Goal: Task Accomplishment & Management: Use online tool/utility

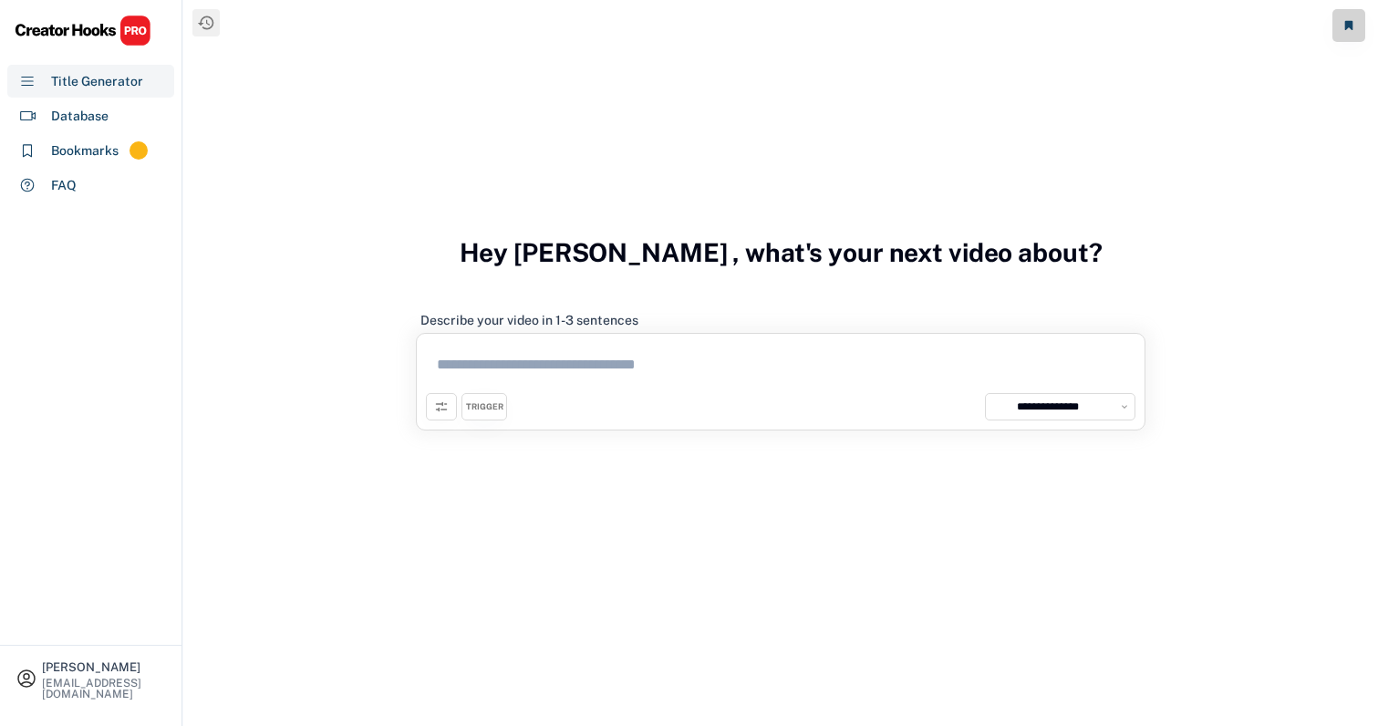
select select "**********"
click at [118, 142] on div "Bookmarks 64" at bounding box center [90, 150] width 167 height 33
select select "******"
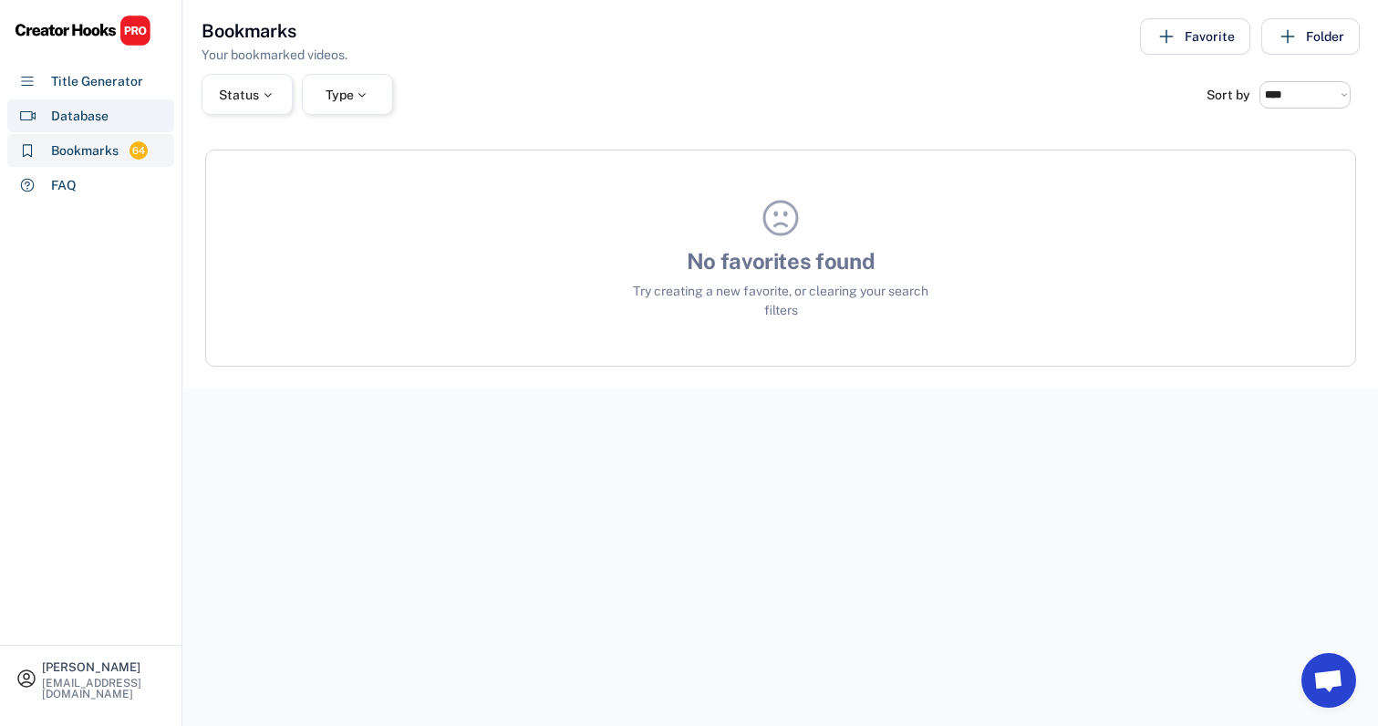
click at [119, 104] on div "Database" at bounding box center [90, 115] width 167 height 33
select select "**********"
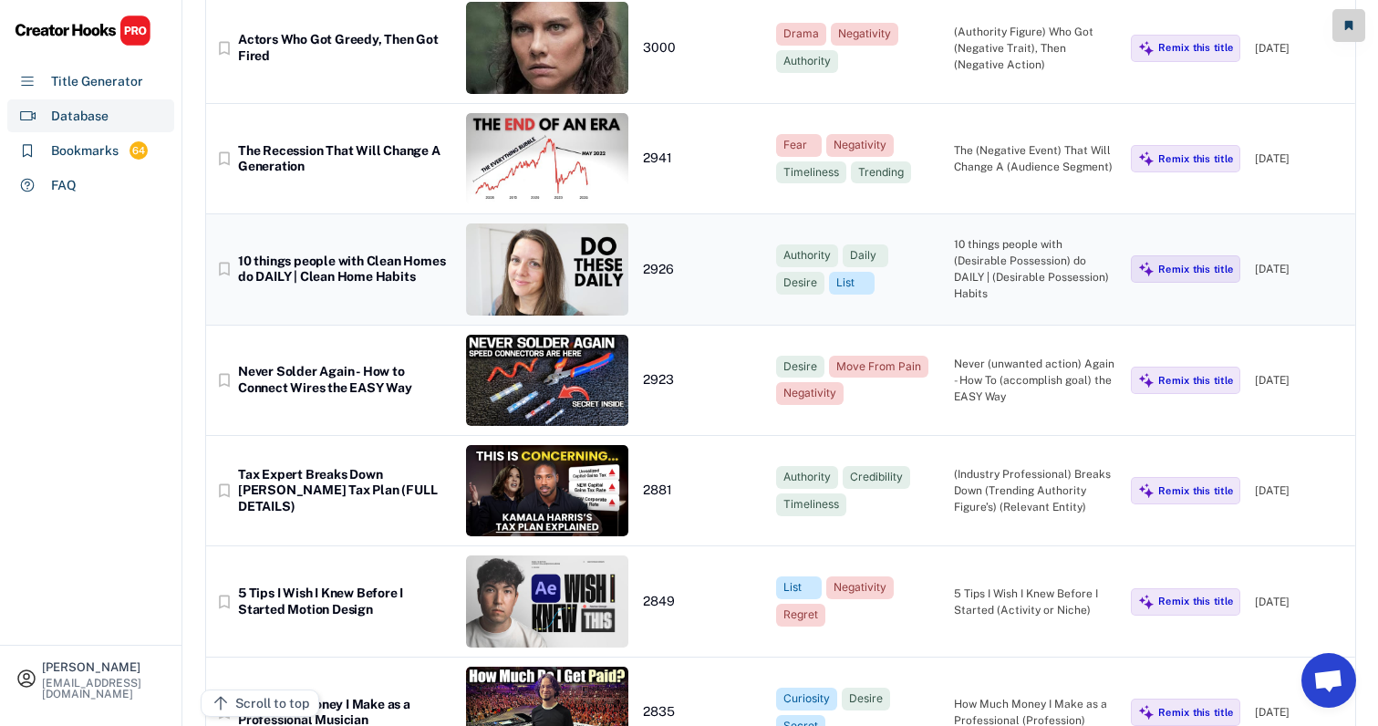
scroll to position [11010, 0]
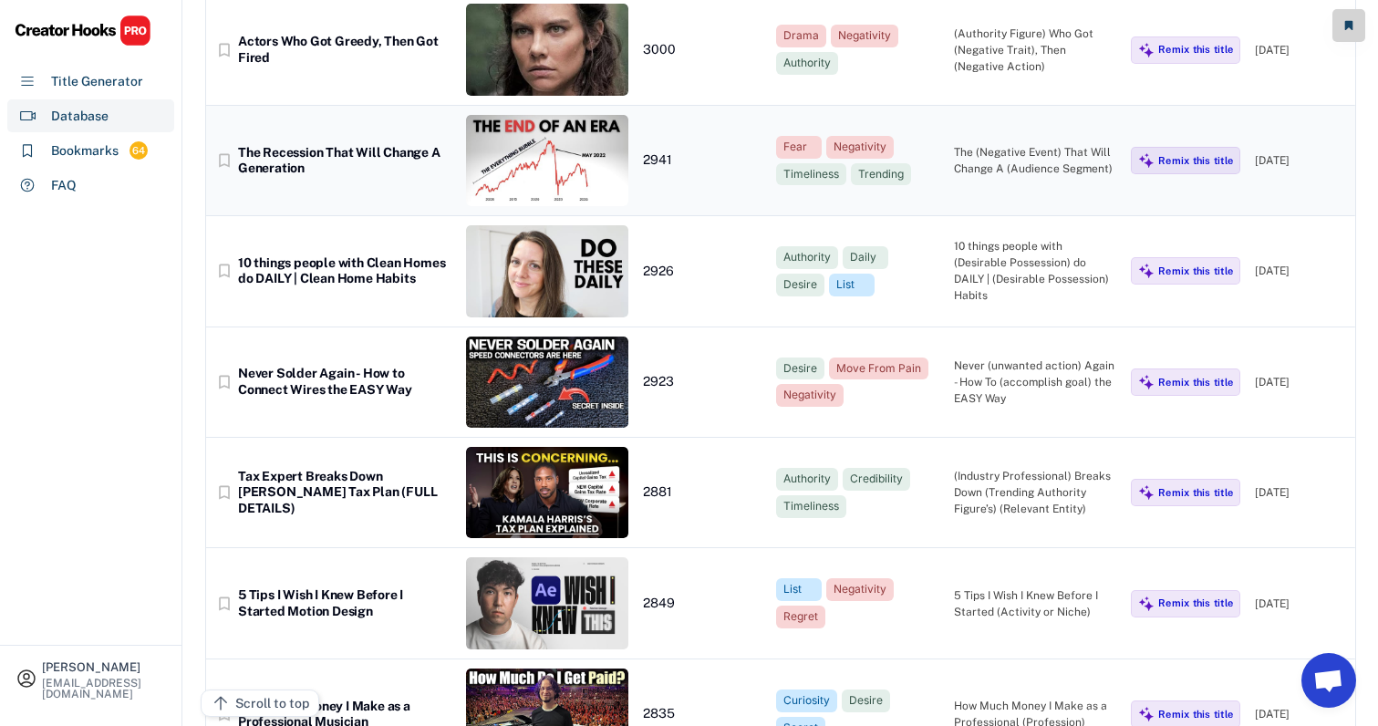
click at [966, 144] on div "The (Negative Event) That Will Change A (Audience Segment)" at bounding box center [1035, 160] width 163 height 33
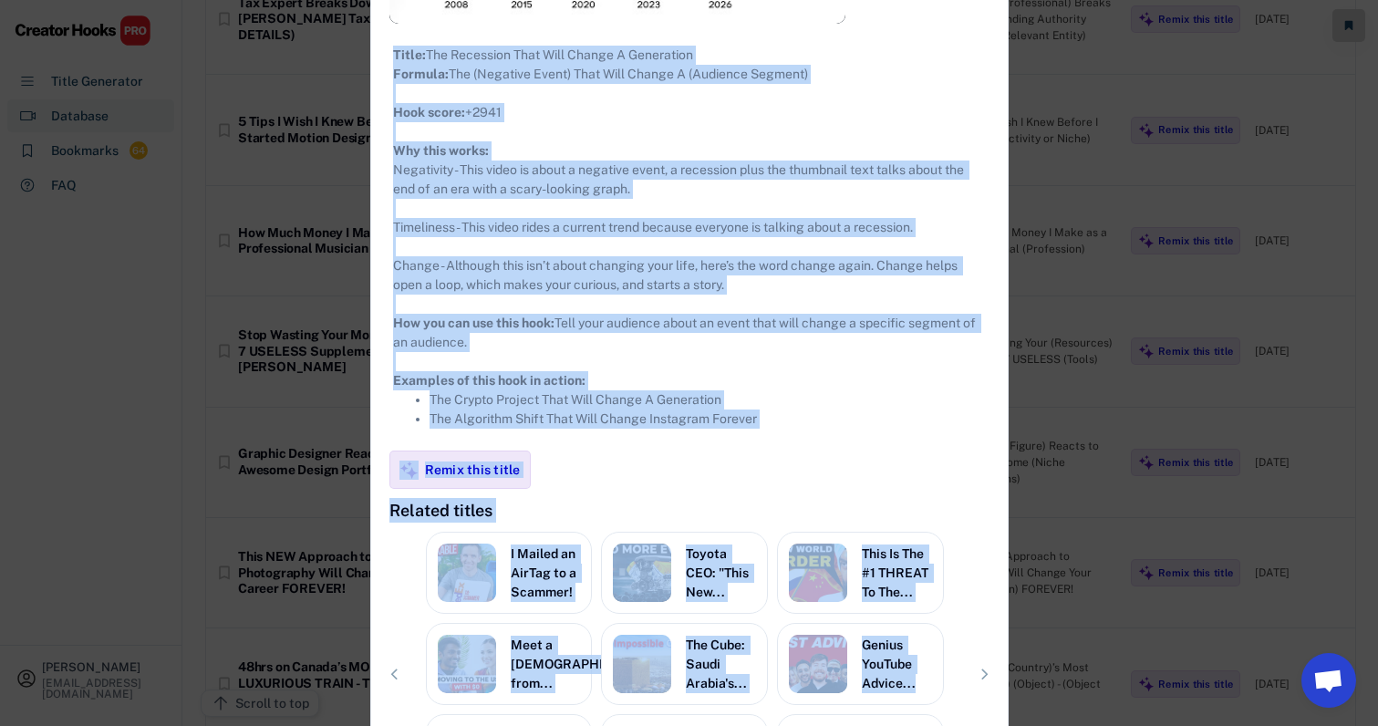
scroll to position [11609, 0]
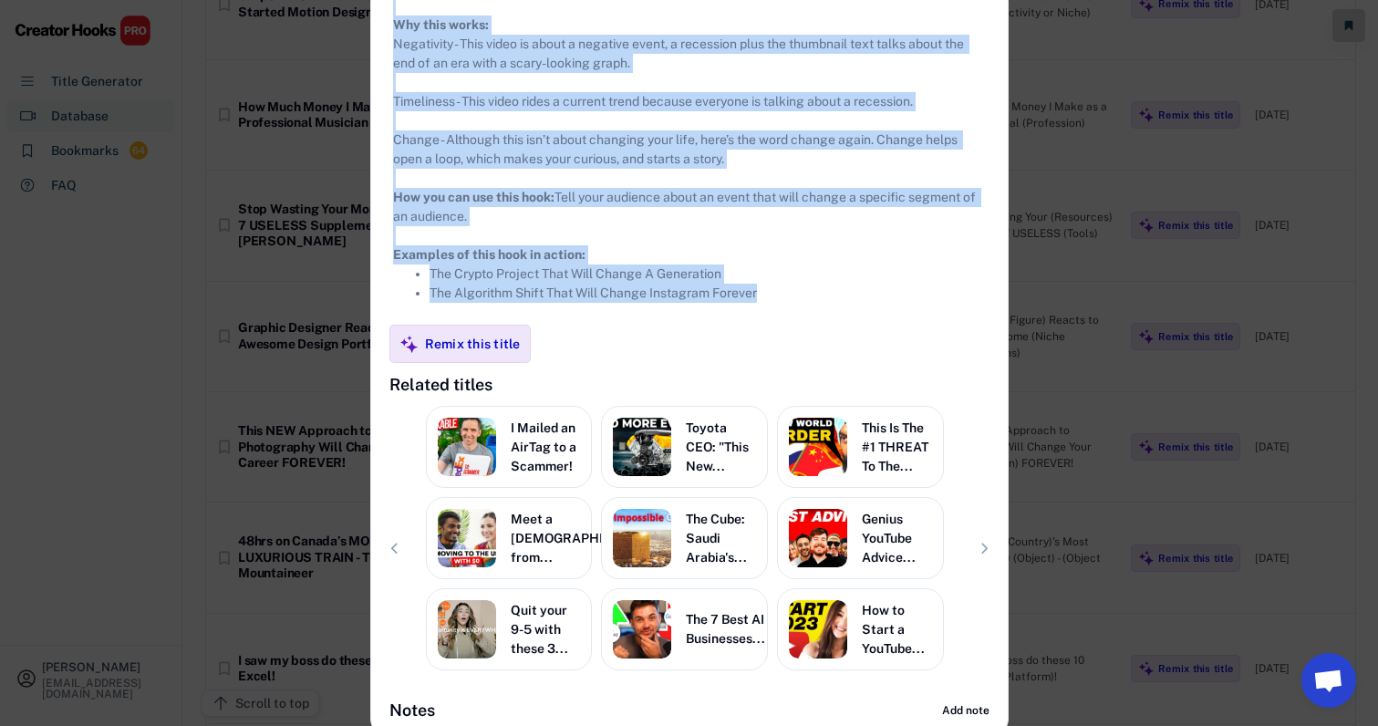
drag, startPoint x: 389, startPoint y: 104, endPoint x: 842, endPoint y: 326, distance: 503.6
click at [842, 326] on div "**********" at bounding box center [689, 91] width 636 height 1288
copy div "**********"
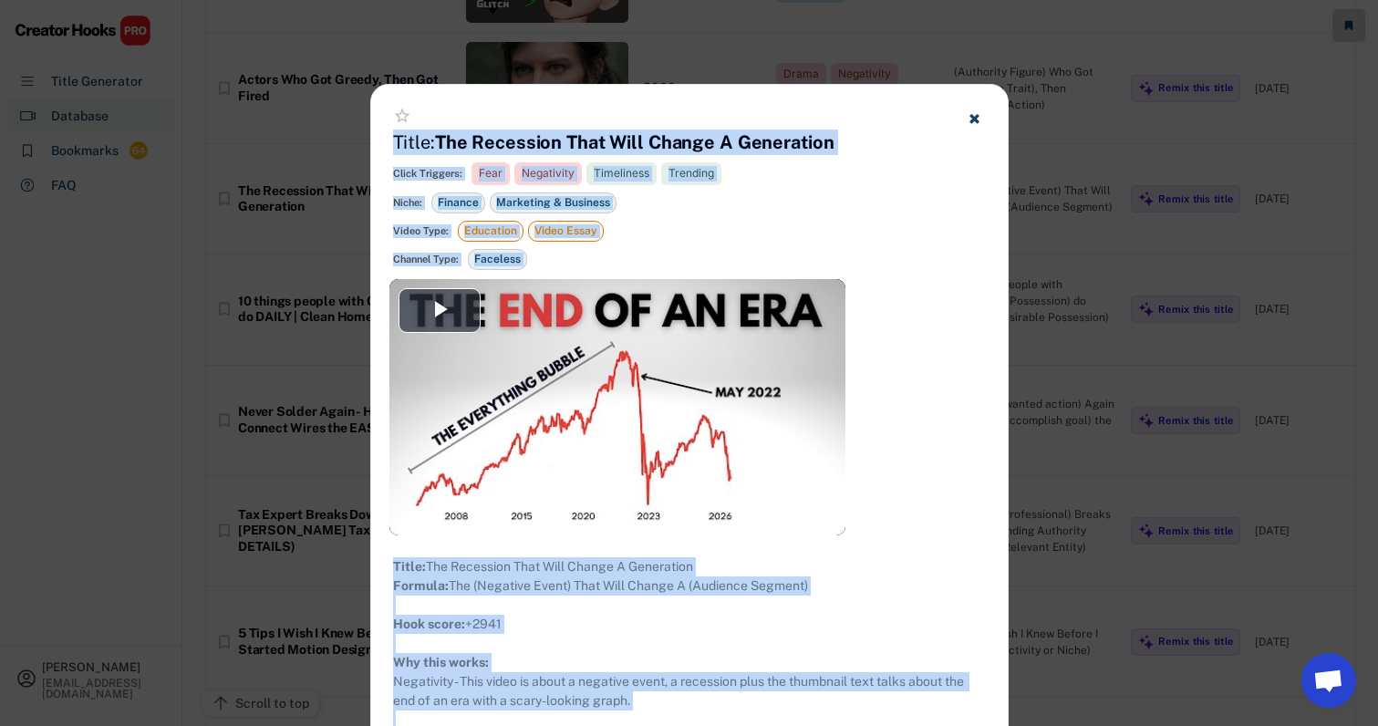
scroll to position [10974, 2]
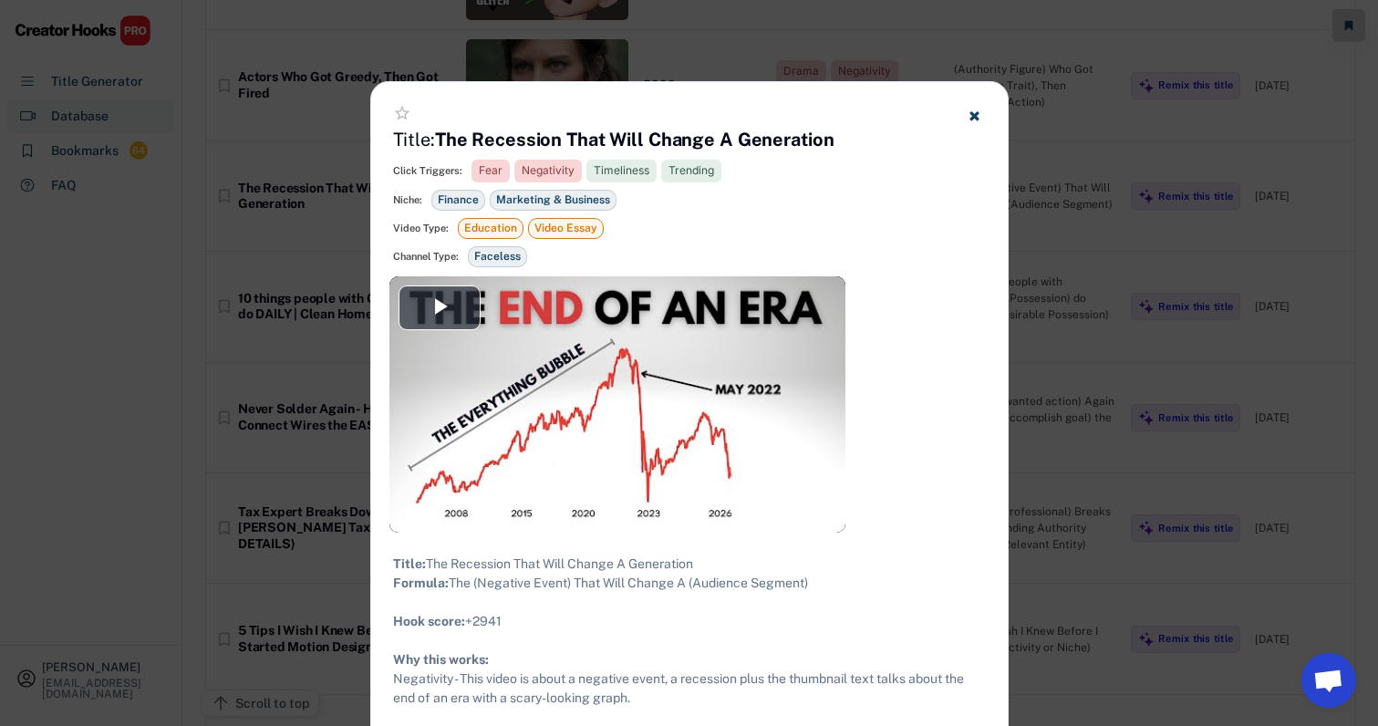
click at [1188, 273] on div at bounding box center [689, 363] width 1378 height 726
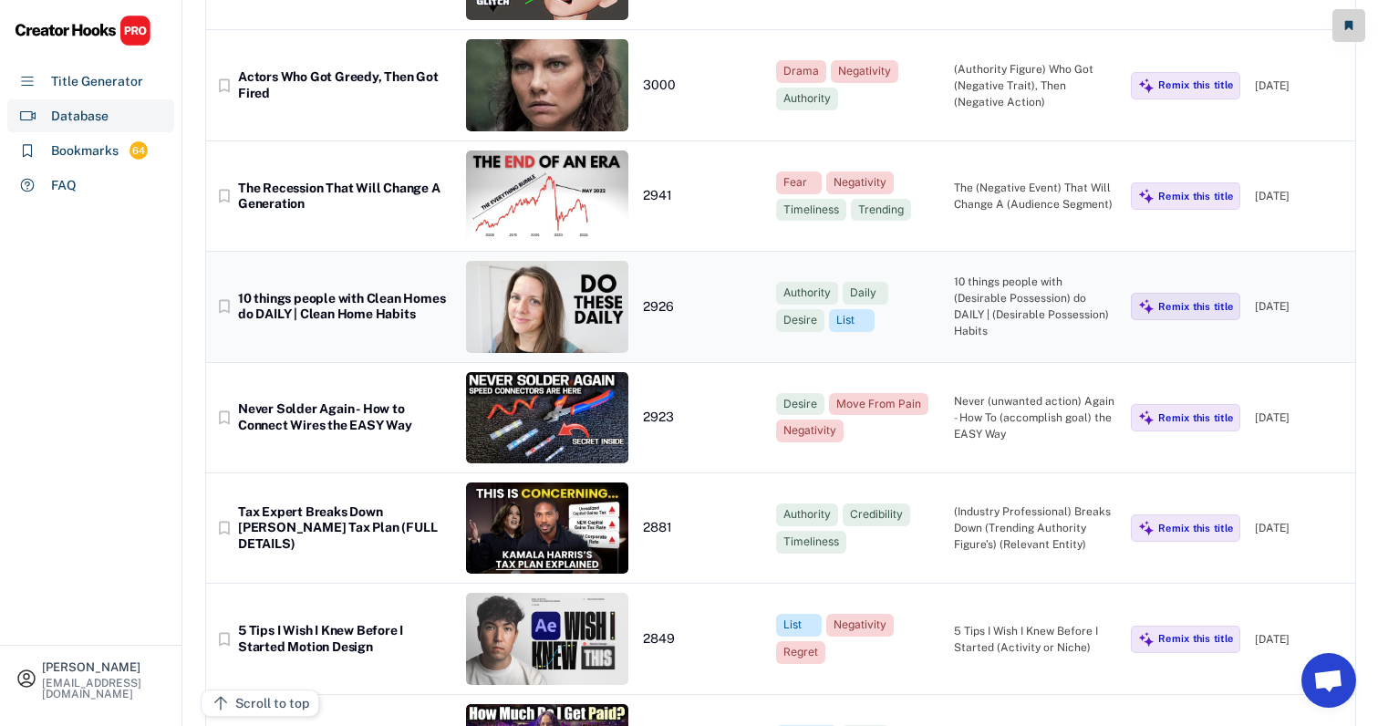
click at [1056, 274] on div "10 things people with (Desirable Possession) do DAILY | (Desirable Possession) …" at bounding box center [1035, 307] width 163 height 66
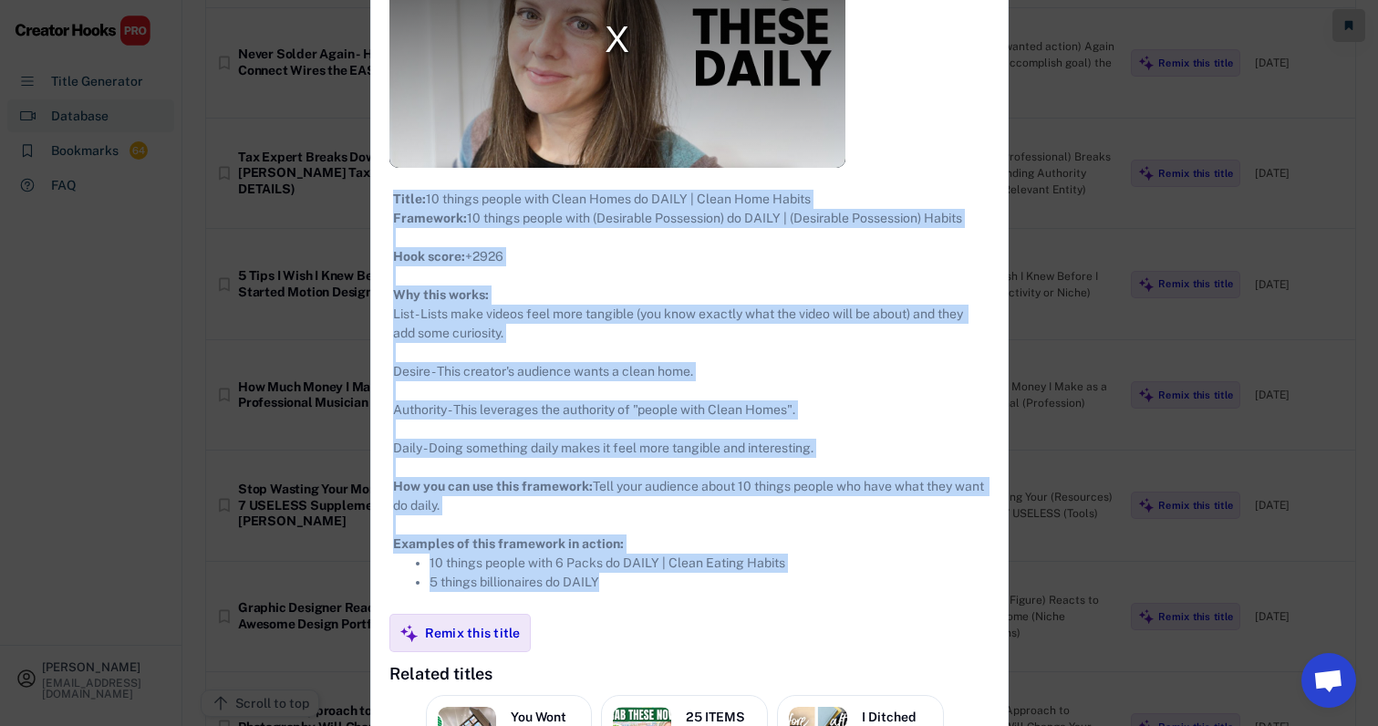
drag, startPoint x: 394, startPoint y: 101, endPoint x: 729, endPoint y: 637, distance: 632.0
click at [729, 637] on div "**********" at bounding box center [689, 358] width 636 height 1333
copy div "**********"
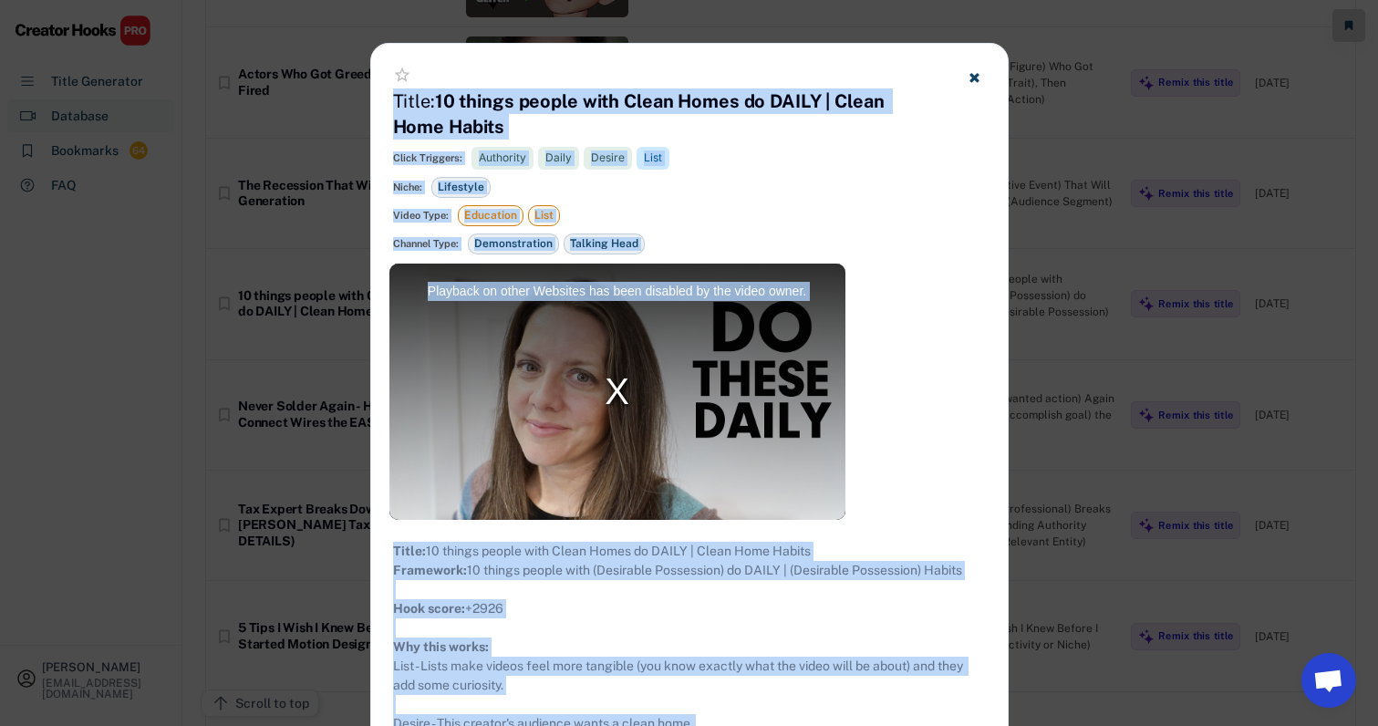
scroll to position [10847, 2]
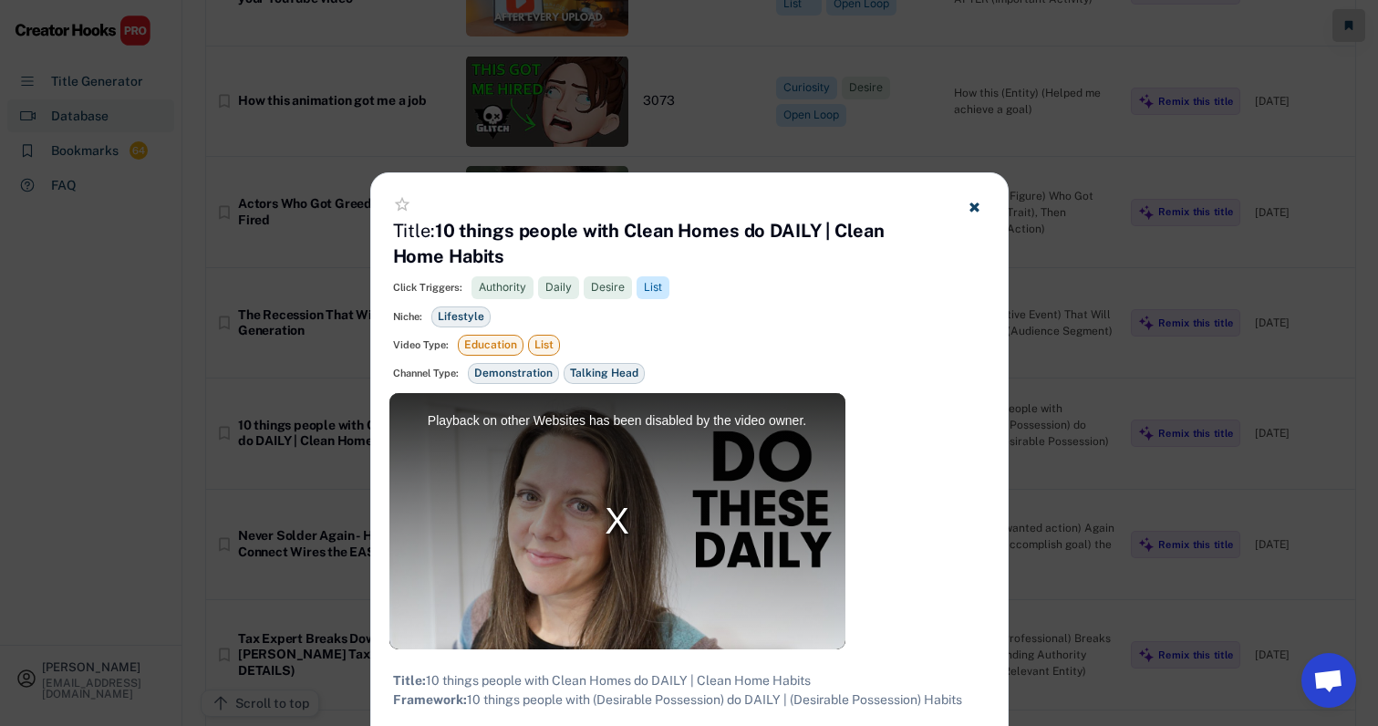
click at [1157, 297] on div at bounding box center [689, 363] width 1378 height 726
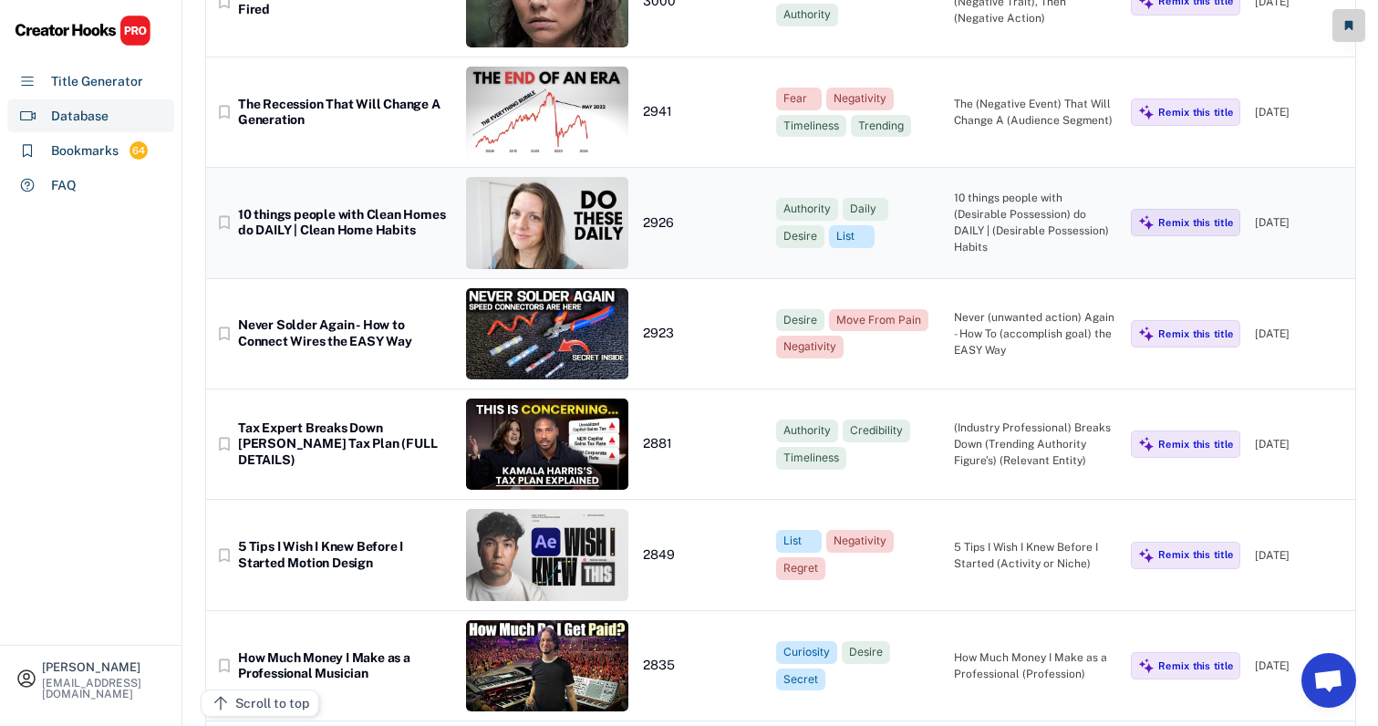
scroll to position [11059, 0]
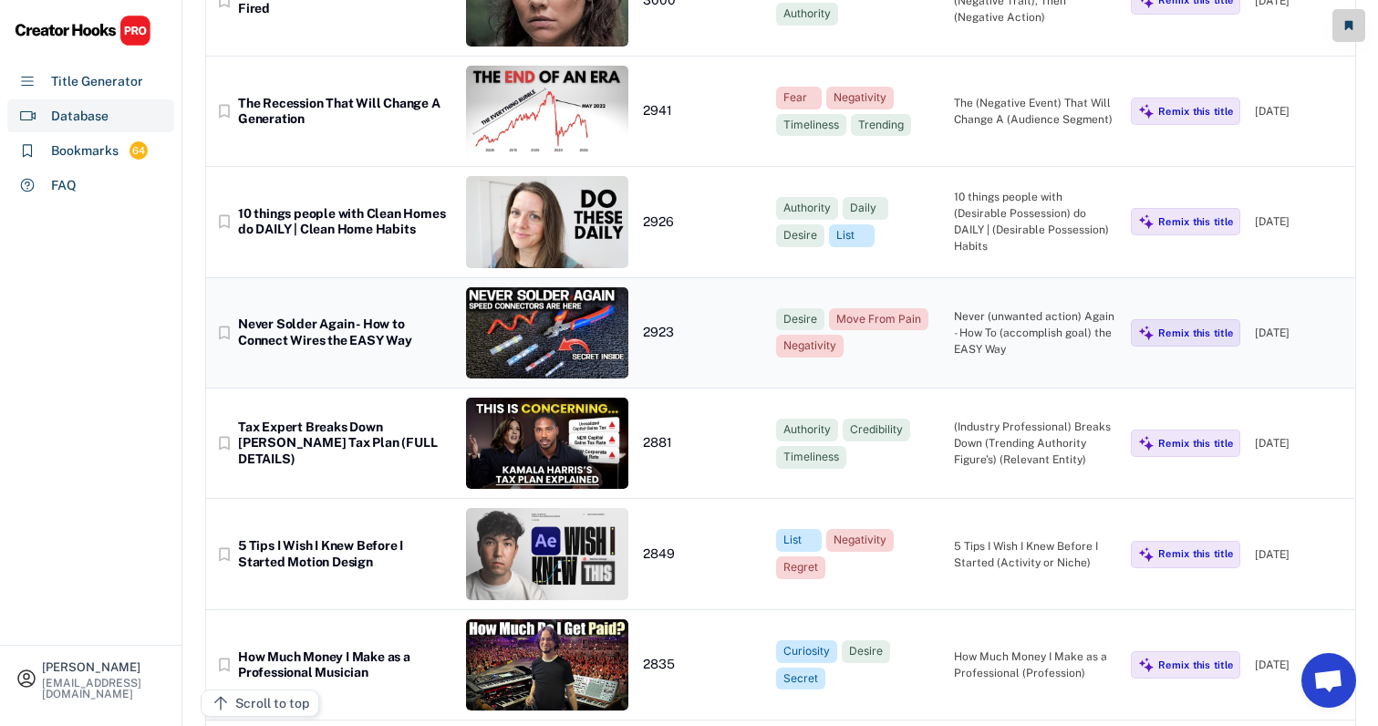
click at [1019, 308] on div "Never (unwanted action) Again - How To (accomplish goal) the EASY Way" at bounding box center [1035, 332] width 163 height 49
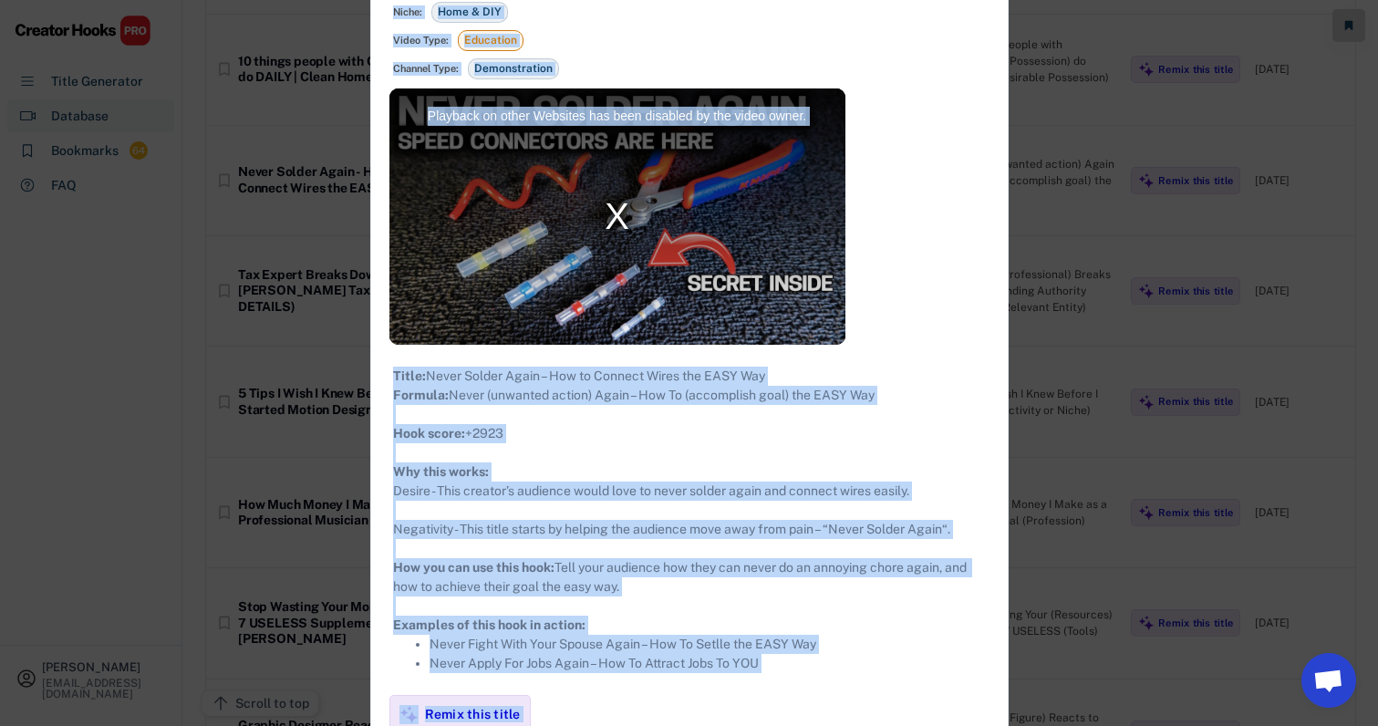
scroll to position [11229, 0]
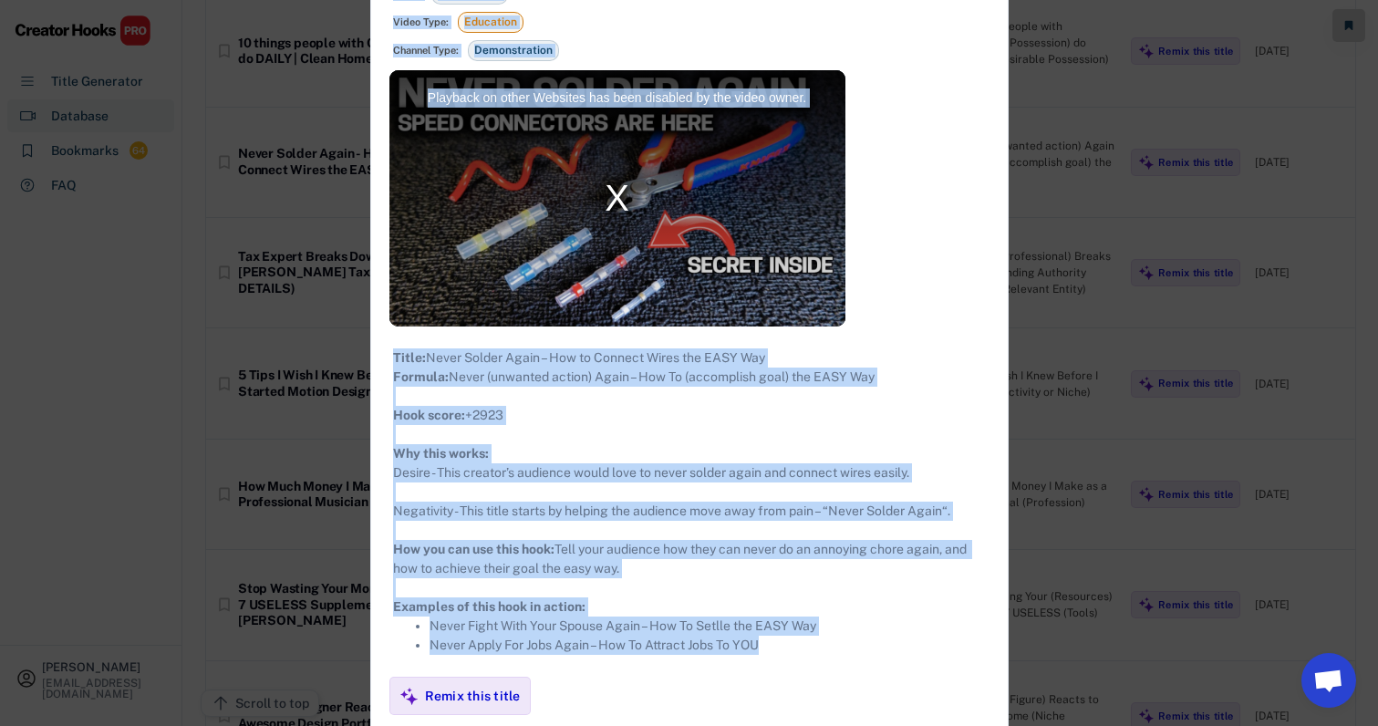
drag, startPoint x: 392, startPoint y: 103, endPoint x: 817, endPoint y: 700, distance: 732.9
click at [817, 700] on div "**********" at bounding box center [689, 482] width 636 height 1212
copy div "**********"
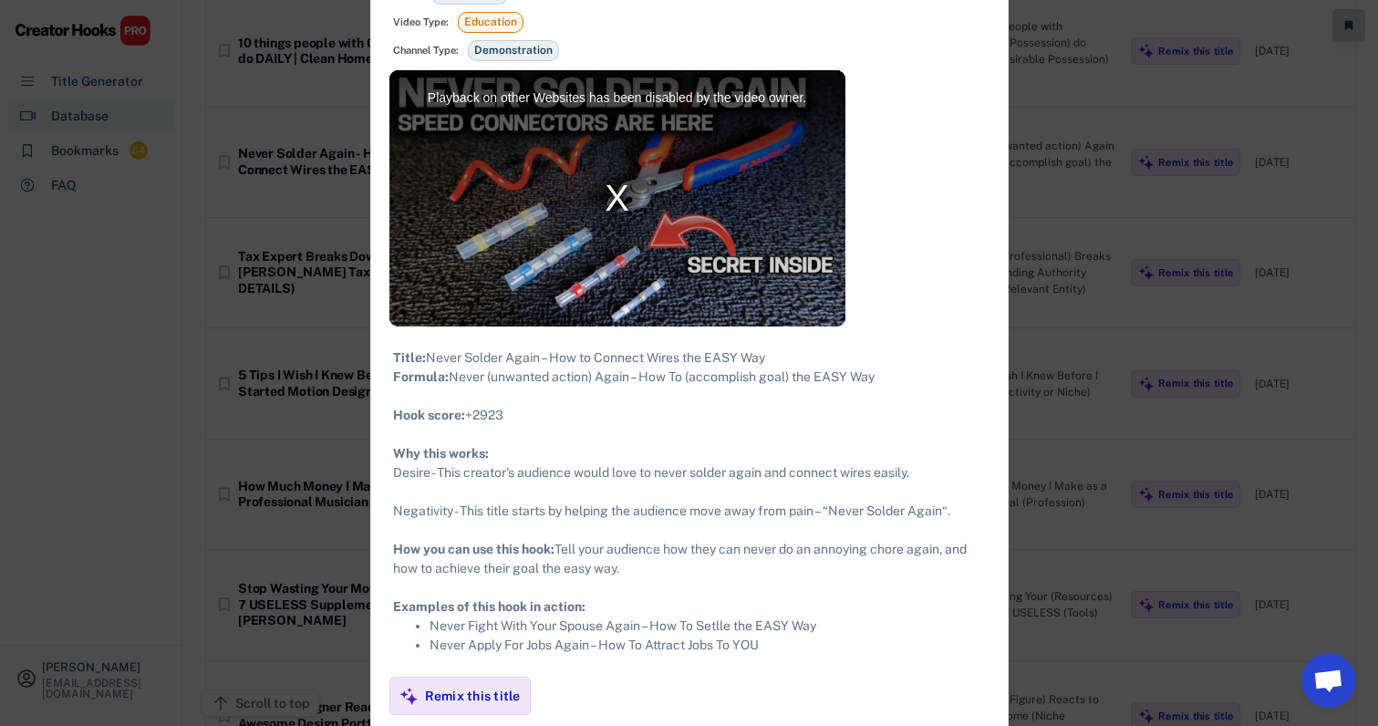
click at [1085, 383] on div at bounding box center [689, 363] width 1378 height 726
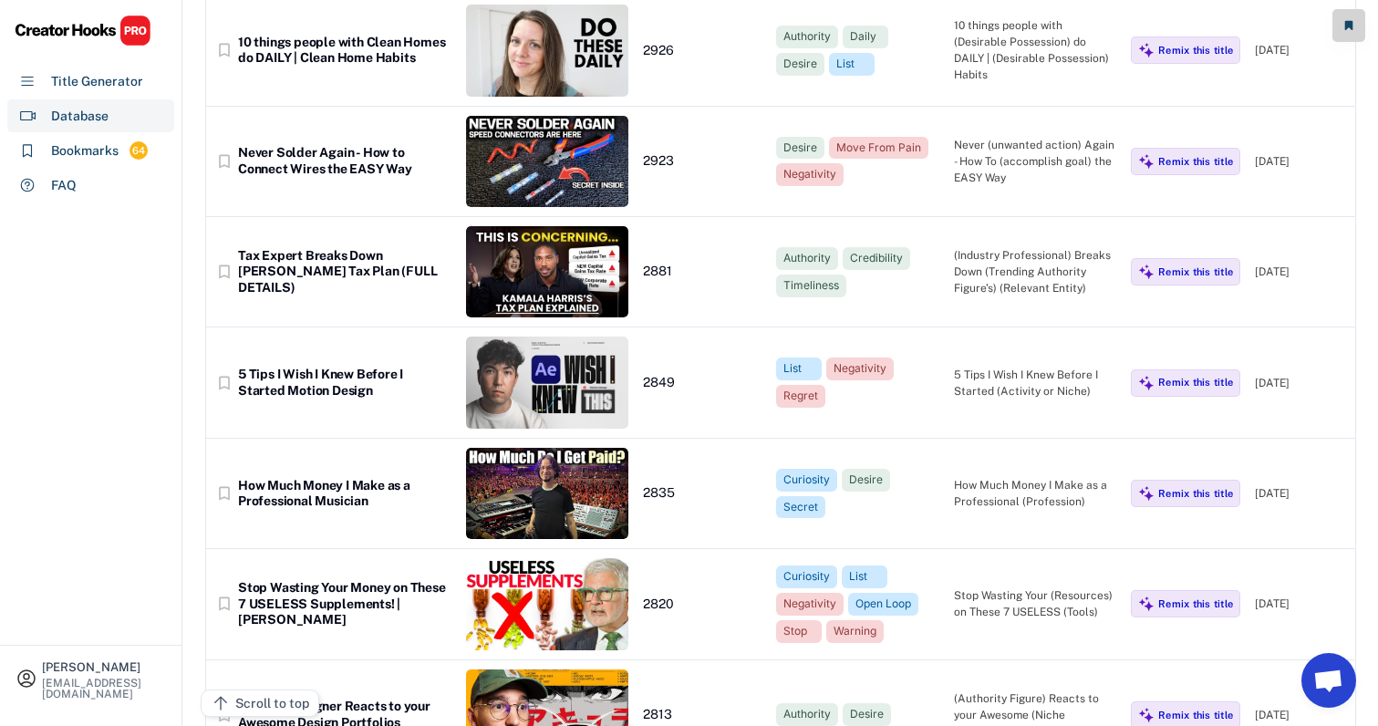
scroll to position [11235, 1]
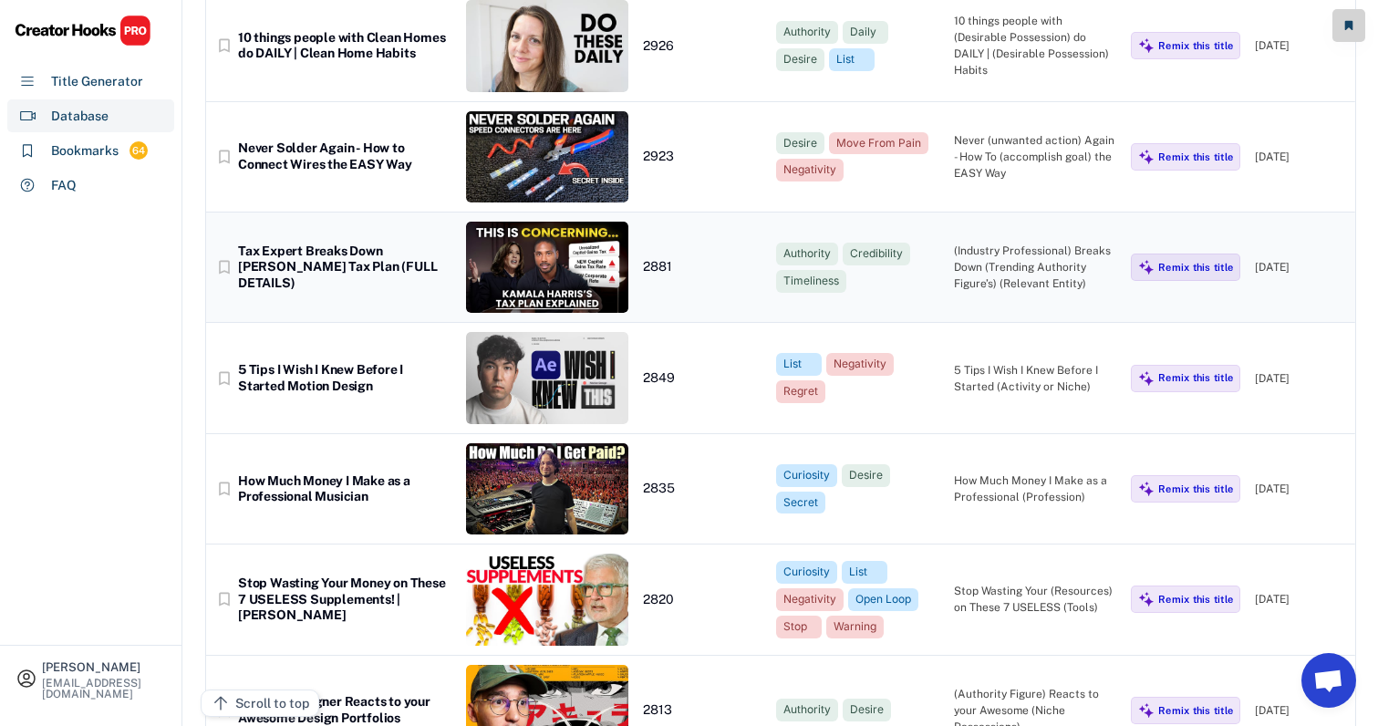
click at [1066, 243] on div "(Industry Professional) Breaks Down (Trending Authority Figure’s) (Relevant Ent…" at bounding box center [1035, 267] width 163 height 49
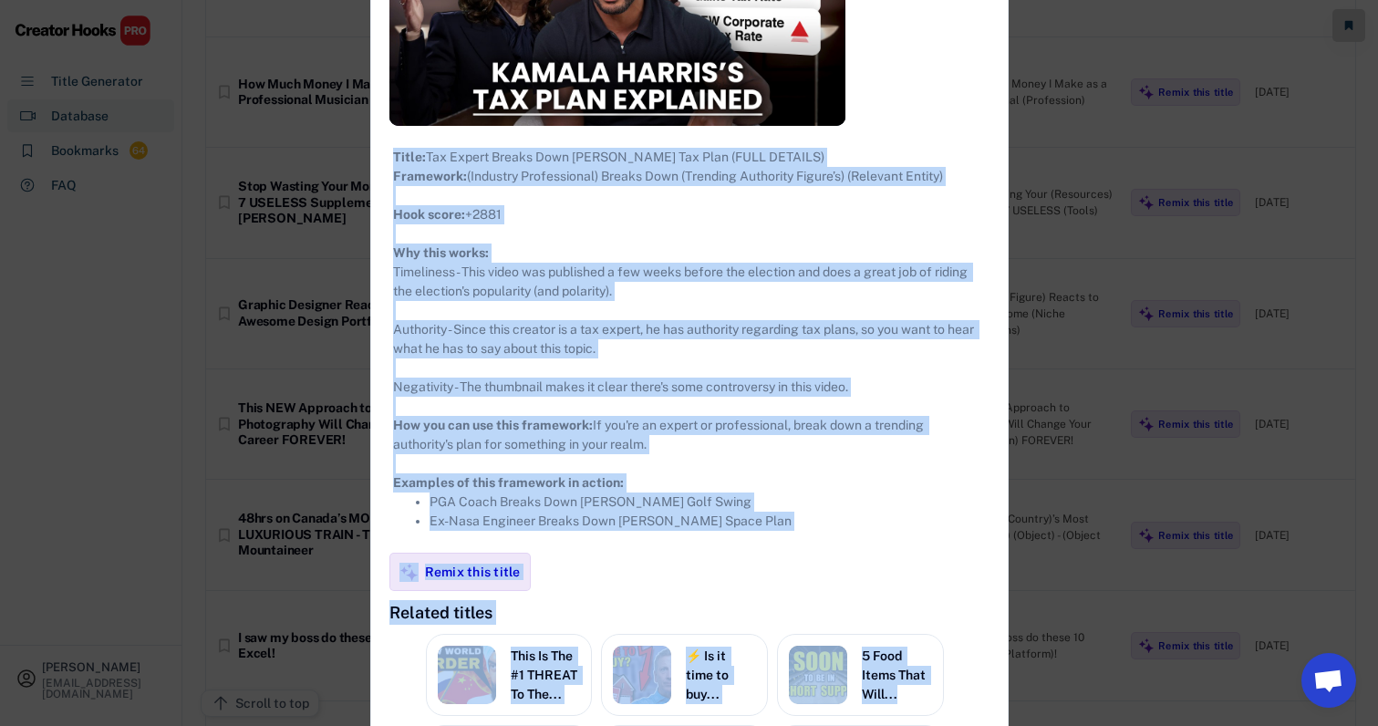
scroll to position [11775, 1]
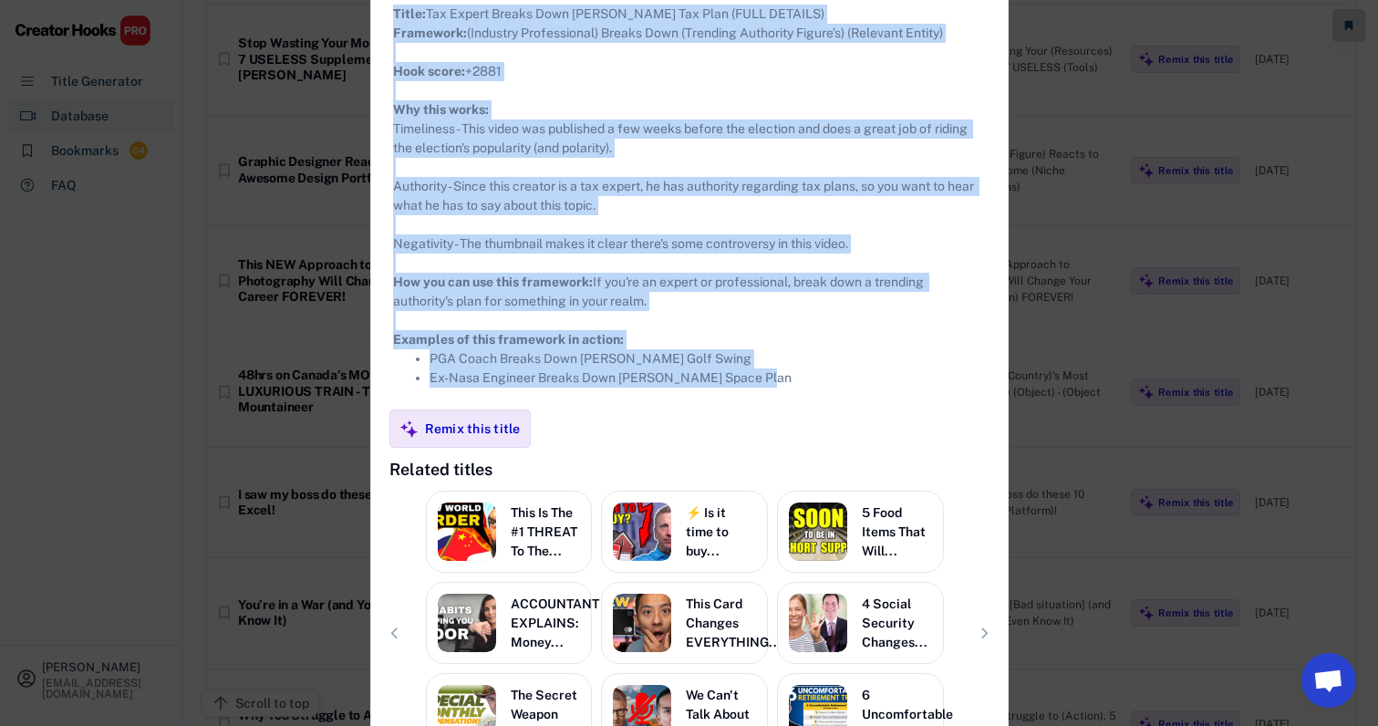
drag, startPoint x: 387, startPoint y: 222, endPoint x: 816, endPoint y: 412, distance: 469.5
click at [817, 412] on div "**********" at bounding box center [689, 164] width 636 height 1314
copy div "**********"
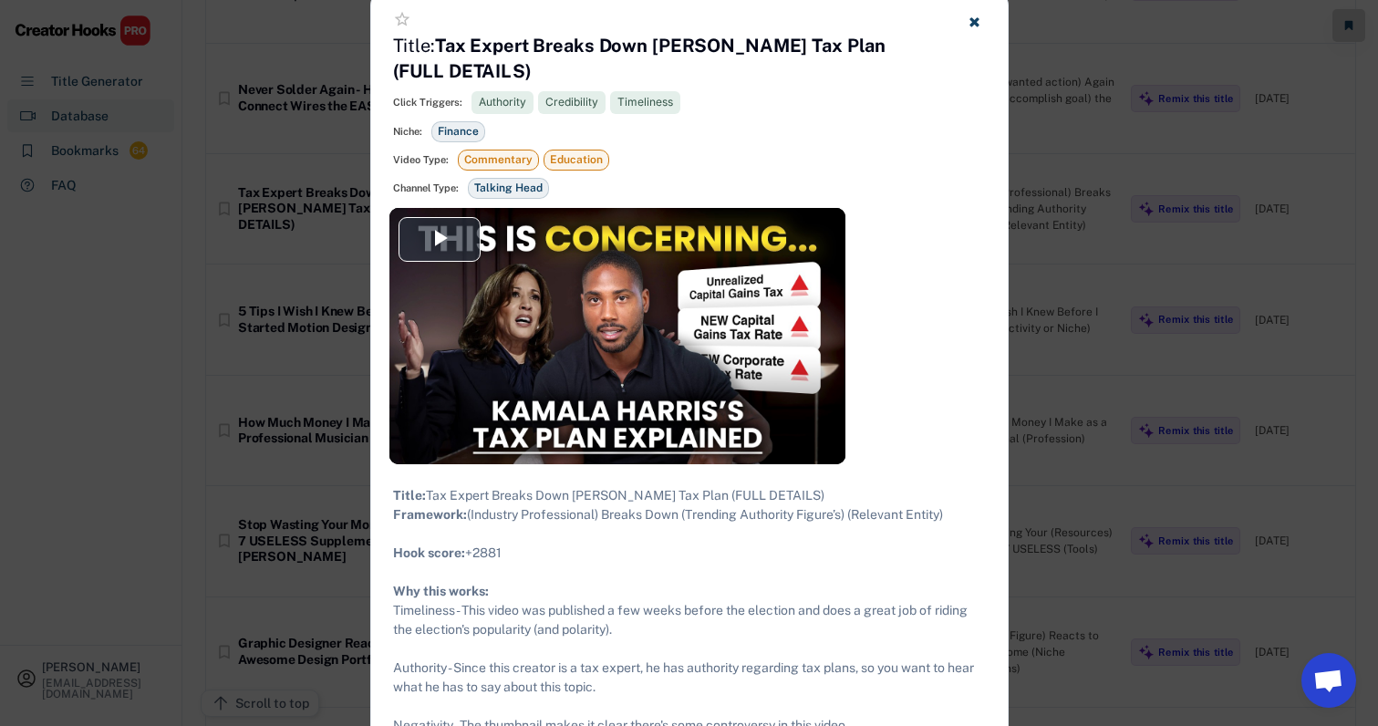
click at [1091, 266] on div at bounding box center [689, 363] width 1378 height 726
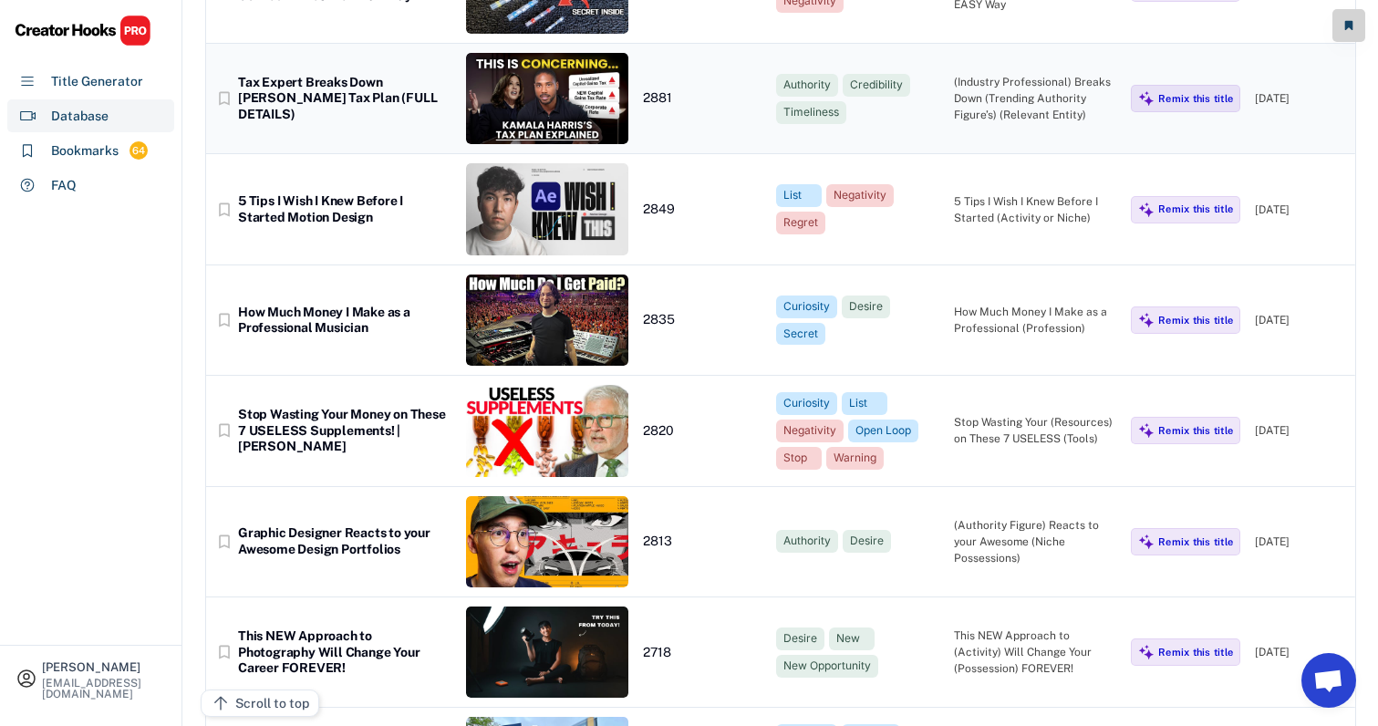
scroll to position [11436, 9]
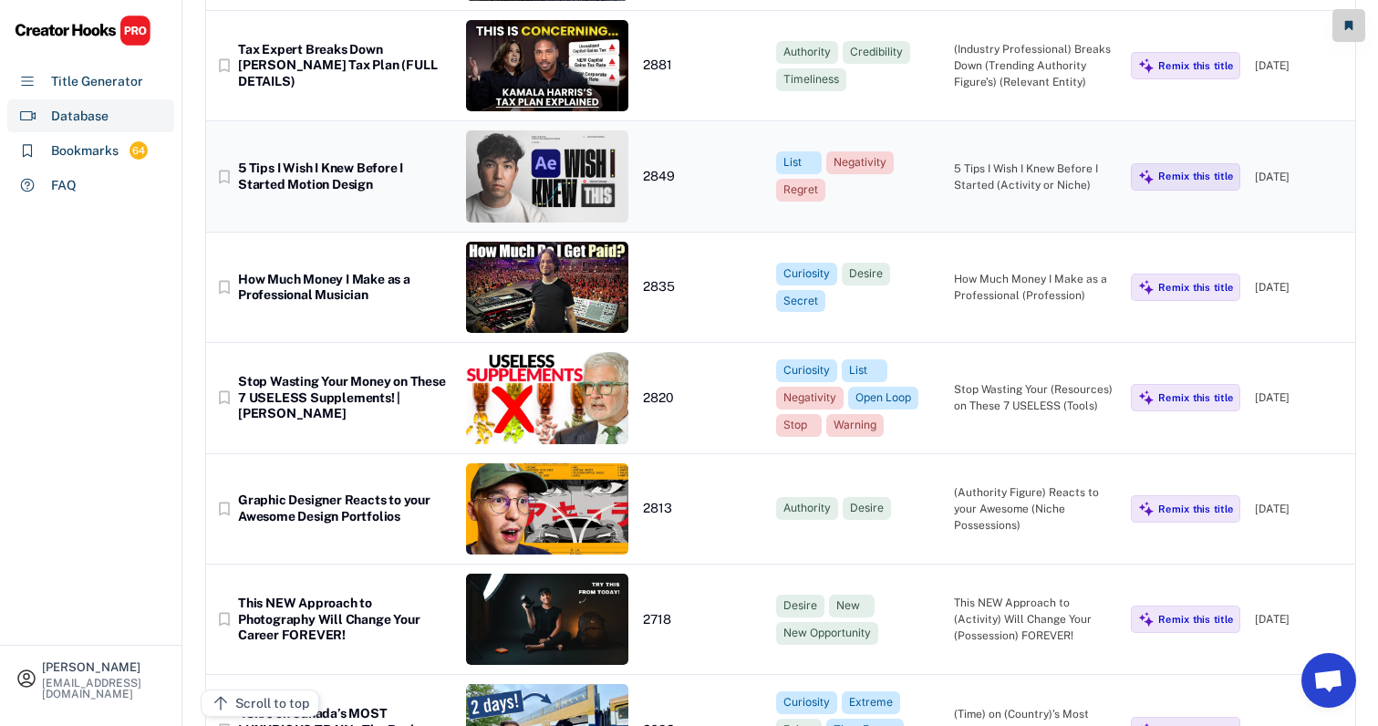
click at [974, 160] on div "5 Tips I Wish I Knew Before I Started (Activity or Niche)" at bounding box center [1035, 176] width 163 height 33
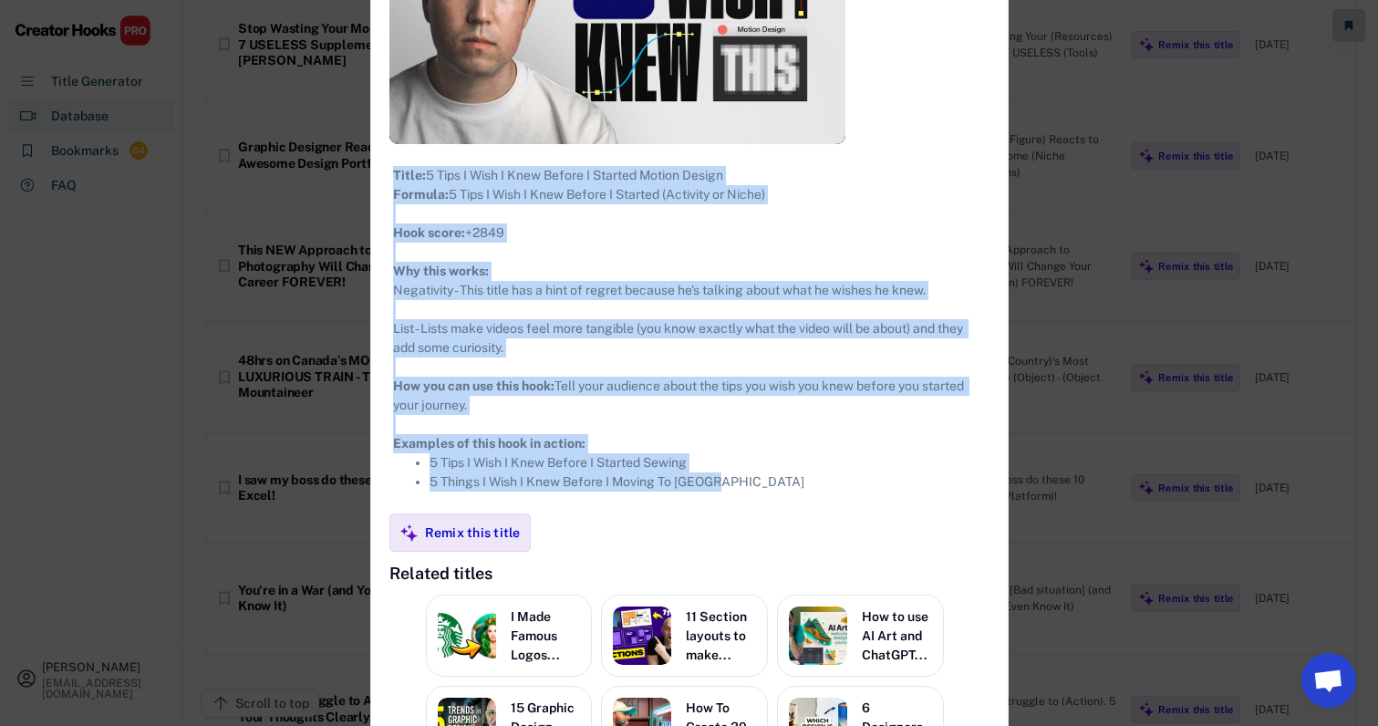
copy div "**********"
drag, startPoint x: 377, startPoint y: 98, endPoint x: 652, endPoint y: 522, distance: 506.3
click at [654, 522] on div "**********" at bounding box center [689, 309] width 636 height 1231
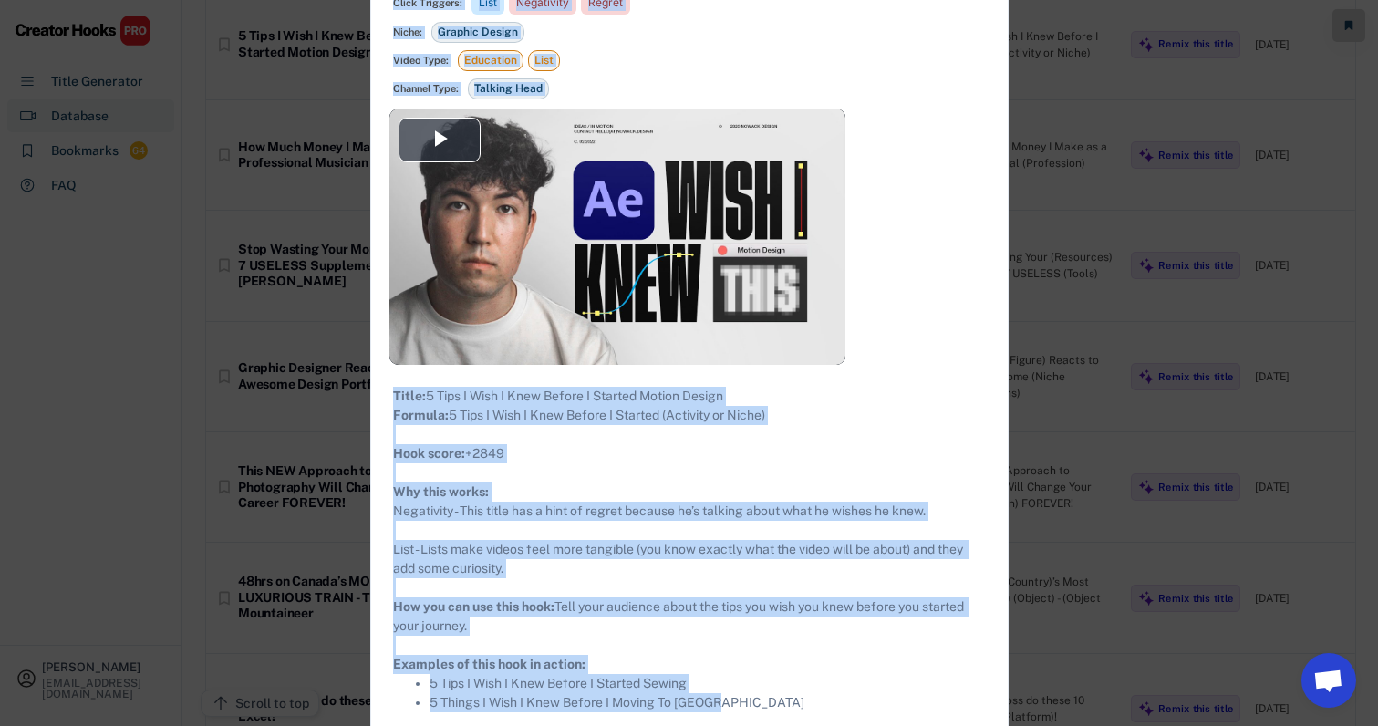
scroll to position [11513, 9]
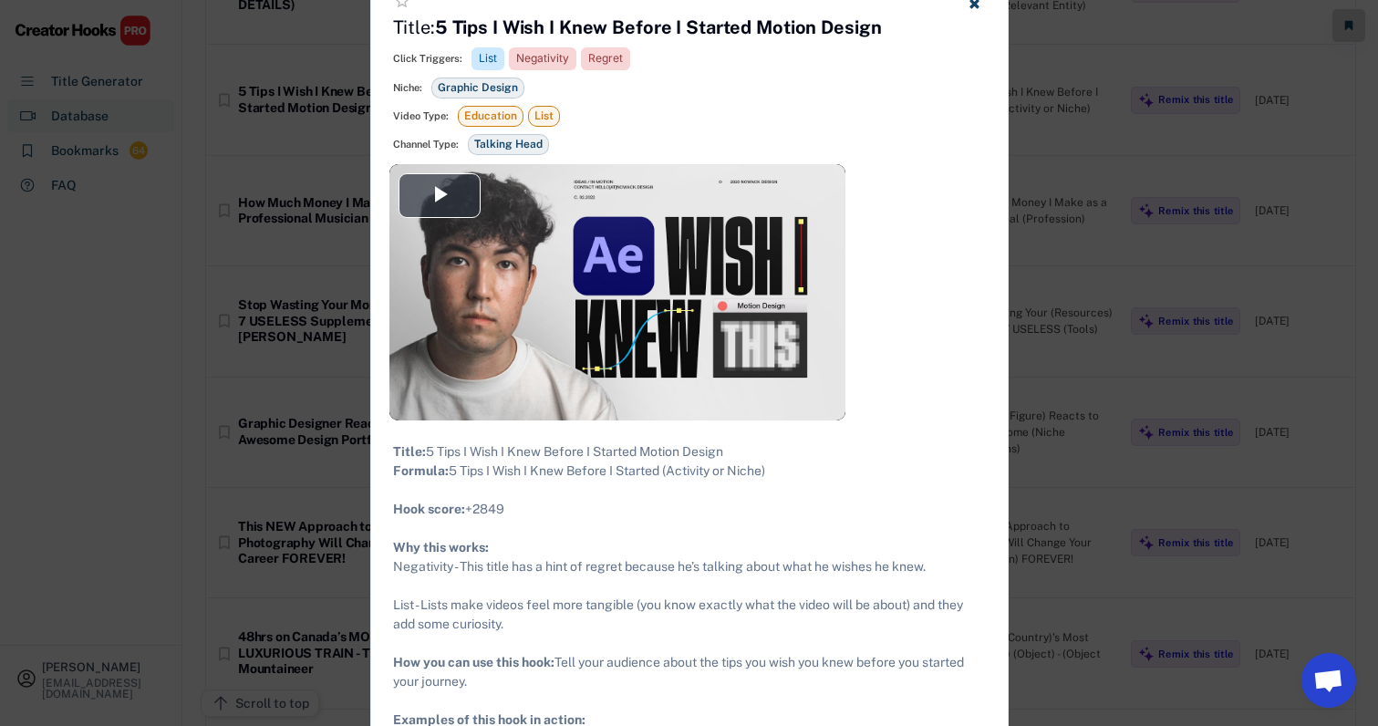
click at [1140, 249] on div at bounding box center [689, 363] width 1378 height 726
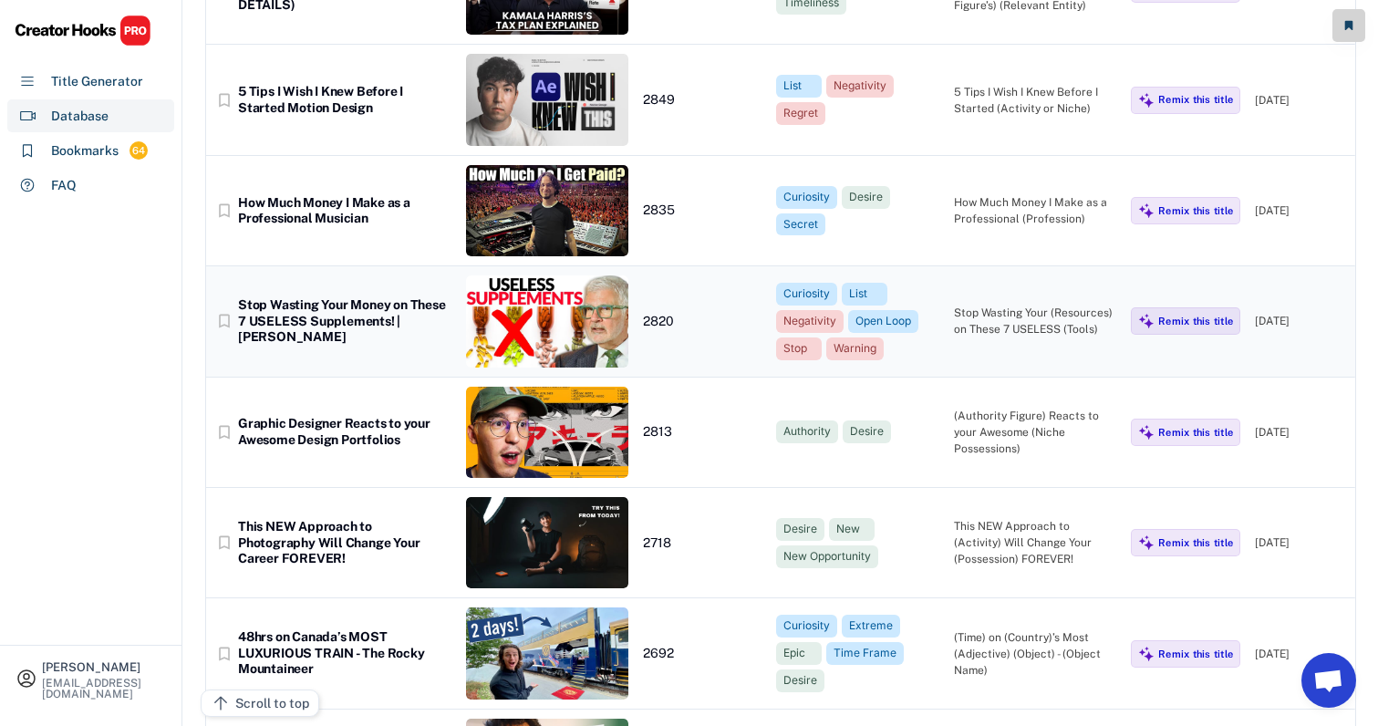
scroll to position [11489, 10]
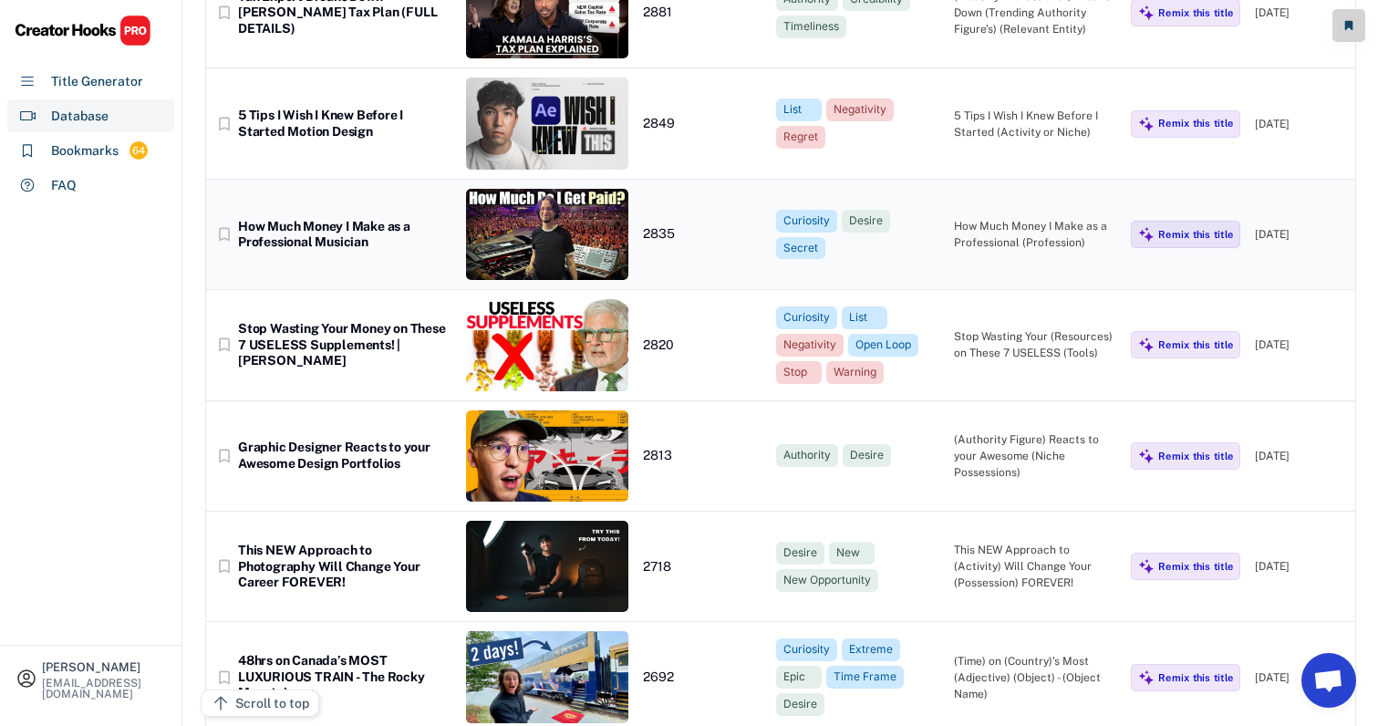
click at [957, 180] on div "bookmark_border How Much Money I Make as a Professional Musician 2835 Curiosity…" at bounding box center [780, 235] width 1149 height 110
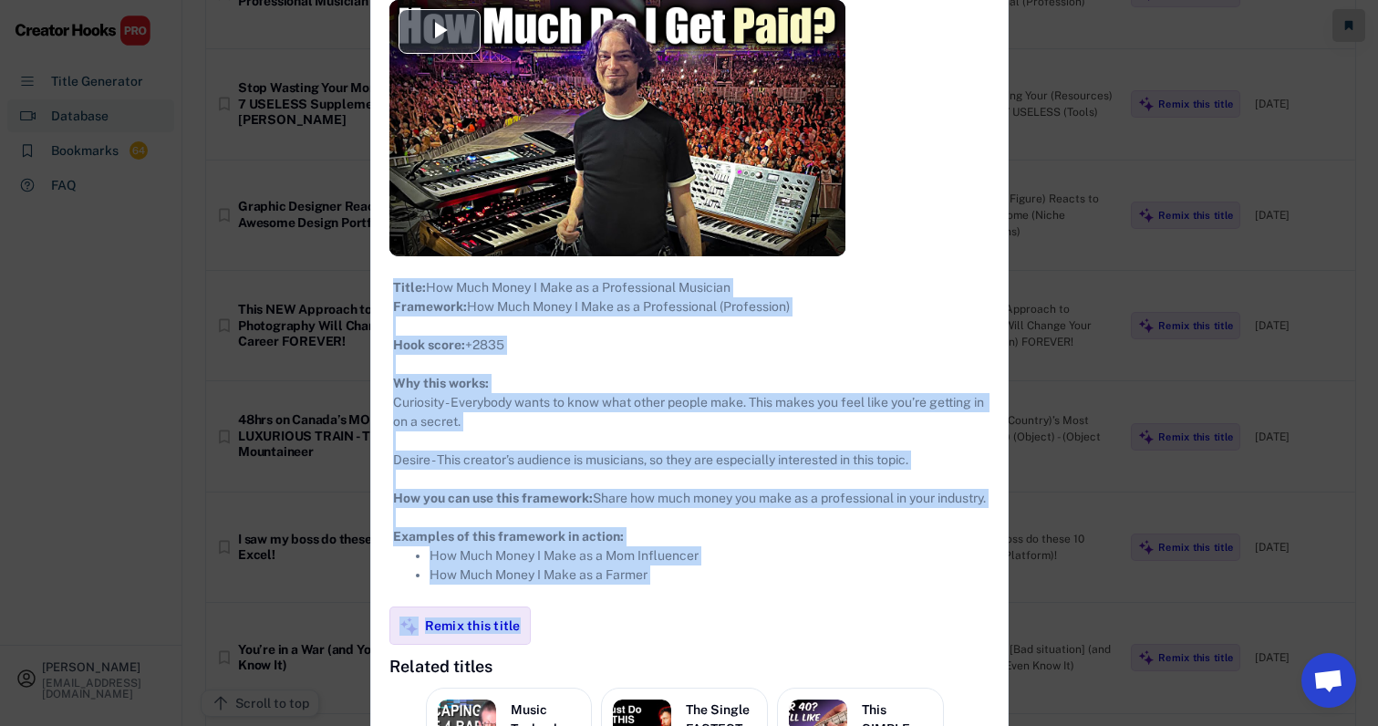
scroll to position [11809, 10]
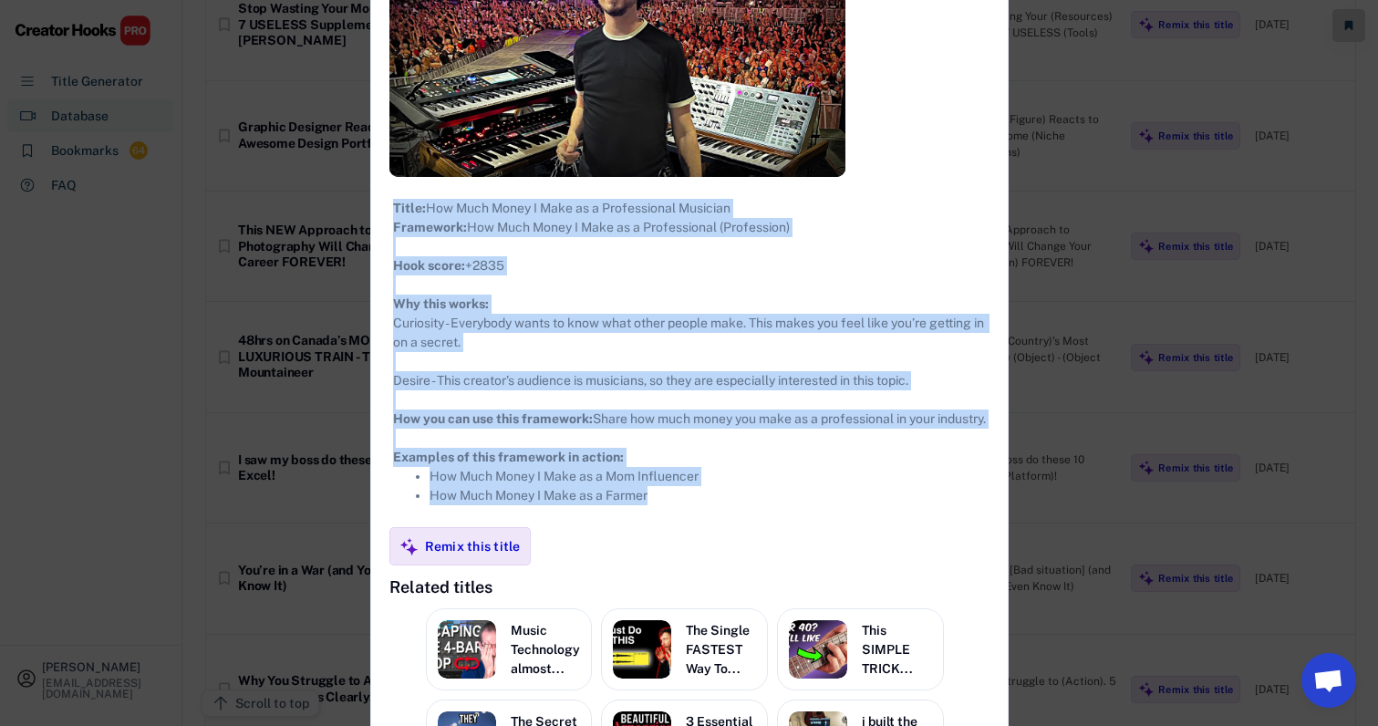
drag, startPoint x: 382, startPoint y: 98, endPoint x: 711, endPoint y: 537, distance: 548.3
click at [711, 537] on div "**********" at bounding box center [689, 332] width 636 height 1212
copy div "**********"
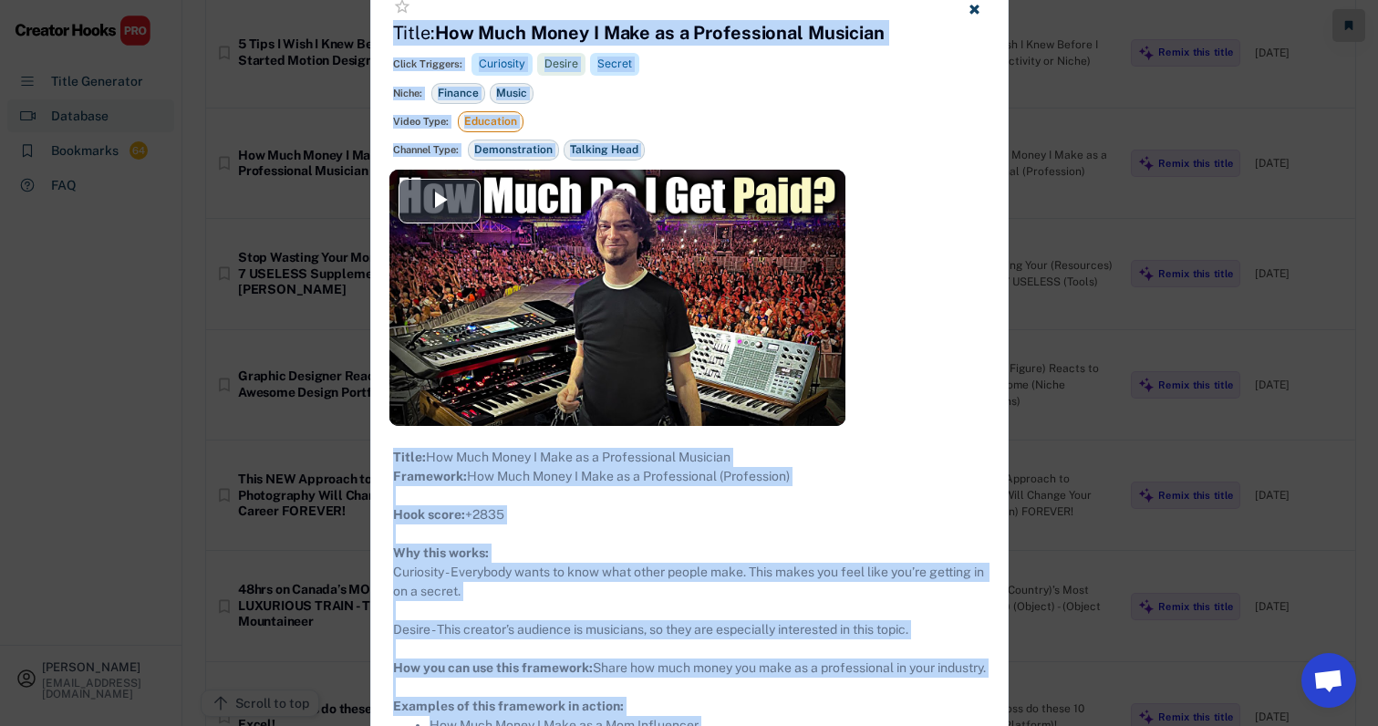
scroll to position [11510, 10]
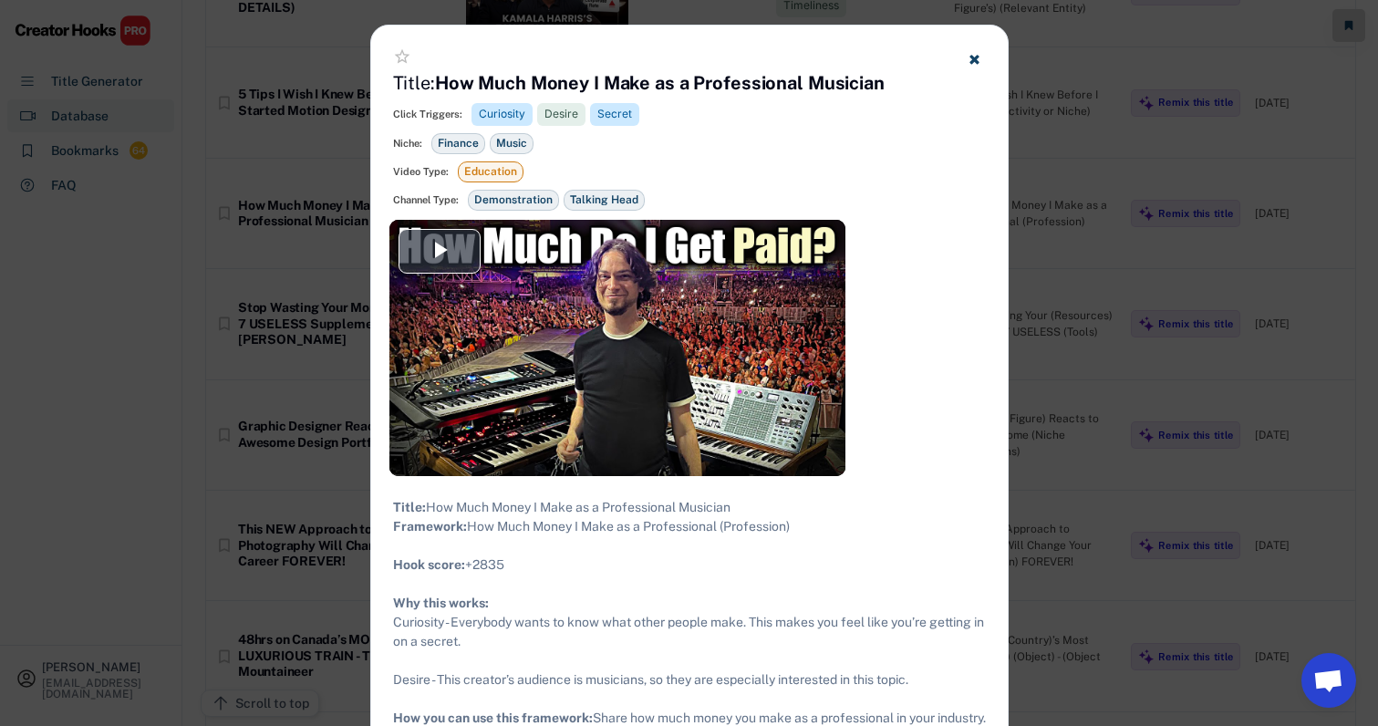
click at [1076, 239] on div at bounding box center [689, 363] width 1378 height 726
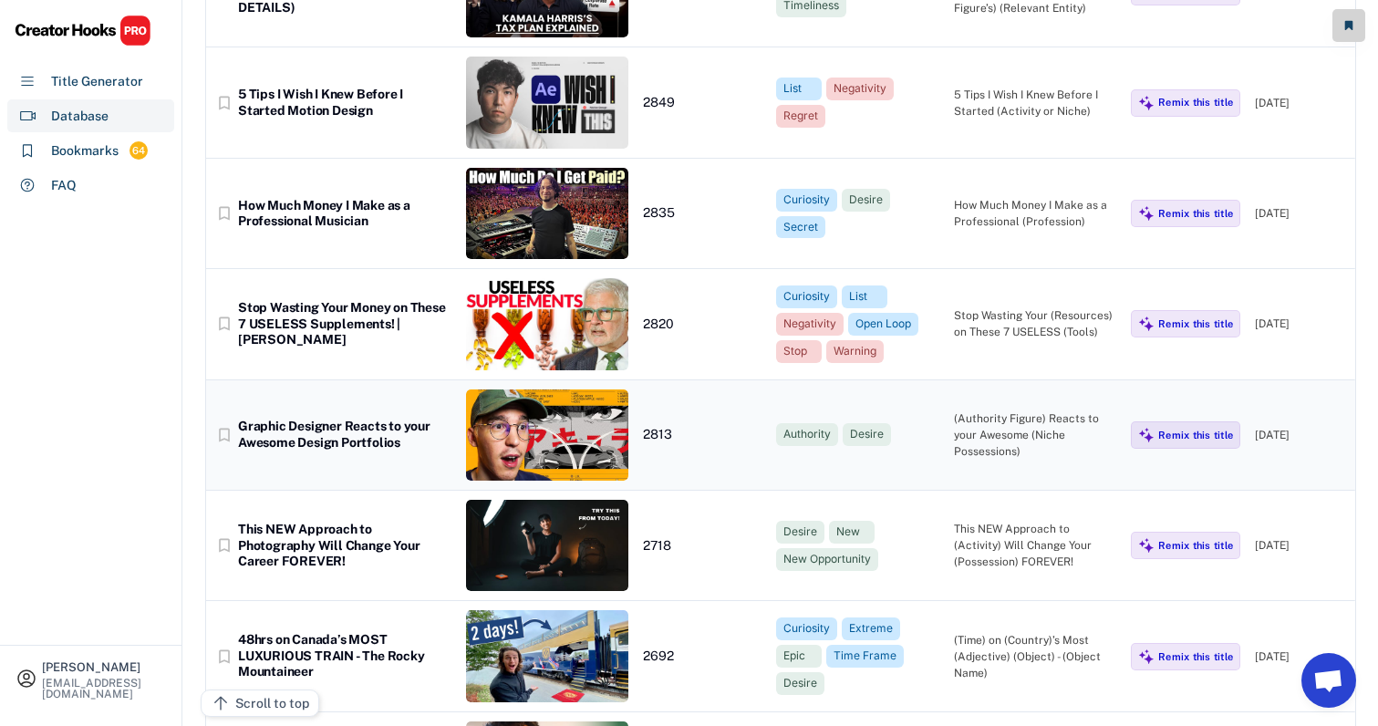
scroll to position [11456, 10]
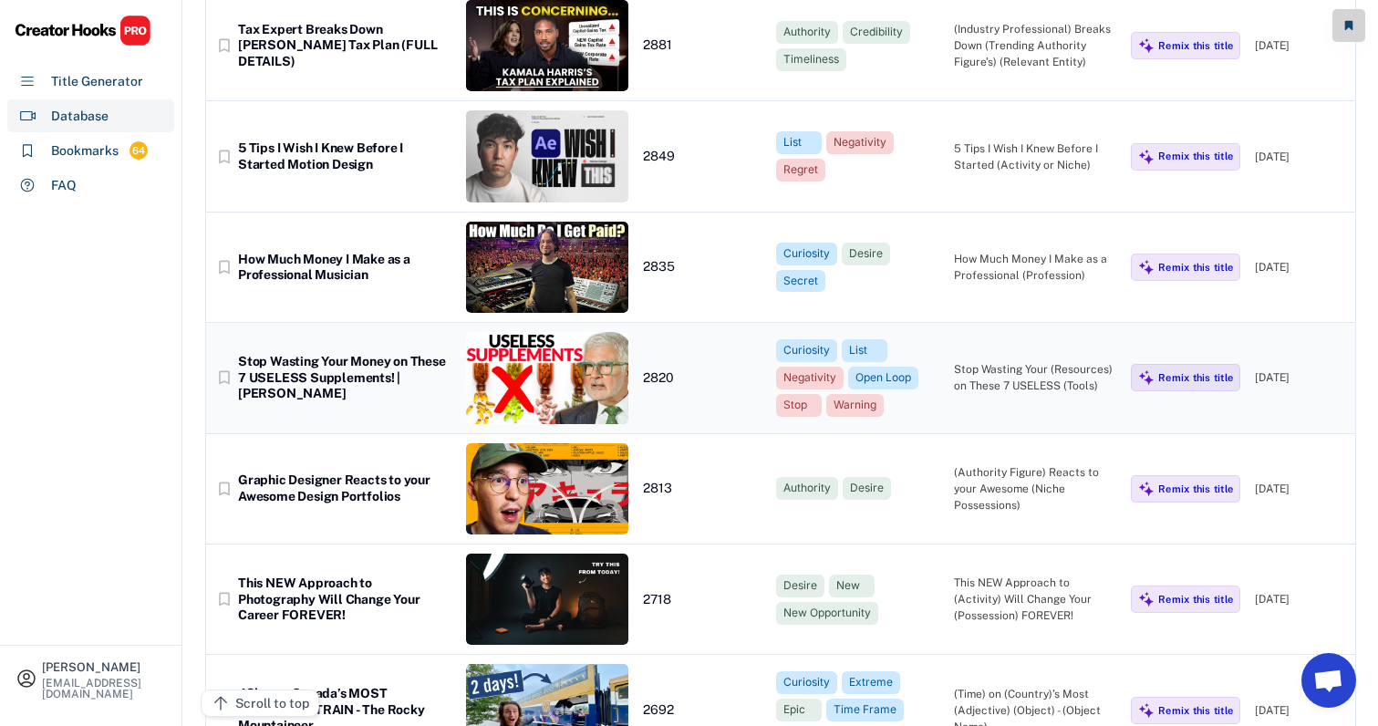
click at [1020, 361] on div "Stop Wasting Your (Resources) on These 7 USELESS (Tools)" at bounding box center [1035, 377] width 163 height 33
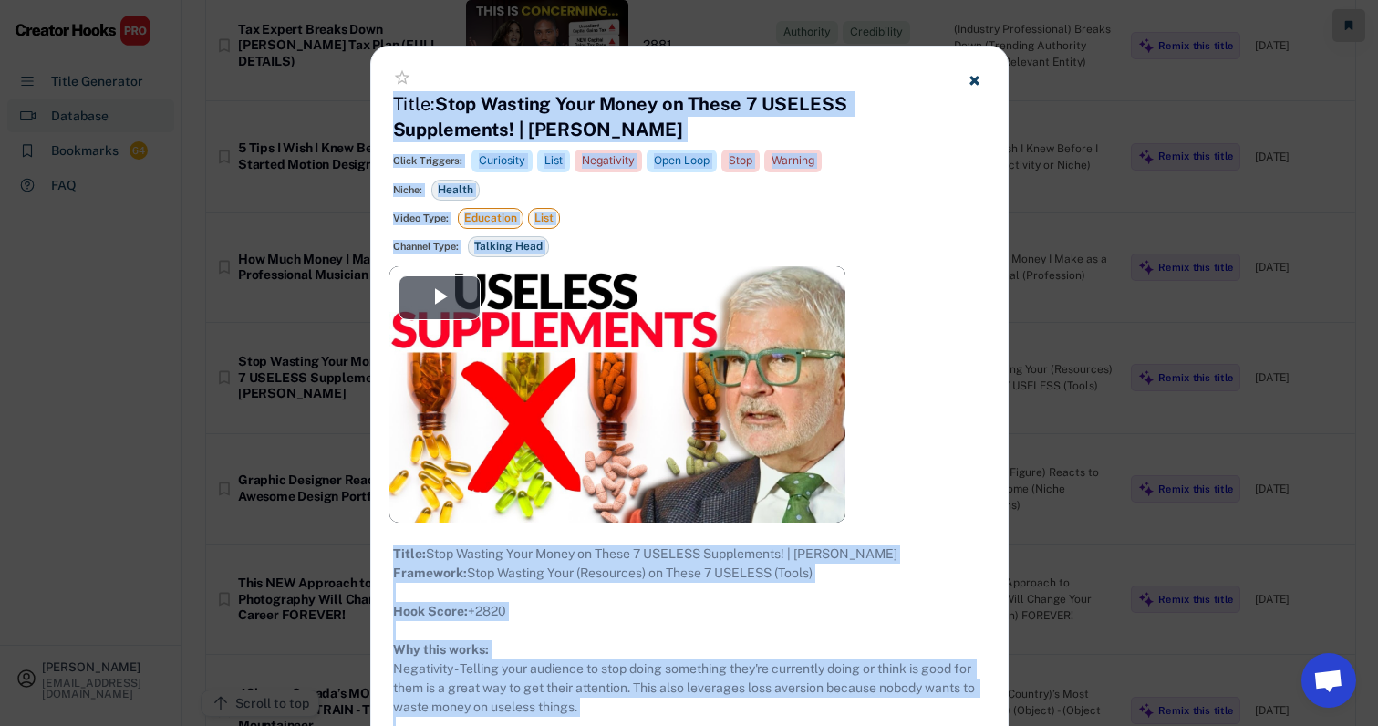
scroll to position [11770, 10]
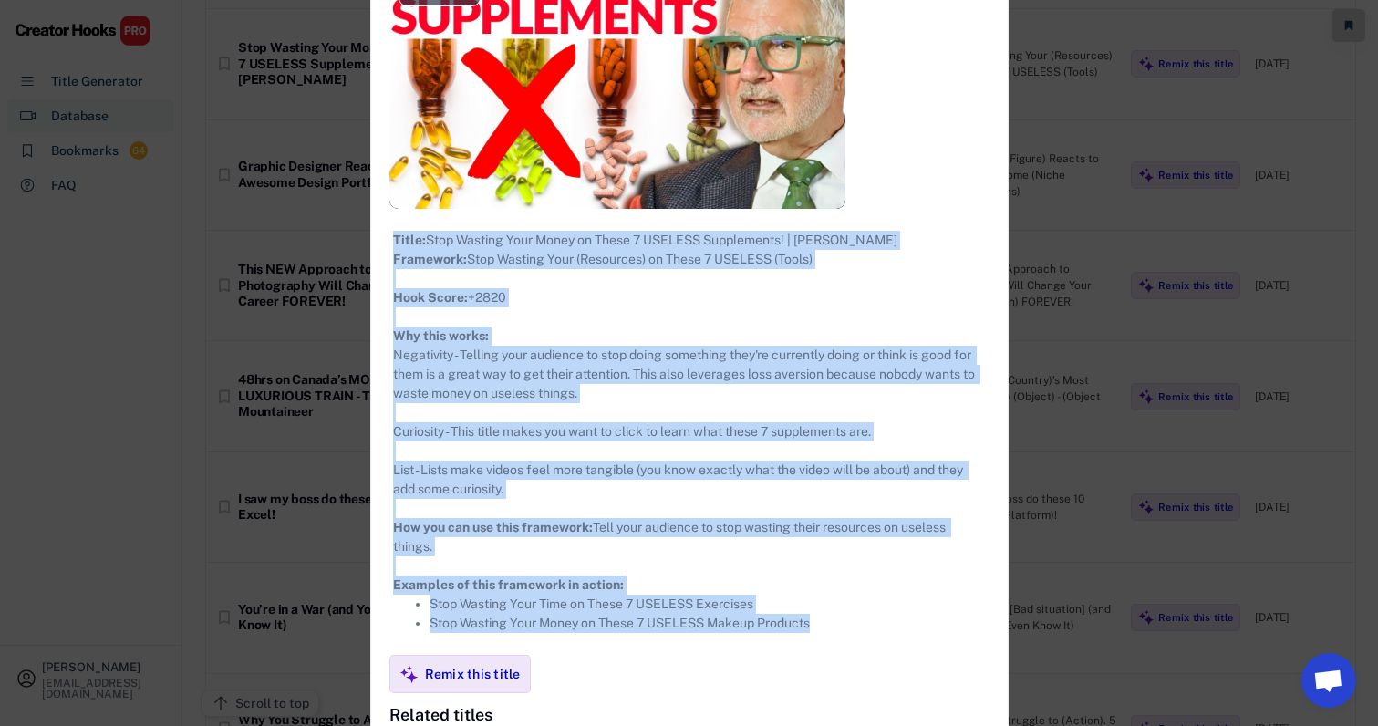
copy div "**********"
drag, startPoint x: 379, startPoint y: 104, endPoint x: 813, endPoint y: 669, distance: 712.7
click at [813, 669] on div "**********" at bounding box center [689, 399] width 636 height 1333
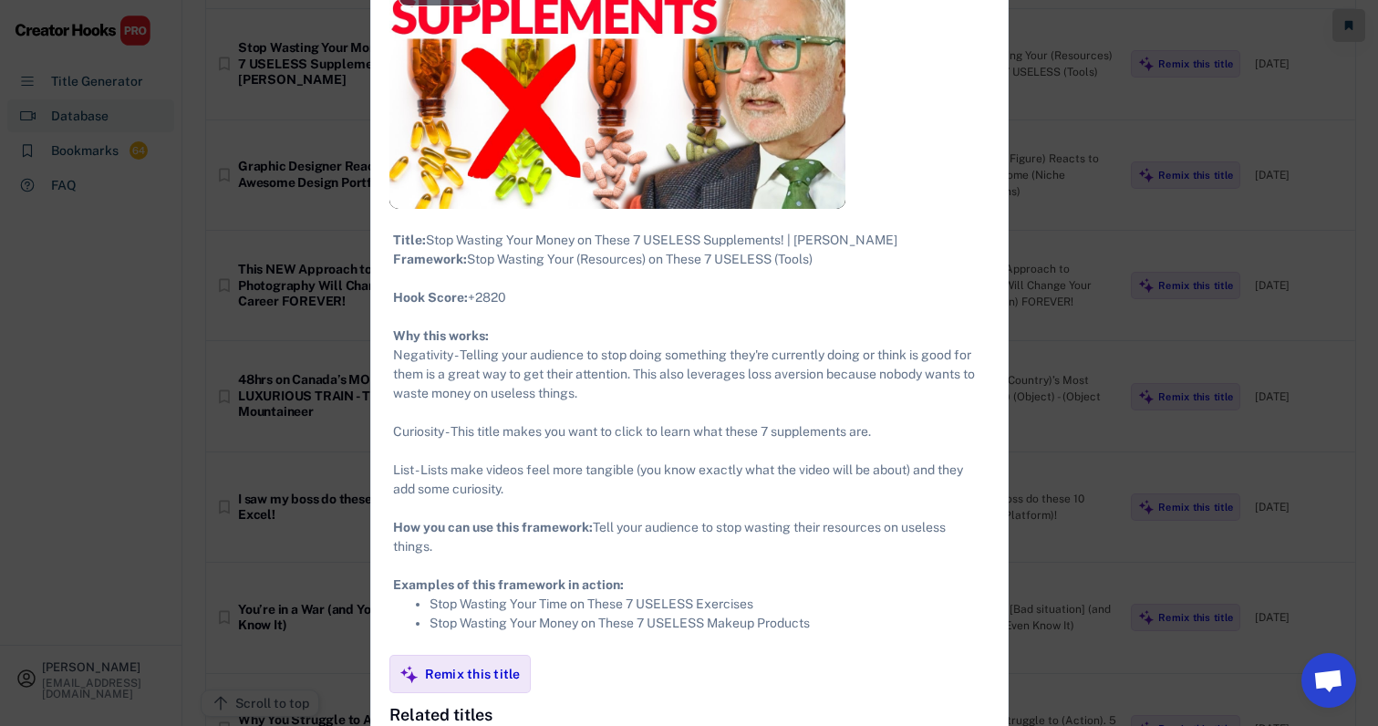
click at [1133, 208] on div at bounding box center [689, 363] width 1378 height 726
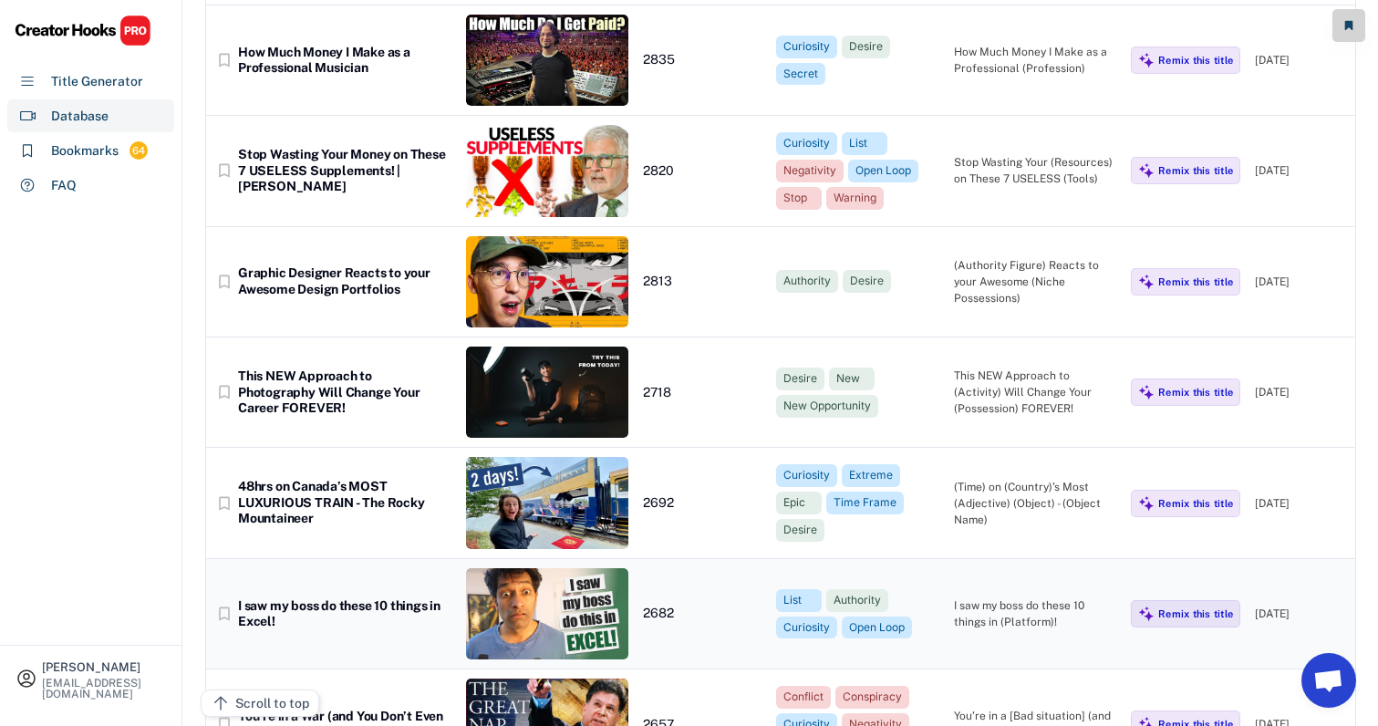
scroll to position [11662, 14]
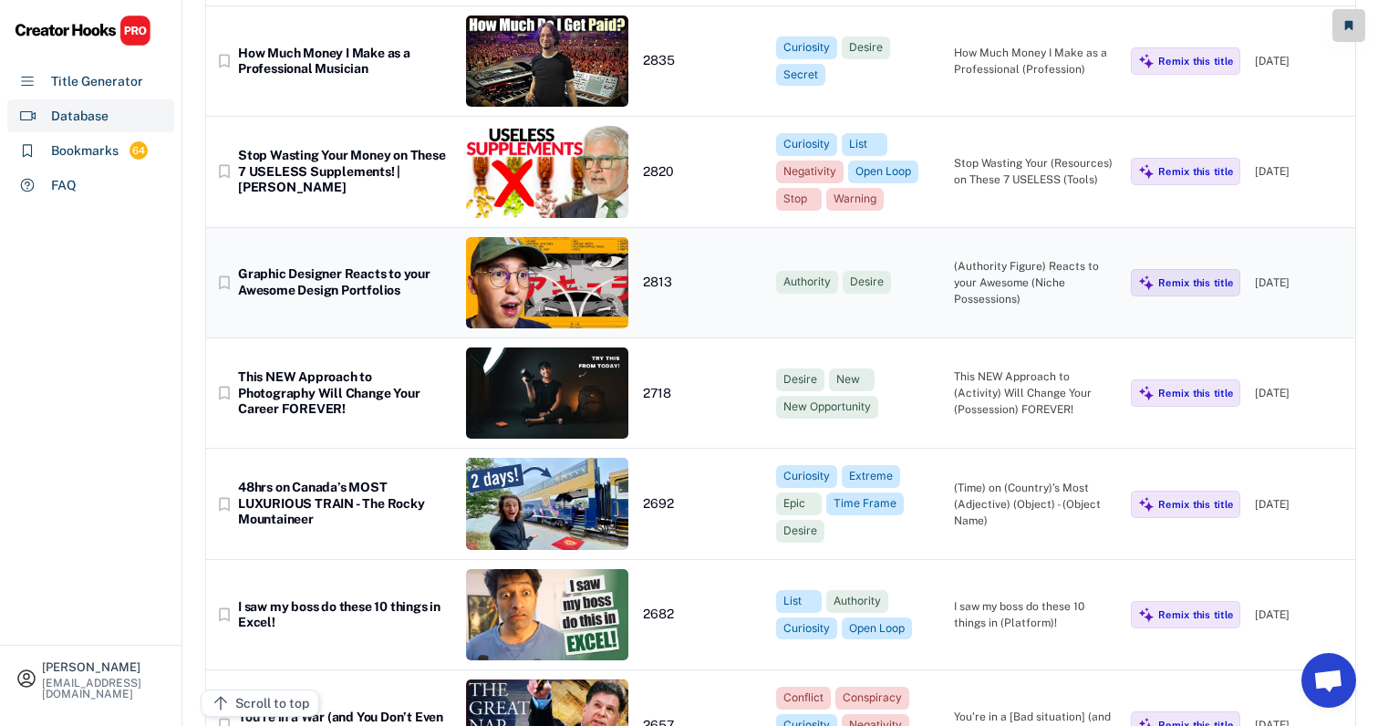
click at [987, 258] on div "(Authority Figure) Reacts to your Awesome (Niche Possessions)" at bounding box center [1035, 282] width 163 height 49
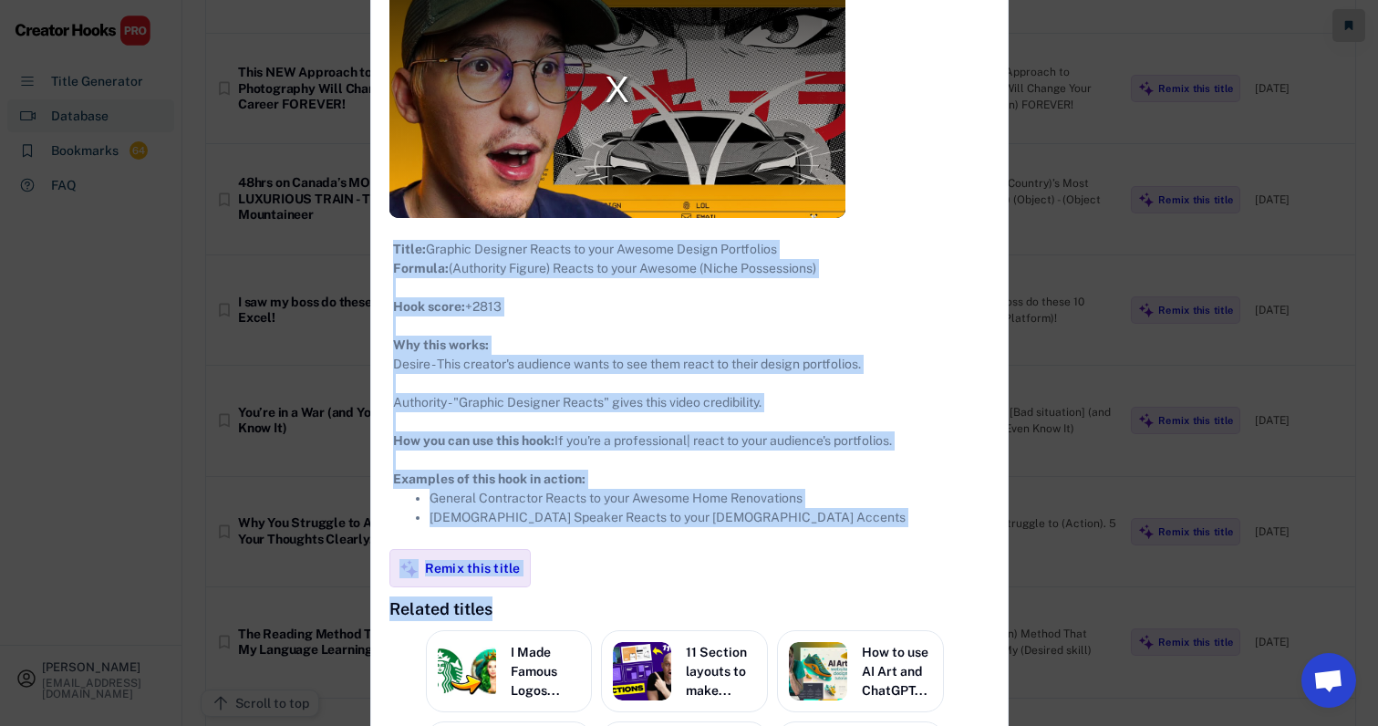
scroll to position [12122, 14]
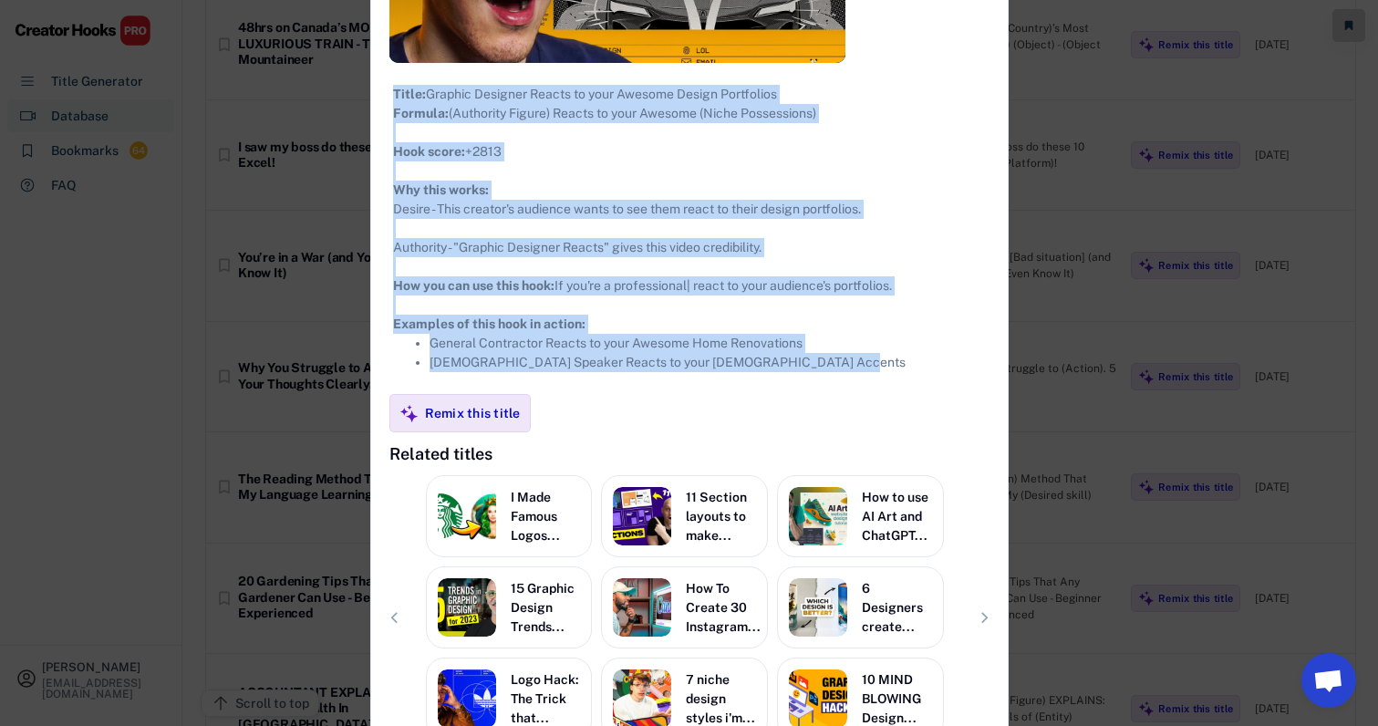
drag, startPoint x: 379, startPoint y: 160, endPoint x: 847, endPoint y: 389, distance: 521.1
click at [847, 389] on div "**********" at bounding box center [689, 196] width 636 height 1218
copy div "**********"
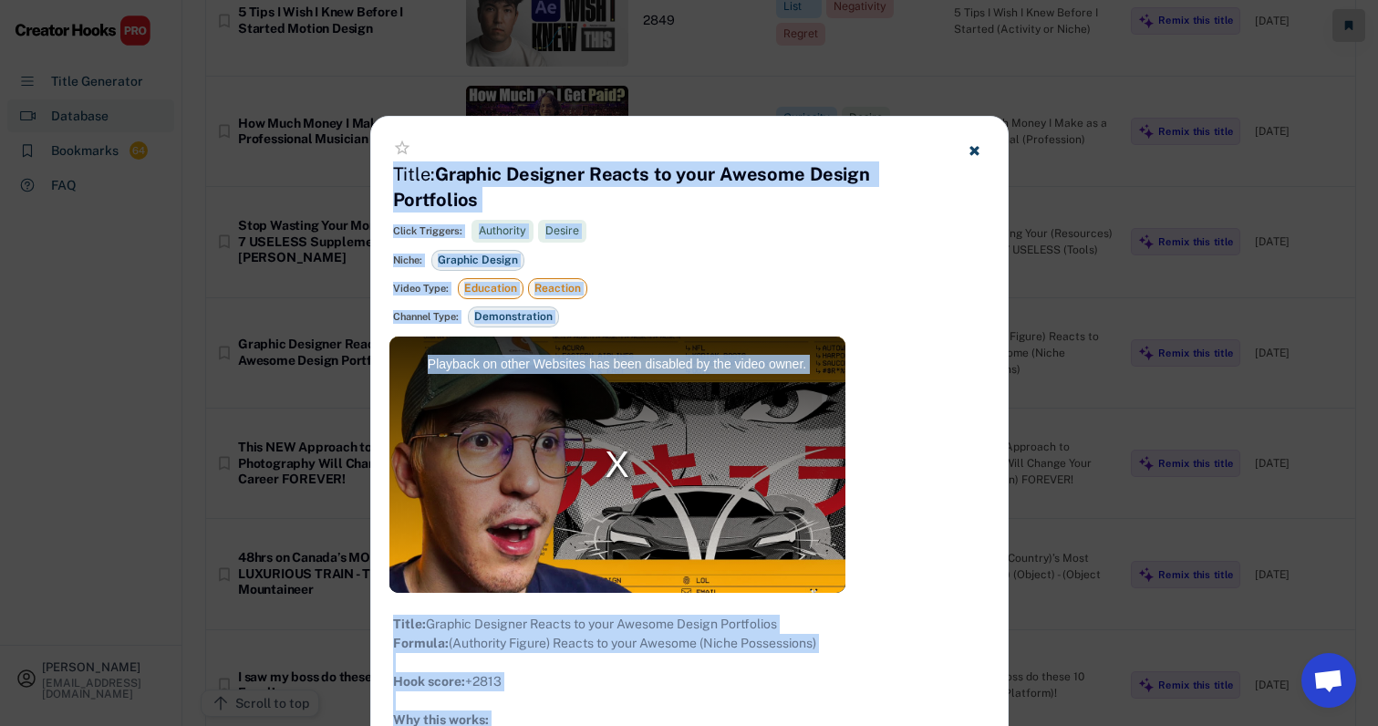
scroll to position [11590, 14]
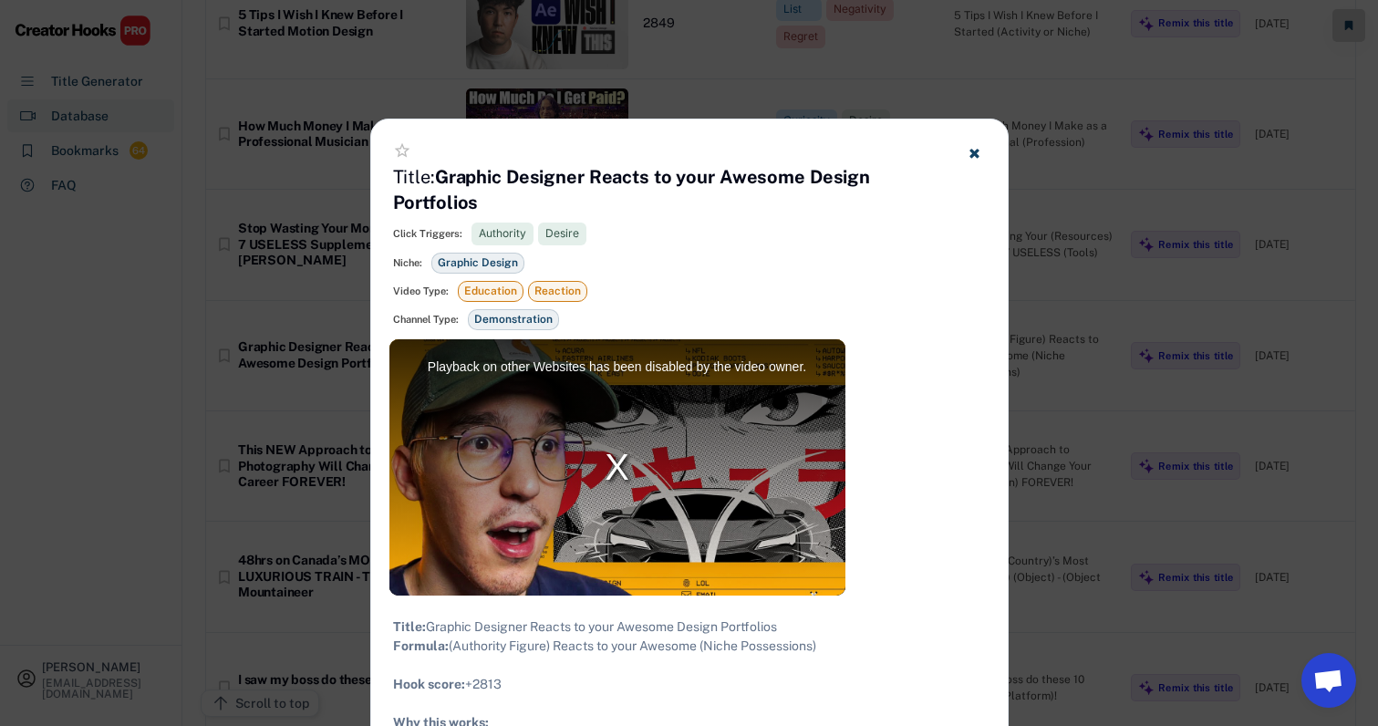
click at [1135, 362] on div at bounding box center [689, 363] width 1378 height 726
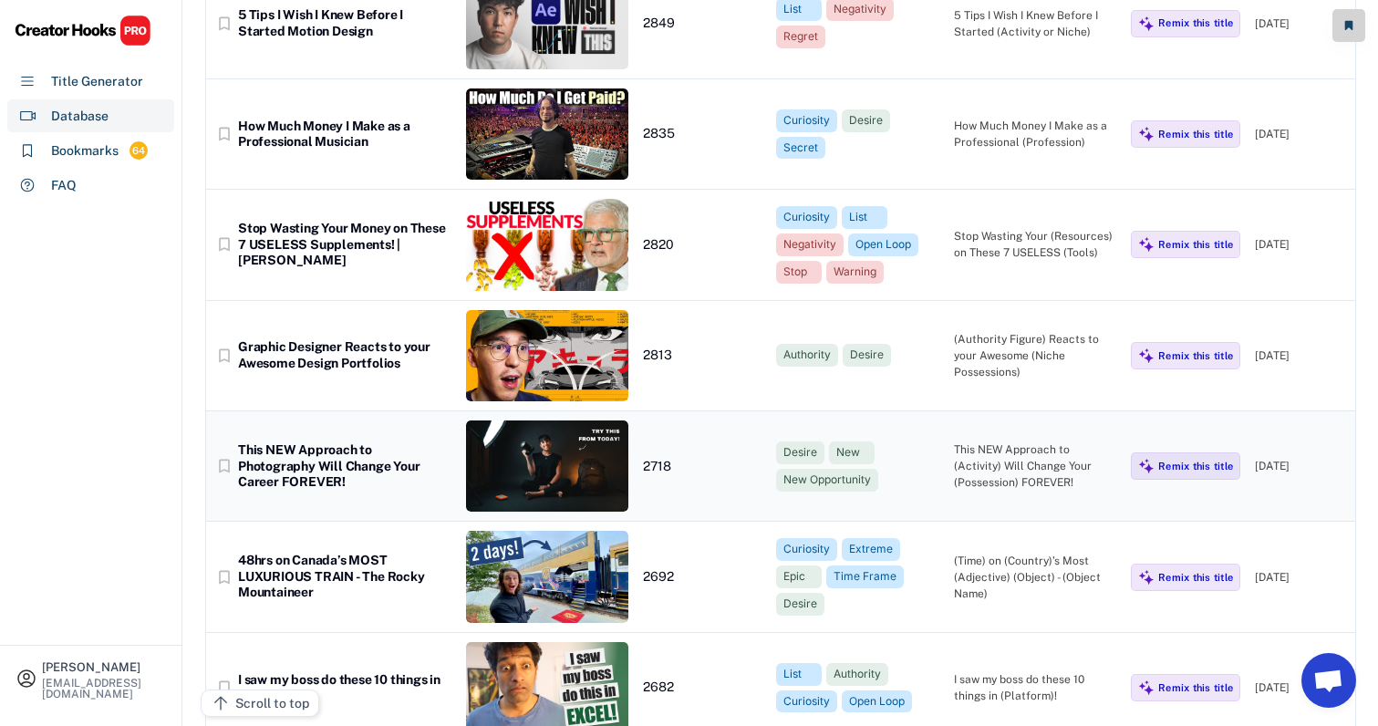
click at [1009, 441] on div "This NEW Approach to (Activity) Will Change Your (Possession) FOREVER!" at bounding box center [1035, 465] width 163 height 49
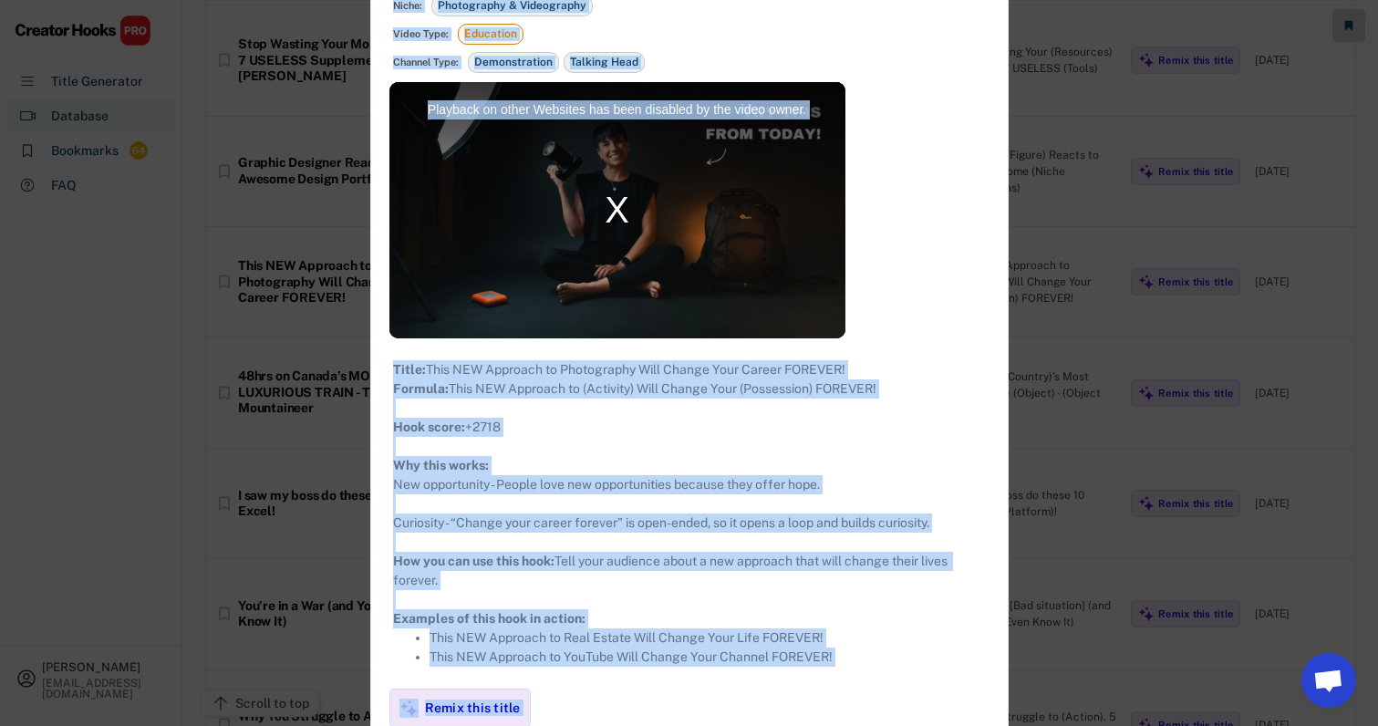
scroll to position [11792, 14]
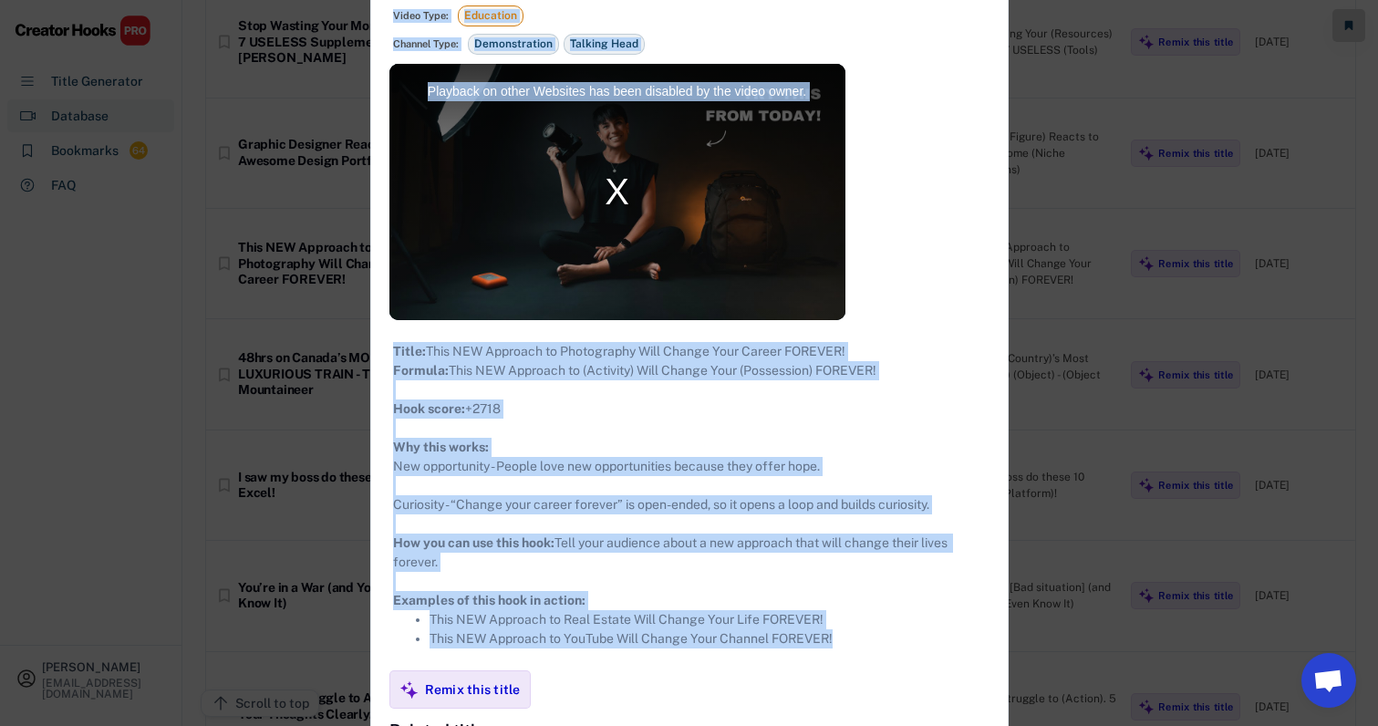
drag, startPoint x: 372, startPoint y: 108, endPoint x: 868, endPoint y: 694, distance: 767.9
click at [868, 694] on div "**********" at bounding box center [689, 462] width 636 height 1237
copy div "**********"
click at [1037, 250] on div at bounding box center [689, 363] width 1378 height 726
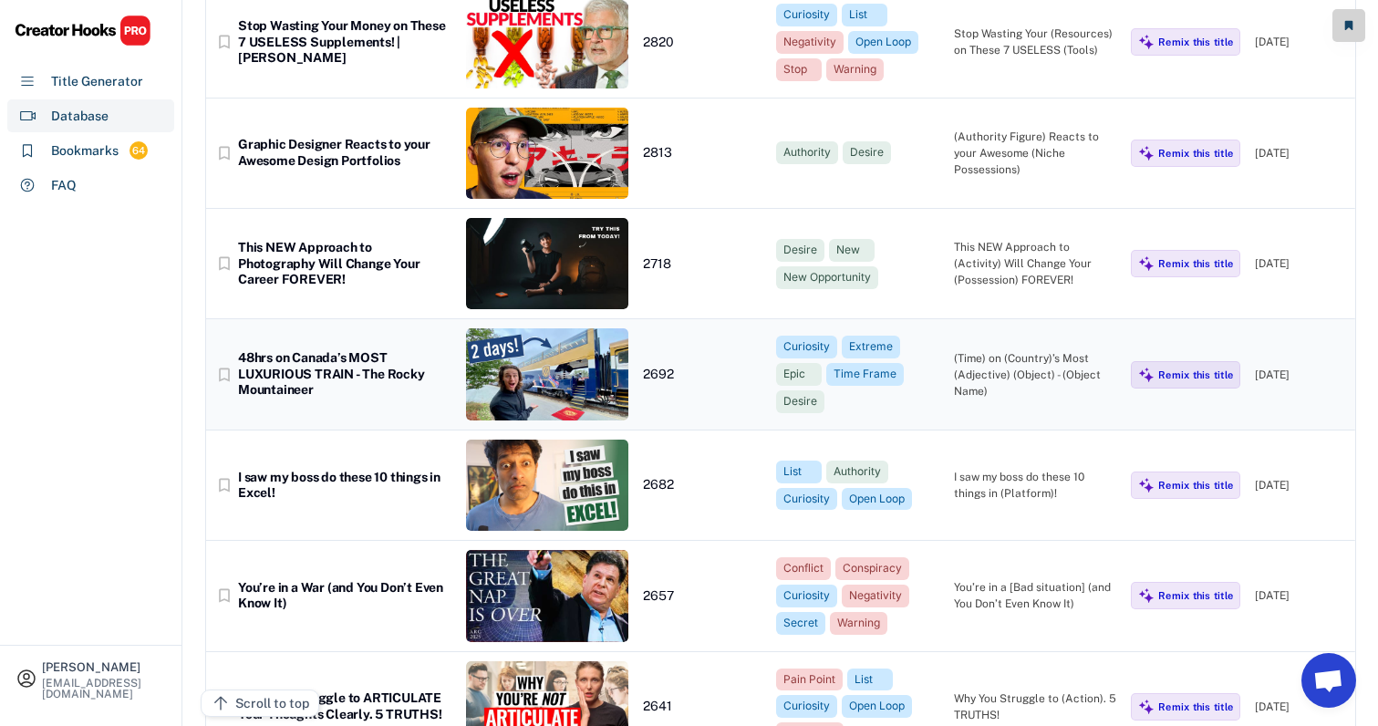
click at [1005, 350] on div "(Time) on (Country)’s Most (Adjective) (Object) - (Object Name)" at bounding box center [1035, 374] width 163 height 49
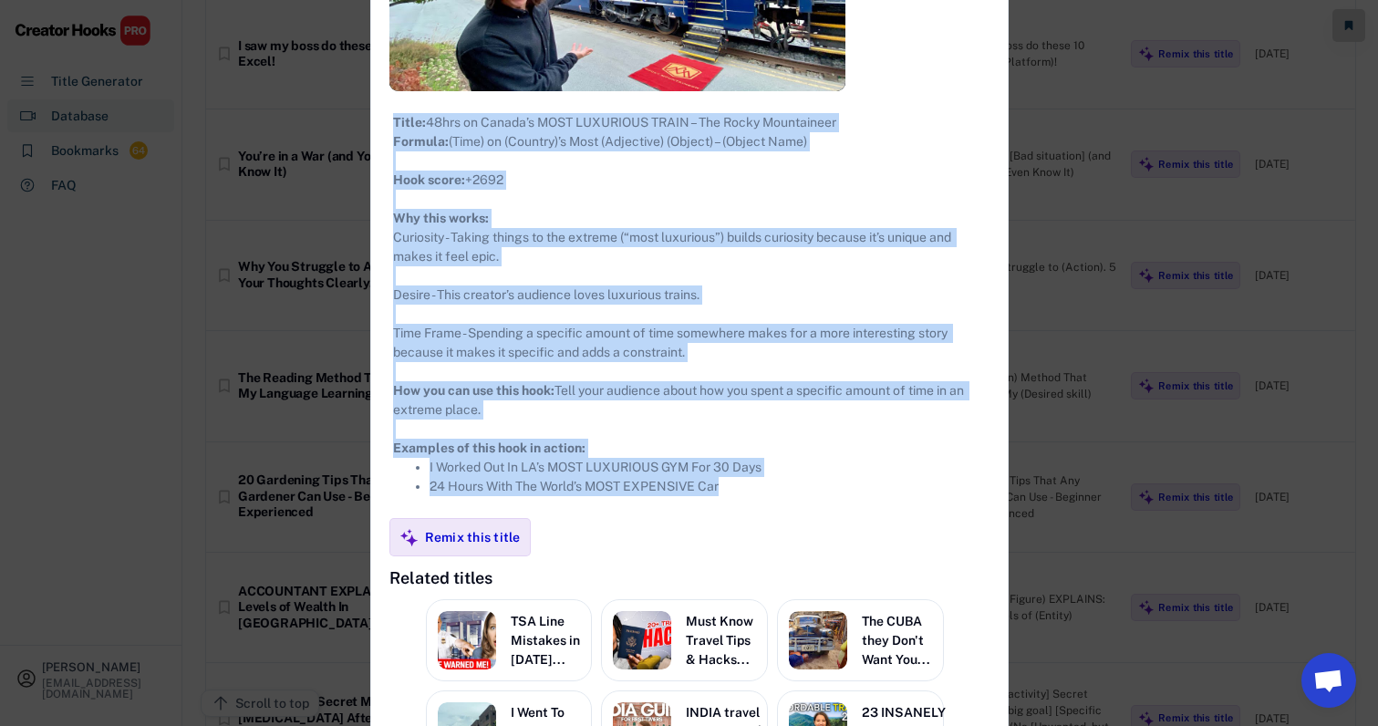
drag, startPoint x: 375, startPoint y: 278, endPoint x: 765, endPoint y: 505, distance: 451.5
click at [765, 505] on div "**********" at bounding box center [689, 272] width 636 height 1314
copy div "**********"
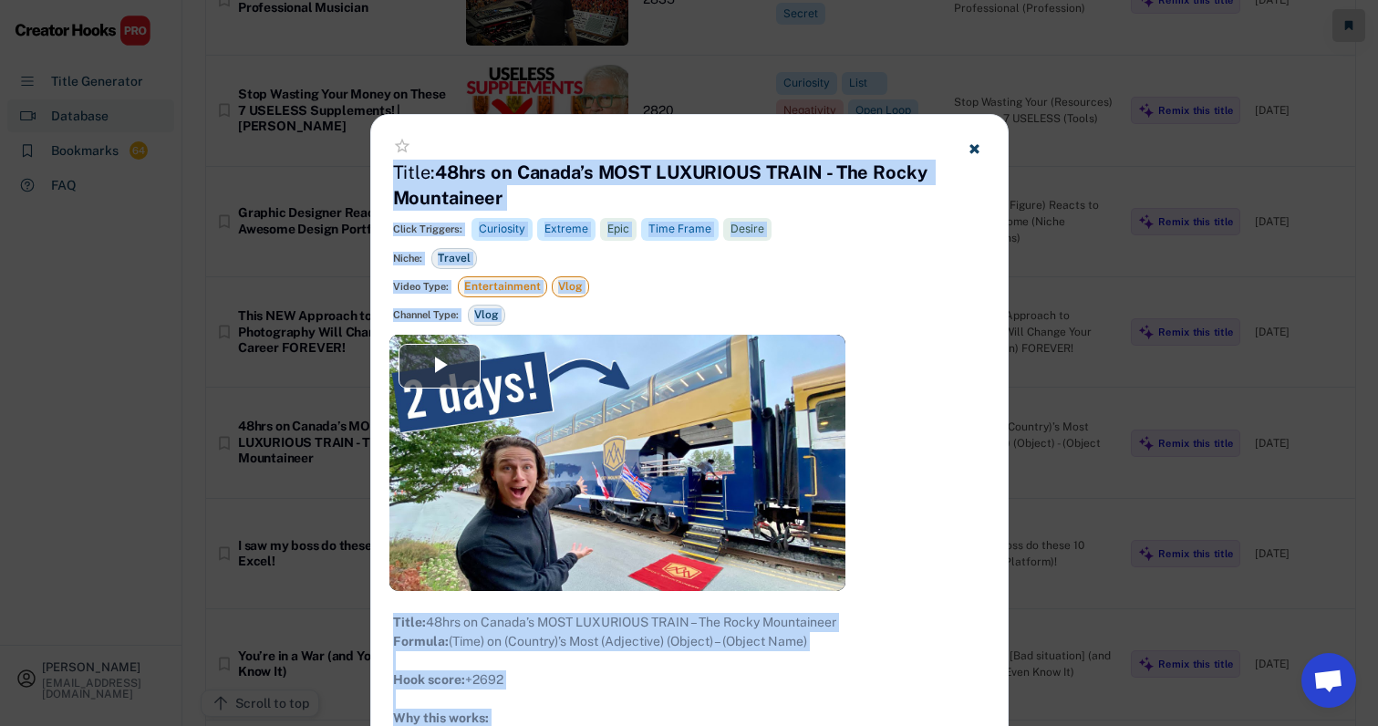
scroll to position [11645, 14]
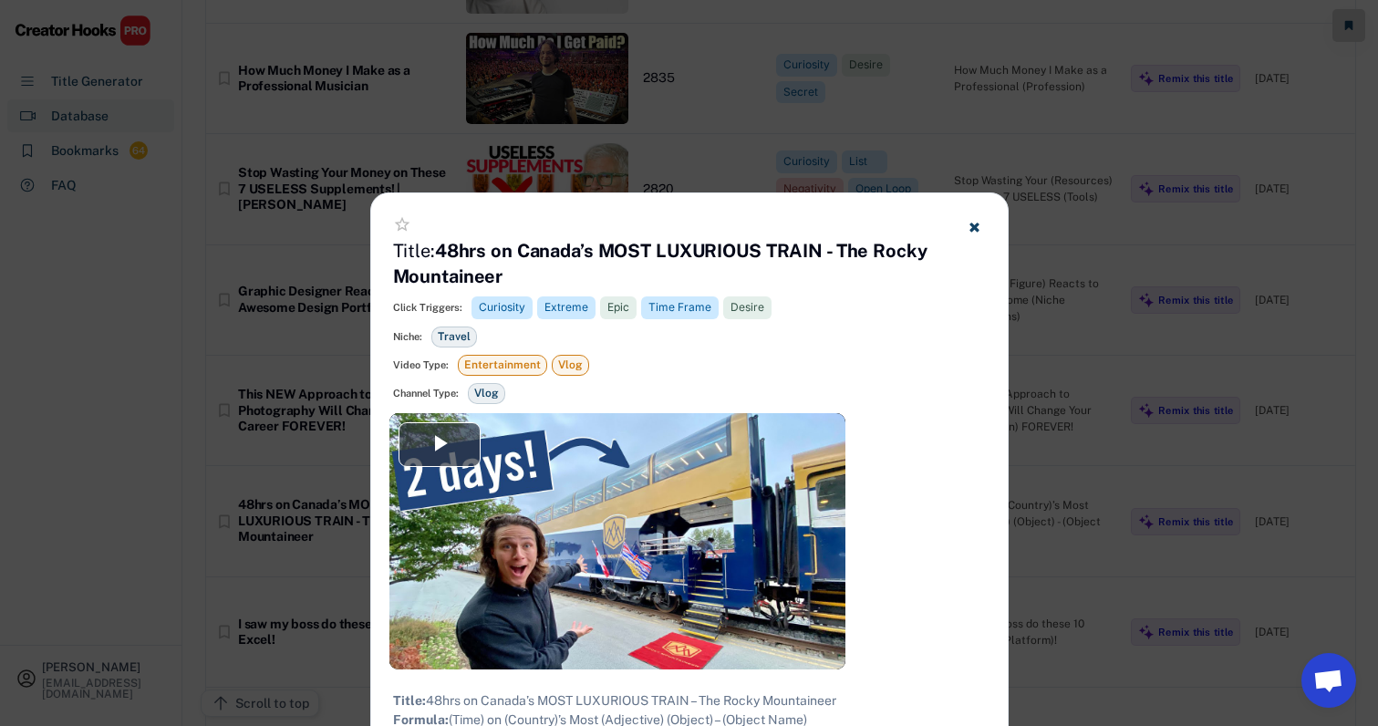
click at [1061, 281] on div at bounding box center [689, 363] width 1378 height 726
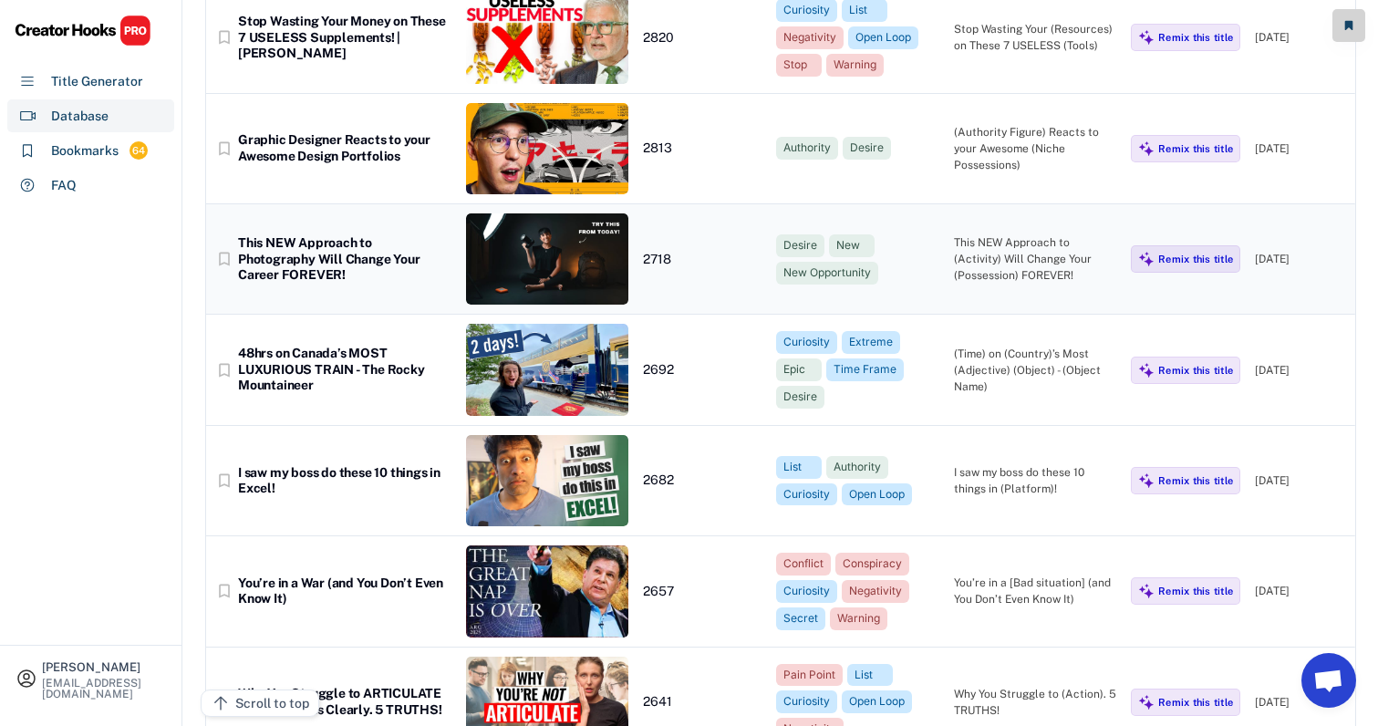
scroll to position [11845, 14]
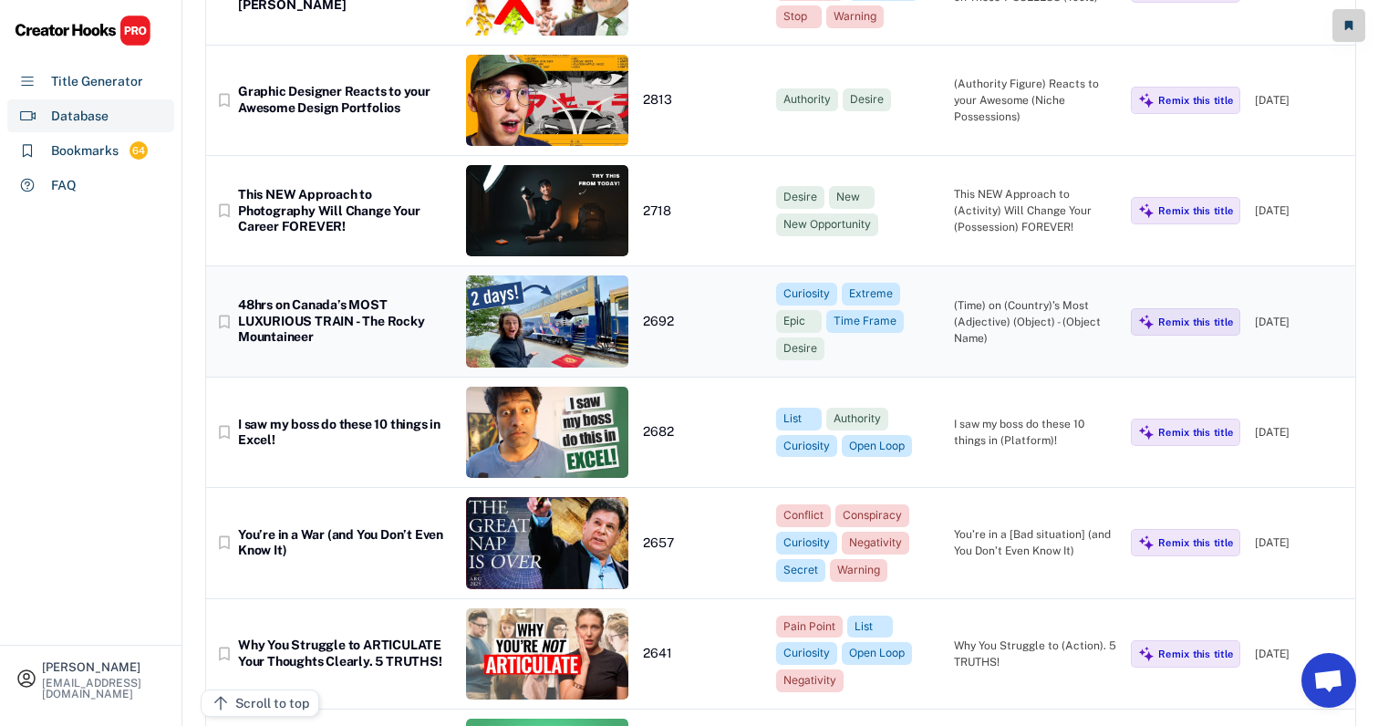
click at [1019, 297] on div "(Time) on (Country)’s Most (Adjective) (Object) - (Object Name)" at bounding box center [1035, 321] width 163 height 49
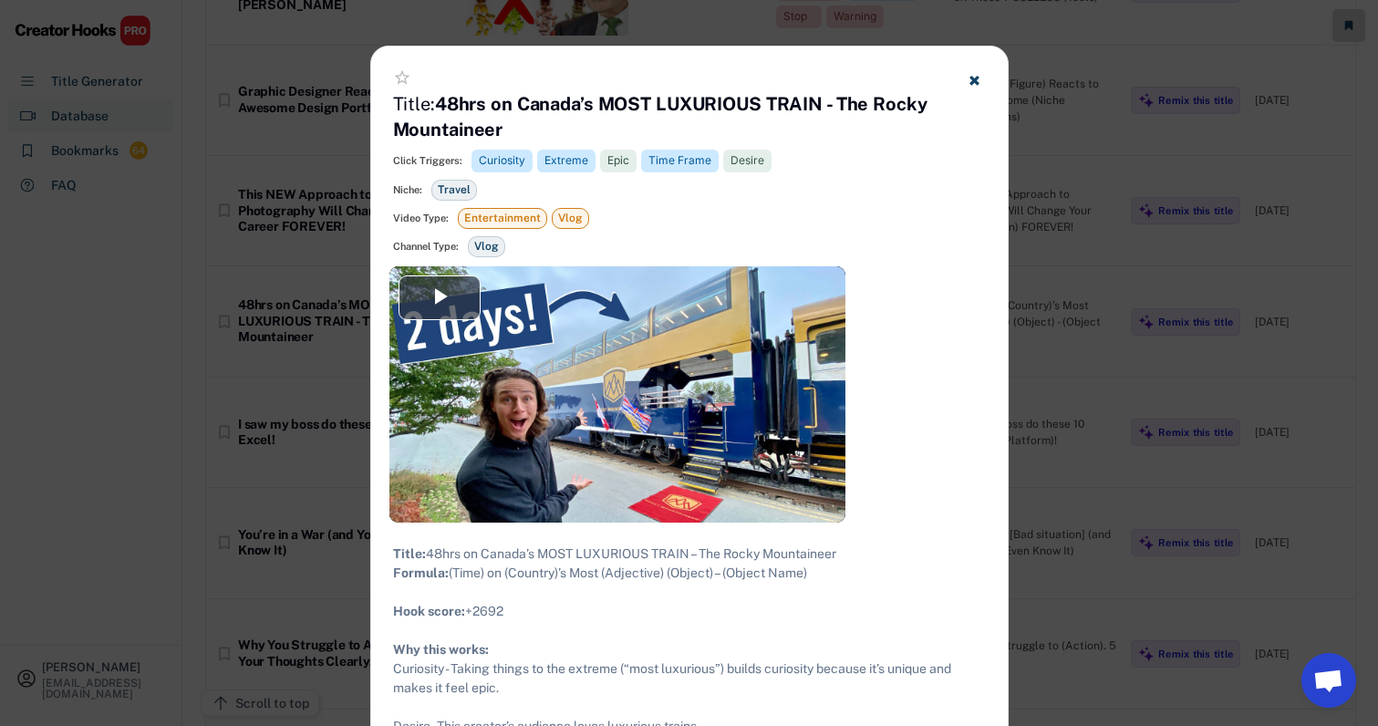
click at [376, 100] on div "star_border Title: 48hrs on Canada’s MOST LUXURIOUS TRAIN - The Rocky Mountaine…" at bounding box center [689, 157] width 636 height 220
click at [1132, 216] on div at bounding box center [689, 363] width 1378 height 726
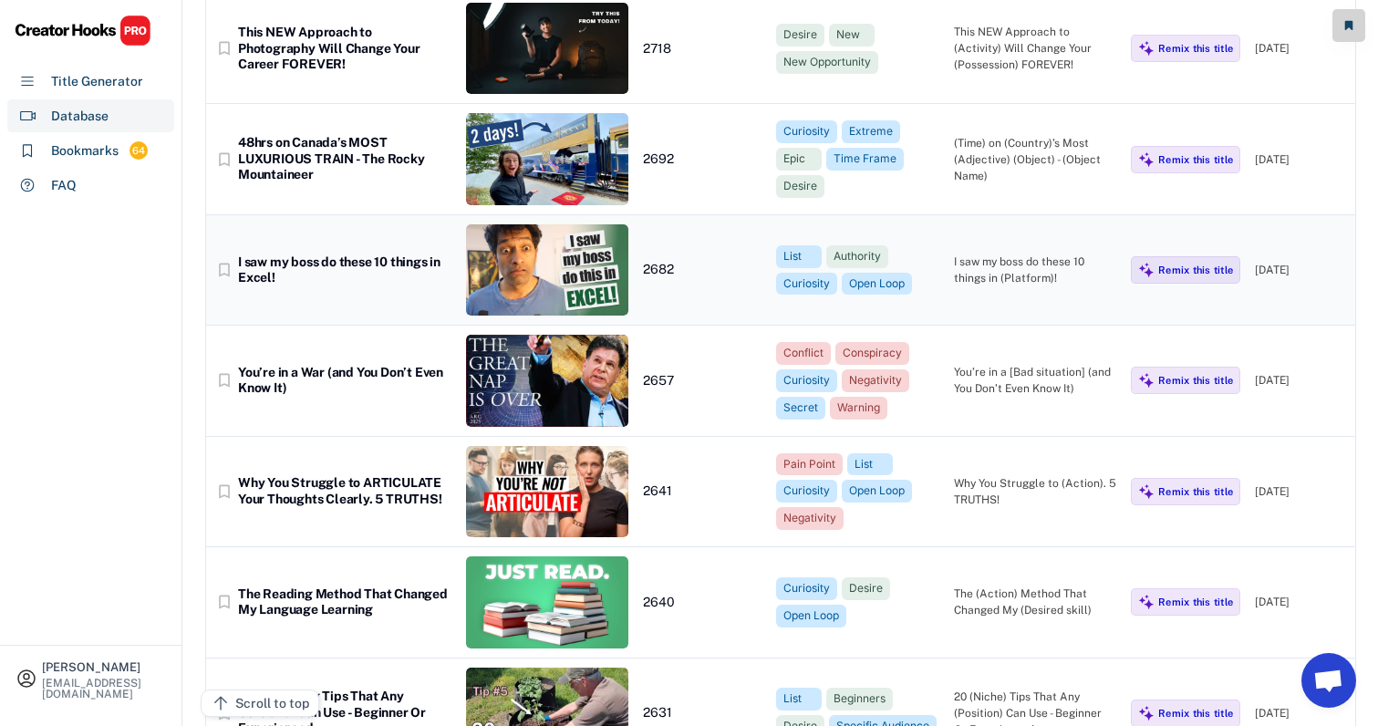
scroll to position [12009, 13]
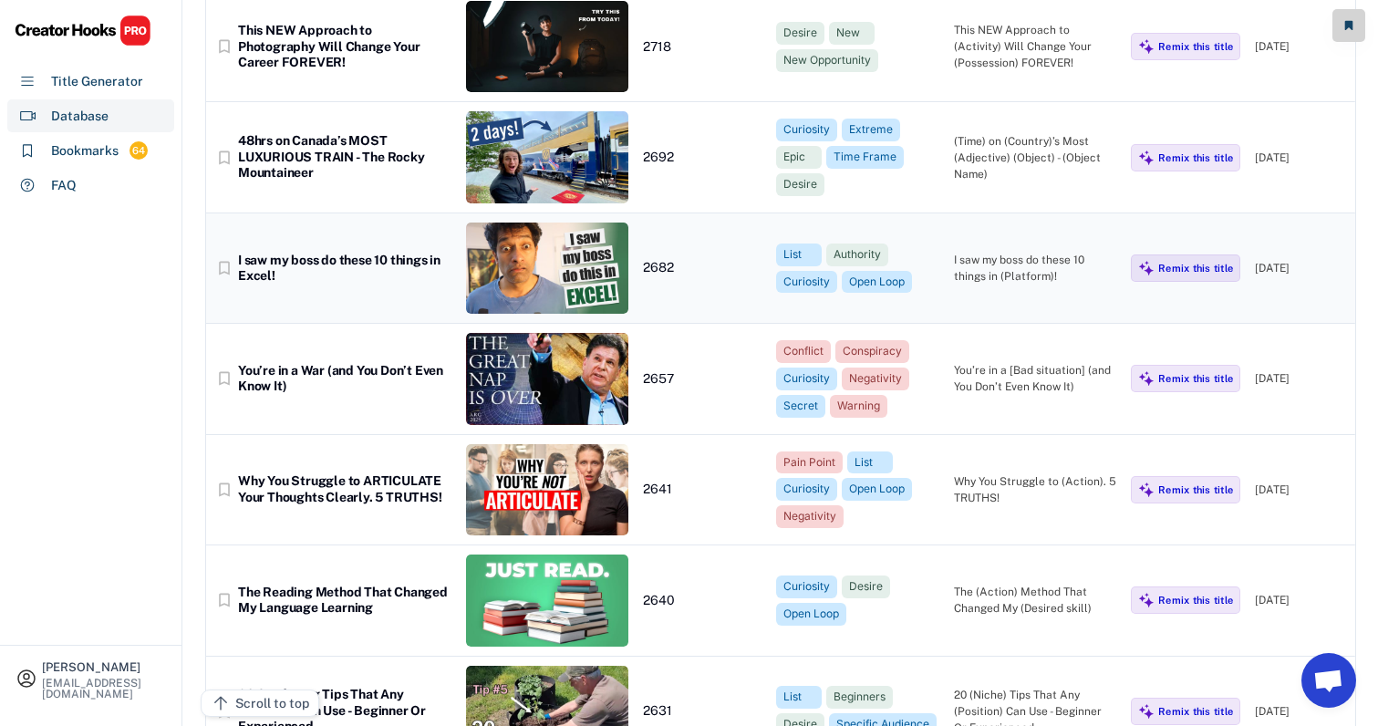
click at [994, 222] on div "bookmark_border I saw my boss do these 10 things in Excel! 2682 List Authority …" at bounding box center [780, 268] width 1149 height 110
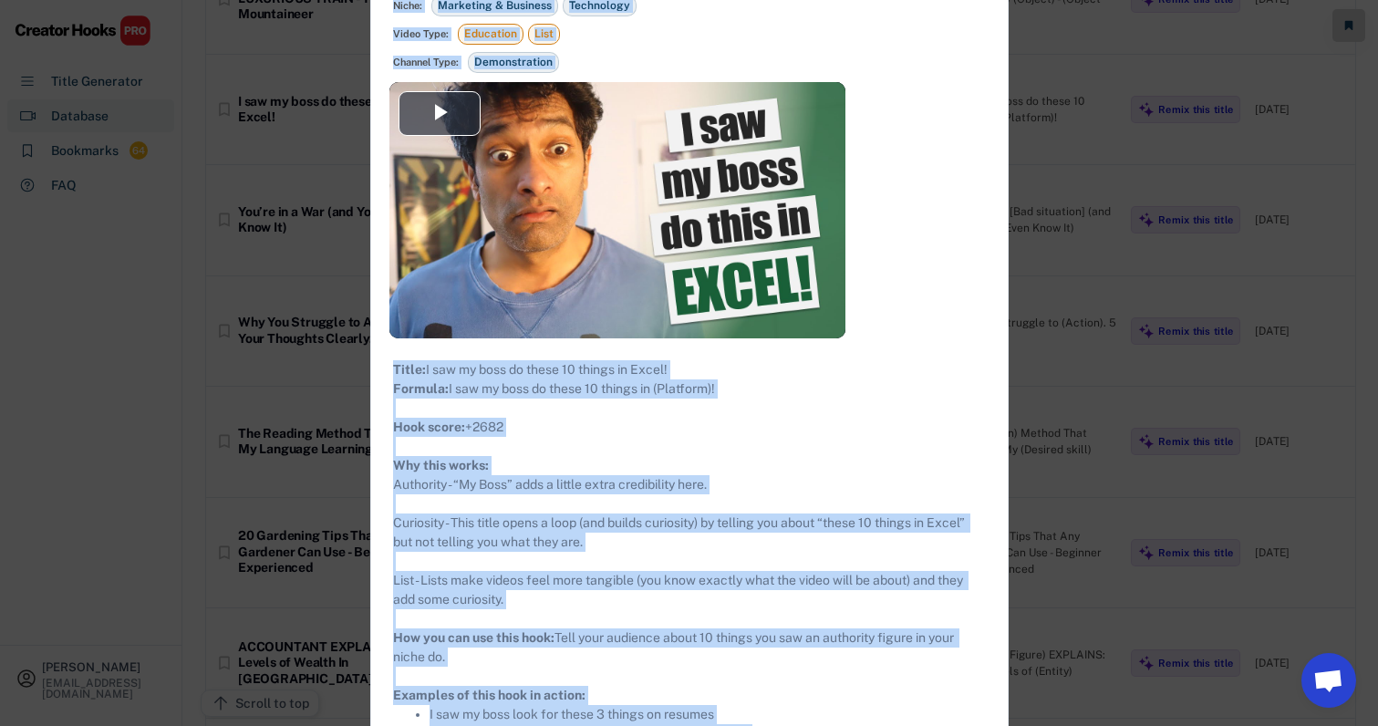
scroll to position [12356, 13]
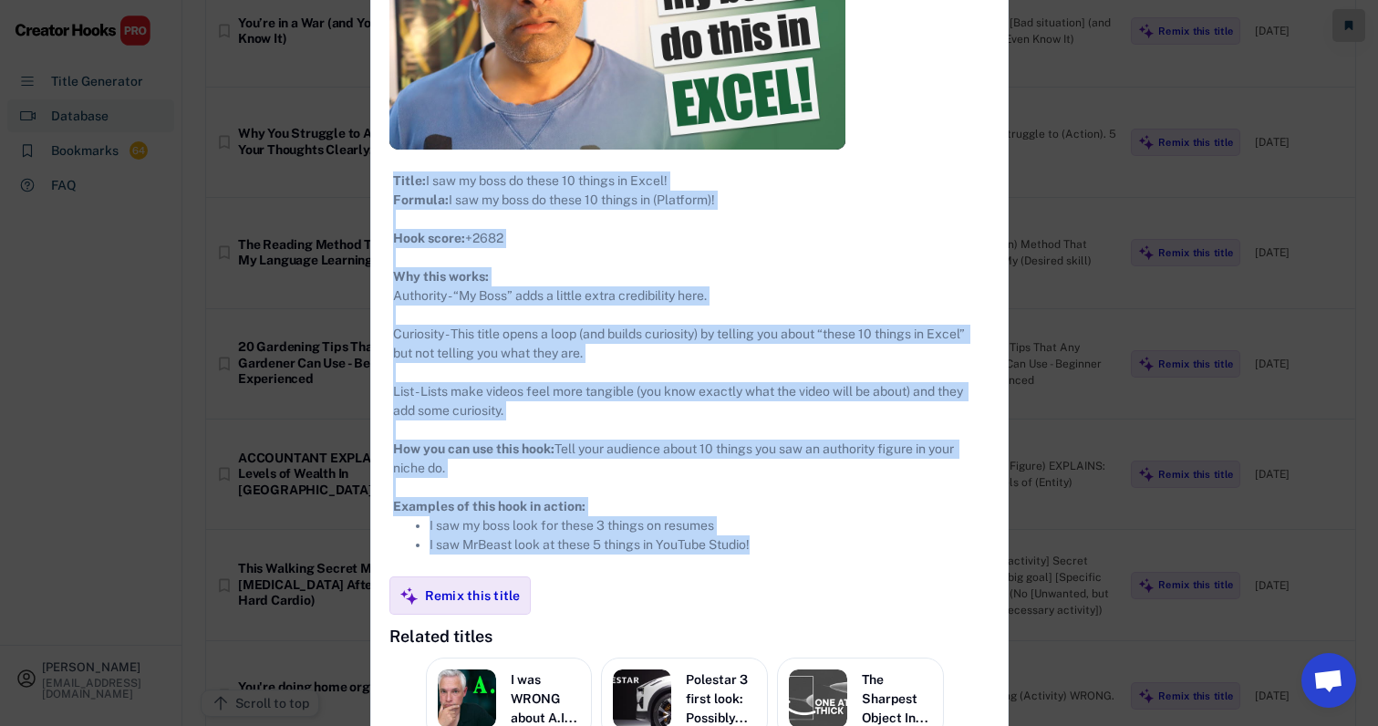
drag, startPoint x: 378, startPoint y: 104, endPoint x: 813, endPoint y: 566, distance: 634.7
click at [813, 566] on div "**********" at bounding box center [689, 343] width 636 height 1288
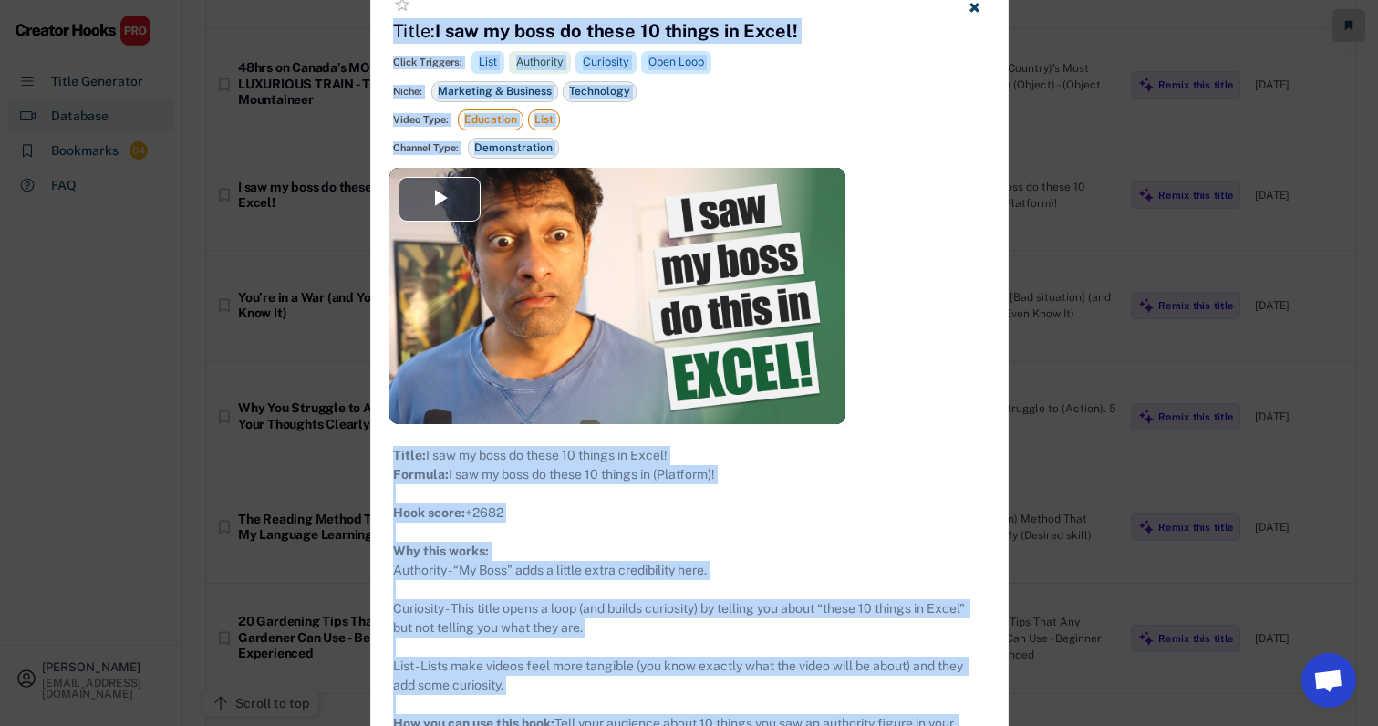
scroll to position [12074, 15]
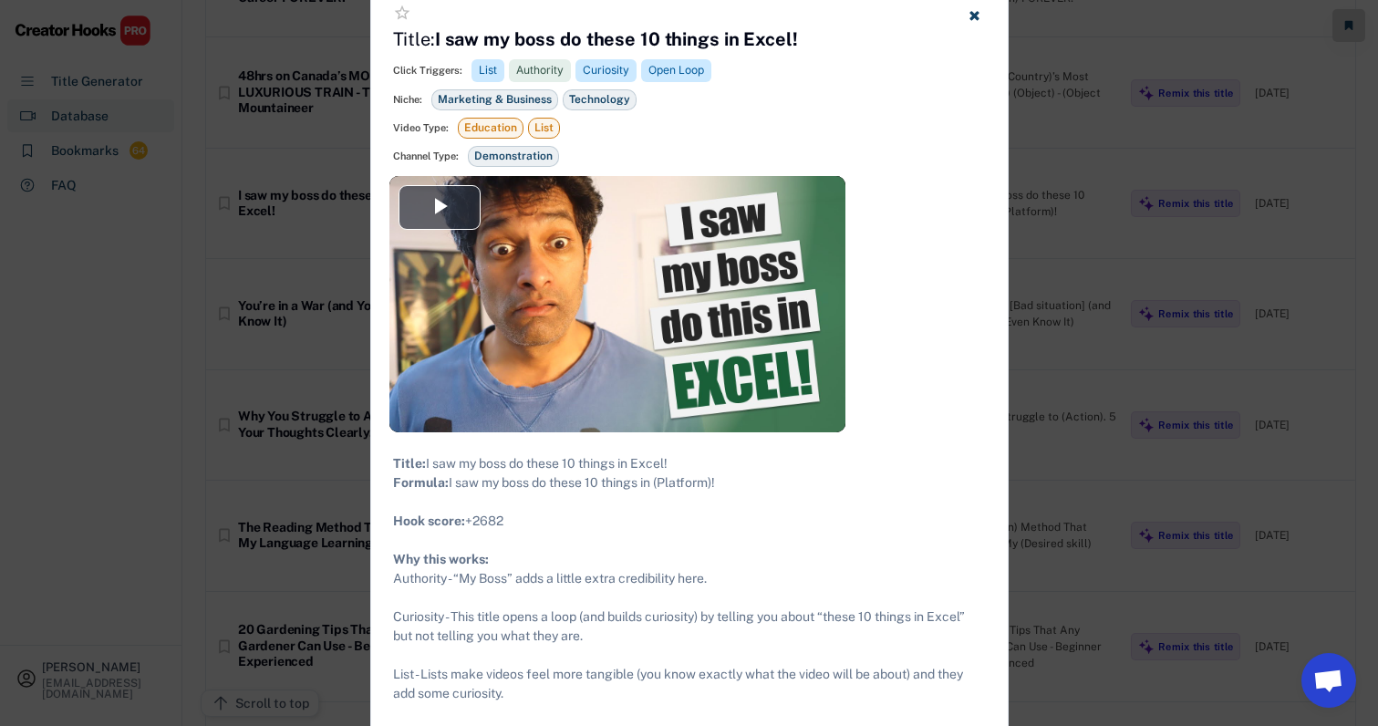
click at [1019, 151] on div at bounding box center [689, 363] width 1378 height 726
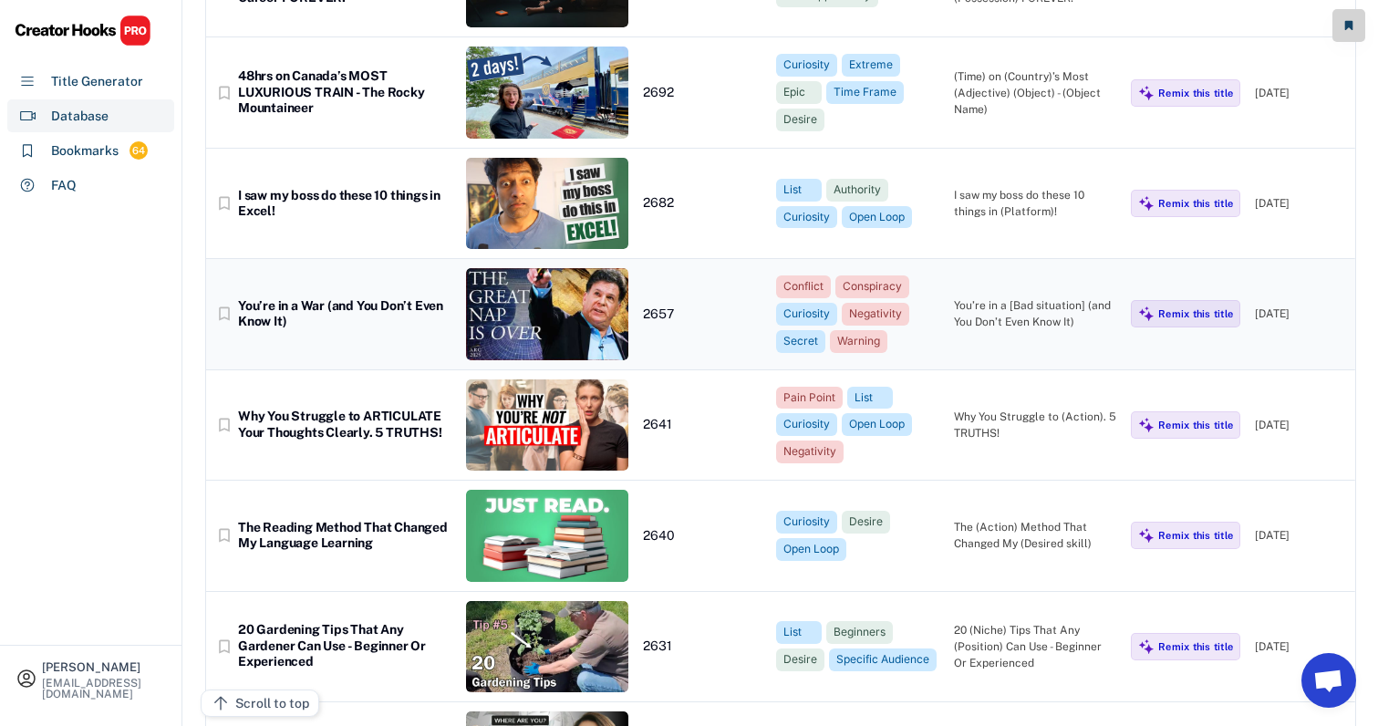
click at [1019, 273] on div "bookmark_border You’re in a War (and You Don’t Even Know It) 2657 Conflict Cons…" at bounding box center [780, 314] width 1149 height 110
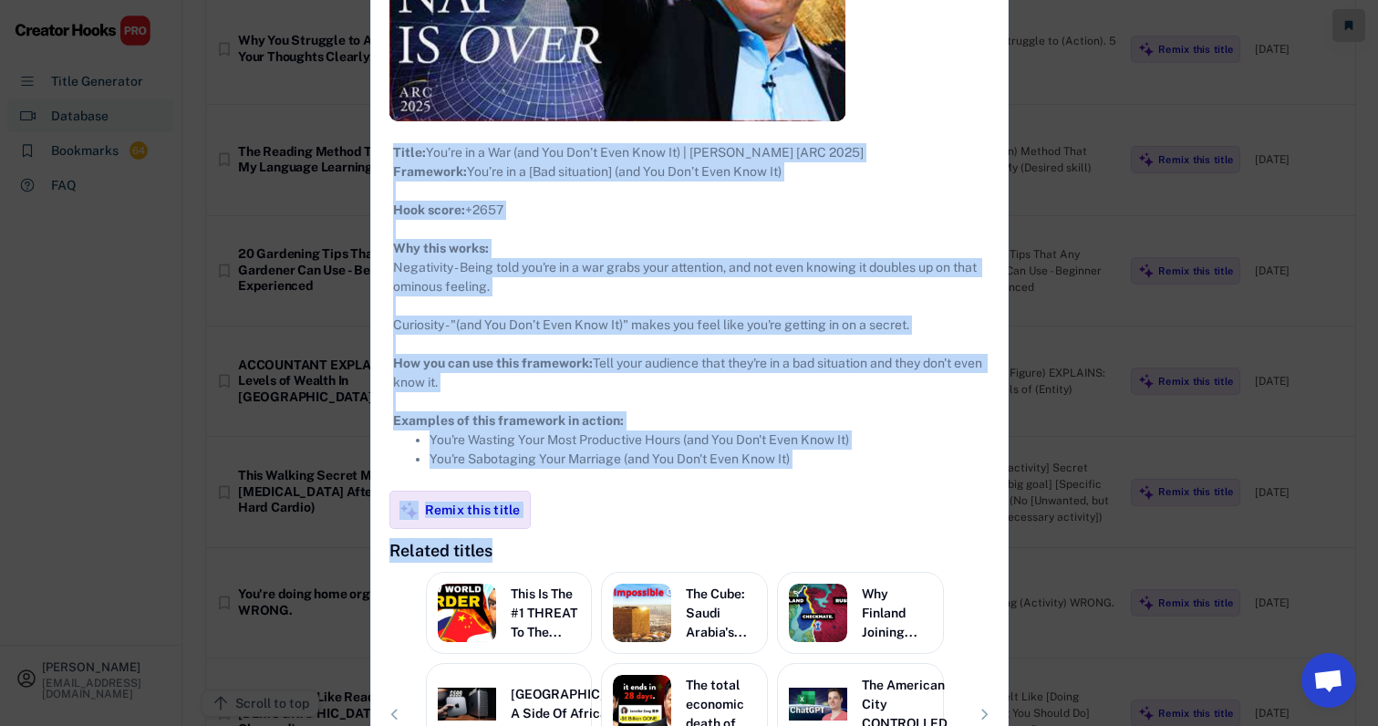
scroll to position [12481, 15]
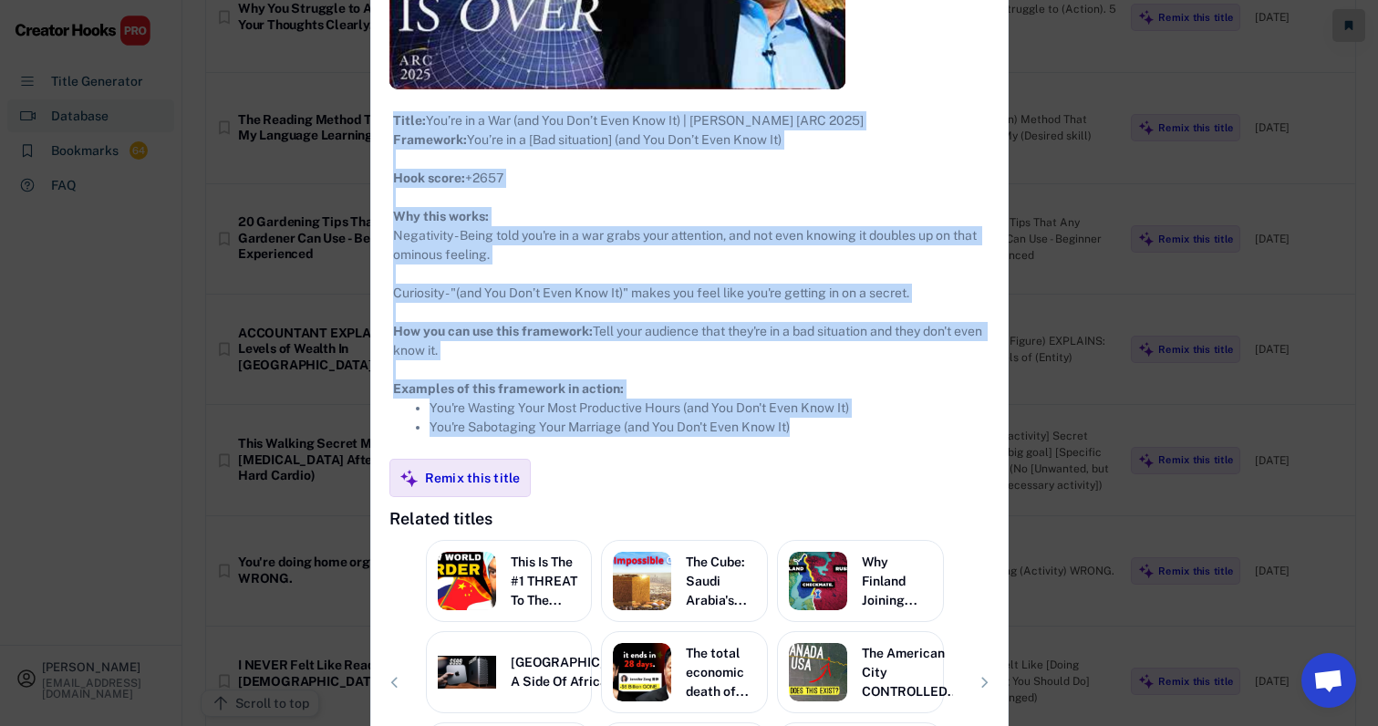
drag, startPoint x: 379, startPoint y: 111, endPoint x: 846, endPoint y: 468, distance: 587.4
click at [846, 468] on div "**********" at bounding box center [689, 254] width 636 height 1231
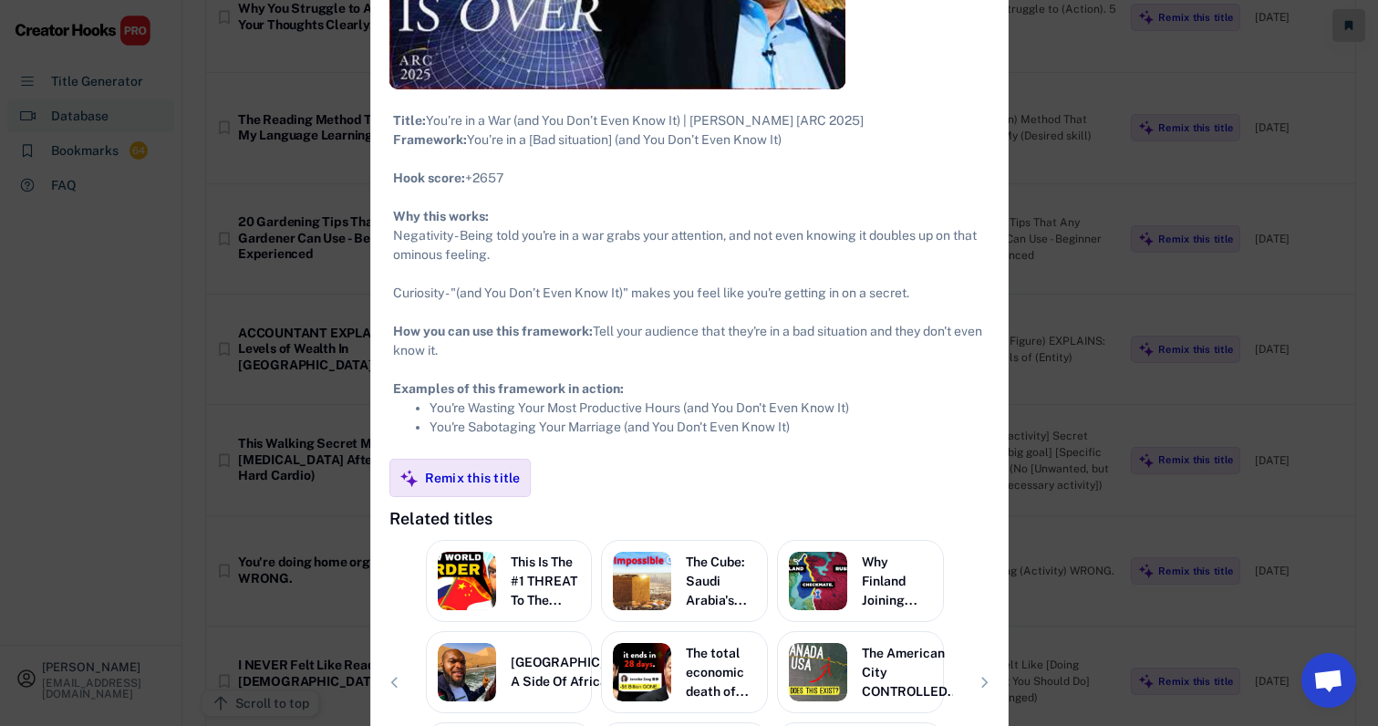
click at [1132, 315] on div at bounding box center [689, 363] width 1378 height 726
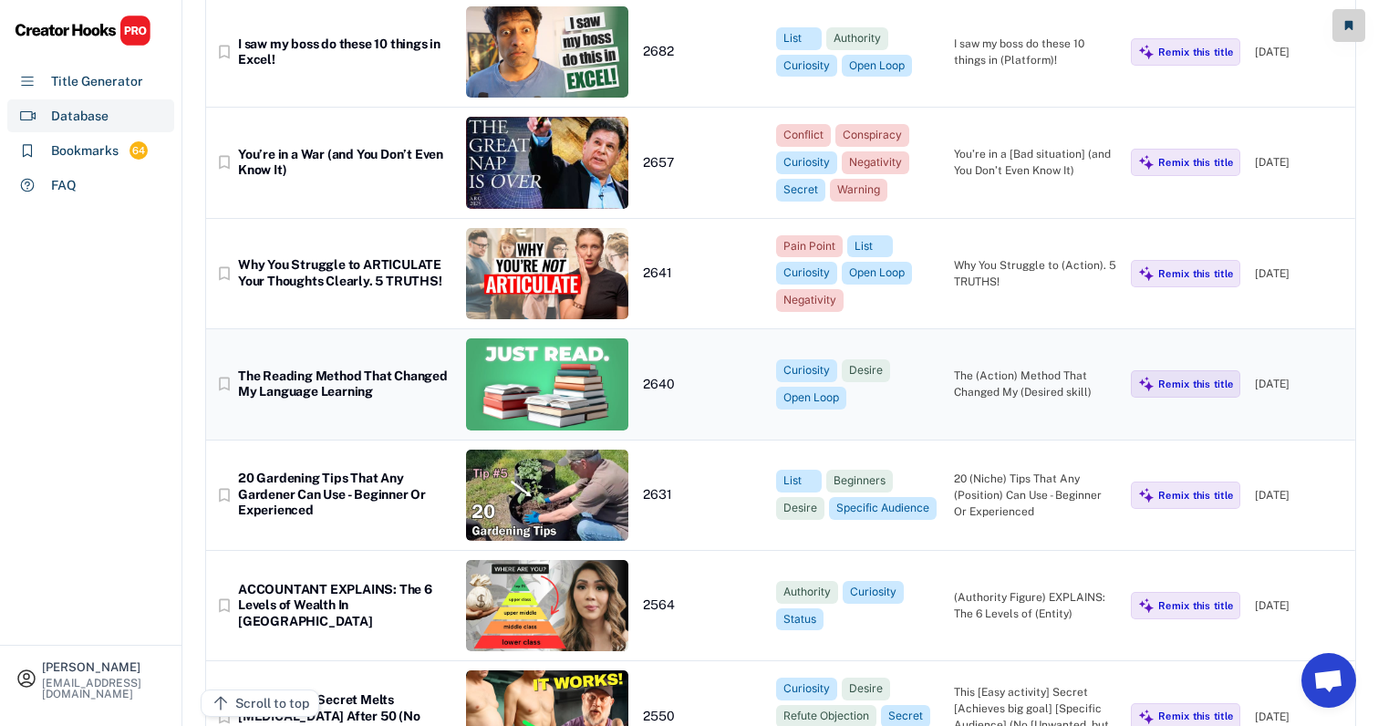
scroll to position [12224, 16]
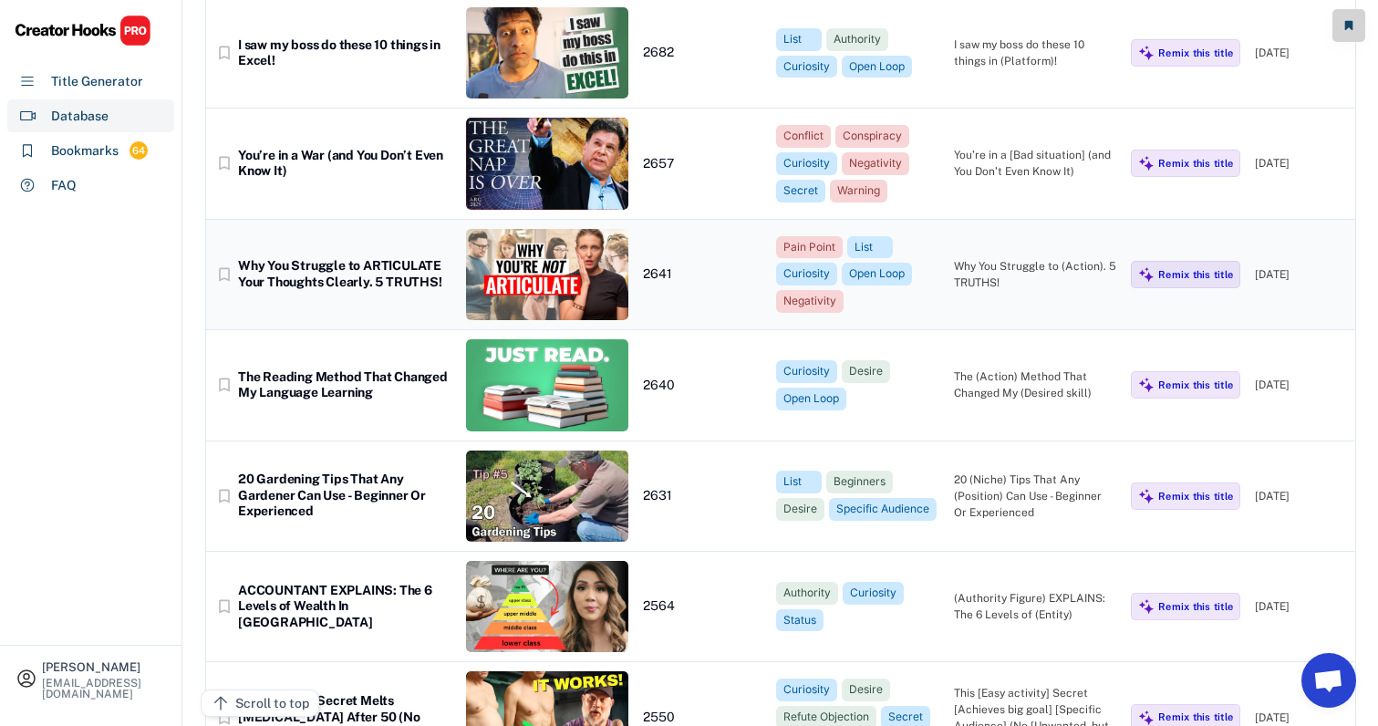
click at [994, 258] on div "Why You Struggle to (Action). 5 TRUTHS!" at bounding box center [1035, 274] width 163 height 33
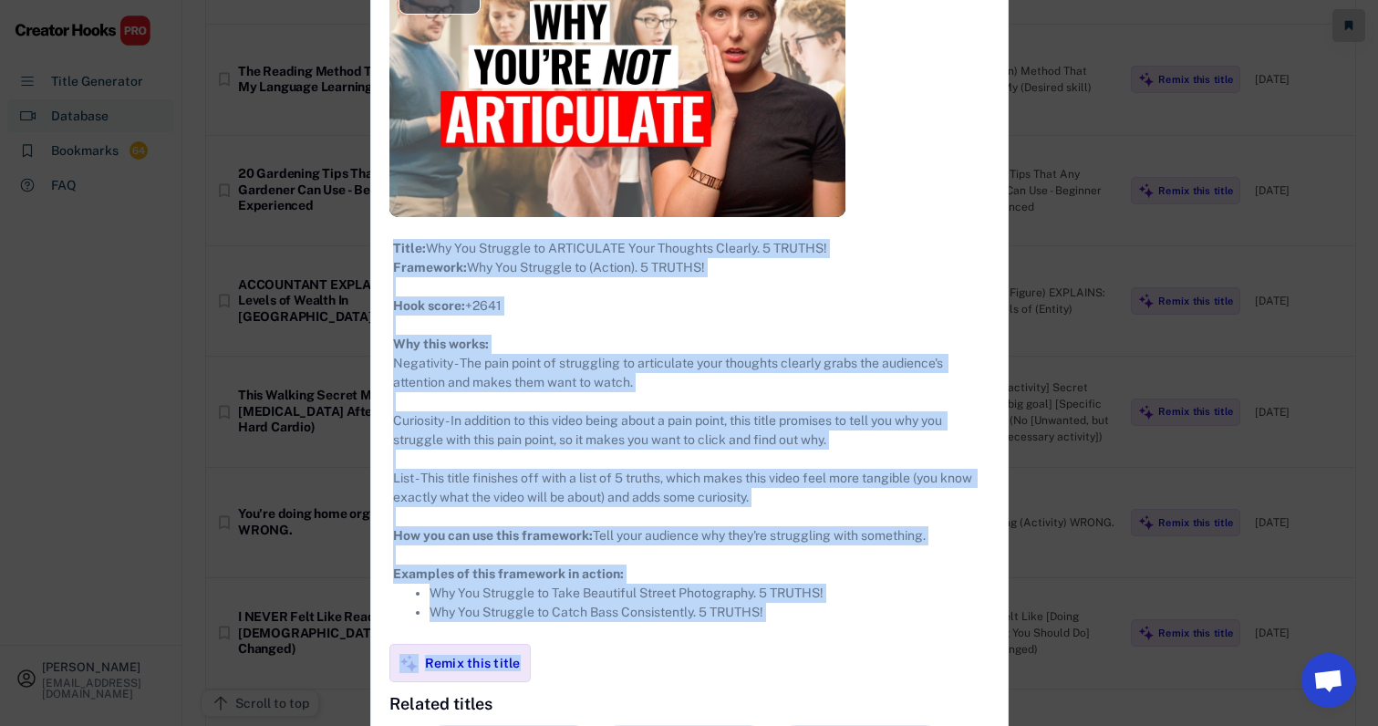
scroll to position [12596, 16]
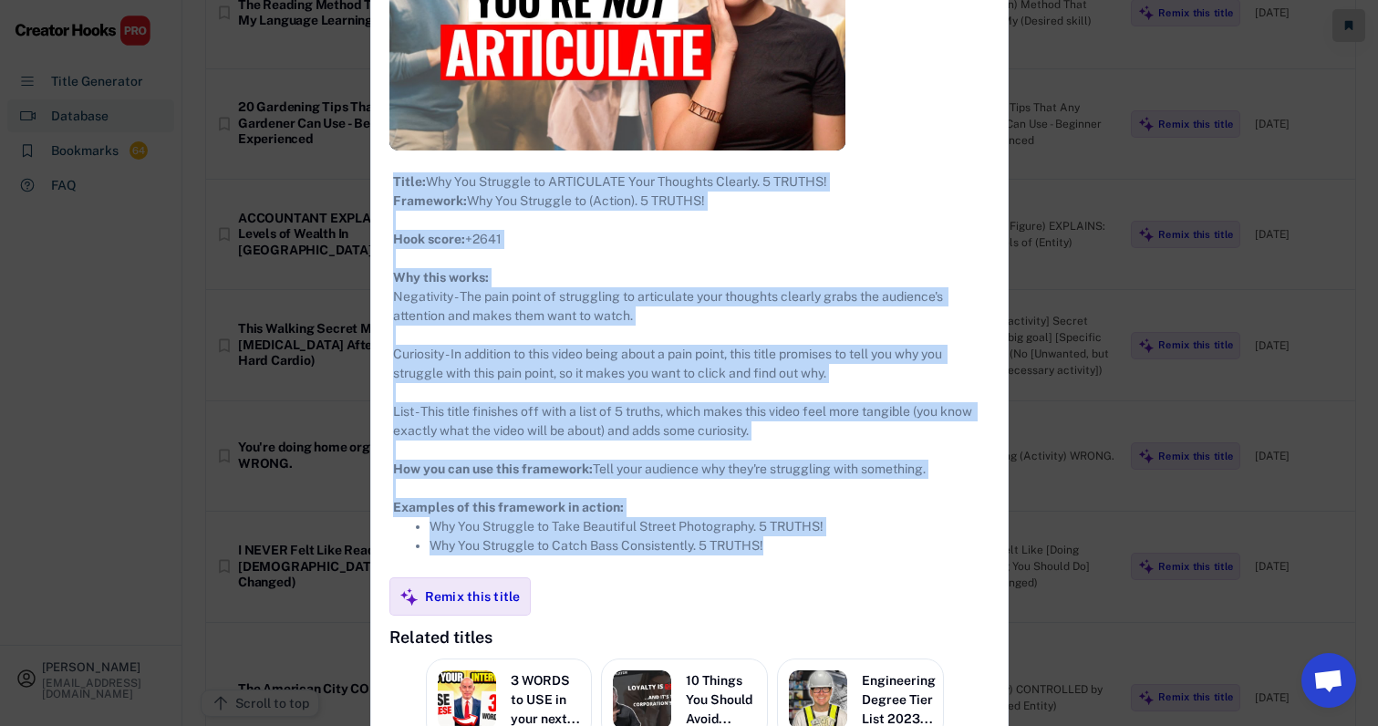
drag, startPoint x: 377, startPoint y: 103, endPoint x: 852, endPoint y: 564, distance: 661.5
click at [852, 564] on div "**********" at bounding box center [689, 331] width 636 height 1314
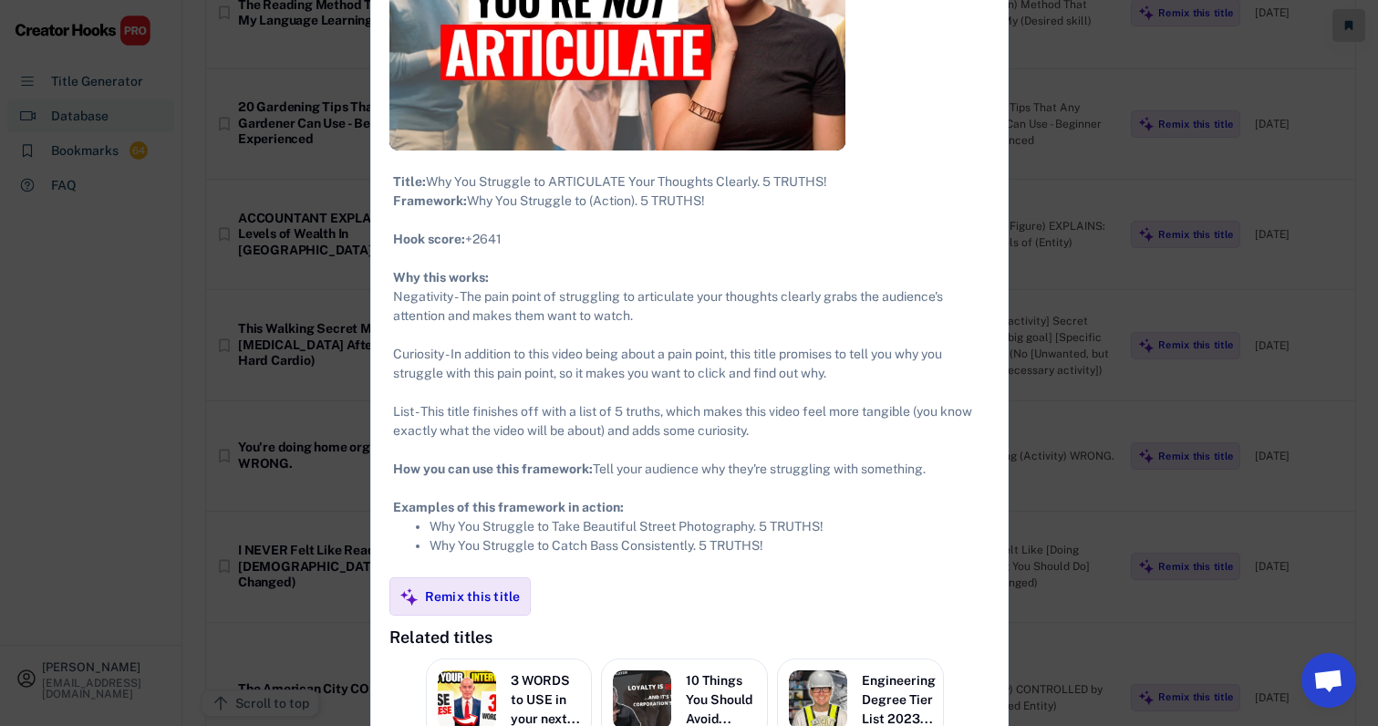
click at [1090, 450] on div at bounding box center [689, 363] width 1378 height 726
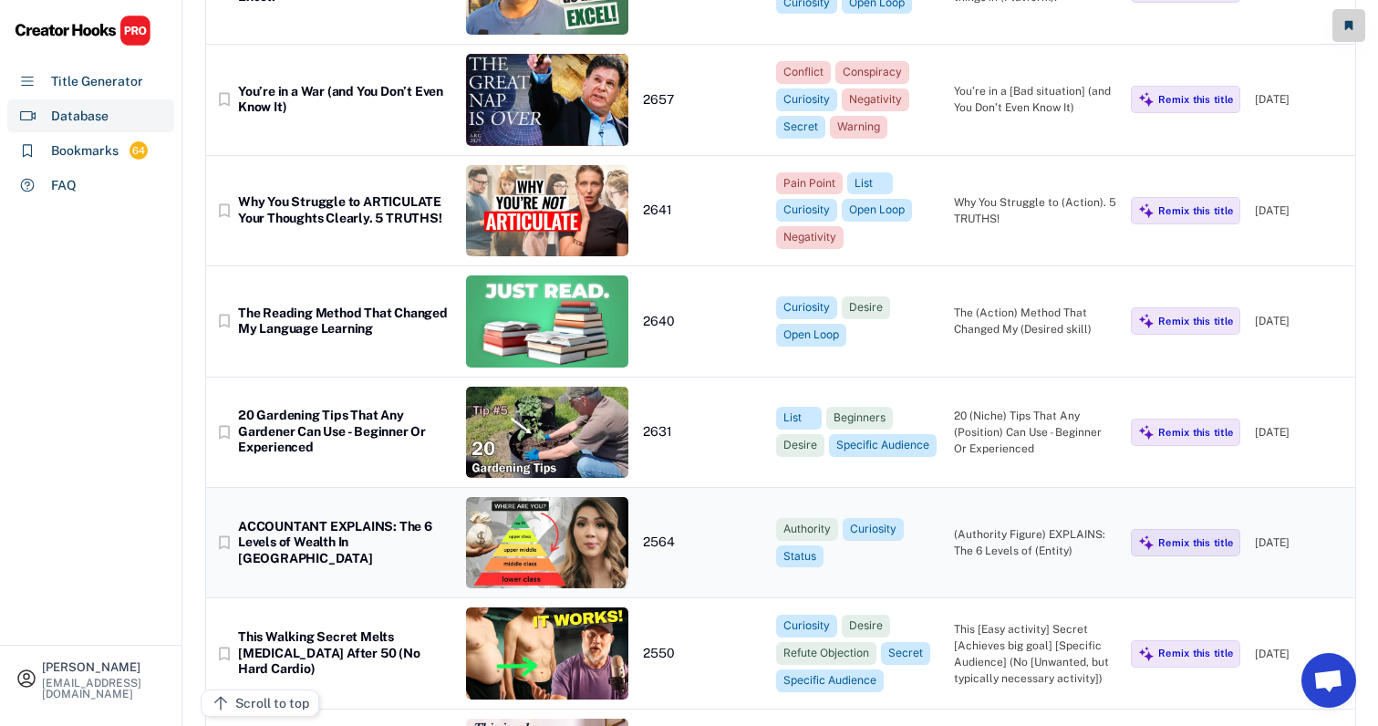
scroll to position [12265, 22]
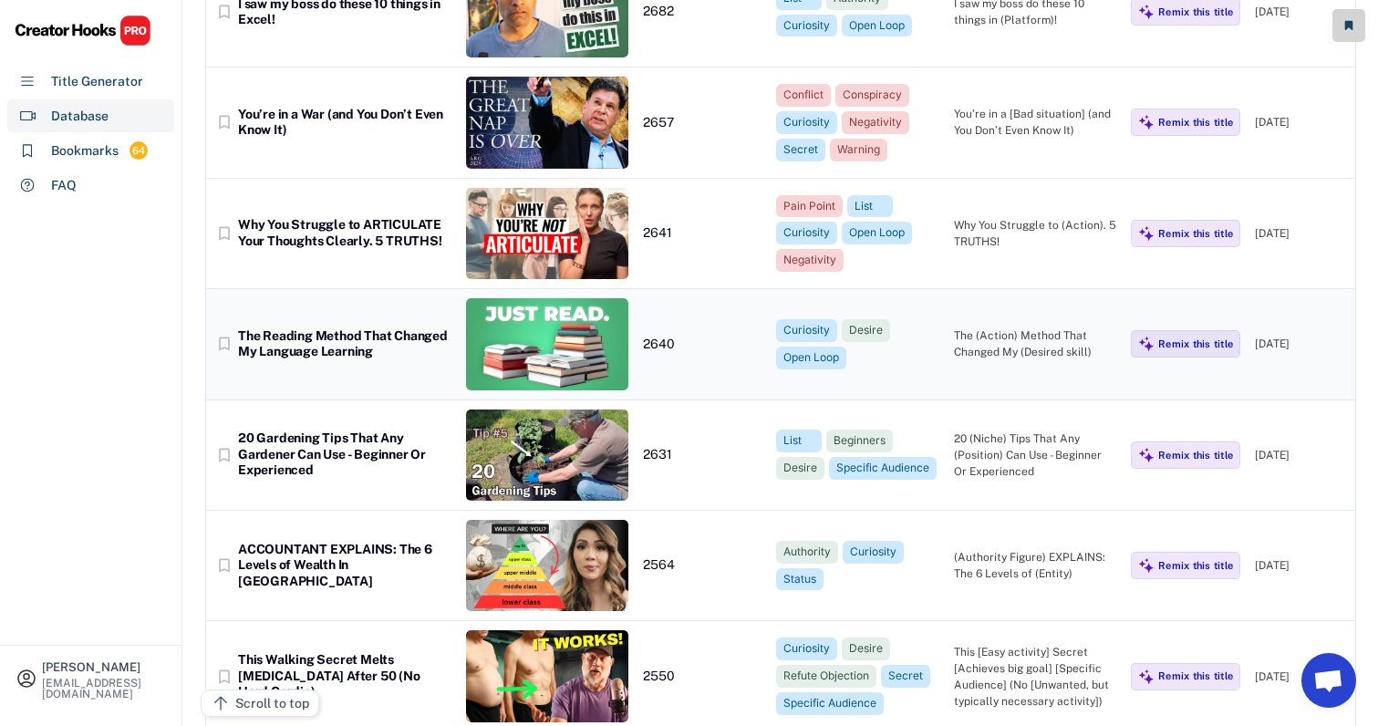
click at [997, 327] on div "The (Action) Method That Changed My (Desired skill)" at bounding box center [1035, 343] width 163 height 33
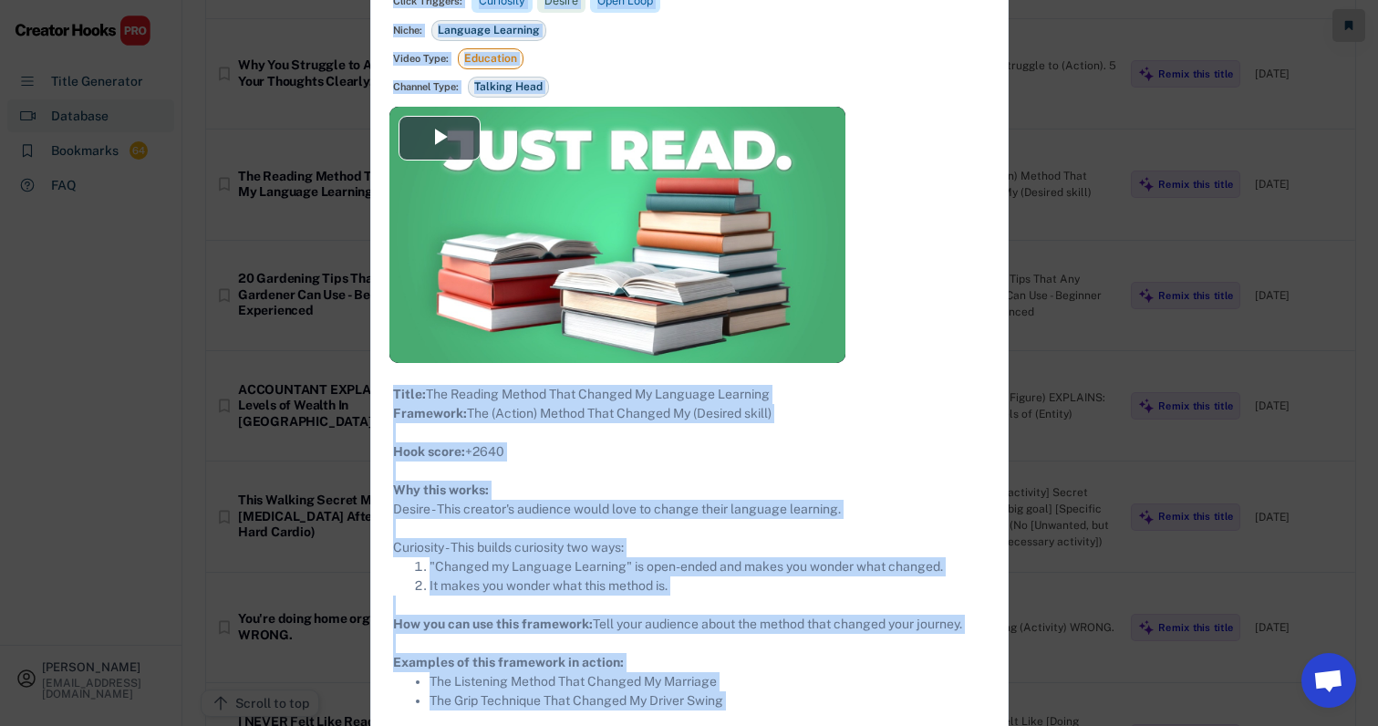
scroll to position [12489, 22]
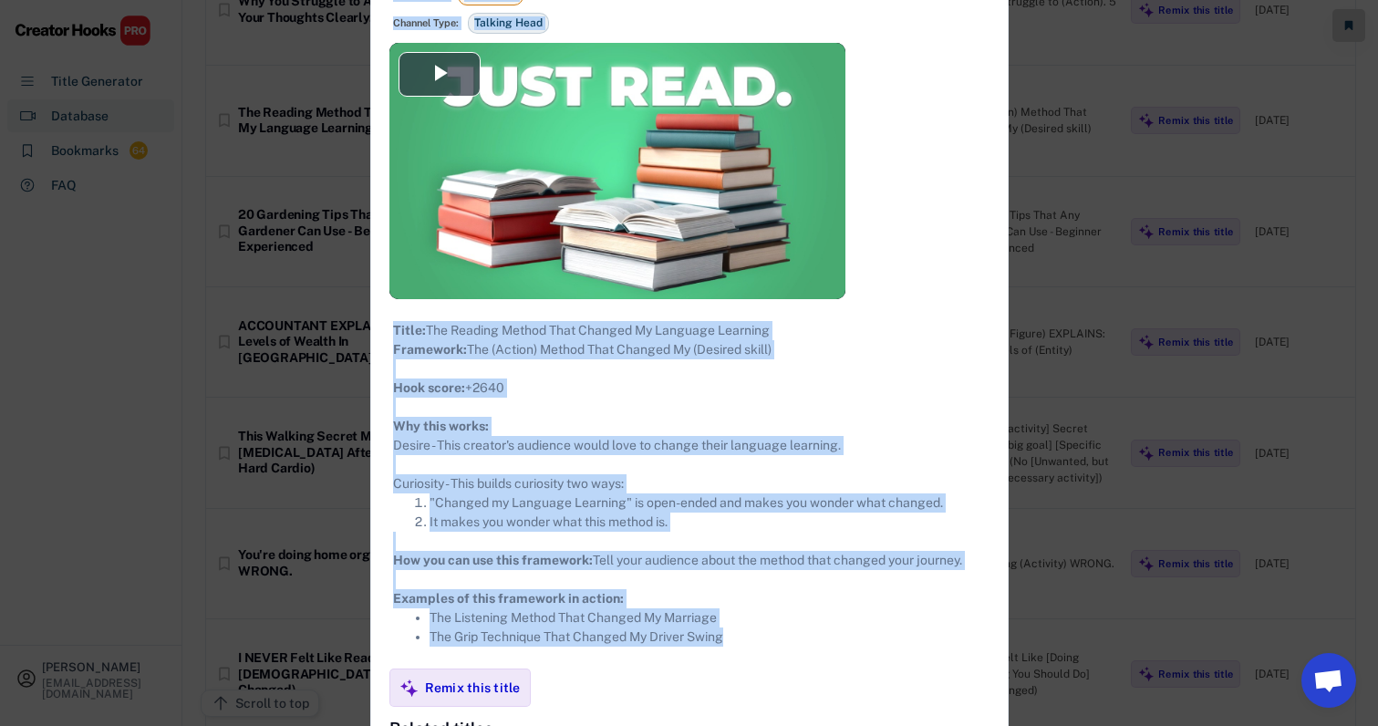
drag, startPoint x: 372, startPoint y: 98, endPoint x: 748, endPoint y: 624, distance: 645.7
click at [748, 624] on div "**********" at bounding box center [689, 451] width 636 height 1256
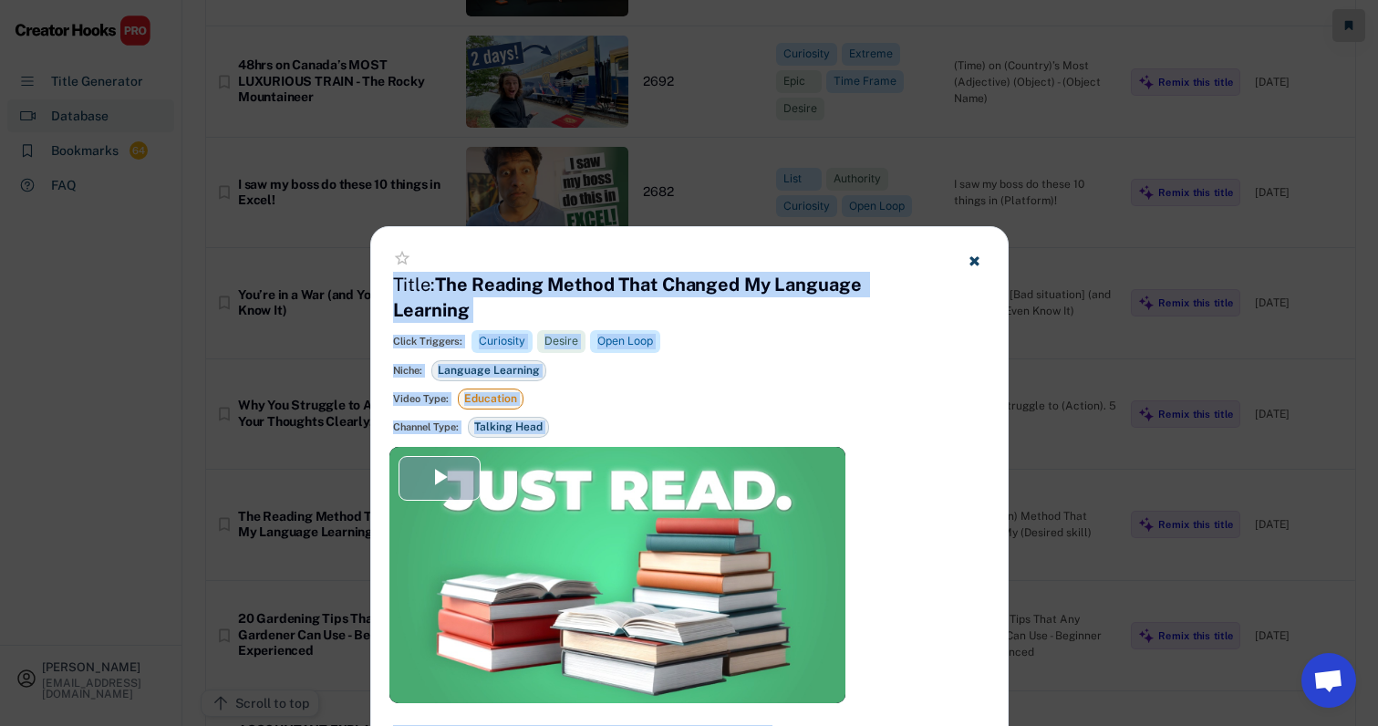
scroll to position [12317, 22]
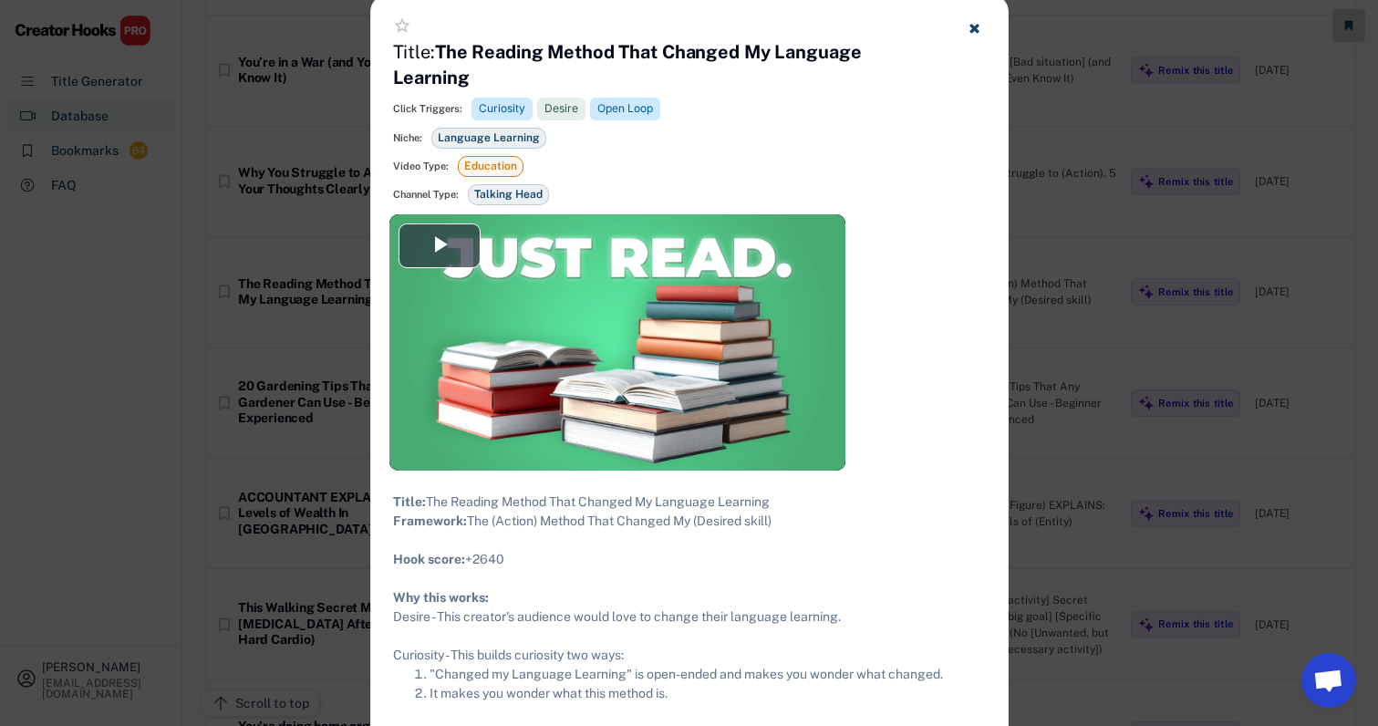
click at [1063, 315] on div at bounding box center [689, 363] width 1378 height 726
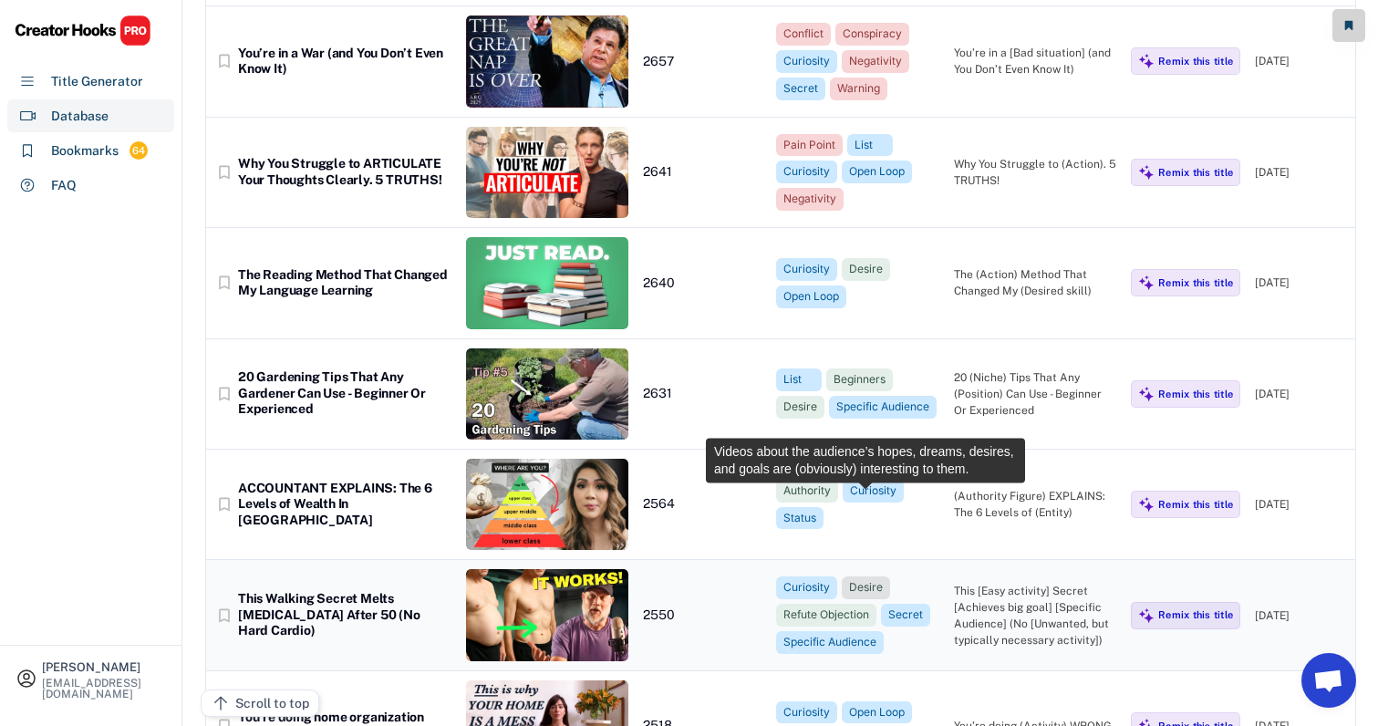
scroll to position [12330, 26]
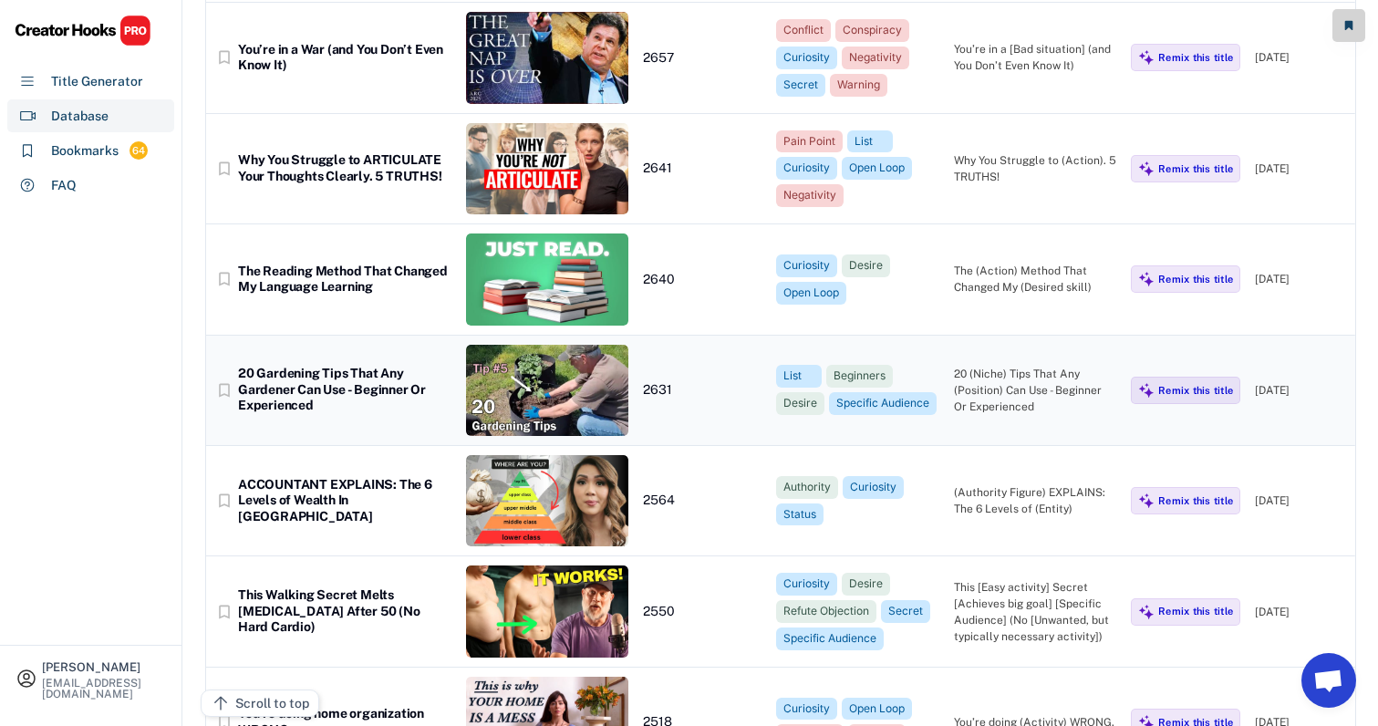
click at [993, 366] on div "20 (Niche) Tips That Any (Position) Can Use - Beginner Or Experienced" at bounding box center [1035, 390] width 163 height 49
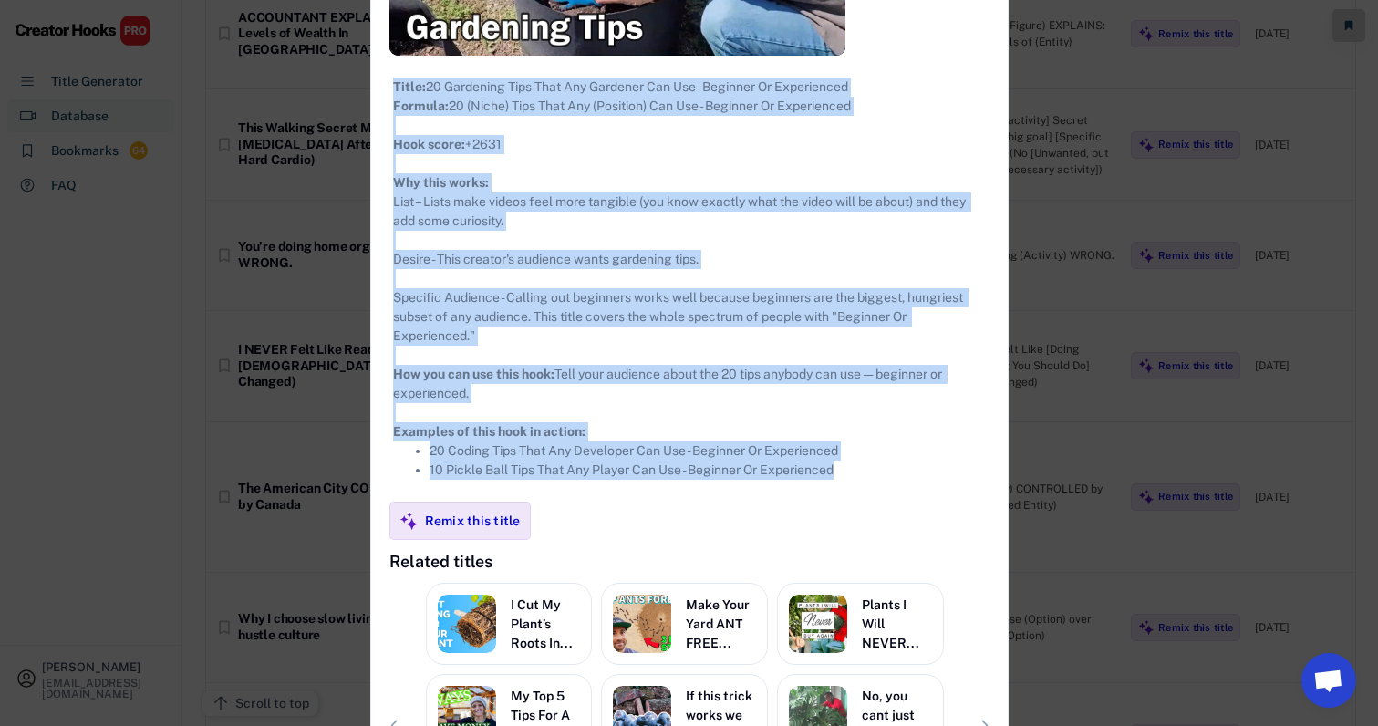
drag, startPoint x: 361, startPoint y: 101, endPoint x: 812, endPoint y: 519, distance: 614.9
click at [812, 519] on div "**********" at bounding box center [689, 246] width 636 height 1333
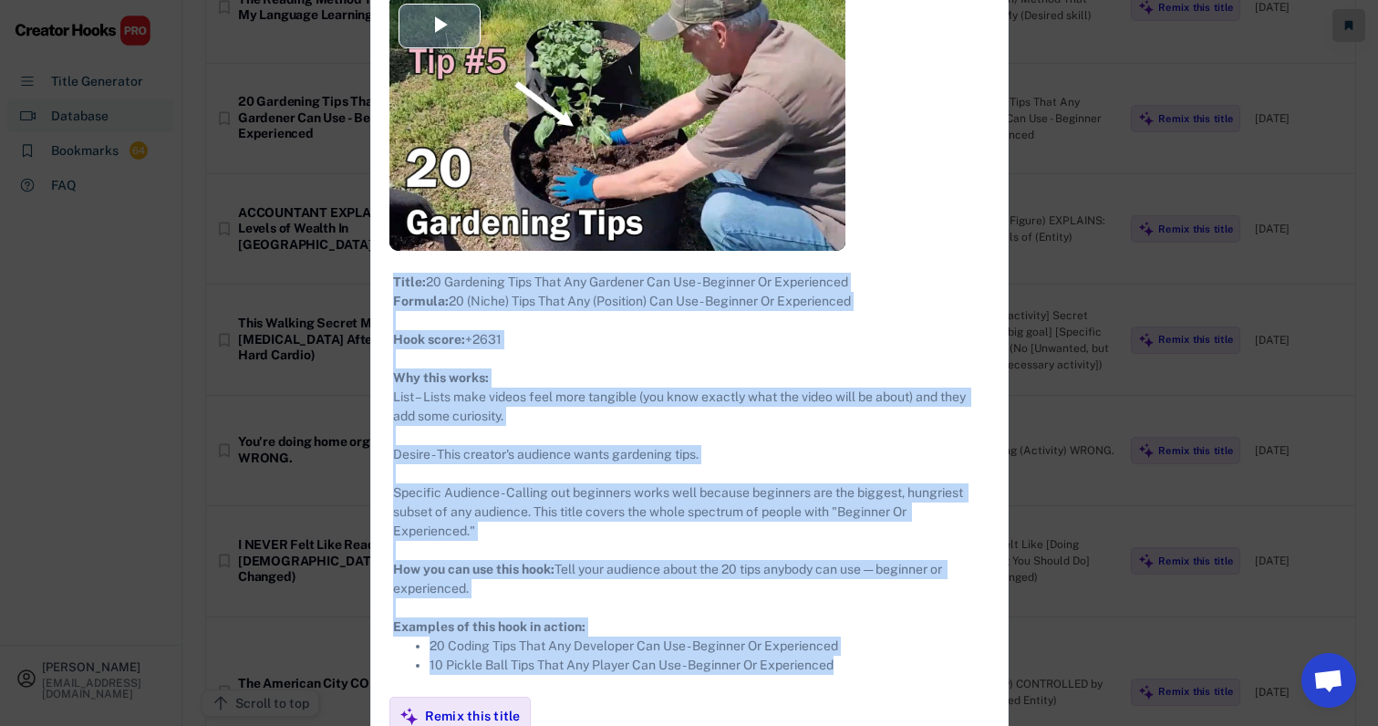
scroll to position [12820, 26]
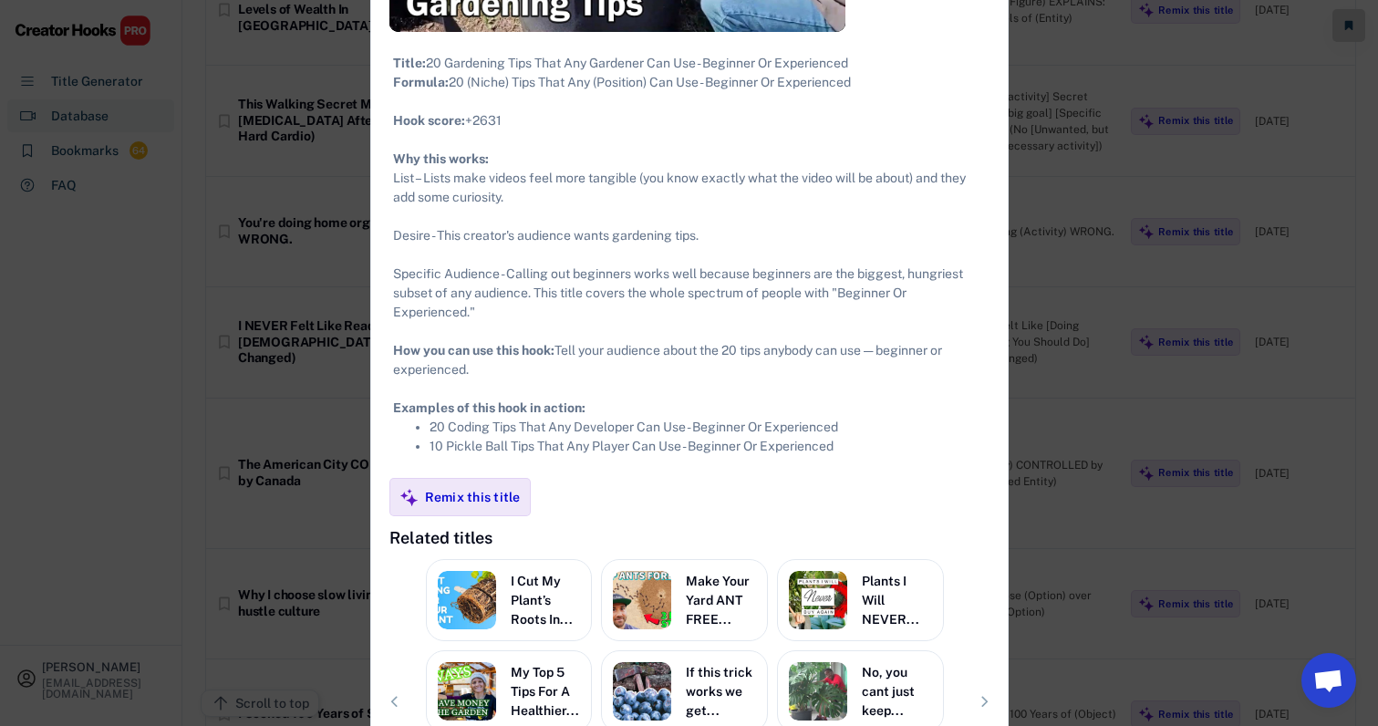
click at [1049, 380] on div at bounding box center [689, 363] width 1378 height 726
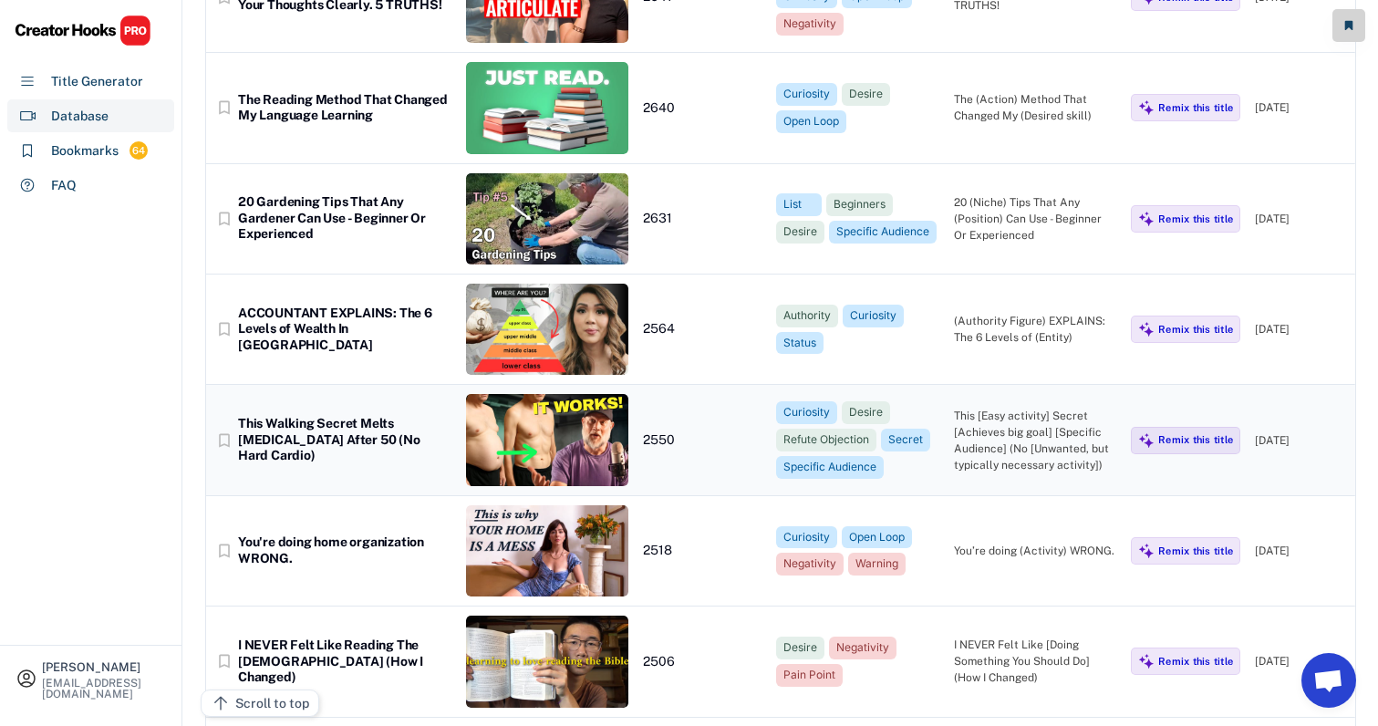
scroll to position [12461, 27]
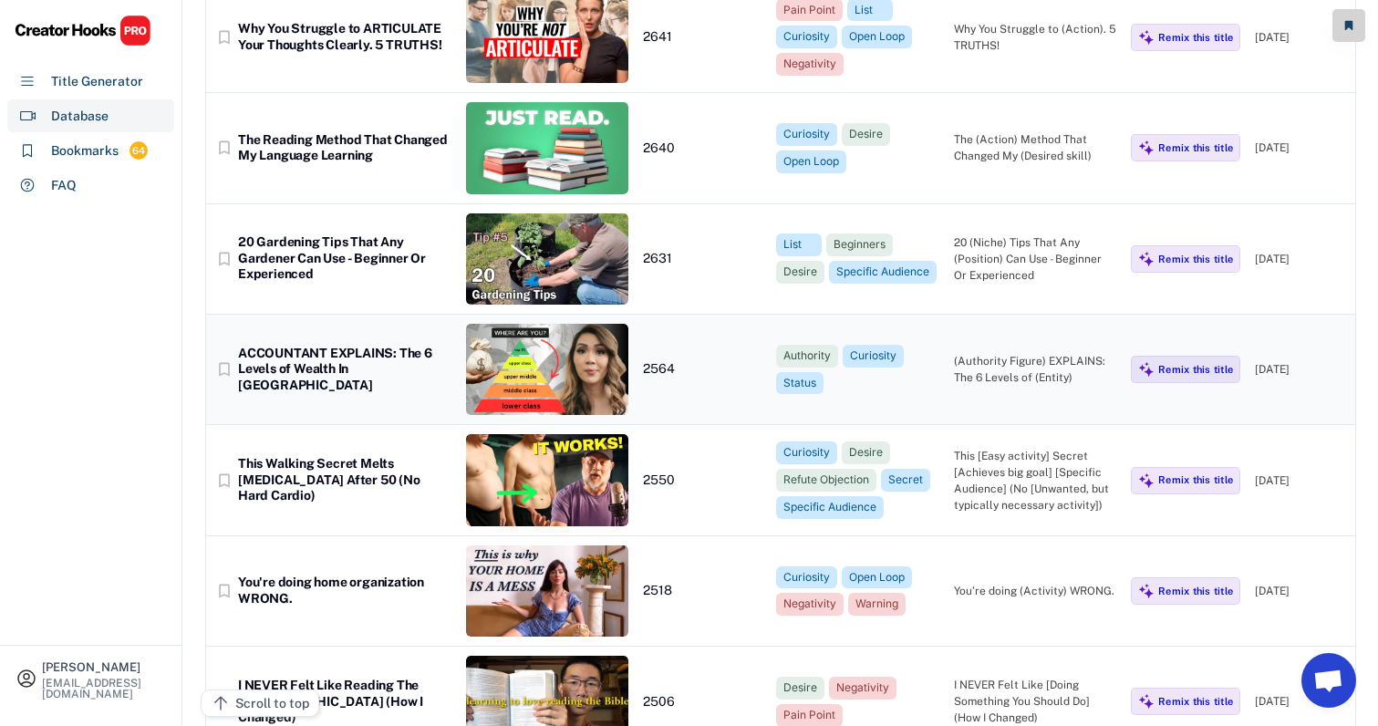
click at [1043, 353] on div "(Authority Figure) EXPLAINS: The 6 Levels of (Entity)" at bounding box center [1035, 369] width 163 height 33
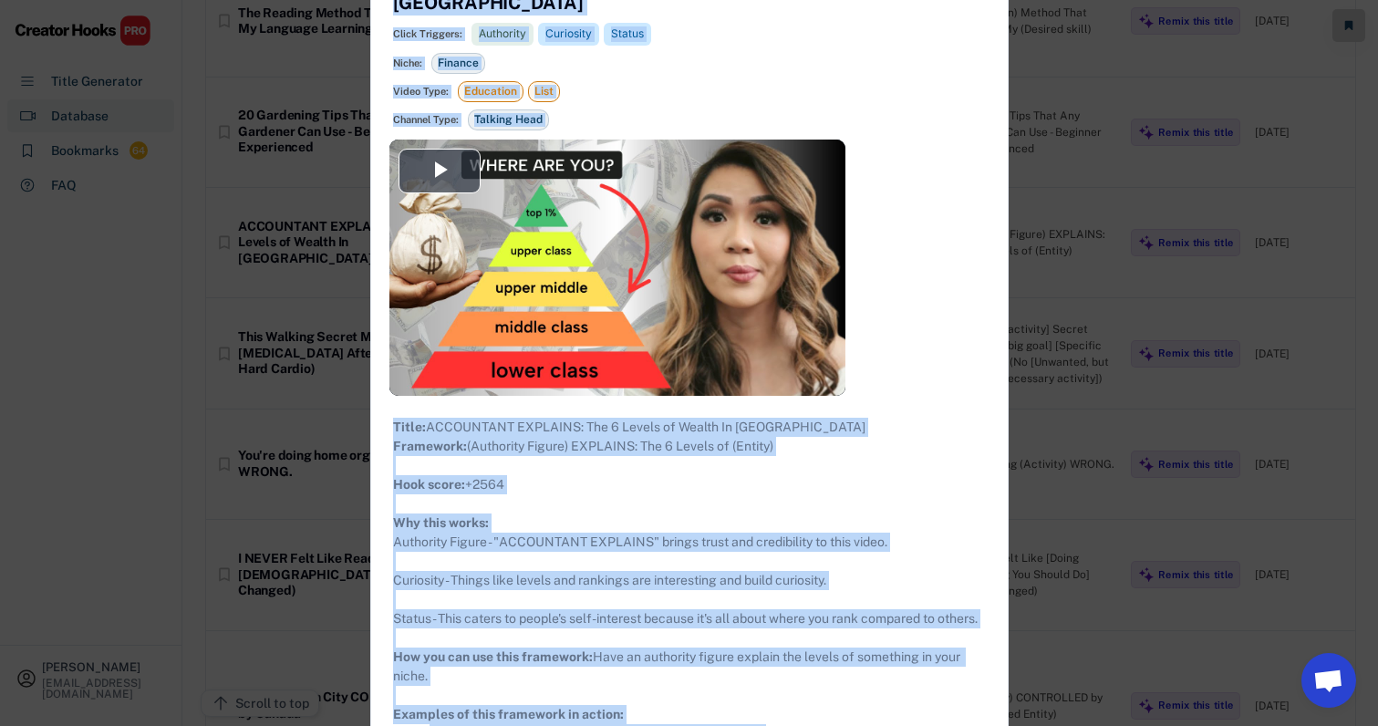
scroll to position [12902, 27]
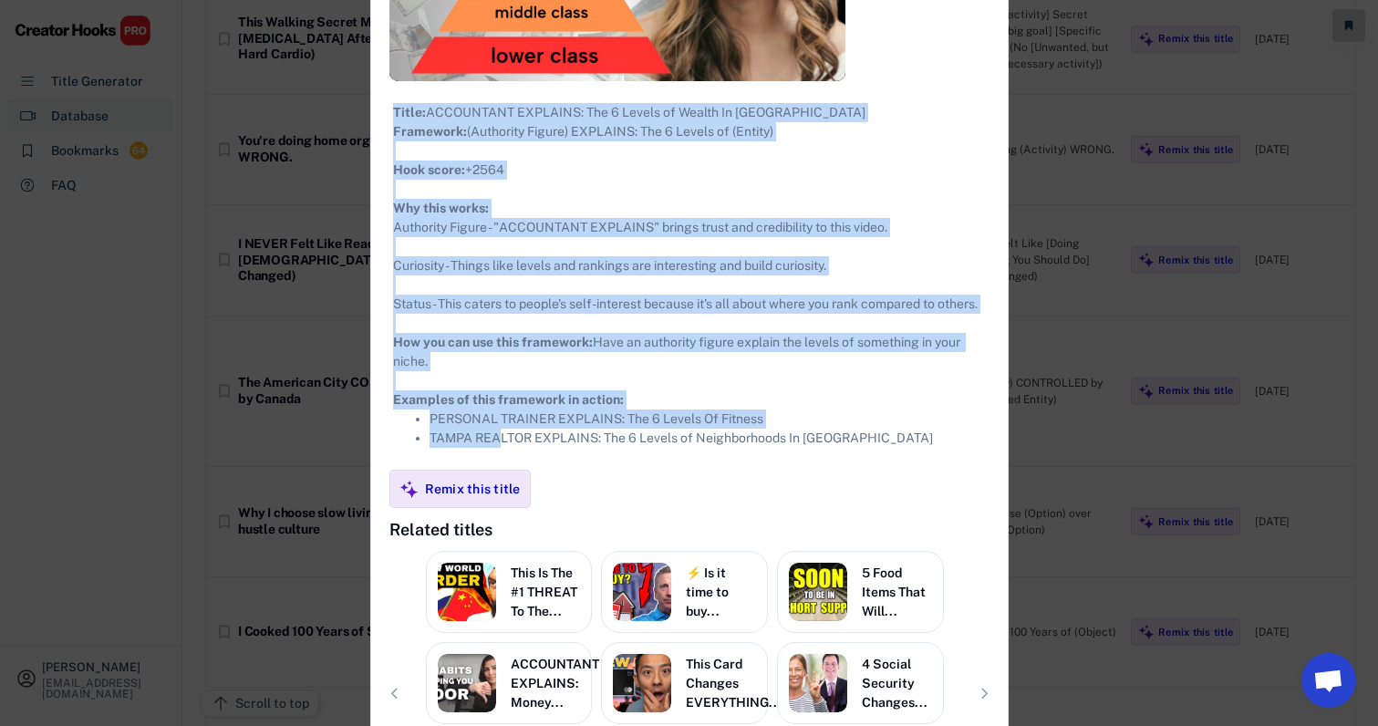
drag, startPoint x: 365, startPoint y: 98, endPoint x: 929, endPoint y: 486, distance: 684.6
click at [929, 486] on div "**********" at bounding box center [689, 243] width 636 height 1276
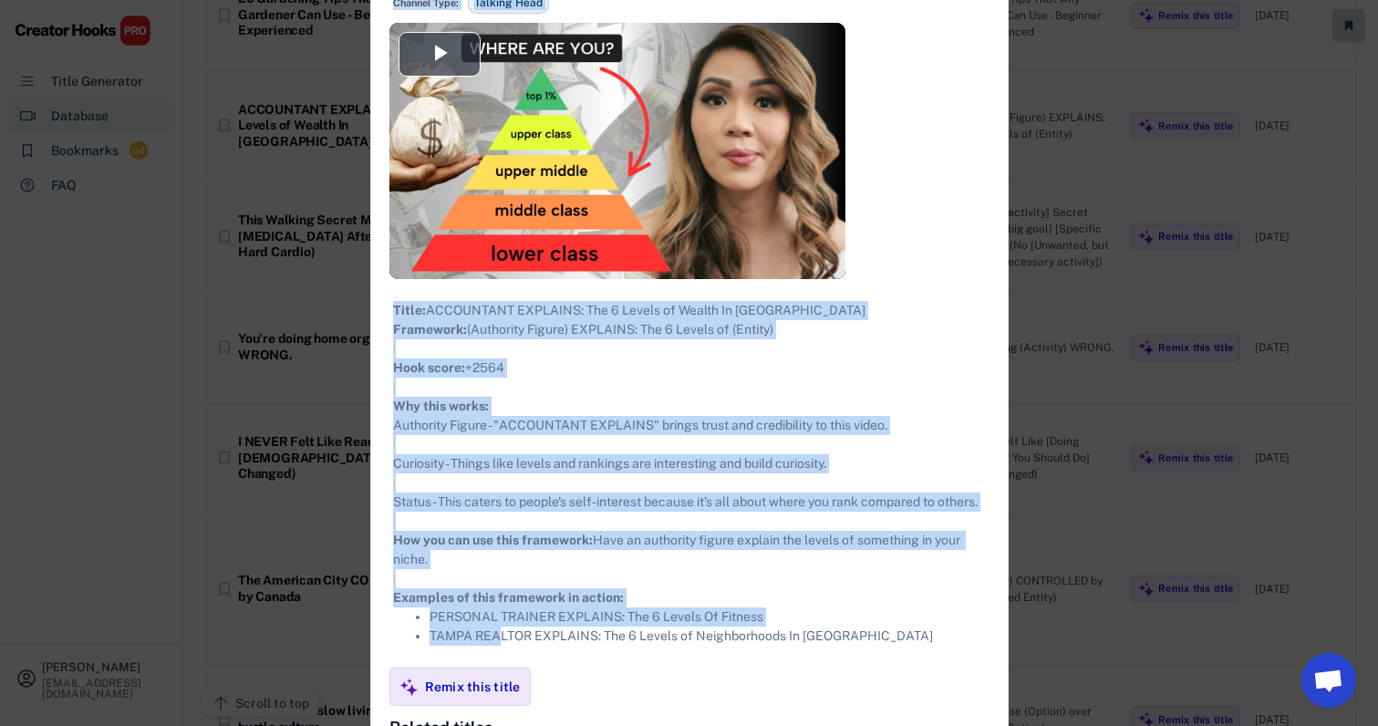
scroll to position [12703, 24]
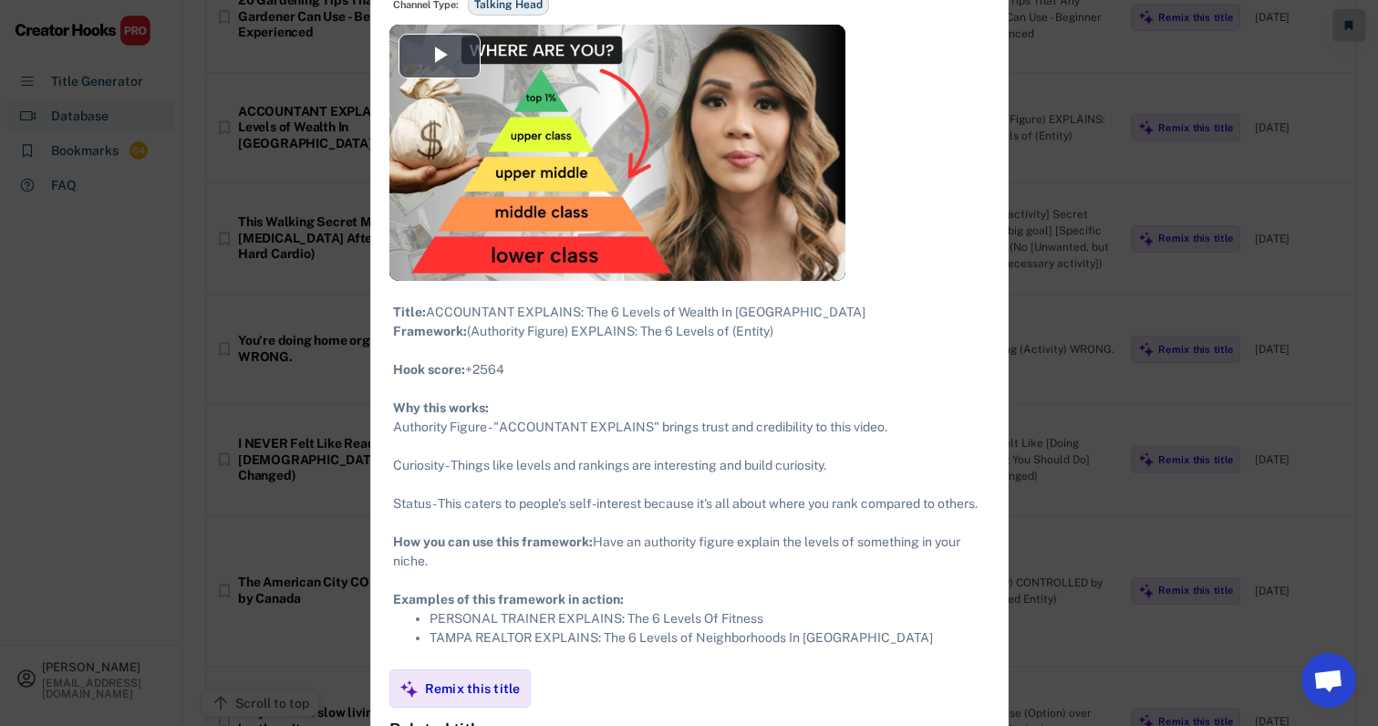
click at [1068, 366] on div at bounding box center [689, 363] width 1378 height 726
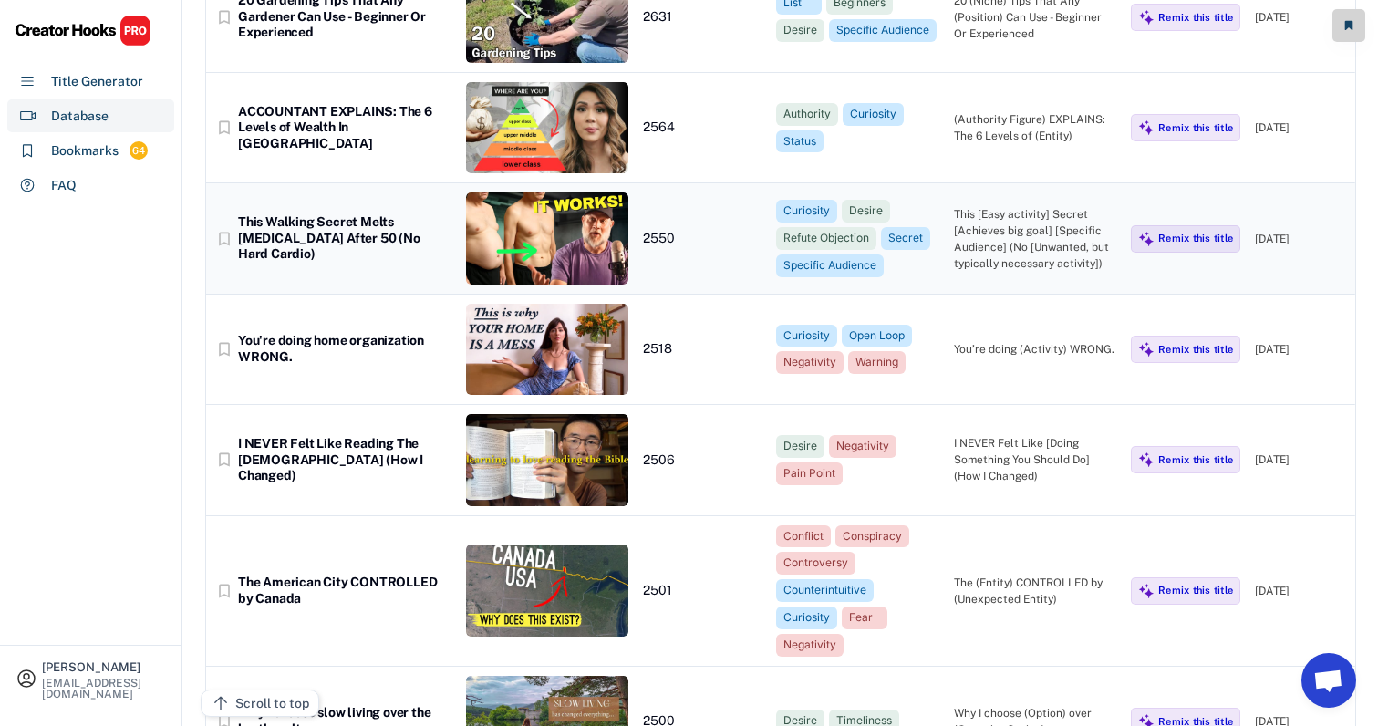
click at [1008, 188] on div "bookmark_border This Walking Secret Melts Belly Fat After 50 (No Hard Cardio) 2…" at bounding box center [780, 238] width 1149 height 110
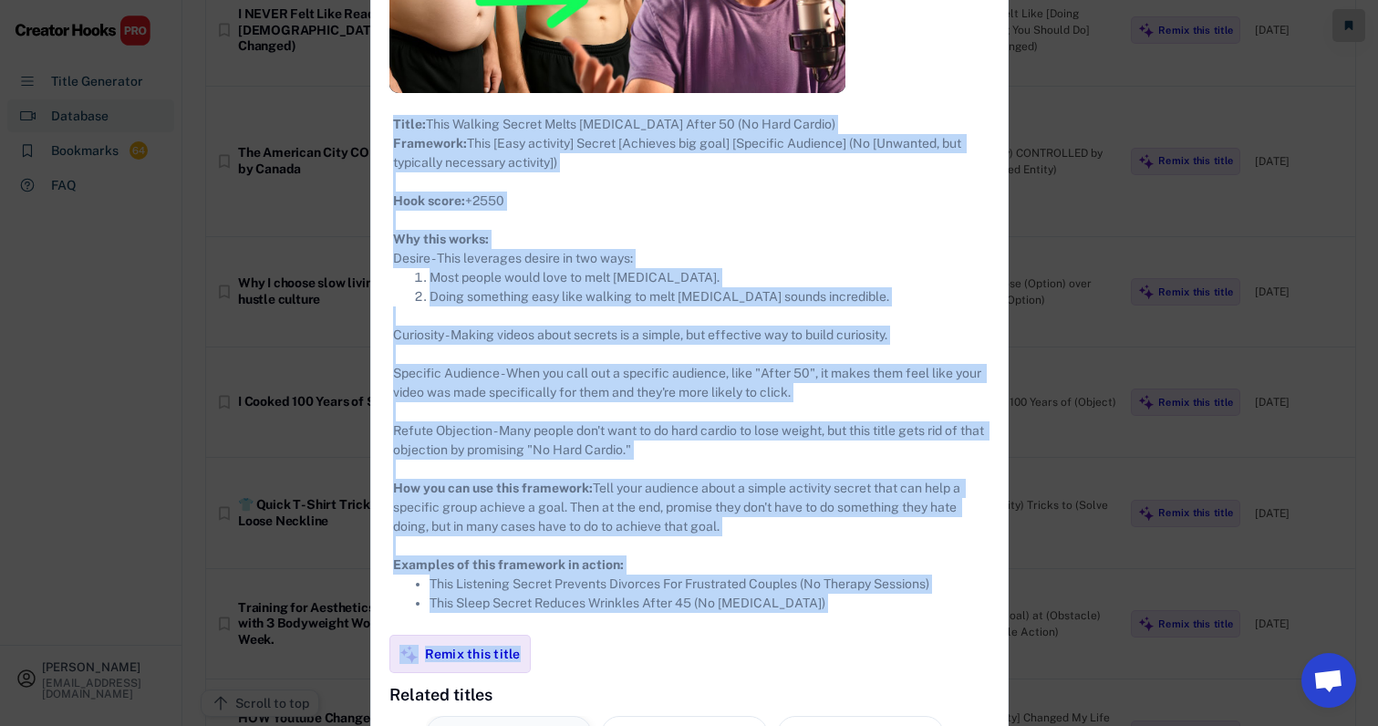
scroll to position [13226, 24]
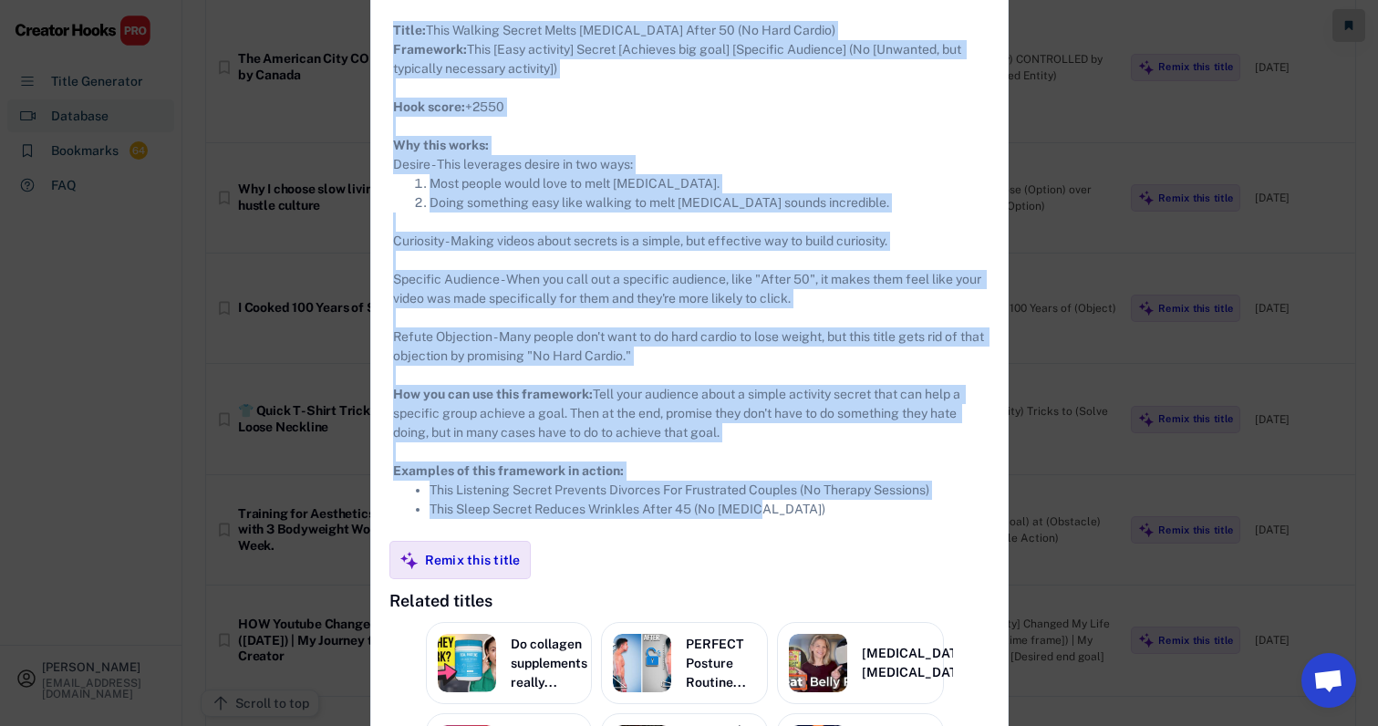
drag, startPoint x: 370, startPoint y: 111, endPoint x: 756, endPoint y: 538, distance: 575.2
click at [756, 538] on div "**********" at bounding box center [689, 237] width 636 height 1429
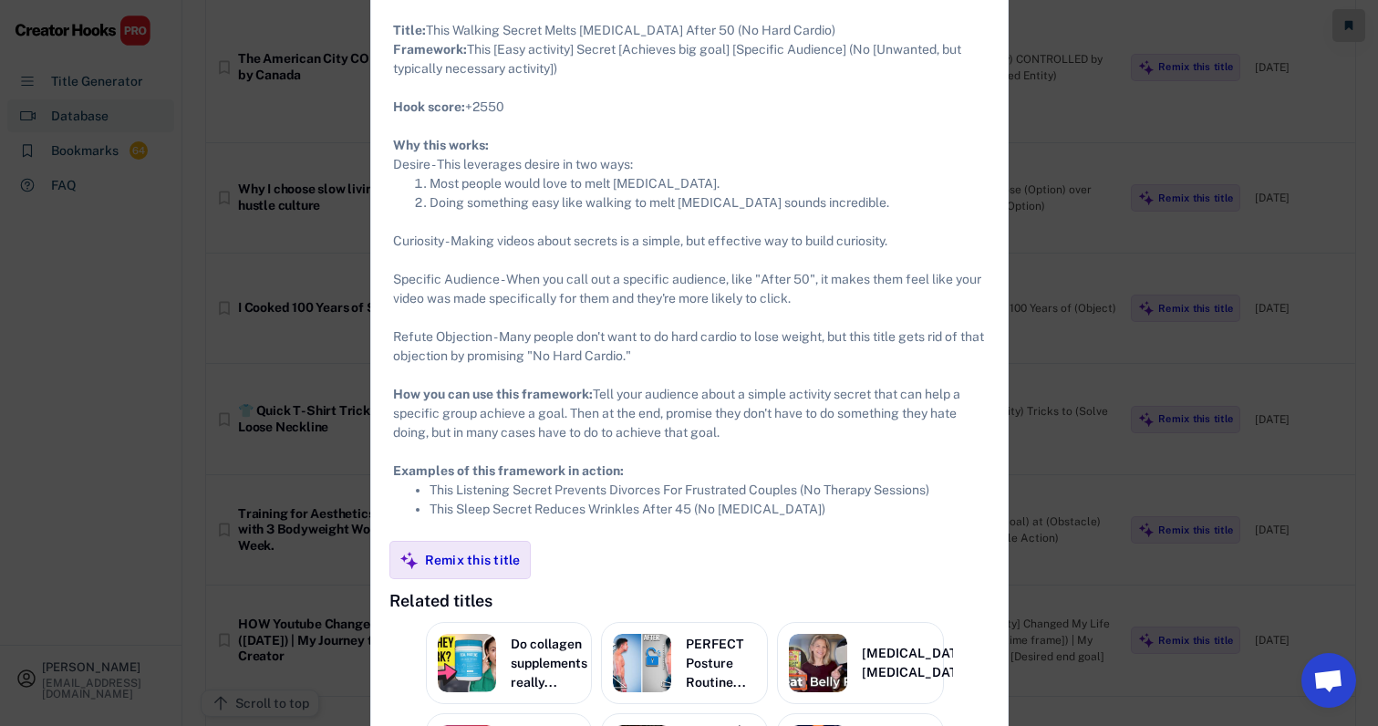
click at [1008, 371] on div at bounding box center [689, 363] width 1378 height 726
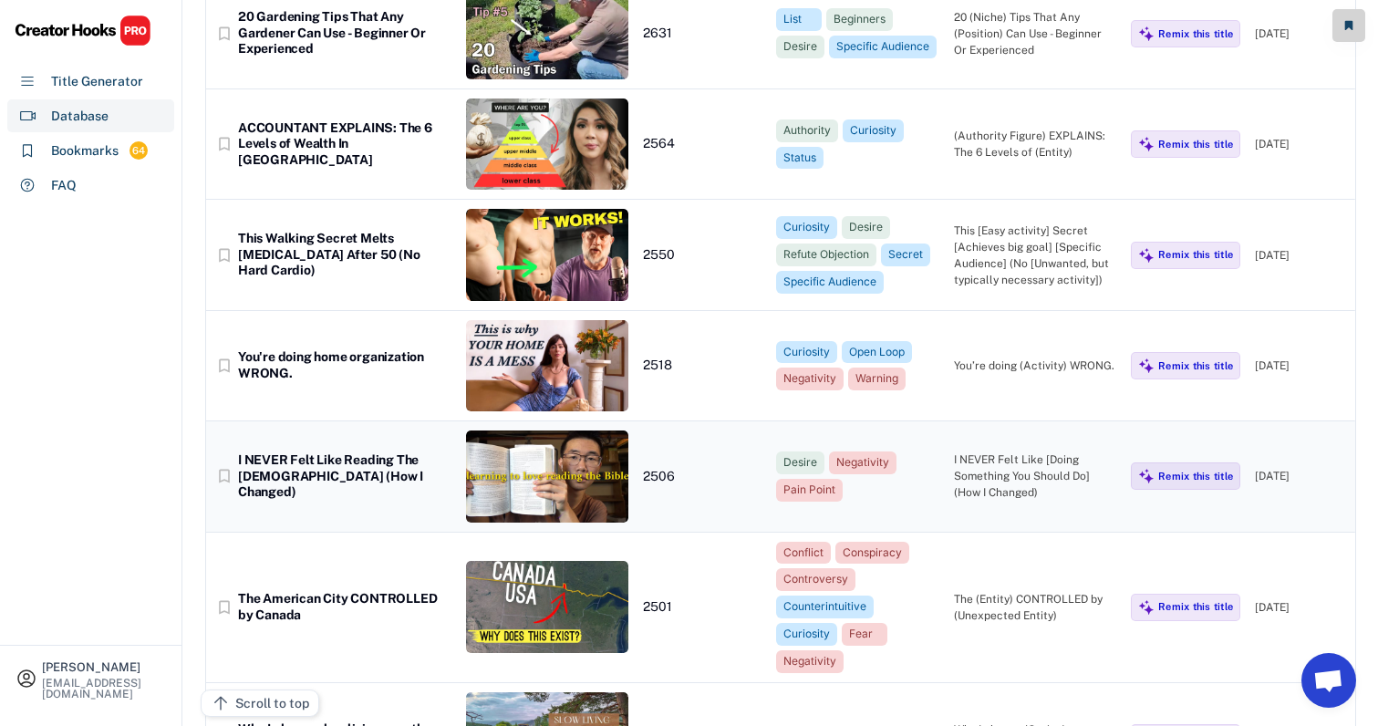
scroll to position [12681, 15]
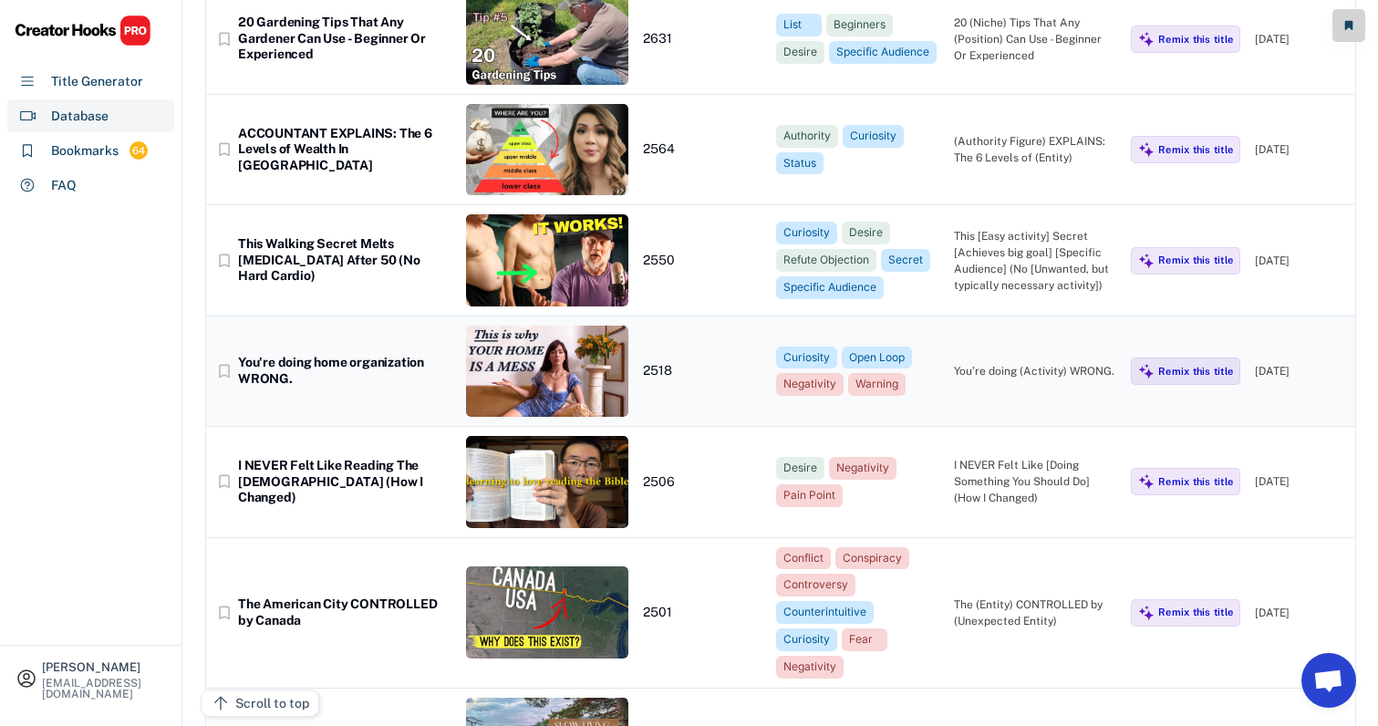
click at [961, 316] on div "bookmark_border You're doing home organization WRONG. 2518 Curiosity Open Loop …" at bounding box center [780, 371] width 1149 height 110
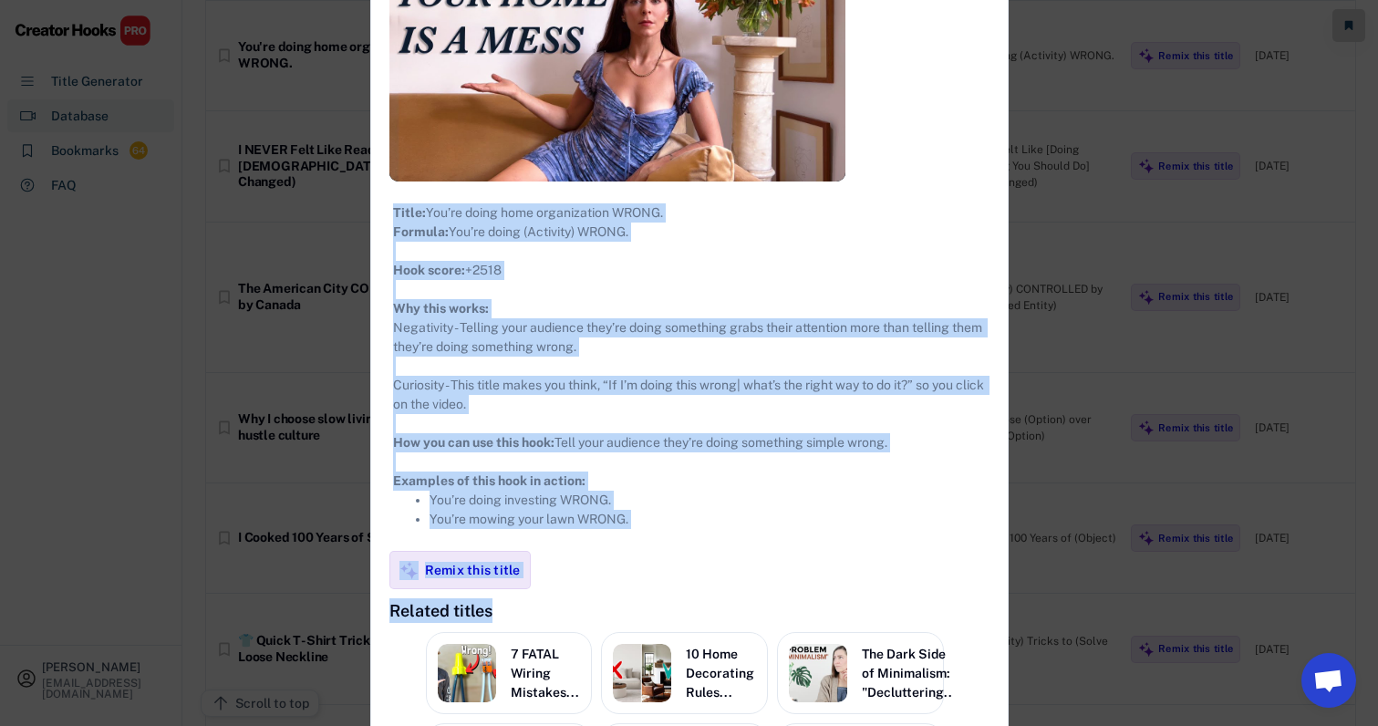
scroll to position [13011, 15]
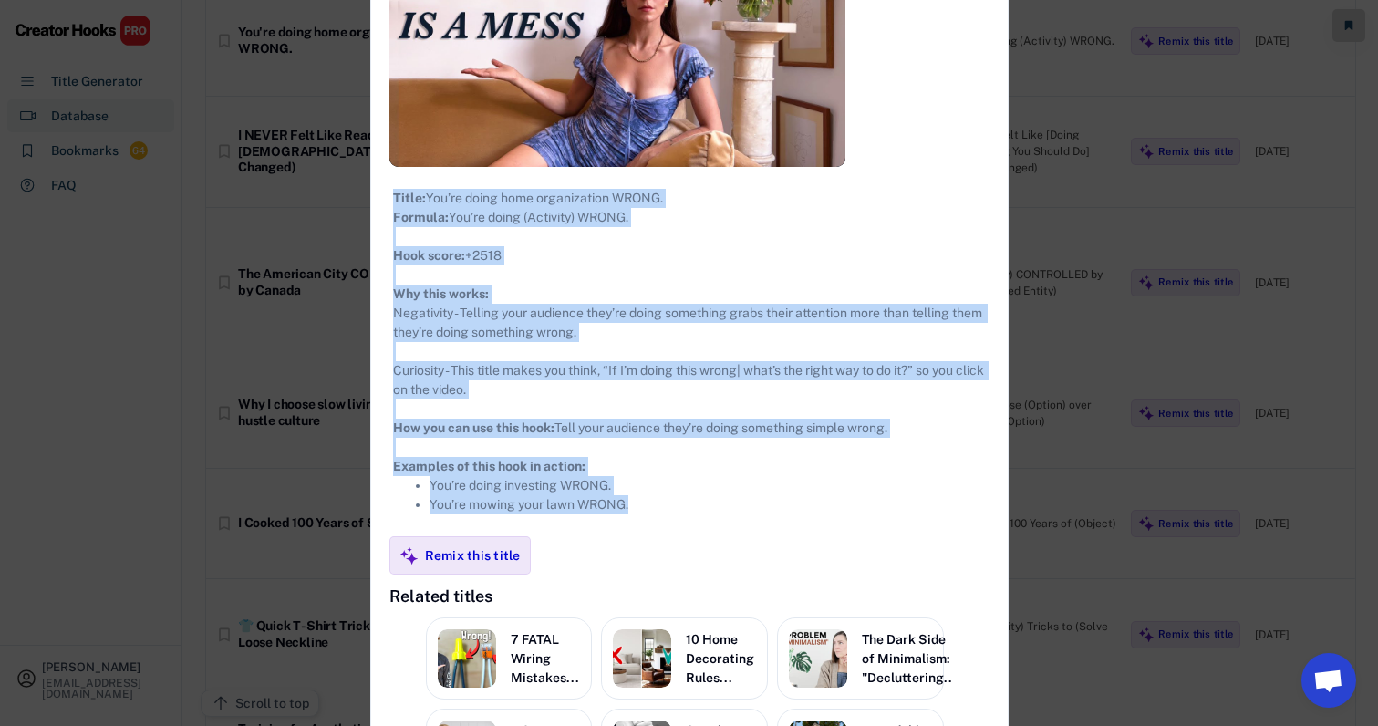
drag, startPoint x: 378, startPoint y: 100, endPoint x: 691, endPoint y: 550, distance: 547.6
click at [691, 550] on div "**********" at bounding box center [689, 331] width 636 height 1231
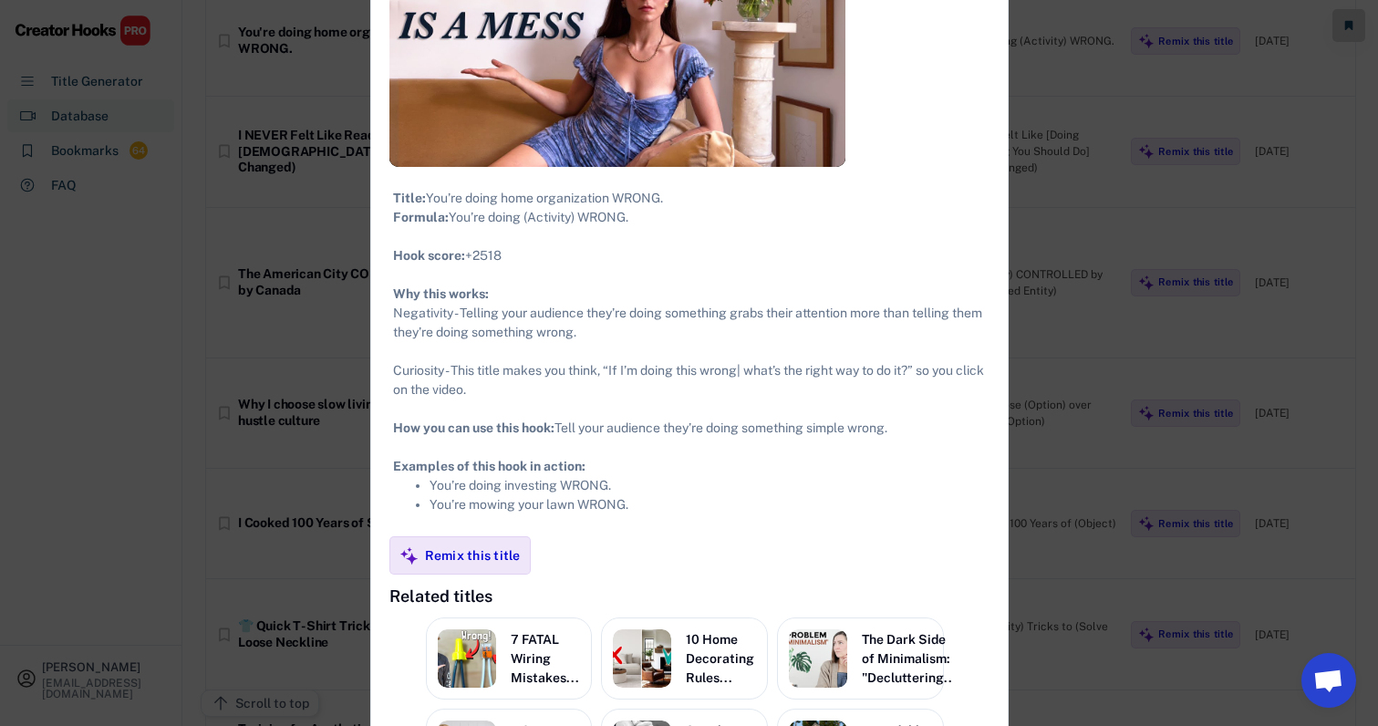
click at [1144, 222] on div at bounding box center [689, 363] width 1378 height 726
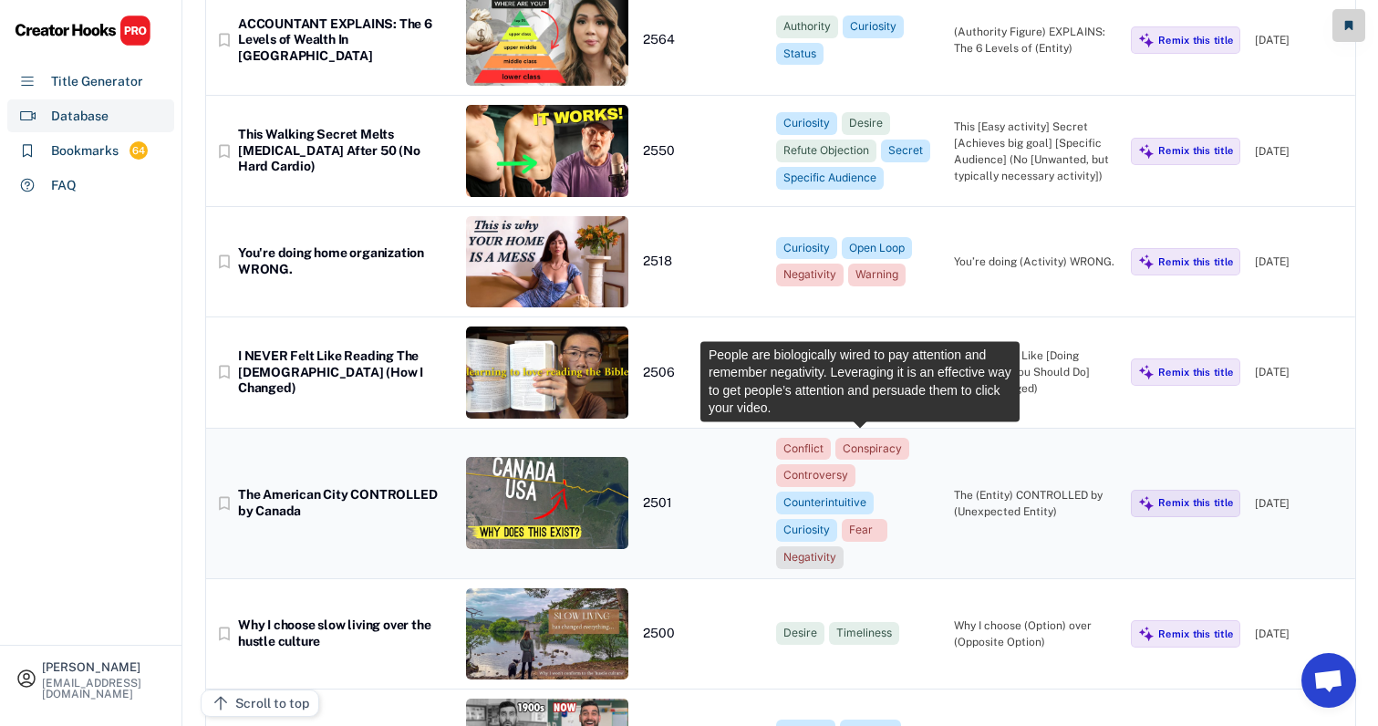
scroll to position [12786, 16]
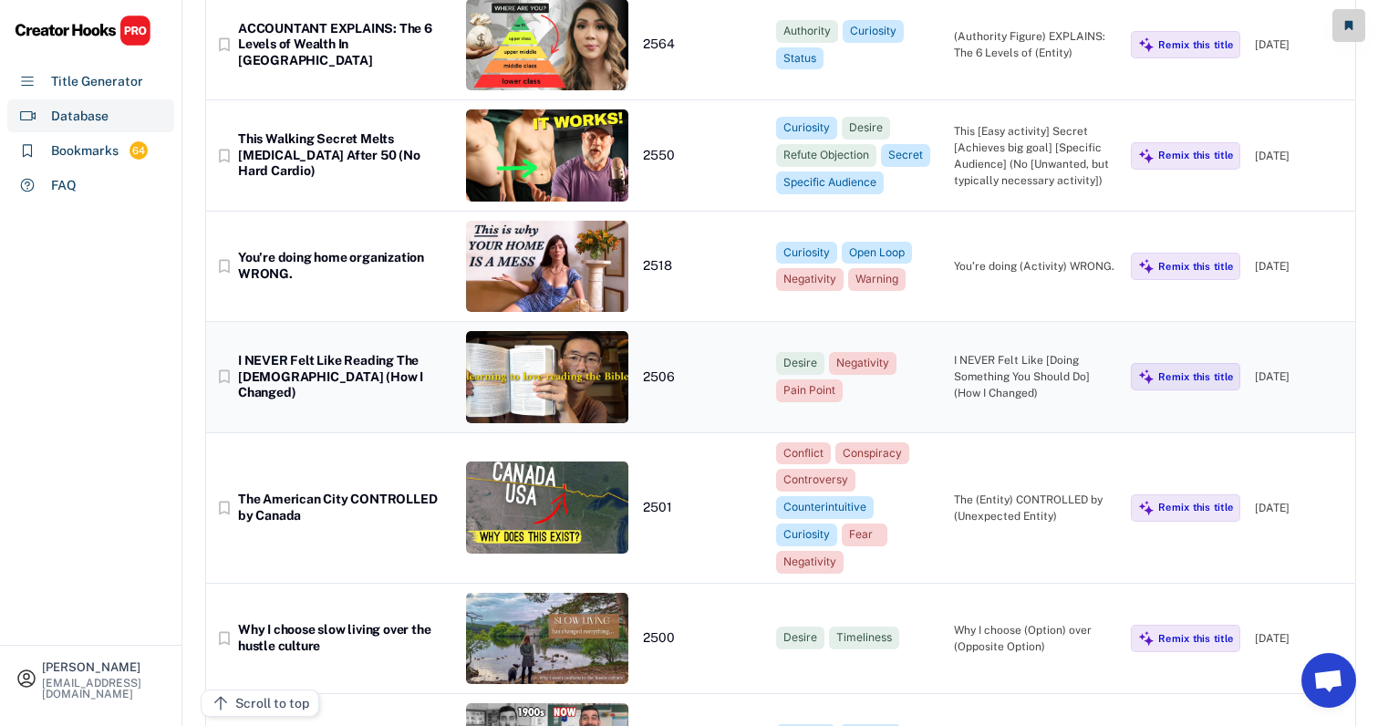
click at [1000, 352] on div "I NEVER Felt Like [Doing Something You Should Do] (How I Changed)" at bounding box center [1035, 376] width 163 height 49
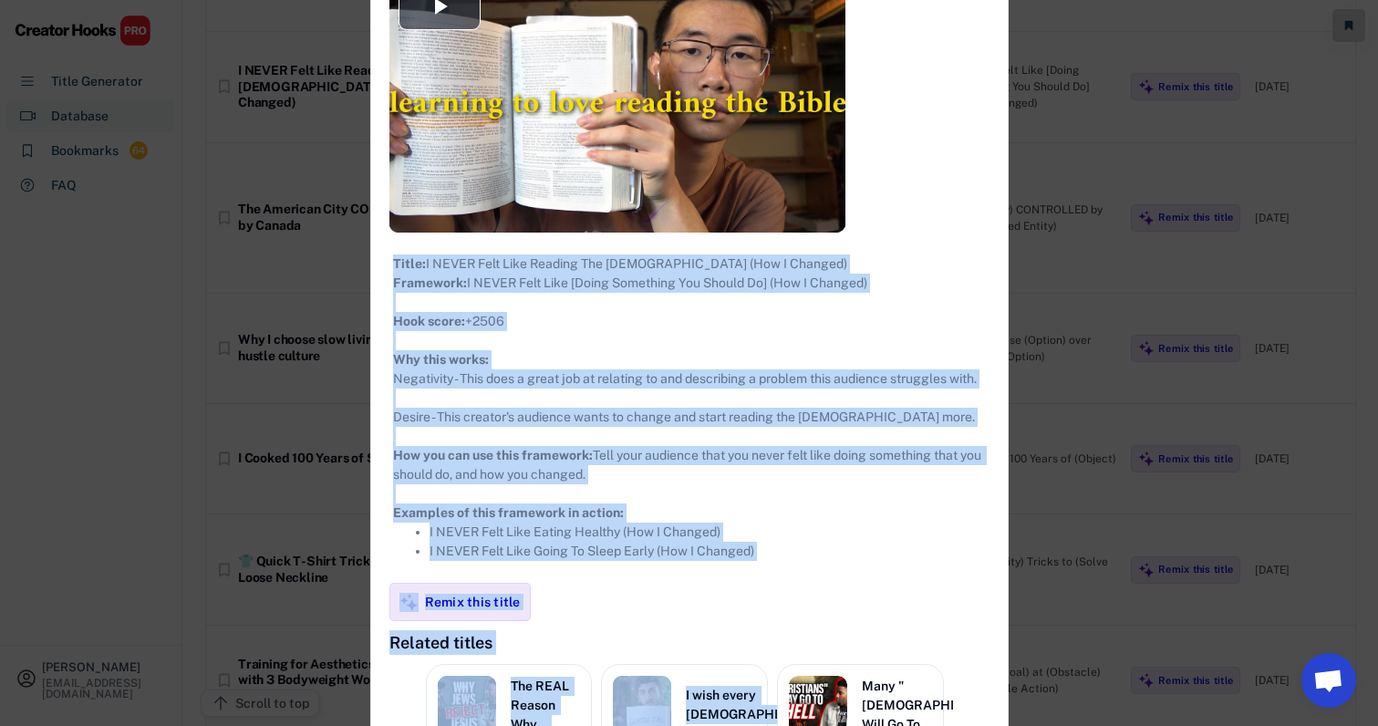
scroll to position [13154, 16]
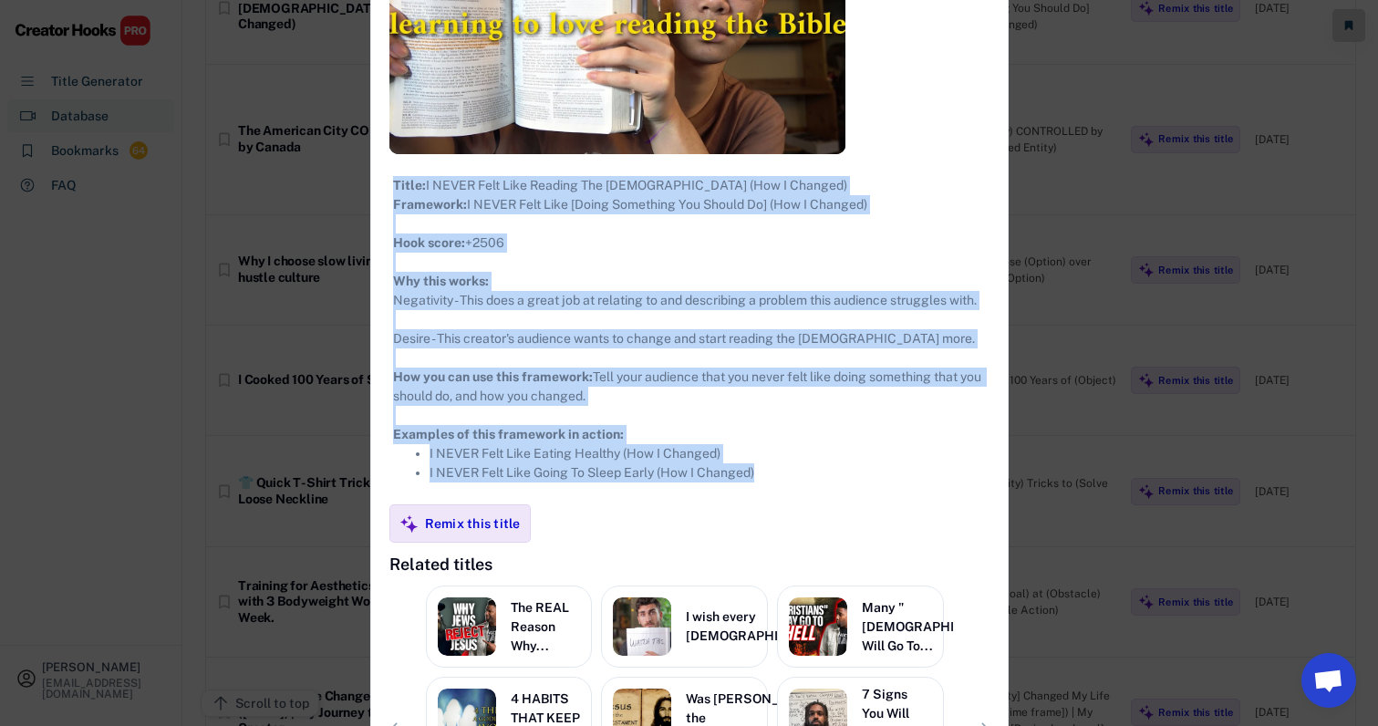
drag, startPoint x: 374, startPoint y: 99, endPoint x: 827, endPoint y: 483, distance: 593.9
click at [827, 483] on div "**********" at bounding box center [689, 296] width 636 height 1237
click at [1000, 336] on div at bounding box center [689, 363] width 1378 height 726
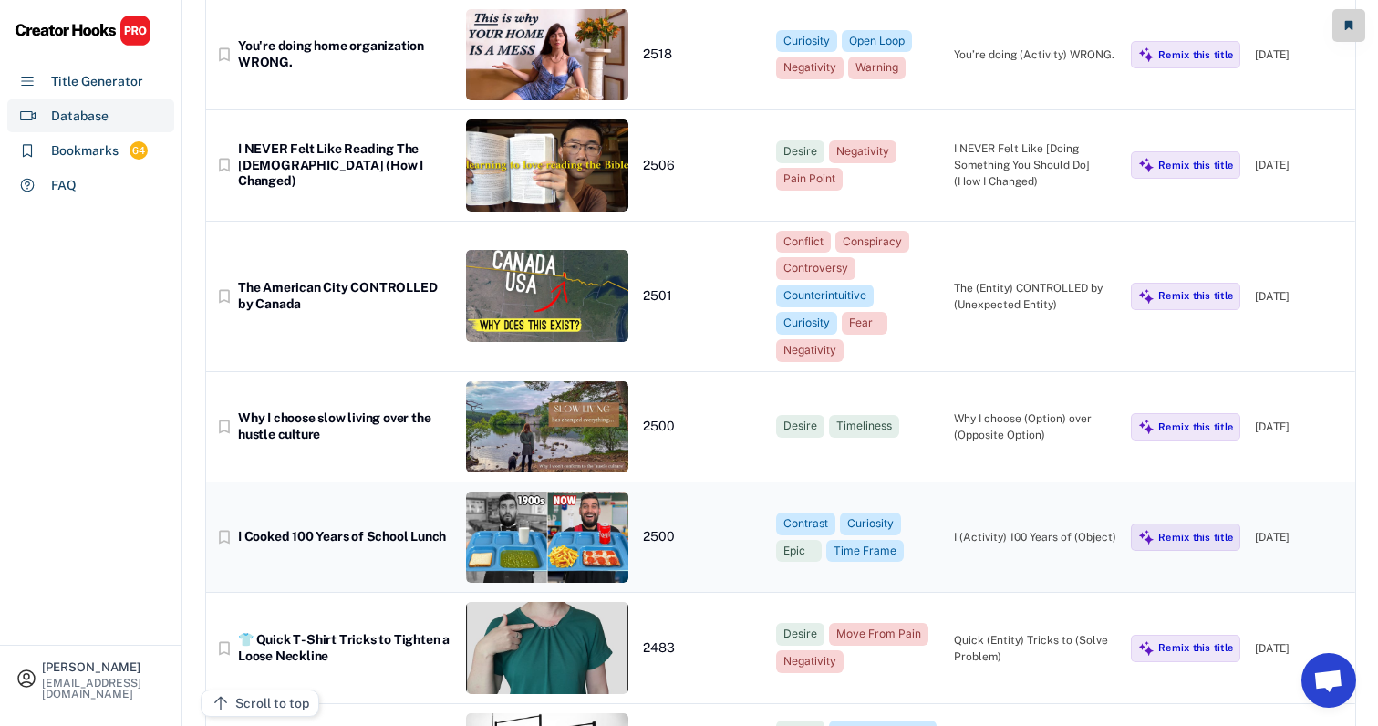
scroll to position [12977, 19]
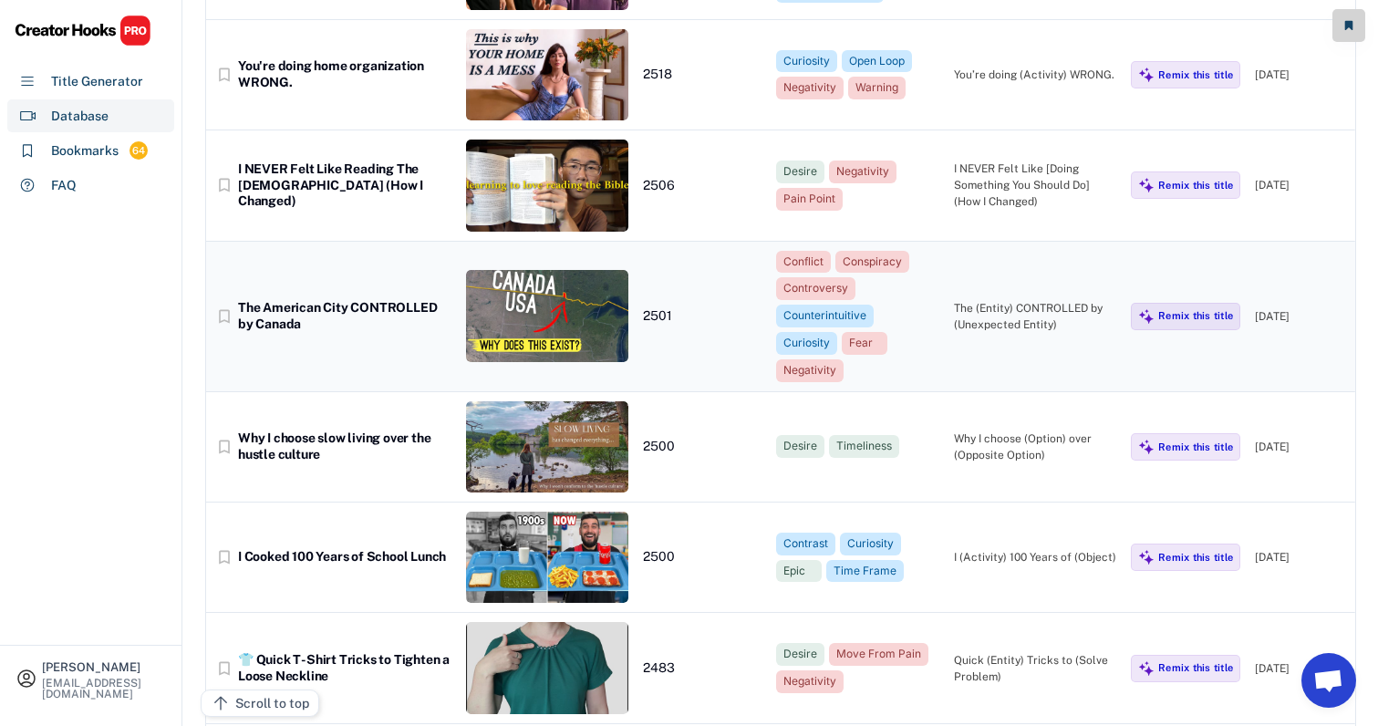
click at [974, 242] on div "bookmark_border The American City CONTROLLED by Canada 2501 Conflict Conspiracy…" at bounding box center [780, 317] width 1149 height 150
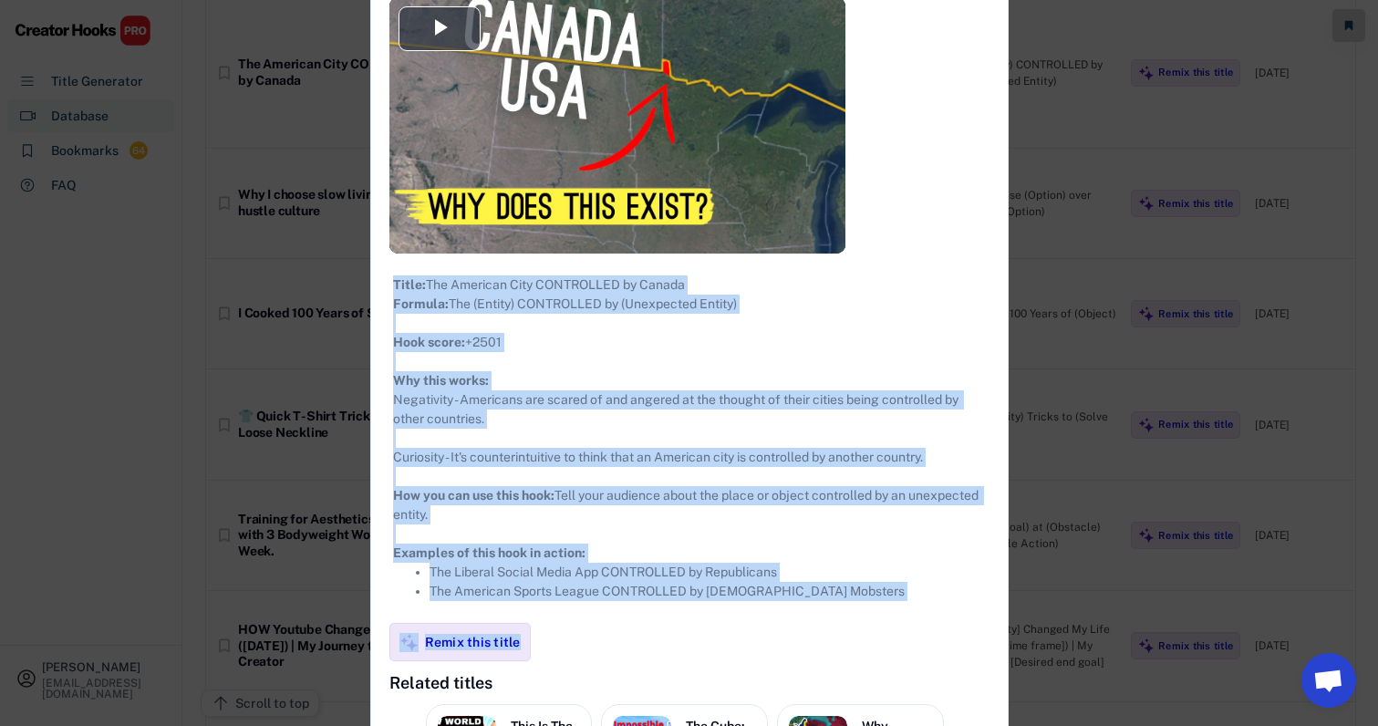
scroll to position [13254, 19]
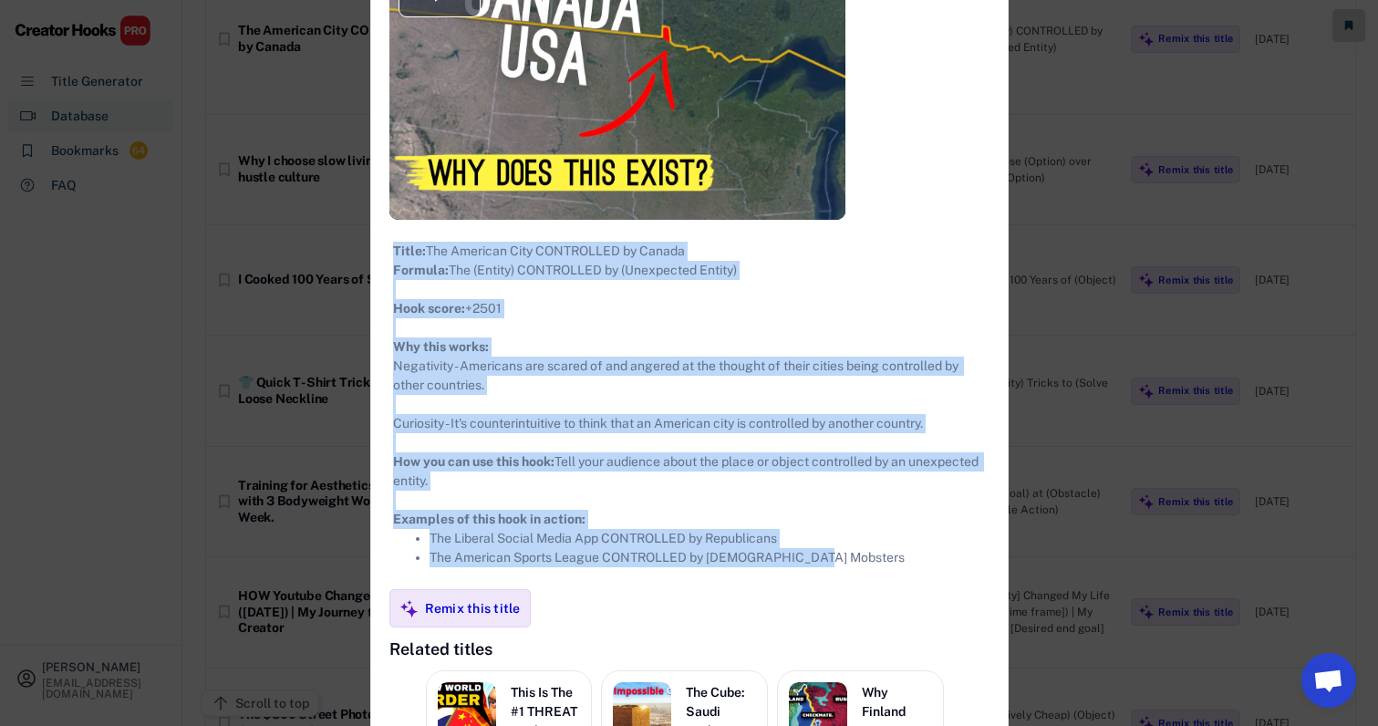
drag, startPoint x: 372, startPoint y: 98, endPoint x: 860, endPoint y: 604, distance: 702.2
click at [860, 604] on div "**********" at bounding box center [689, 384] width 636 height 1231
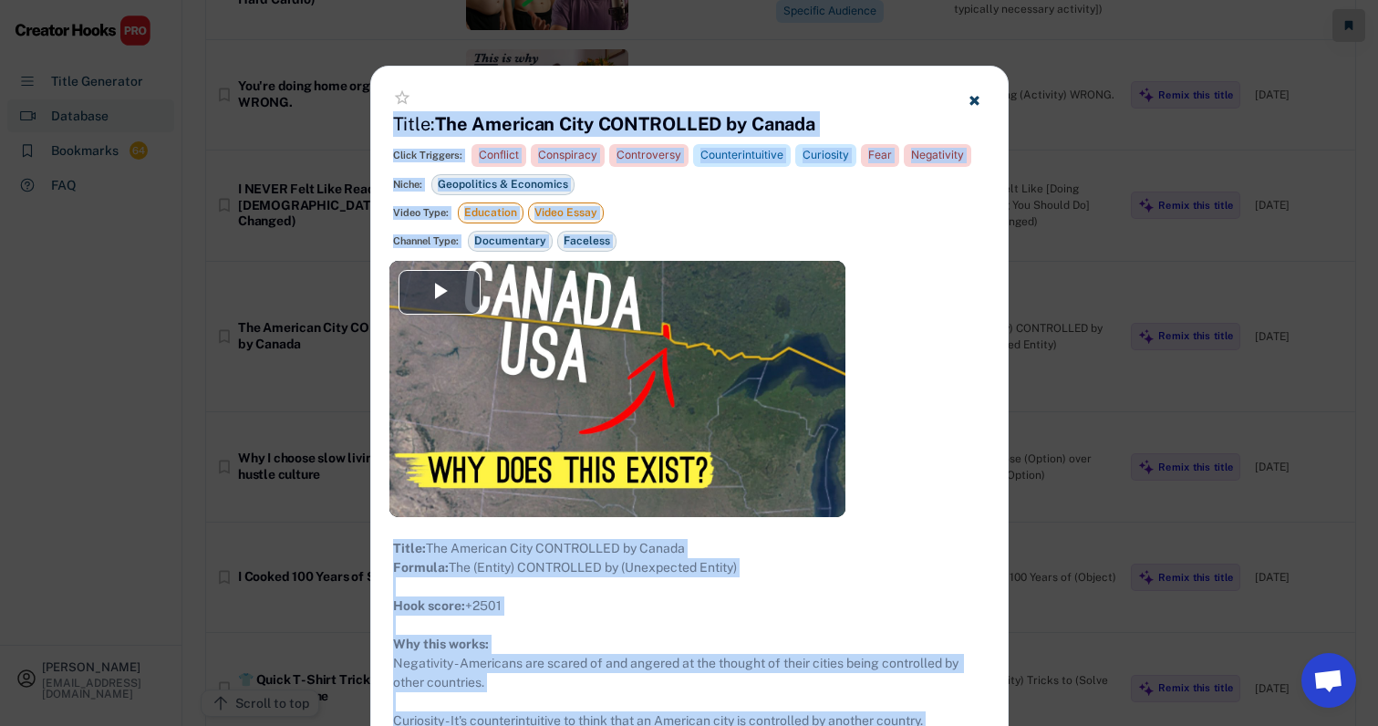
scroll to position [12947, 21]
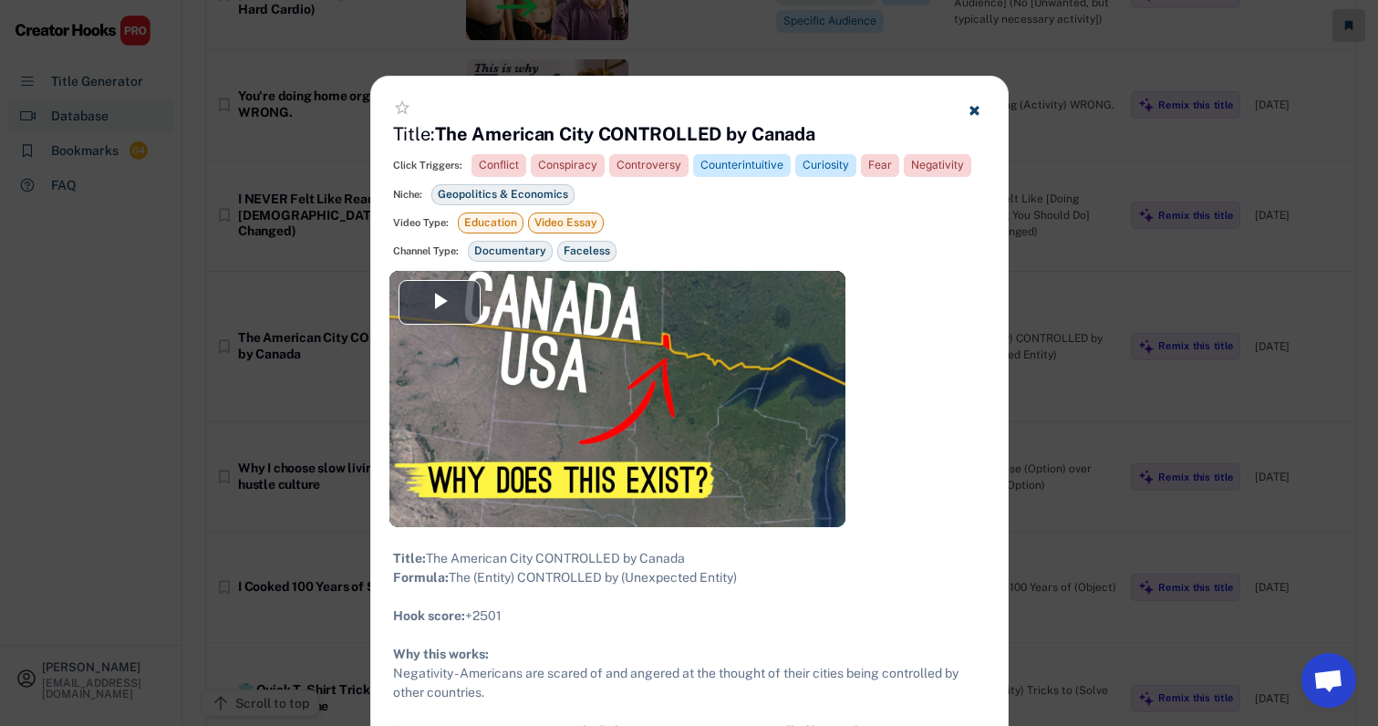
click at [1059, 225] on div at bounding box center [689, 363] width 1378 height 726
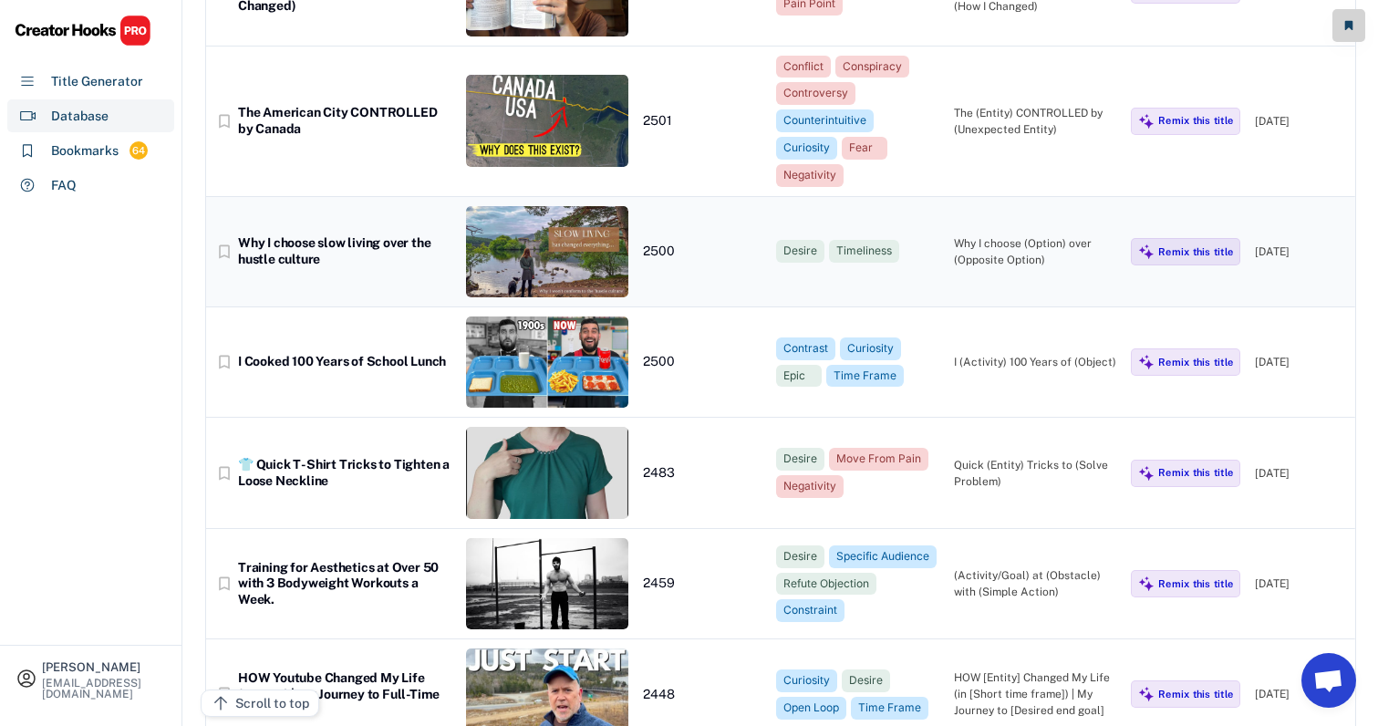
scroll to position [13173, 21]
click at [971, 196] on div "bookmark_border Why I choose slow living over the hustle culture 2500 Desire Ti…" at bounding box center [780, 251] width 1149 height 110
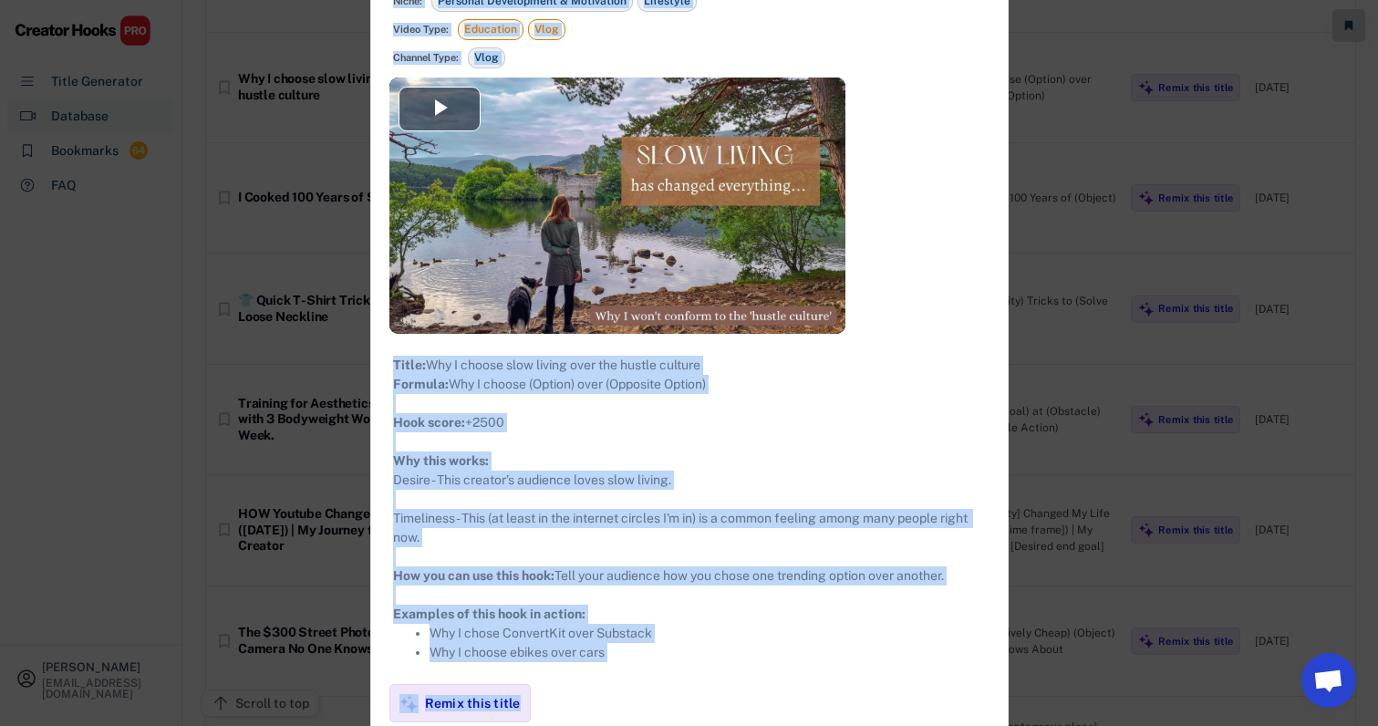
scroll to position [13403, 21]
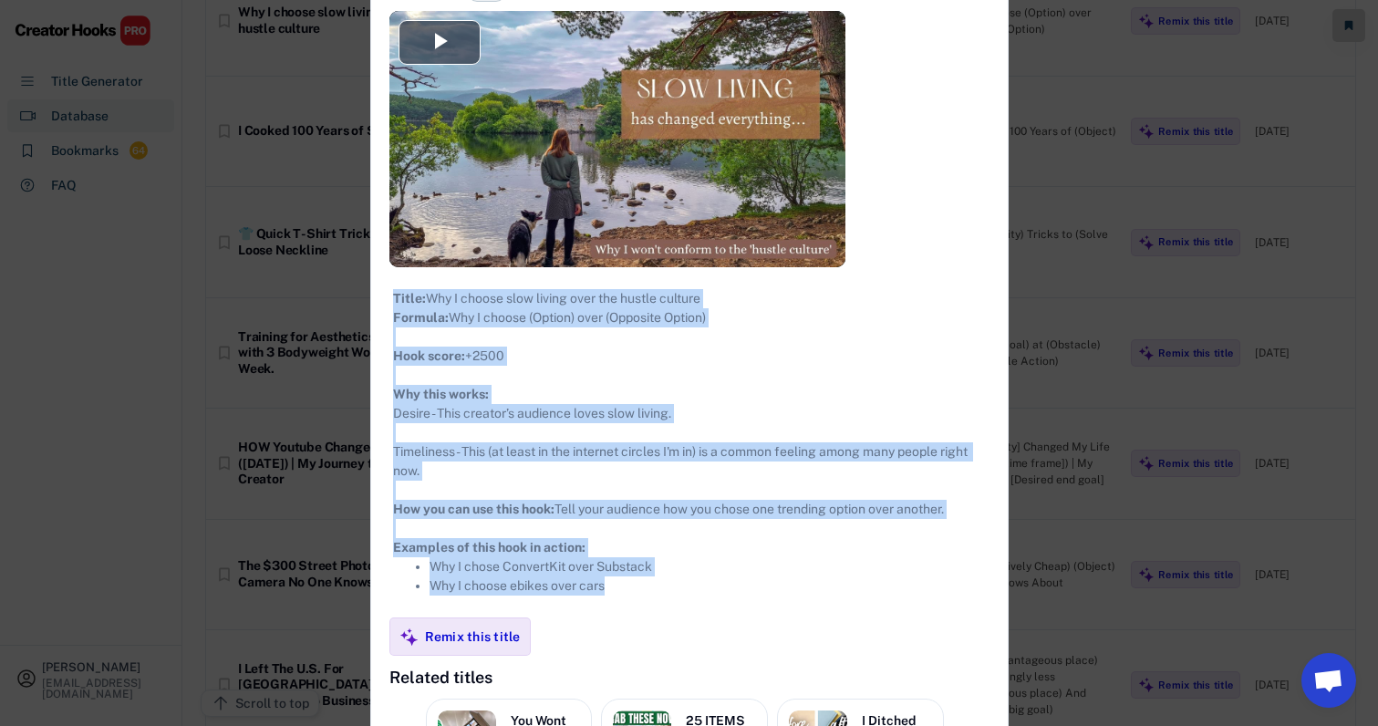
drag, startPoint x: 370, startPoint y: 100, endPoint x: 672, endPoint y: 609, distance: 591.5
click at [672, 609] on div "**********" at bounding box center [689, 423] width 636 height 1212
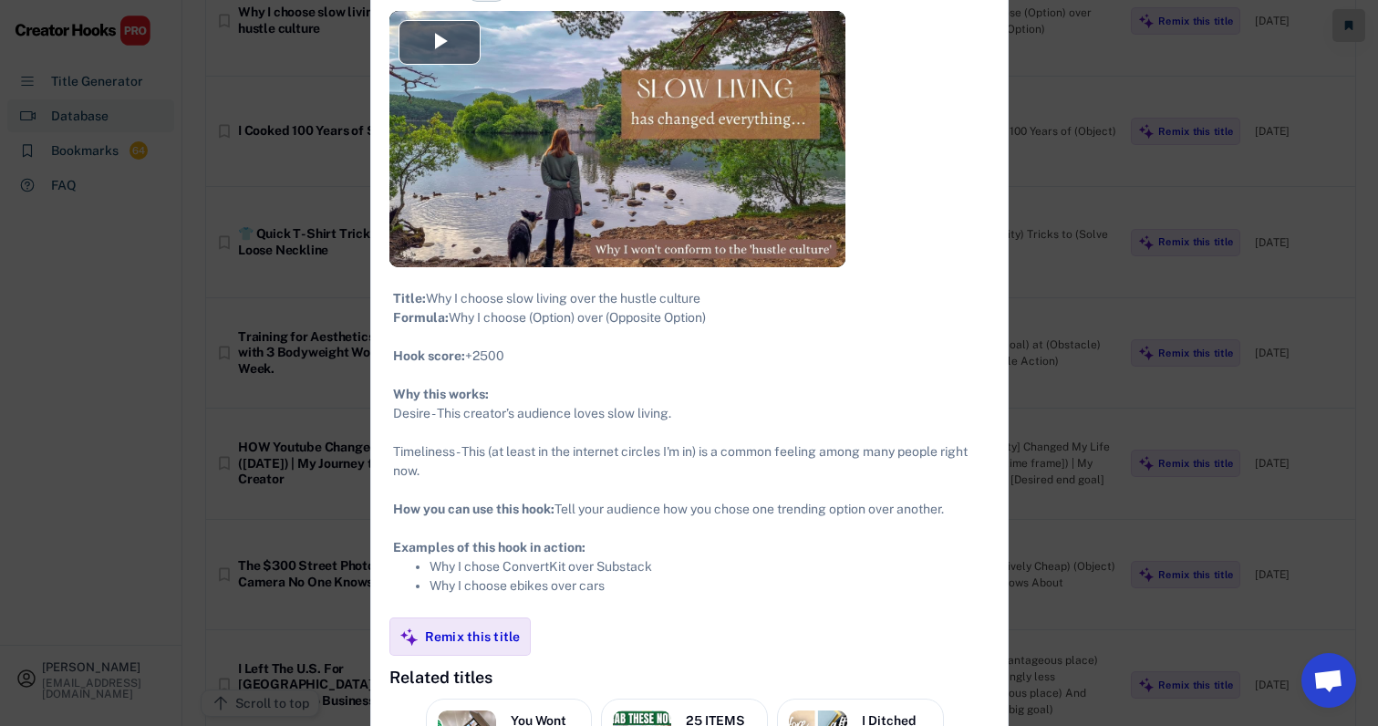
click at [1056, 287] on div at bounding box center [689, 363] width 1378 height 726
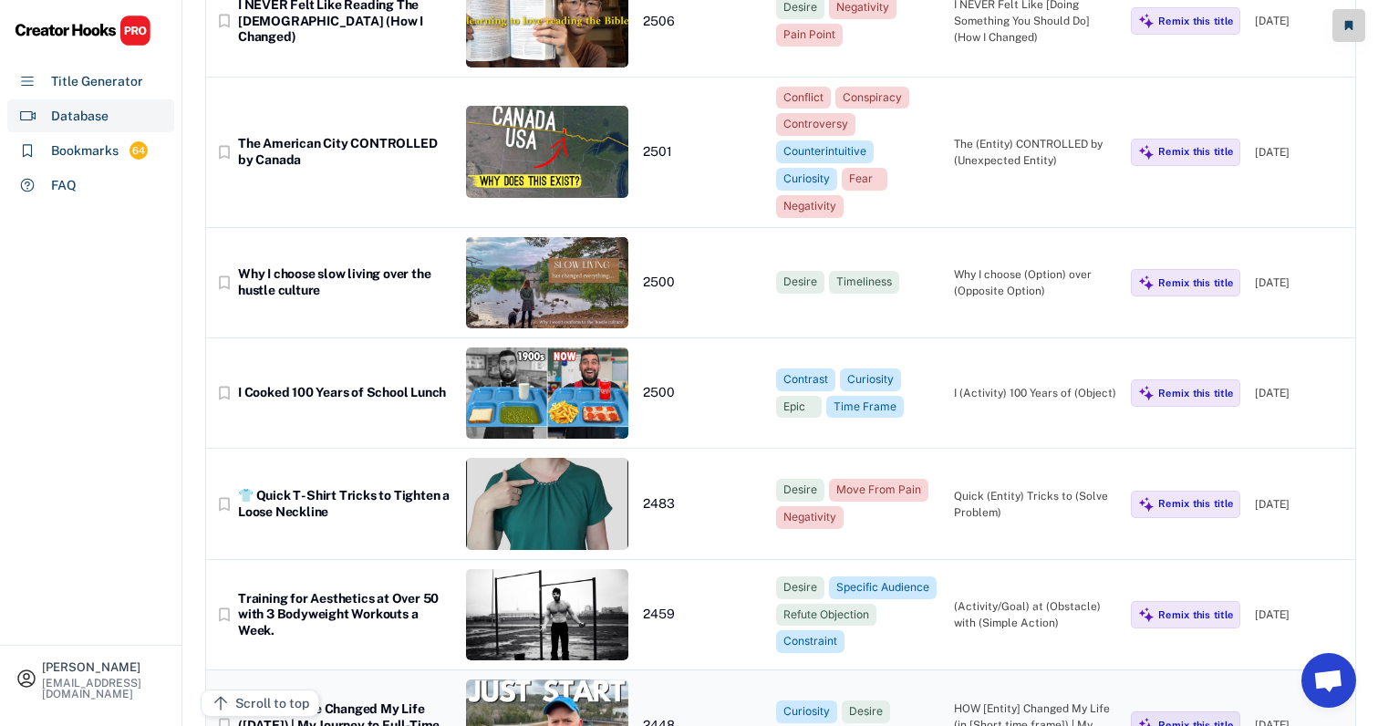
scroll to position [13131, 23]
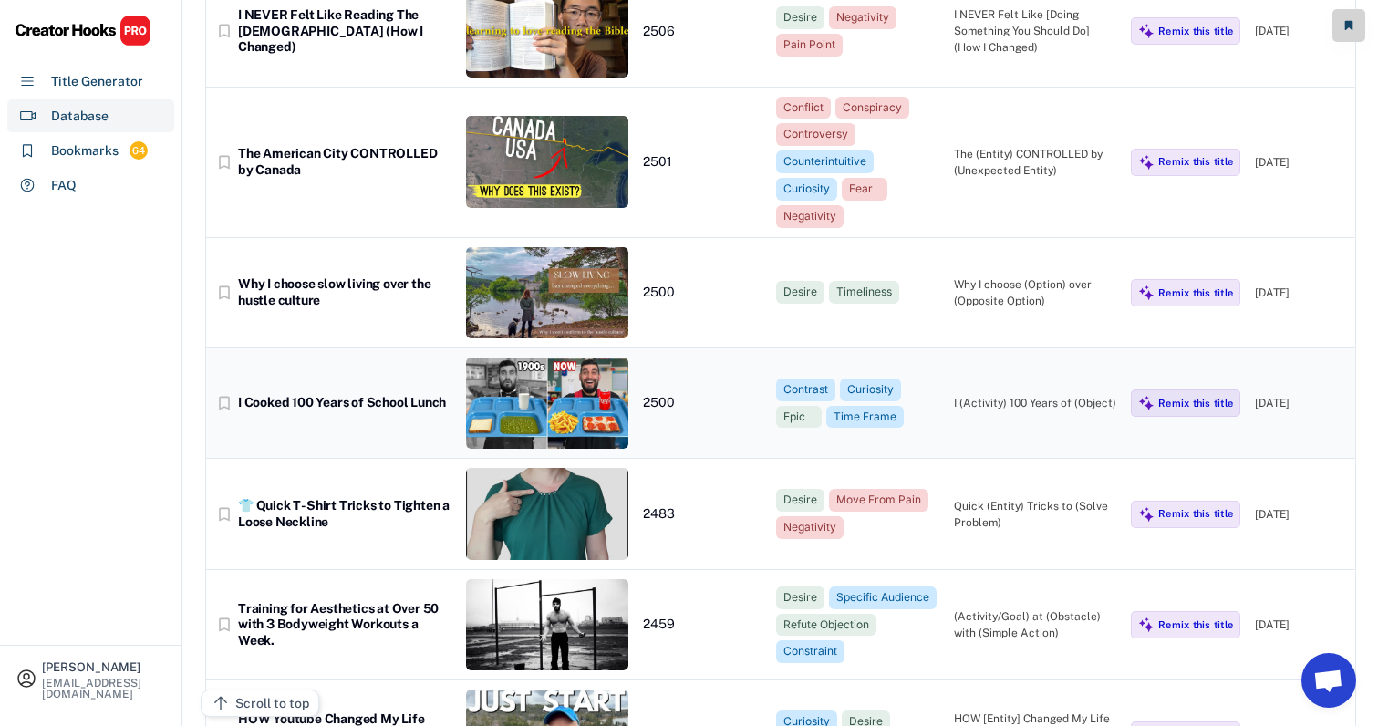
click at [997, 348] on div "bookmark_border I Cooked 100 Years of School Lunch 2500 Contrast Curiosity Epic…" at bounding box center [780, 403] width 1149 height 110
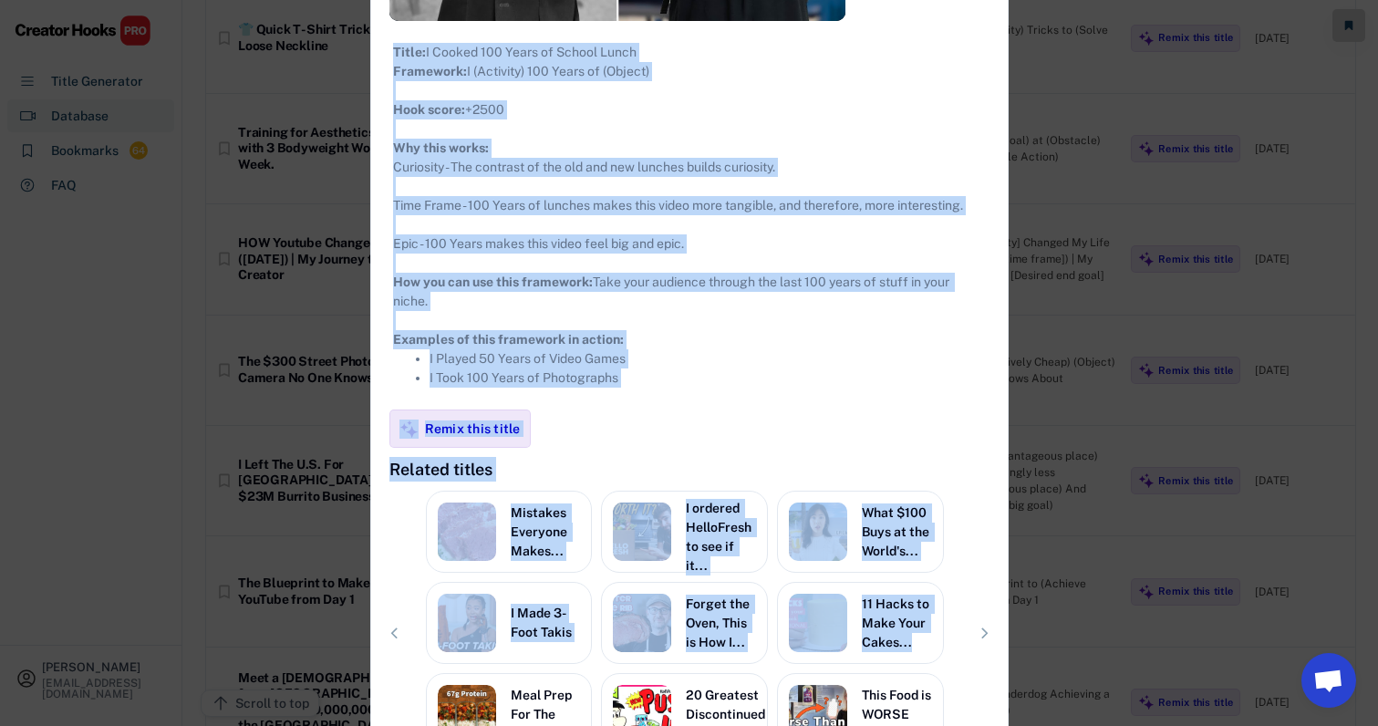
scroll to position [13608, 23]
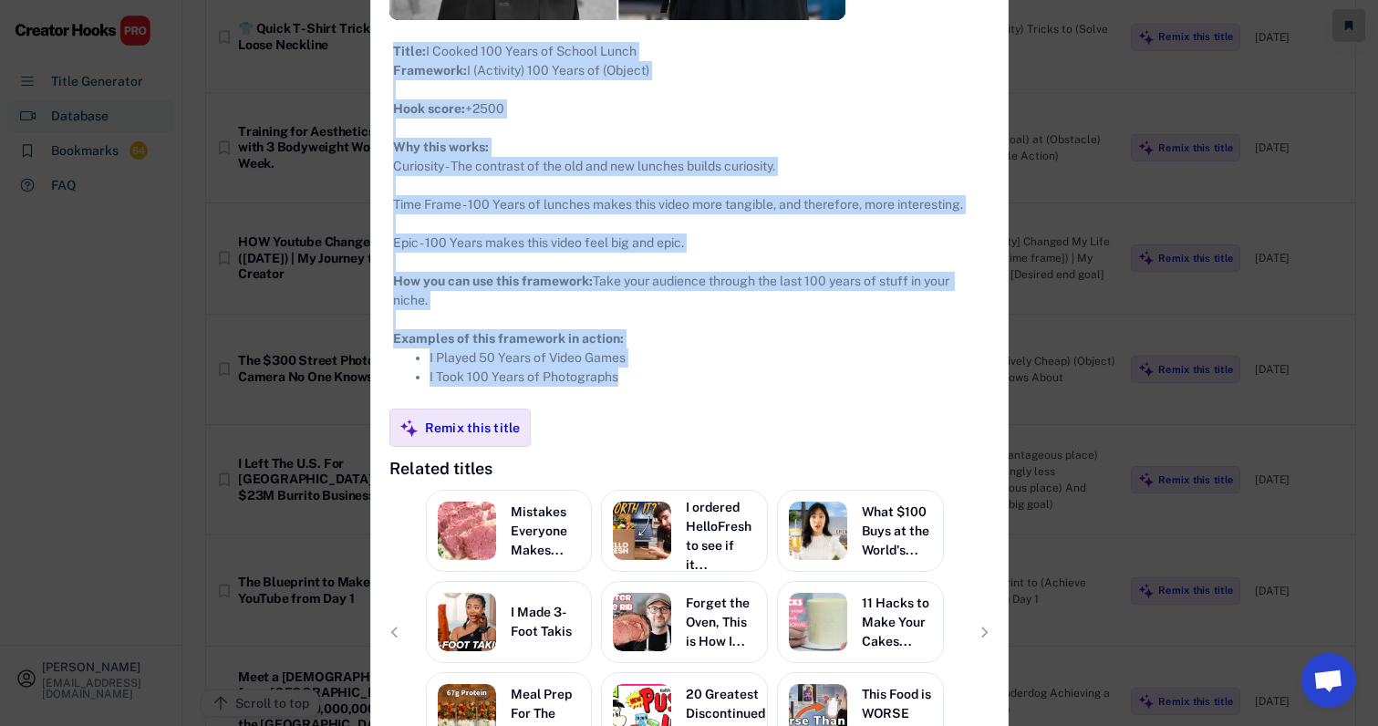
drag, startPoint x: 371, startPoint y: 106, endPoint x: 729, endPoint y: 403, distance: 464.9
click at [729, 403] on div "**********" at bounding box center [689, 195] width 636 height 1250
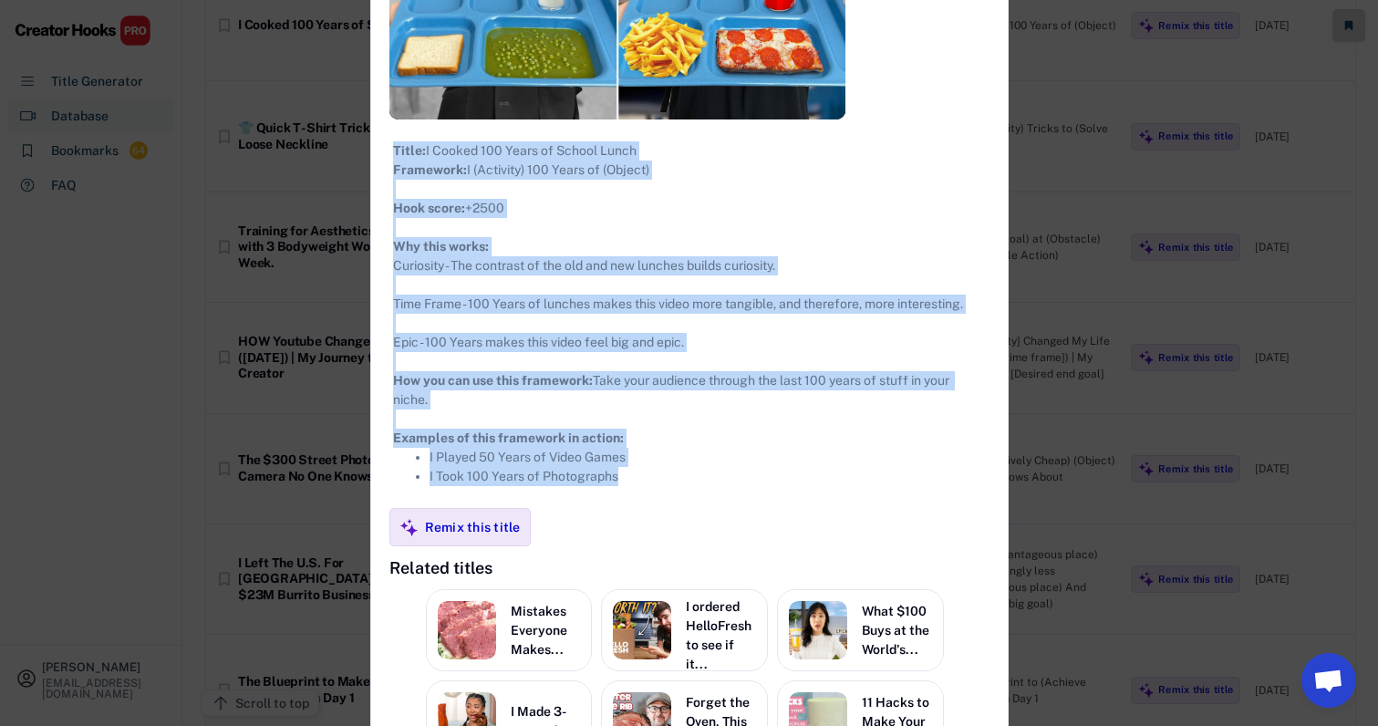
scroll to position [13410, 23]
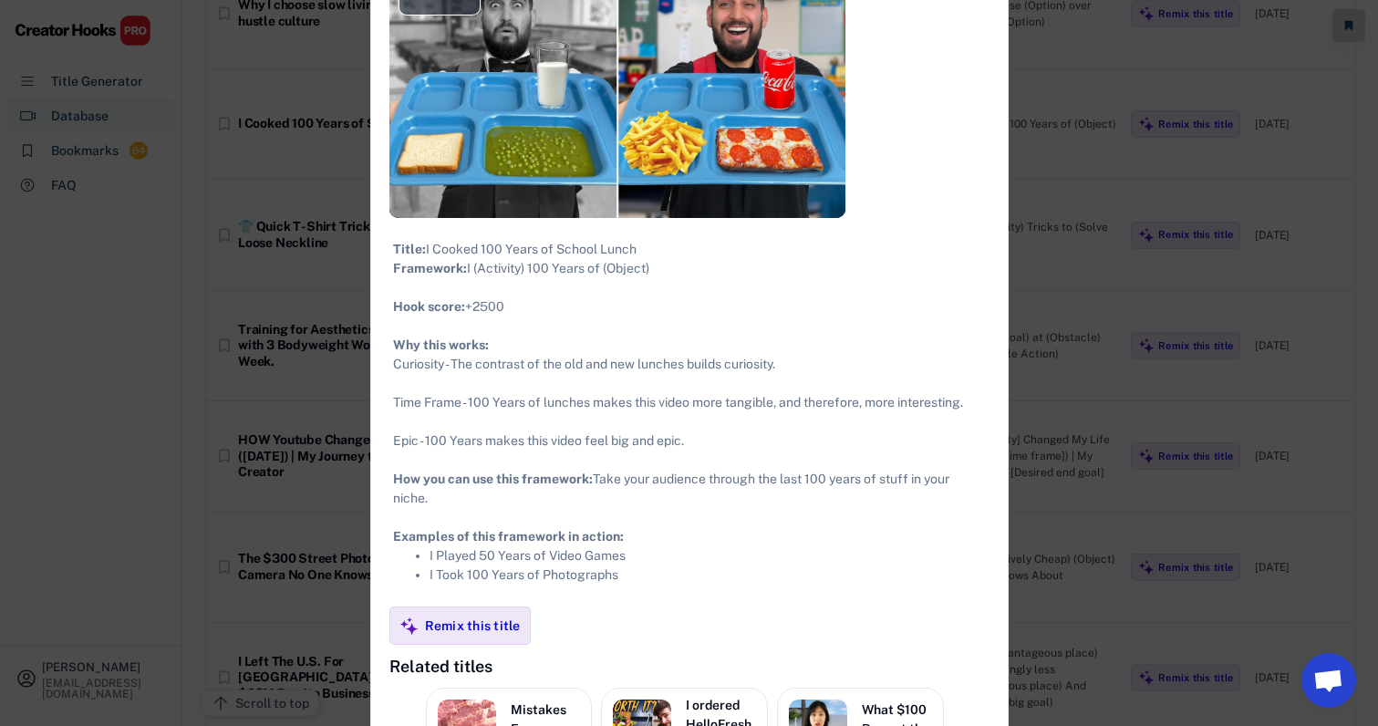
click at [1057, 432] on div at bounding box center [689, 363] width 1378 height 726
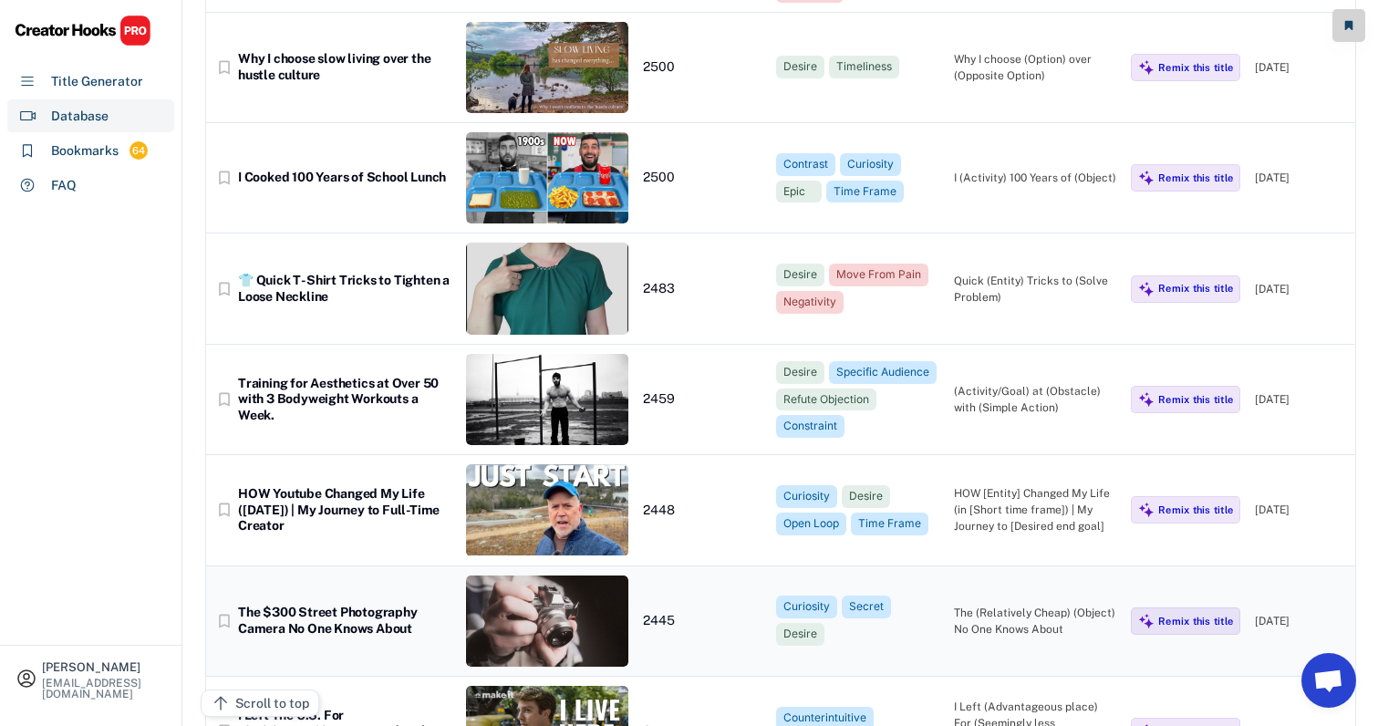
scroll to position [13347, 25]
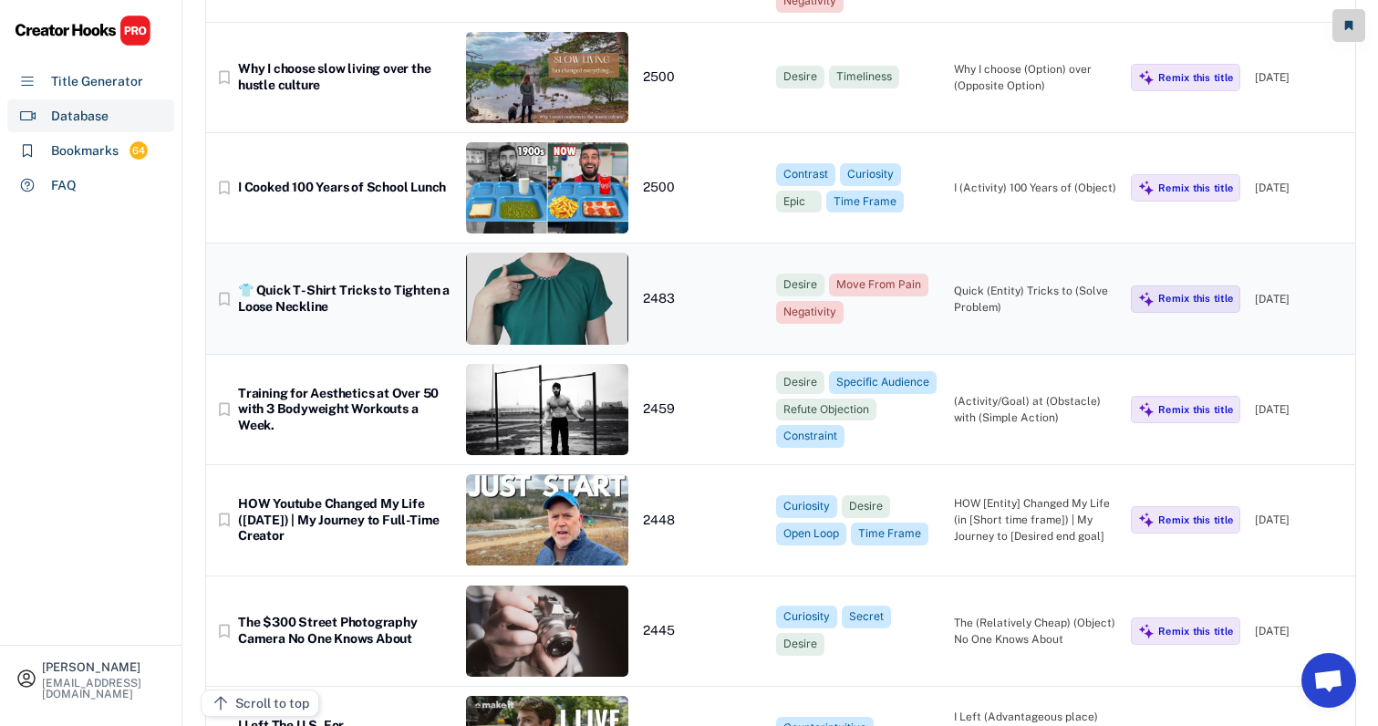
click at [987, 243] on div "bookmark_border 👕 Quick T-Shirt Tricks to Tighten a Loose Neckline 2483 Desire …" at bounding box center [780, 298] width 1149 height 110
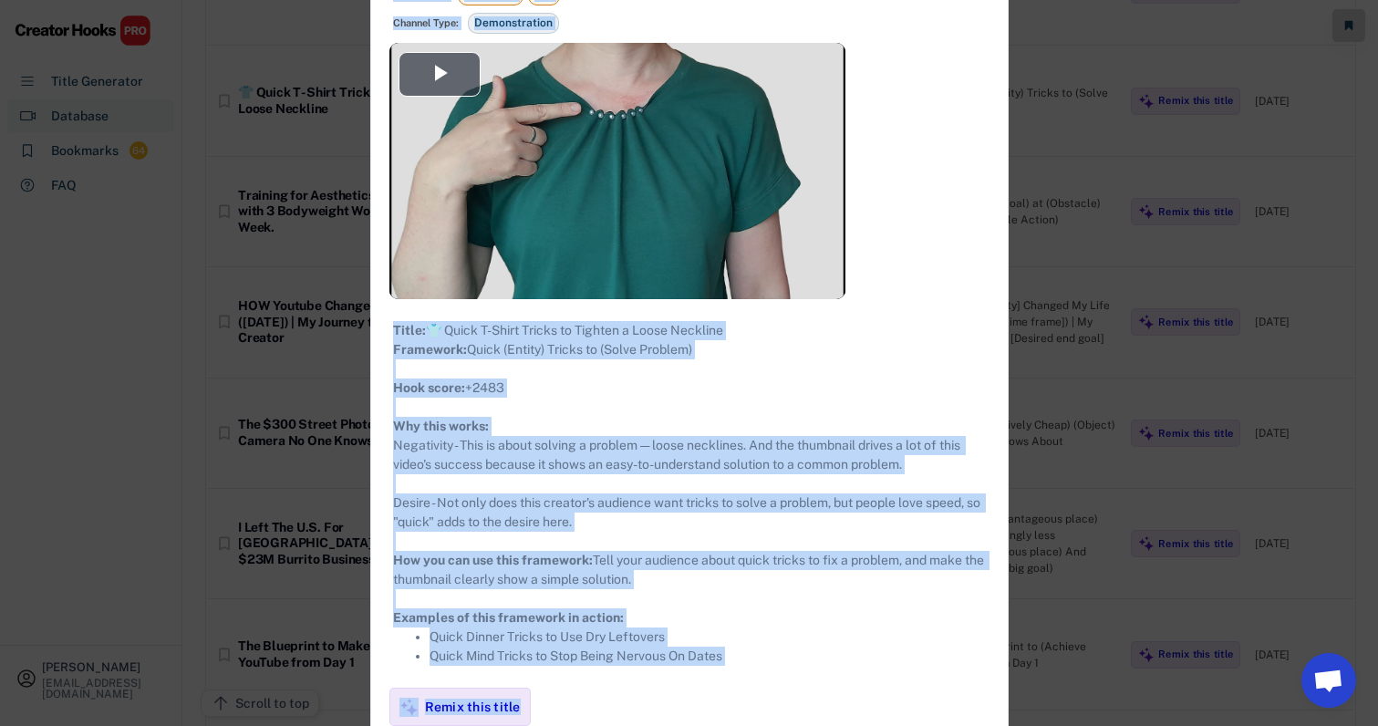
scroll to position [13647, 25]
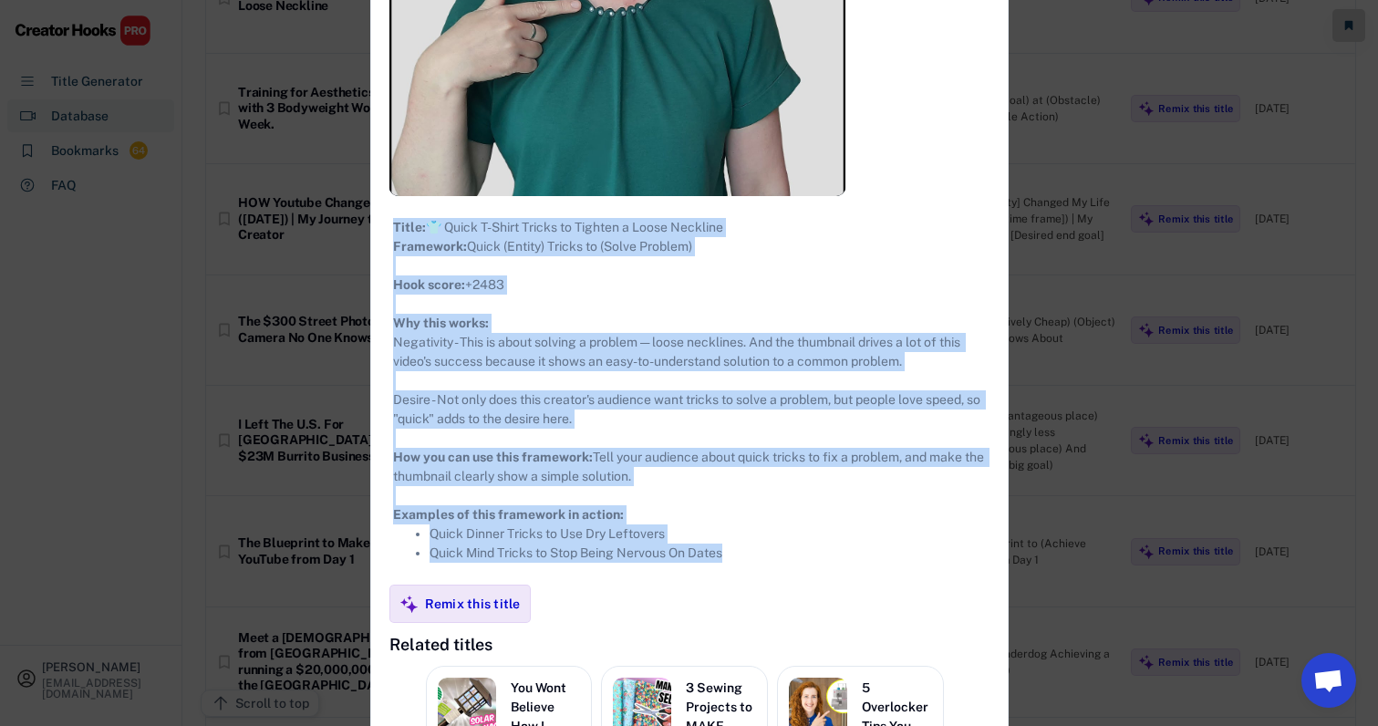
drag, startPoint x: 367, startPoint y: 106, endPoint x: 762, endPoint y: 622, distance: 649.8
click at [762, 622] on div "**********" at bounding box center [689, 371] width 636 height 1250
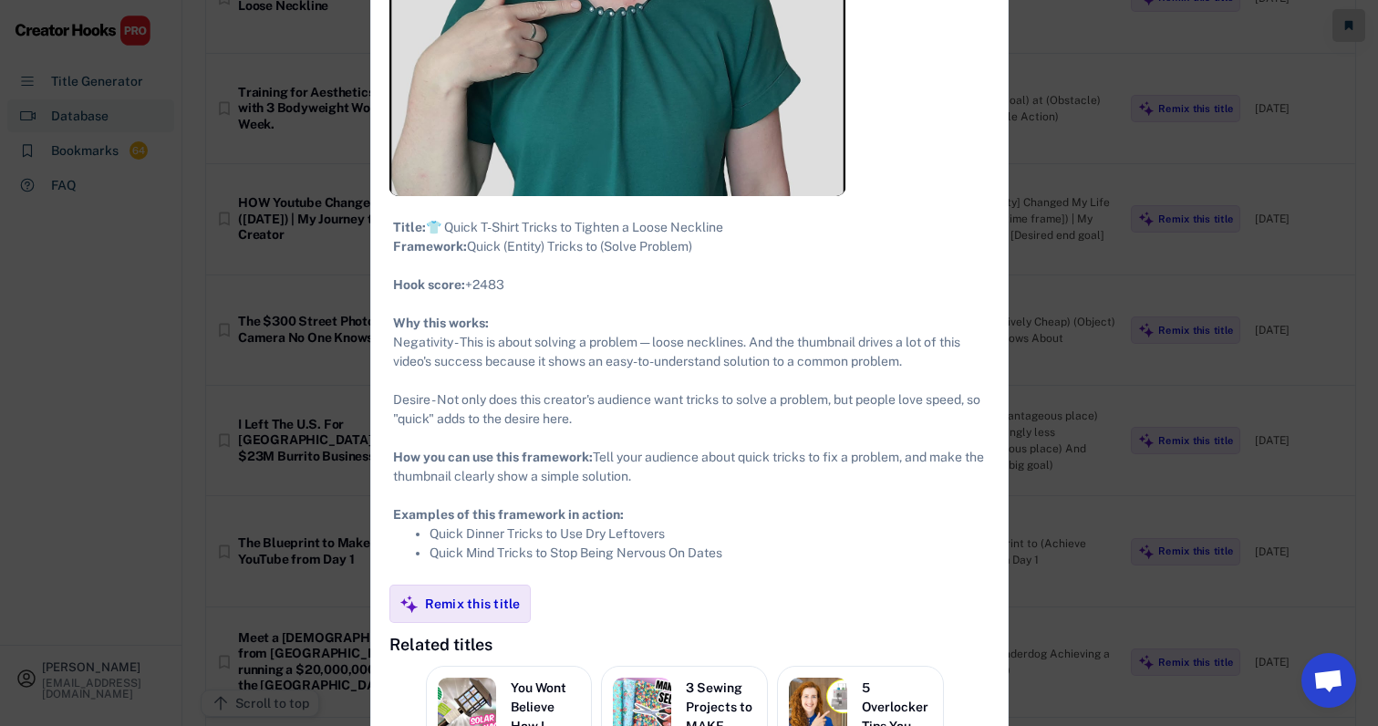
click at [1036, 348] on div at bounding box center [689, 363] width 1378 height 726
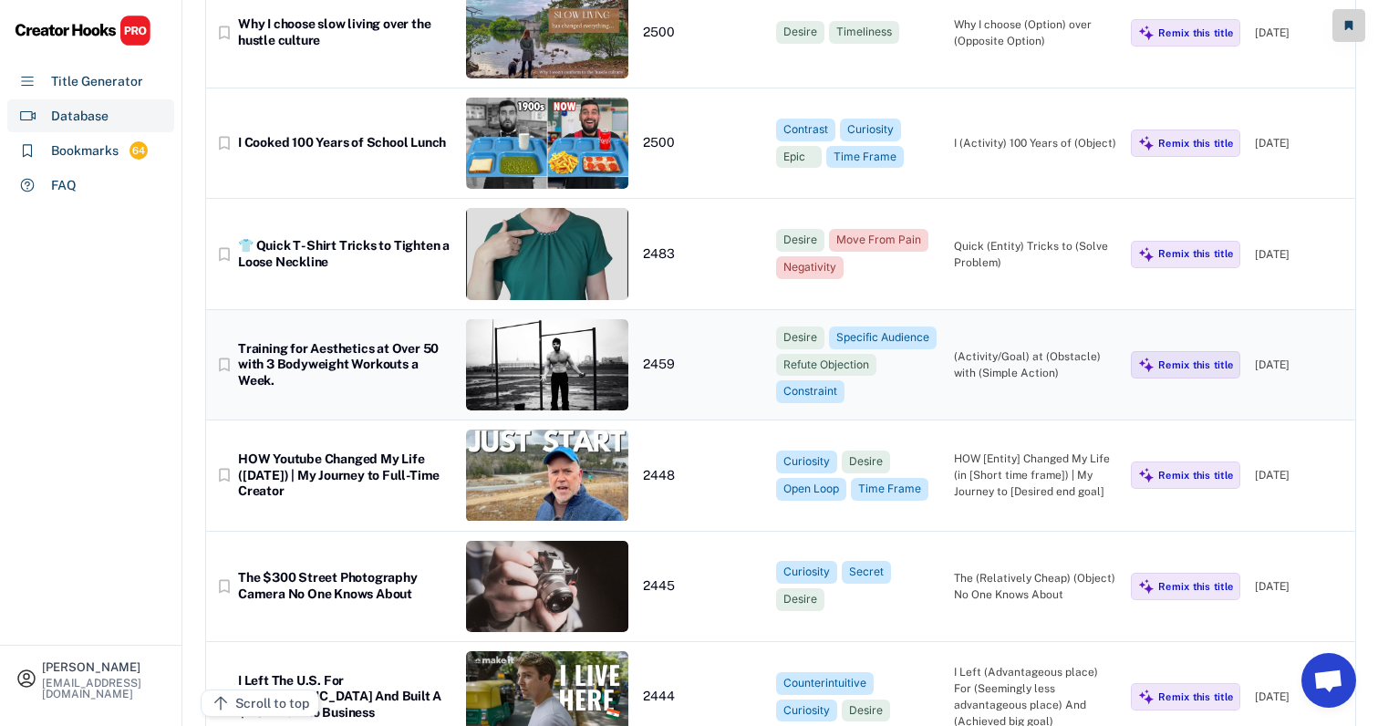
click at [1003, 348] on div "(Activity/Goal) at (Obstacle) with (Simple Action)" at bounding box center [1035, 364] width 163 height 33
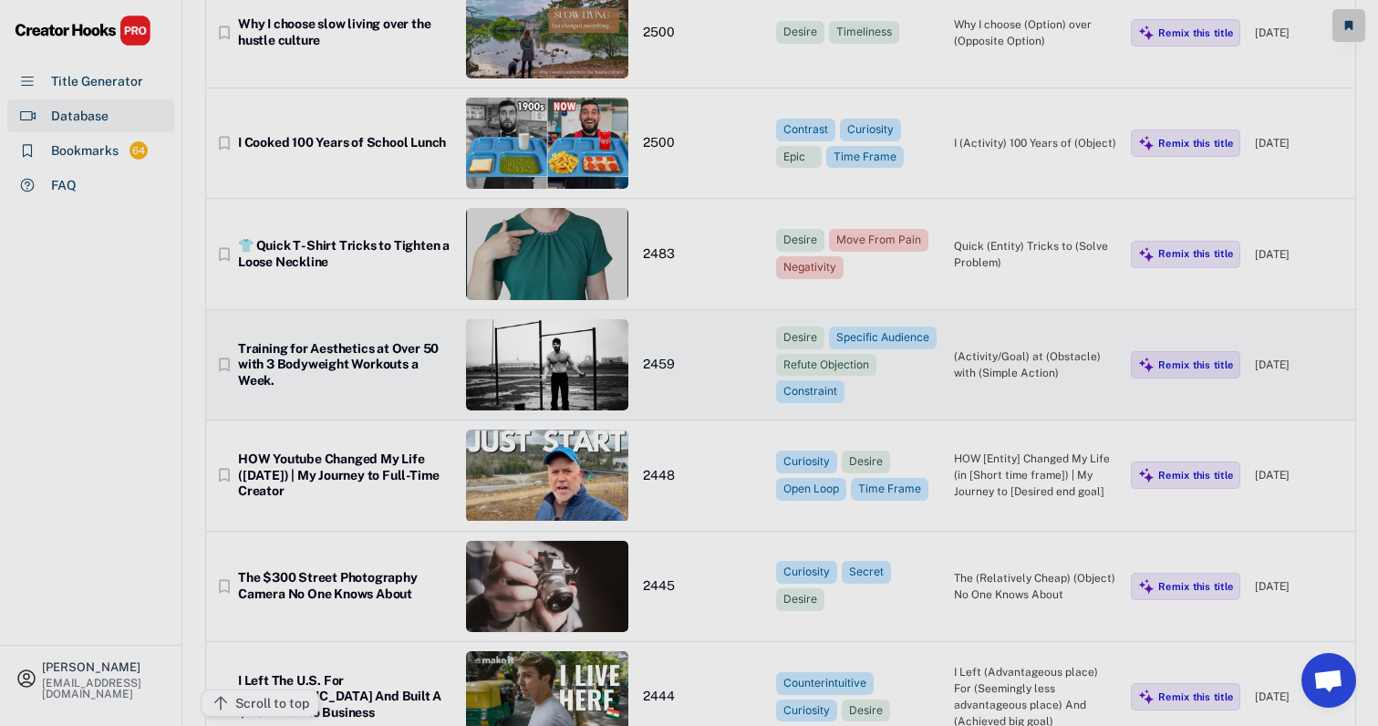
scroll to position [13391, 27]
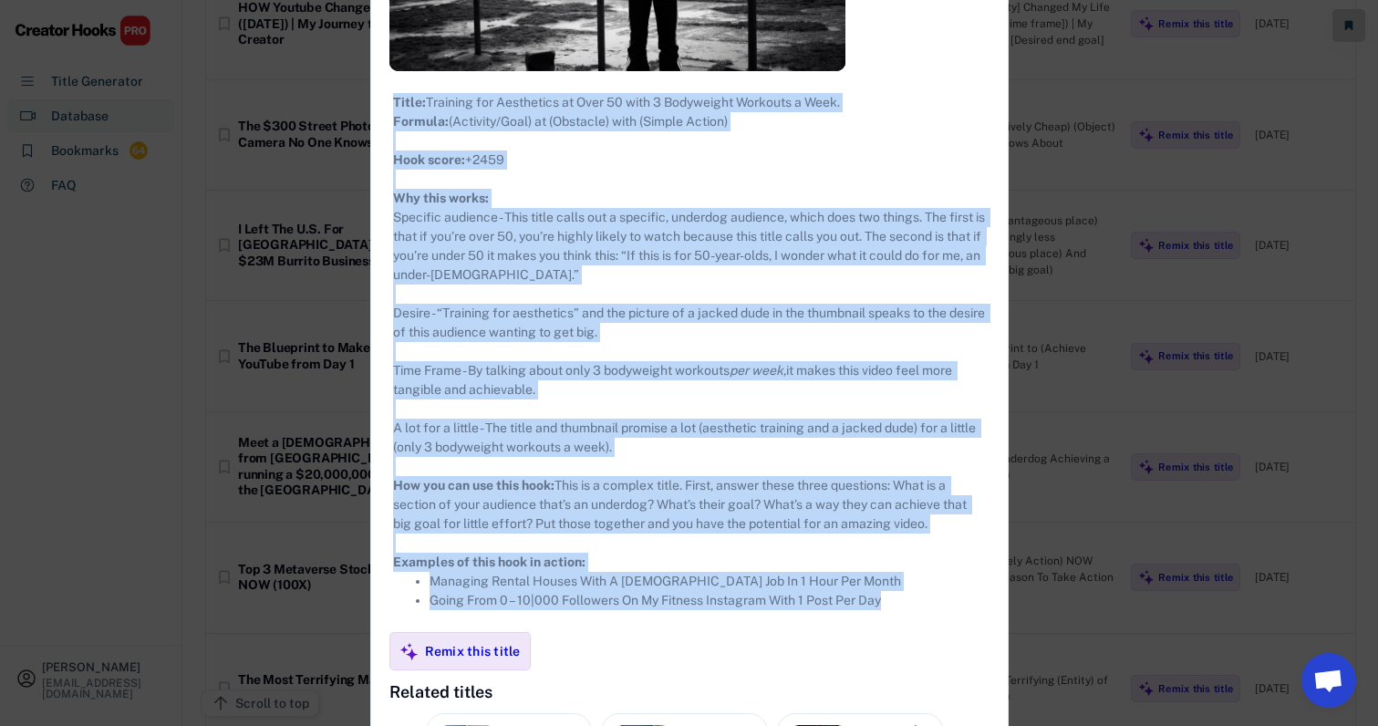
drag, startPoint x: 366, startPoint y: 98, endPoint x: 842, endPoint y: 632, distance: 715.5
click at [842, 632] on div "**********" at bounding box center [689, 319] width 636 height 1448
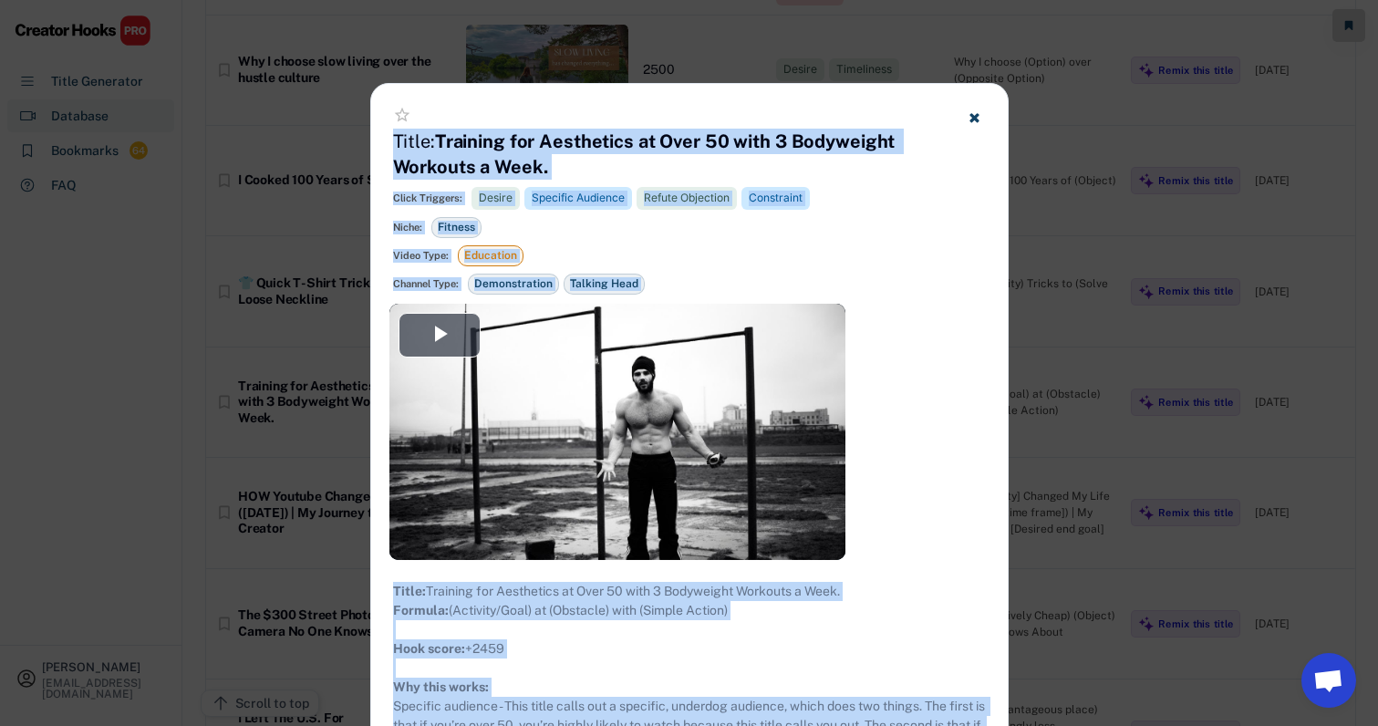
scroll to position [13323, 27]
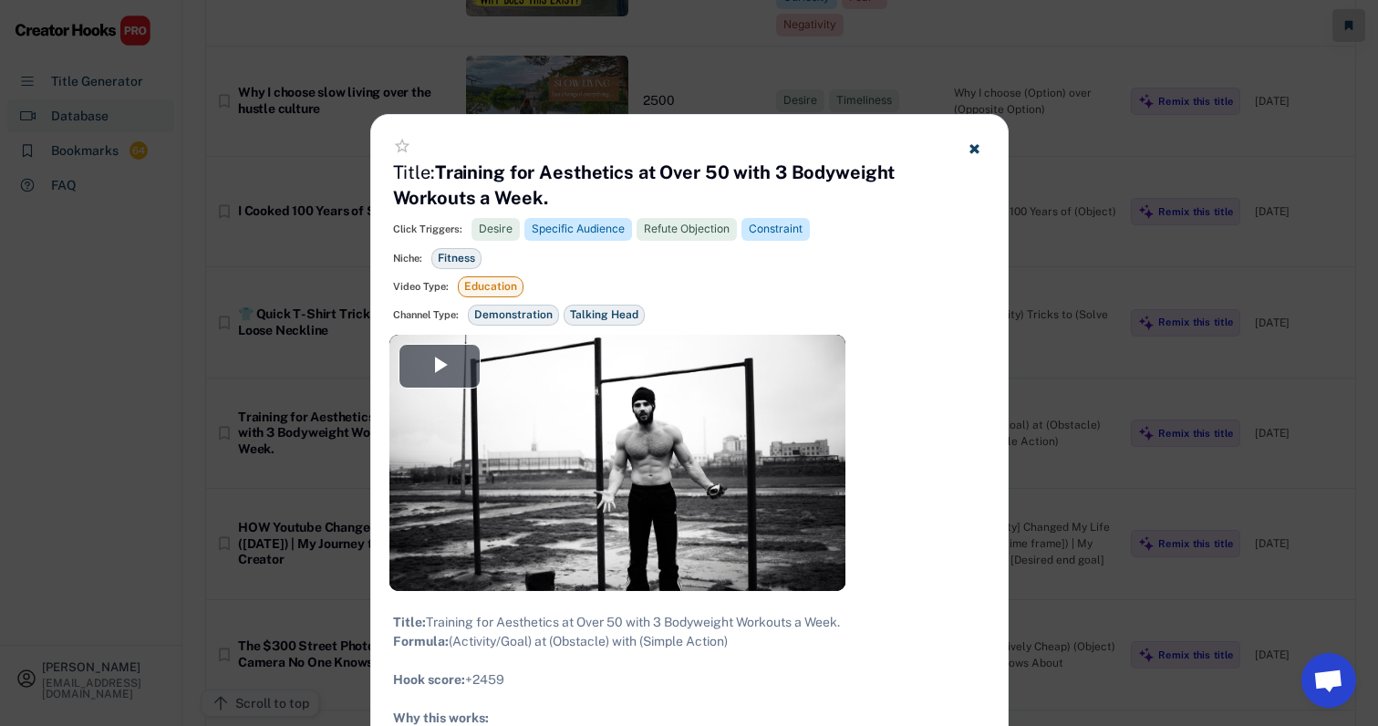
click at [1083, 214] on div at bounding box center [689, 363] width 1378 height 726
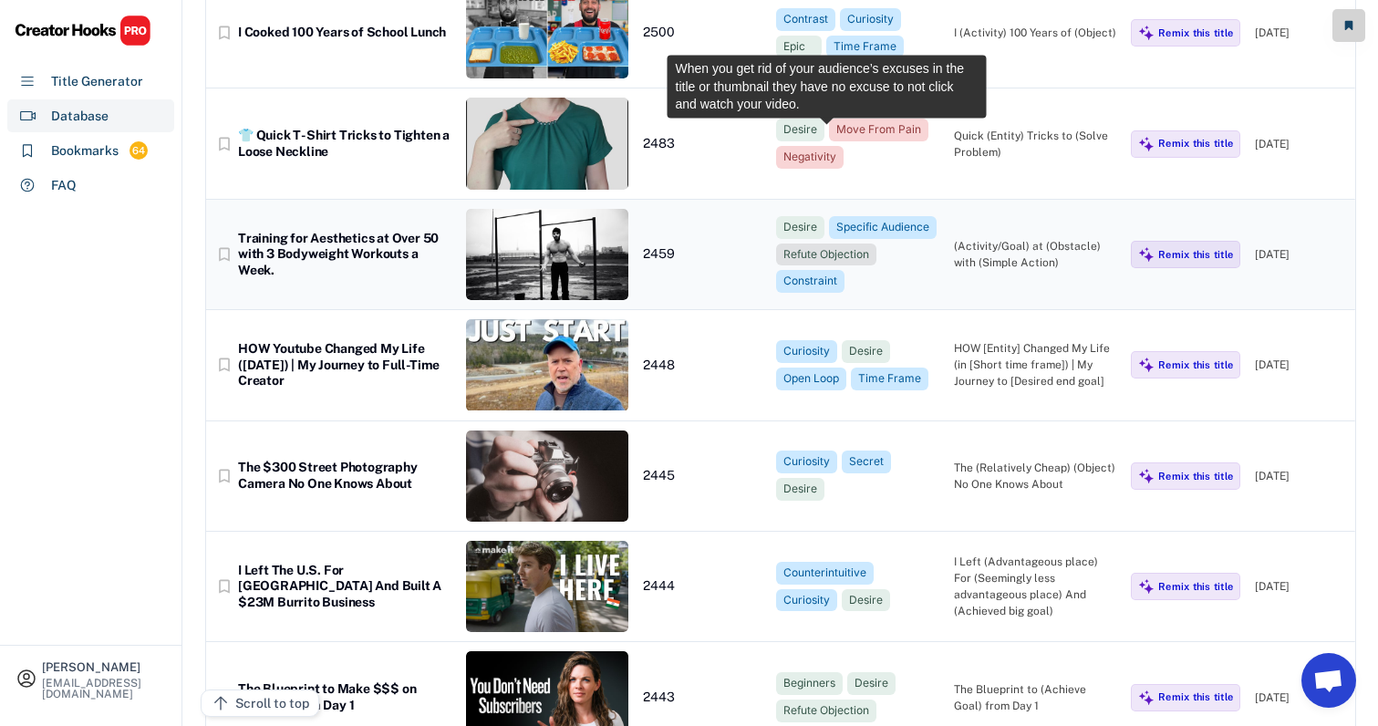
scroll to position [13506, 26]
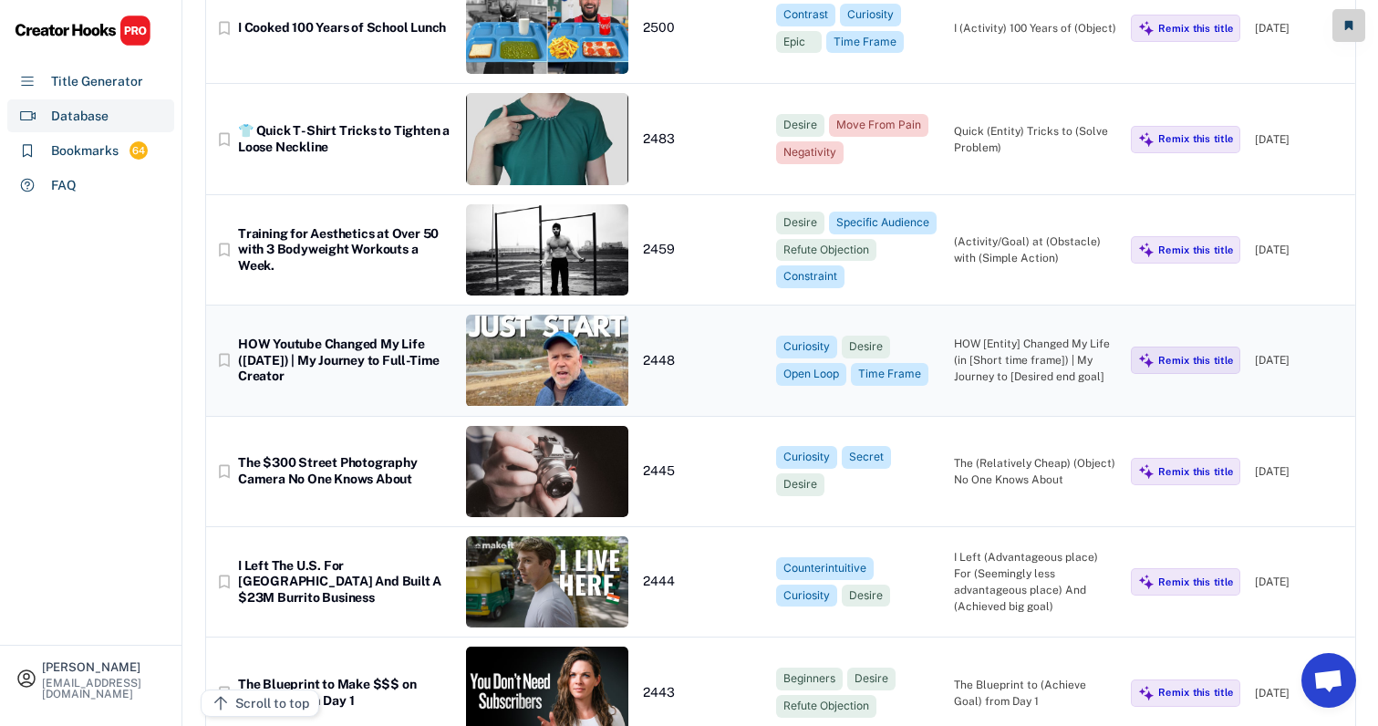
click at [954, 336] on div "HOW [Entity] Changed My Life (in [Short time frame]) | My Journey to [Desired e…" at bounding box center [1035, 360] width 163 height 49
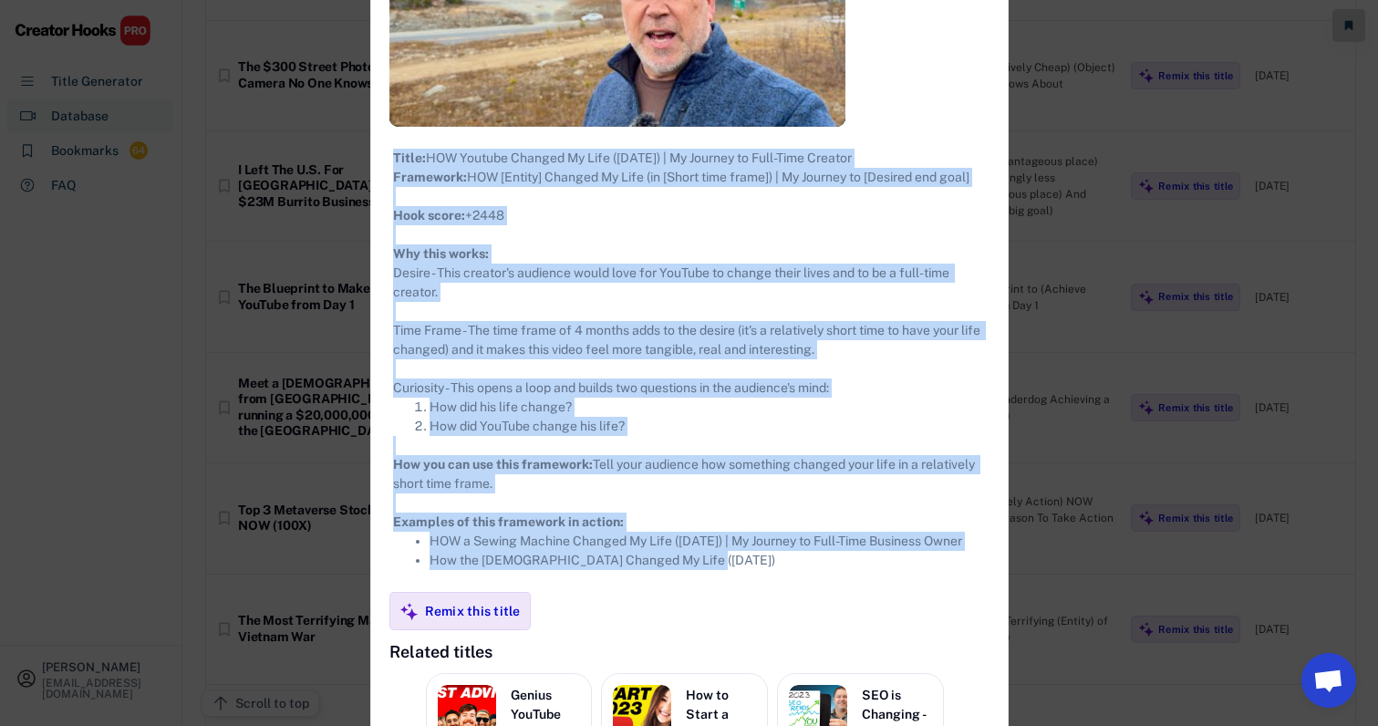
drag, startPoint x: 368, startPoint y: 101, endPoint x: 703, endPoint y: 590, distance: 592.3
click at [703, 590] on div "**********" at bounding box center [689, 327] width 636 height 1352
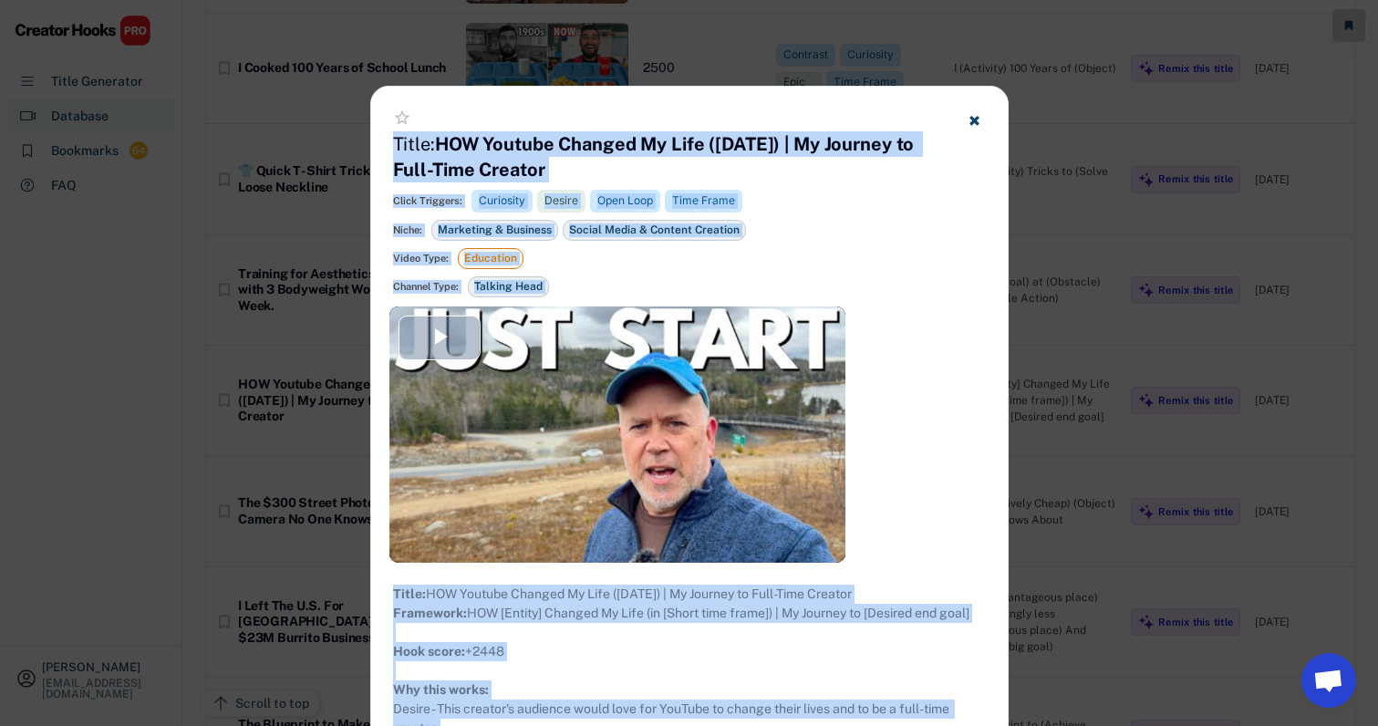
scroll to position [13596, 26]
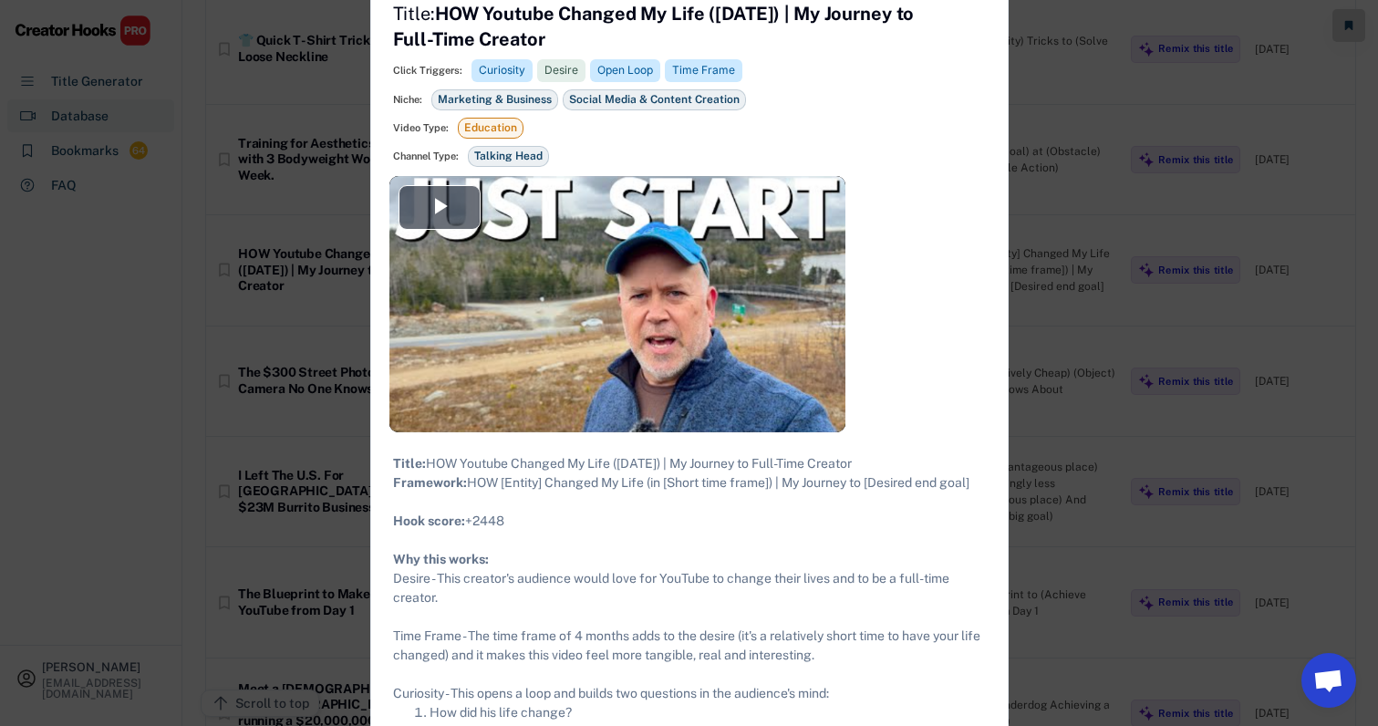
click at [1069, 254] on div at bounding box center [689, 363] width 1378 height 726
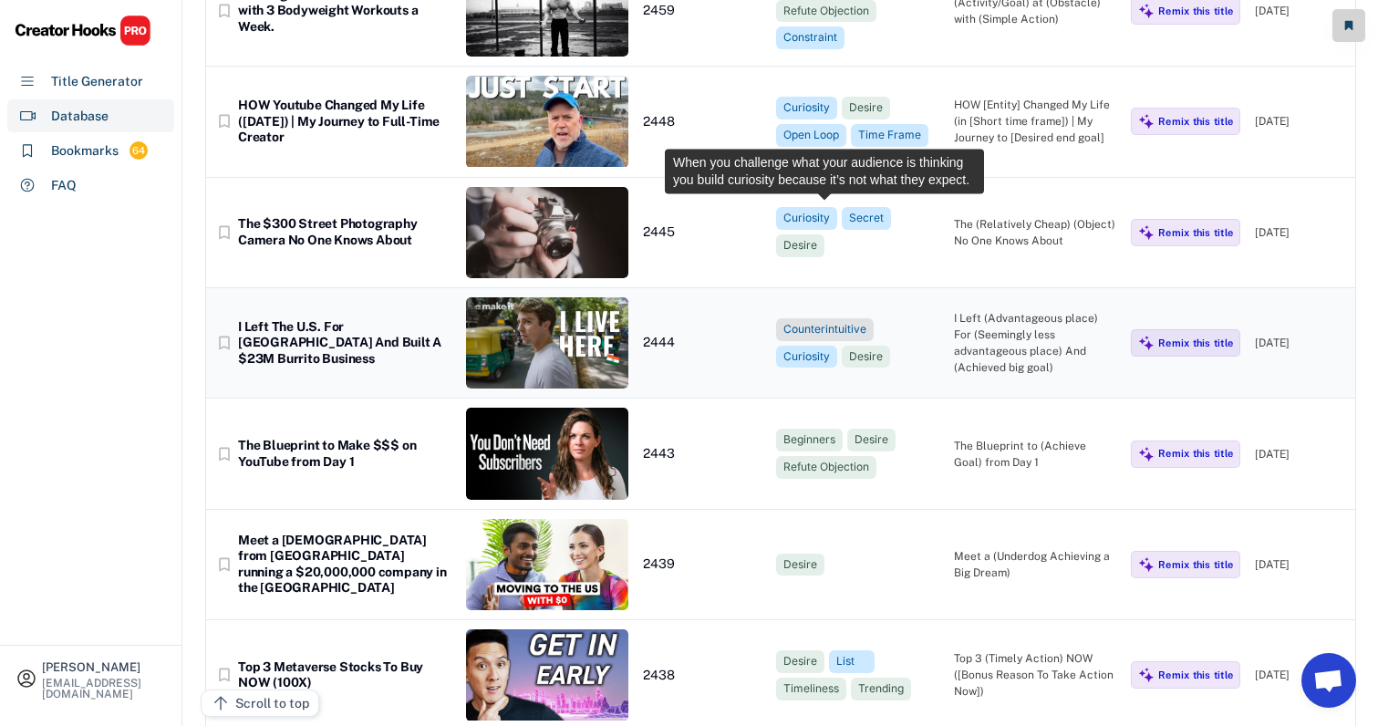
scroll to position [13764, 24]
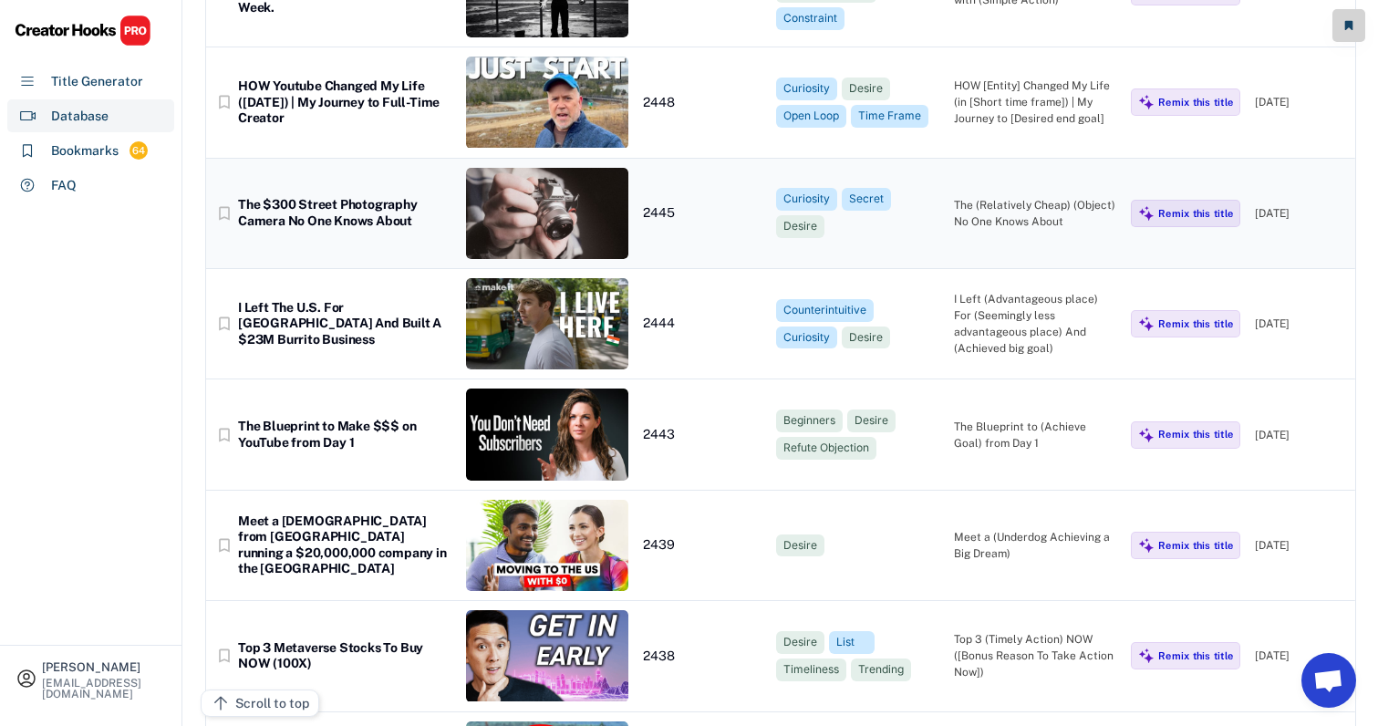
click at [1007, 197] on div "The (Relatively Cheap) (Object) No One Knows About" at bounding box center [1035, 213] width 163 height 33
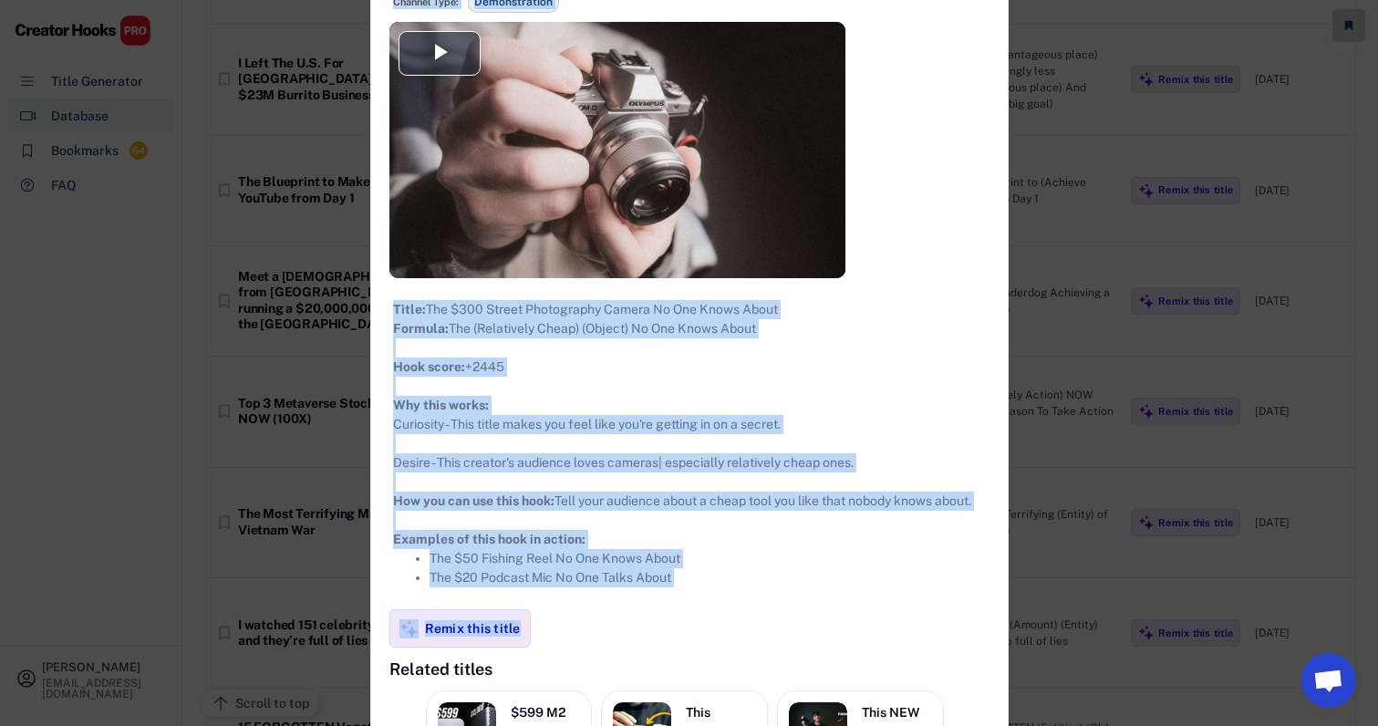
scroll to position [14163, 24]
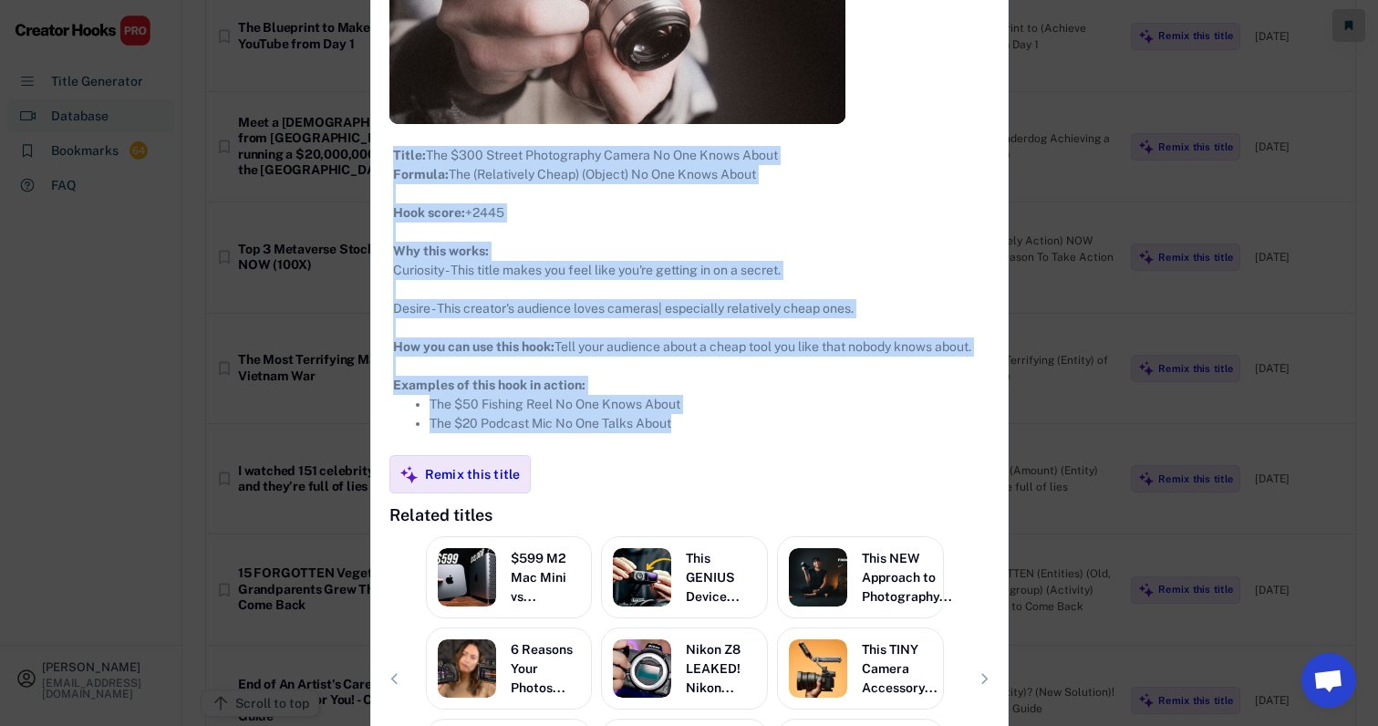
drag, startPoint x: 371, startPoint y: 106, endPoint x: 689, endPoint y: 450, distance: 468.4
click at [689, 450] on div "**********" at bounding box center [689, 257] width 636 height 1218
click at [982, 242] on div "Title: The $300 Street Photography Camera No One Knows About Formula: The (Rela…" at bounding box center [689, 289] width 636 height 331
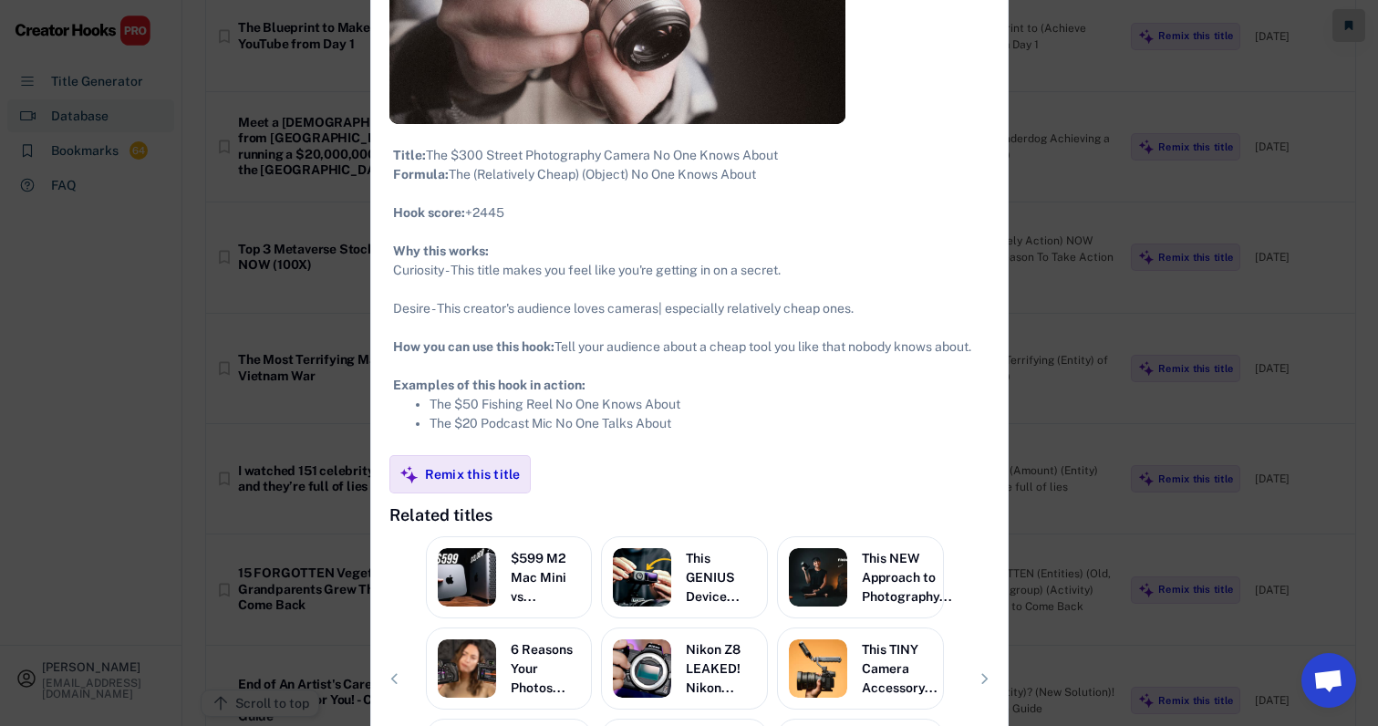
click at [995, 251] on div at bounding box center [689, 363] width 1378 height 726
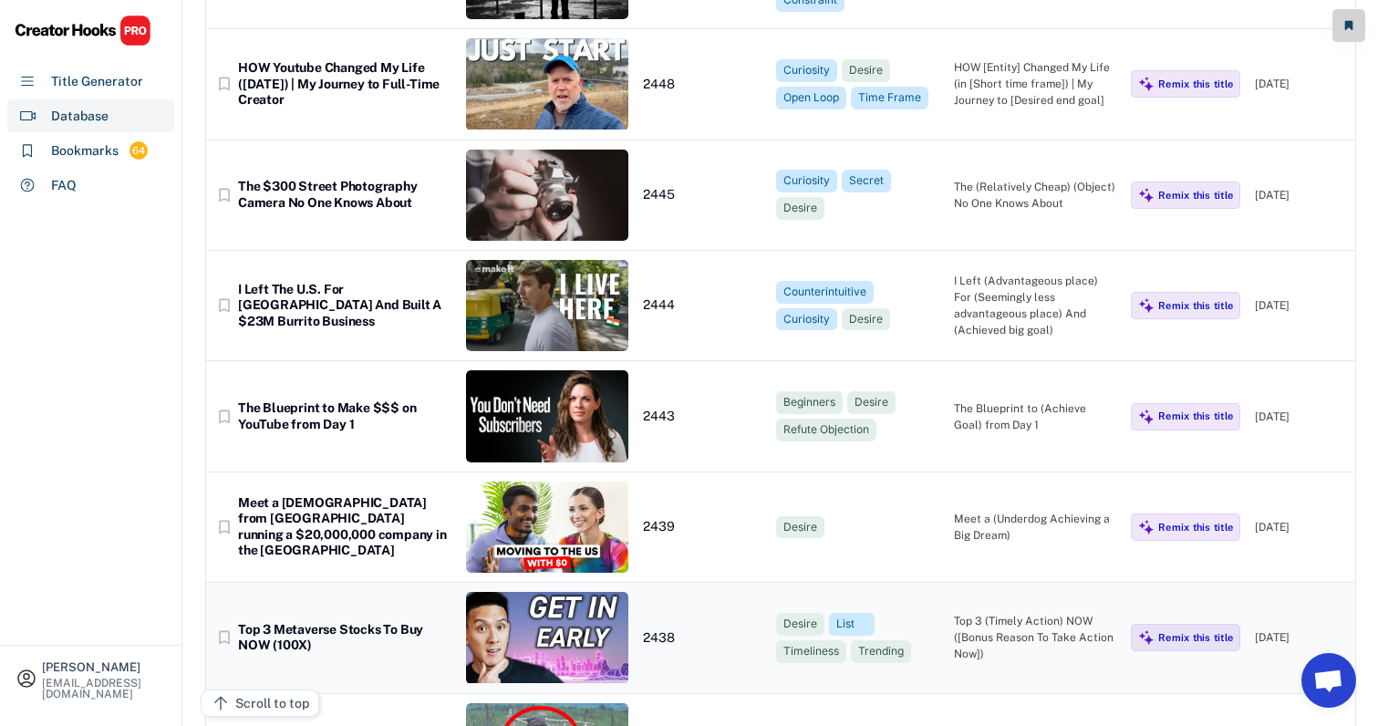
scroll to position [13781, 27]
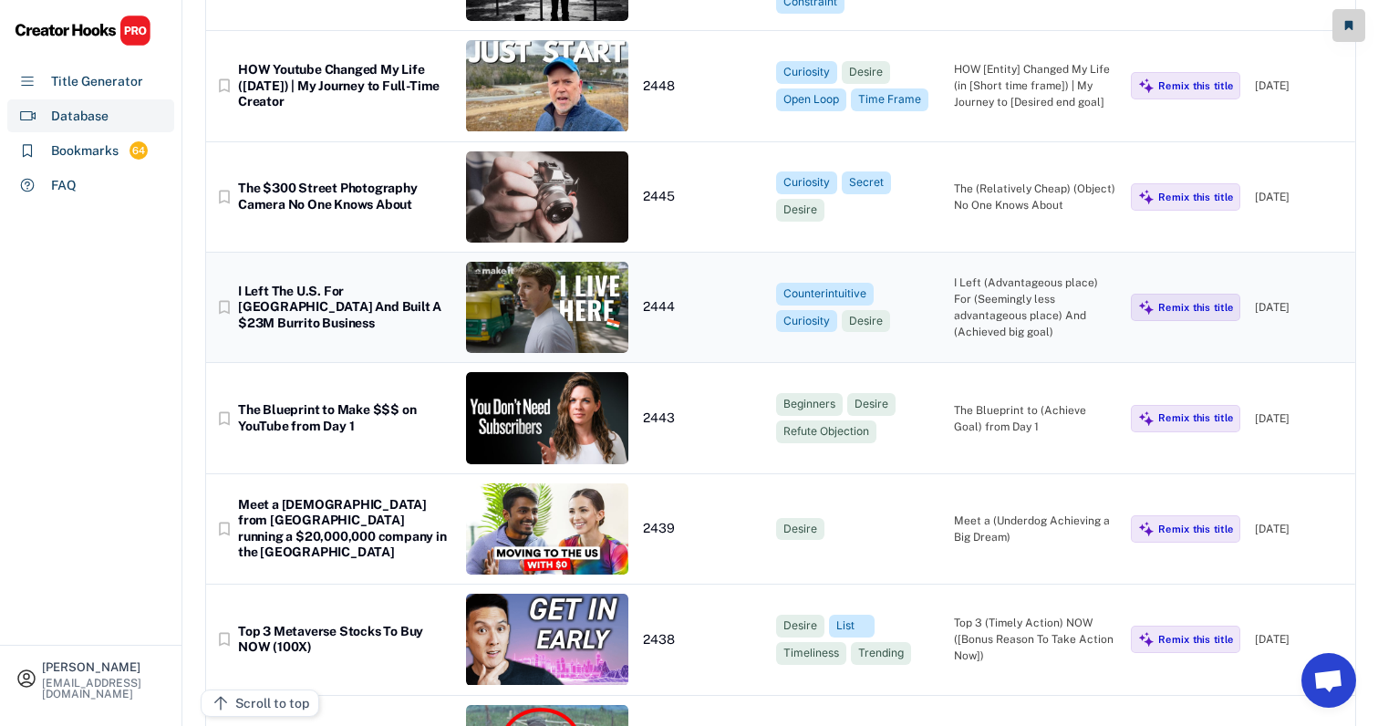
click at [1022, 274] on div "I Left (Advantageous place) For (Seemingly less advantageous place) And (Achiev…" at bounding box center [1035, 307] width 163 height 66
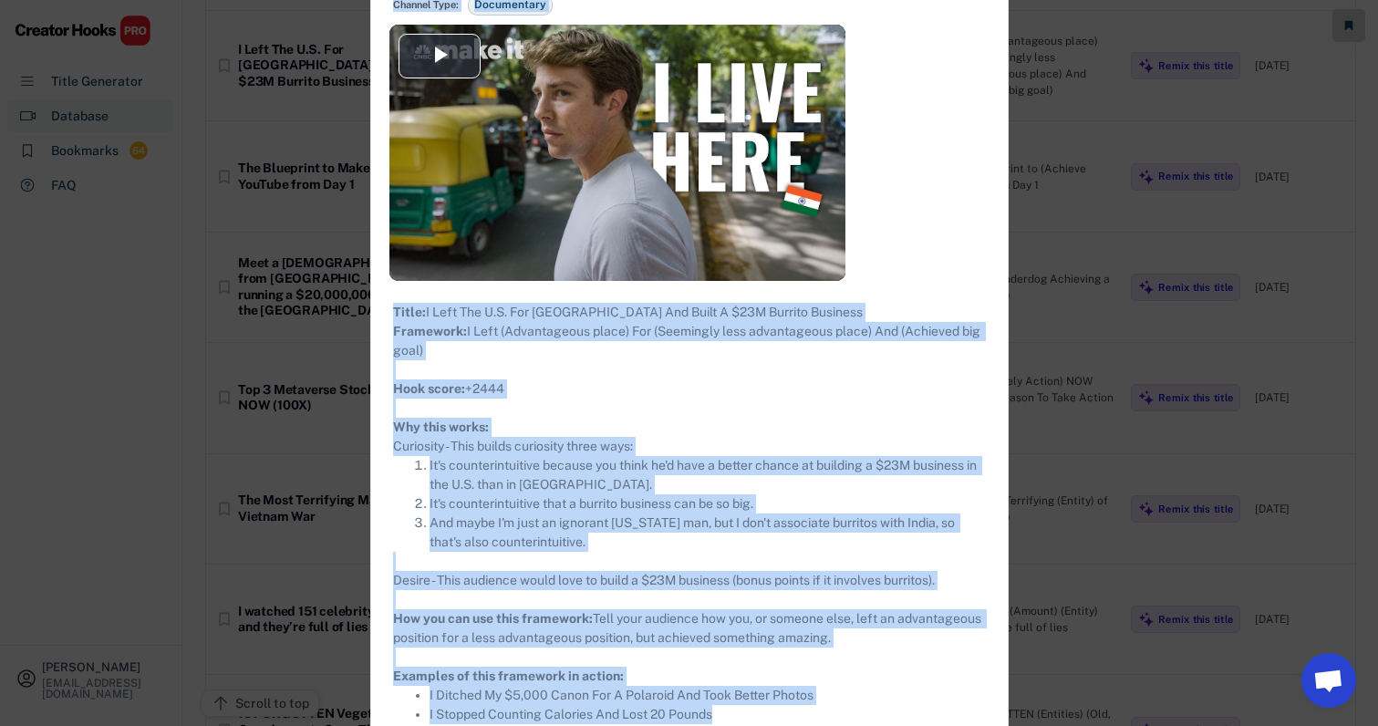
scroll to position [14050, 27]
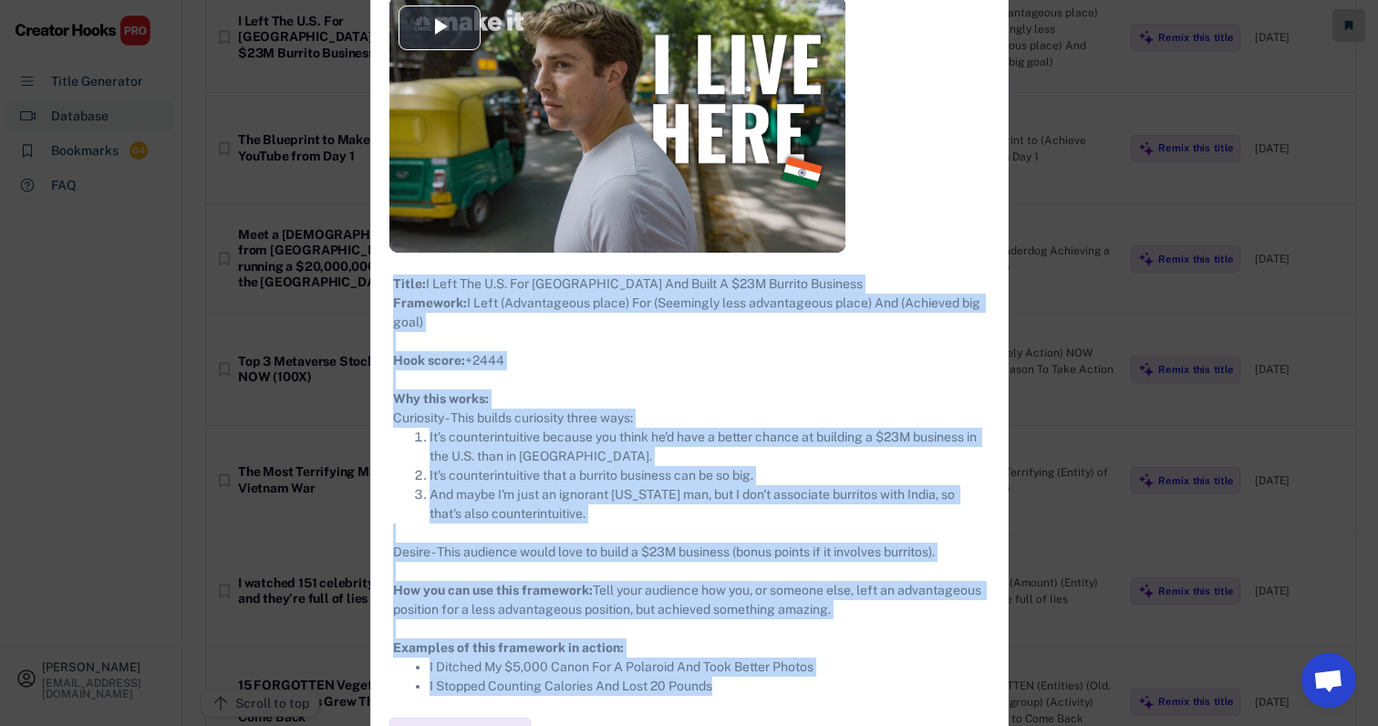
drag, startPoint x: 357, startPoint y: 107, endPoint x: 768, endPoint y: 691, distance: 714.1
click at [768, 691] on div "**********" at bounding box center [689, 453] width 636 height 1352
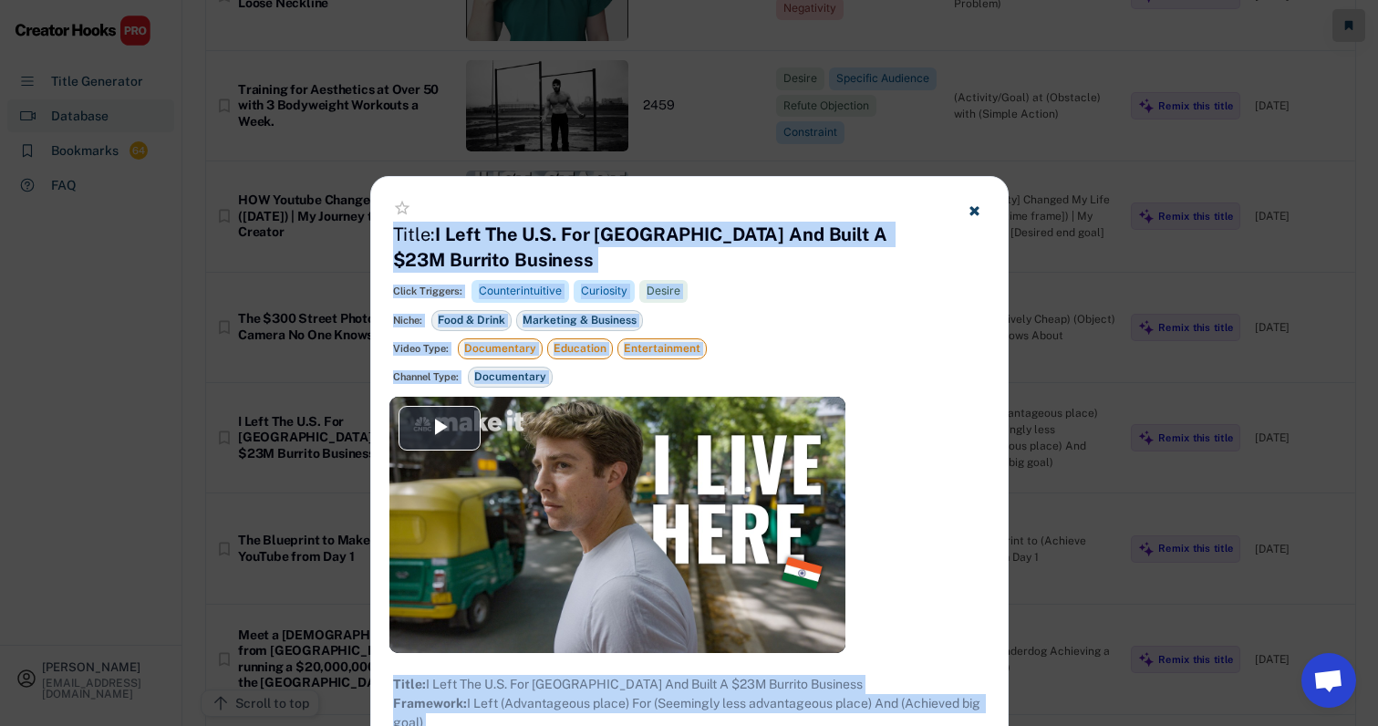
scroll to position [13650, 27]
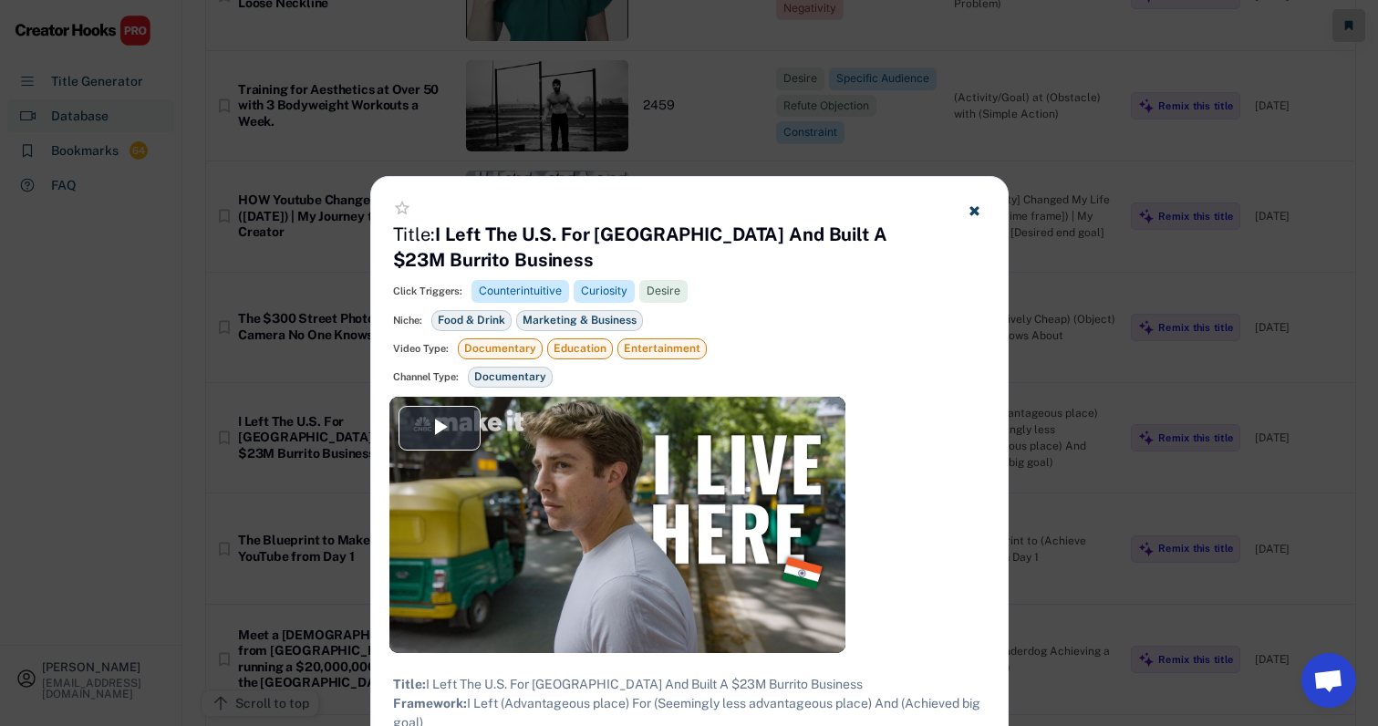
click at [1054, 407] on div at bounding box center [689, 363] width 1378 height 726
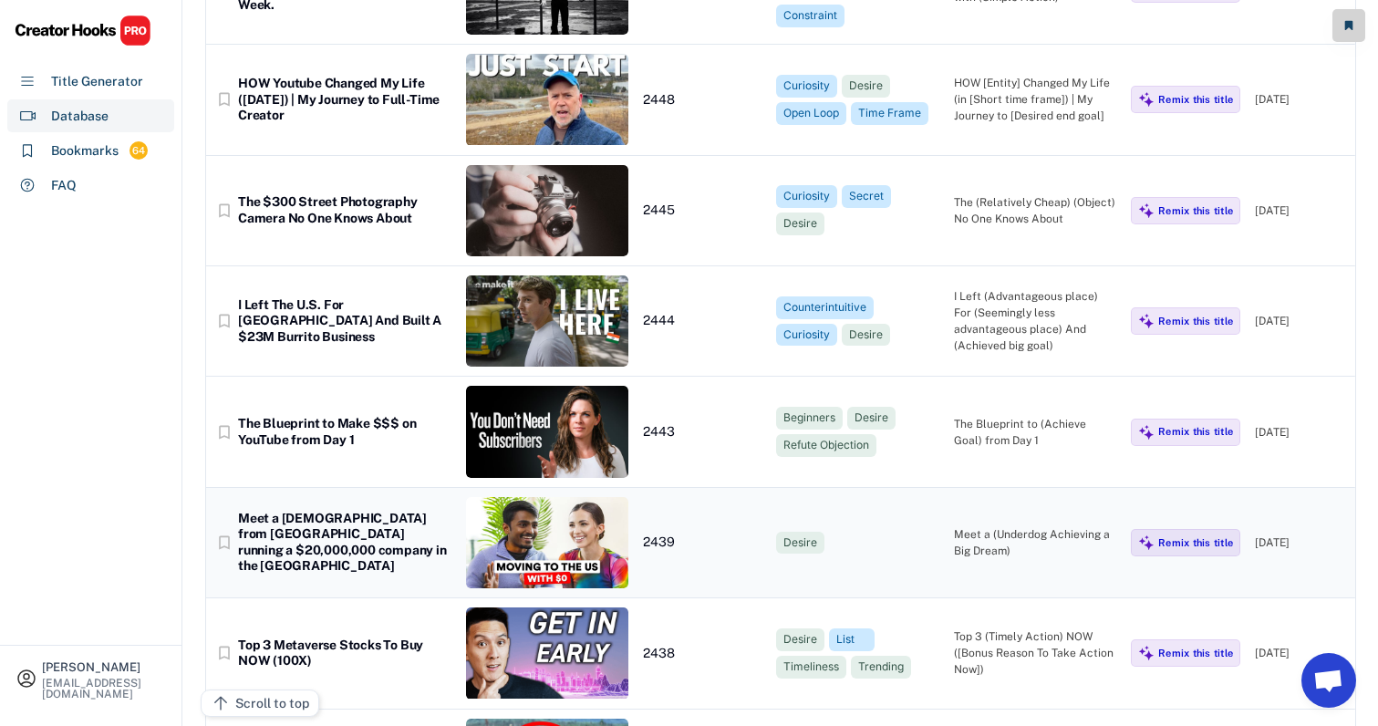
scroll to position [13762, 27]
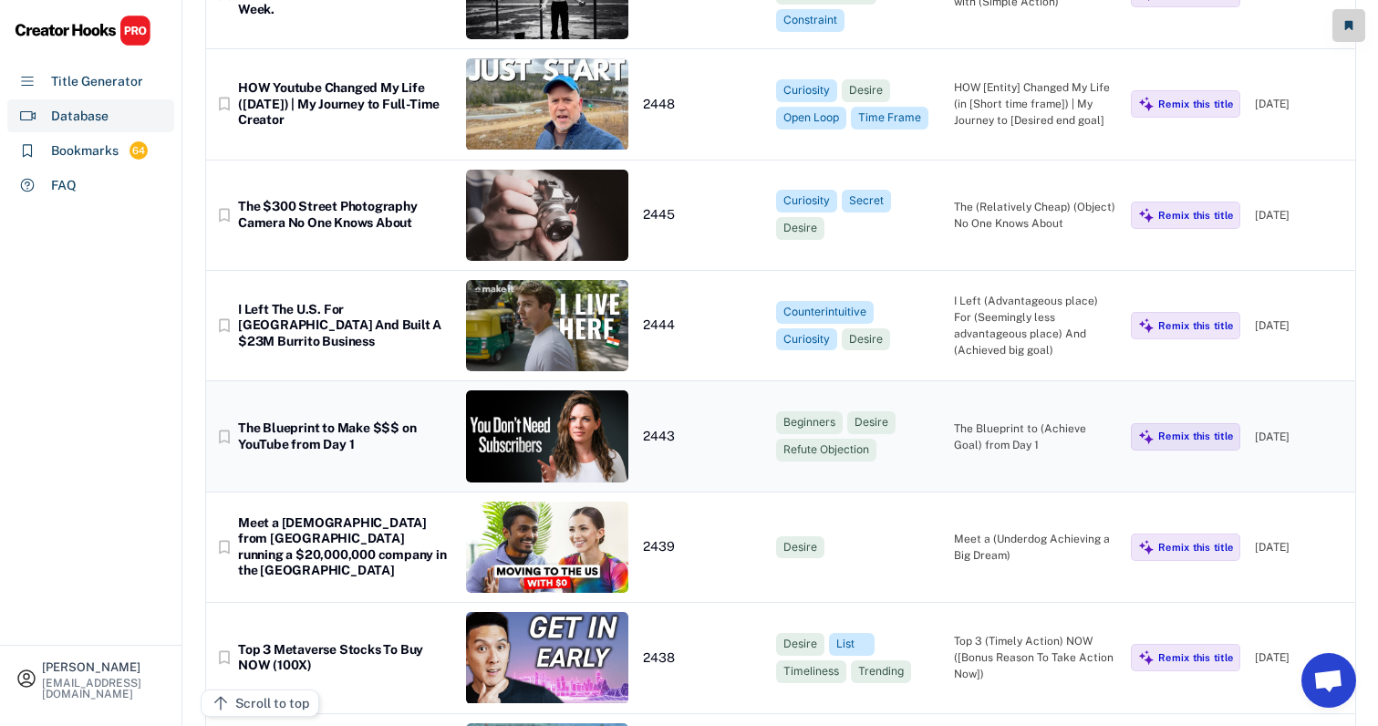
click at [1011, 420] on div "The Blueprint to (Achieve Goal) from Day 1" at bounding box center [1035, 436] width 163 height 33
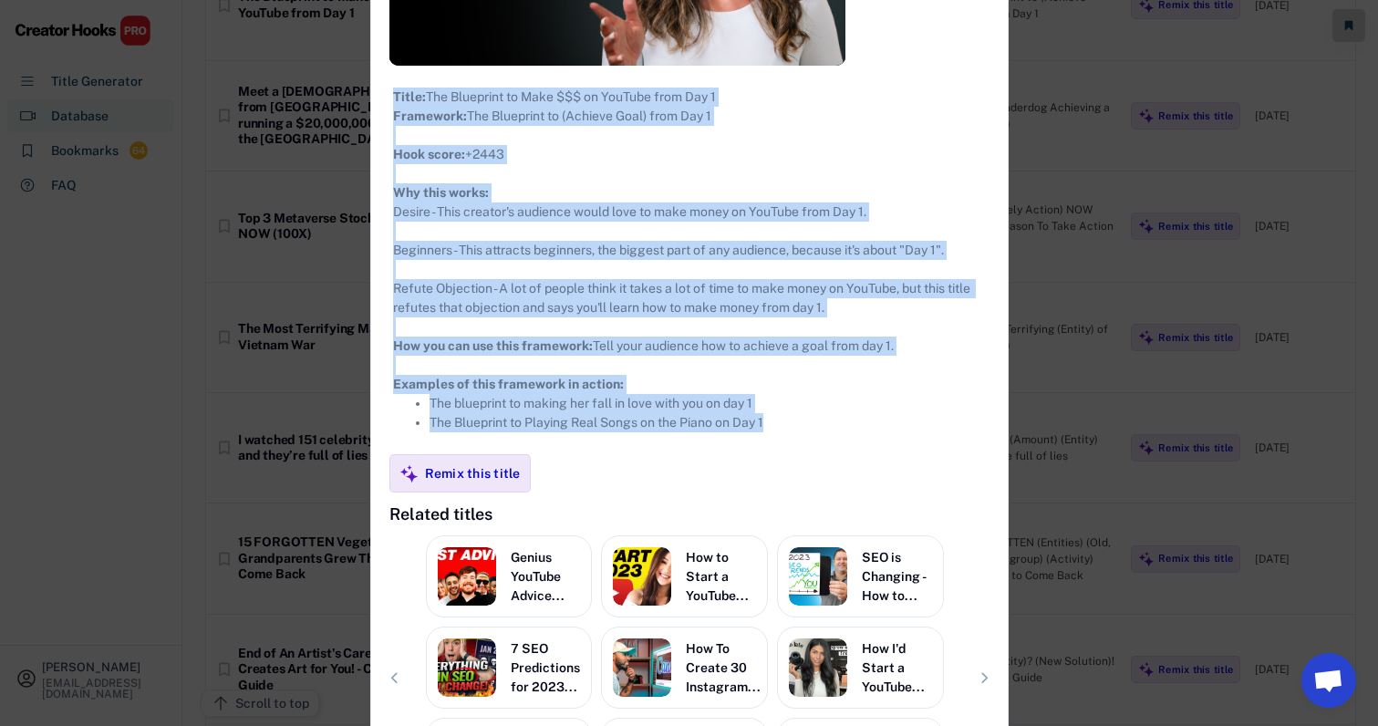
drag, startPoint x: 367, startPoint y: 104, endPoint x: 772, endPoint y: 481, distance: 554.2
click at [772, 481] on div "**********" at bounding box center [689, 240] width 636 height 1250
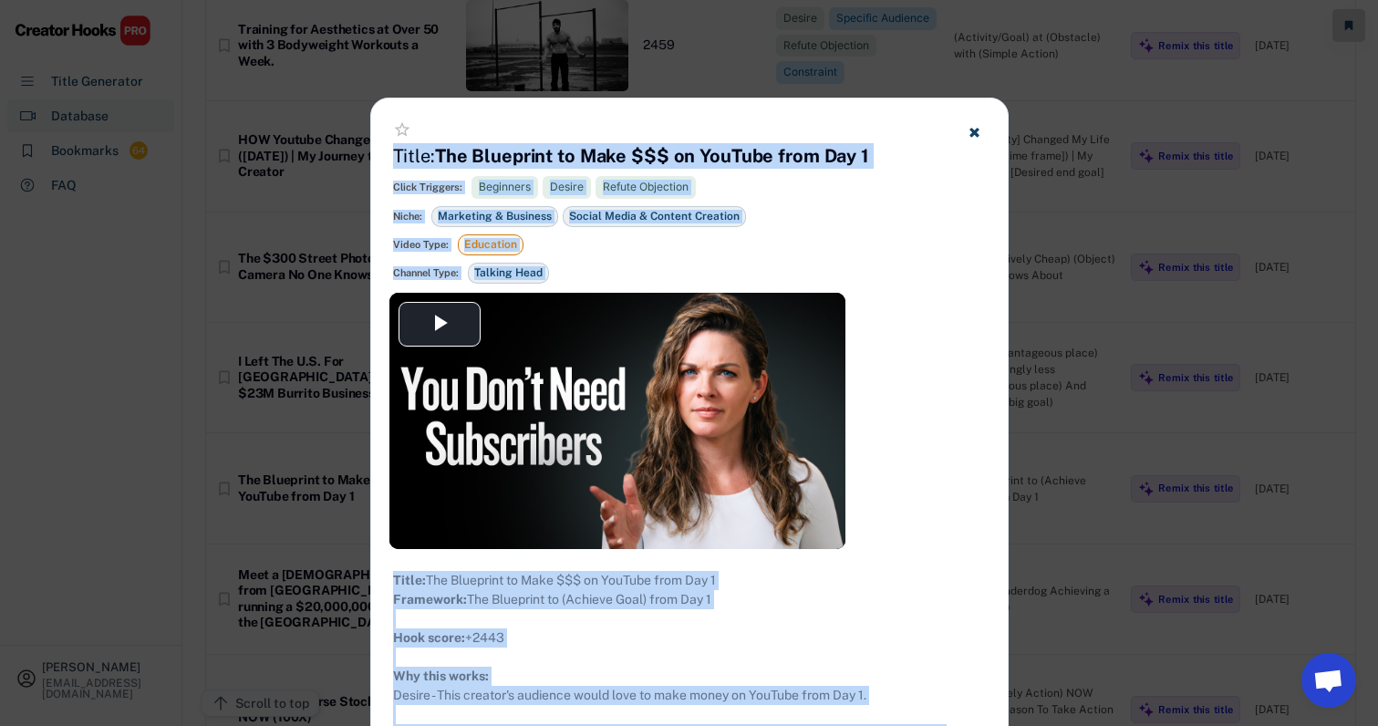
scroll to position [13658, 27]
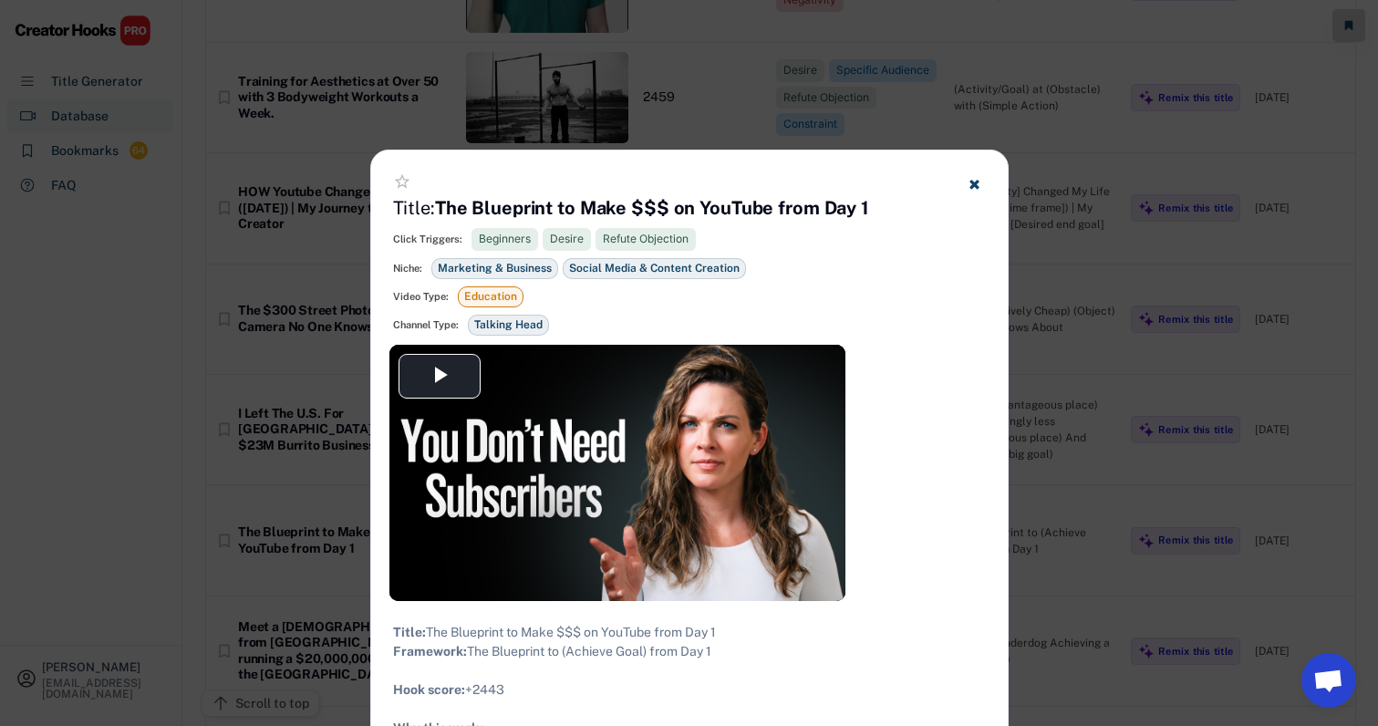
click at [1079, 351] on div at bounding box center [689, 363] width 1378 height 726
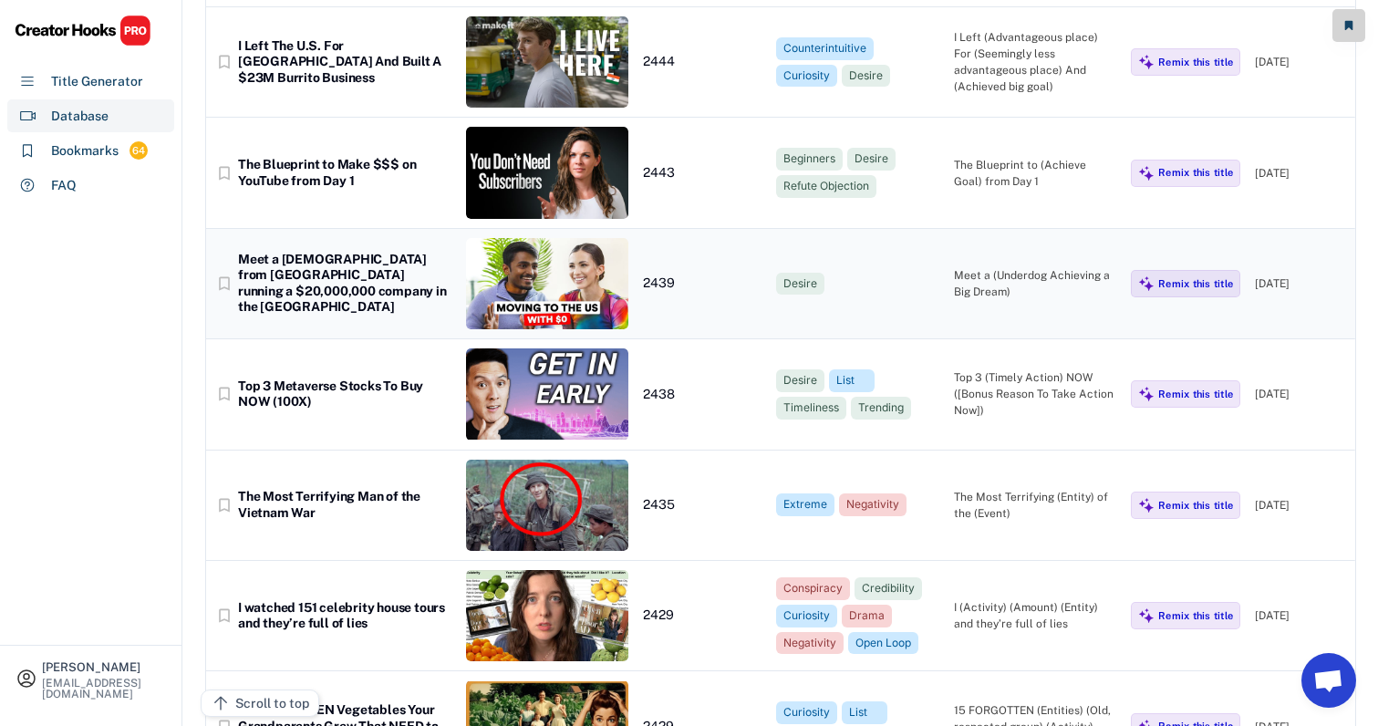
scroll to position [14024, 26]
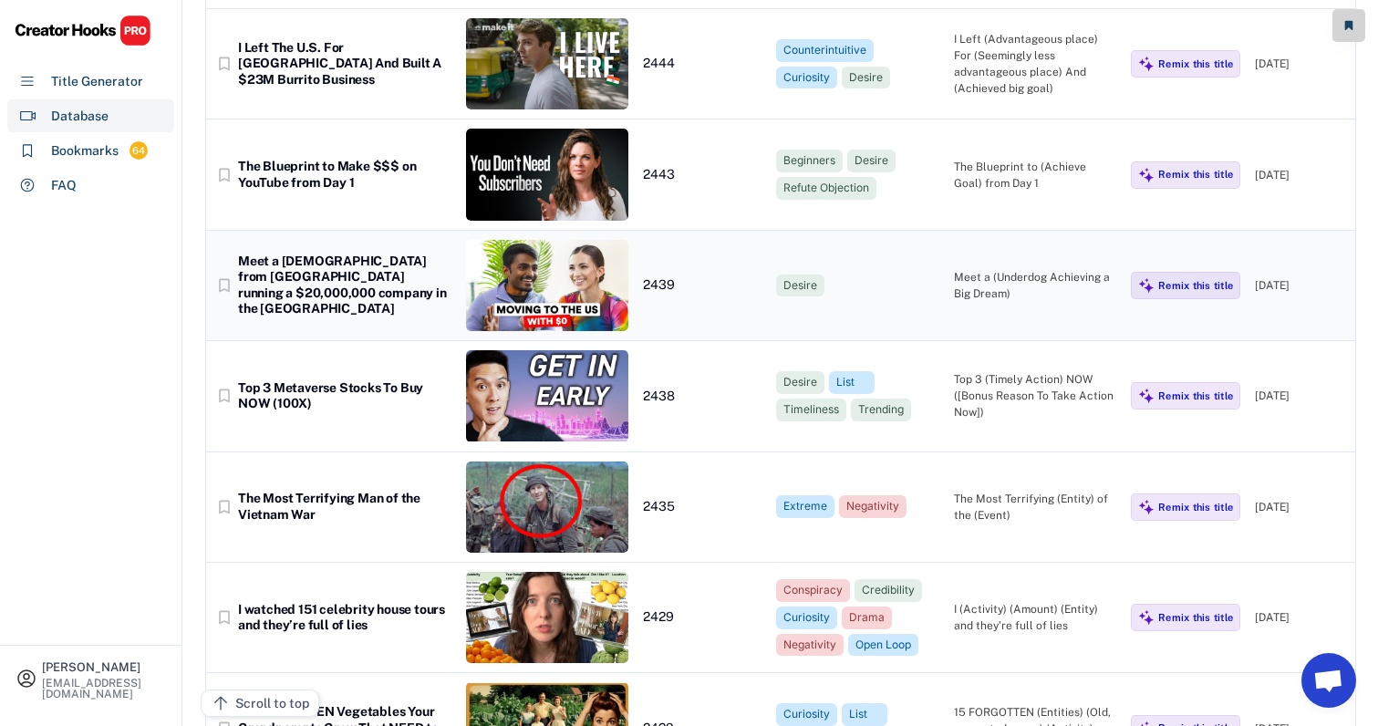
click at [954, 269] on div "Meet a (Underdog Achieving a Big Dream)" at bounding box center [1035, 285] width 163 height 33
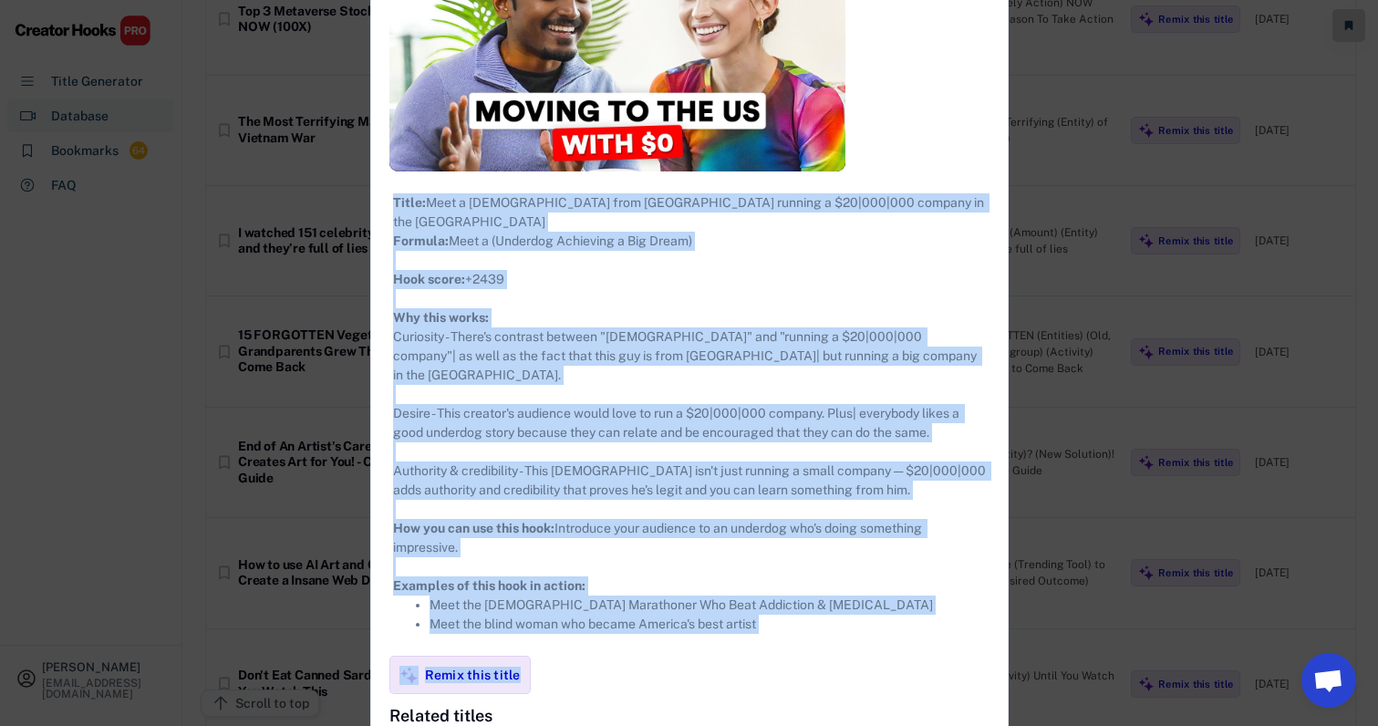
scroll to position [14556, 26]
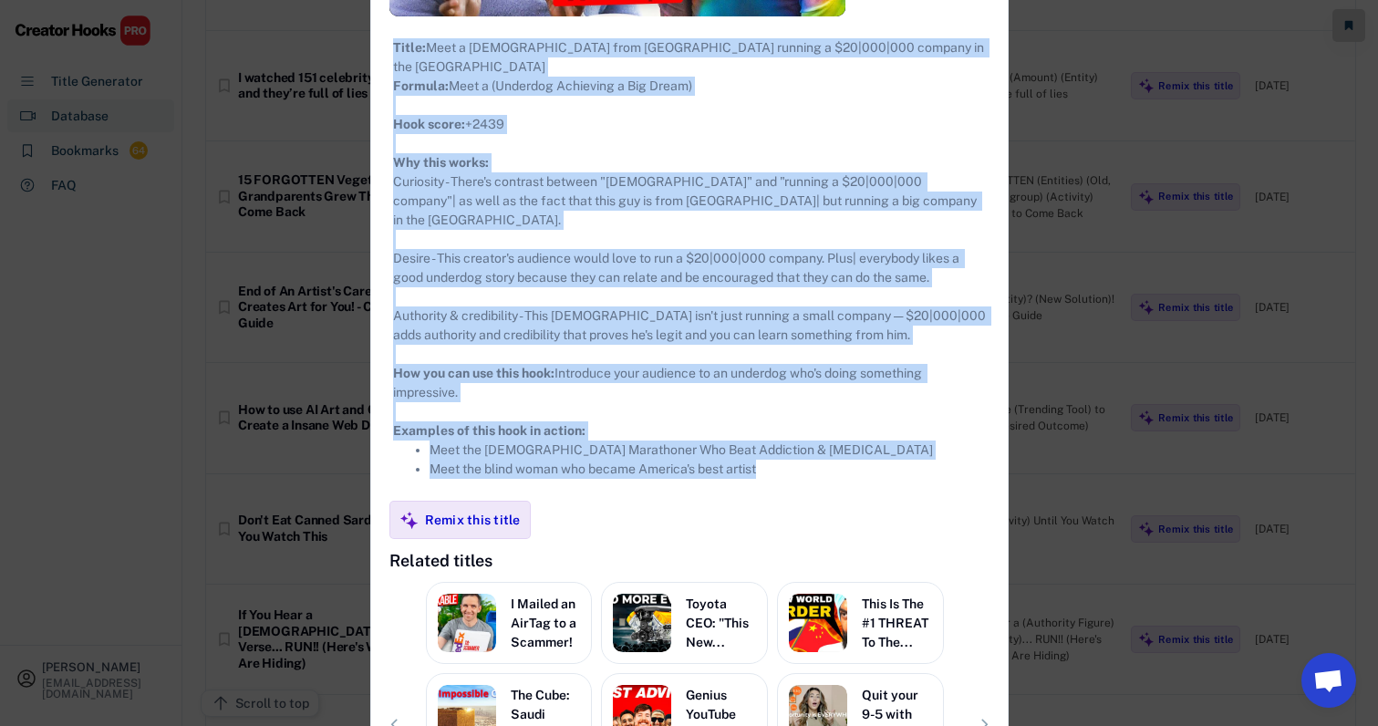
drag, startPoint x: 362, startPoint y: 101, endPoint x: 739, endPoint y: 429, distance: 499.5
click at [739, 429] on div "**********" at bounding box center [689, 213] width 636 height 1397
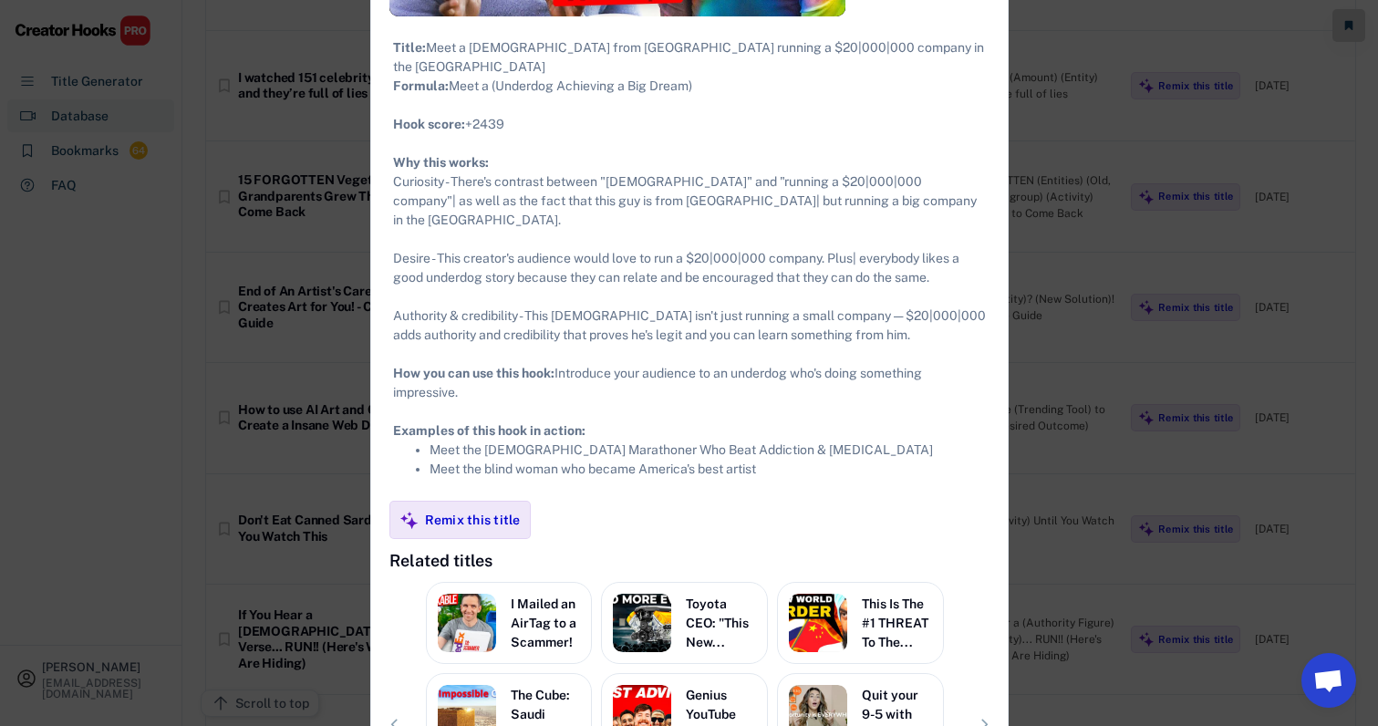
click at [1068, 401] on div at bounding box center [689, 363] width 1378 height 726
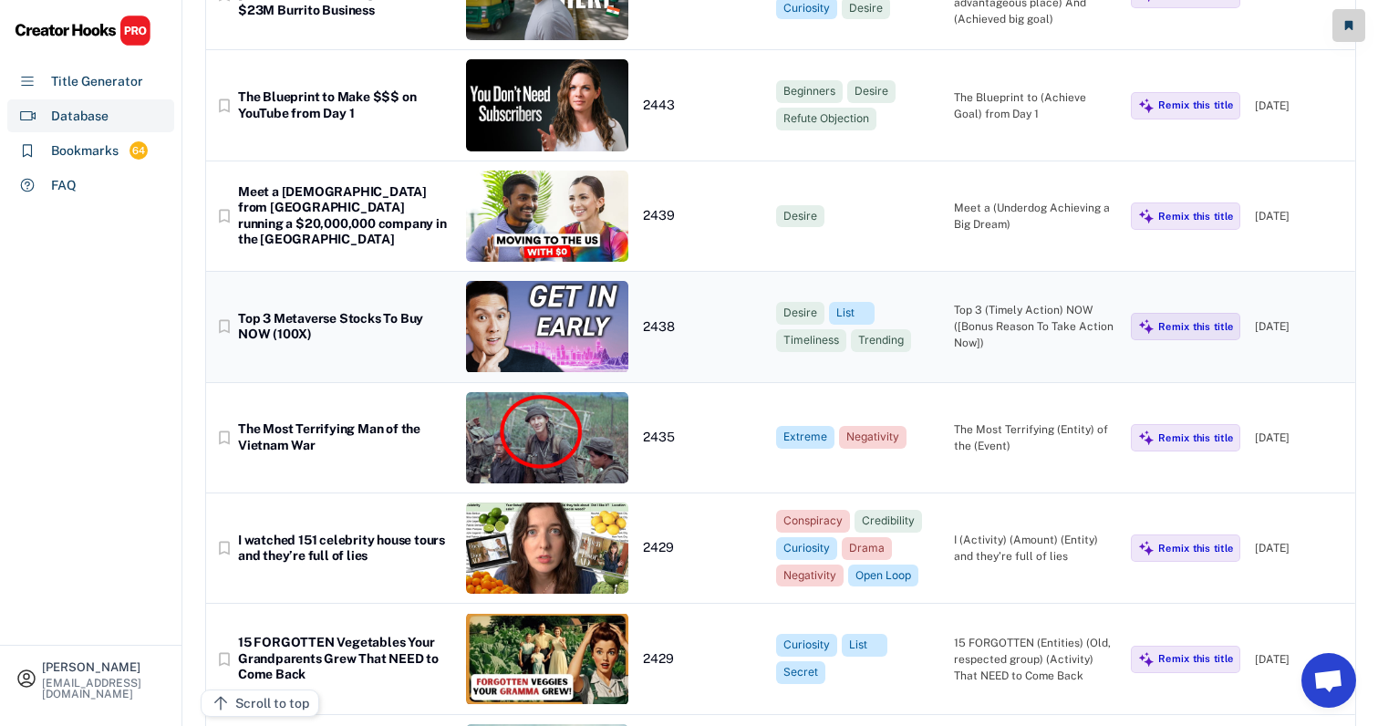
scroll to position [14103, 26]
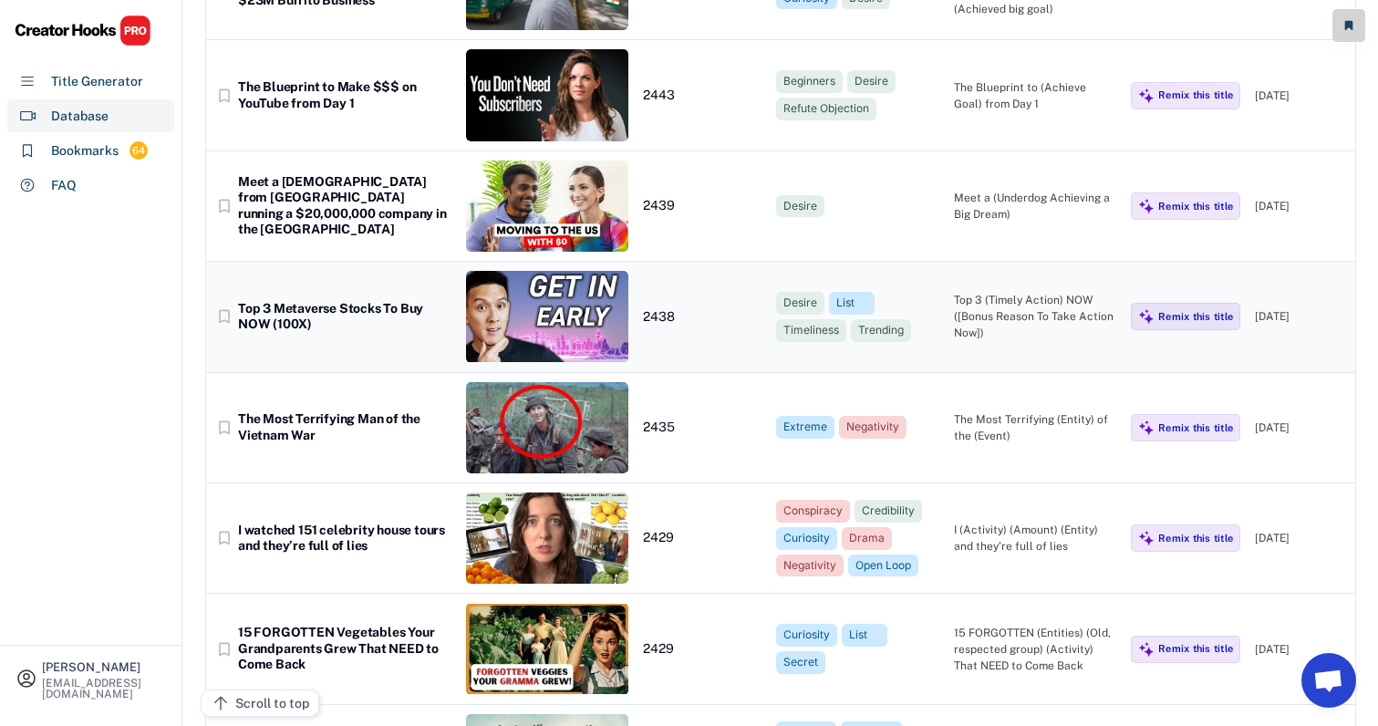
click at [1042, 292] on div "Top 3 (Timely Action) NOW ([Bonus Reason To Take Action Now])" at bounding box center [1035, 316] width 163 height 49
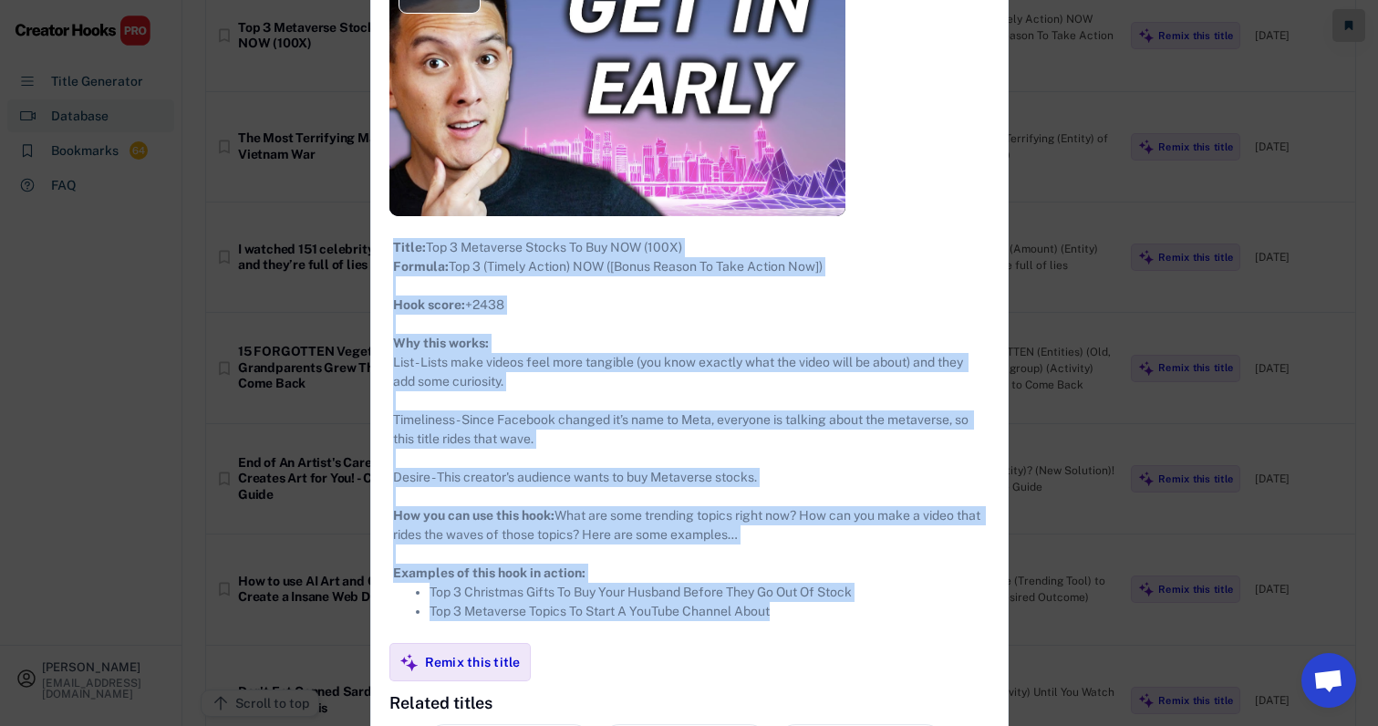
drag, startPoint x: 362, startPoint y: 102, endPoint x: 790, endPoint y: 641, distance: 687.9
click at [790, 641] on div "**********" at bounding box center [689, 410] width 636 height 1288
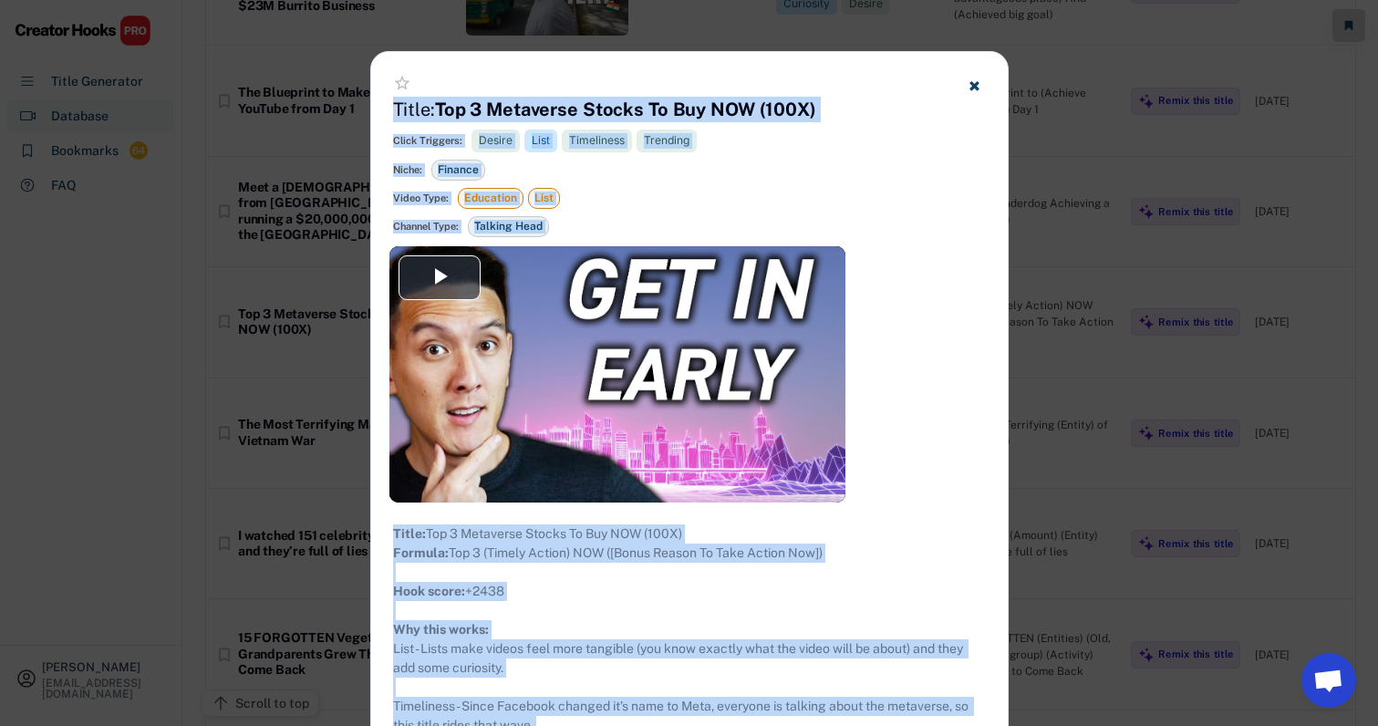
scroll to position [14044, 26]
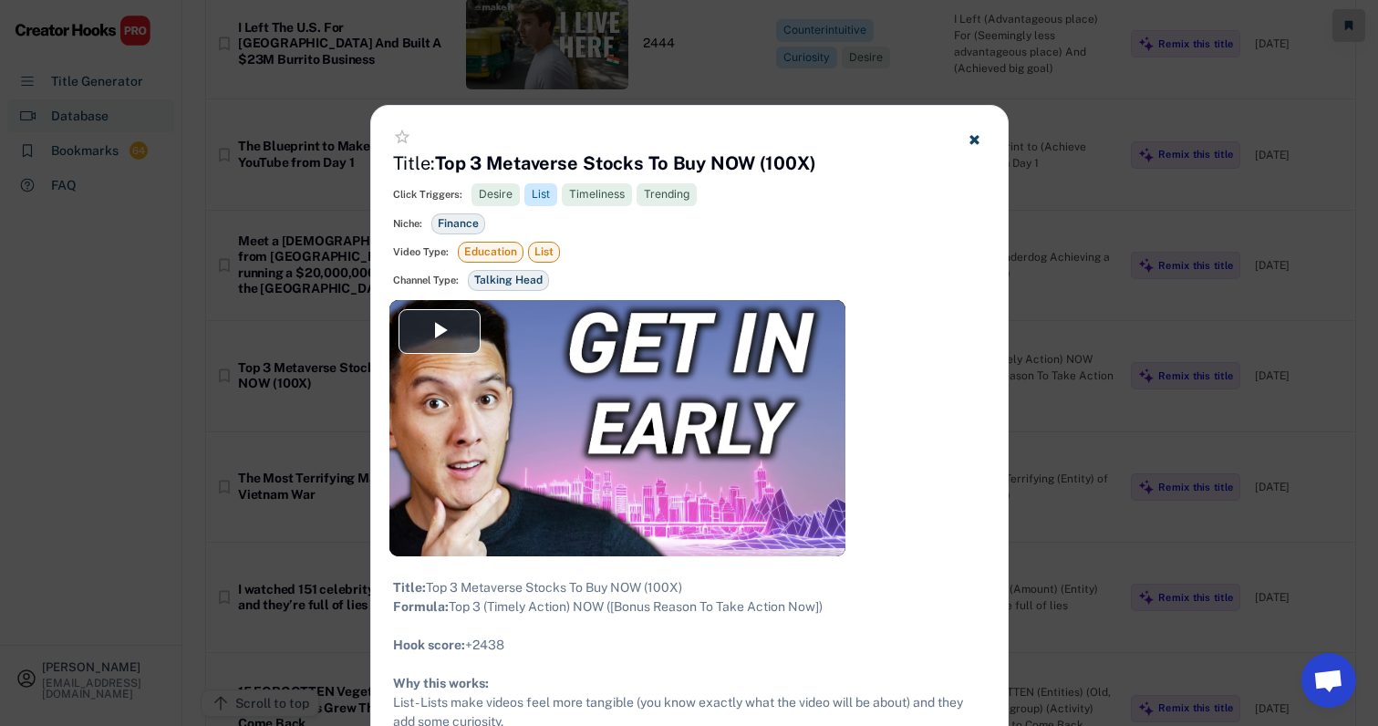
click at [1103, 171] on div at bounding box center [689, 363] width 1378 height 726
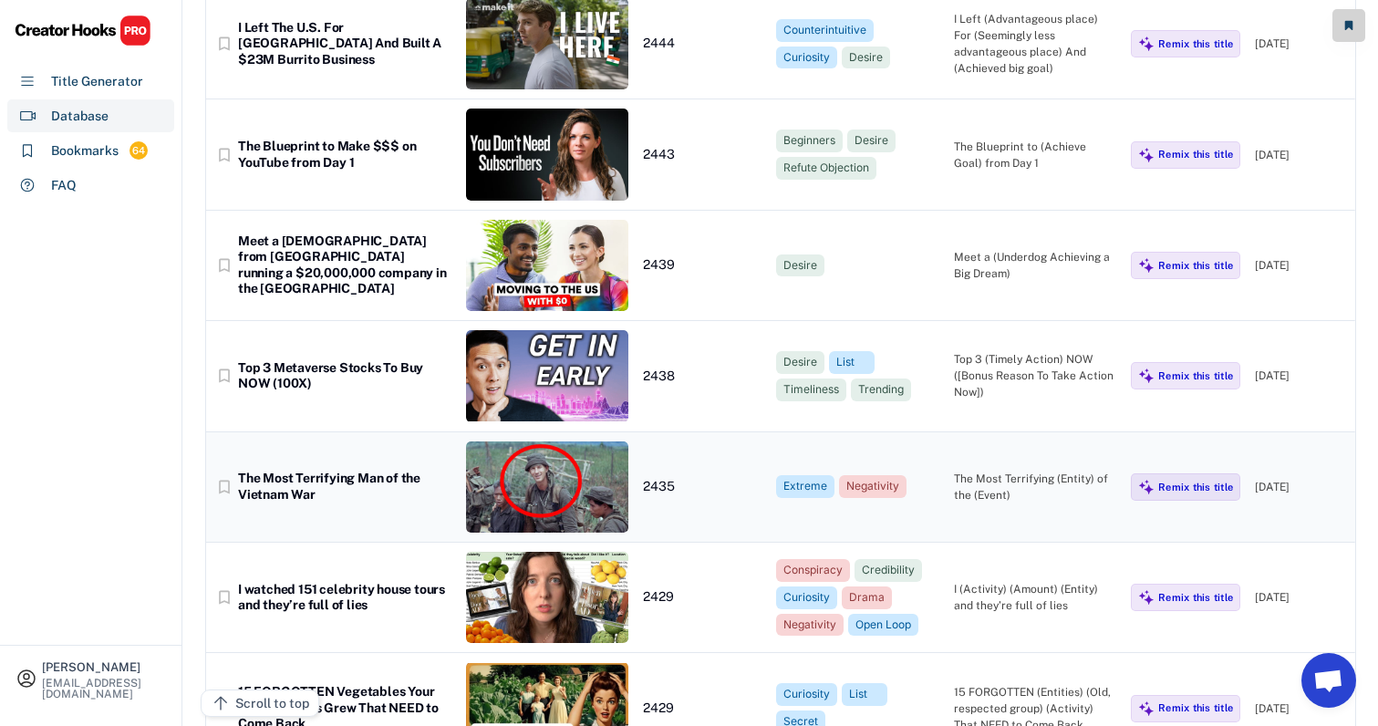
click at [1005, 432] on div "bookmark_border The Most Terrifying Man of the Vietnam War 2435 Extreme Negativ…" at bounding box center [780, 487] width 1149 height 110
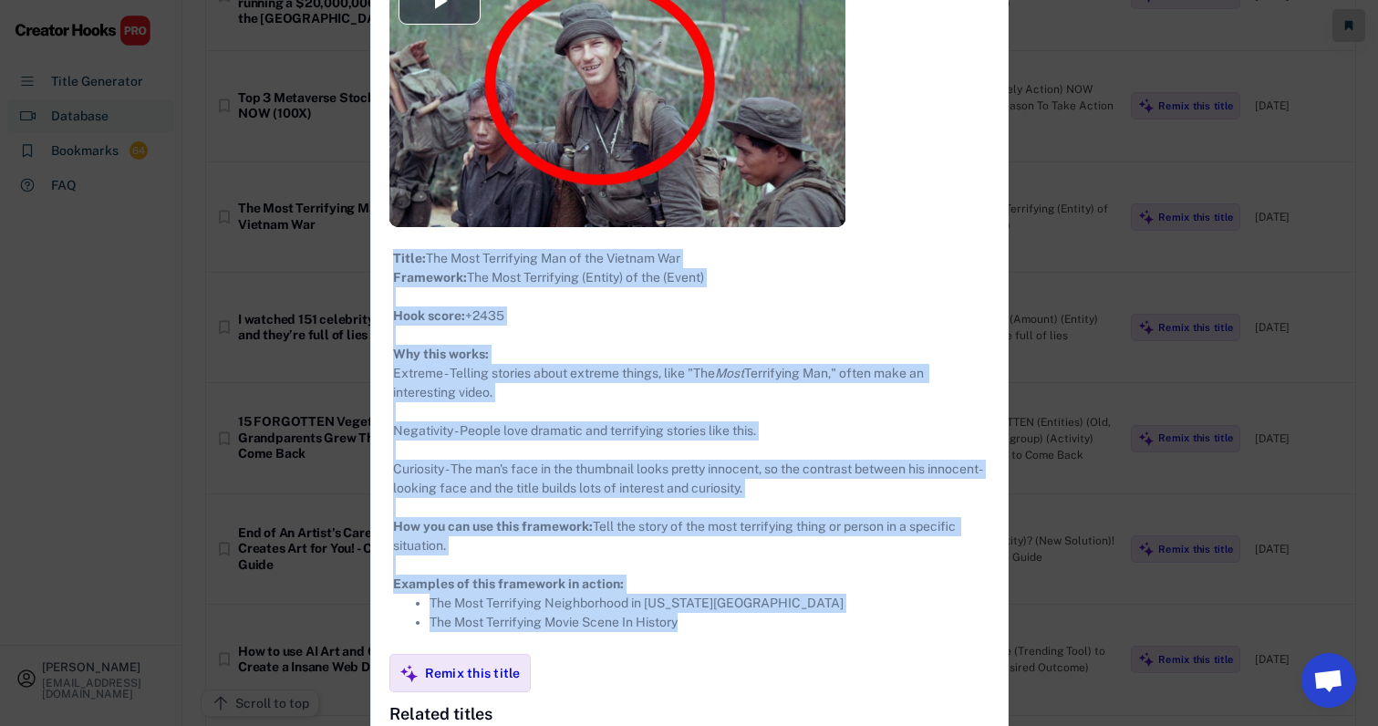
drag, startPoint x: 367, startPoint y: 98, endPoint x: 689, endPoint y: 643, distance: 632.8
click at [689, 643] on div "**********" at bounding box center [689, 421] width 636 height 1288
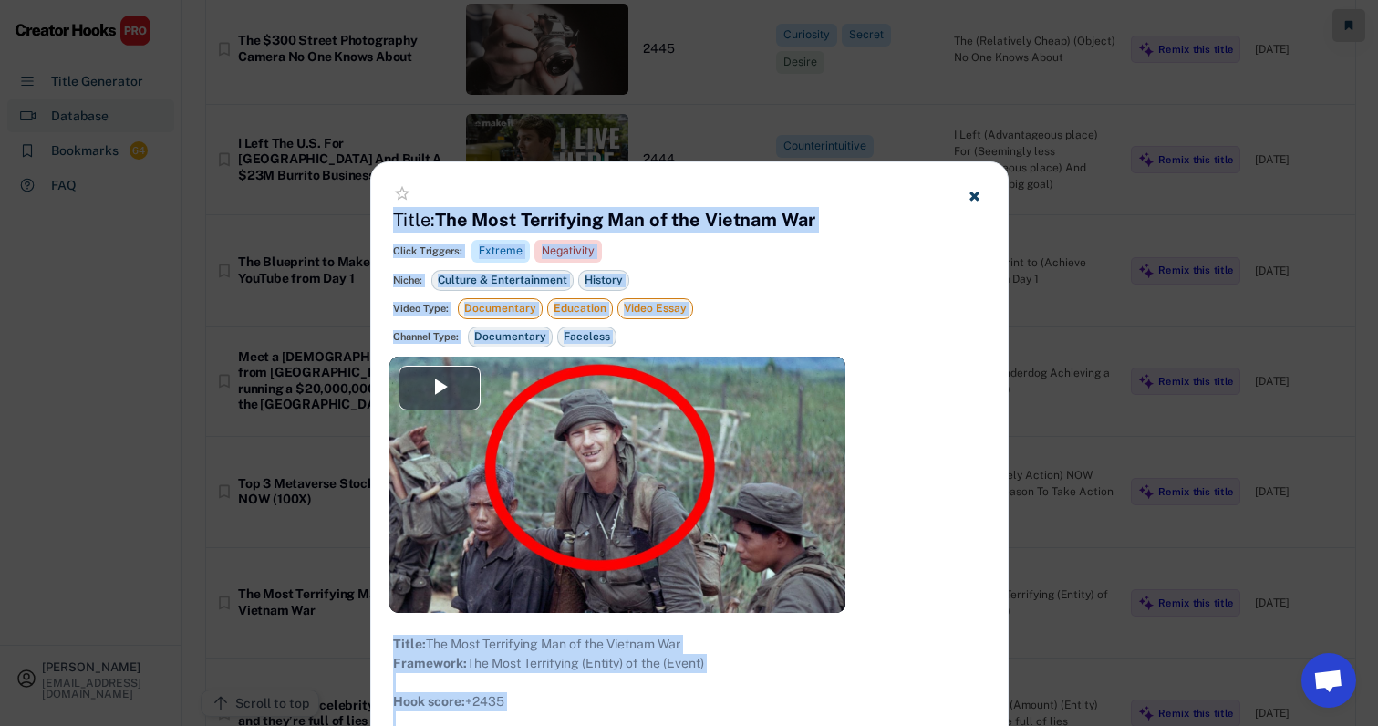
scroll to position [13924, 26]
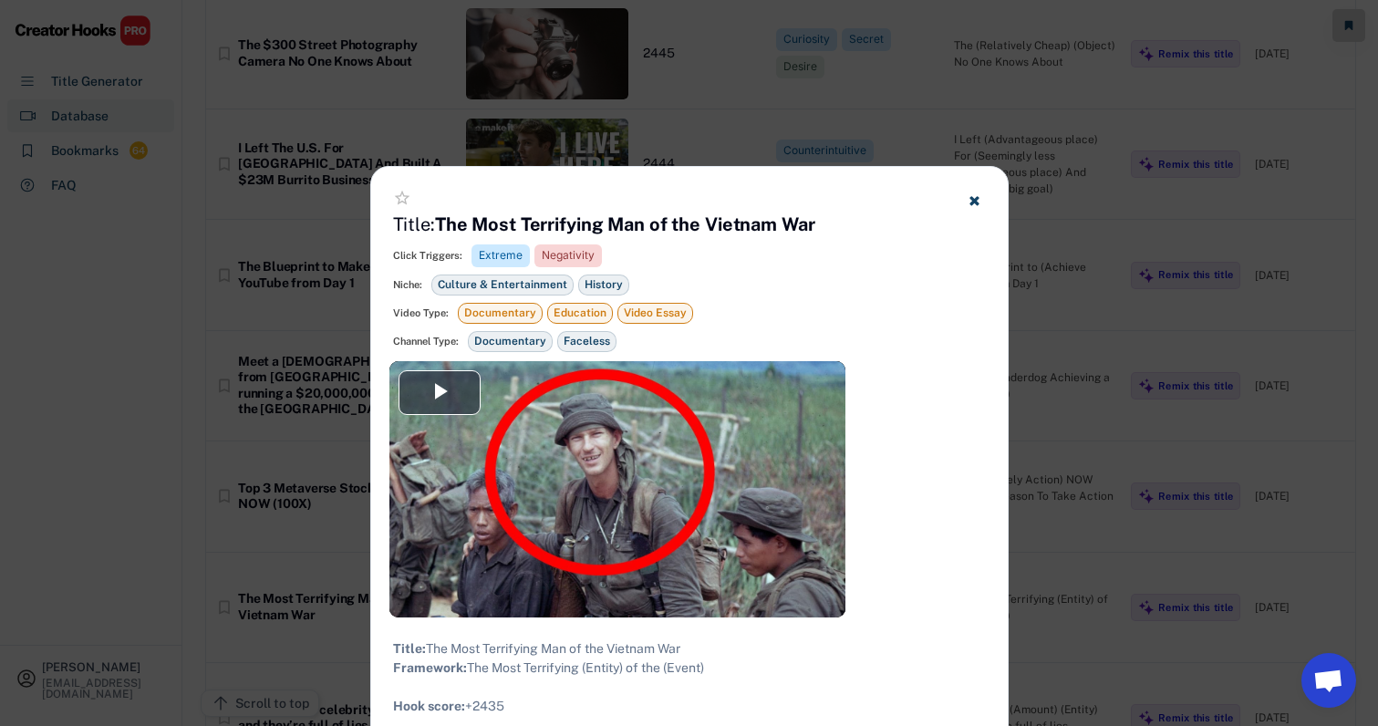
click at [1007, 310] on div at bounding box center [689, 363] width 1378 height 726
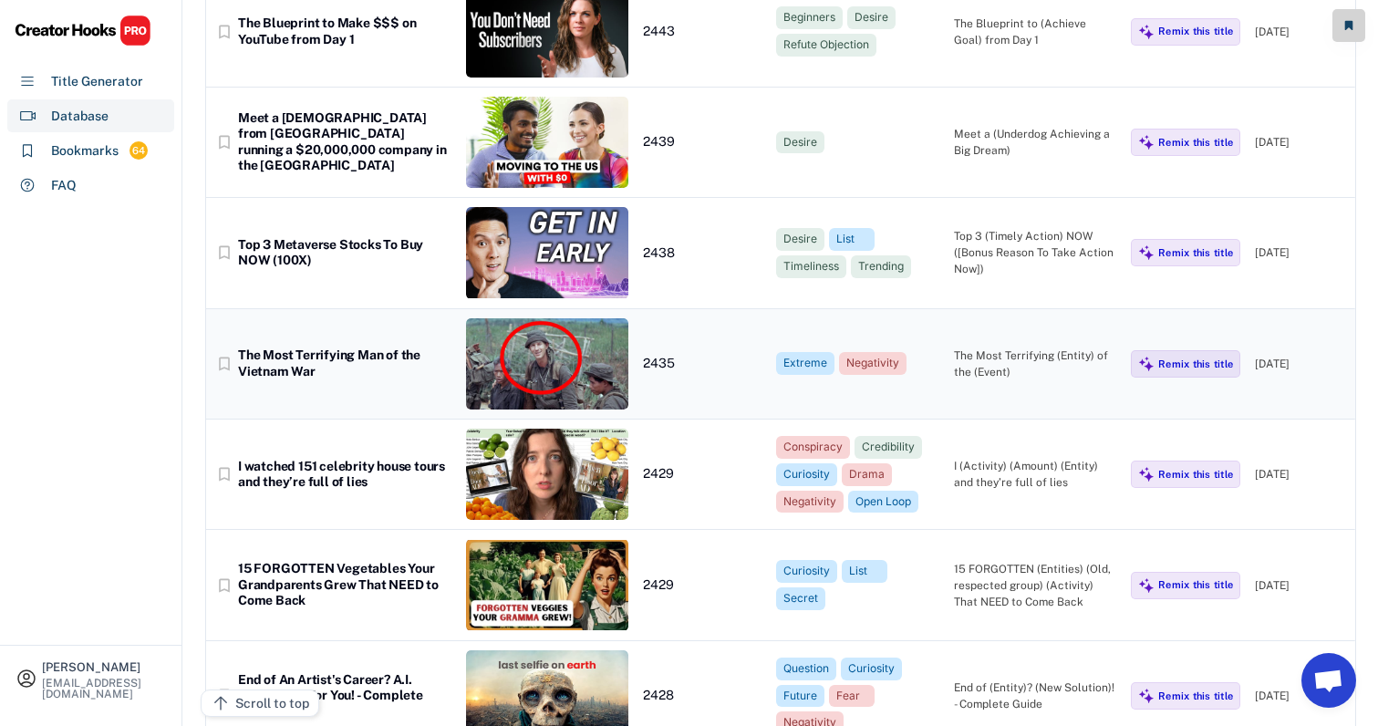
scroll to position [14167, 23]
click at [1004, 458] on div "I (Activity) (Amount) (Entity) and they’re full of lies" at bounding box center [1035, 474] width 163 height 33
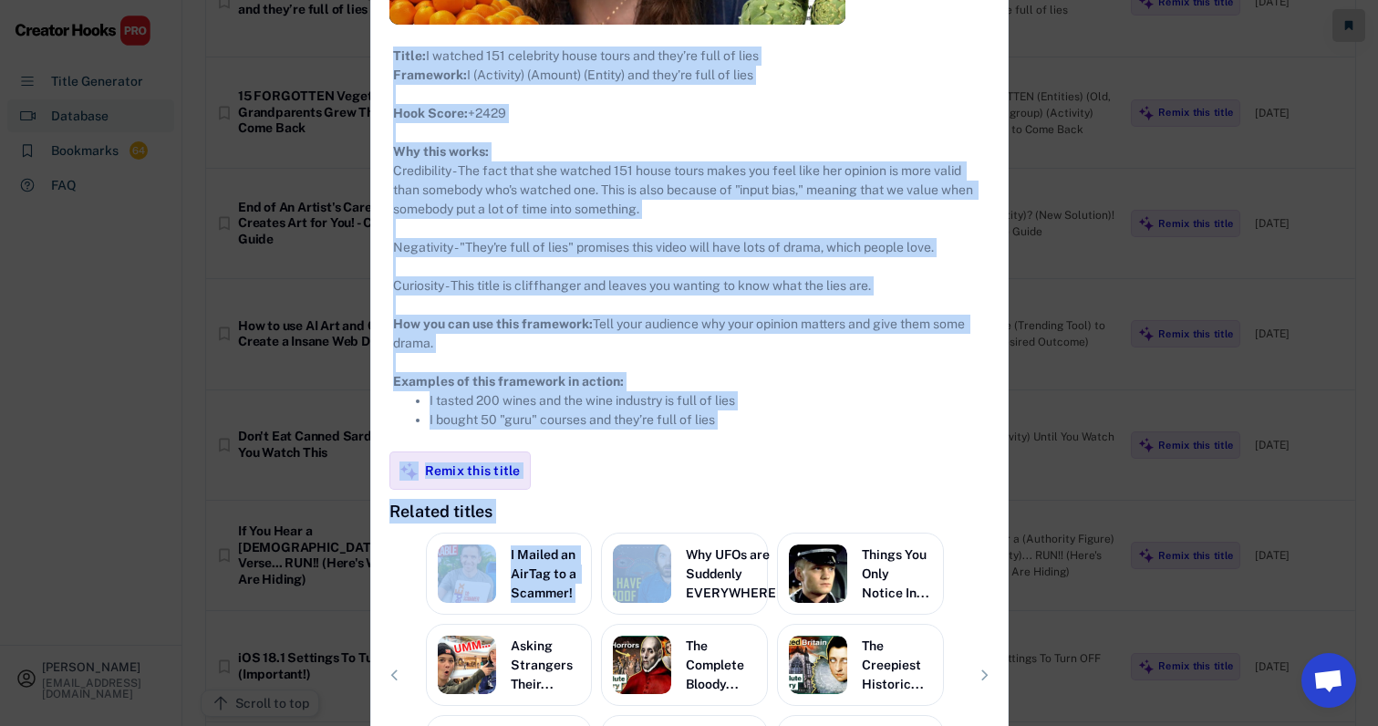
drag, startPoint x: 368, startPoint y: 103, endPoint x: 718, endPoint y: 498, distance: 527.7
click at [718, 498] on div "**********" at bounding box center [689, 218] width 636 height 1288
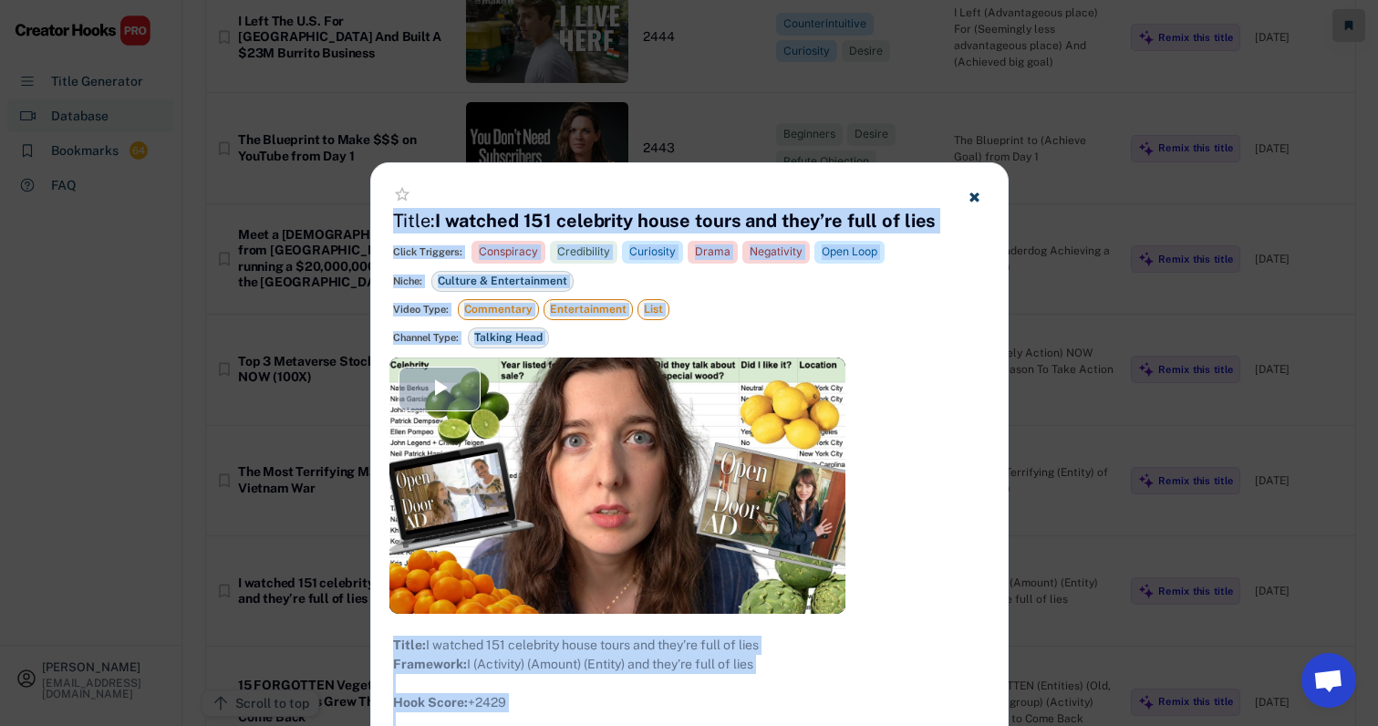
scroll to position [14045, 23]
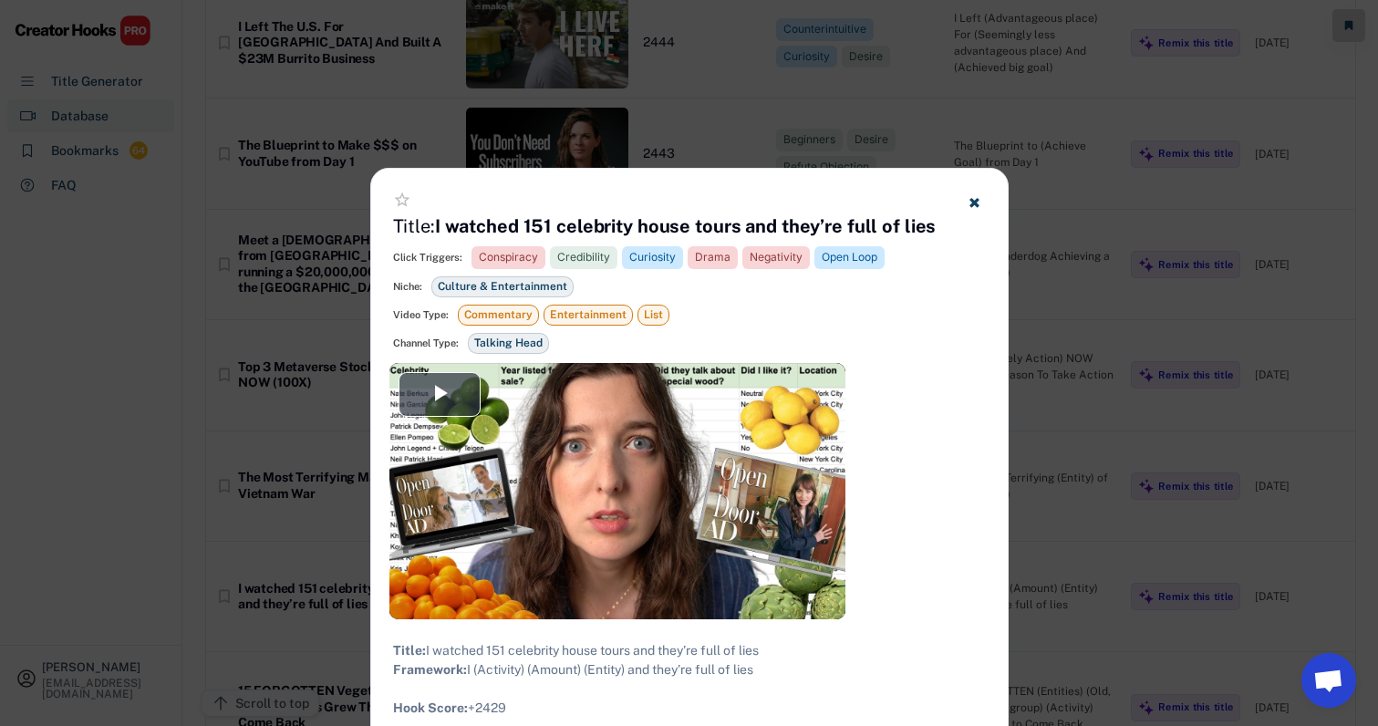
click at [1028, 288] on div at bounding box center [689, 363] width 1378 height 726
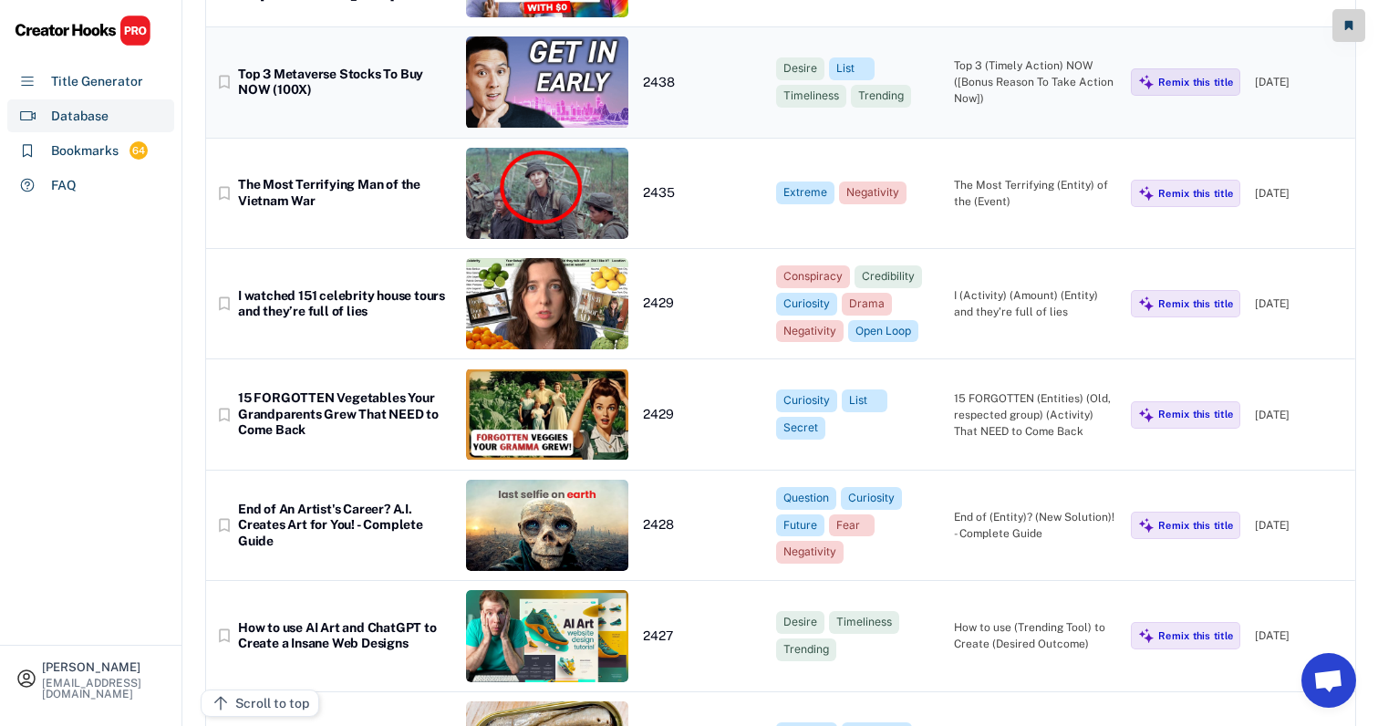
scroll to position [14338, 21]
click at [982, 390] on div "15 FORGOTTEN (Entities) (Old, respected group) (Activity) That NEED to Come Back" at bounding box center [1035, 414] width 163 height 49
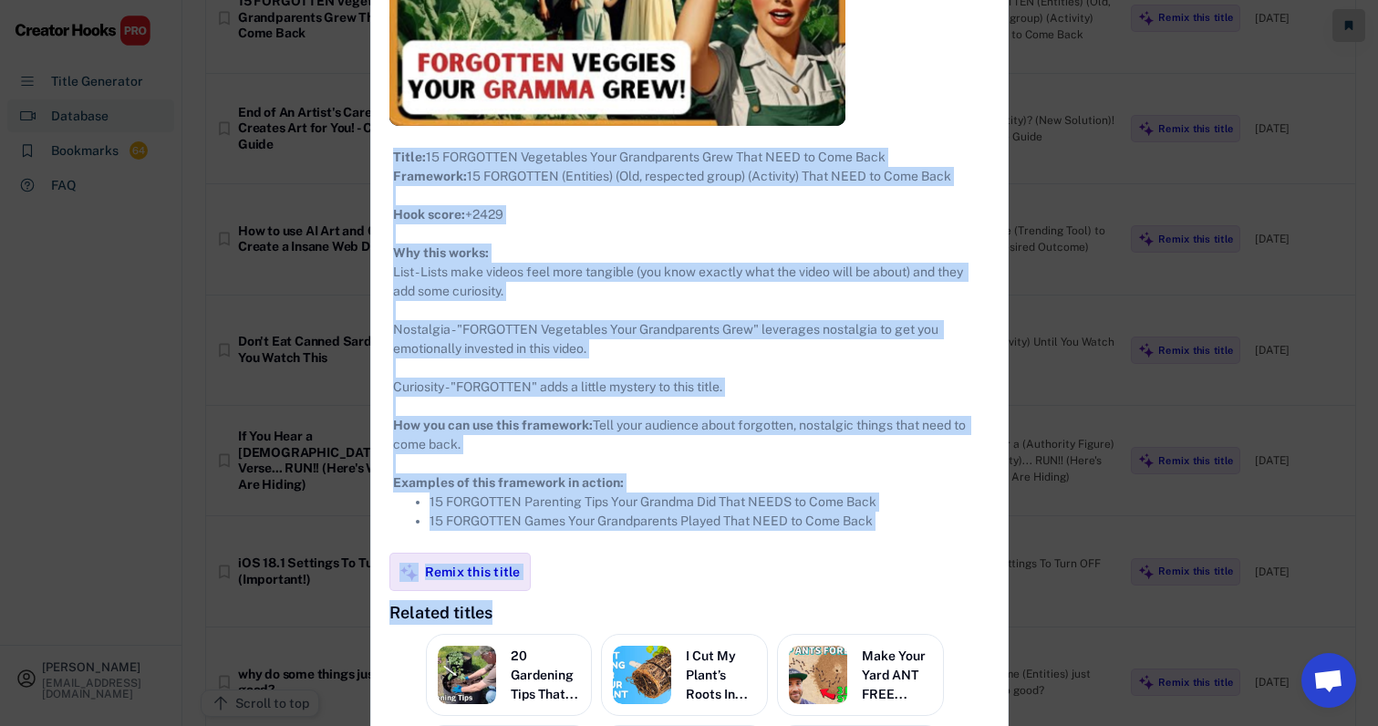
scroll to position [14833, 21]
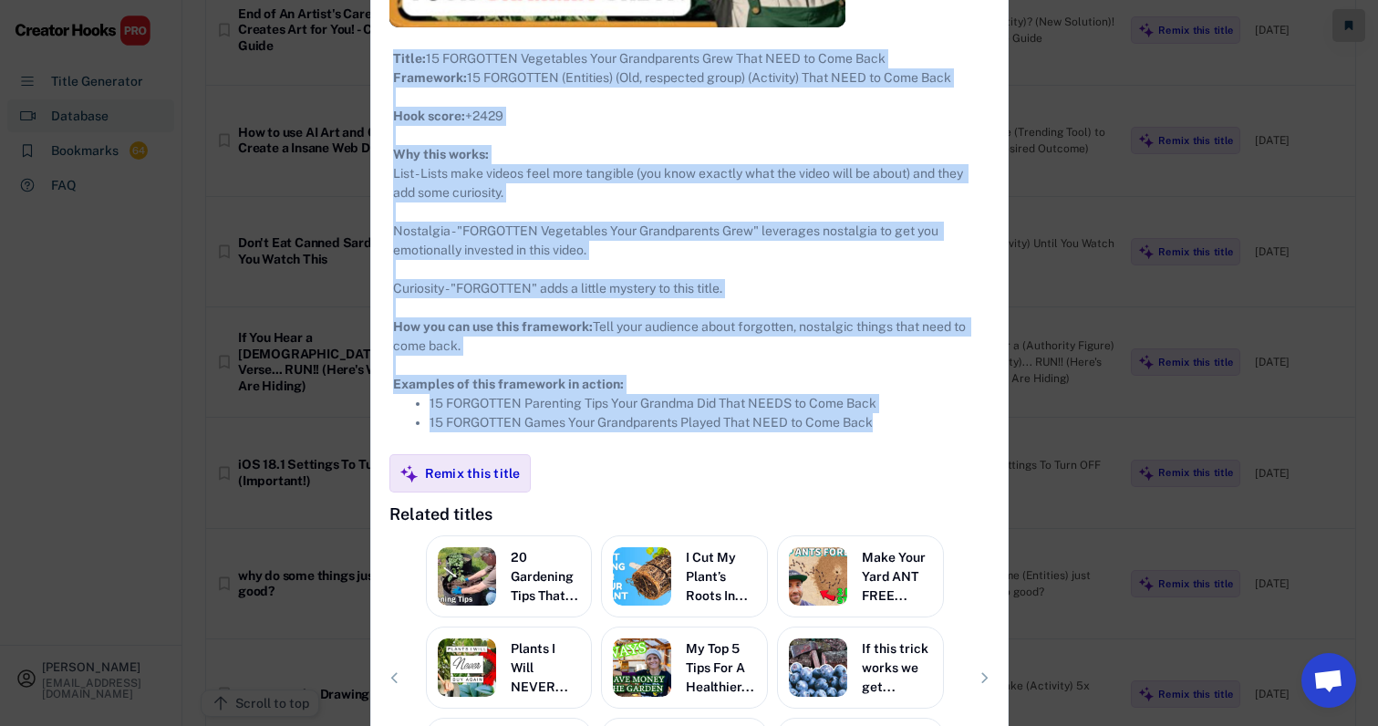
drag, startPoint x: 366, startPoint y: 101, endPoint x: 904, endPoint y: 446, distance: 638.9
click at [905, 446] on div "**********" at bounding box center [689, 208] width 636 height 1314
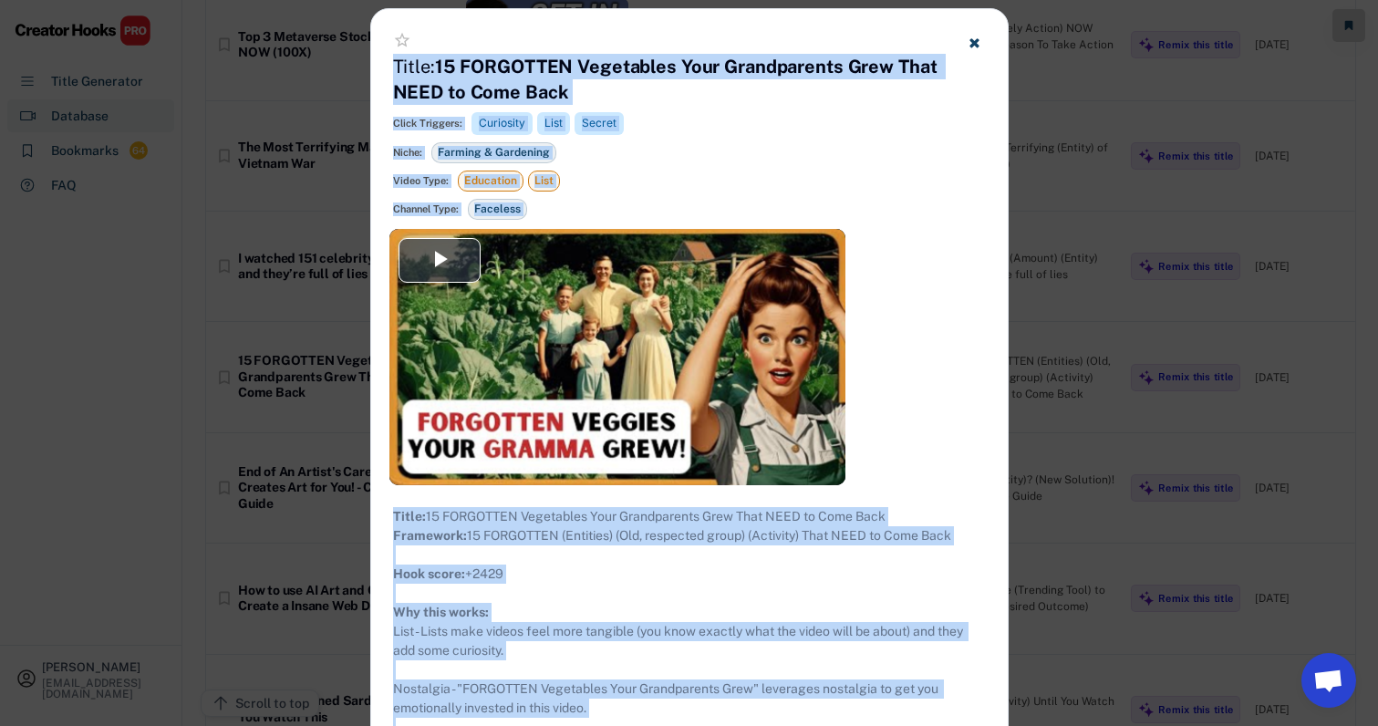
scroll to position [14224, 21]
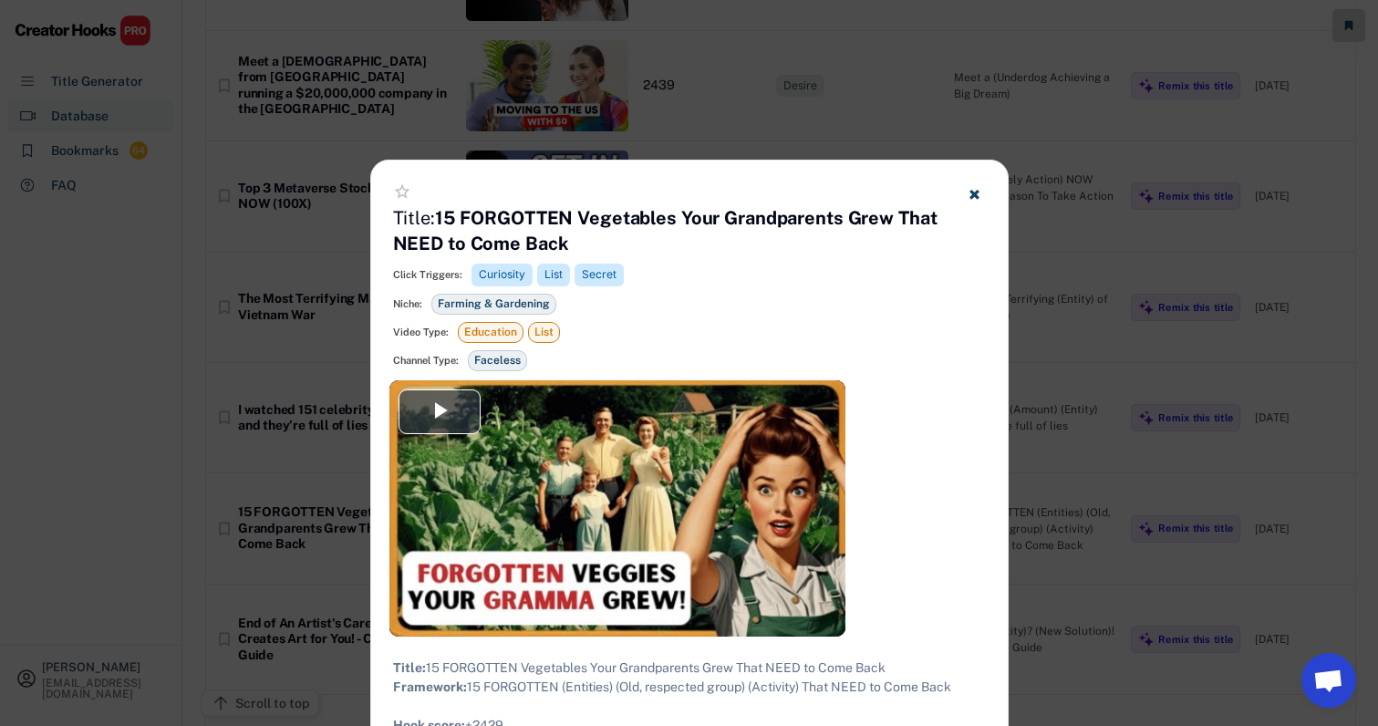
click at [1034, 21] on div at bounding box center [689, 363] width 1378 height 726
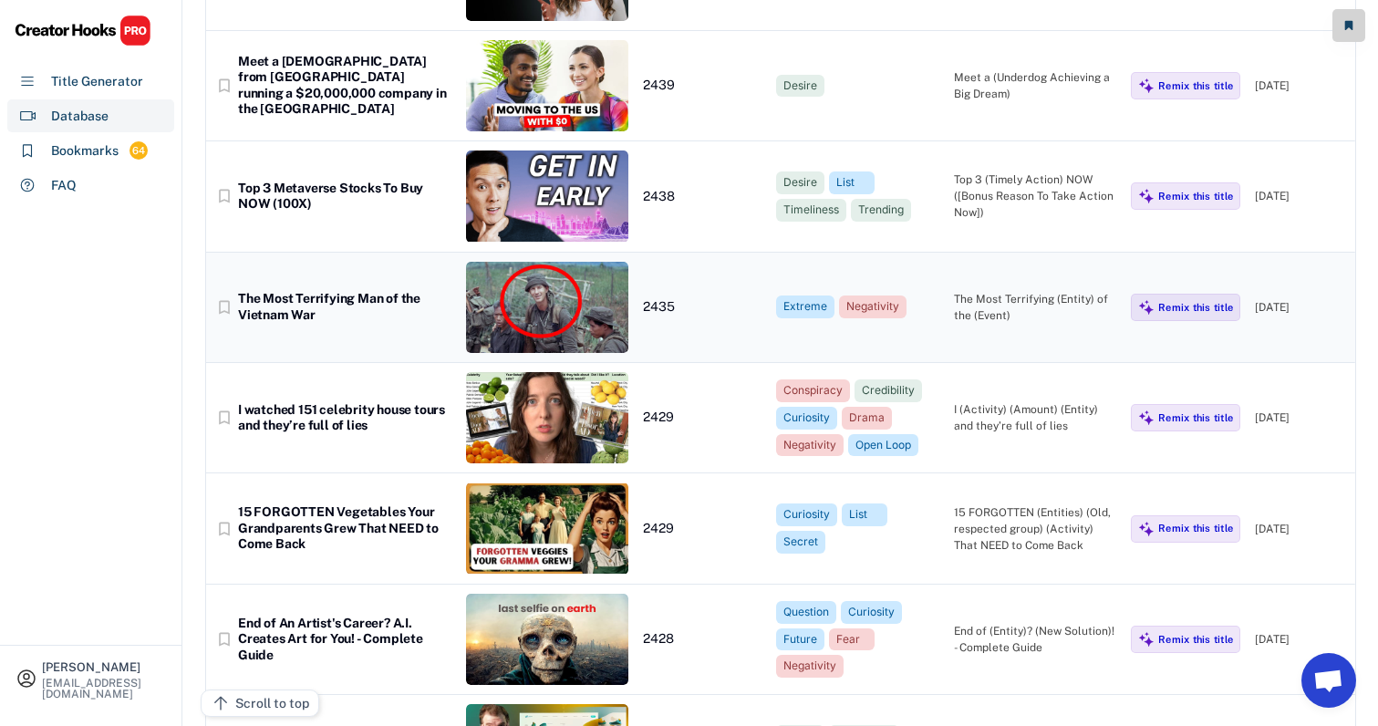
scroll to position [14452, 21]
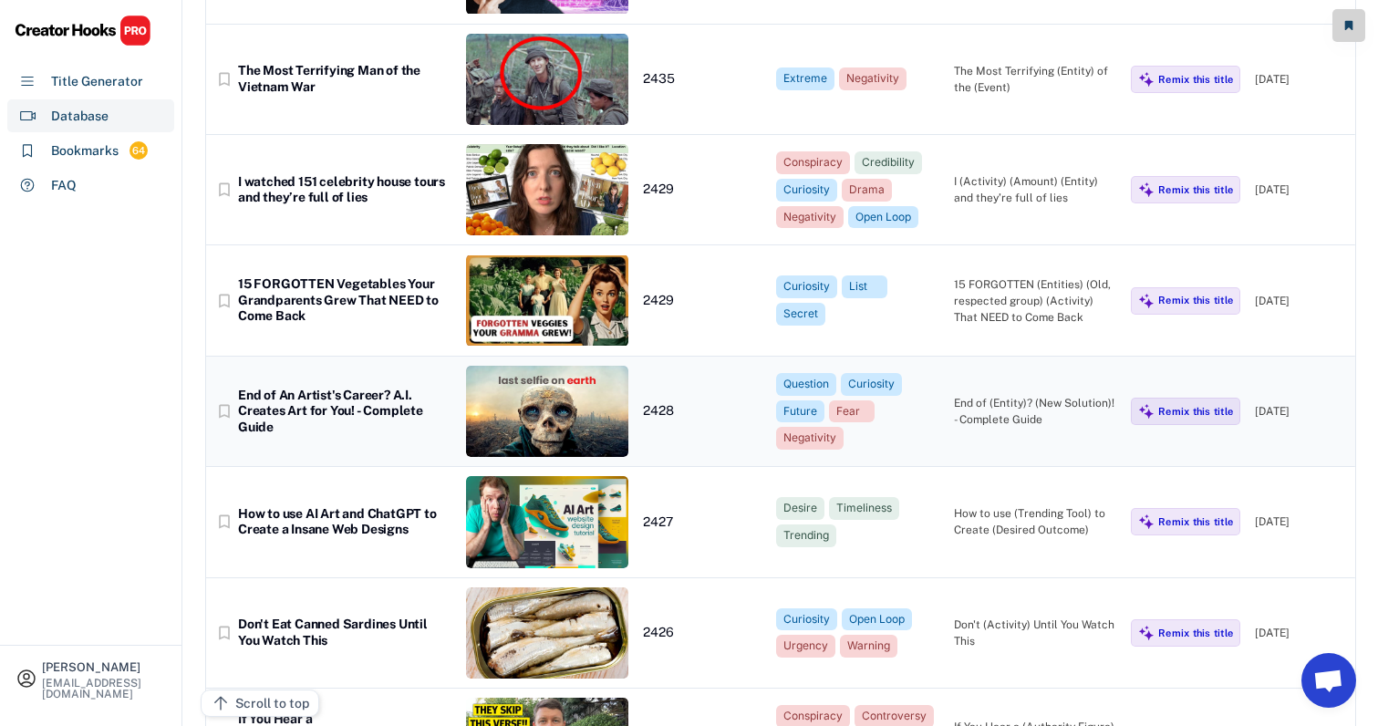
click at [966, 395] on div "End of (Entity)? (New Solution)! - Complete Guide" at bounding box center [1035, 411] width 163 height 33
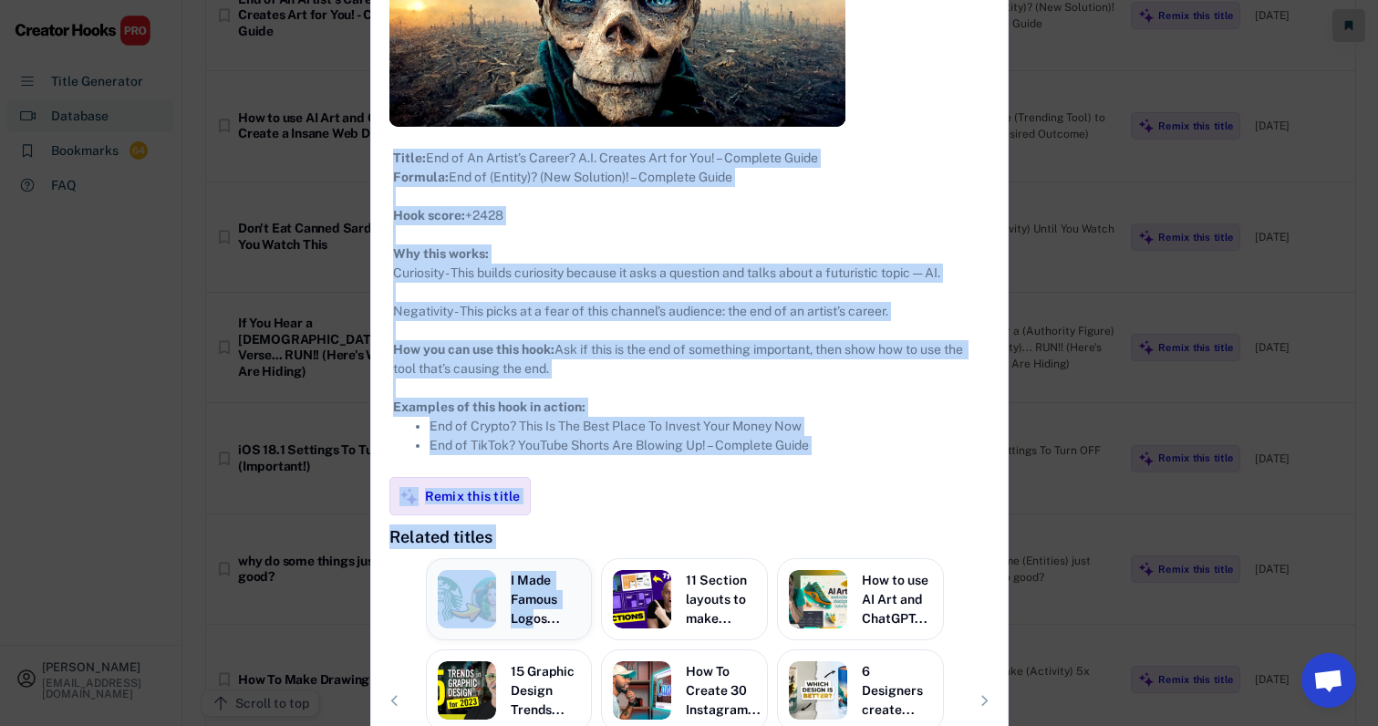
scroll to position [14861, 21]
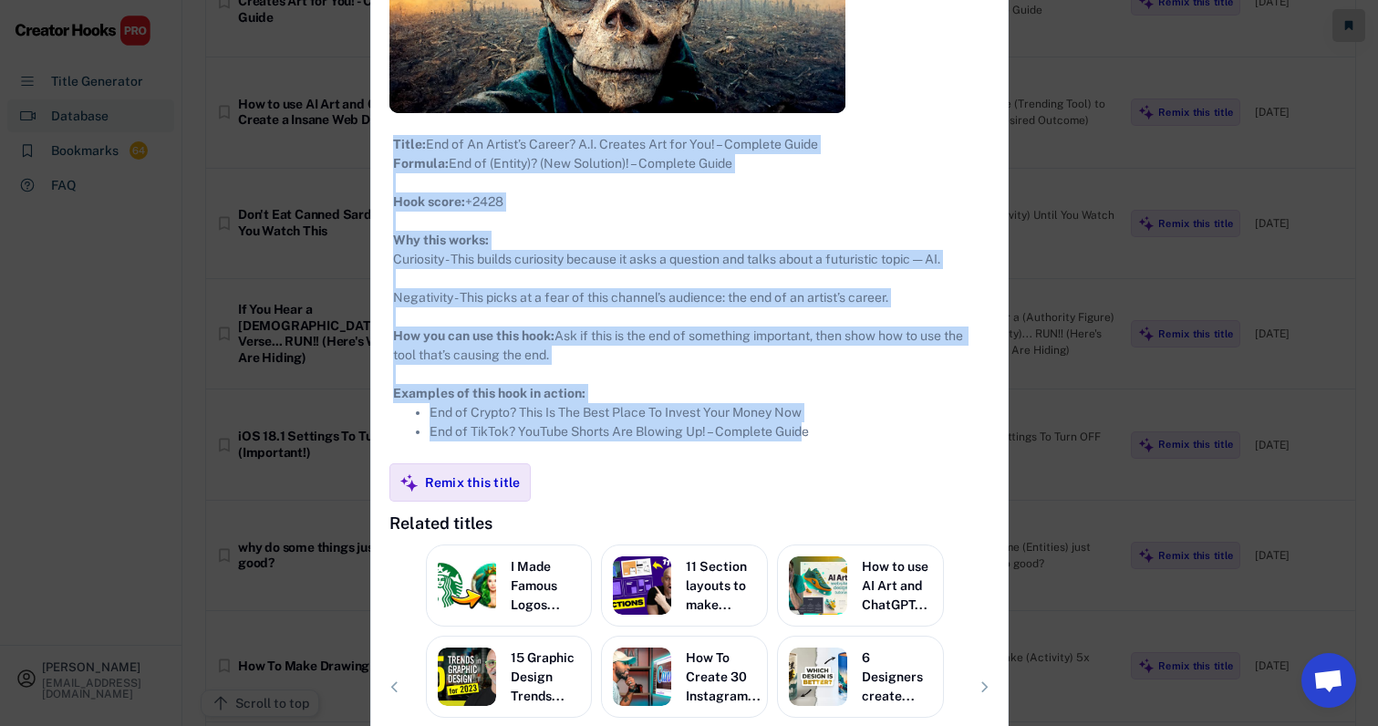
drag, startPoint x: 367, startPoint y: 101, endPoint x: 789, endPoint y: 451, distance: 547.7
click at [789, 451] on div "**********" at bounding box center [689, 255] width 636 height 1237
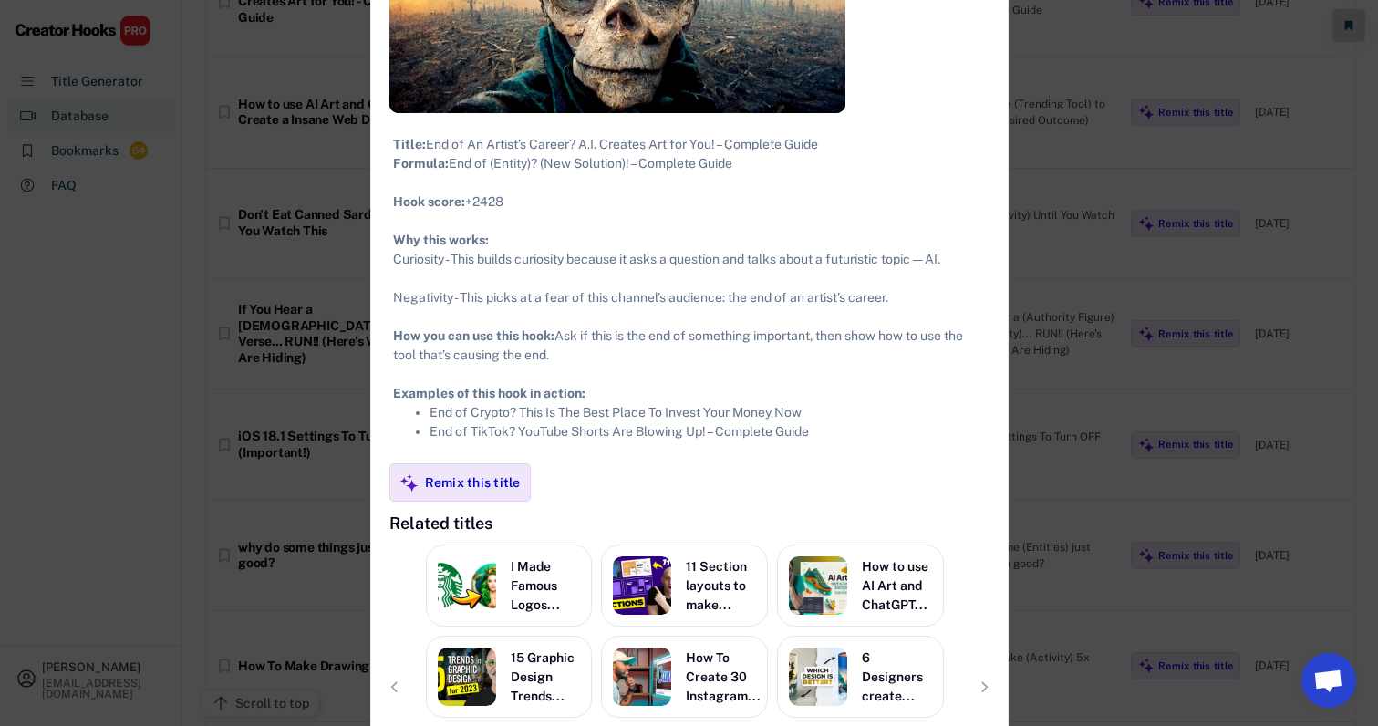
click at [822, 441] on li "End of TikTok? YouTube Shorts Are Blowing Up! – Complete Guide" at bounding box center [707, 431] width 556 height 19
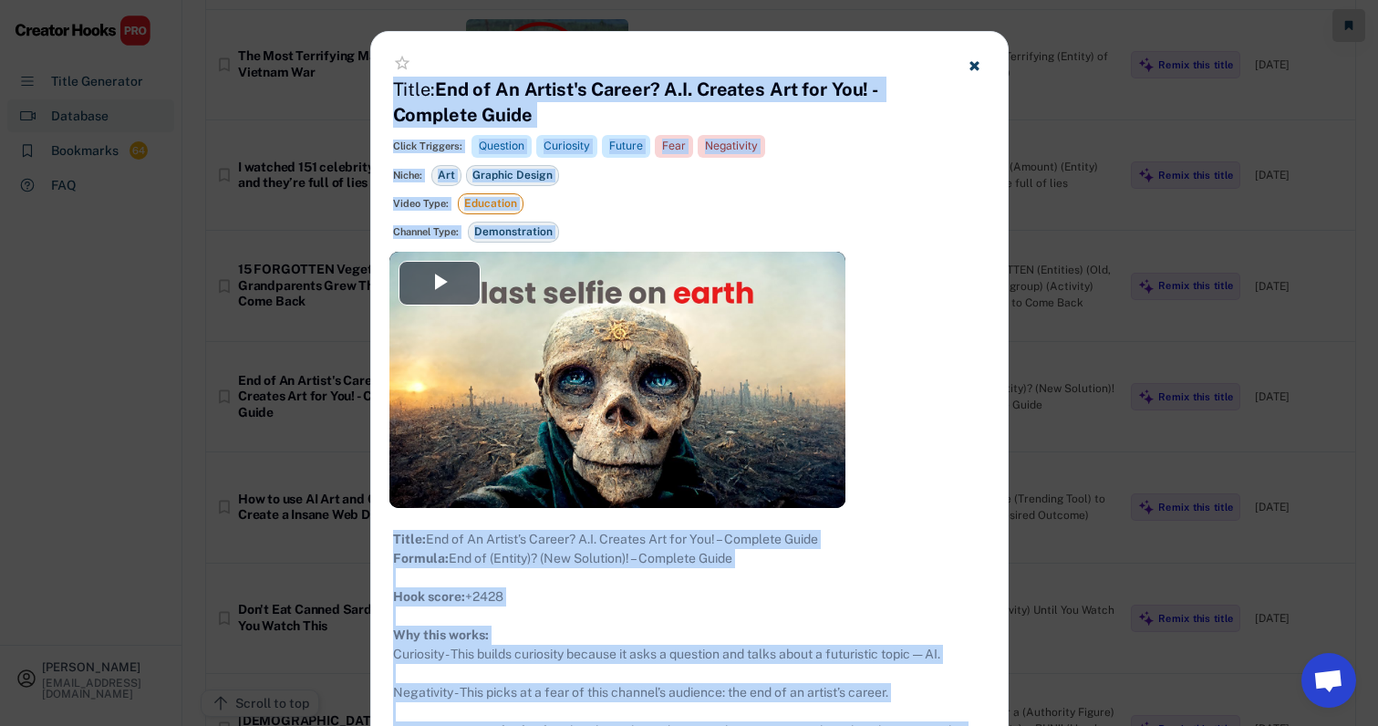
scroll to position [14142, 21]
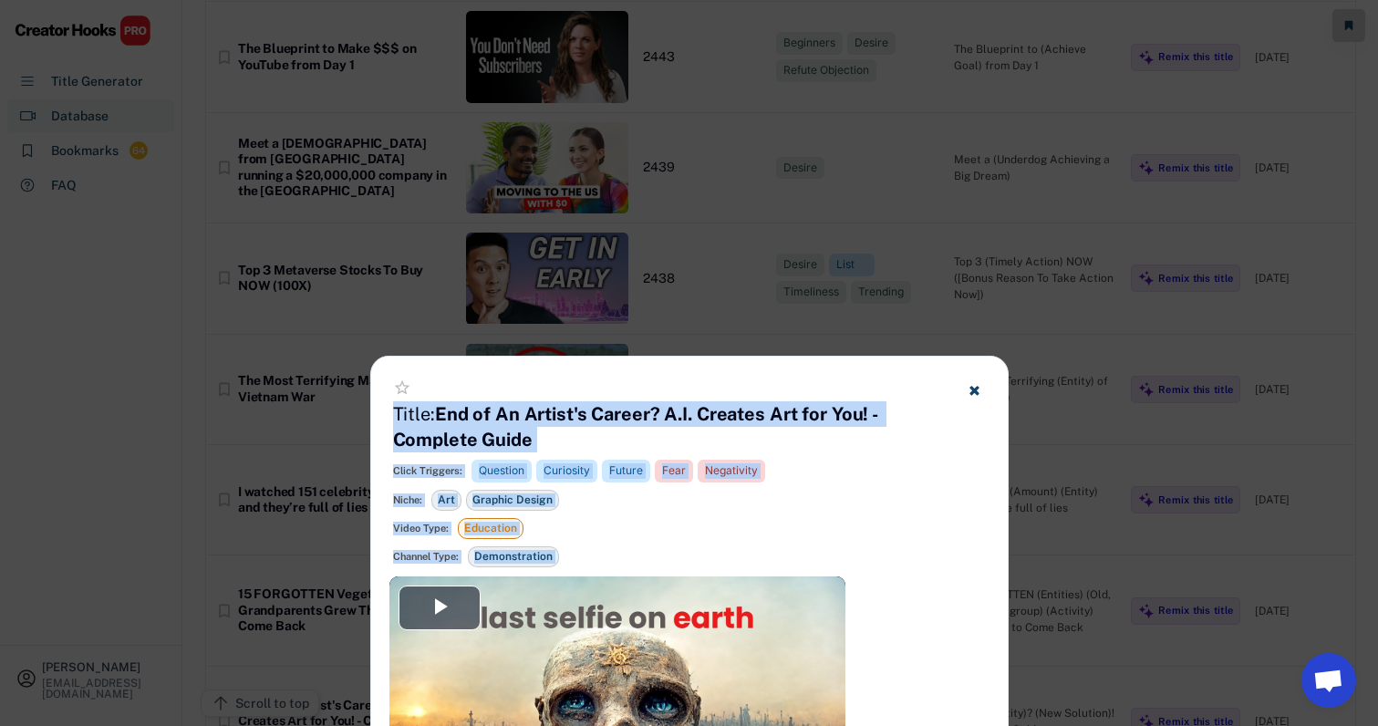
drag, startPoint x: 822, startPoint y: 450, endPoint x: 708, endPoint y: 397, distance: 126.0
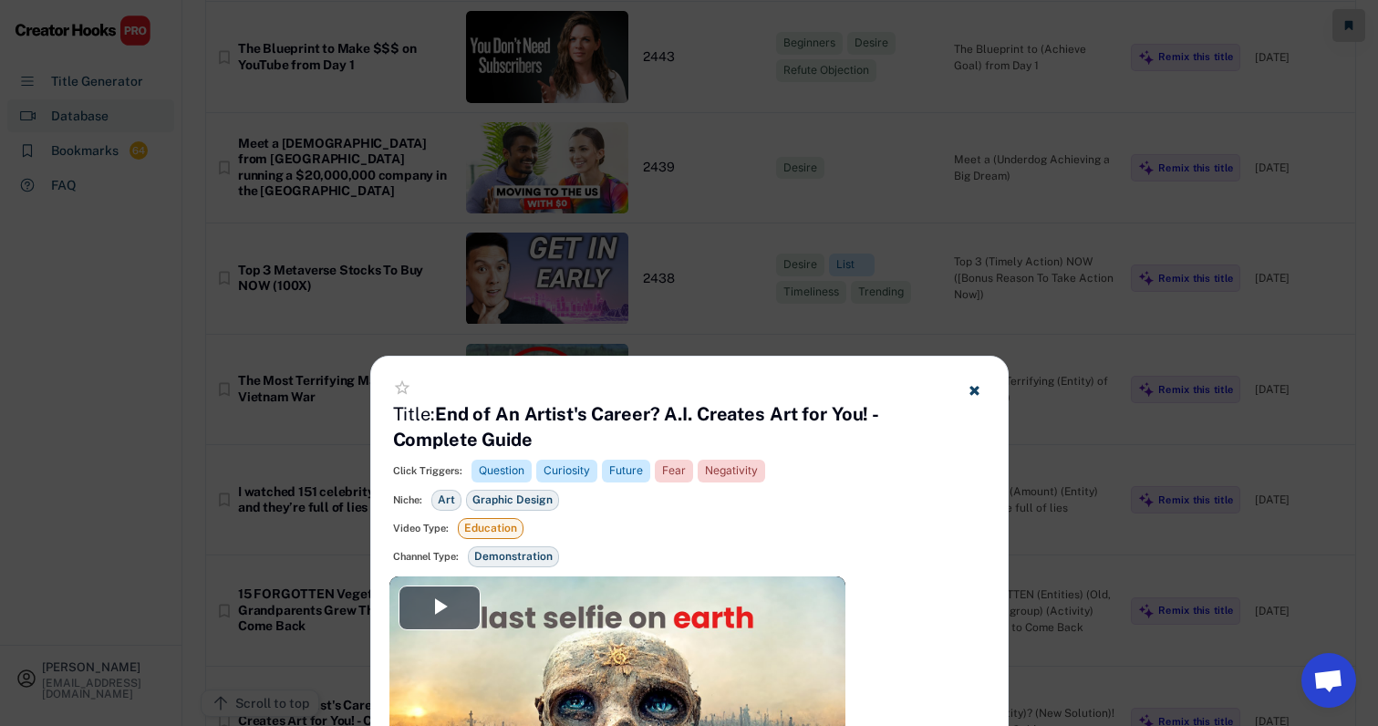
click at [785, 241] on div at bounding box center [689, 363] width 1378 height 726
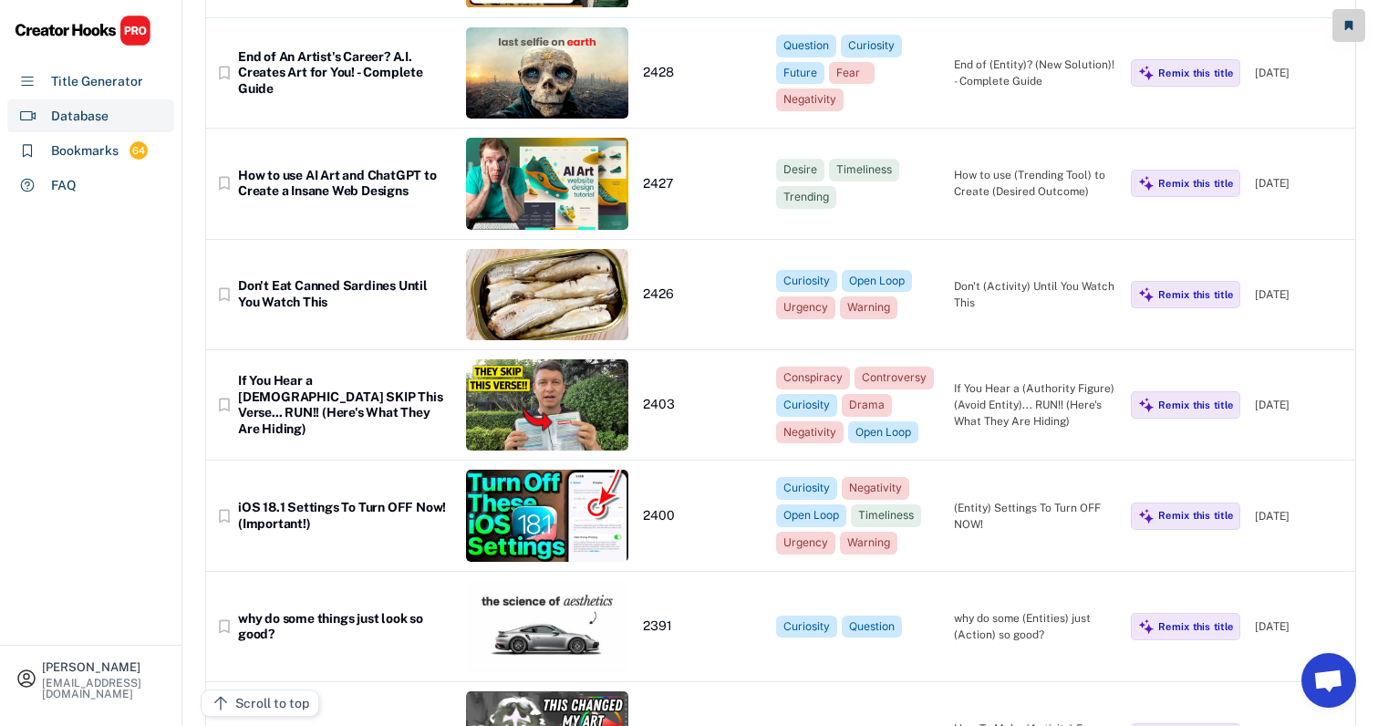
scroll to position [14789, 17]
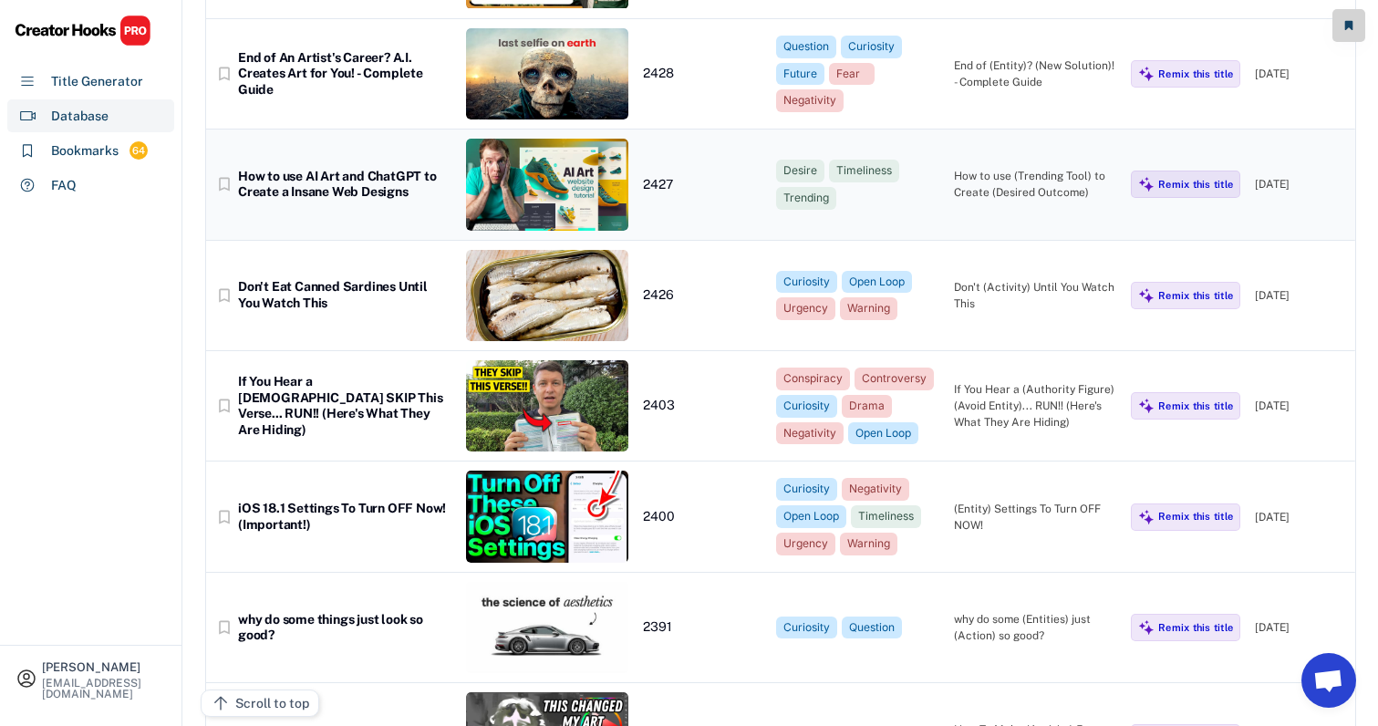
click at [987, 129] on div "bookmark_border How to use AI Art and ChatGPT to Create a Insane Web Designs 24…" at bounding box center [780, 184] width 1149 height 110
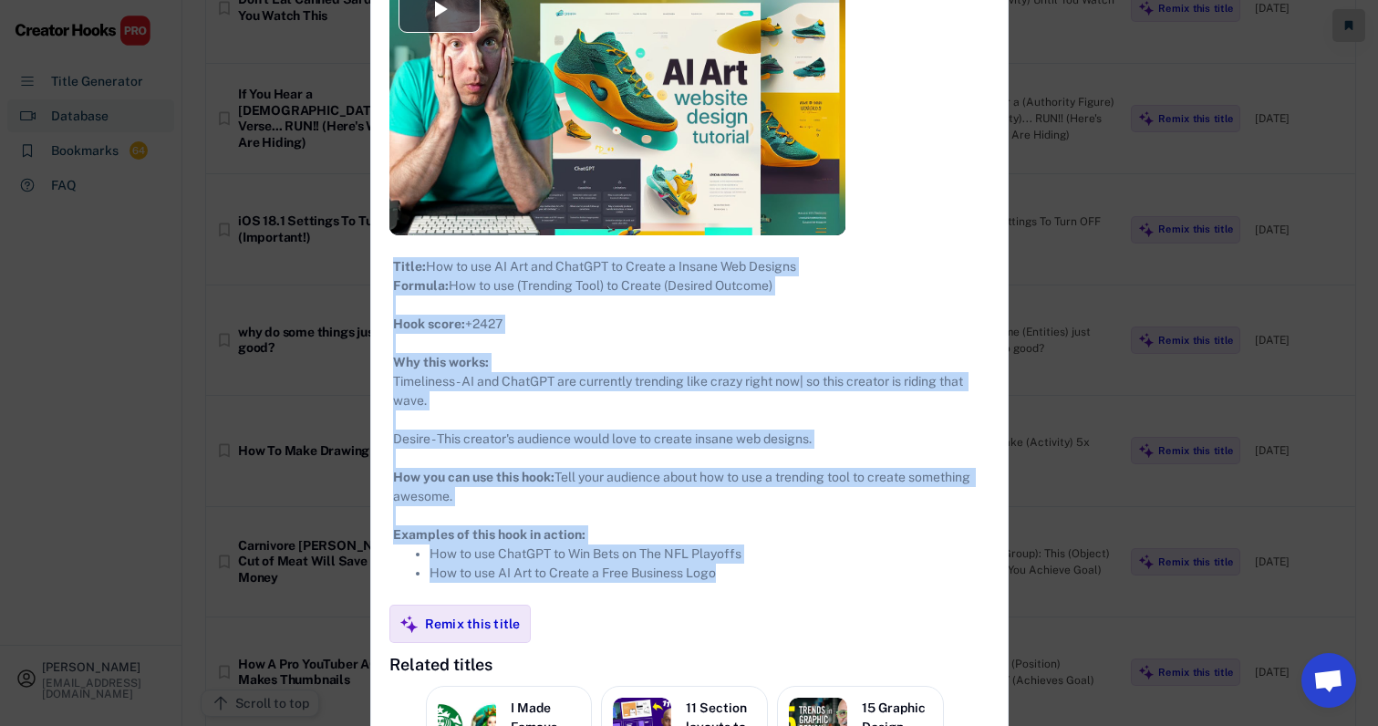
scroll to position [15118, 17]
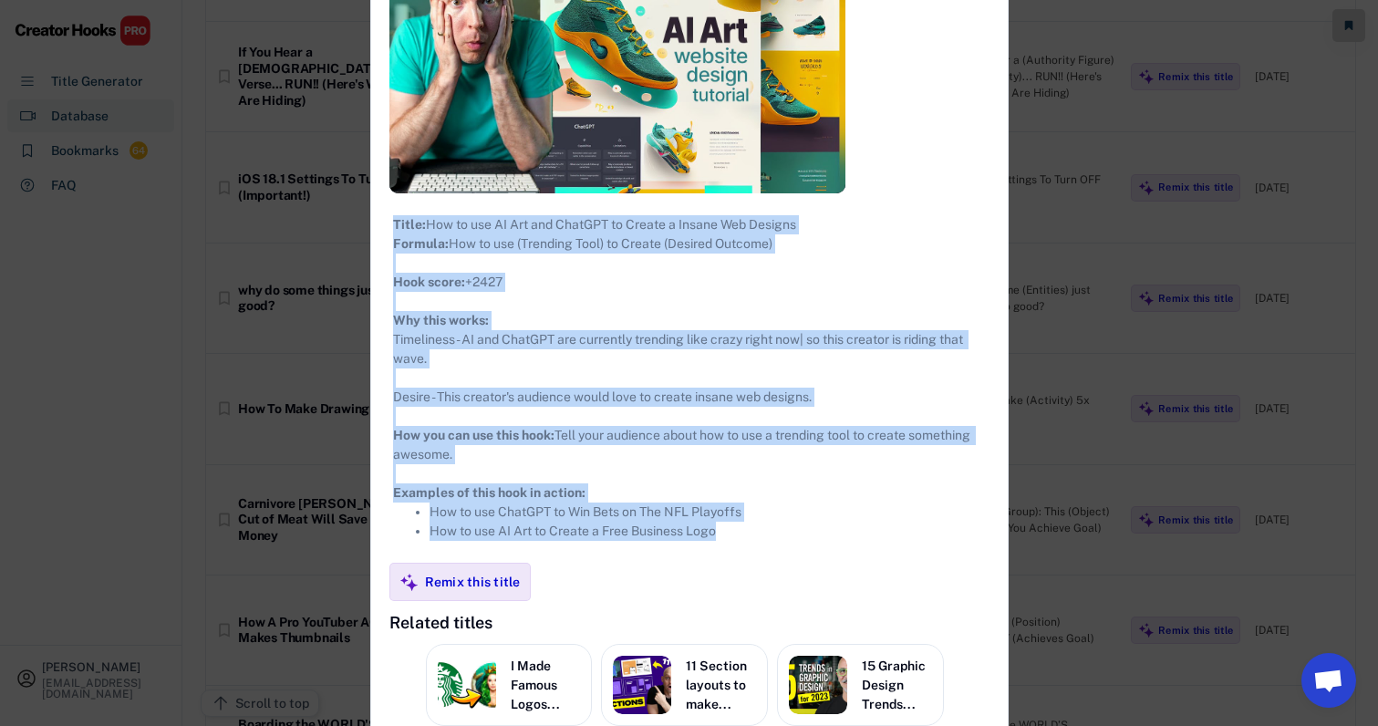
drag, startPoint x: 369, startPoint y: 102, endPoint x: 759, endPoint y: 561, distance: 601.6
click at [759, 561] on div "**********" at bounding box center [689, 345] width 636 height 1256
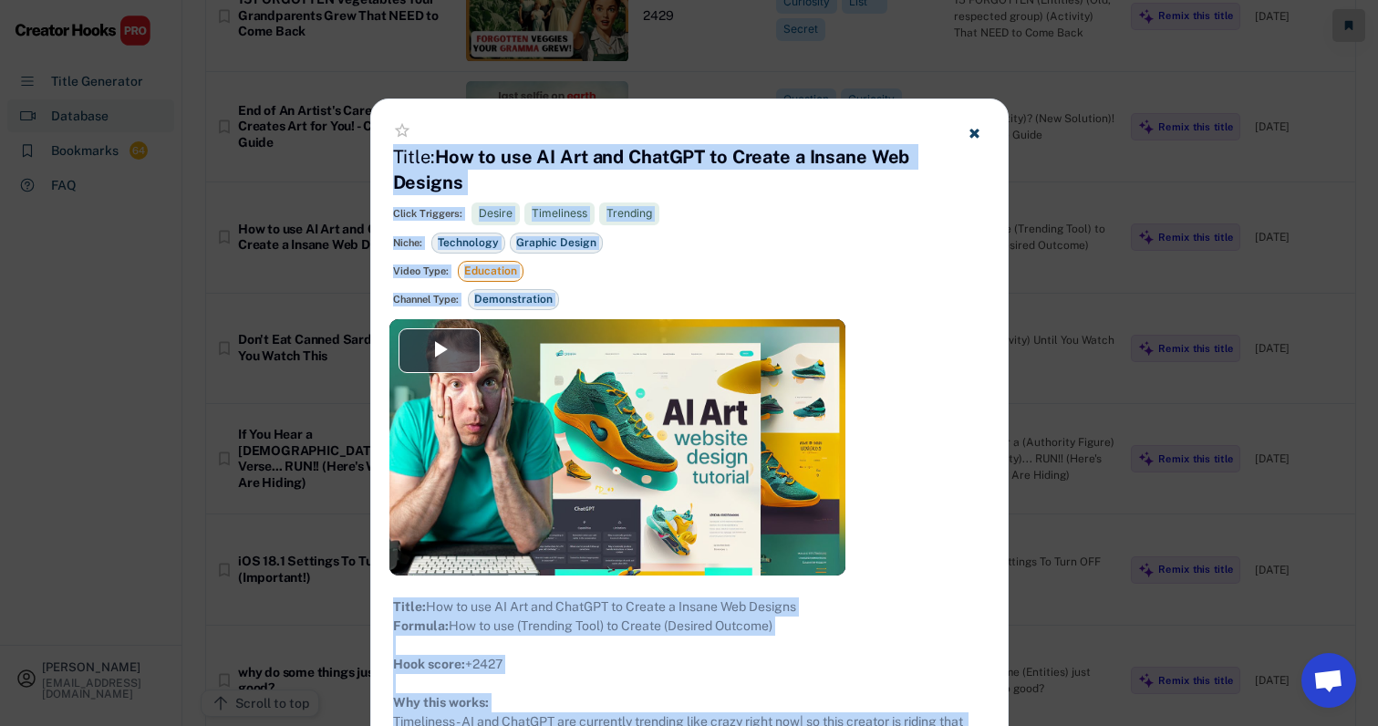
scroll to position [14718, 17]
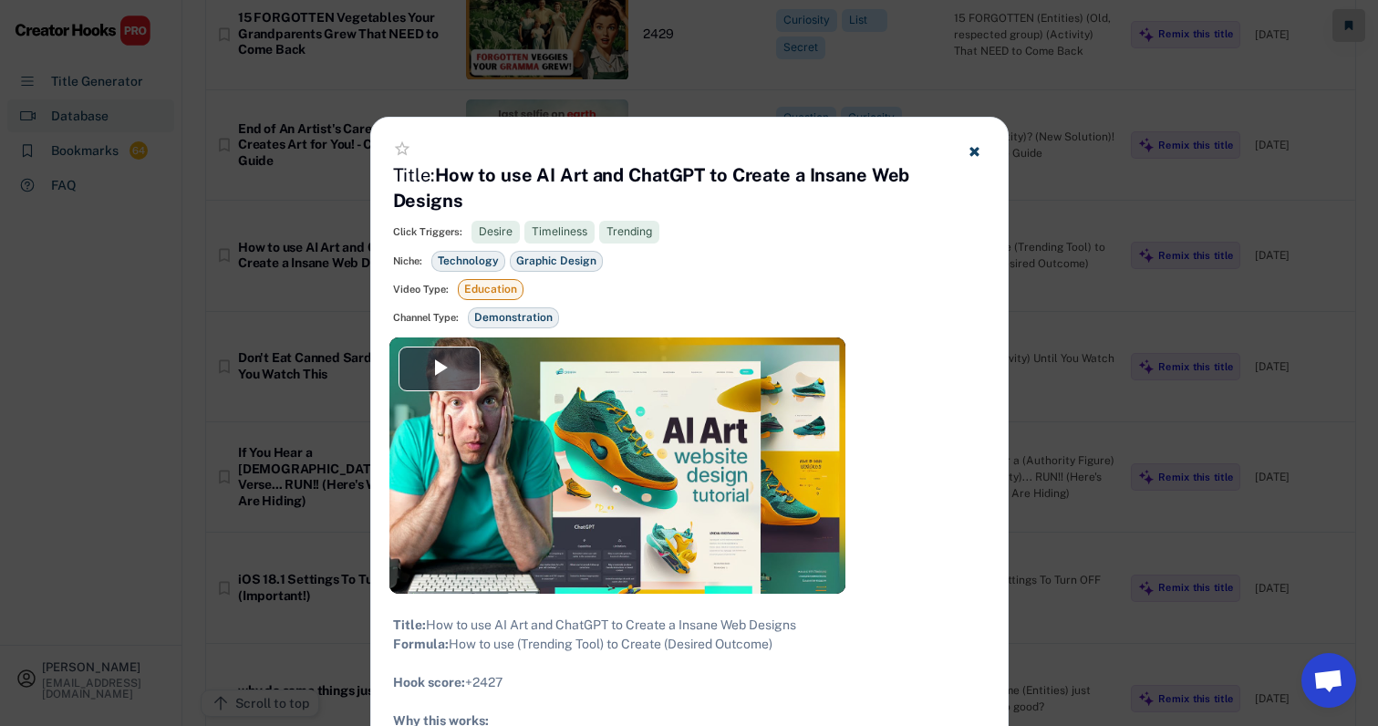
click at [1076, 364] on div at bounding box center [689, 363] width 1378 height 726
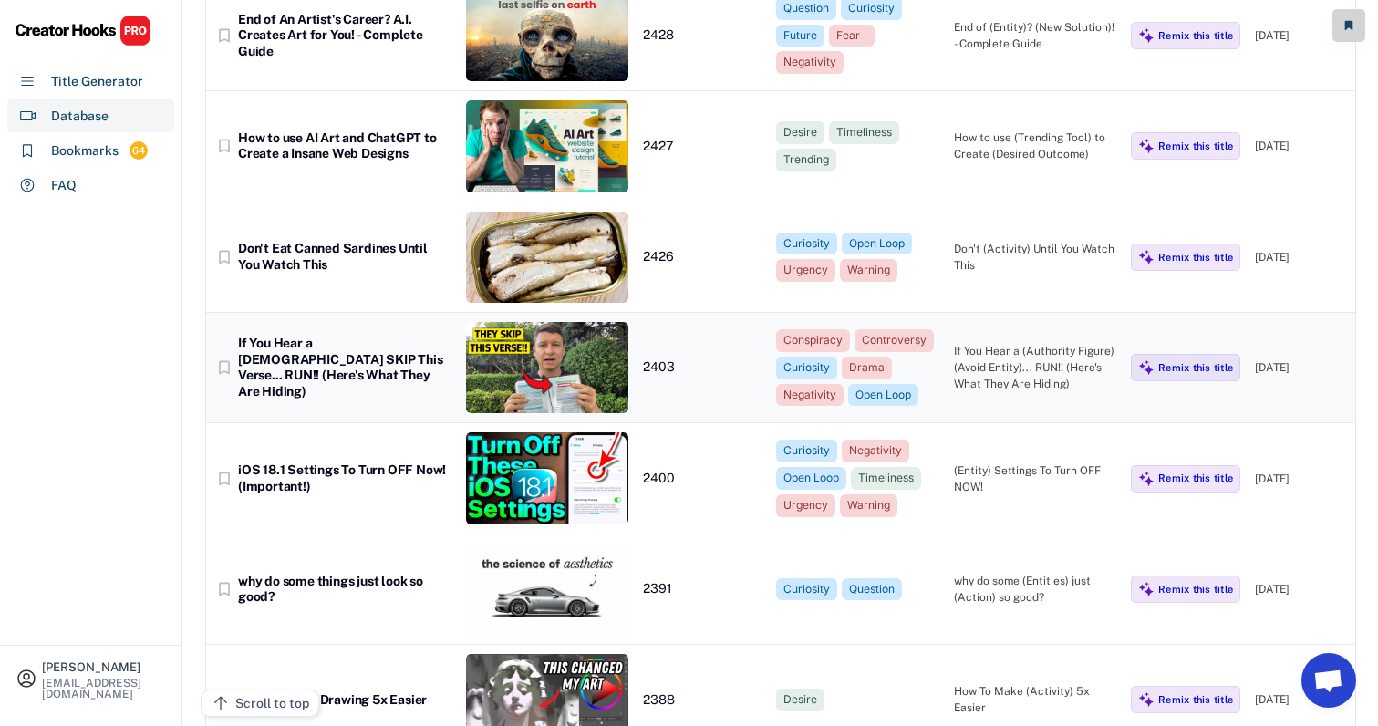
scroll to position [14835, 16]
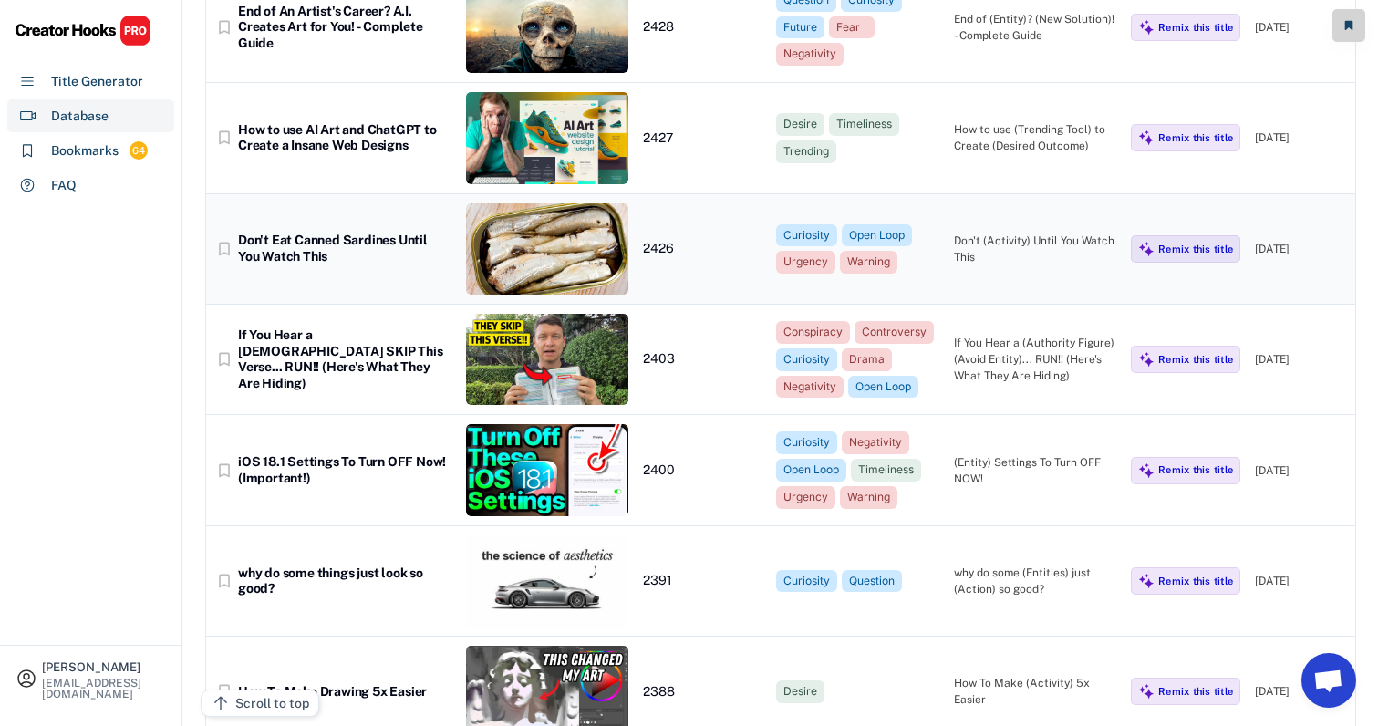
drag, startPoint x: 1020, startPoint y: 124, endPoint x: 1006, endPoint y: 124, distance: 14.6
click at [1020, 233] on div "Don't (Activity) Until You Watch This" at bounding box center [1035, 249] width 163 height 33
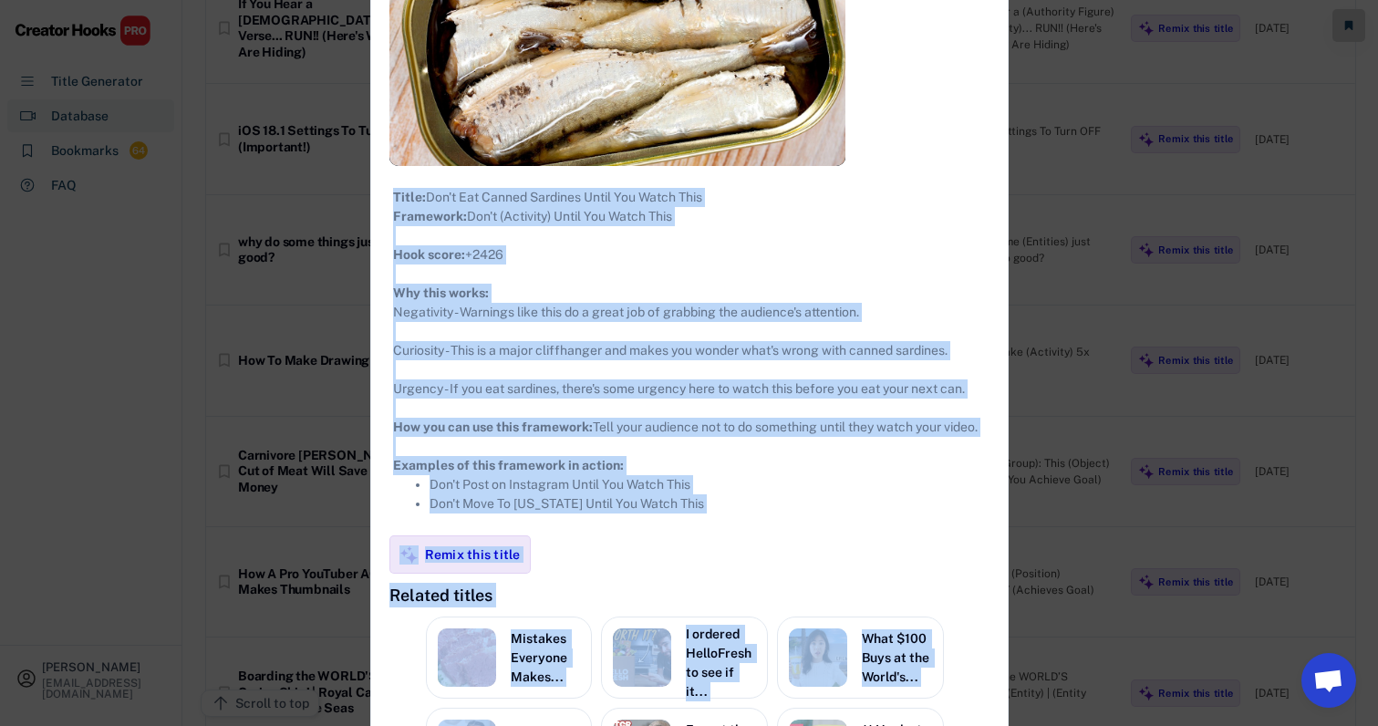
scroll to position [15252, 16]
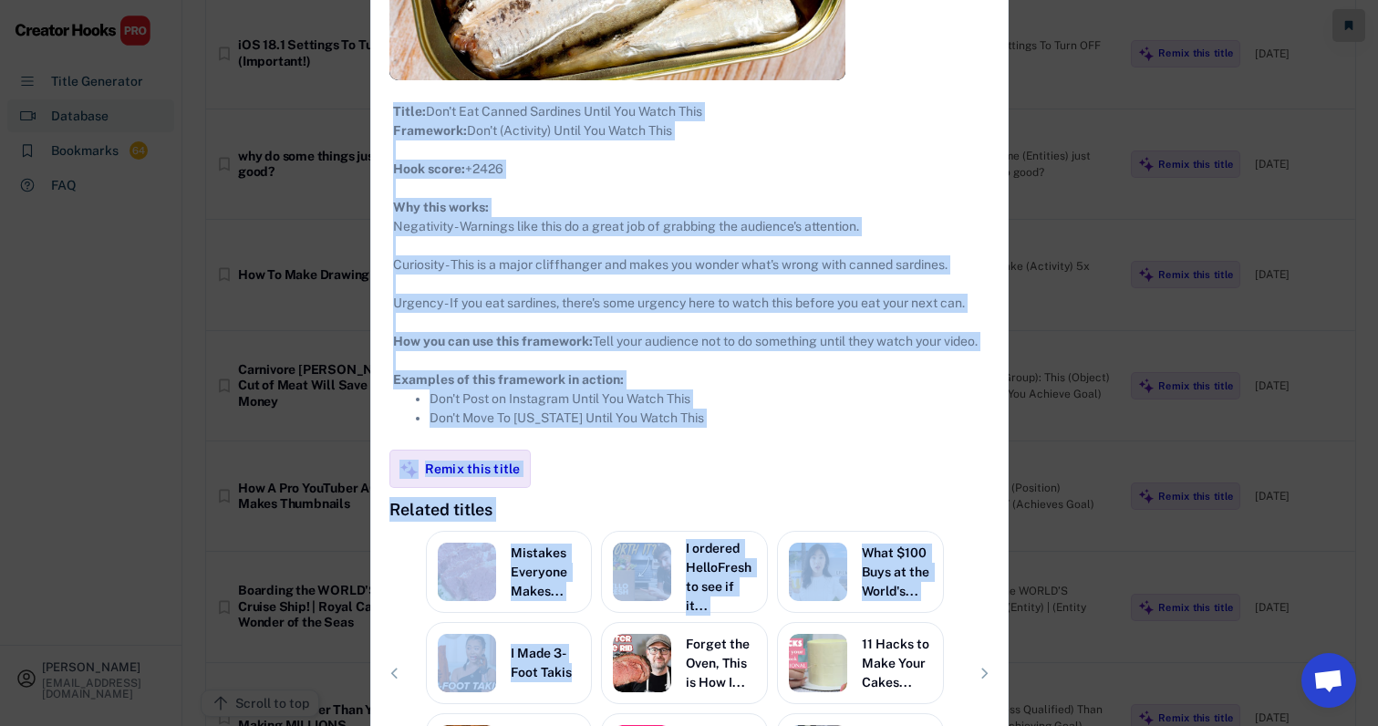
drag, startPoint x: 377, startPoint y: 98, endPoint x: 801, endPoint y: 491, distance: 577.5
click at [801, 491] on div "**********" at bounding box center [689, 245] width 636 height 1231
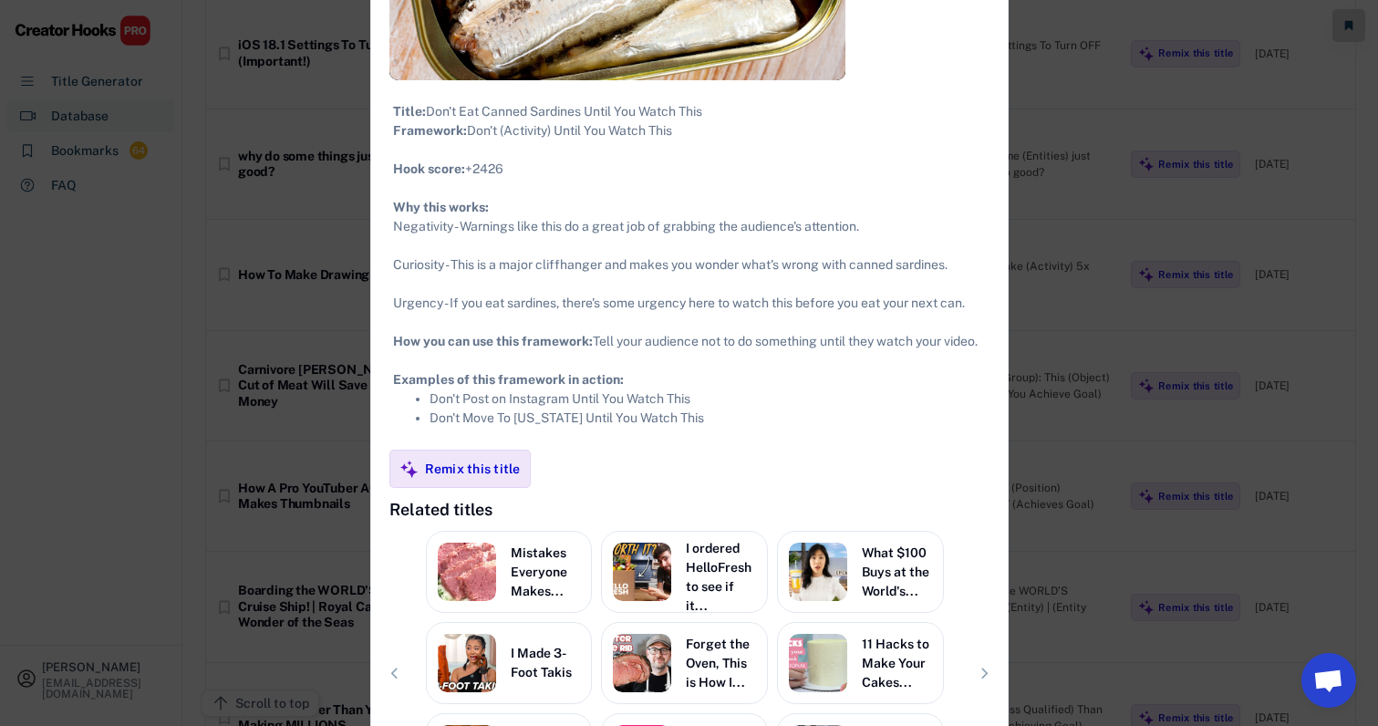
click at [1100, 399] on div at bounding box center [689, 363] width 1378 height 726
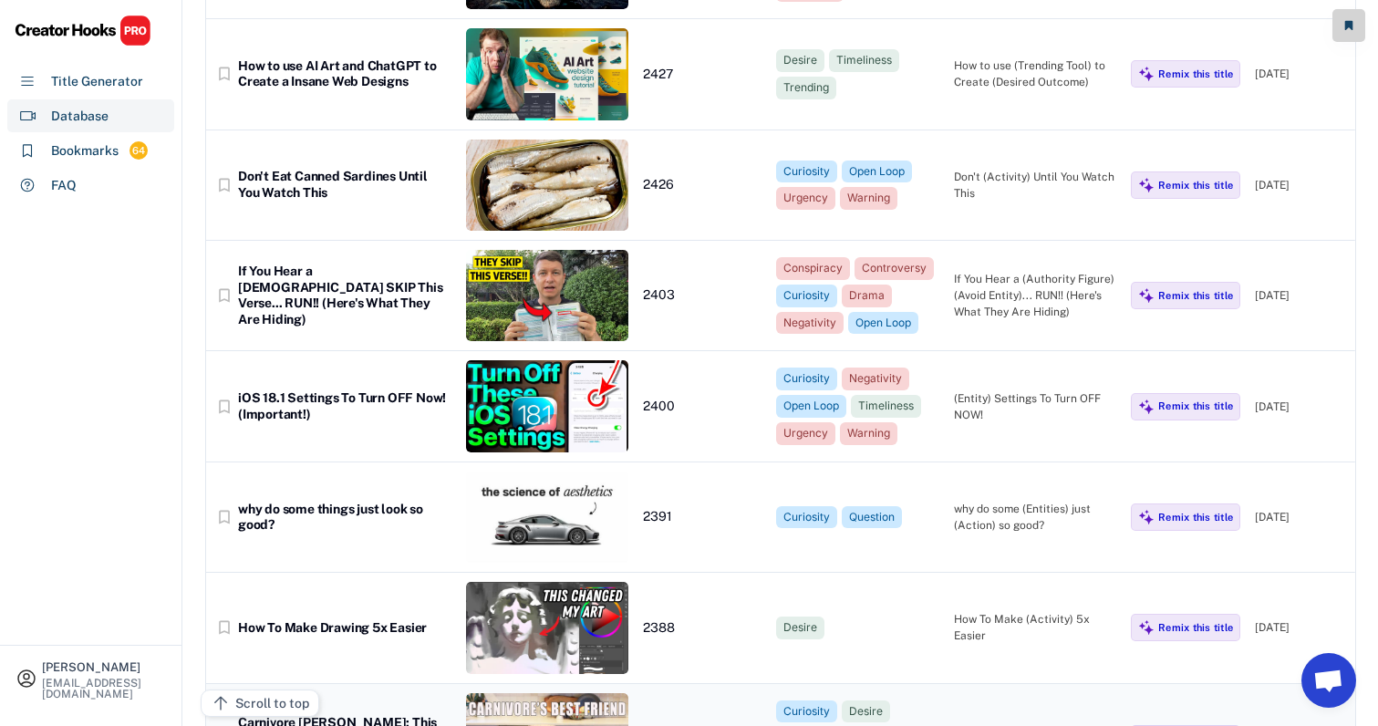
scroll to position [14876, 18]
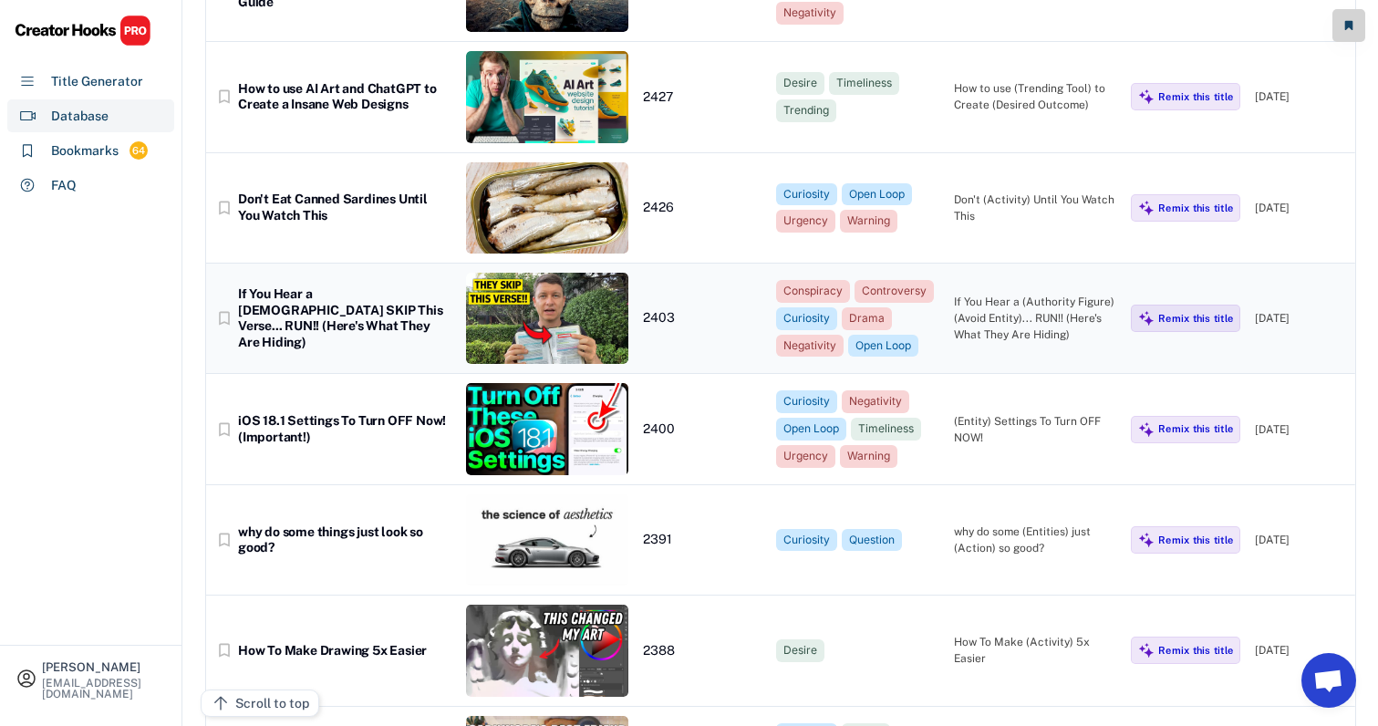
click at [977, 264] on div "bookmark_border If You Hear a Pastor SKIP This Verse... RUN!! (Here's What They…" at bounding box center [780, 319] width 1149 height 110
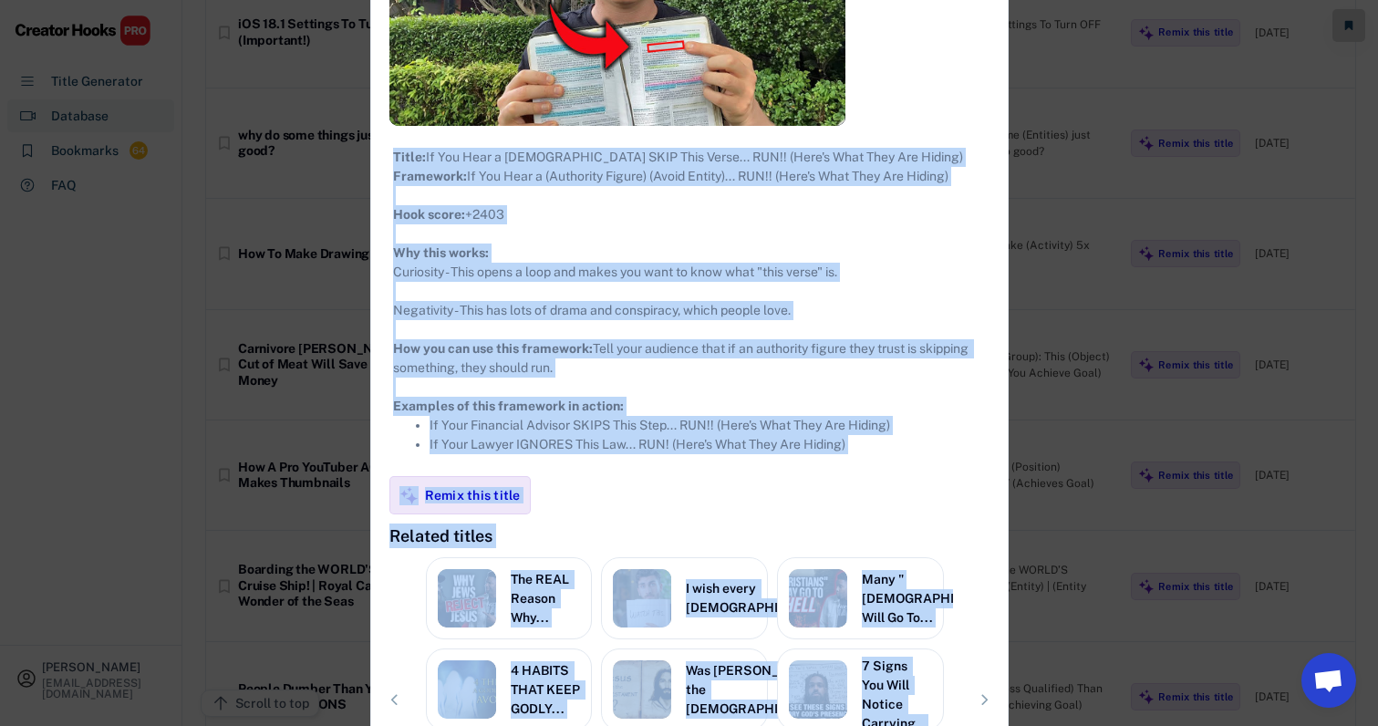
scroll to position [15414, 18]
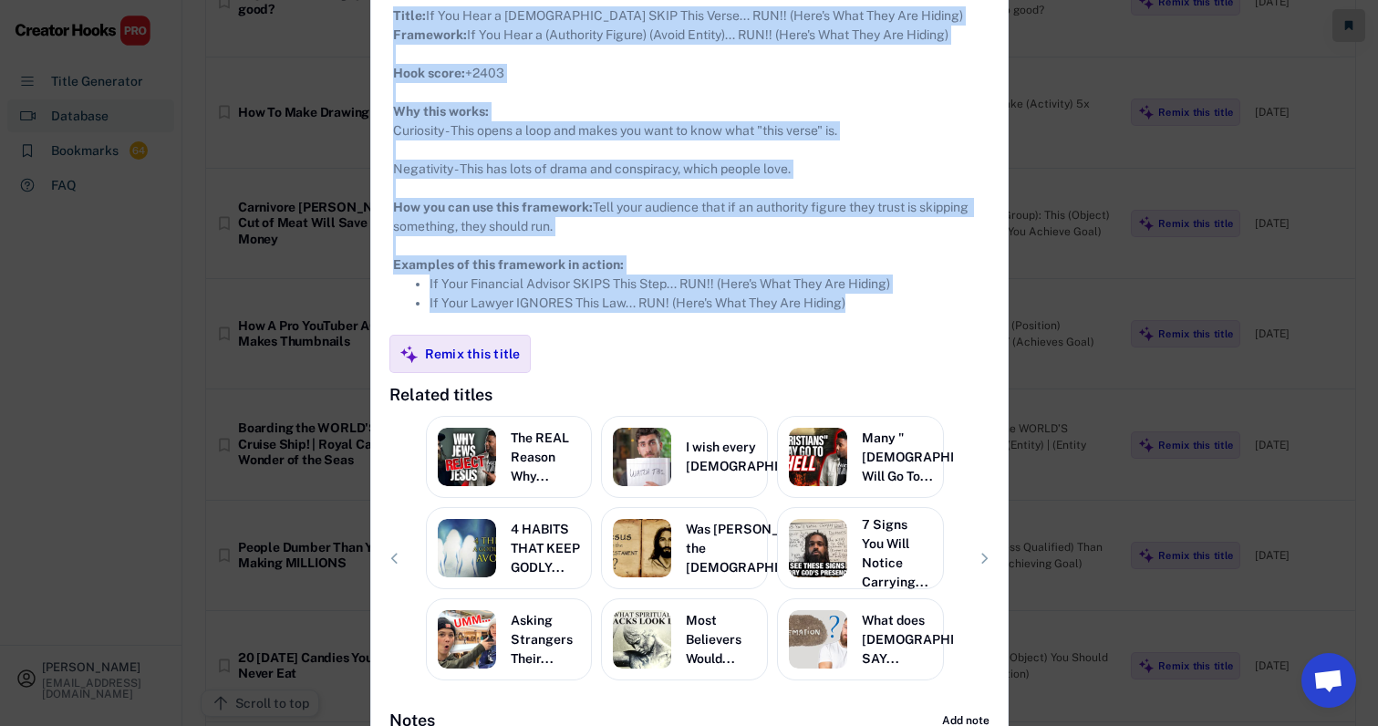
drag, startPoint x: 374, startPoint y: 107, endPoint x: 779, endPoint y: 351, distance: 472.9
click at [779, 351] on div "**********" at bounding box center [689, 127] width 636 height 1237
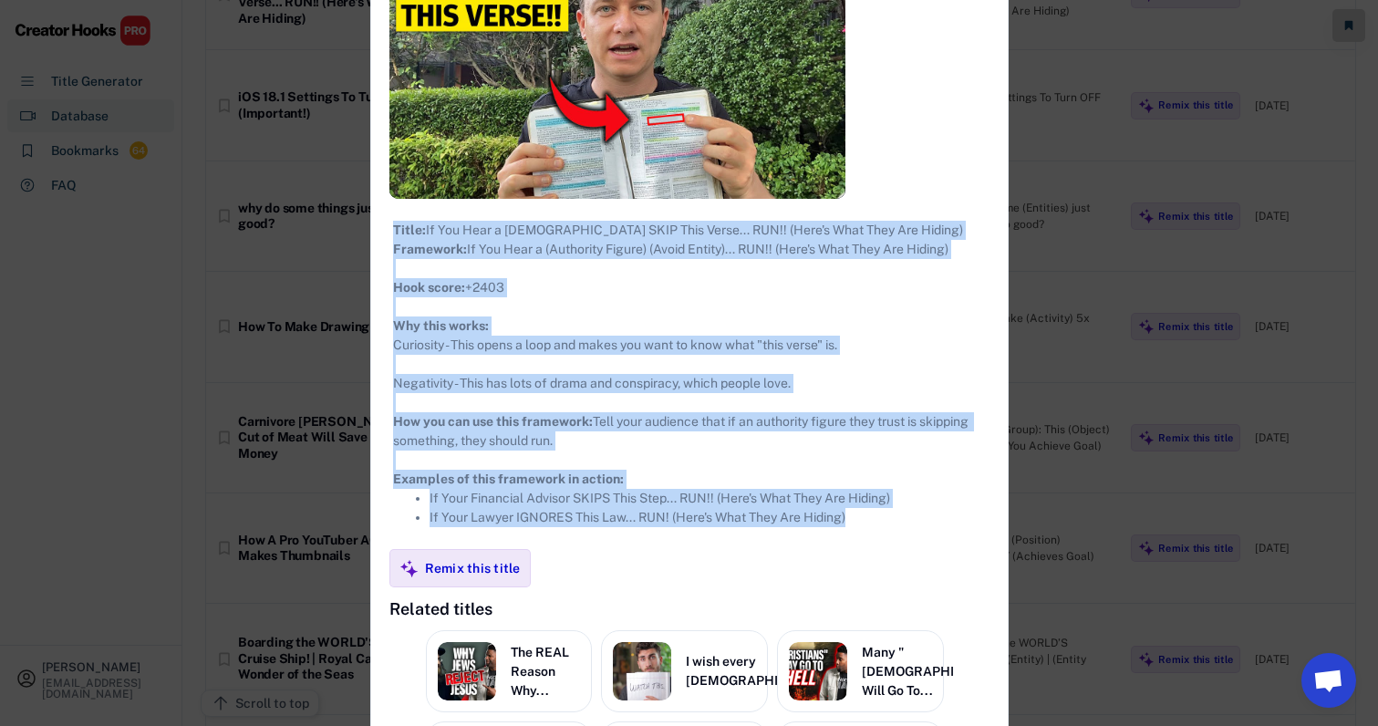
scroll to position [15012, 18]
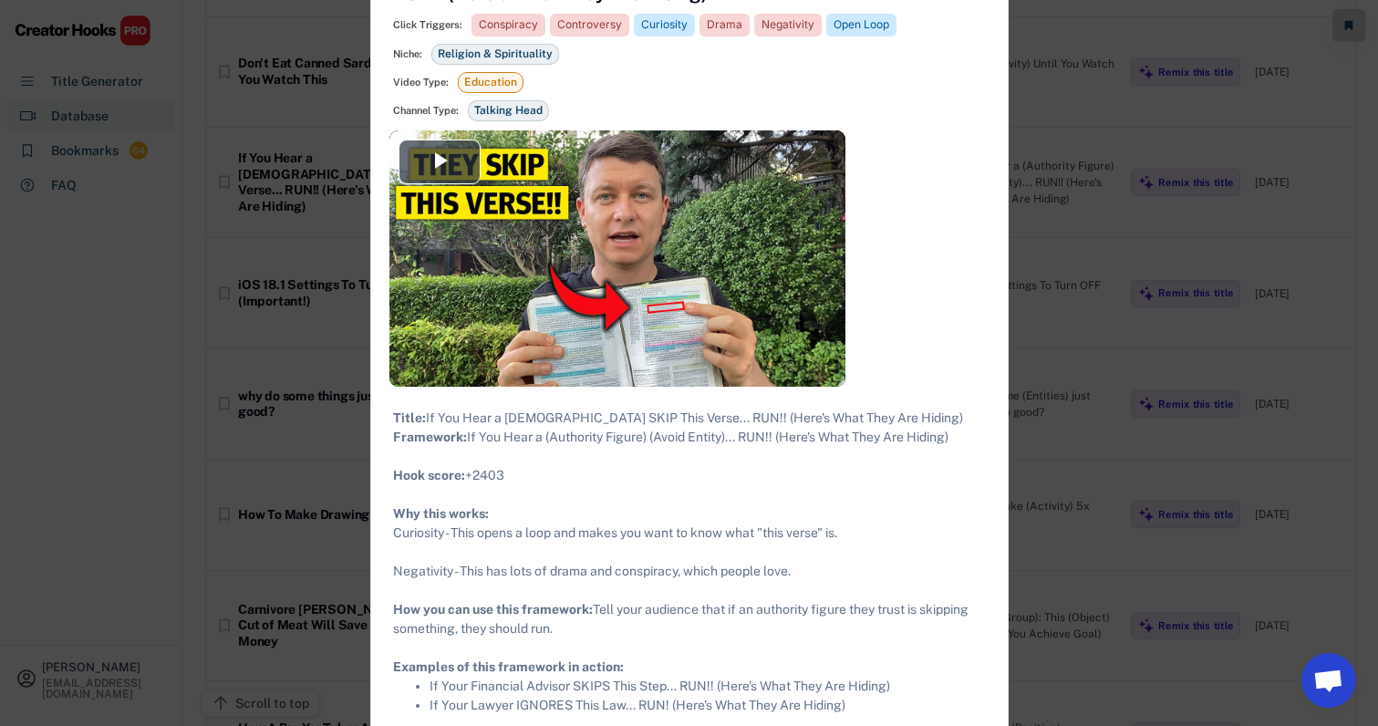
click at [1059, 253] on div at bounding box center [689, 363] width 1378 height 726
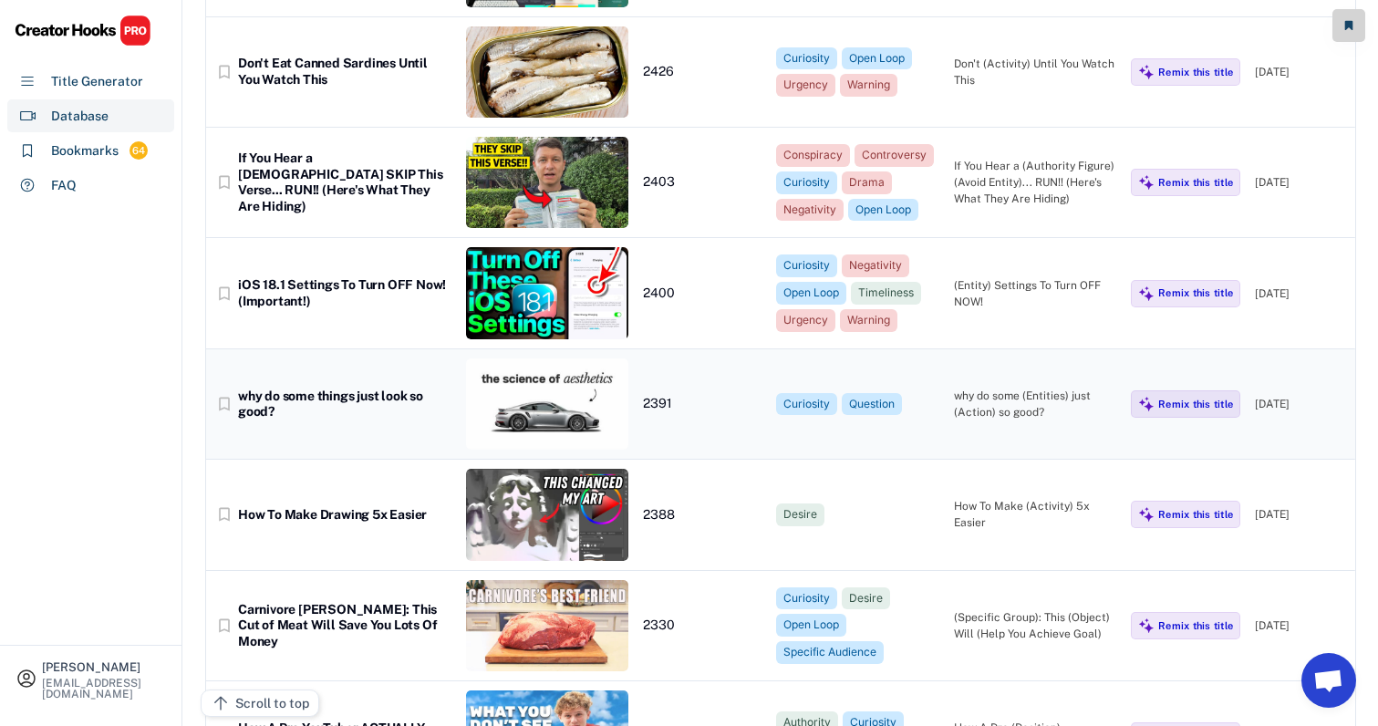
click at [1031, 238] on div "bookmark_border iOS 18.1 Settings To Turn OFF Now! (Important!) 2400 Curiosity …" at bounding box center [780, 293] width 1149 height 110
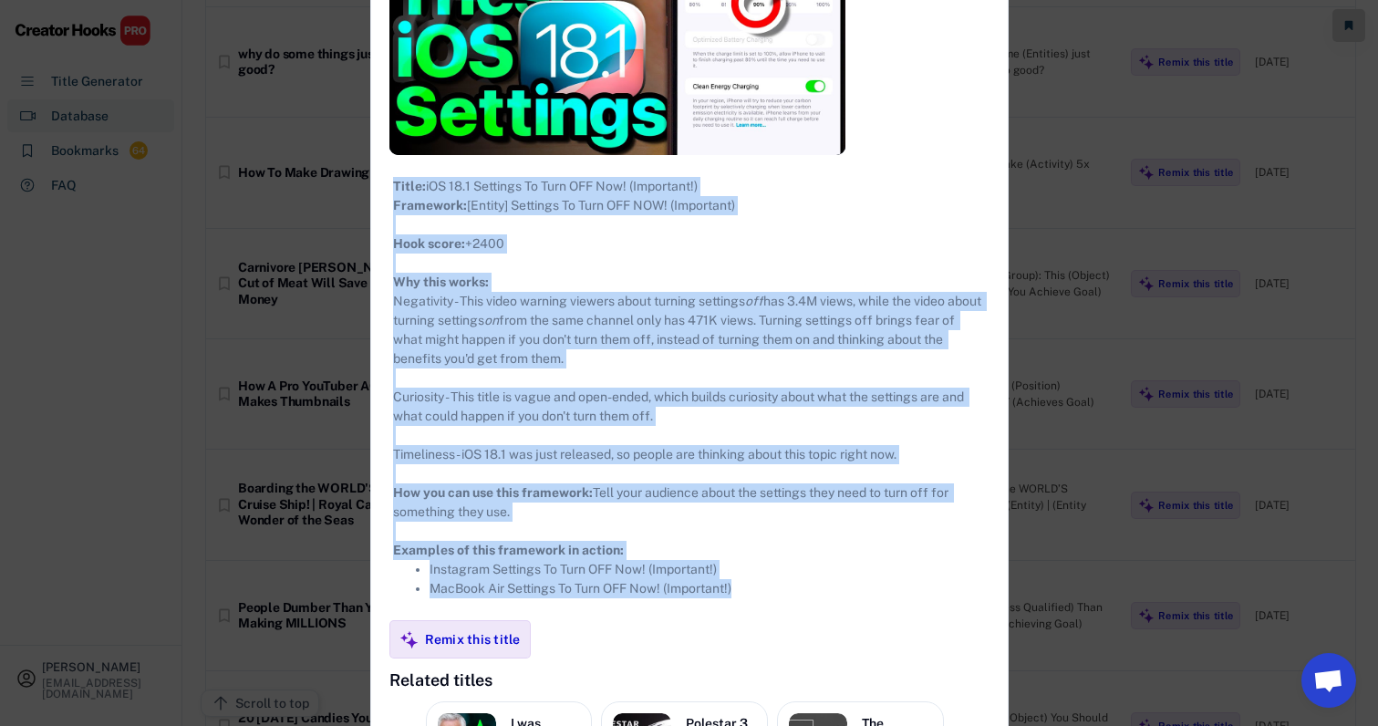
drag, startPoint x: 369, startPoint y: 110, endPoint x: 754, endPoint y: 615, distance: 634.3
click at [754, 615] on div "**********" at bounding box center [689, 368] width 636 height 1327
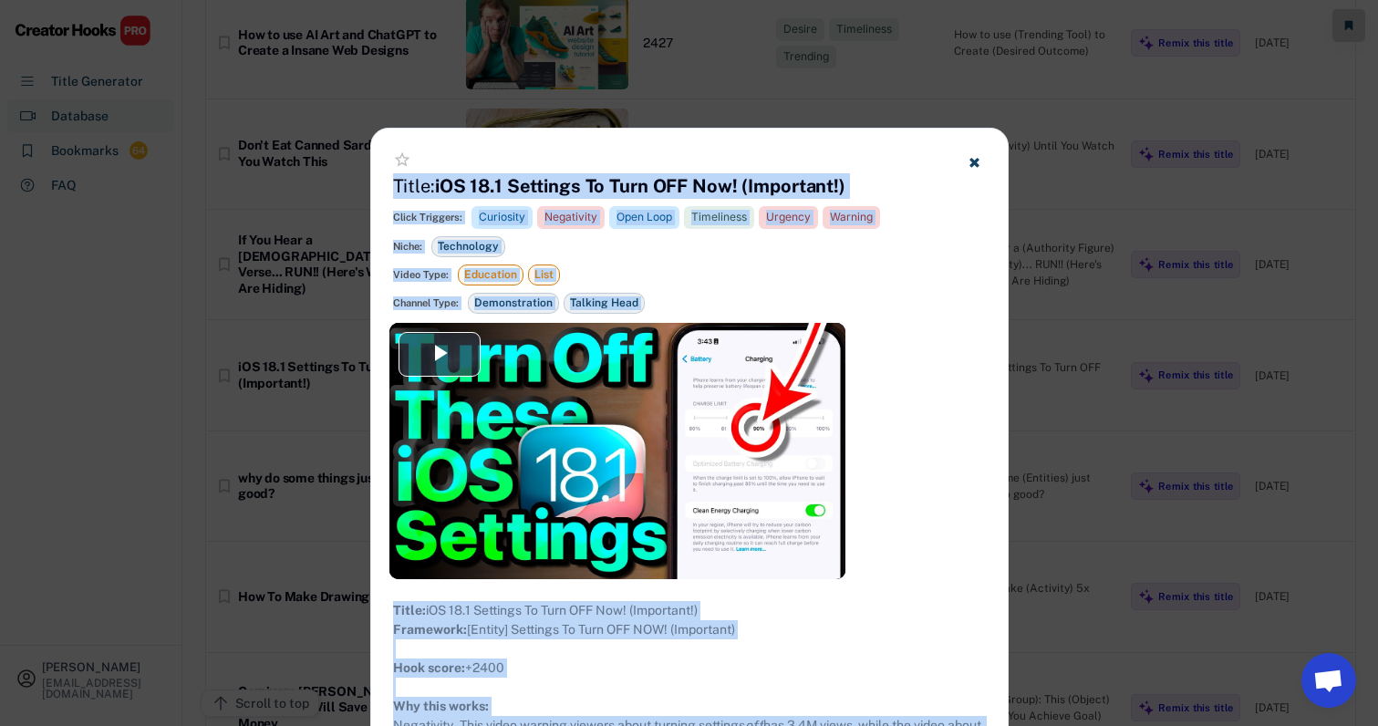
scroll to position [14839, 18]
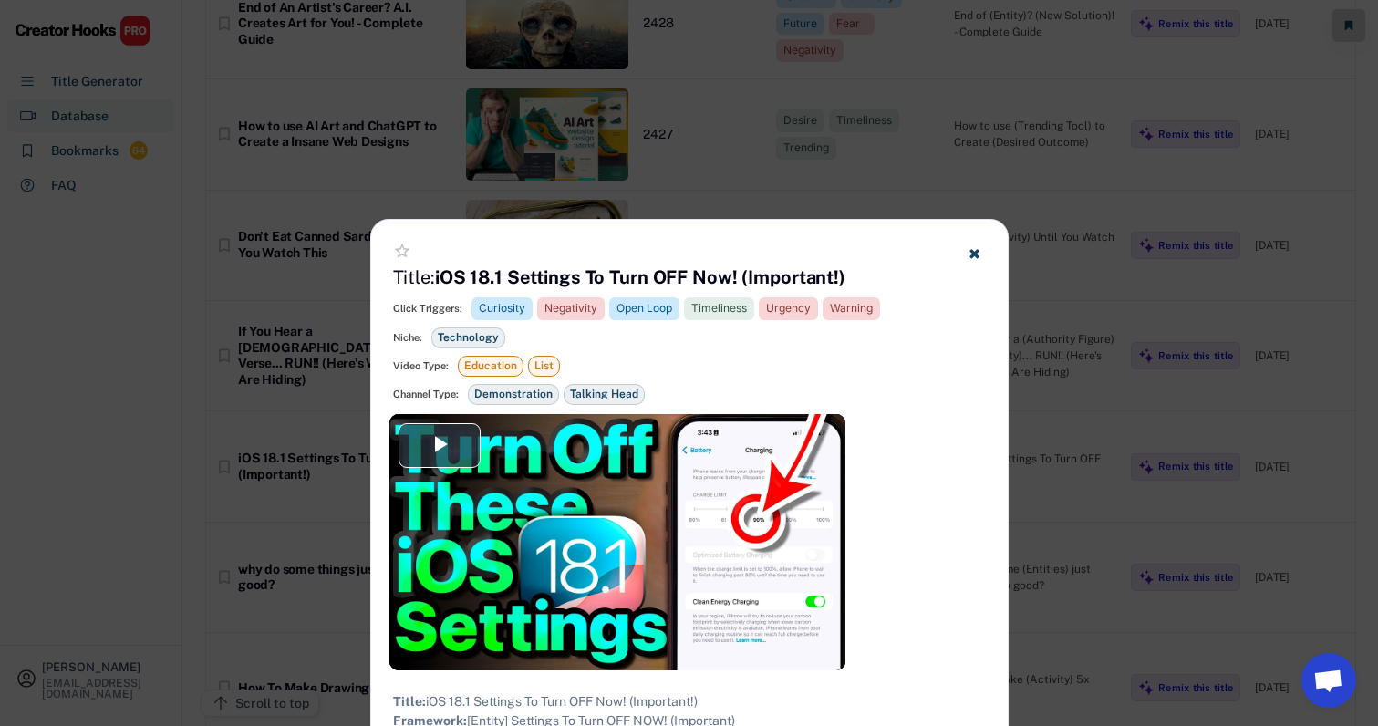
click at [961, 164] on div at bounding box center [689, 363] width 1378 height 726
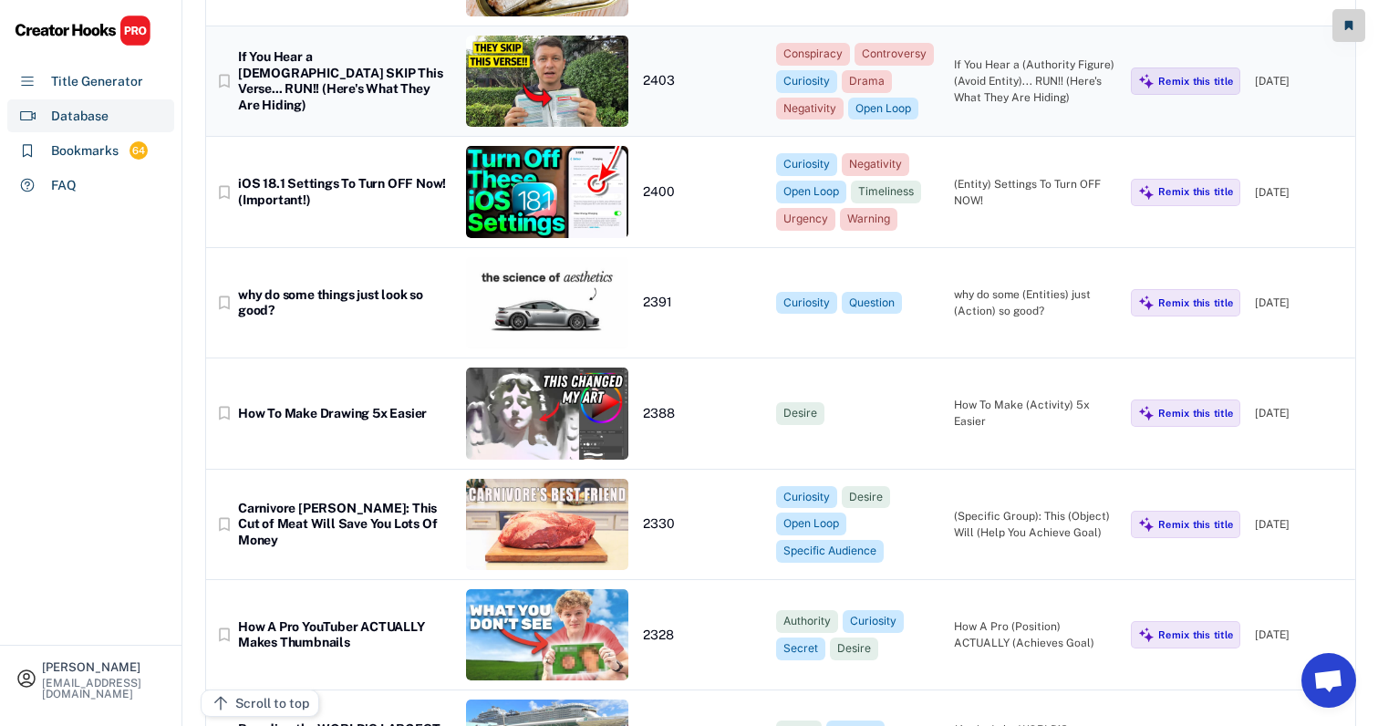
scroll to position [15113, 18]
click at [955, 287] on div "why do some (Entities) just (Action) so good?" at bounding box center [1035, 303] width 163 height 33
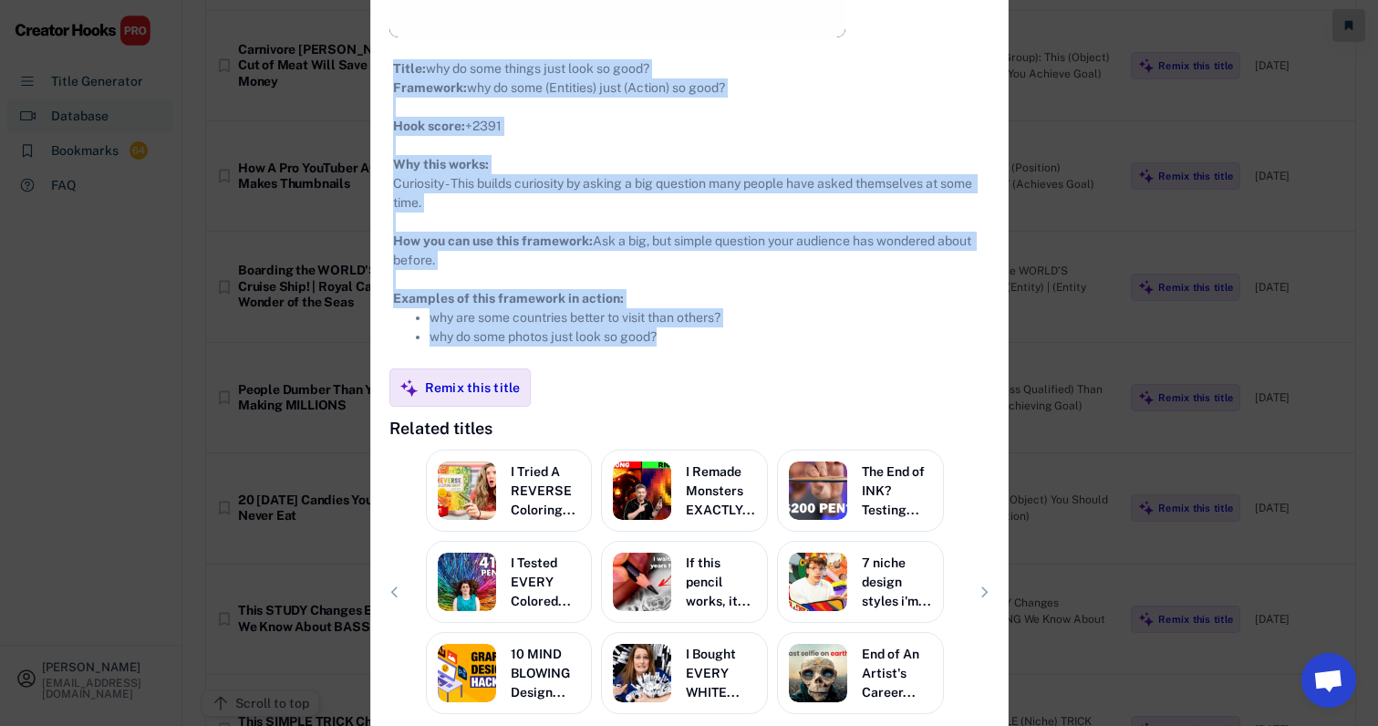
drag, startPoint x: 377, startPoint y: 97, endPoint x: 691, endPoint y: 356, distance: 406.7
click at [691, 356] on div "**********" at bounding box center [689, 183] width 636 height 1193
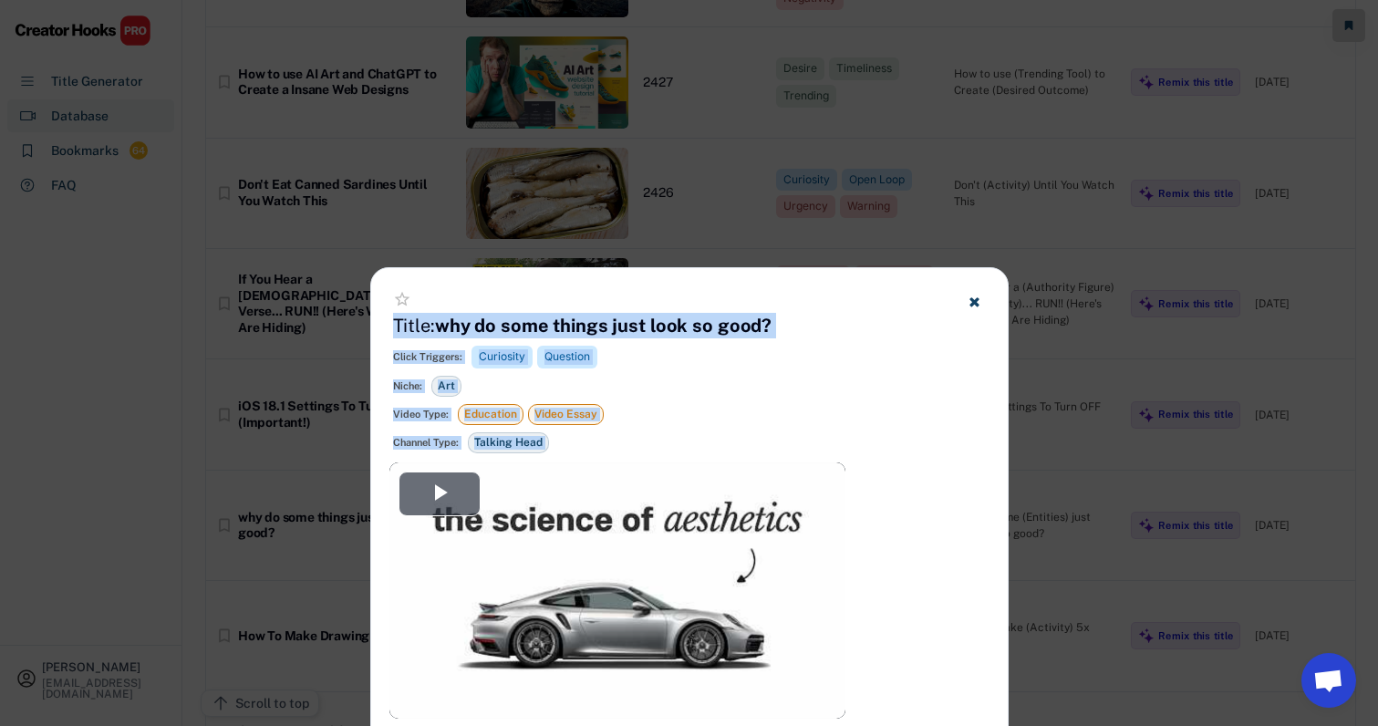
scroll to position [14806, 18]
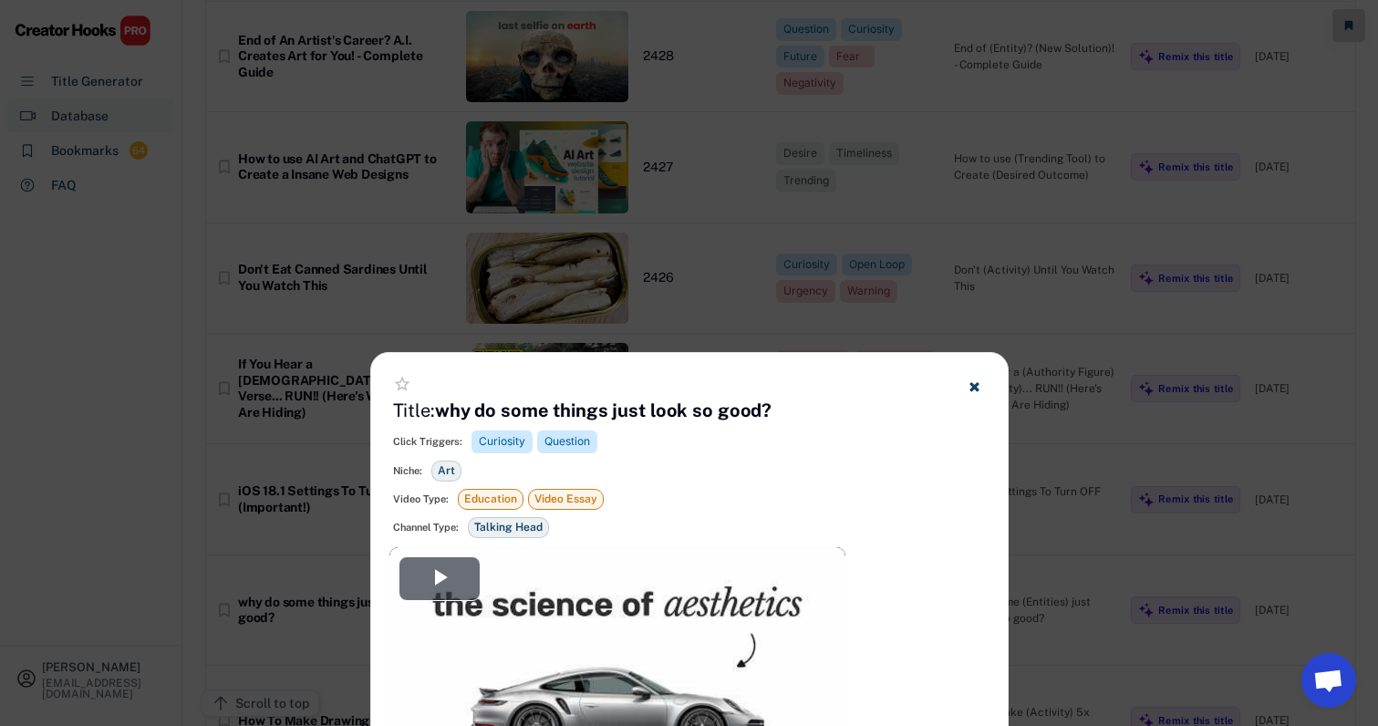
click at [823, 252] on div at bounding box center [689, 363] width 1378 height 726
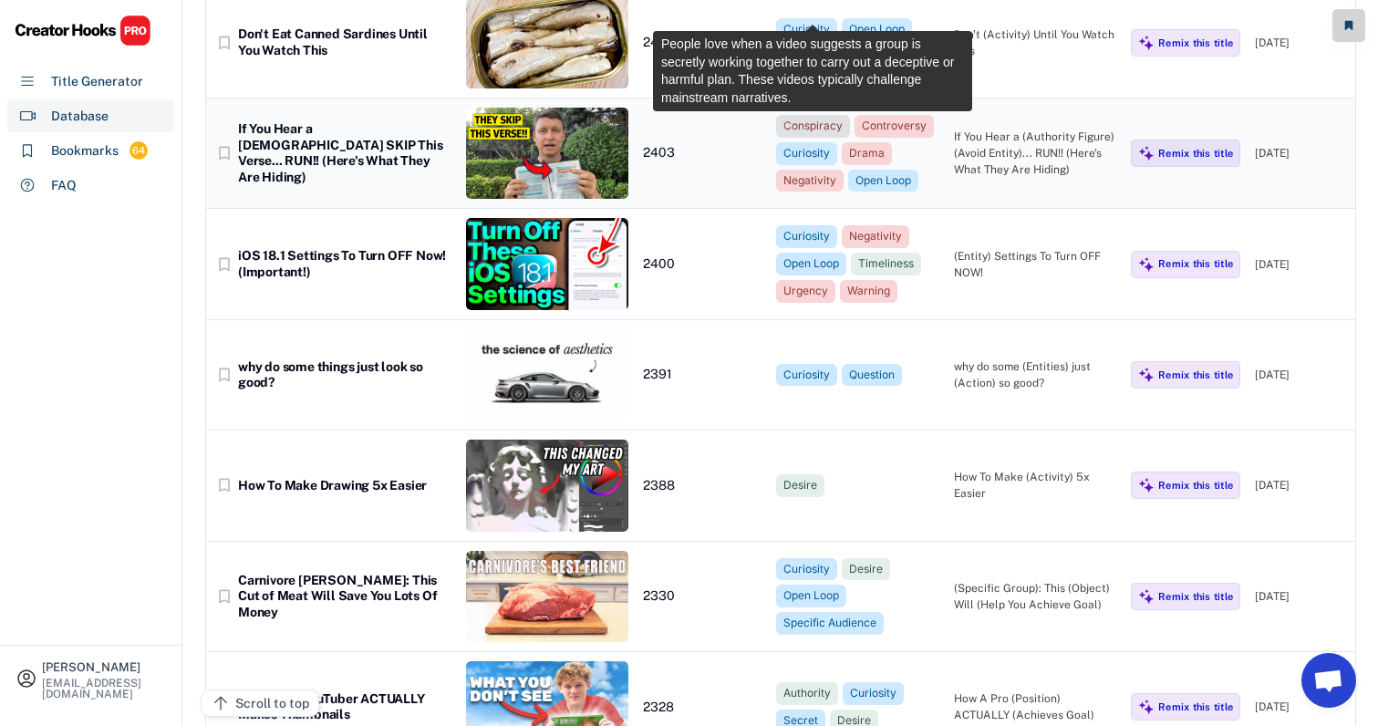
scroll to position [15154, 18]
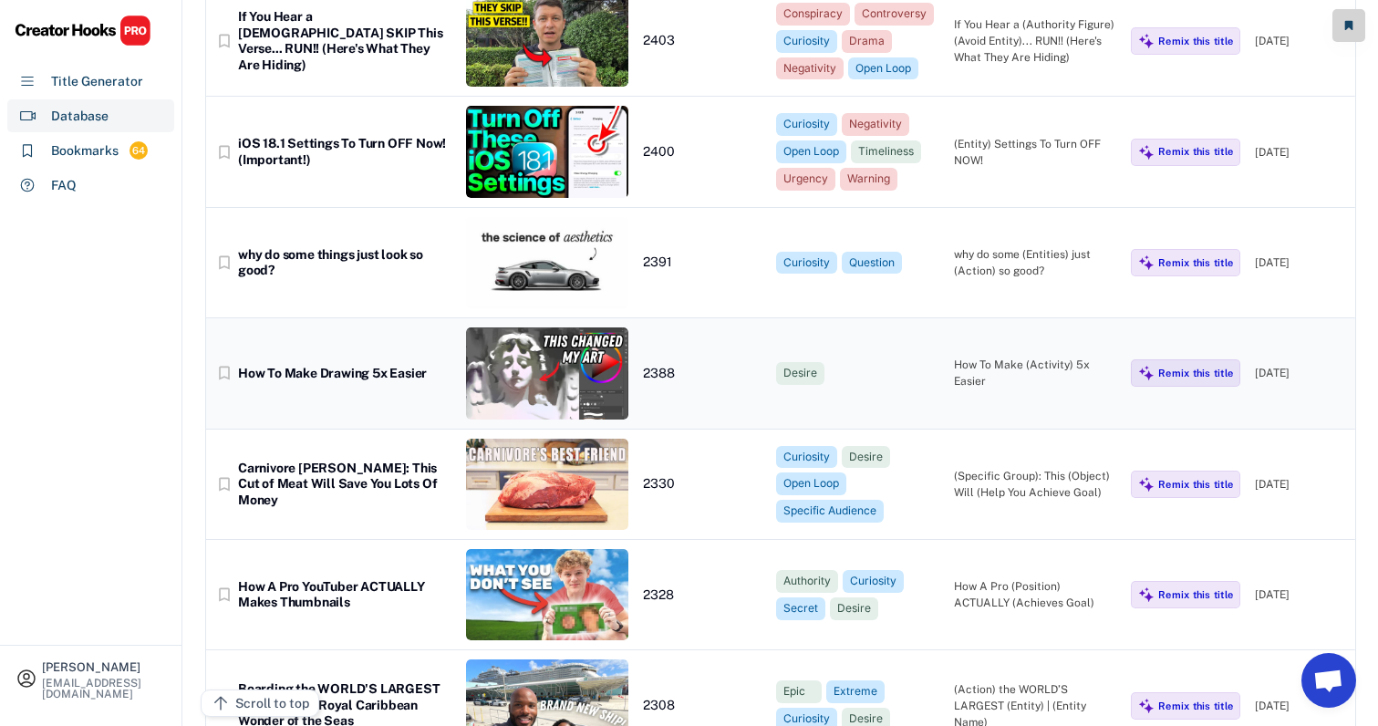
click at [962, 357] on div "How To Make (Activity) 5x Easier" at bounding box center [1035, 373] width 163 height 33
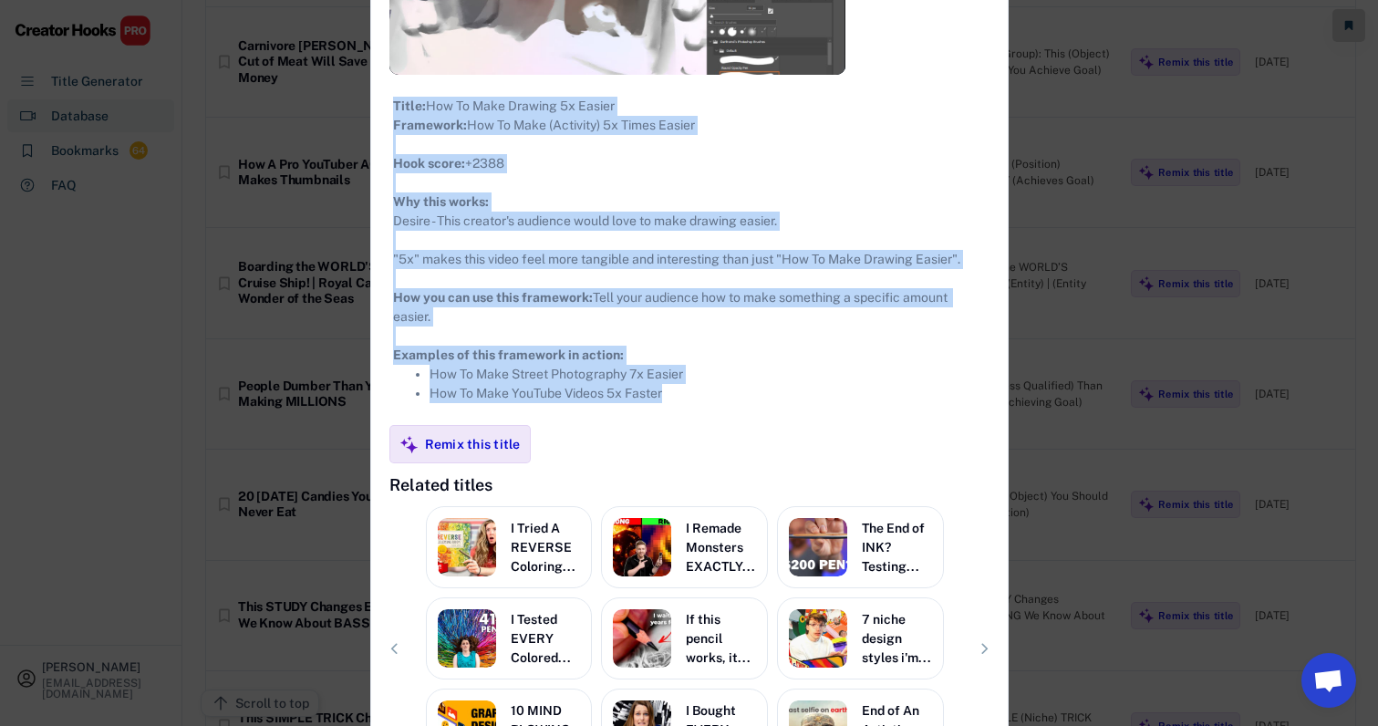
drag, startPoint x: 377, startPoint y: 105, endPoint x: 733, endPoint y: 461, distance: 503.5
click at [733, 461] on div "**********" at bounding box center [689, 230] width 636 height 1212
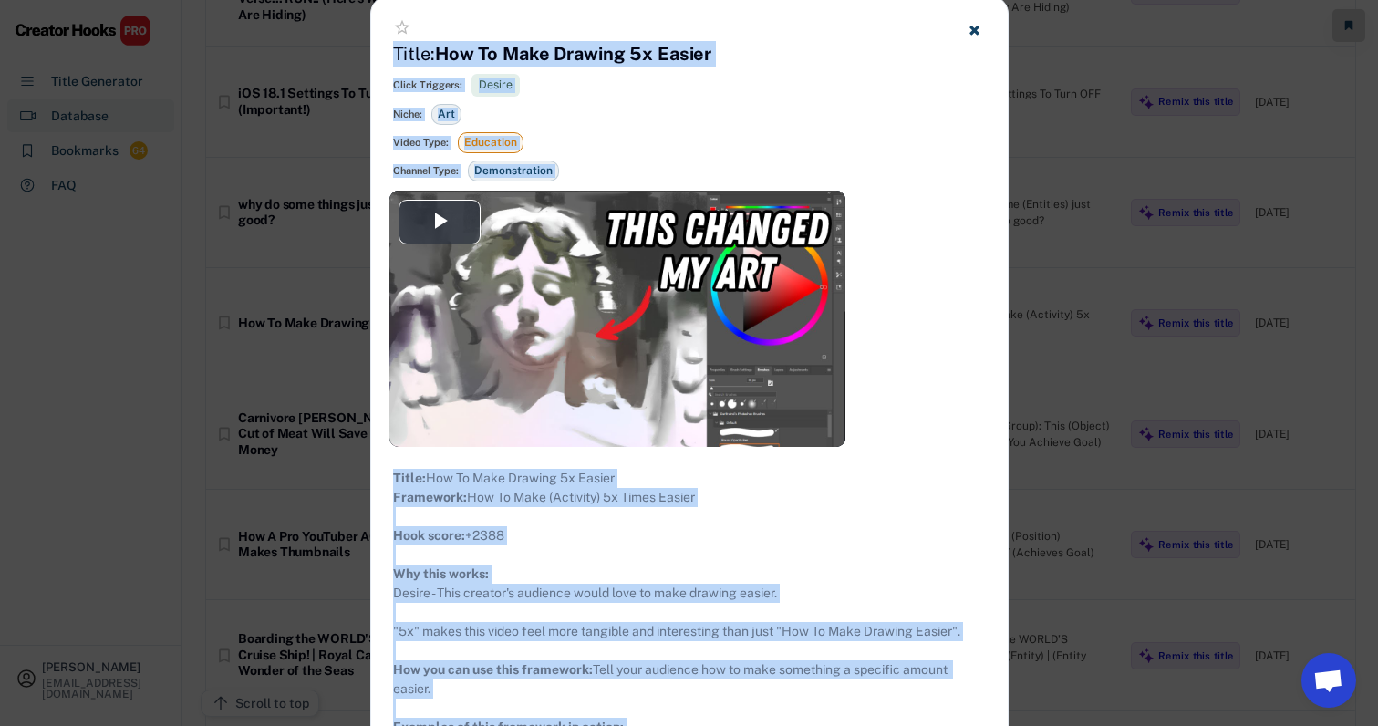
scroll to position [15139, 18]
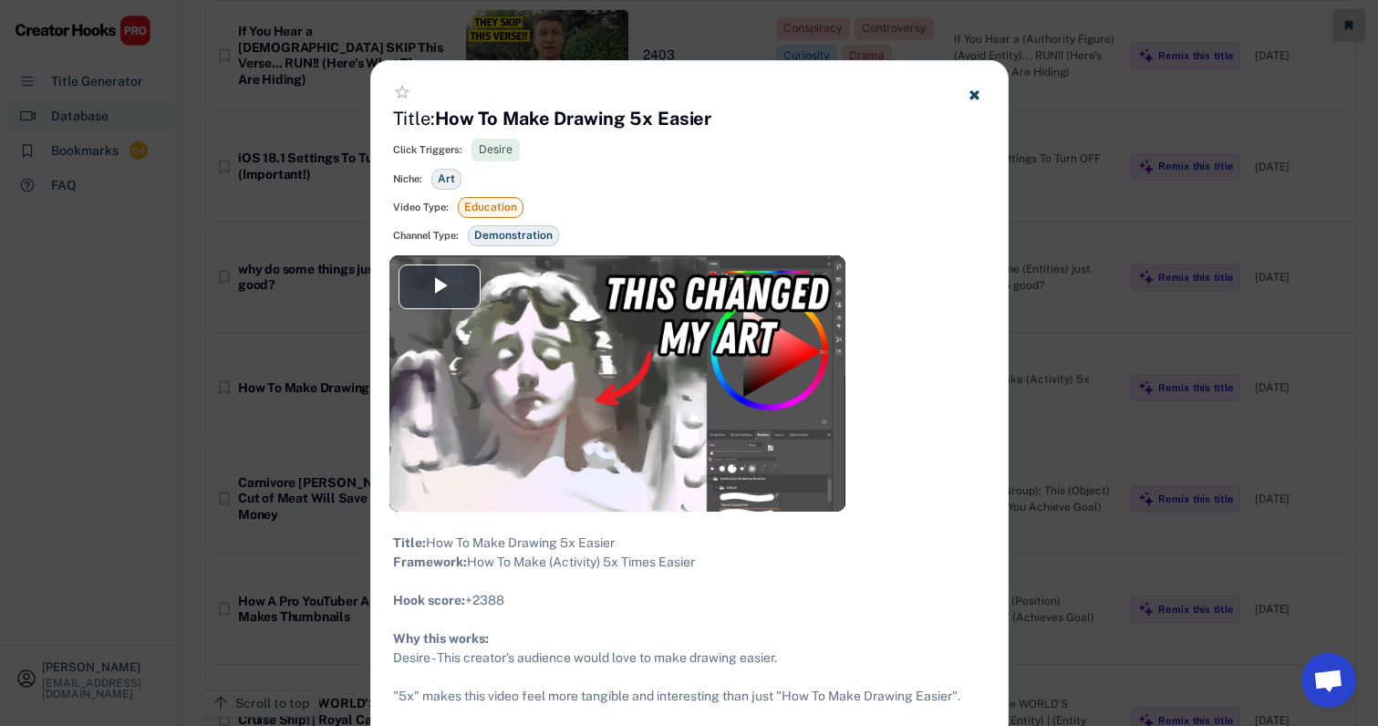
click at [1109, 370] on div at bounding box center [689, 363] width 1378 height 726
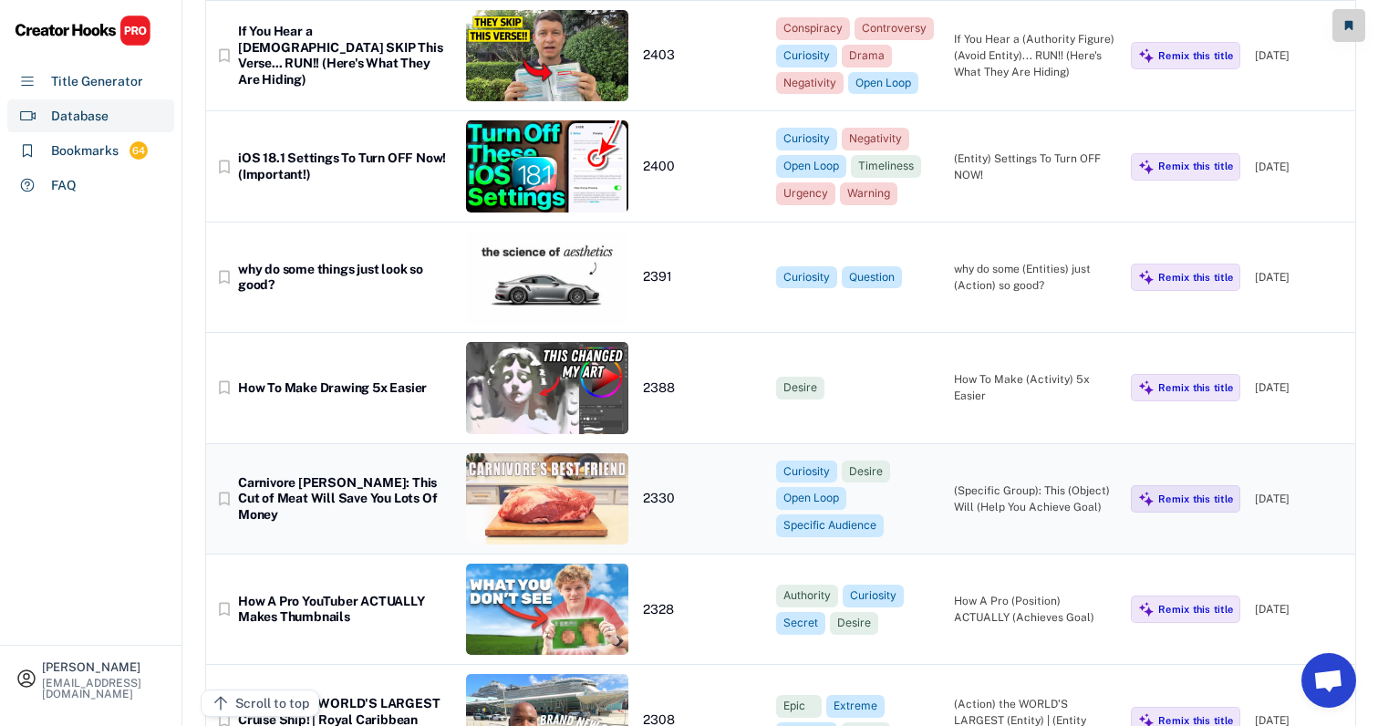
click at [997, 482] on div "(Specific Group): This (Object) Will (Help You Achieve Goal)" at bounding box center [1035, 498] width 163 height 33
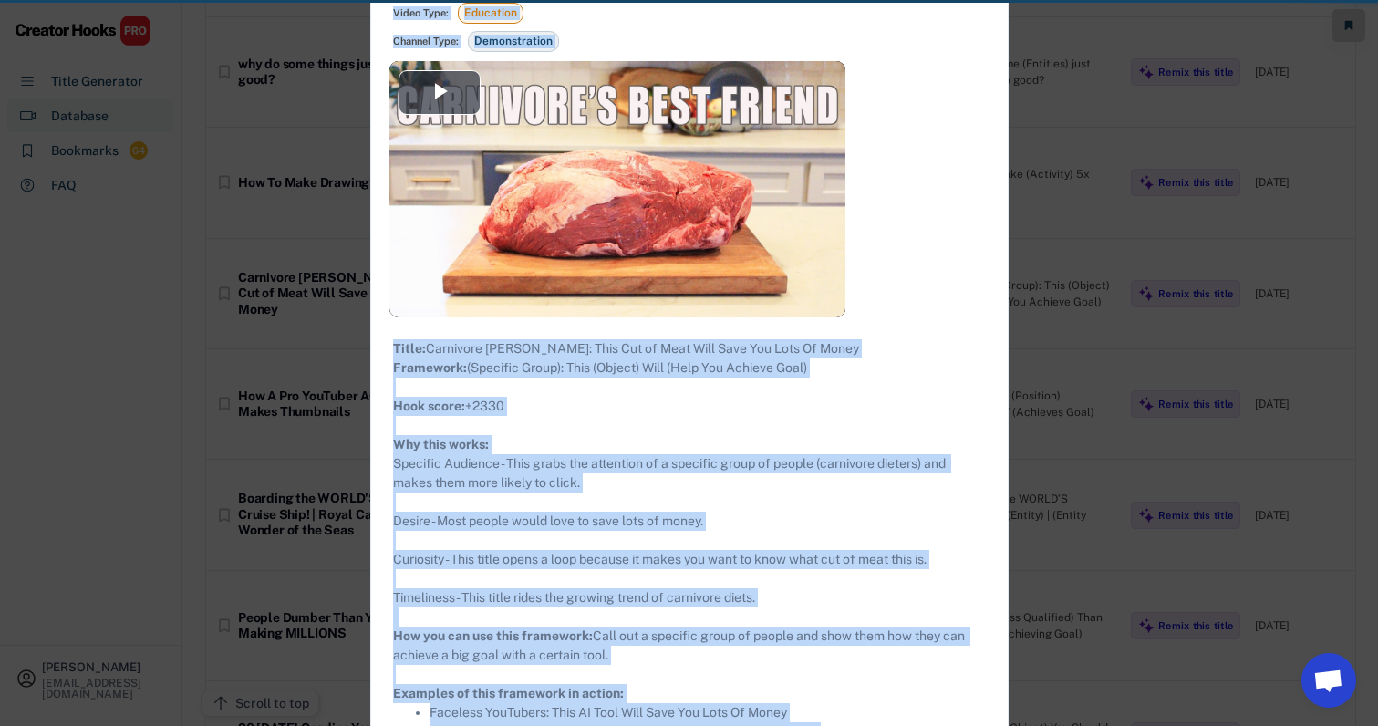
scroll to position [15494, 18]
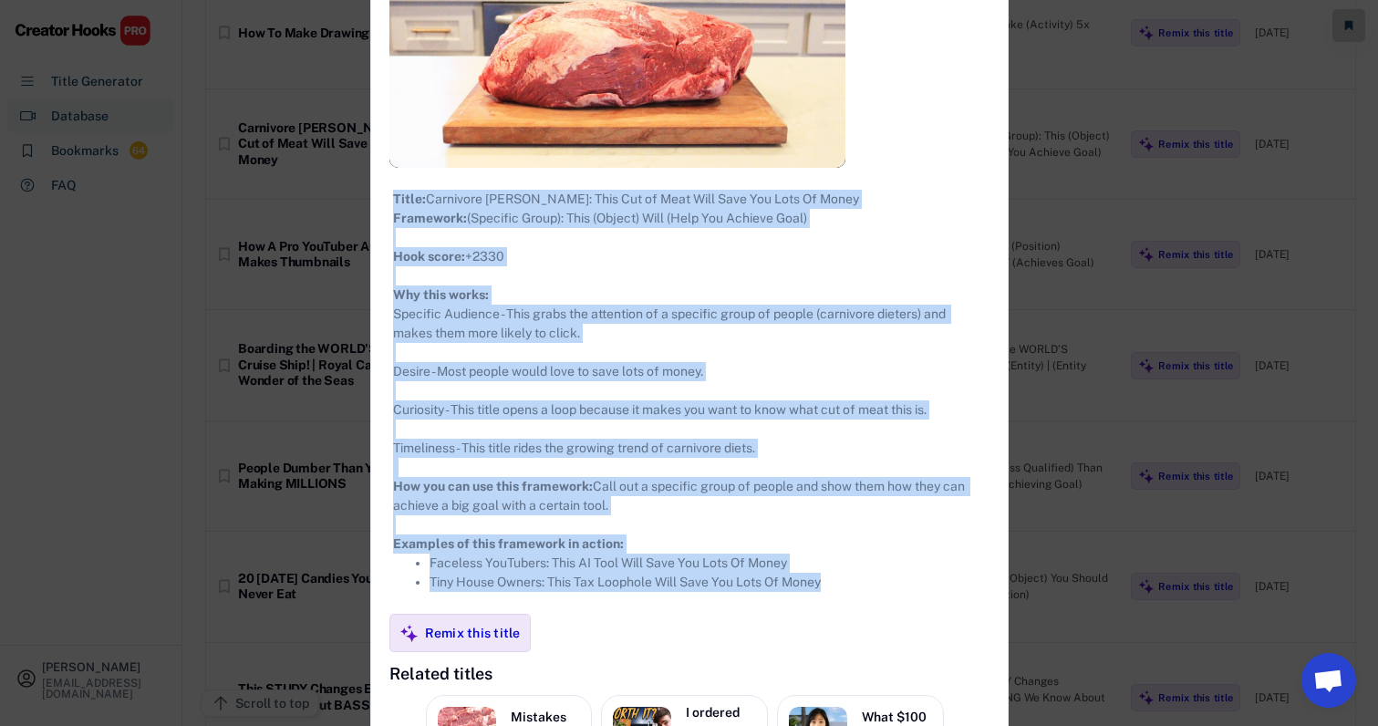
drag, startPoint x: 369, startPoint y: 102, endPoint x: 836, endPoint y: 607, distance: 687.8
click at [836, 607] on div "**********" at bounding box center [689, 358] width 636 height 1333
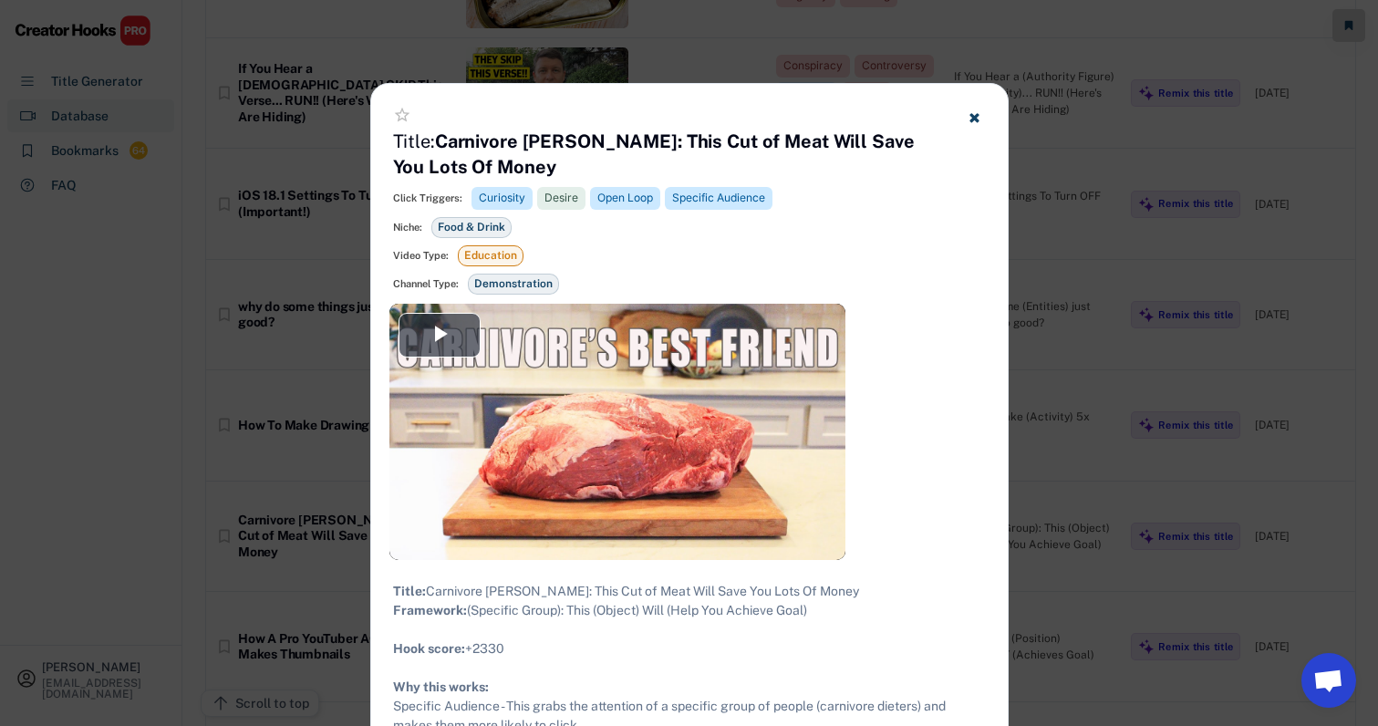
click at [1130, 335] on div at bounding box center [689, 363] width 1378 height 726
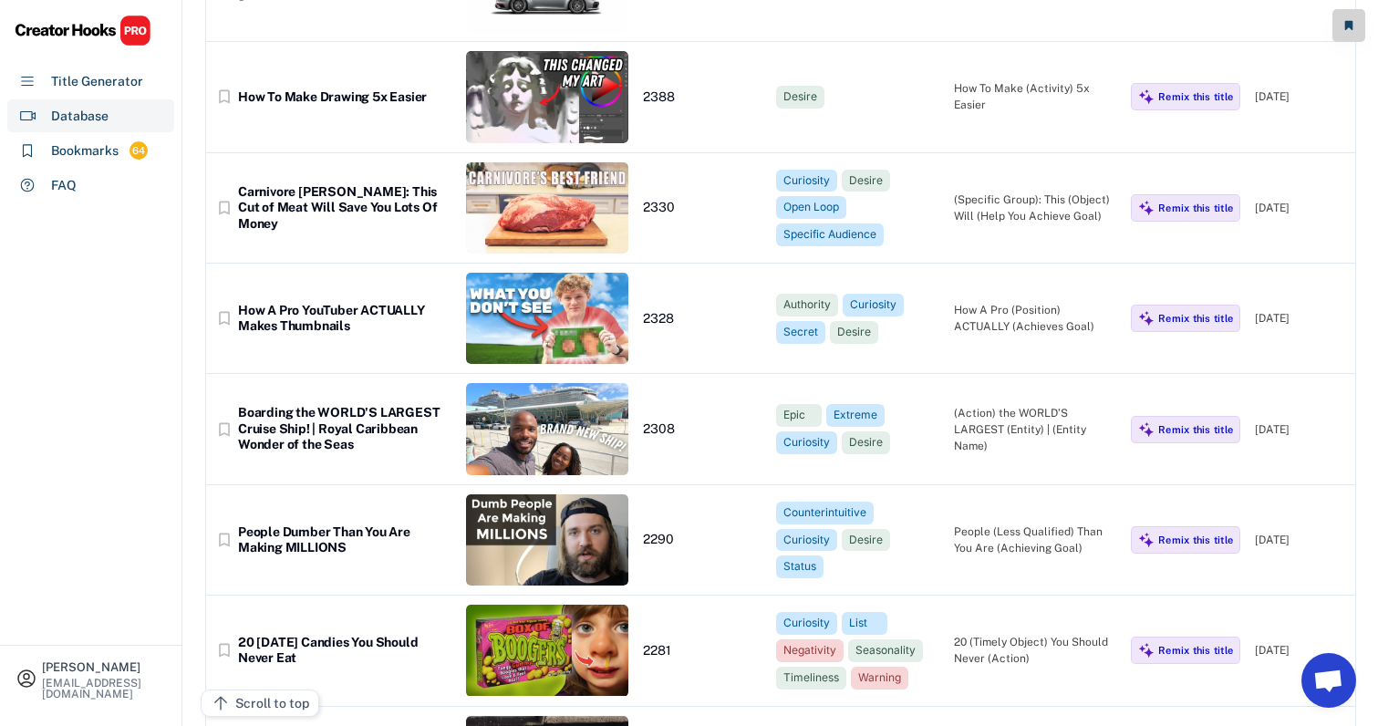
scroll to position [15462, 18]
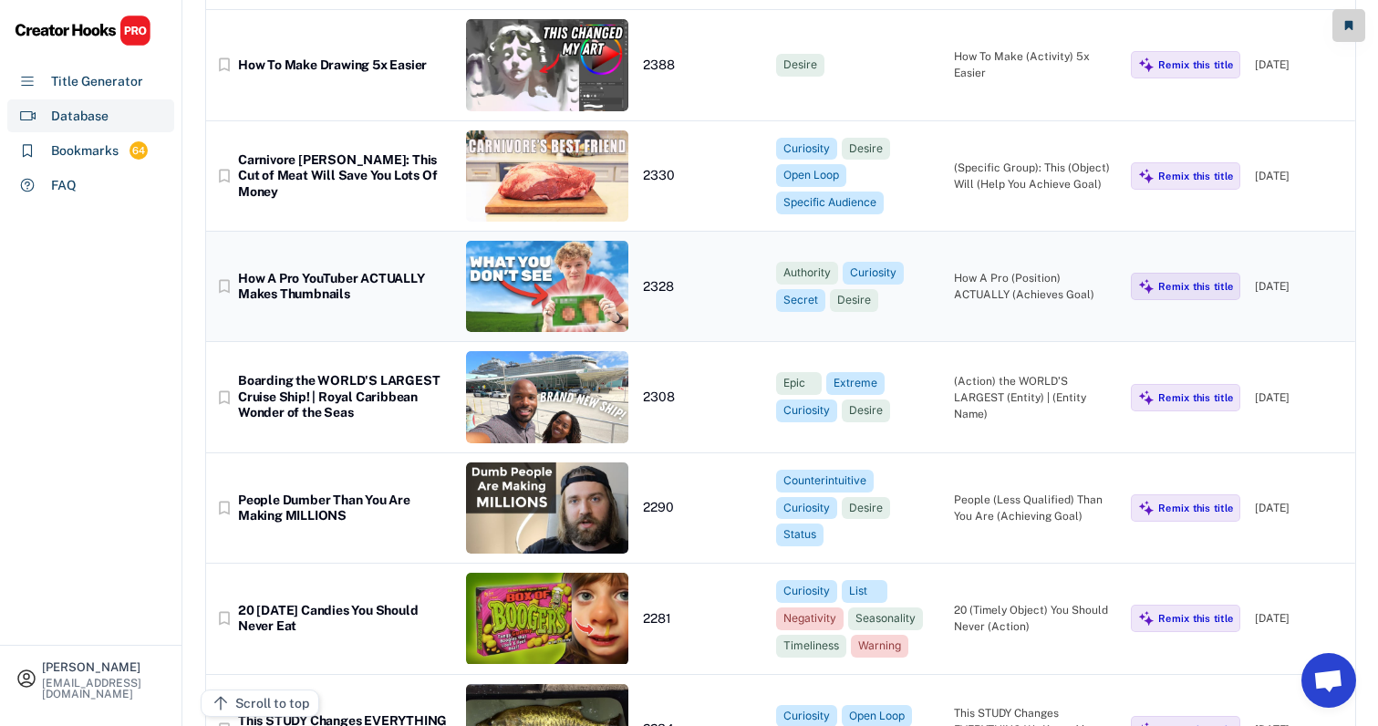
click at [1014, 270] on div "How A Pro (Position) ACTUALLY (Achieves Goal)" at bounding box center [1035, 286] width 163 height 33
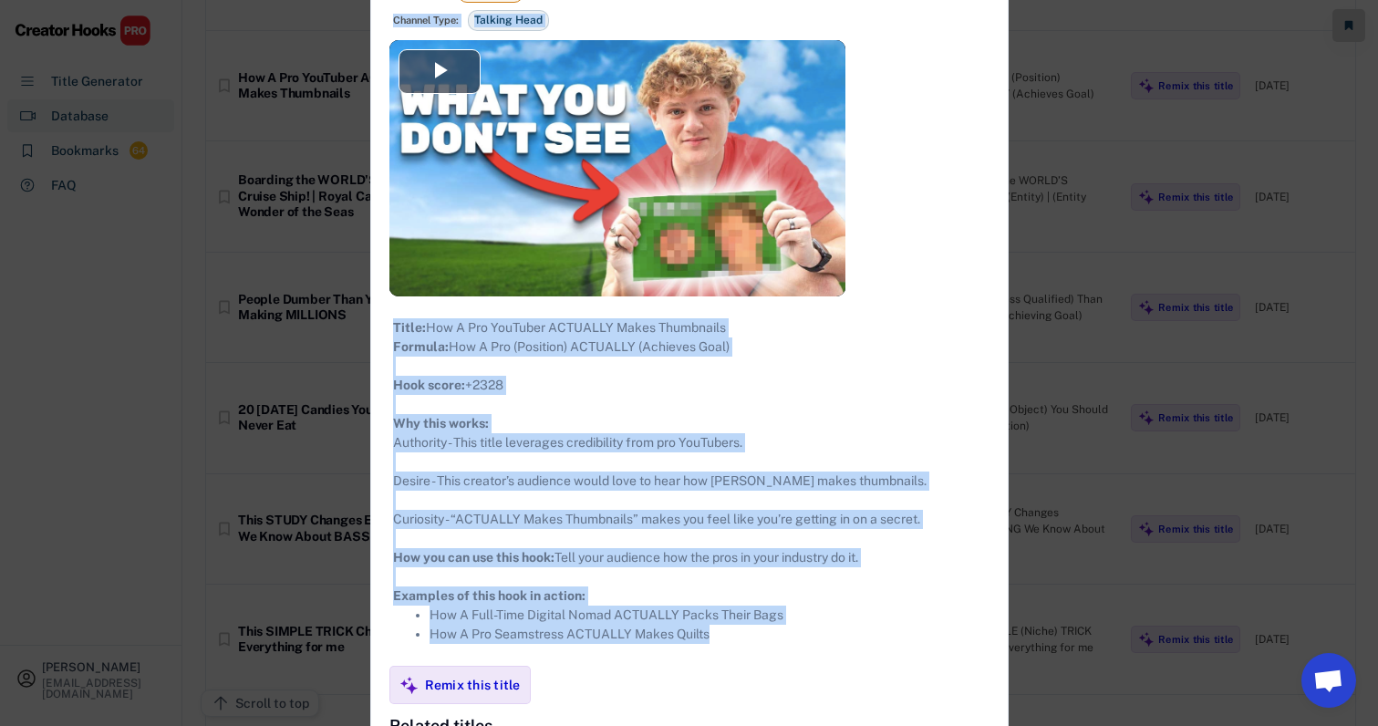
scroll to position [15744, 18]
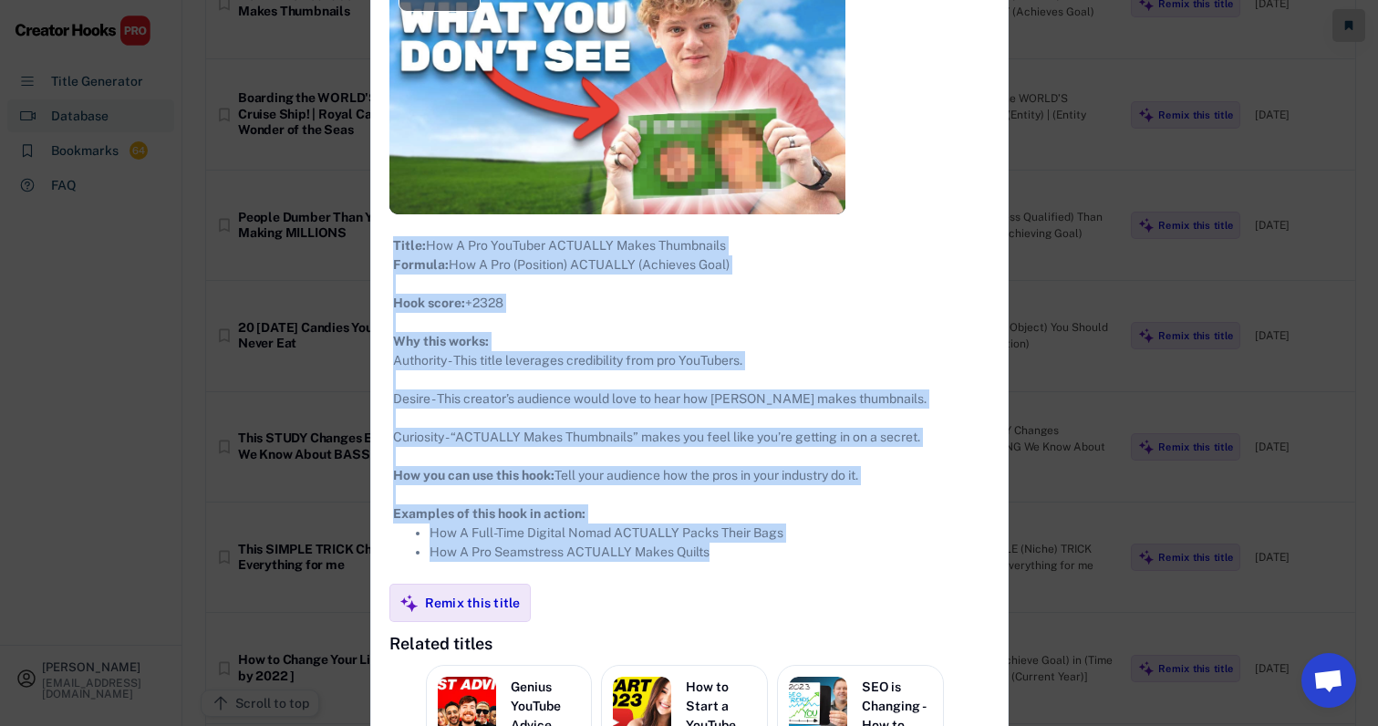
drag, startPoint x: 375, startPoint y: 96, endPoint x: 739, endPoint y: 570, distance: 598.2
click at [739, 570] on div "**********" at bounding box center [689, 379] width 636 height 1231
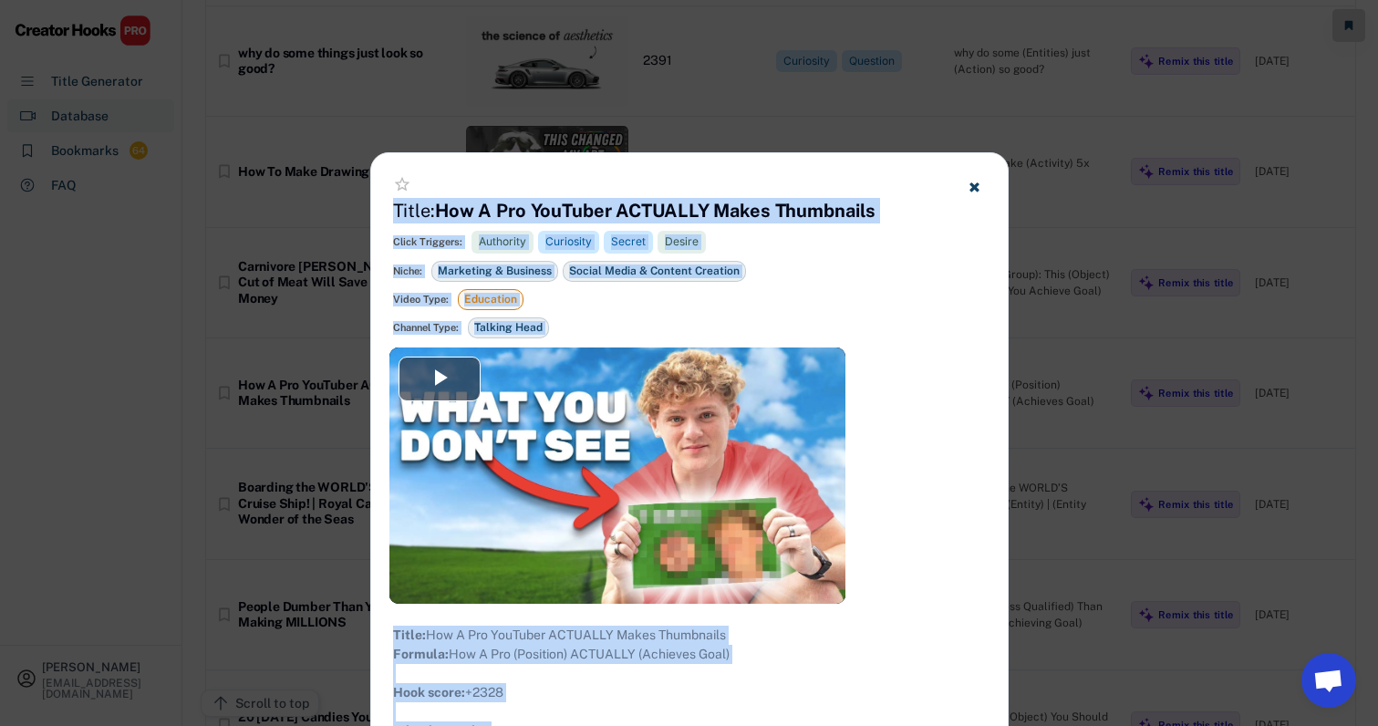
scroll to position [15322, 18]
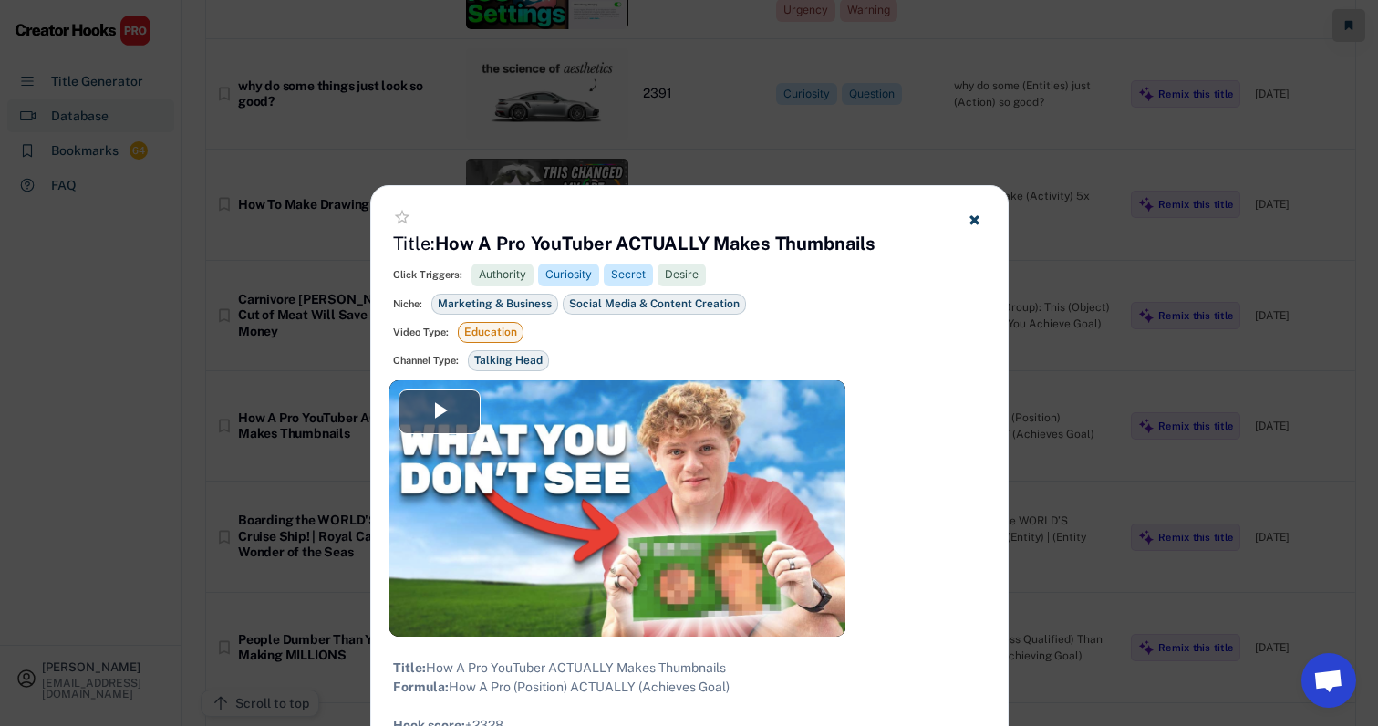
click at [1094, 401] on div at bounding box center [689, 363] width 1378 height 726
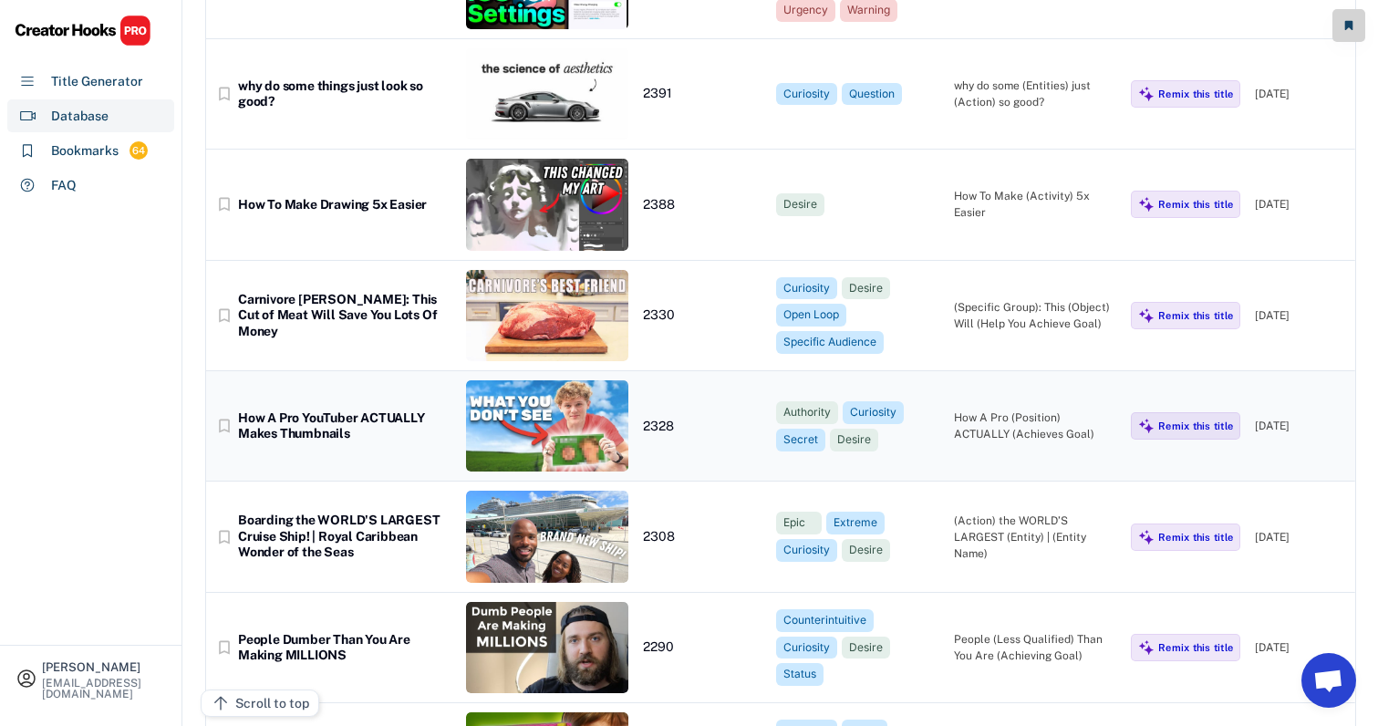
scroll to position [15431, 18]
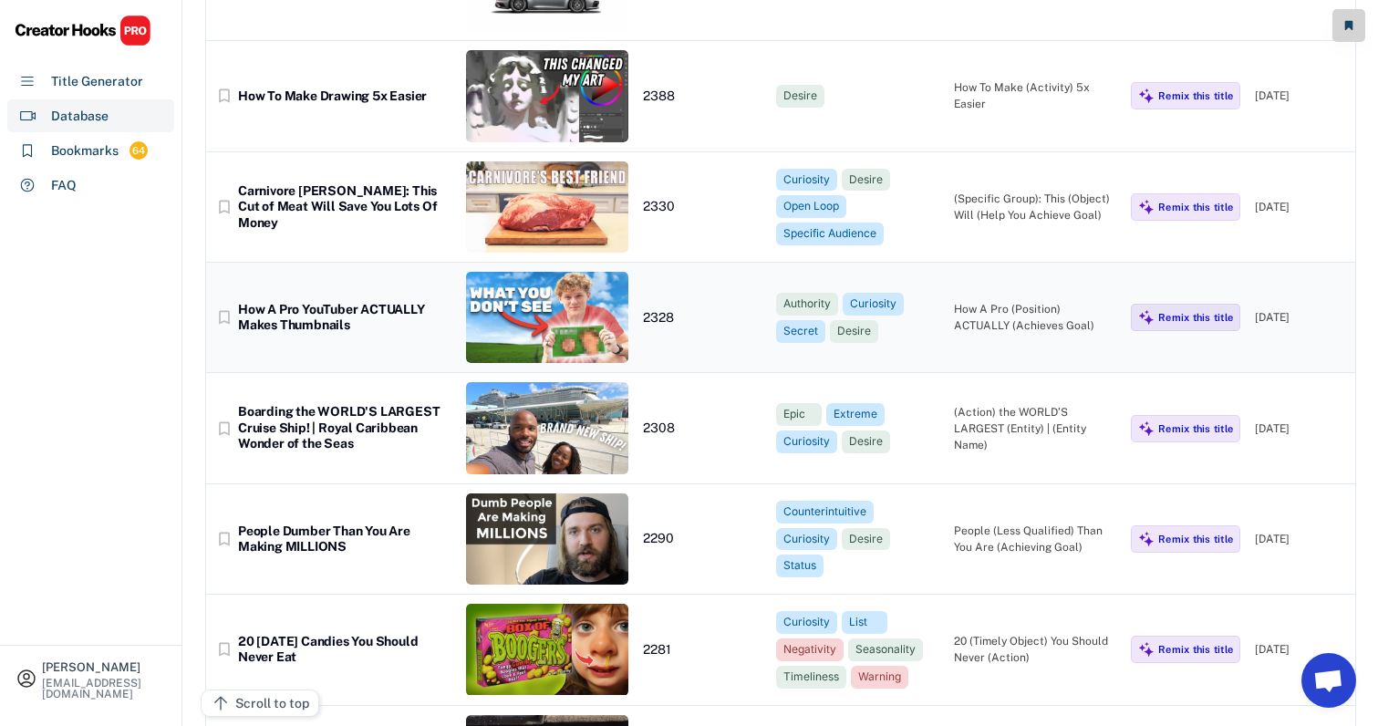
click at [1006, 404] on div "(Action) the WORLD’S LARGEST (Entity) | (Entity Name)" at bounding box center [1035, 428] width 163 height 49
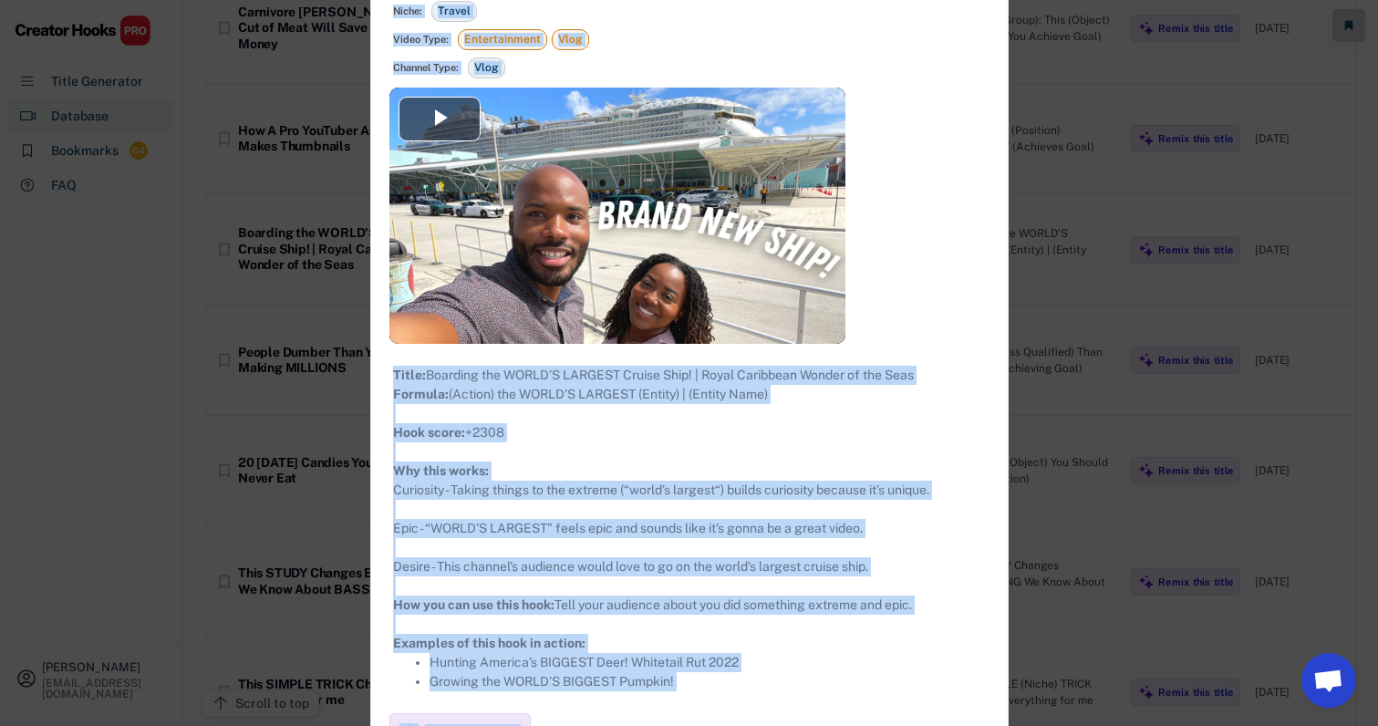
scroll to position [15720, 18]
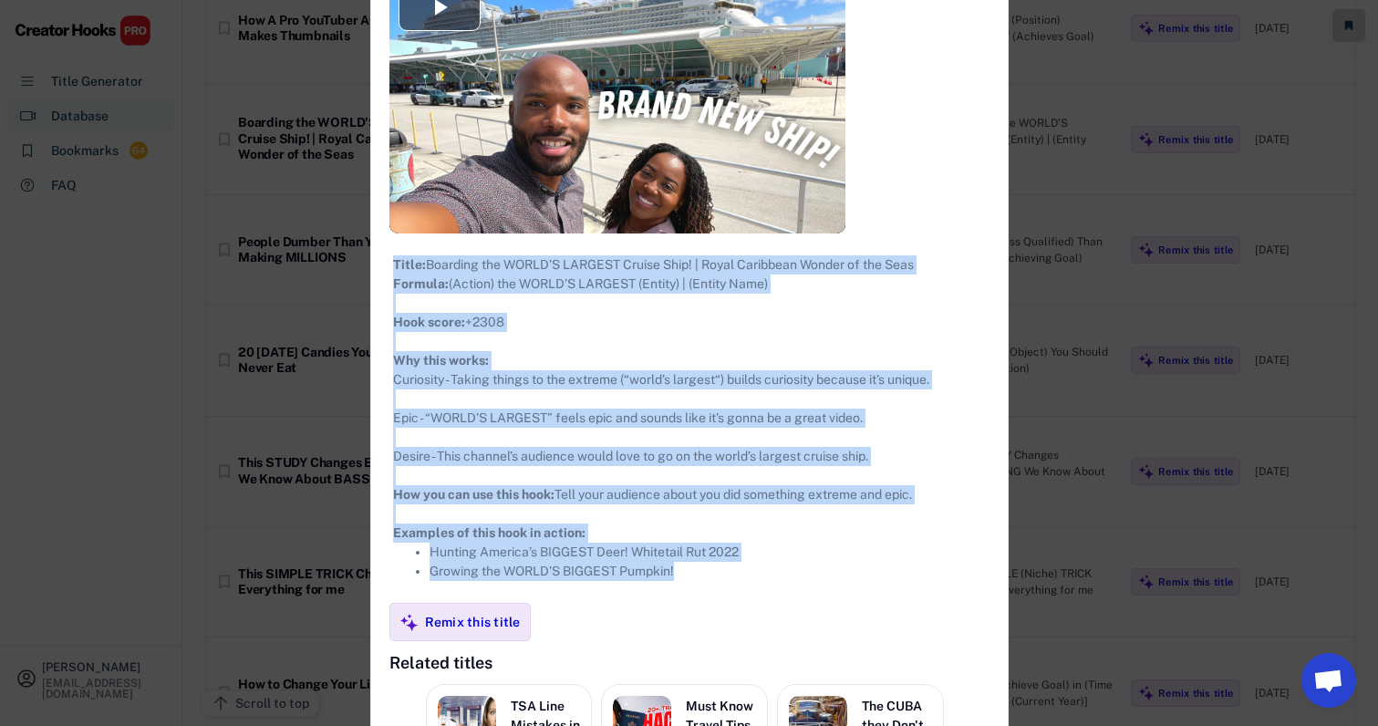
drag, startPoint x: 374, startPoint y: 106, endPoint x: 705, endPoint y: 617, distance: 609.2
click at [705, 617] on div "**********" at bounding box center [689, 385] width 636 height 1256
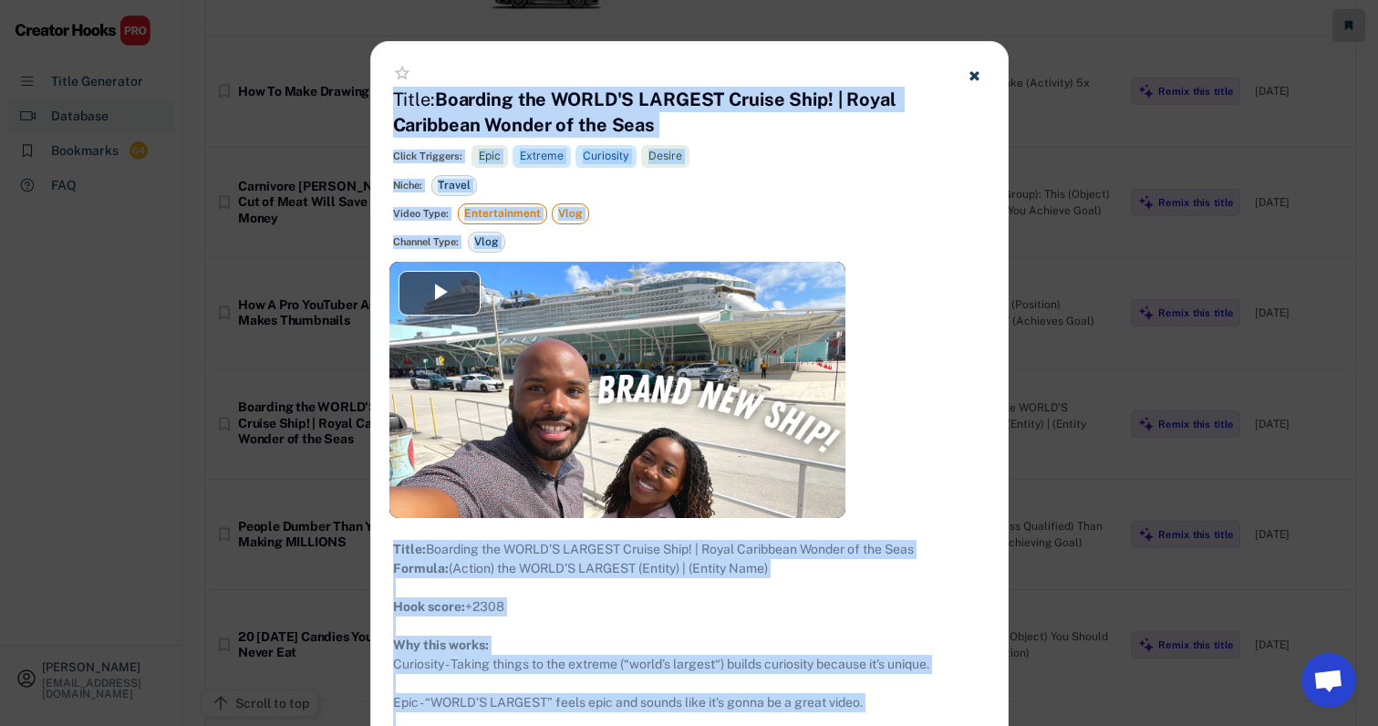
scroll to position [15426, 18]
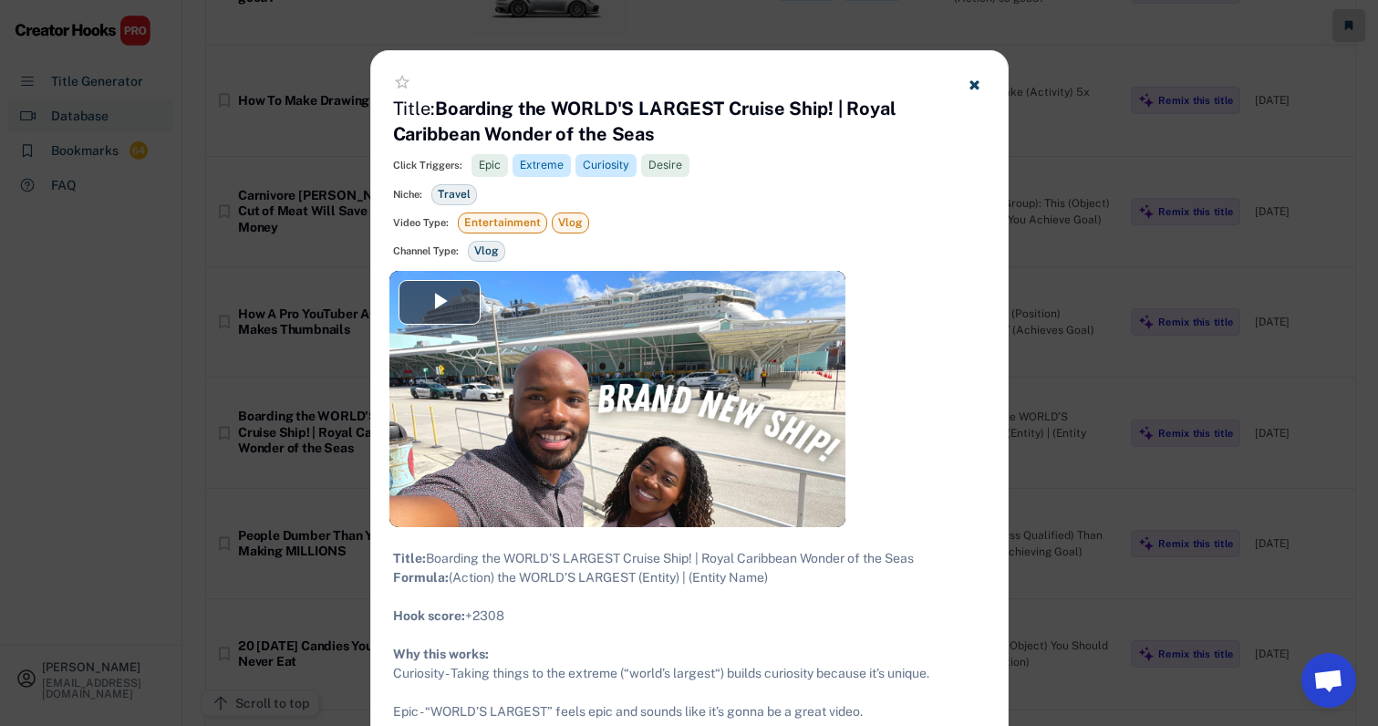
click at [902, 521] on div "**********" at bounding box center [689, 679] width 636 height 1256
click at [1001, 504] on div at bounding box center [689, 363] width 1378 height 726
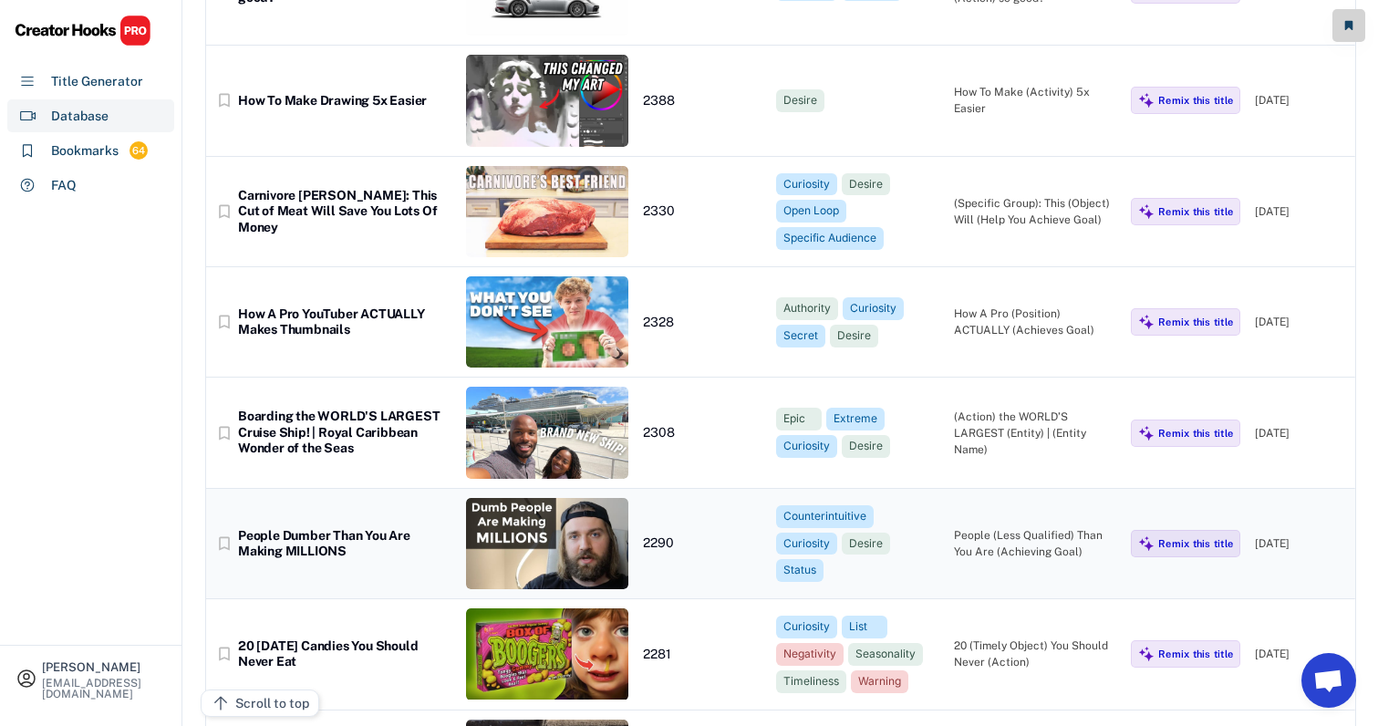
click at [947, 489] on div "bookmark_border People Dumber Than You Are Making MILLIONS 2290 Counterintuitiv…" at bounding box center [780, 544] width 1149 height 110
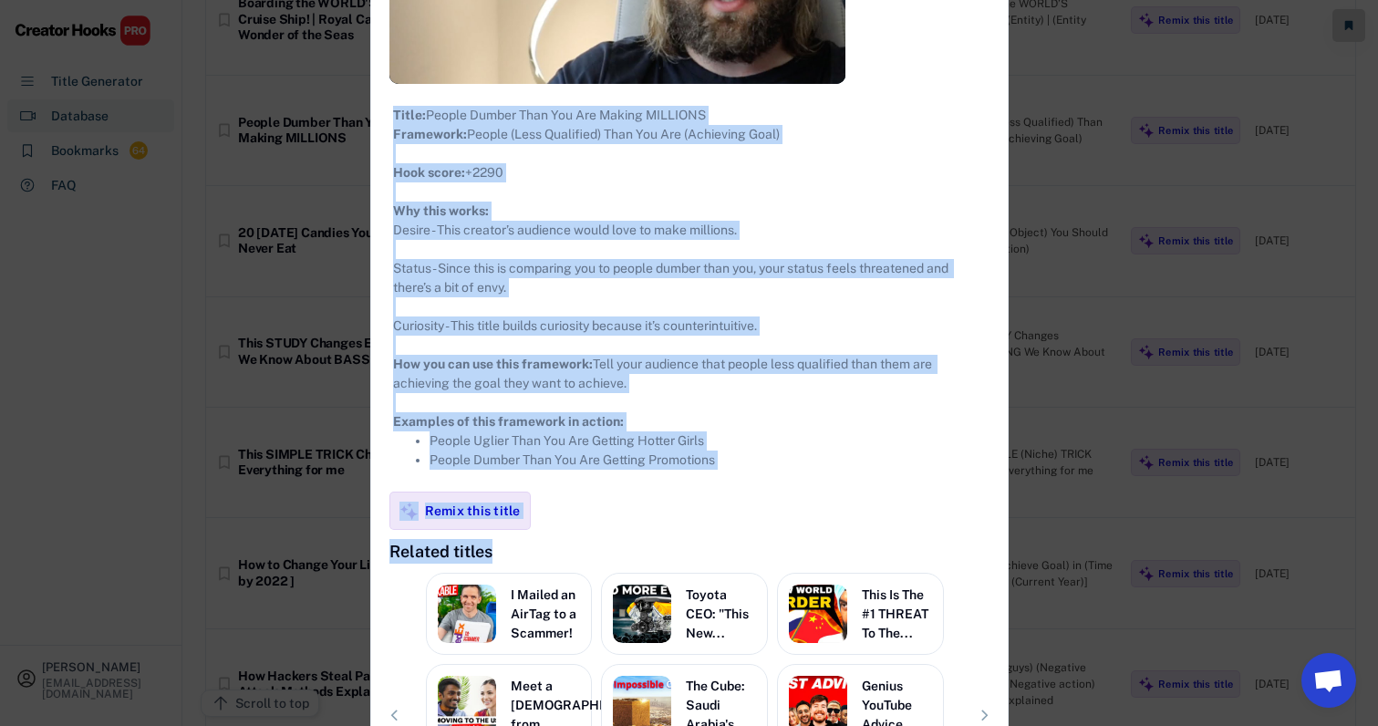
scroll to position [15890, 9]
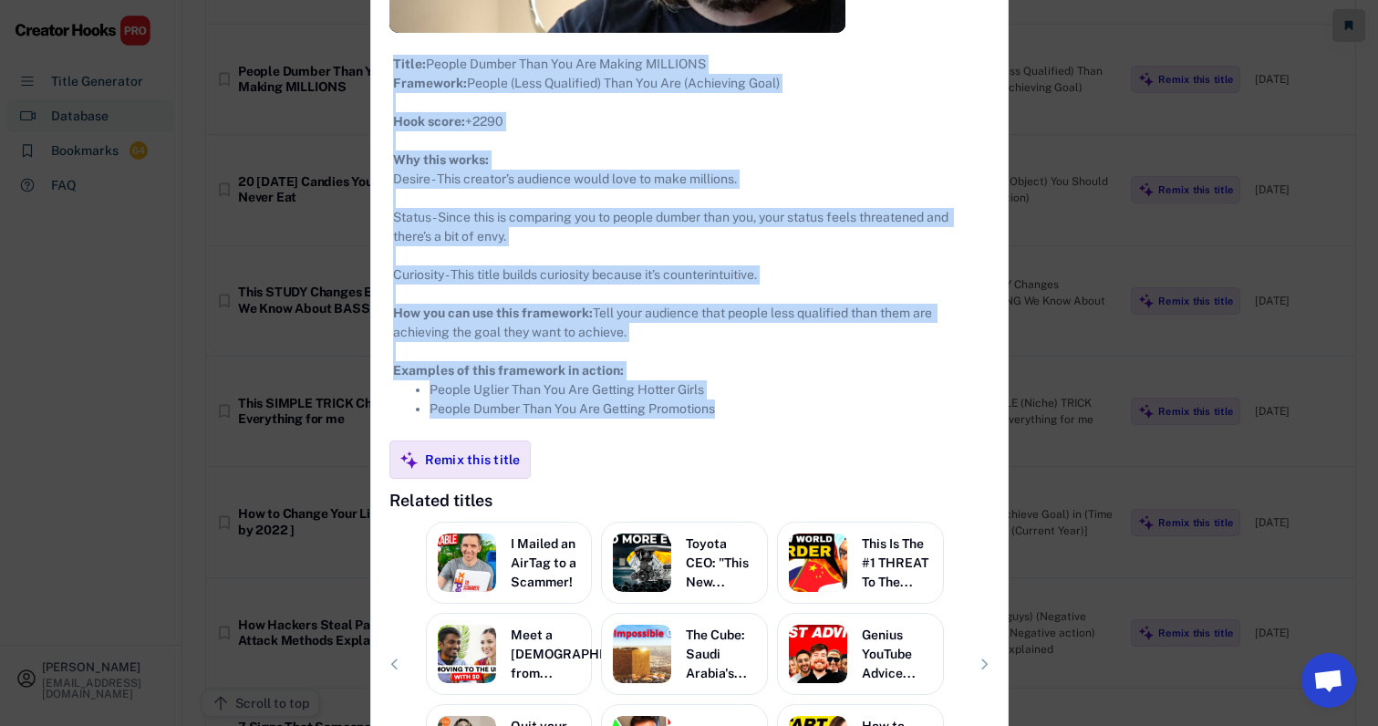
drag, startPoint x: 382, startPoint y: 67, endPoint x: 774, endPoint y: 463, distance: 557.7
click at [774, 463] on div "**********" at bounding box center [689, 216] width 636 height 1269
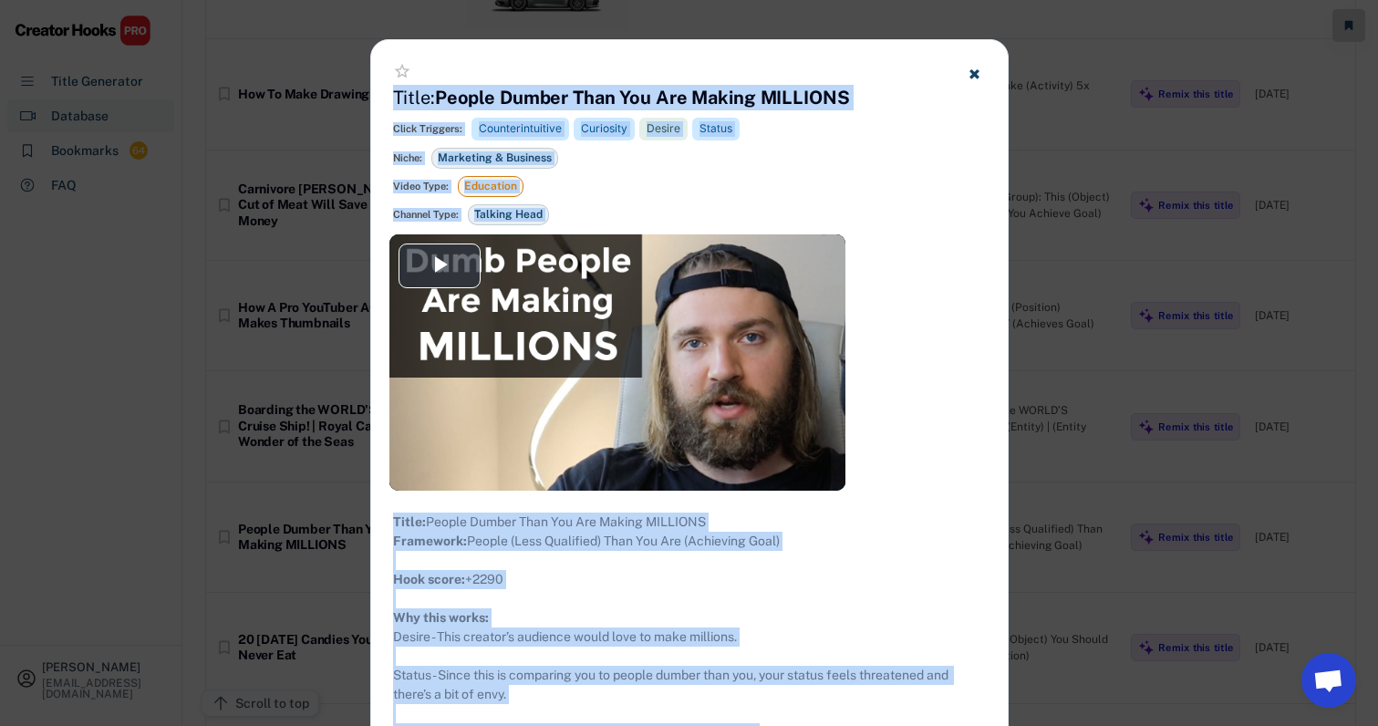
scroll to position [15429, 9]
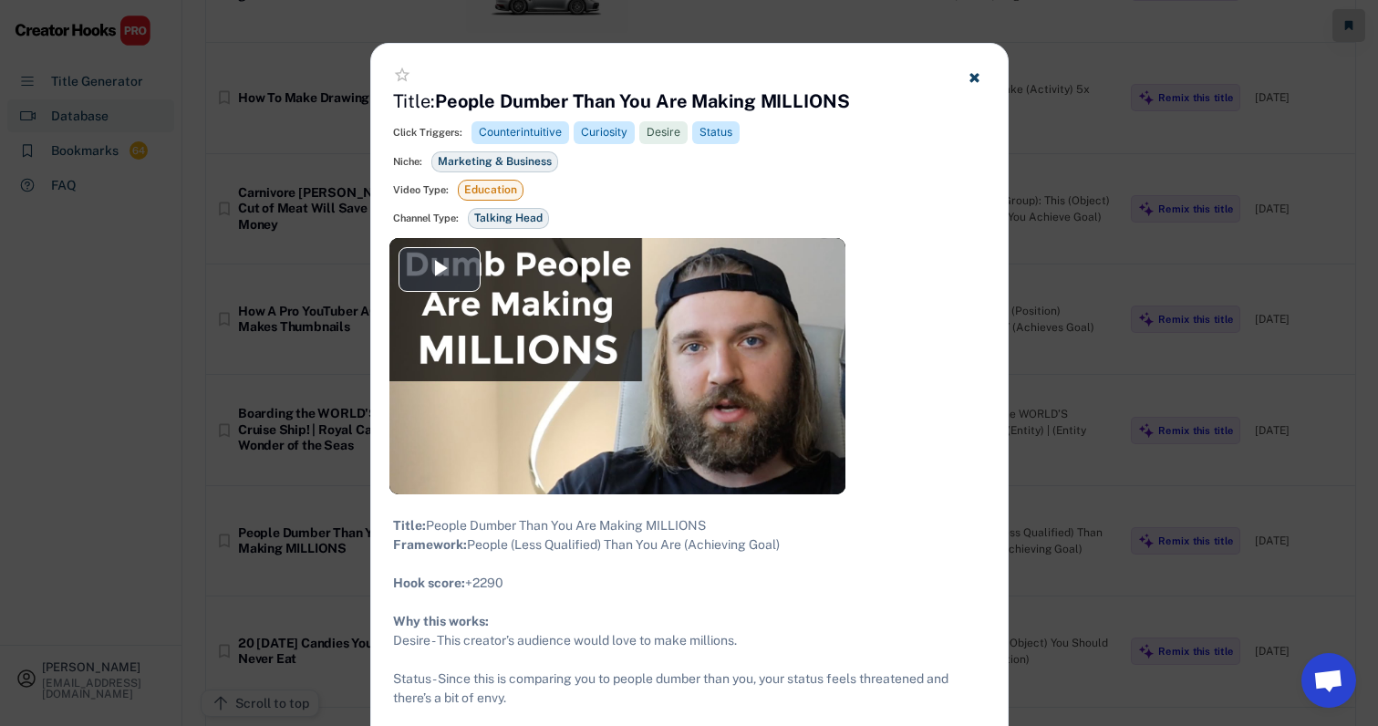
click at [1111, 335] on div at bounding box center [689, 363] width 1378 height 726
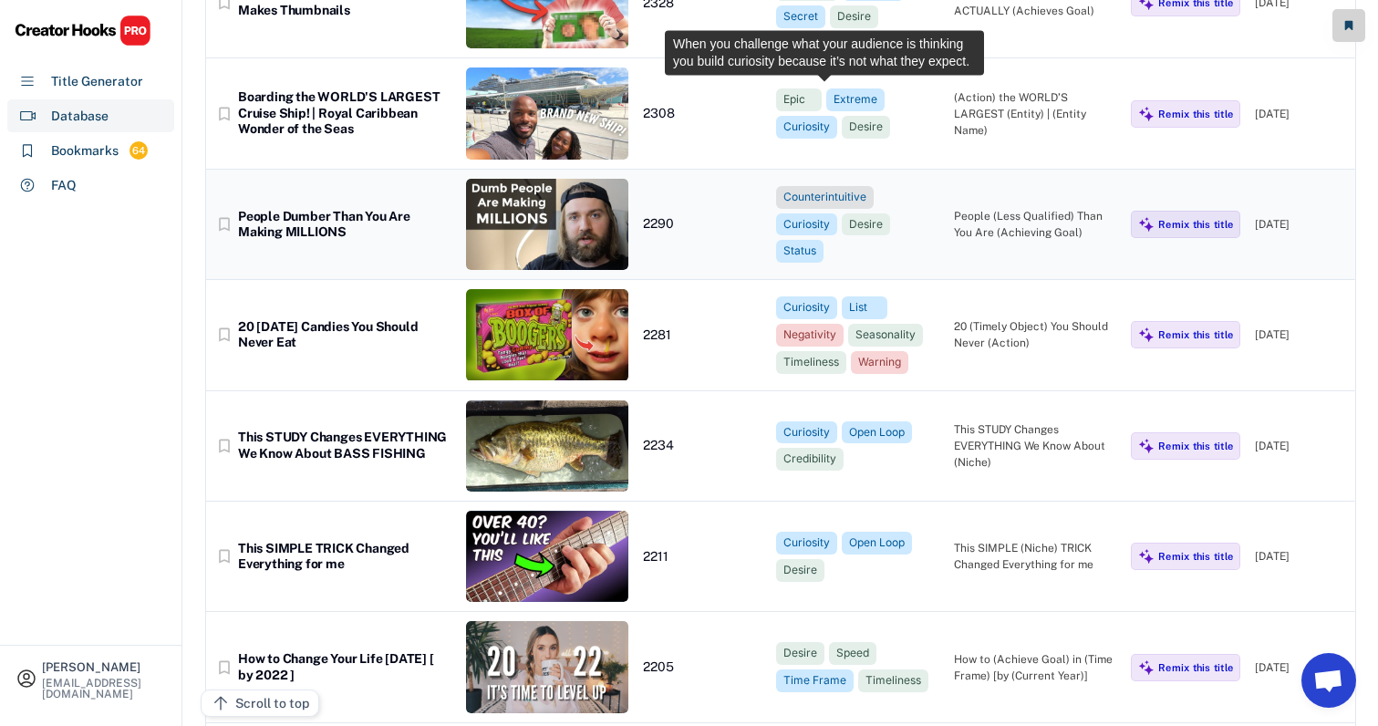
scroll to position [15755, 9]
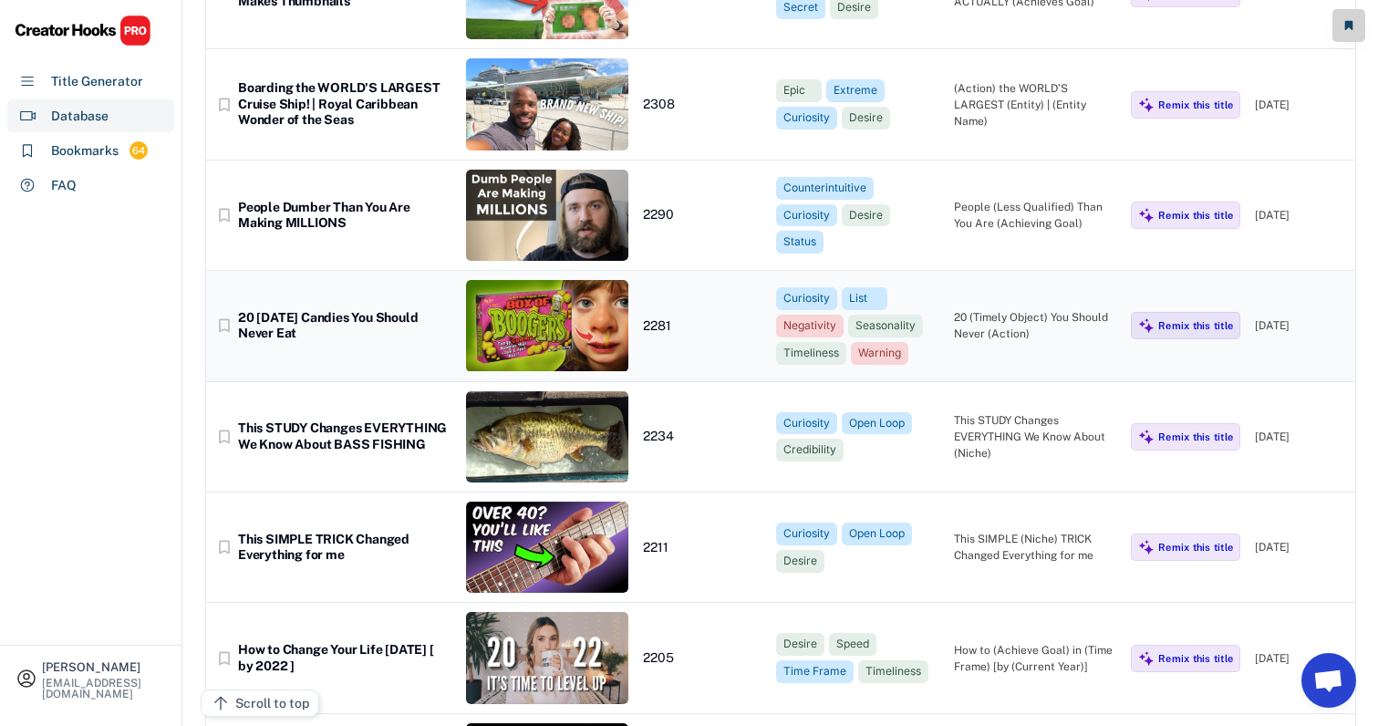
click at [948, 271] on div "bookmark_border 20 Halloween Candies You Should Never Eat 2281 Curiosity List N…" at bounding box center [780, 326] width 1149 height 110
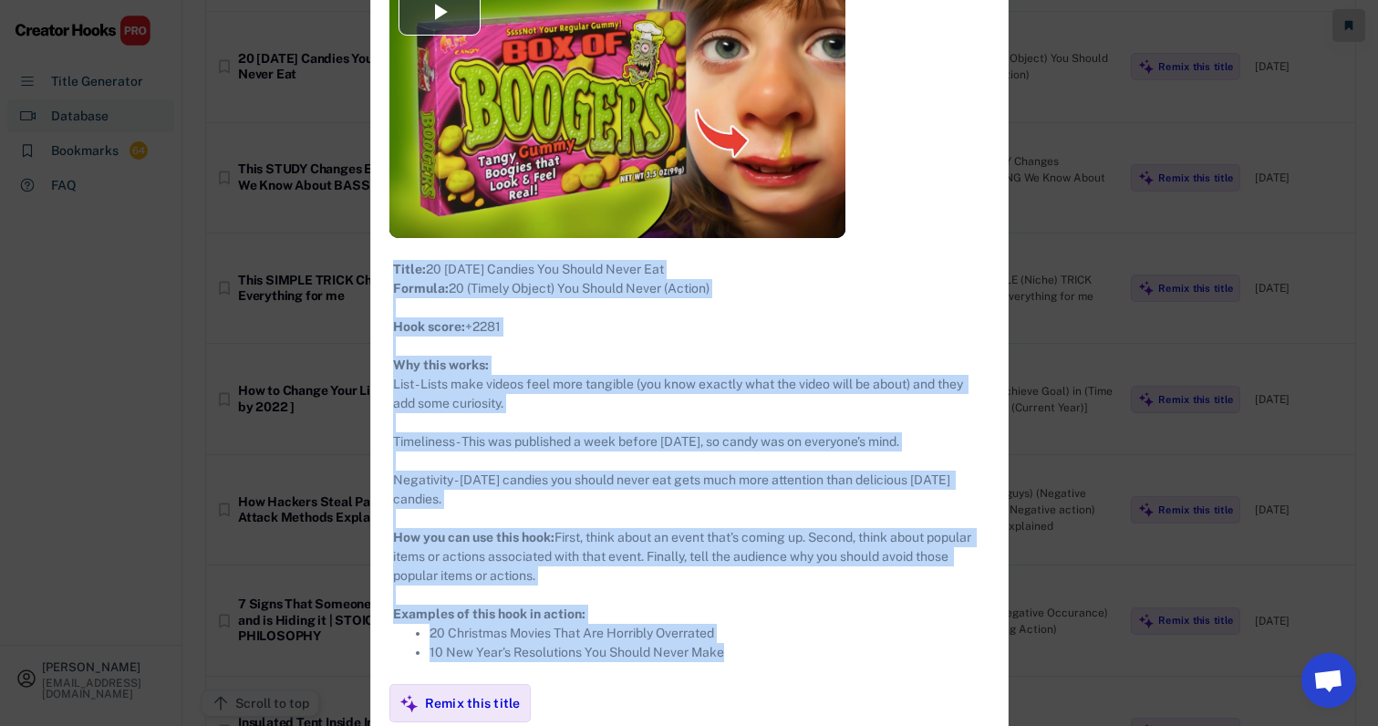
scroll to position [16165, 9]
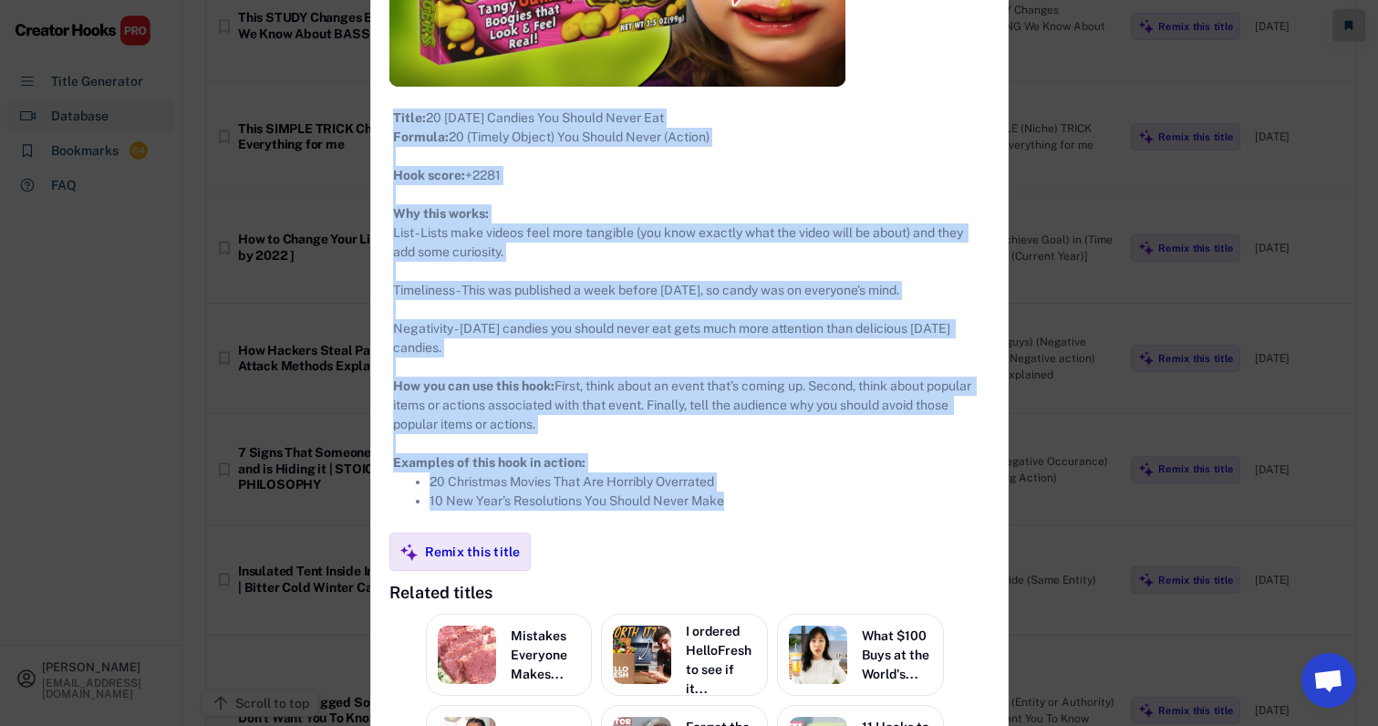
drag, startPoint x: 373, startPoint y: 211, endPoint x: 738, endPoint y: 542, distance: 492.5
click at [738, 542] on div "**********" at bounding box center [689, 289] width 636 height 1307
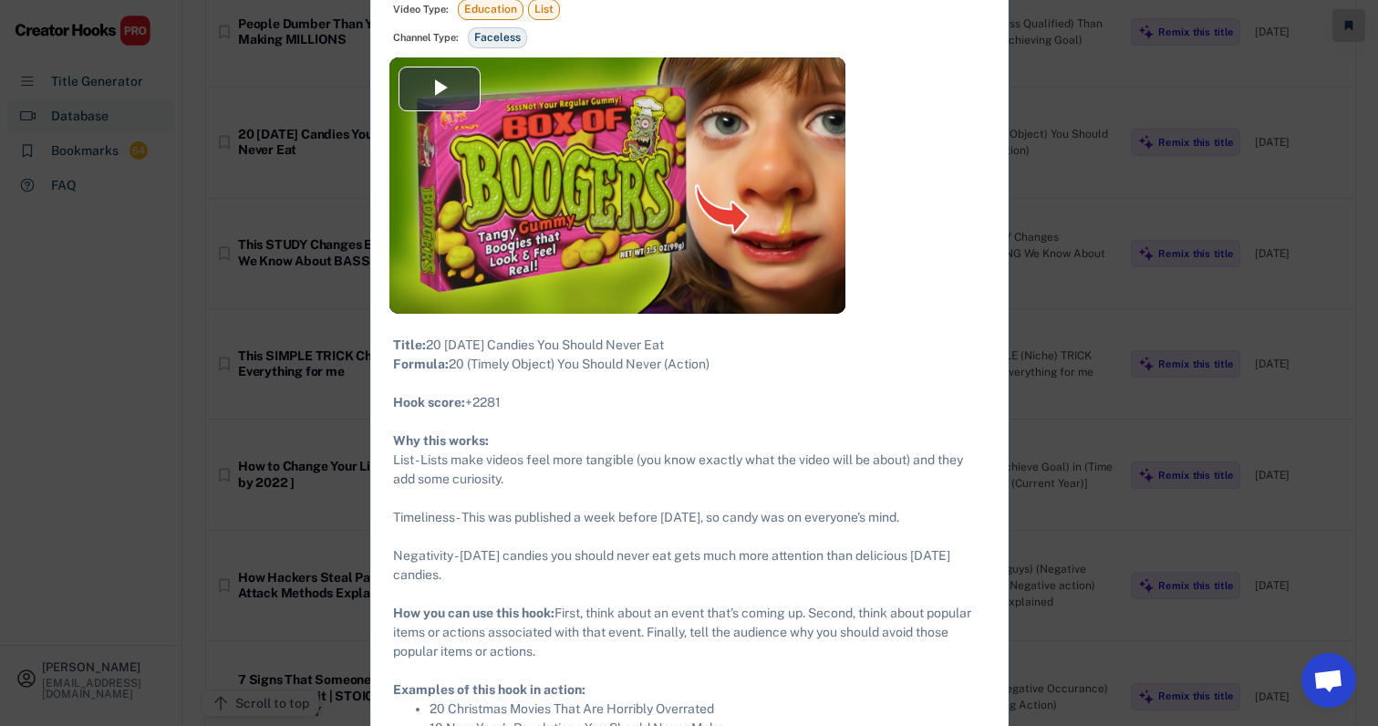
click at [1041, 313] on div at bounding box center [689, 363] width 1378 height 726
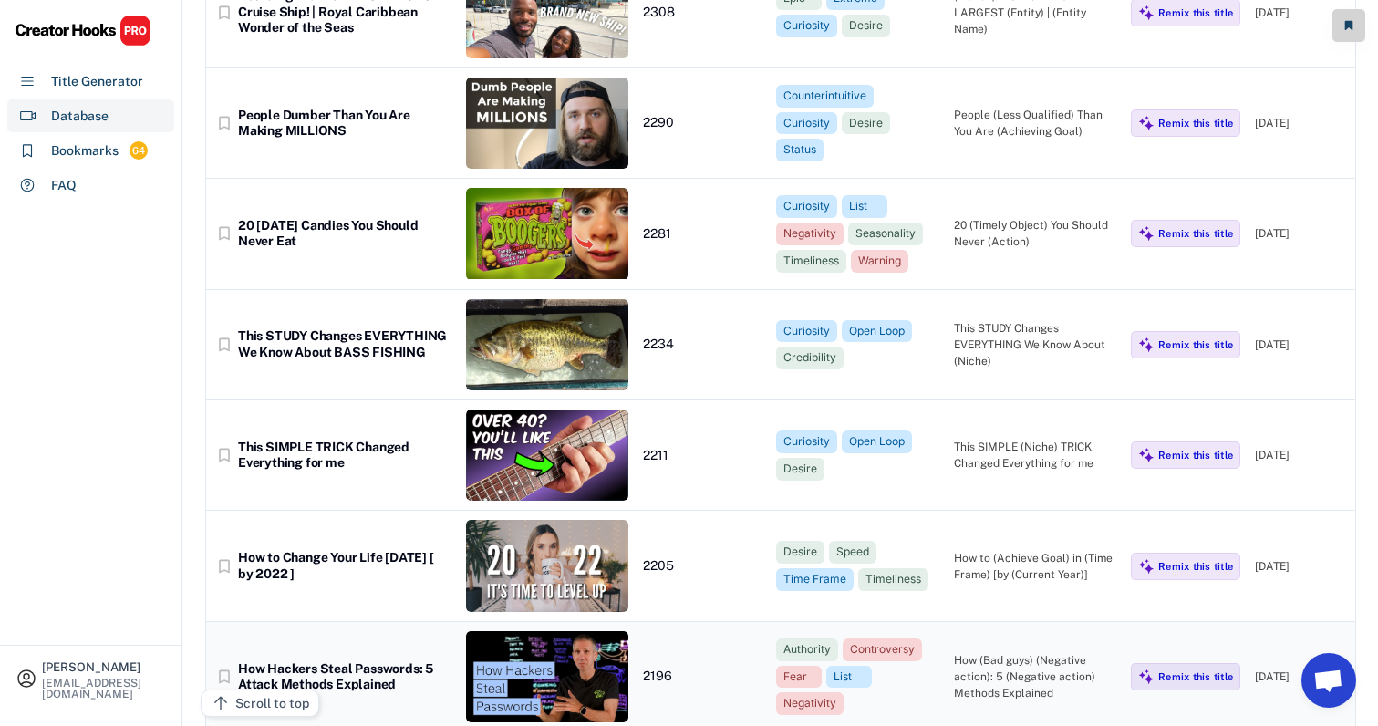
scroll to position [15836, 18]
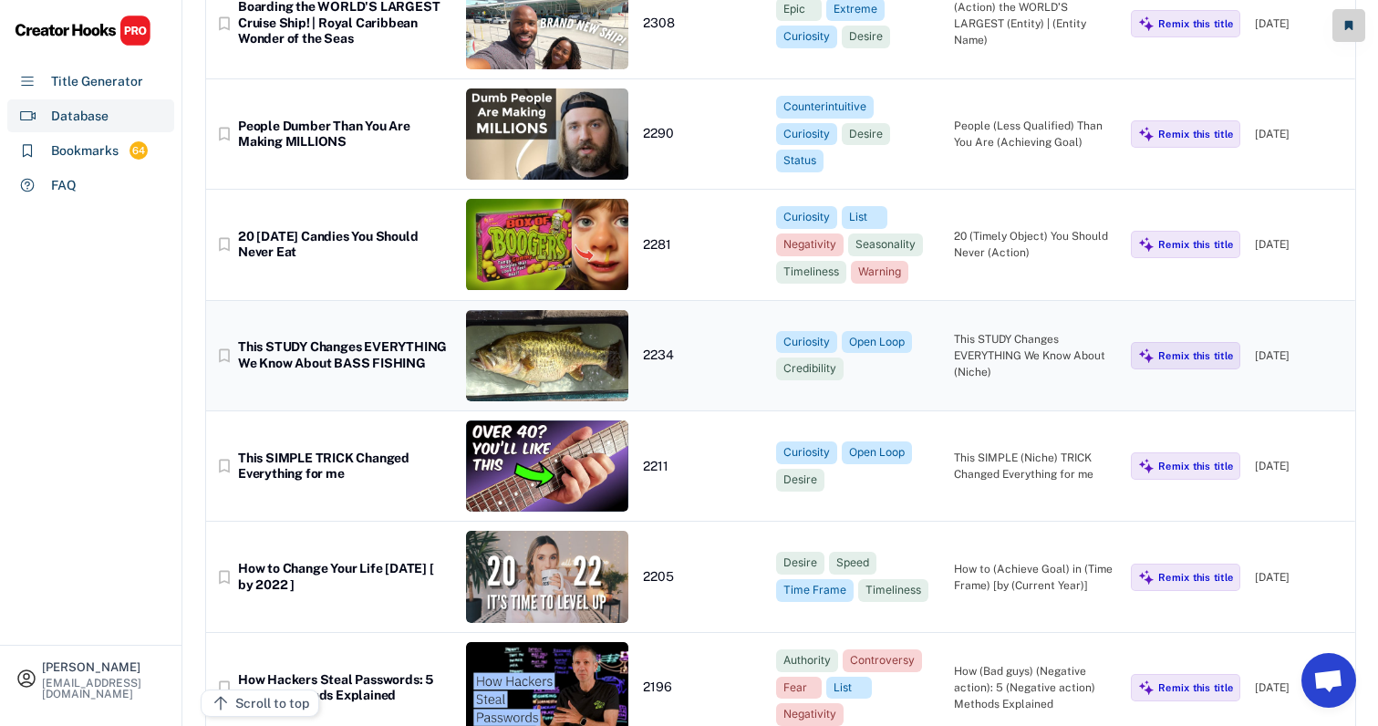
click at [1015, 331] on div "This STUDY Changes EVERYTHING We Know About (Niche)" at bounding box center [1035, 355] width 163 height 49
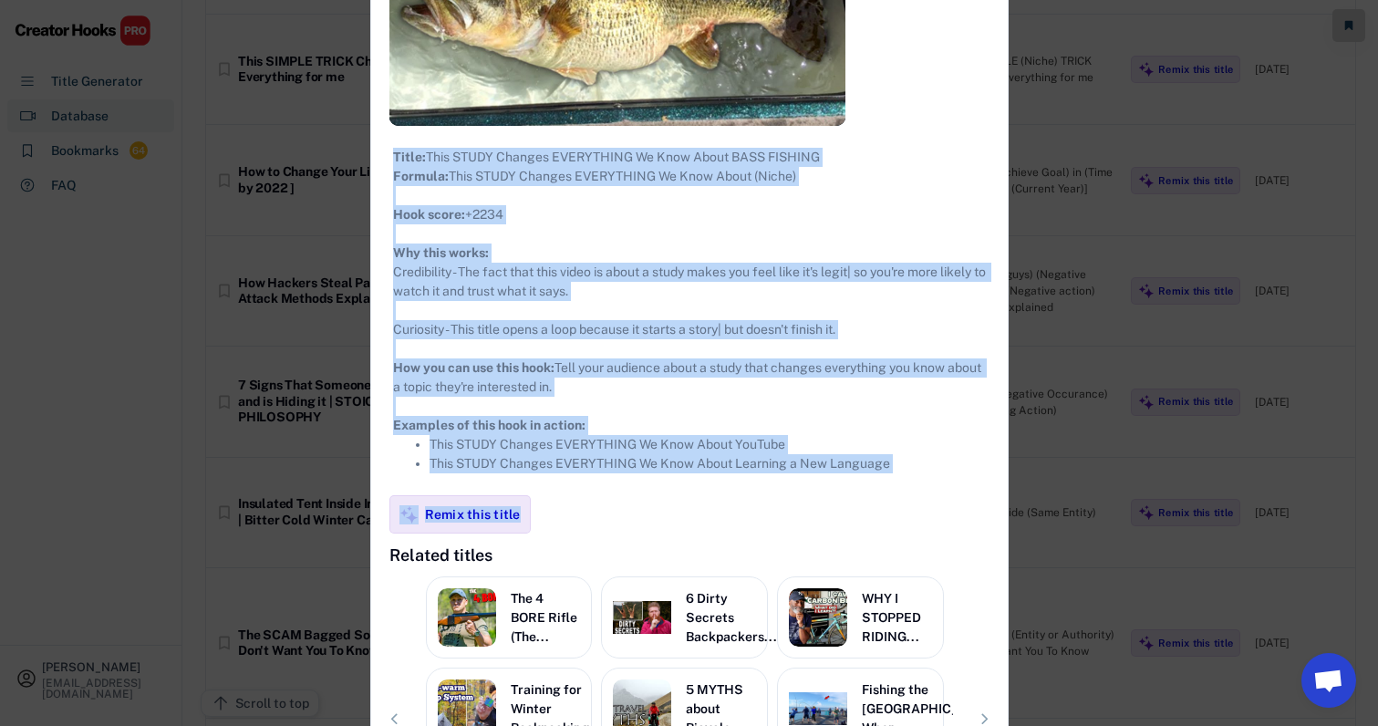
scroll to position [16304, 18]
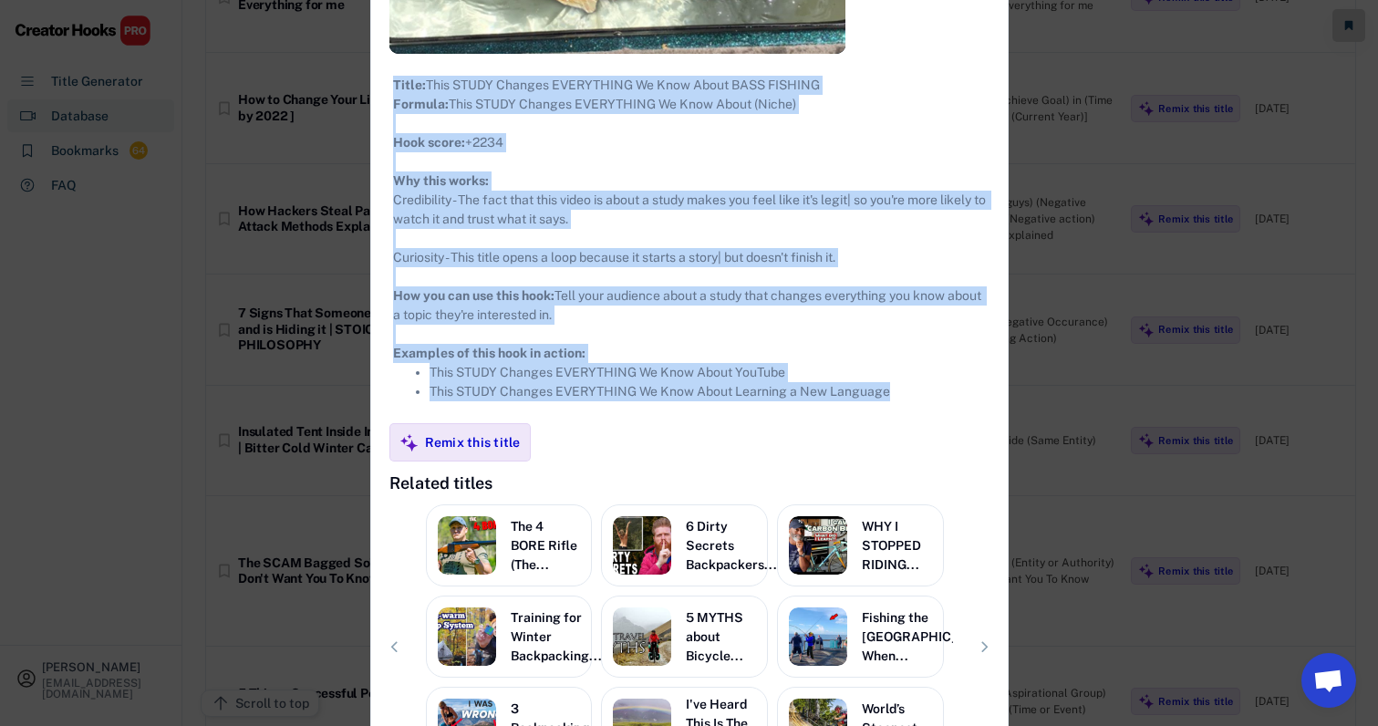
drag, startPoint x: 373, startPoint y: 269, endPoint x: 904, endPoint y: 420, distance: 551.8
click at [904, 420] on div "**********" at bounding box center [689, 206] width 636 height 1256
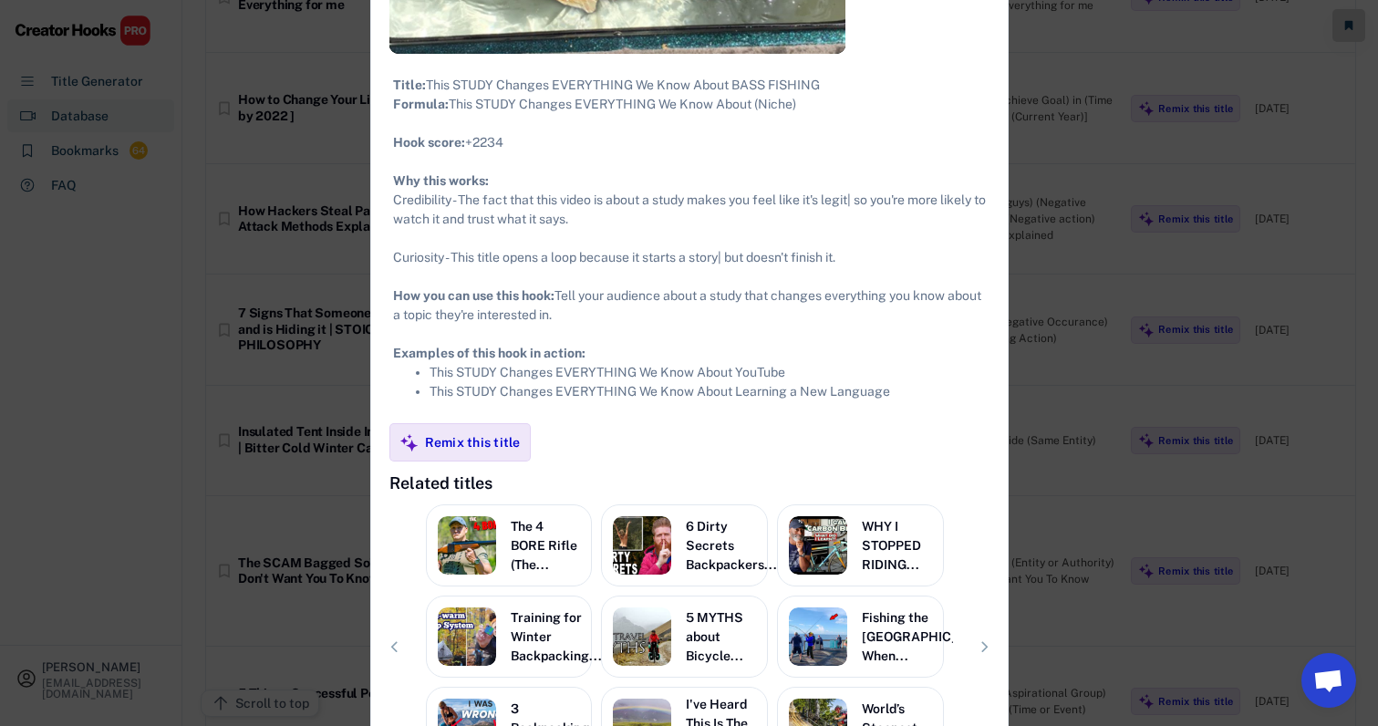
click at [1067, 349] on div at bounding box center [689, 363] width 1378 height 726
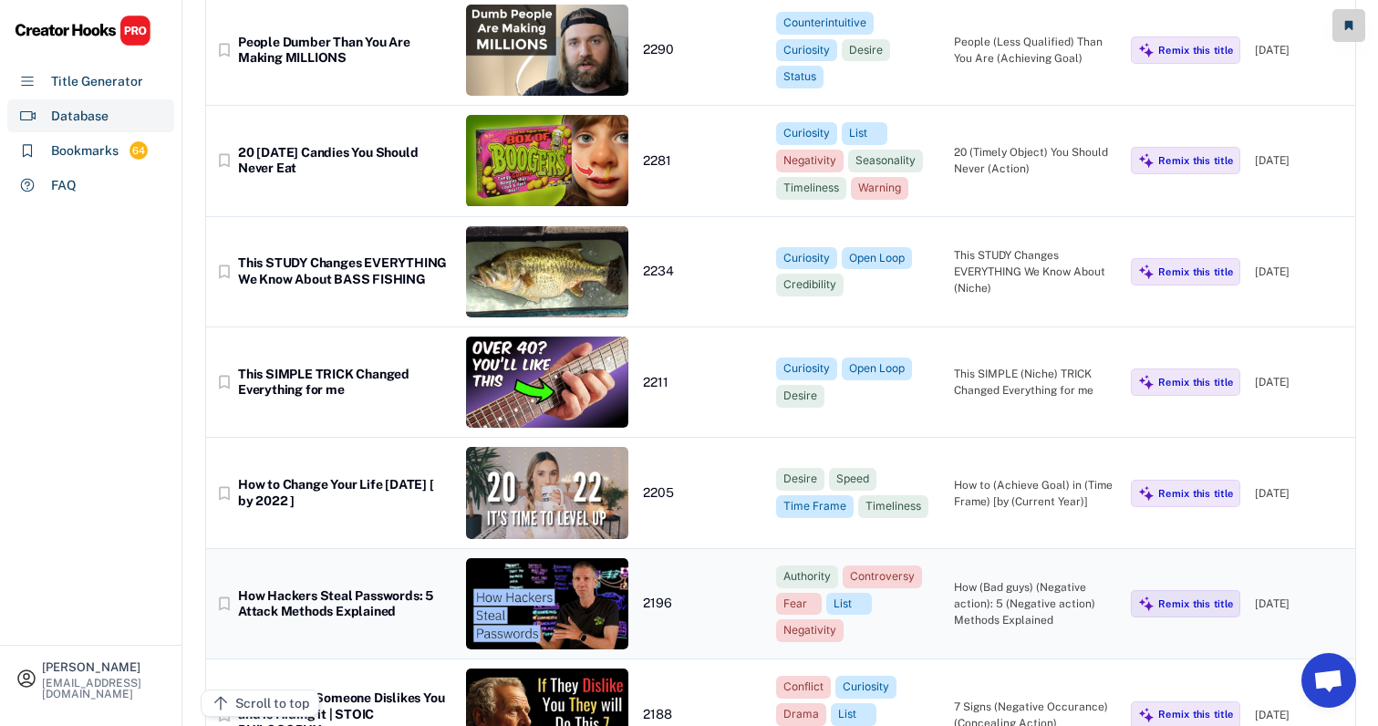
scroll to position [15920, 16]
click at [1056, 327] on div "bookmark_border This SIMPLE TRICK Changed Everything for me 2211 Curiosity Open…" at bounding box center [780, 382] width 1149 height 110
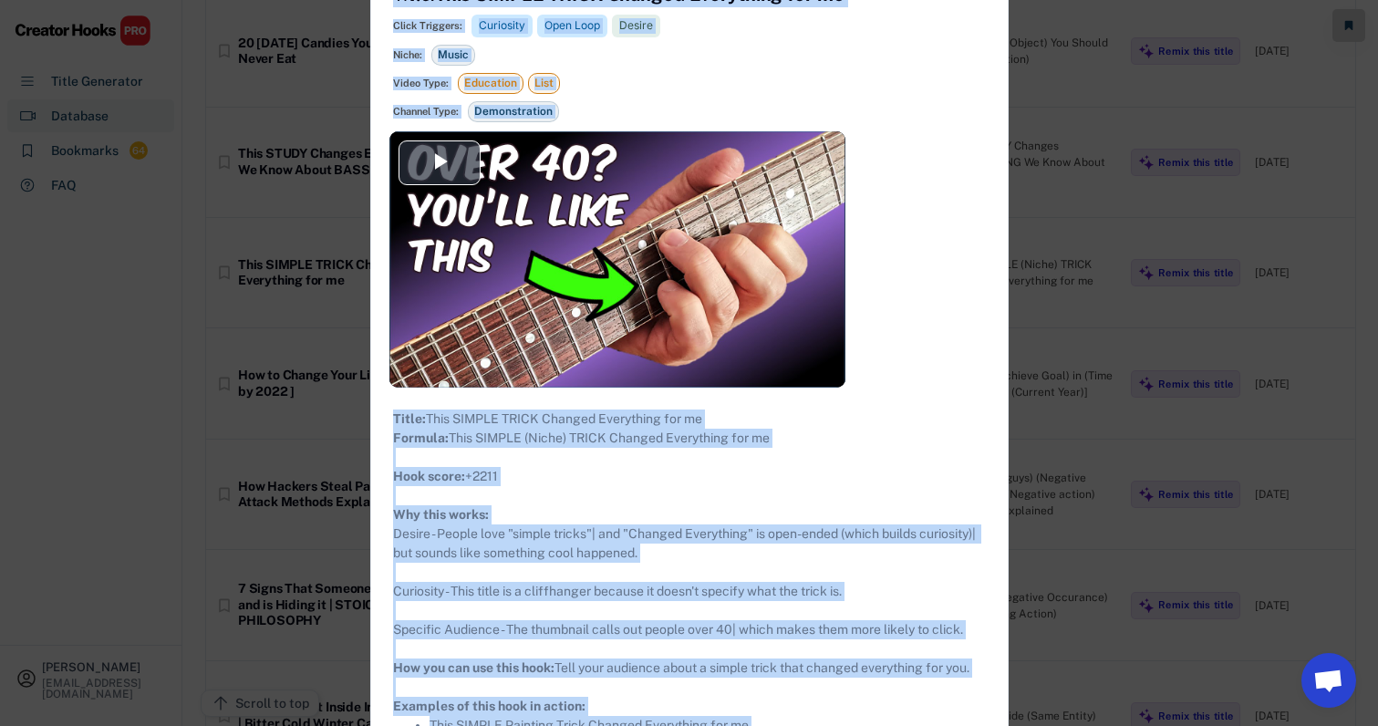
scroll to position [16266, 16]
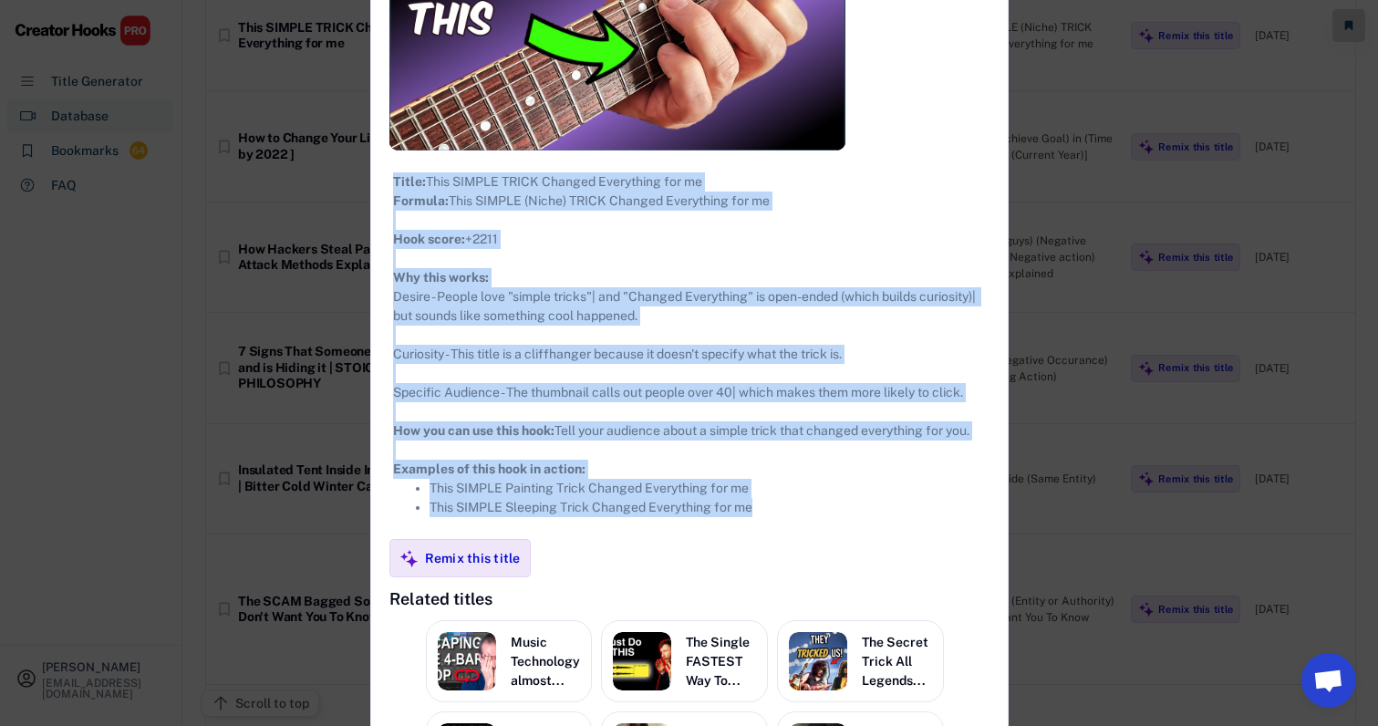
drag, startPoint x: 372, startPoint y: 98, endPoint x: 838, endPoint y: 572, distance: 664.1
click at [838, 572] on div "**********" at bounding box center [689, 325] width 636 height 1250
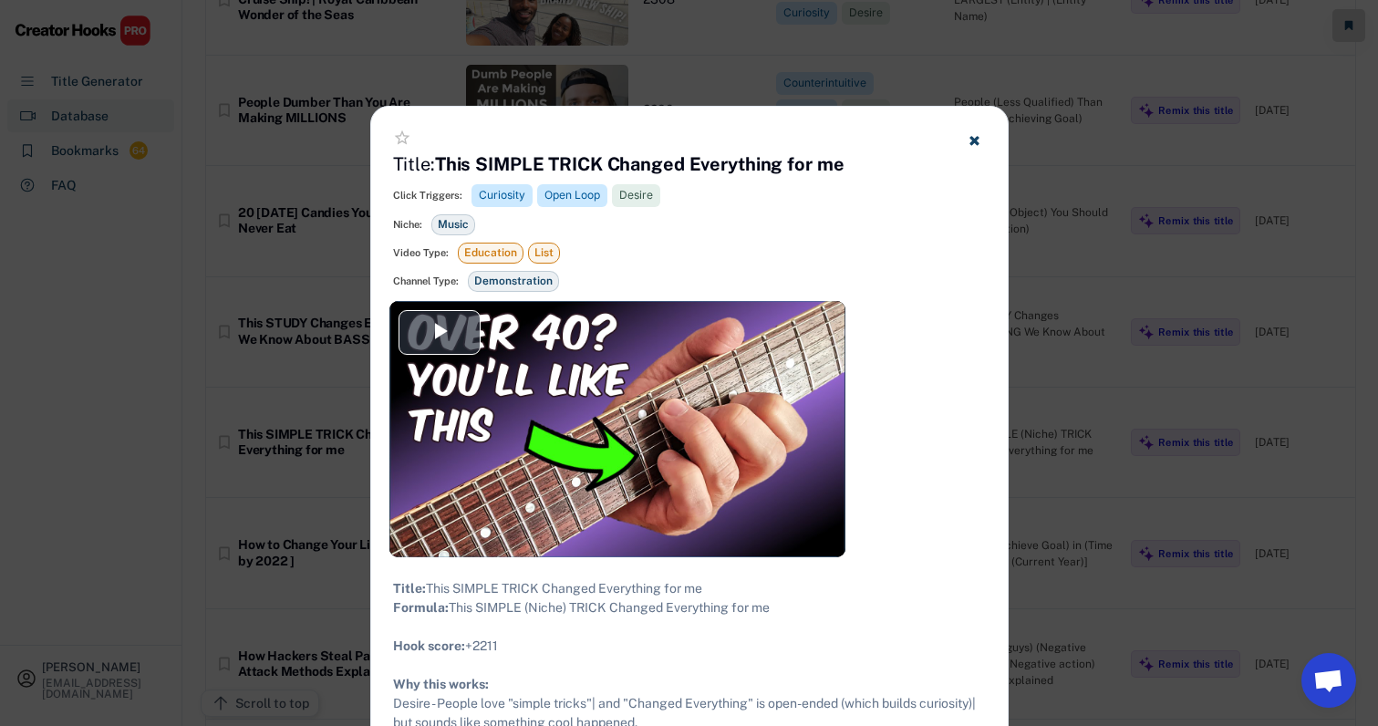
click at [1070, 409] on div at bounding box center [689, 363] width 1378 height 726
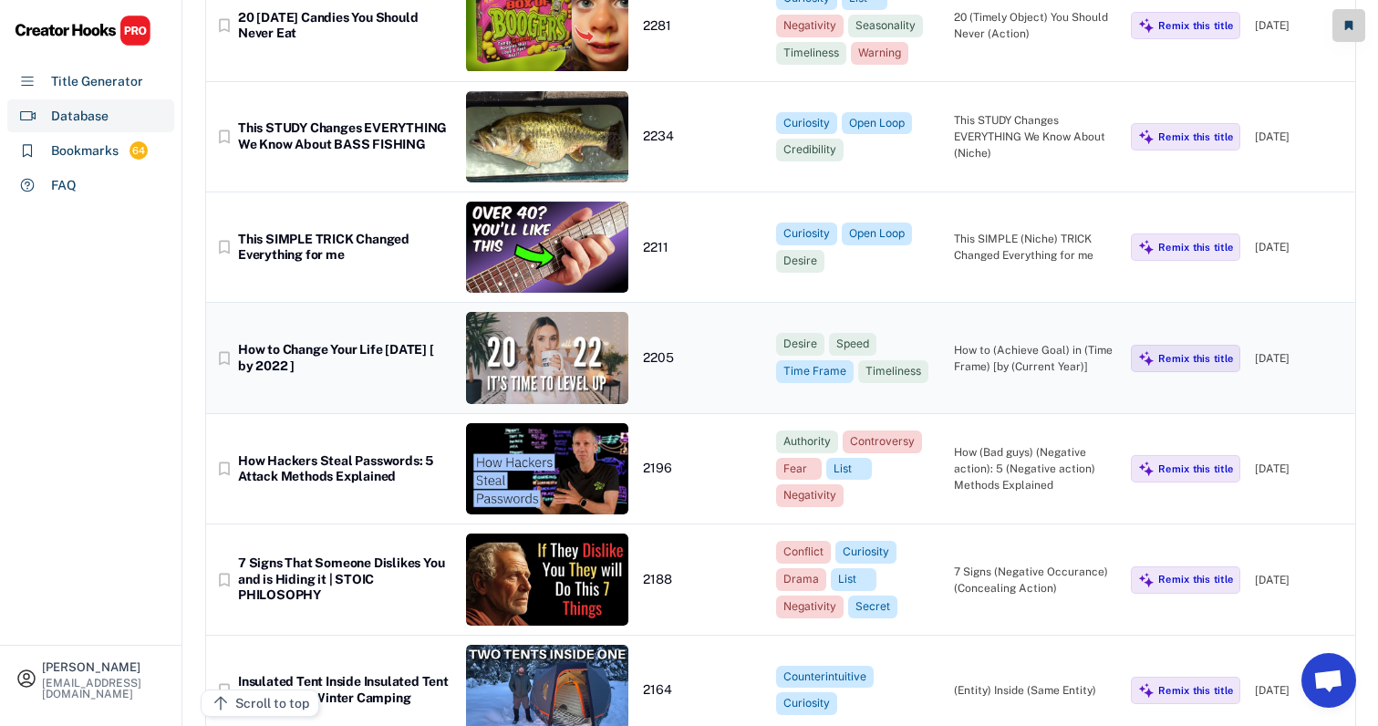
scroll to position [16085, 16]
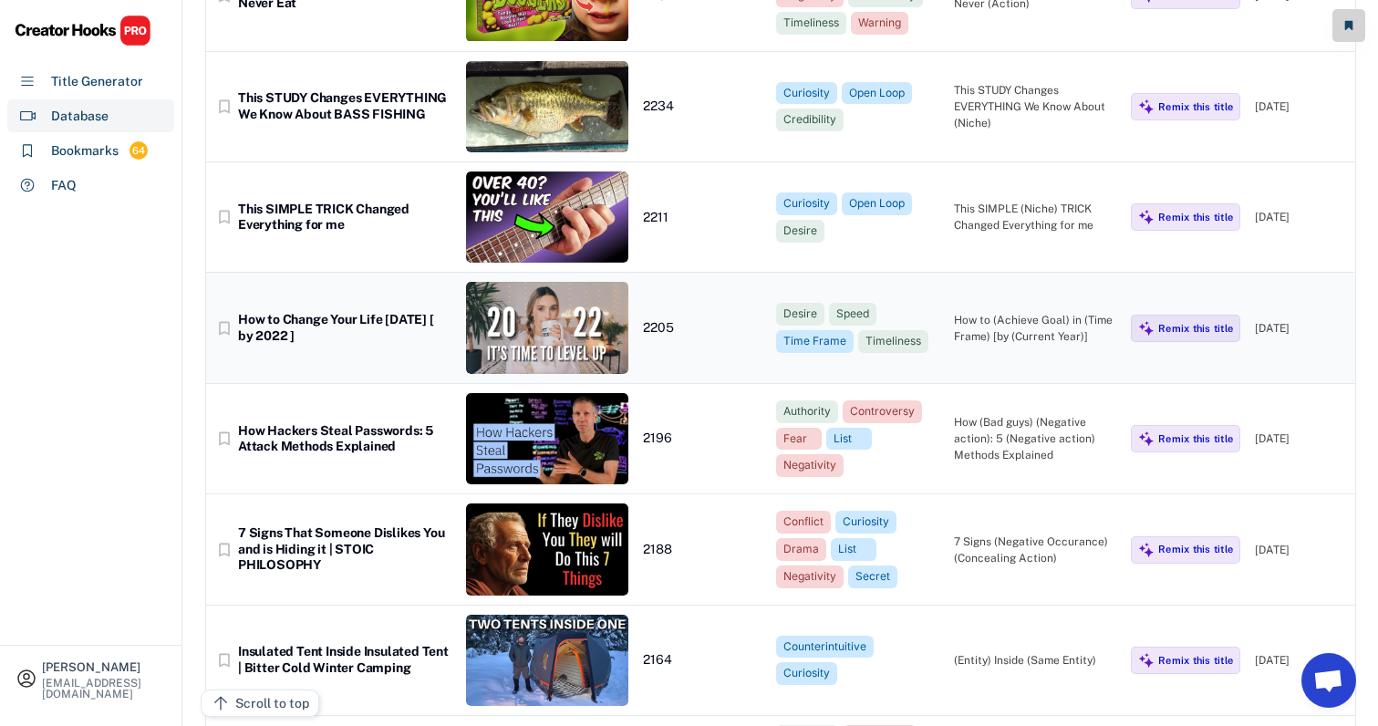
click at [1018, 312] on div "How to (Achieve Goal) in (Time Frame) [by (Current Year)]" at bounding box center [1035, 328] width 163 height 33
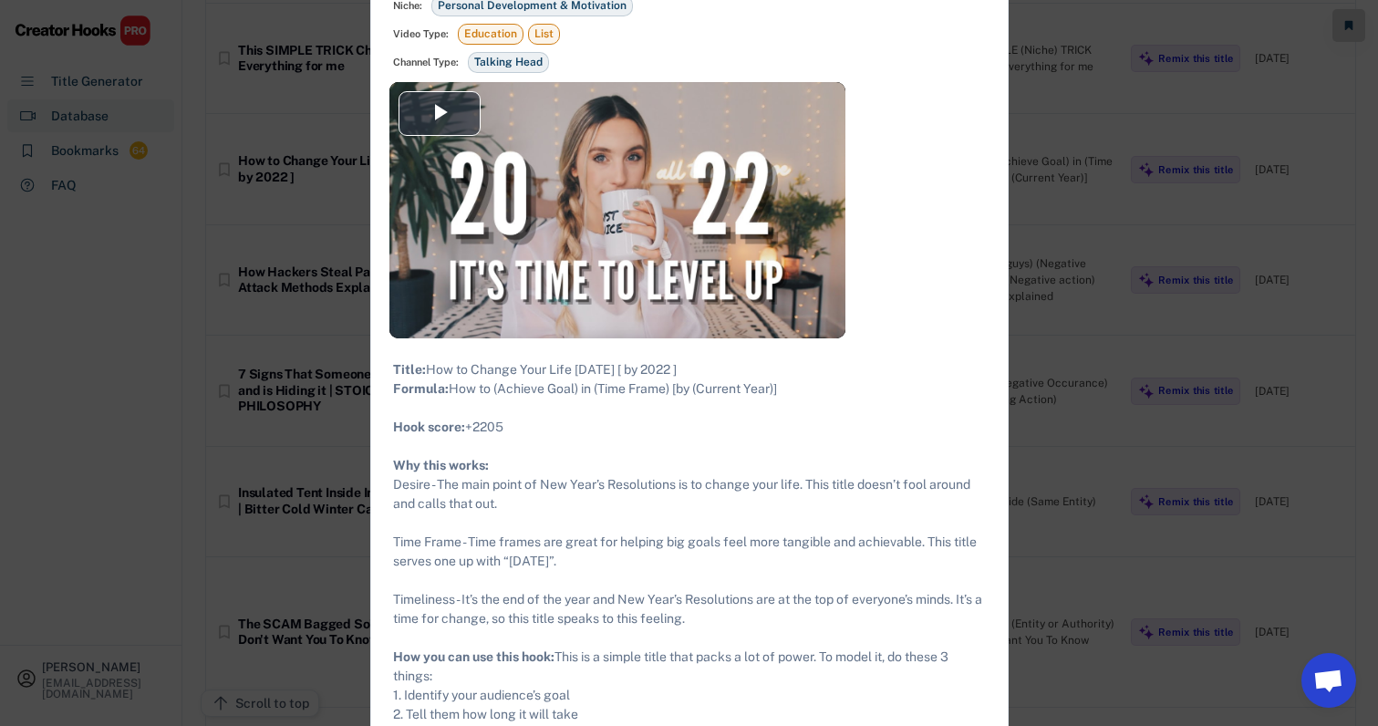
scroll to position [16468, 16]
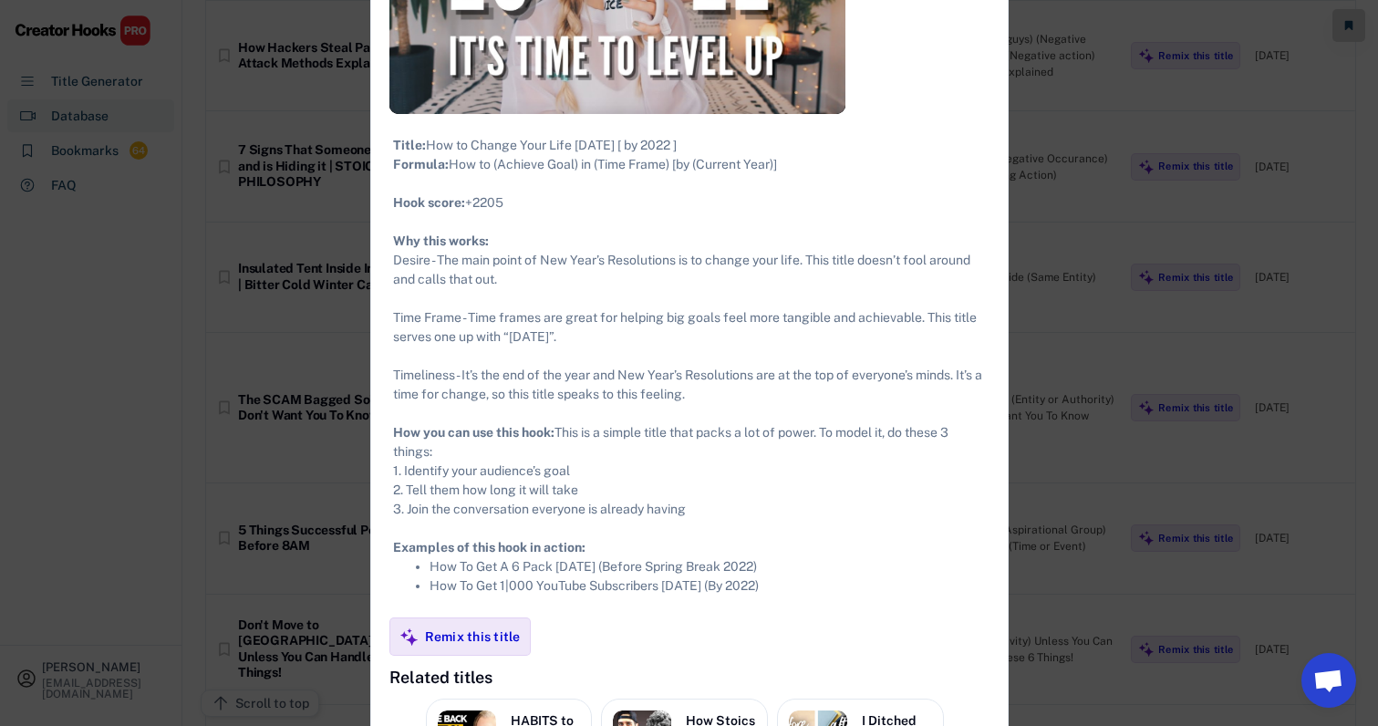
drag, startPoint x: 372, startPoint y: 109, endPoint x: 776, endPoint y: 652, distance: 676.4
click at [776, 652] on div "**********" at bounding box center [689, 346] width 636 height 1365
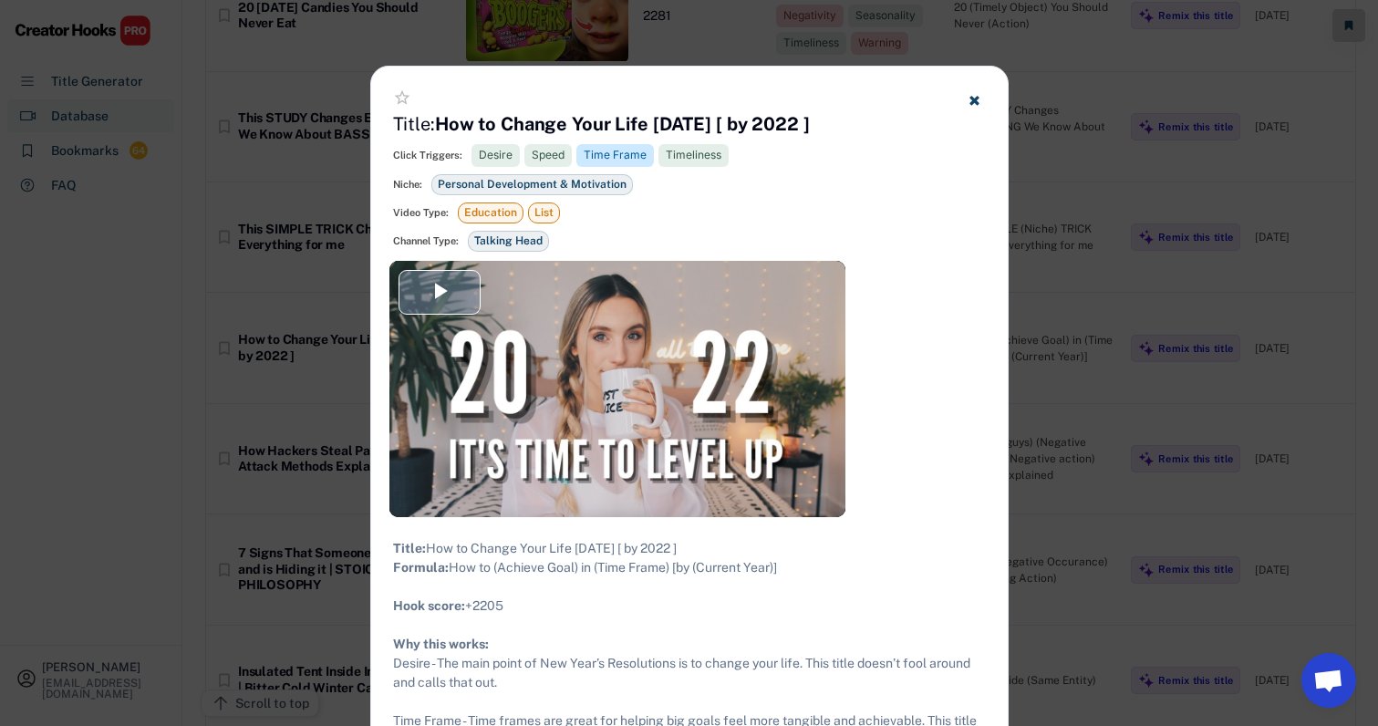
scroll to position [16080, 16]
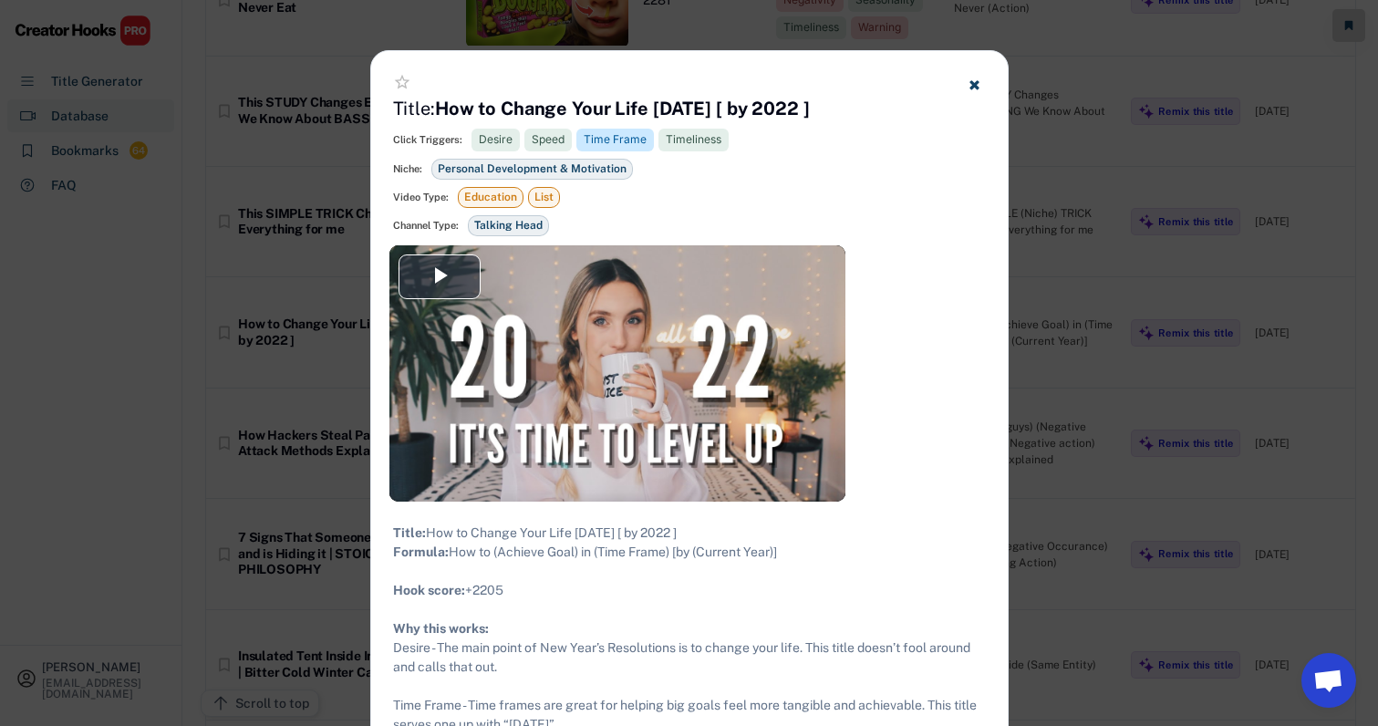
click at [1114, 282] on div at bounding box center [689, 363] width 1378 height 726
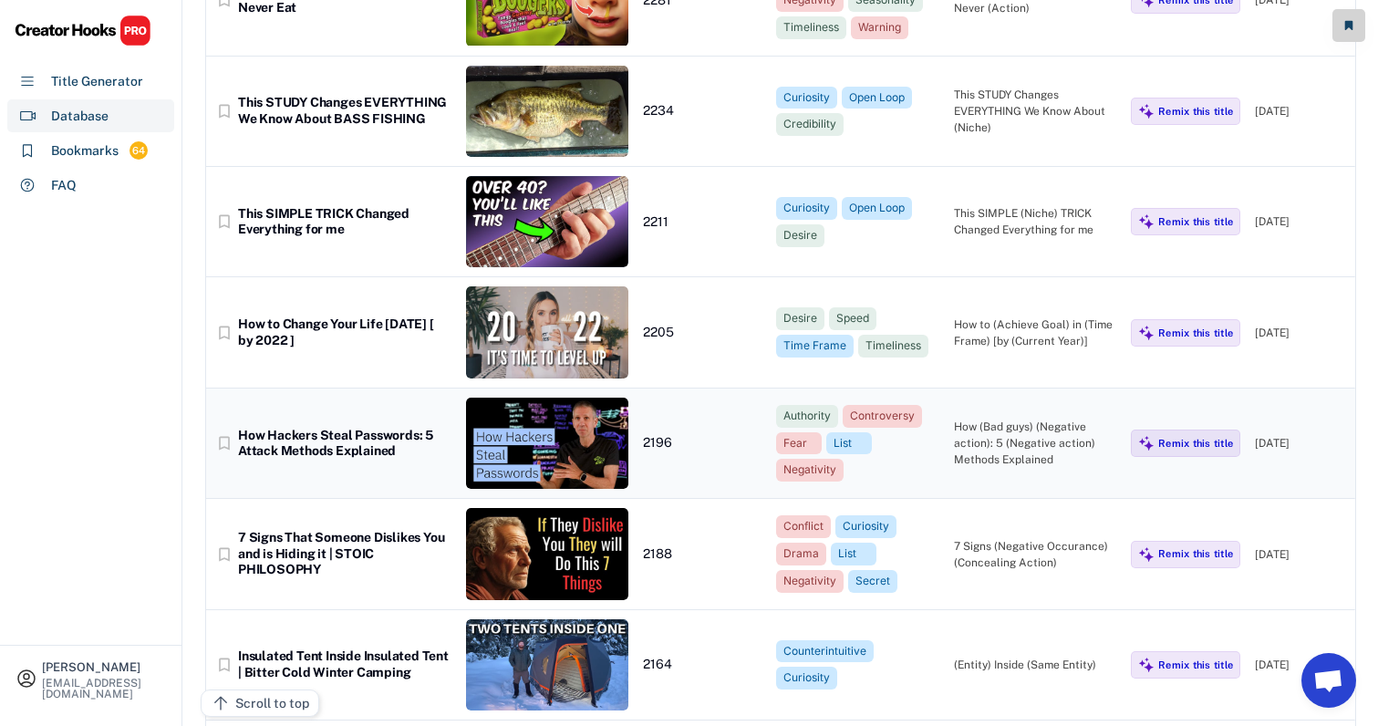
click at [1022, 419] on div "How (Bad guys) (Negative action): 5 (Negative action) Methods Explained" at bounding box center [1035, 443] width 163 height 49
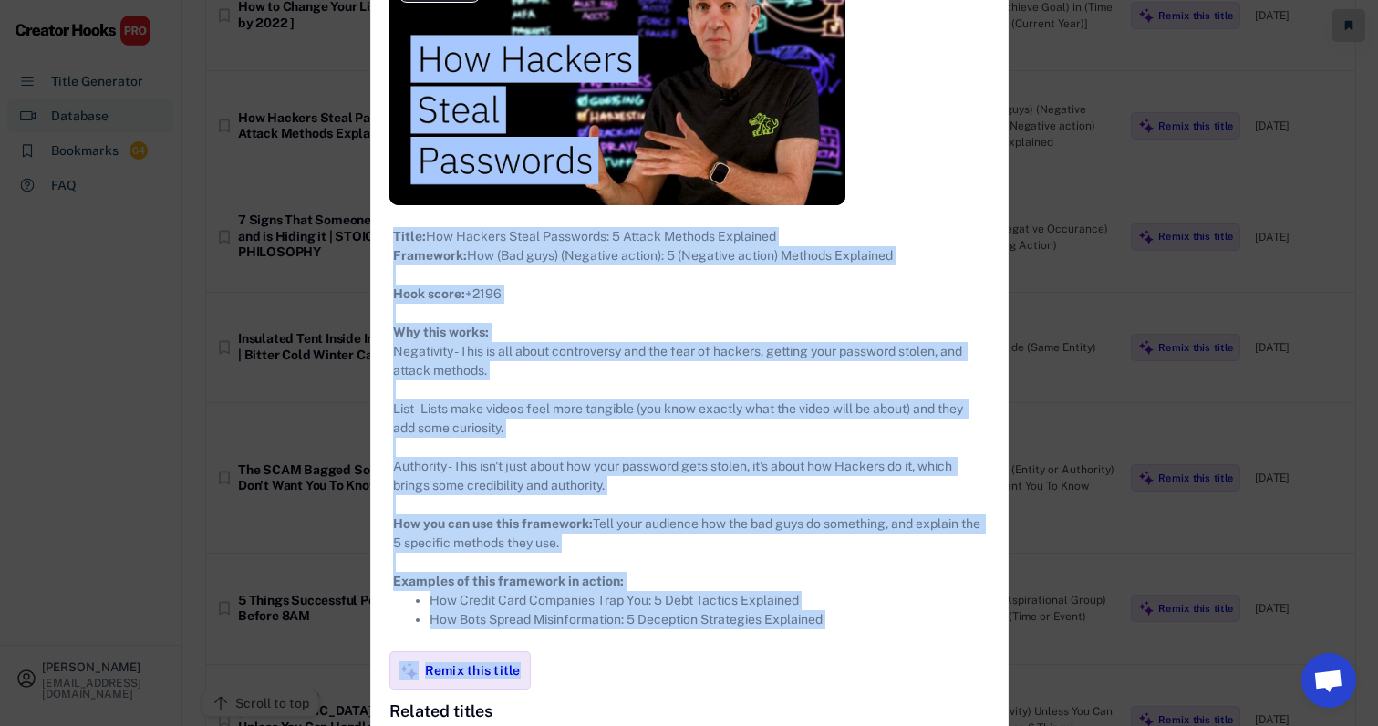
scroll to position [16547, 16]
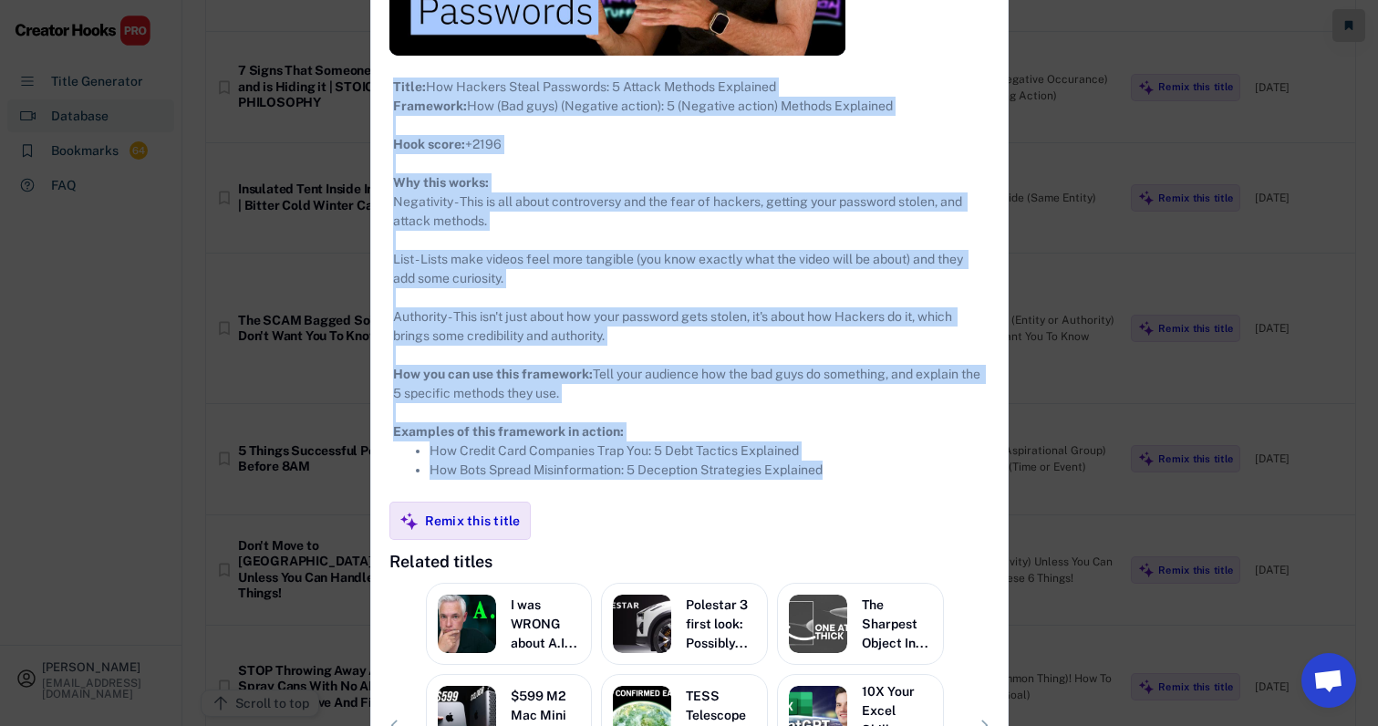
drag, startPoint x: 375, startPoint y: 104, endPoint x: 880, endPoint y: 500, distance: 641.7
click at [880, 500] on div "**********" at bounding box center [689, 246] width 636 height 1333
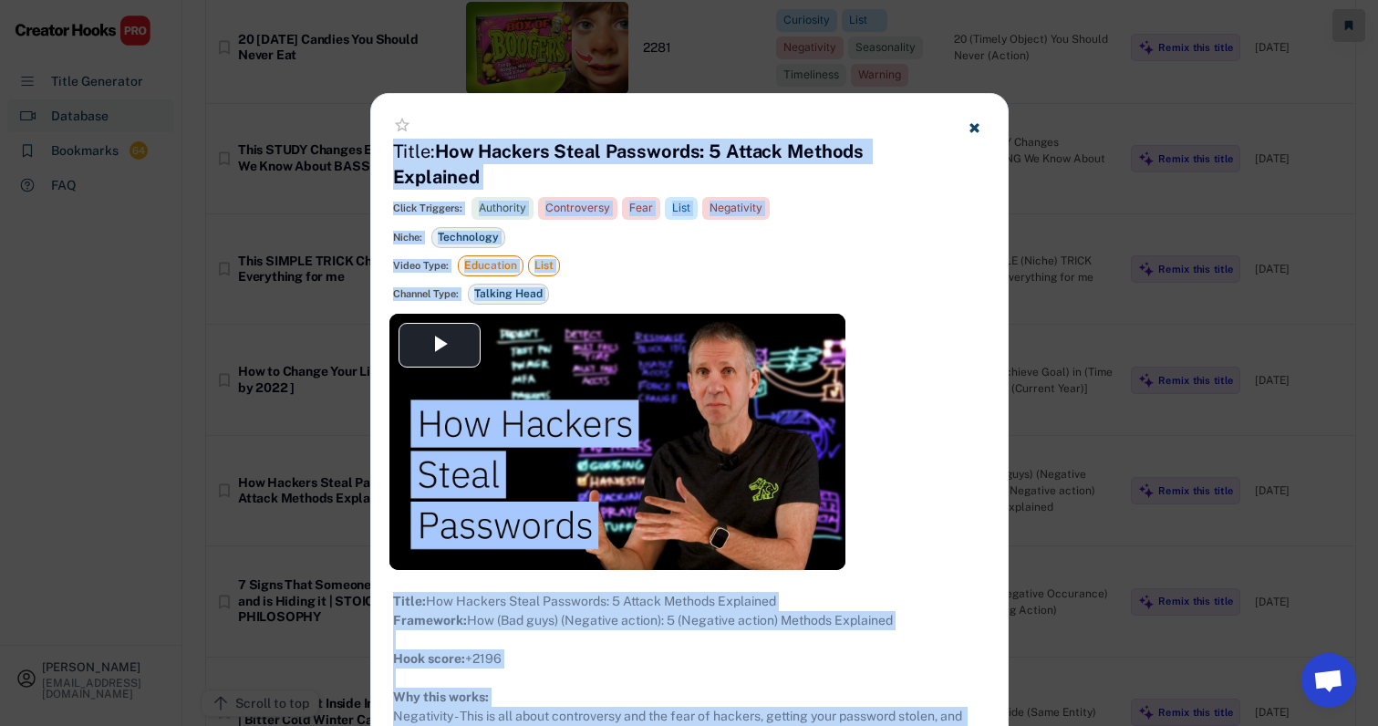
scroll to position [15849, 16]
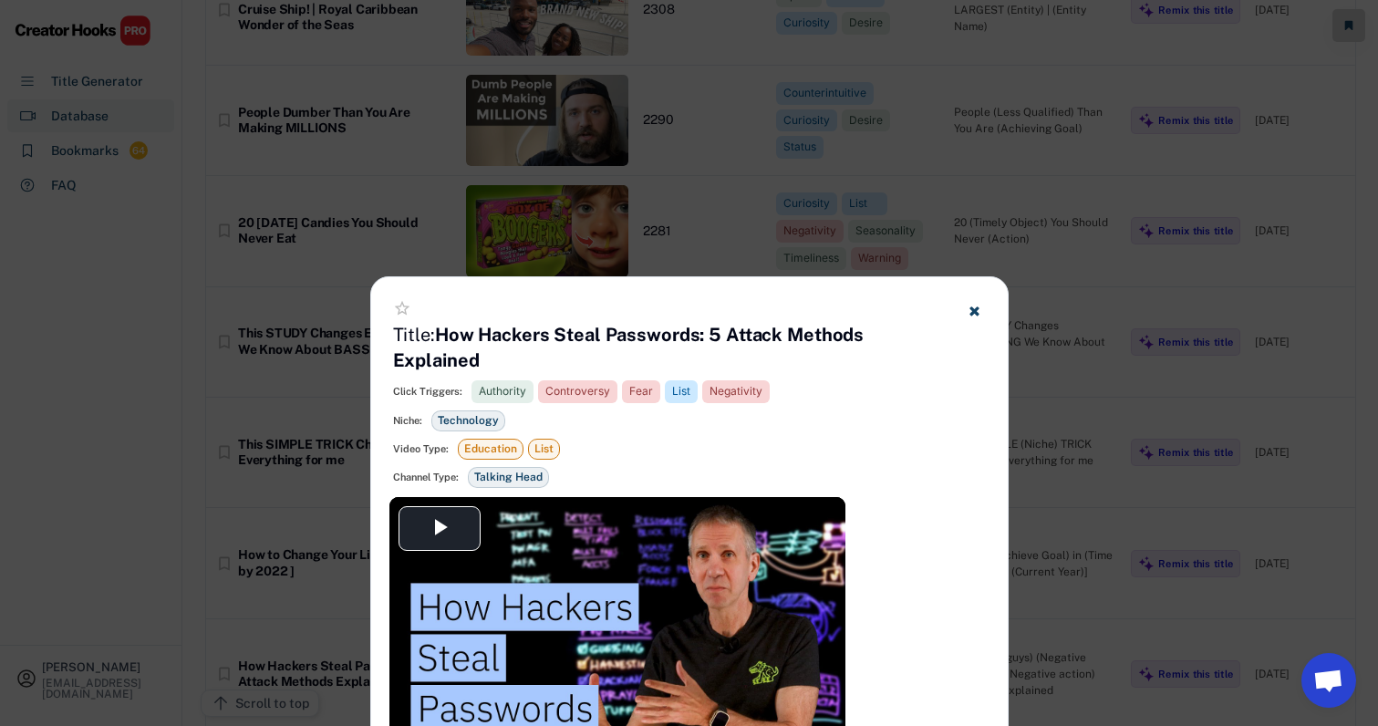
click at [732, 248] on div at bounding box center [689, 363] width 1378 height 726
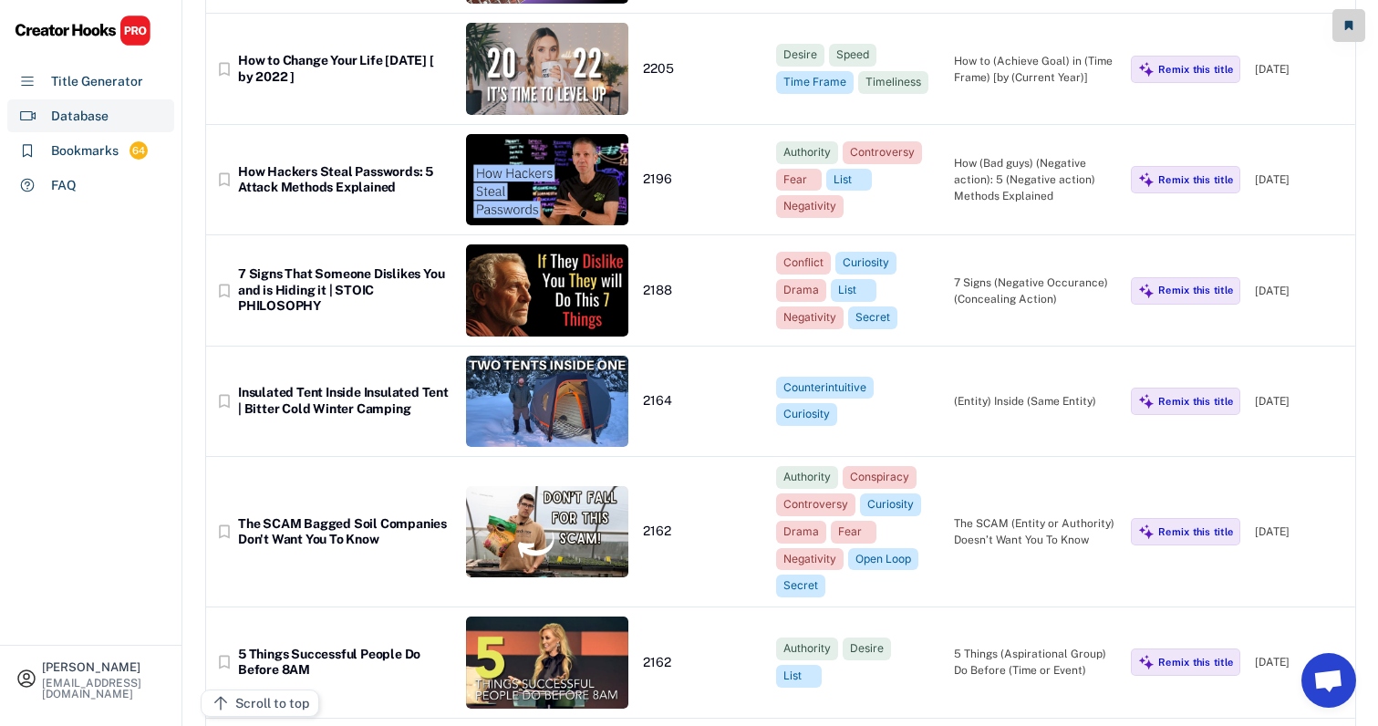
scroll to position [16395, 15]
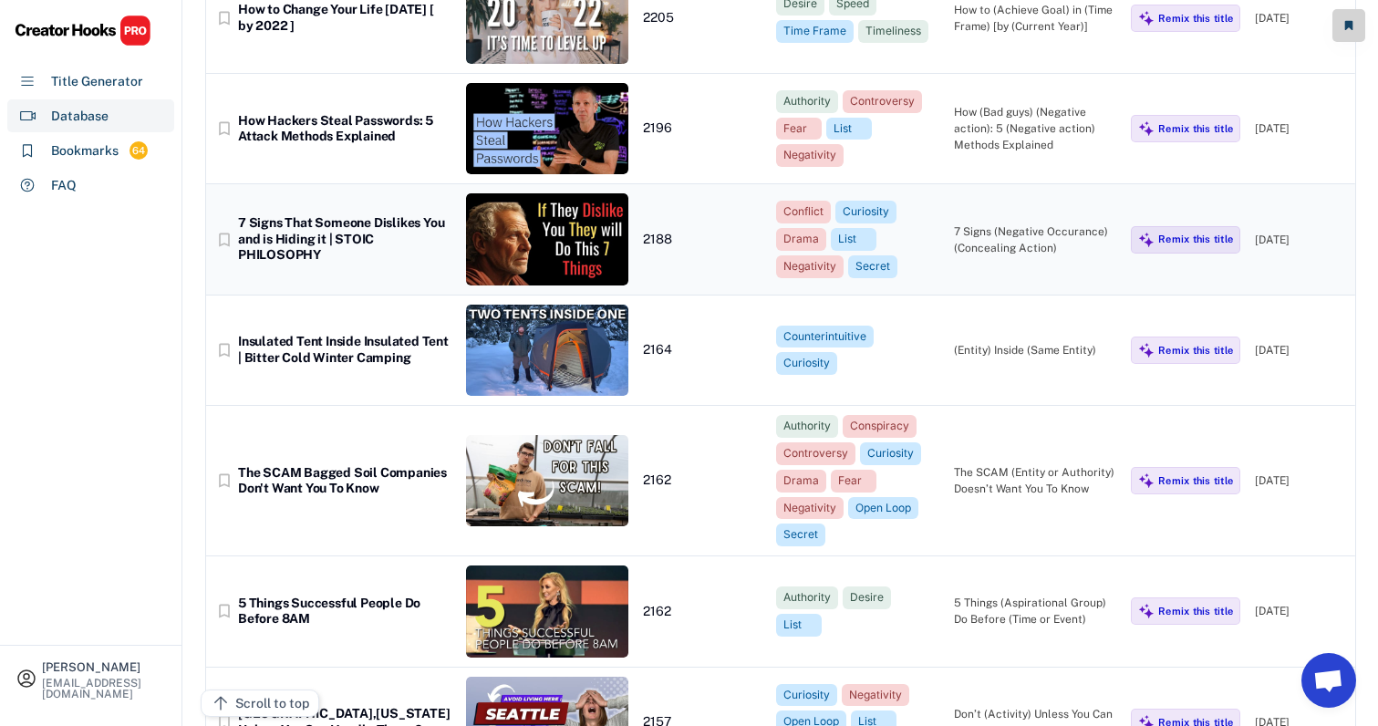
click at [1002, 184] on div "bookmark_border 7 Signs That Someone Dislikes You and is Hiding it | STOIC PHIL…" at bounding box center [780, 239] width 1149 height 110
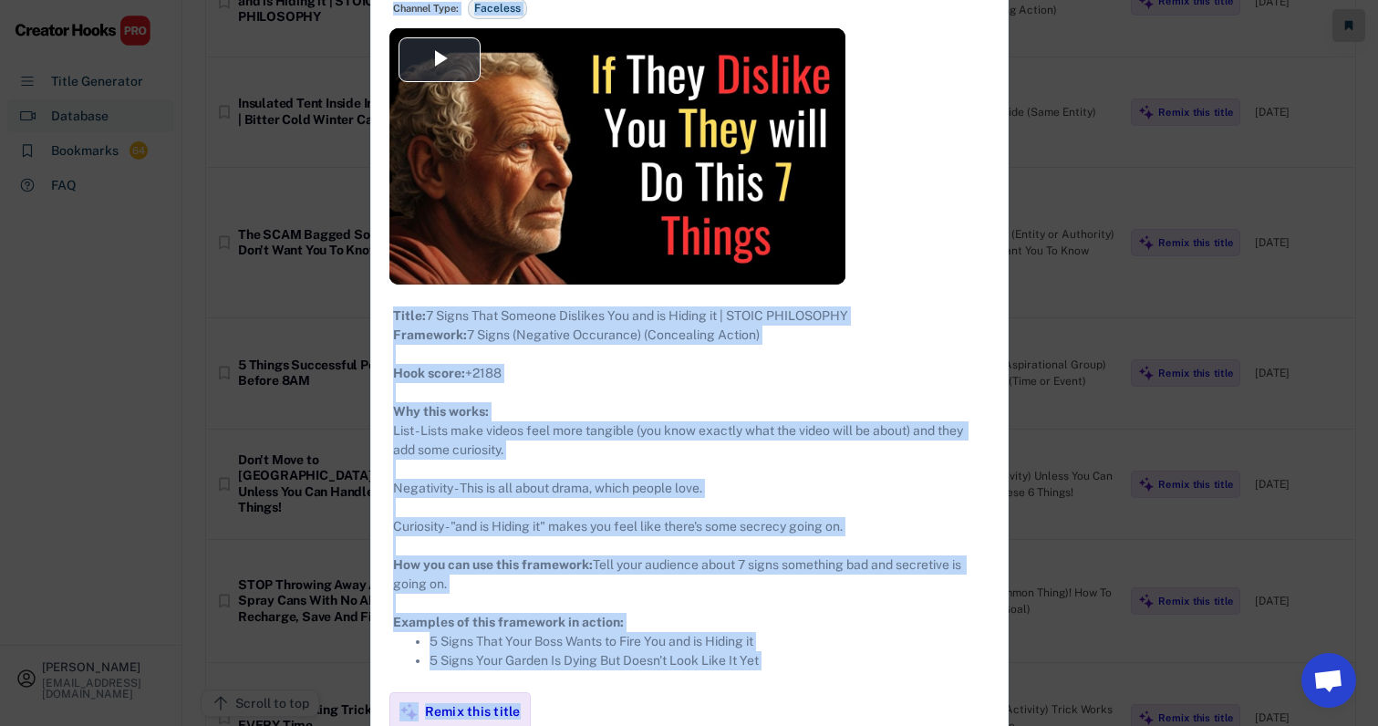
scroll to position [16943, 15]
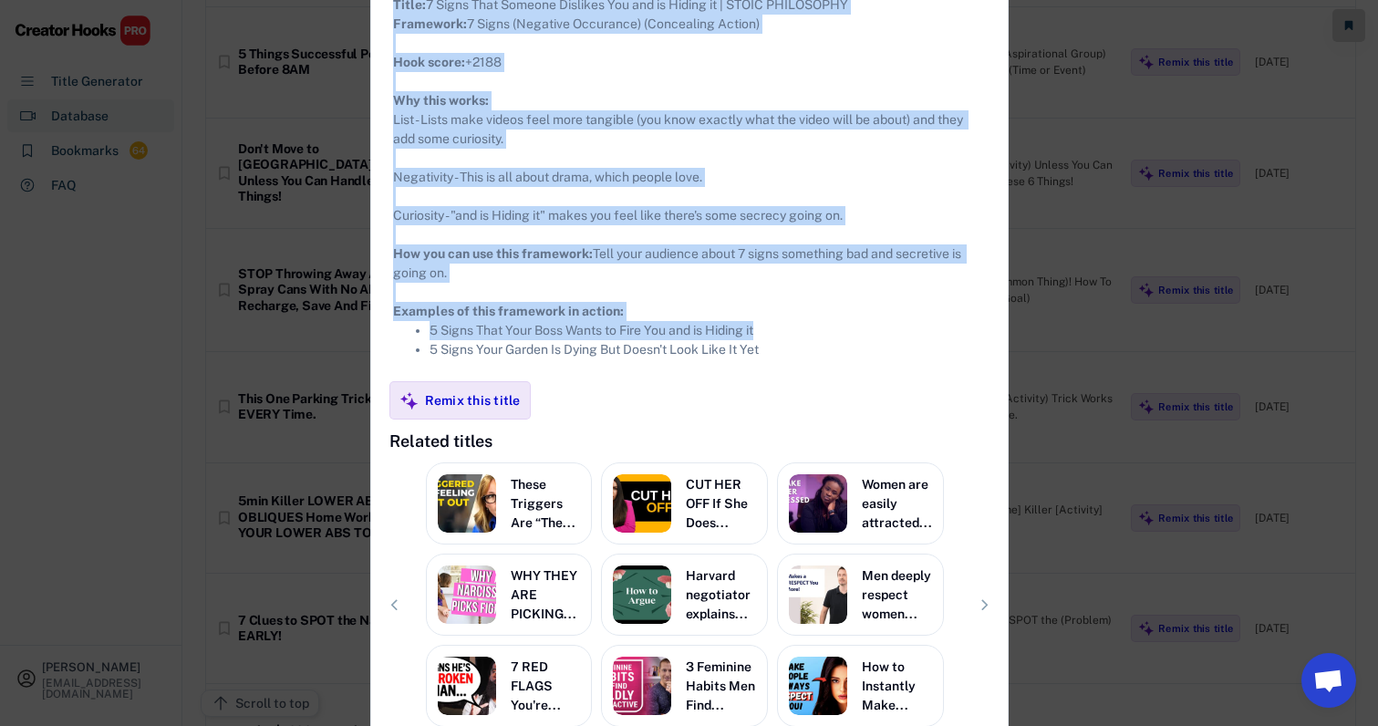
drag, startPoint x: 385, startPoint y: 105, endPoint x: 885, endPoint y: 356, distance: 559.9
click at [885, 356] on div "**********" at bounding box center [689, 145] width 636 height 1295
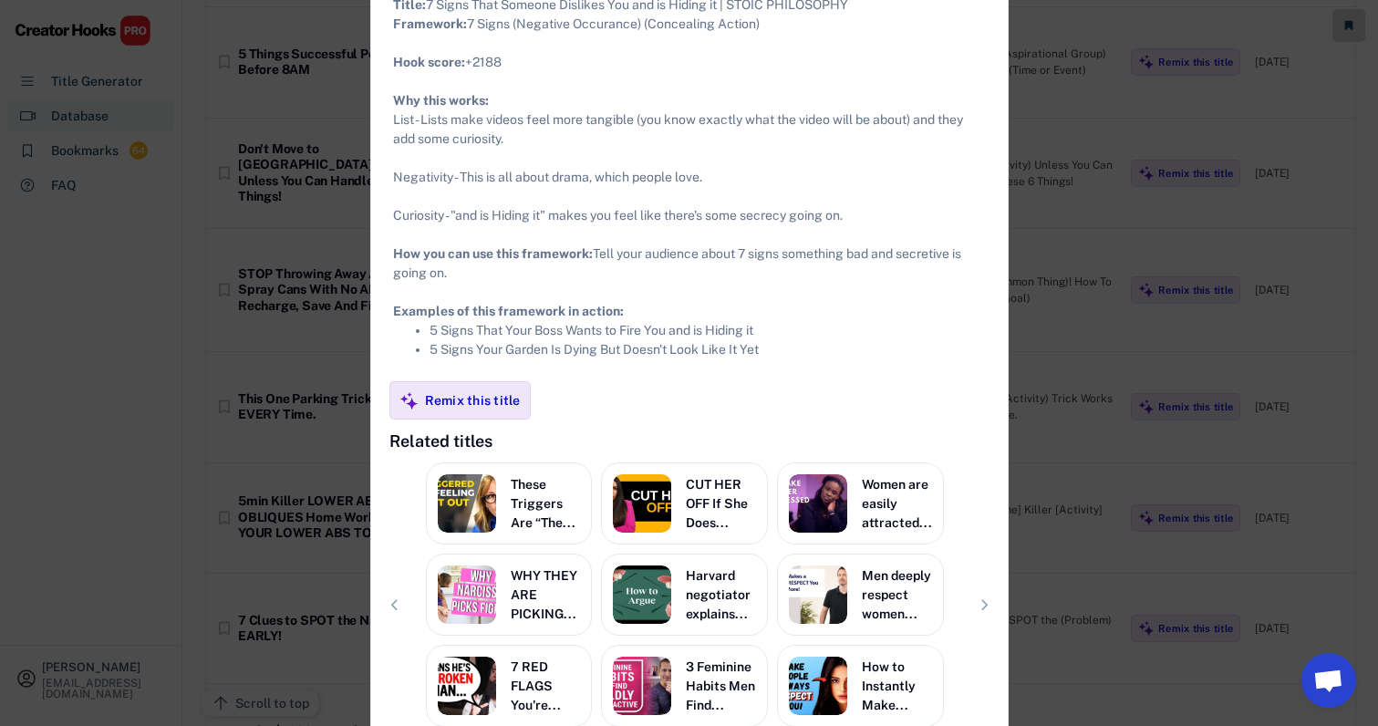
click at [822, 359] on li "5 Signs Your Garden Is Dying But Doesn't Look Like It Yet" at bounding box center [707, 349] width 556 height 19
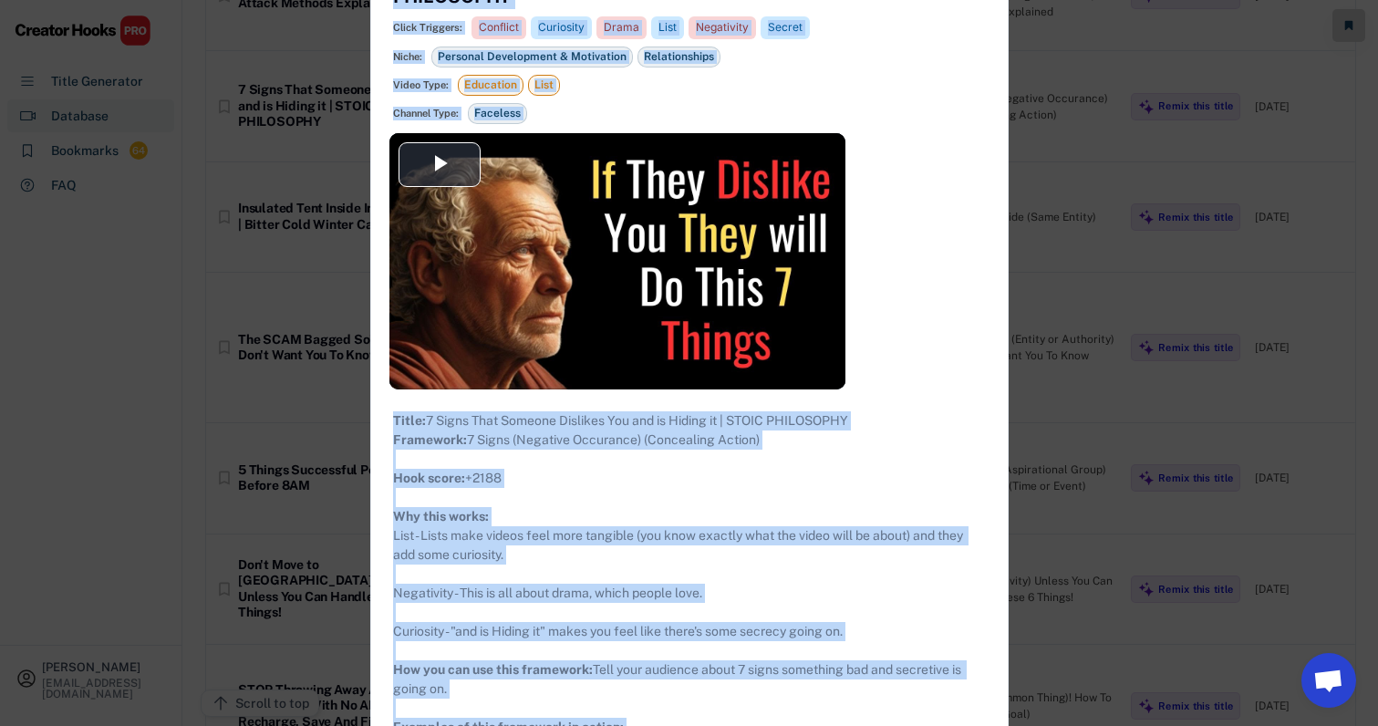
scroll to position [16307, 15]
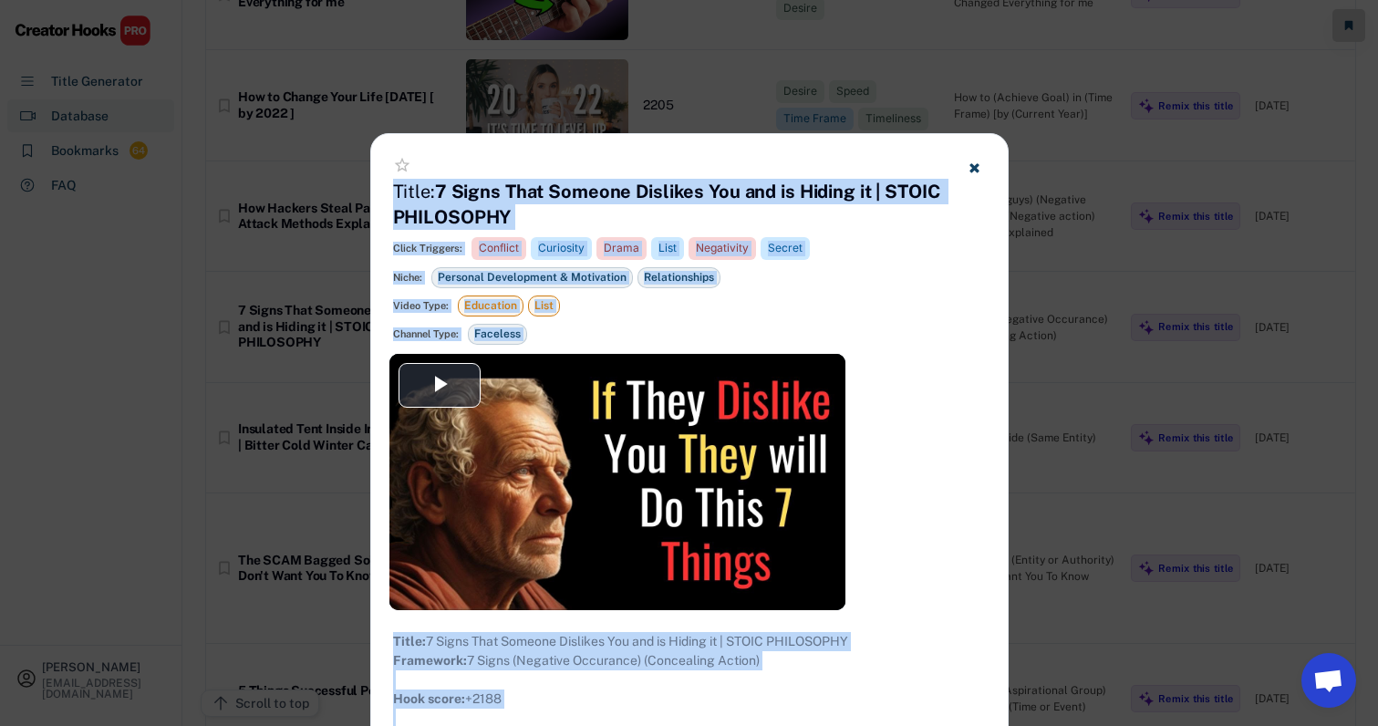
drag, startPoint x: 822, startPoint y: 362, endPoint x: 766, endPoint y: 164, distance: 205.5
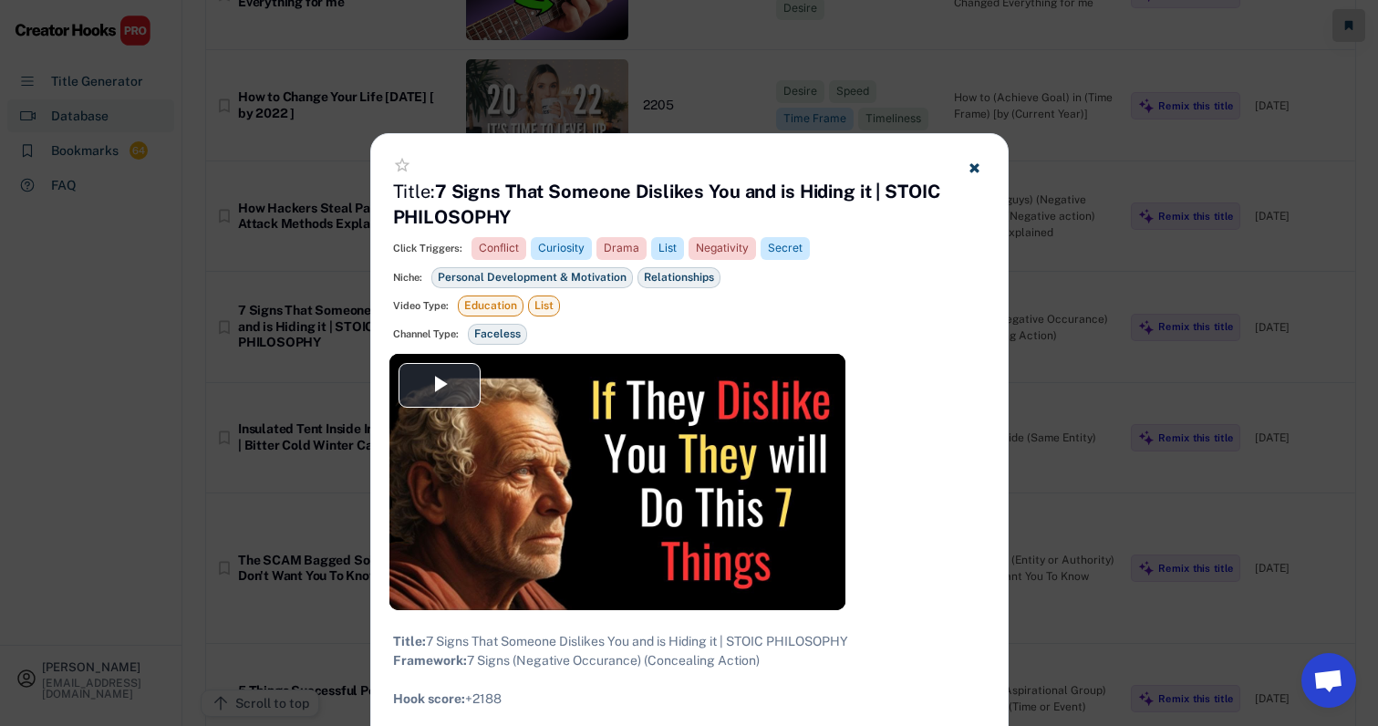
click at [1114, 331] on div at bounding box center [689, 363] width 1378 height 726
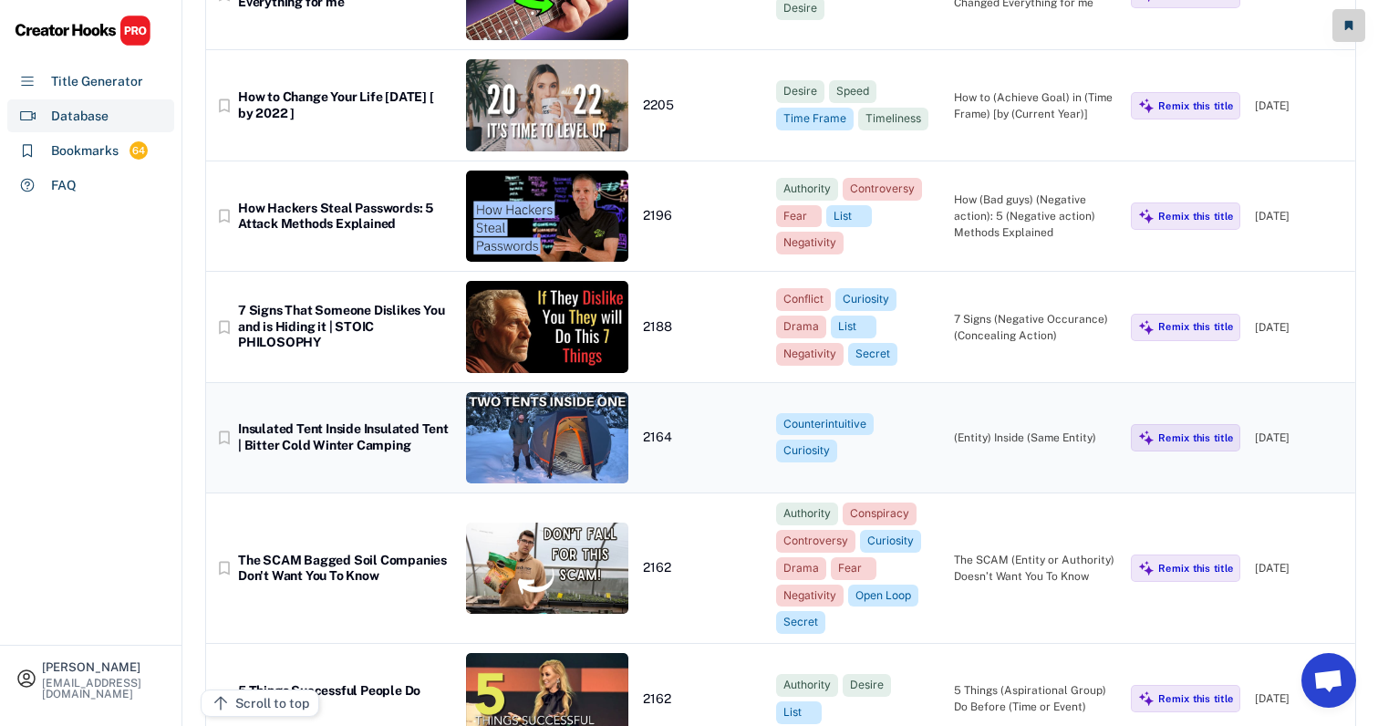
click at [958, 429] on div "(Entity) Inside (Same Entity)" at bounding box center [1035, 437] width 163 height 16
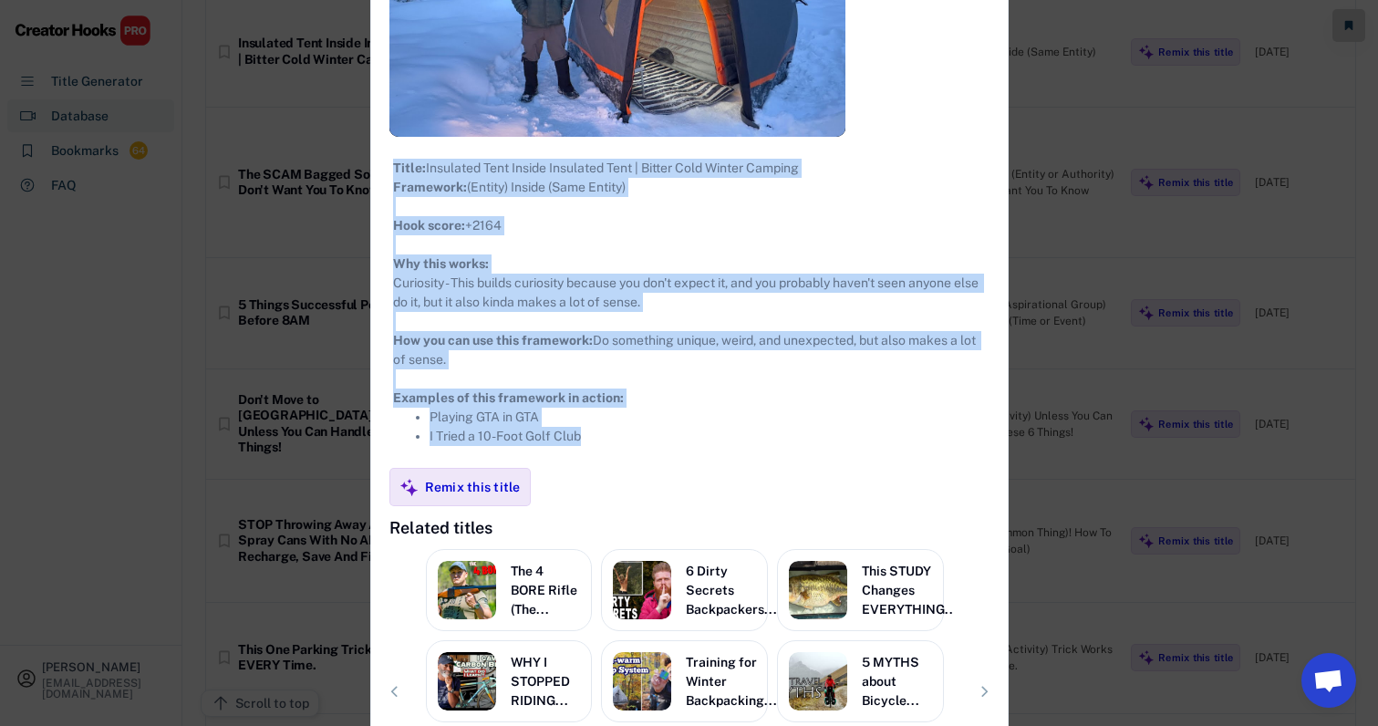
drag, startPoint x: 368, startPoint y: 102, endPoint x: 708, endPoint y: 504, distance: 526.0
click at [708, 504] on div "**********" at bounding box center [689, 270] width 636 height 1218
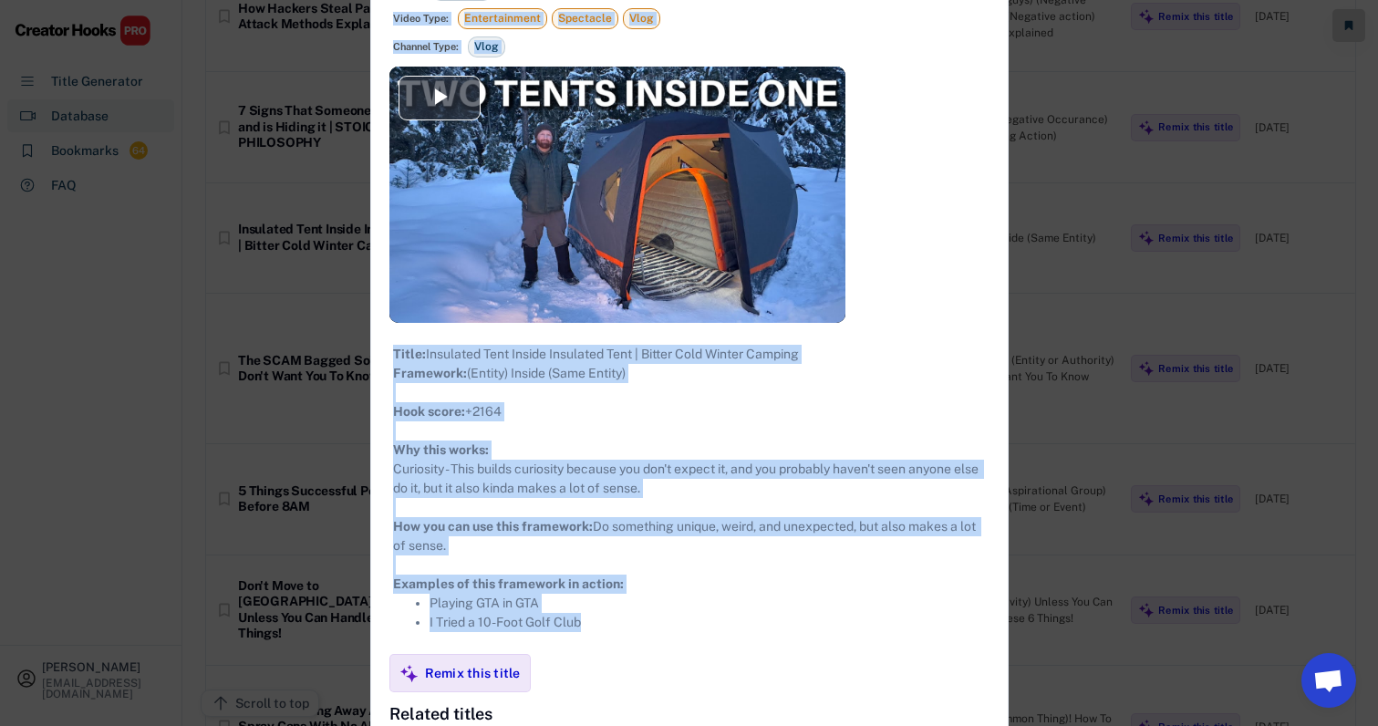
scroll to position [16206, 15]
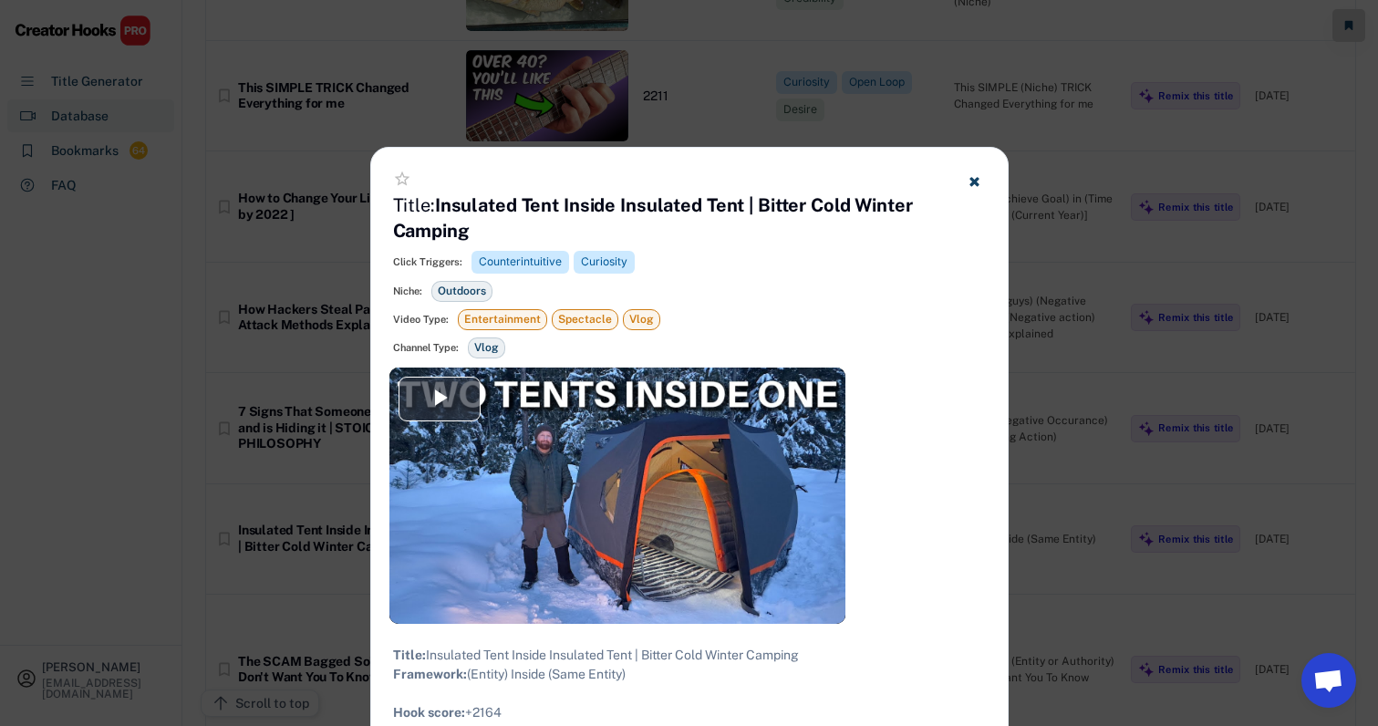
click at [1114, 363] on div at bounding box center [689, 363] width 1378 height 726
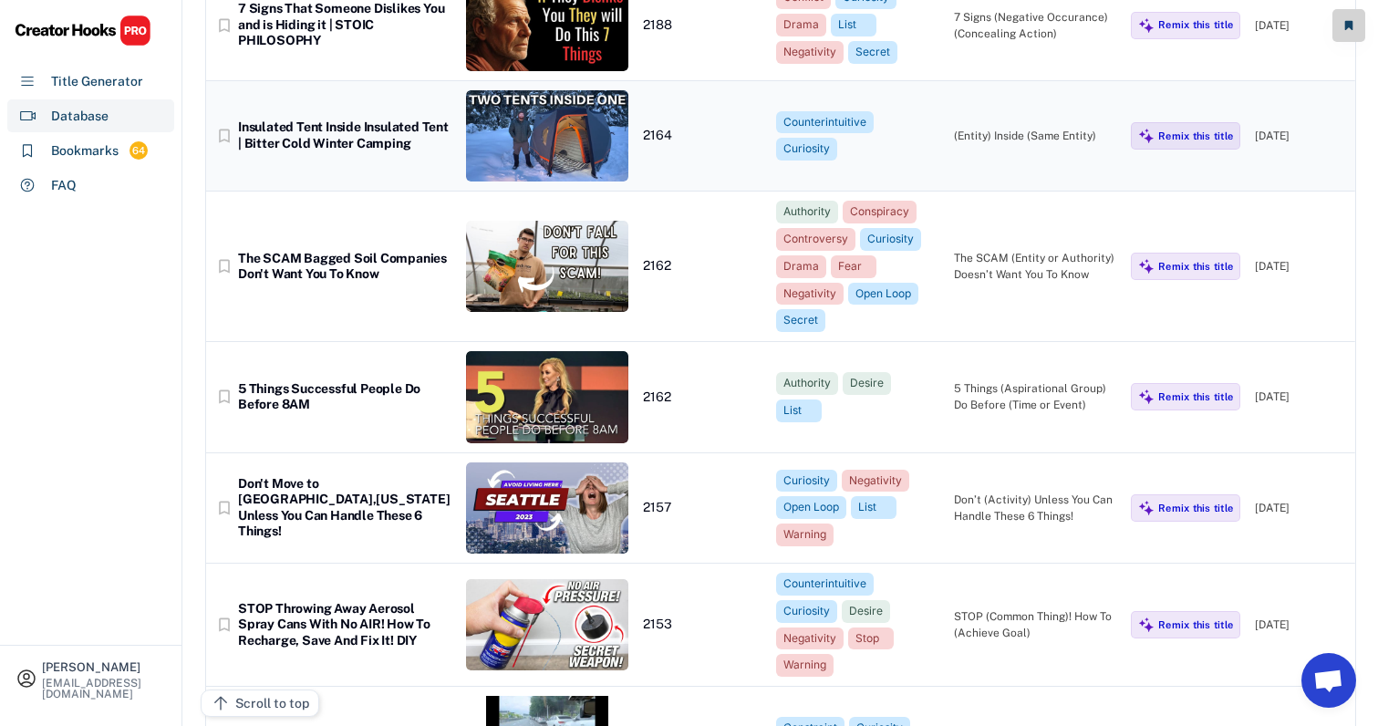
scroll to position [16612, 13]
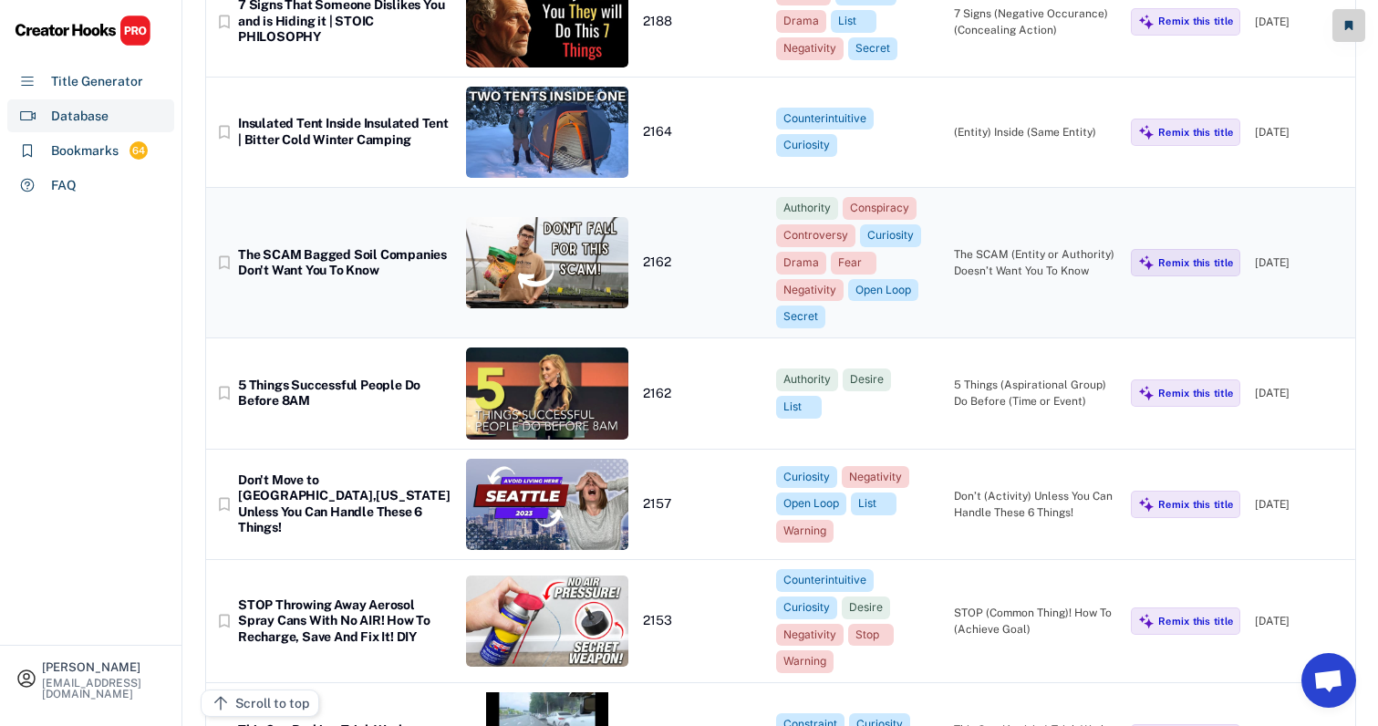
click at [1010, 246] on div "The SCAM (Entity or Authority) Doesn’t Want You To Know" at bounding box center [1035, 262] width 163 height 33
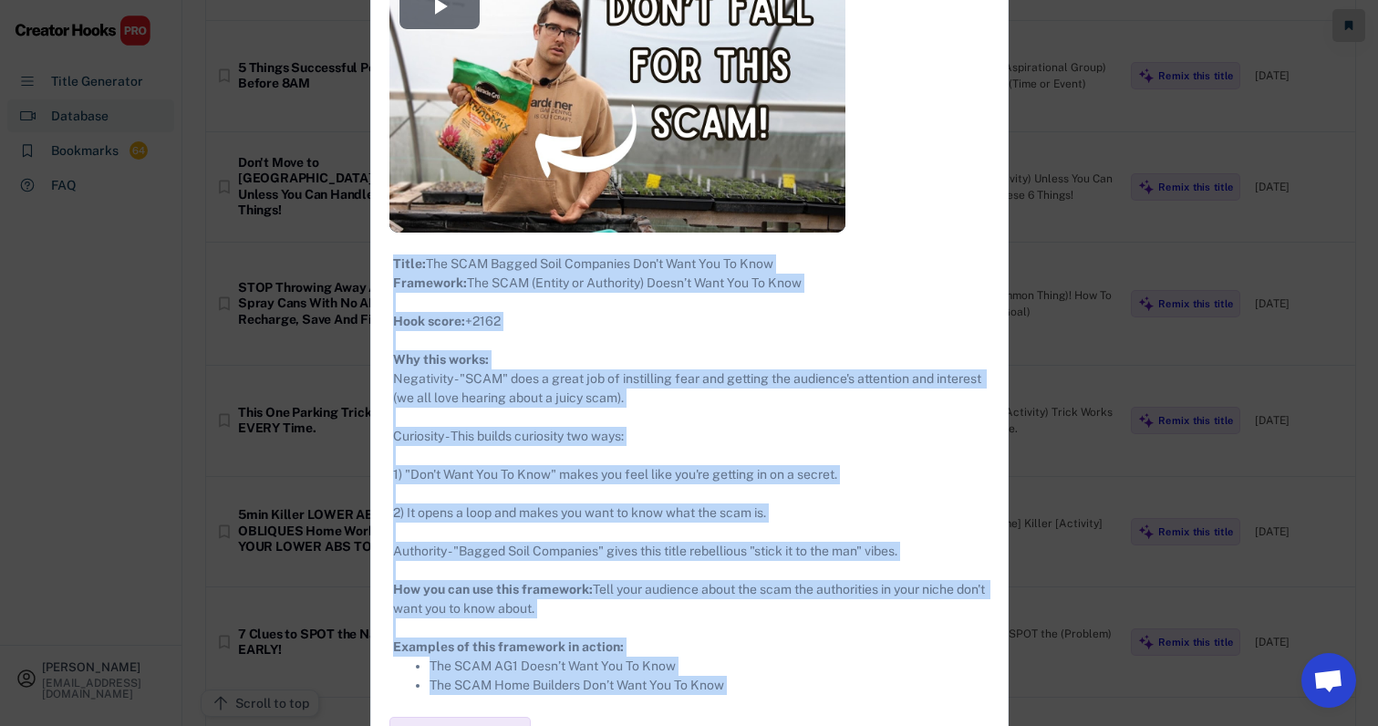
scroll to position [17006, 13]
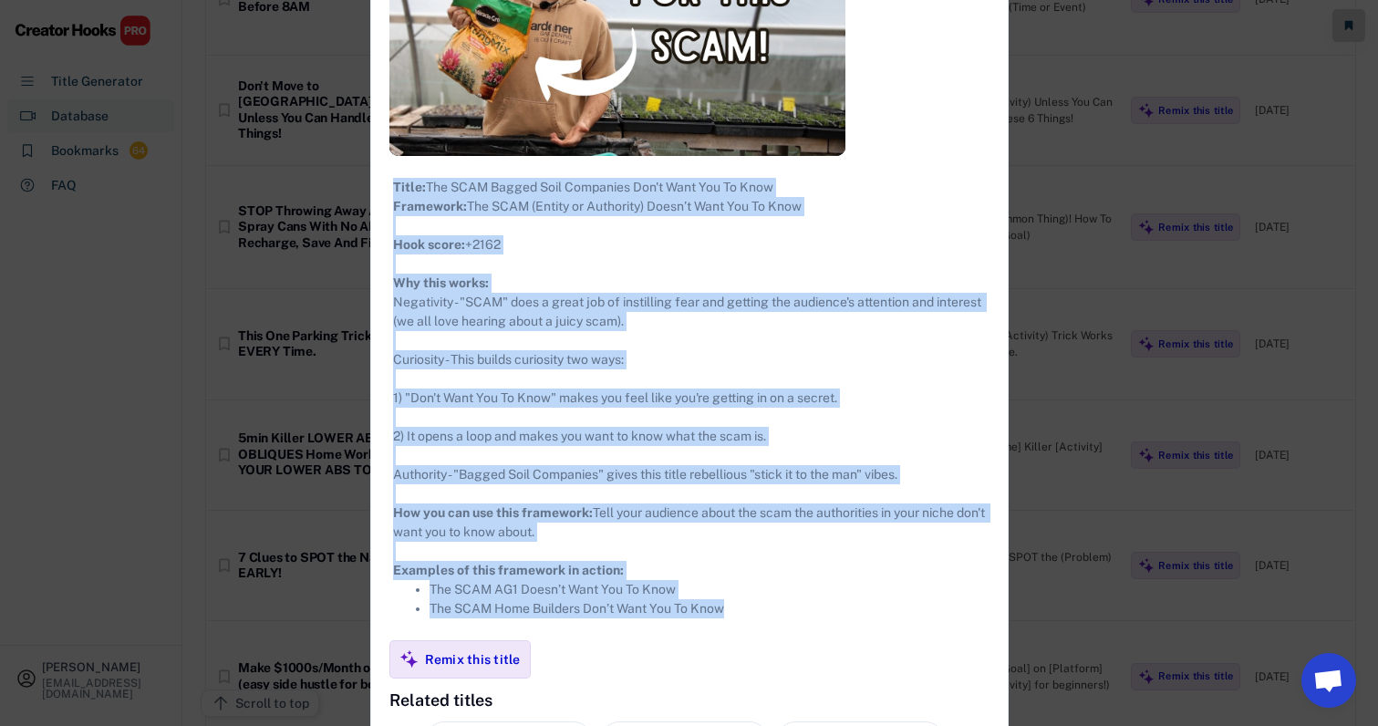
drag, startPoint x: 383, startPoint y: 103, endPoint x: 878, endPoint y: 636, distance: 727.1
click at [878, 636] on div "**********" at bounding box center [689, 352] width 636 height 1399
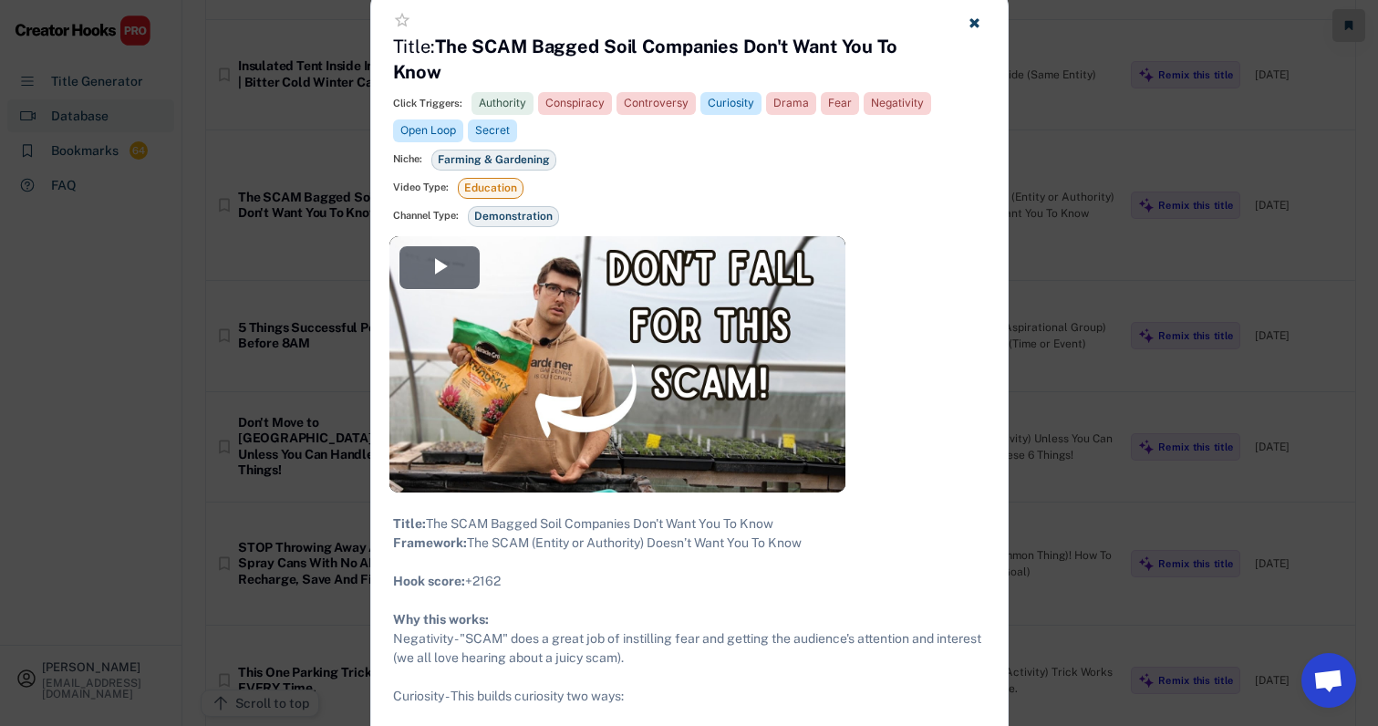
click at [1057, 230] on div at bounding box center [689, 363] width 1378 height 726
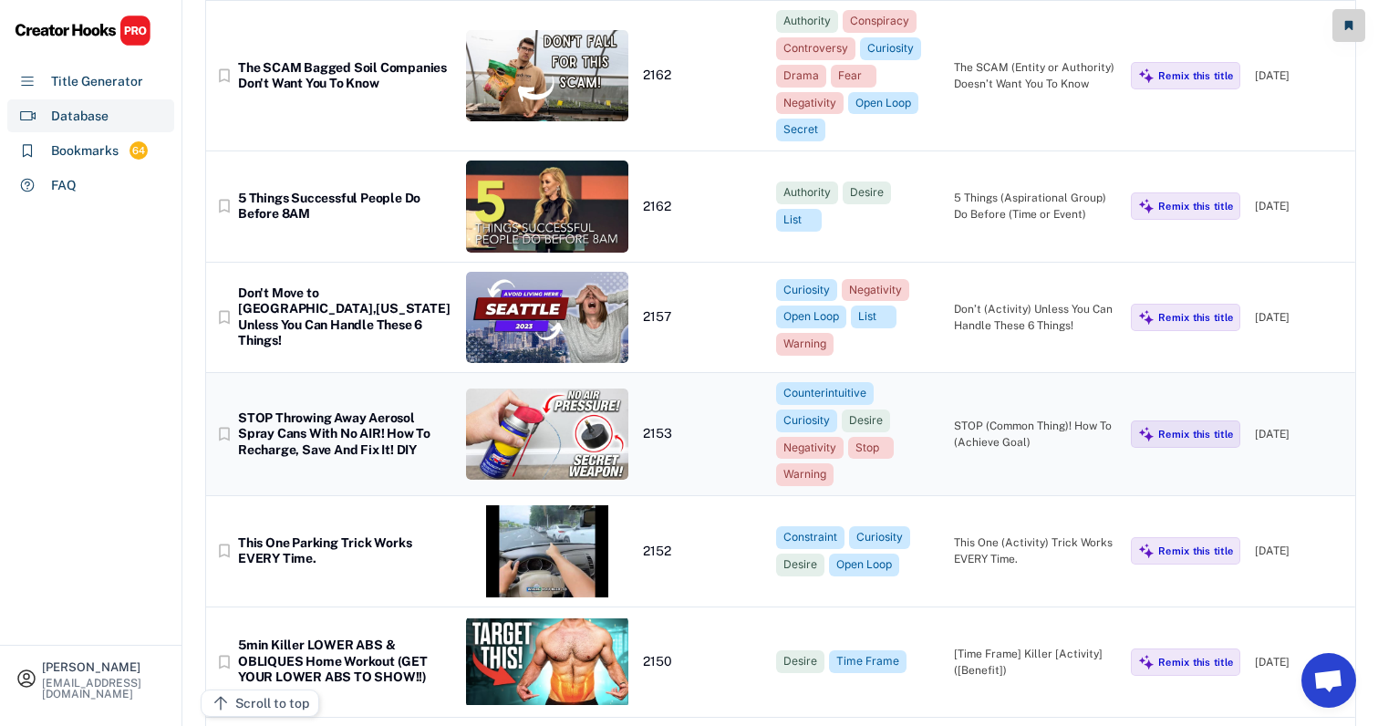
scroll to position [16808, 12]
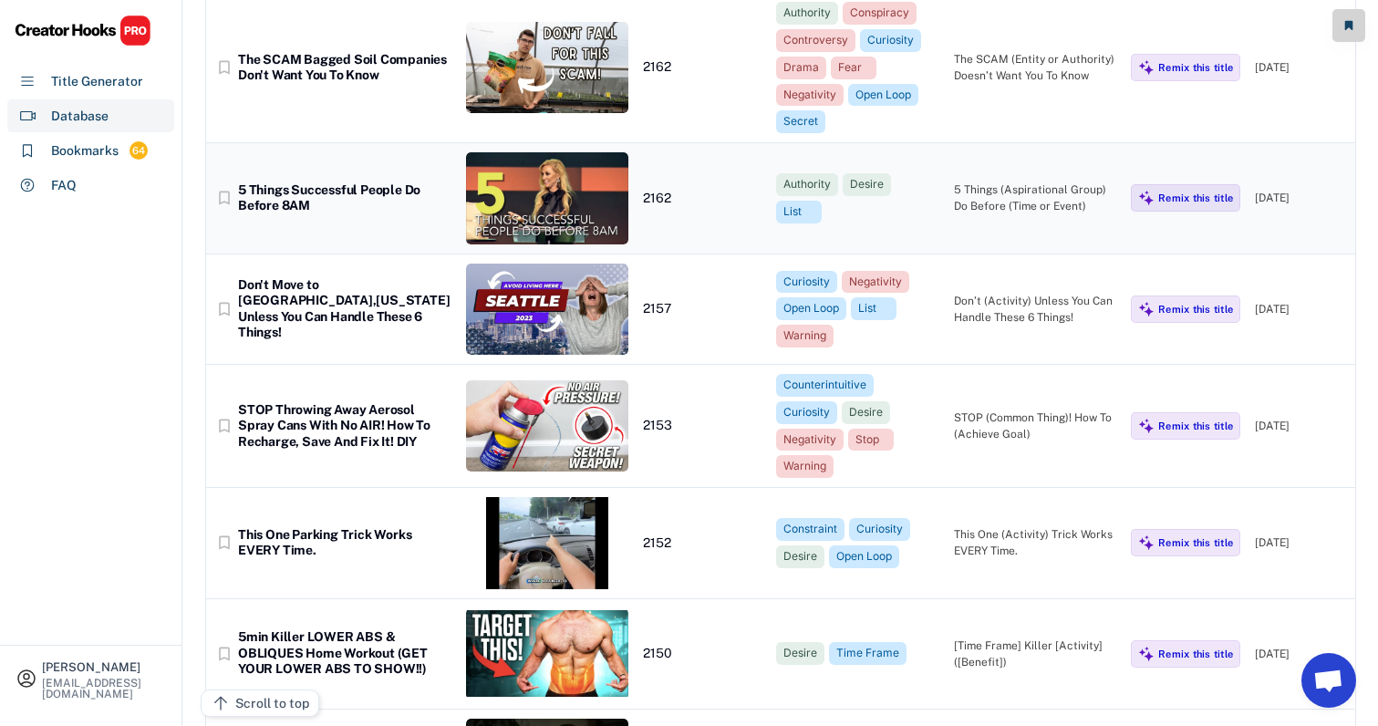
click at [1008, 181] on div "5 Things (Aspirational Group) Do Before (Time or Event)" at bounding box center [1035, 197] width 163 height 33
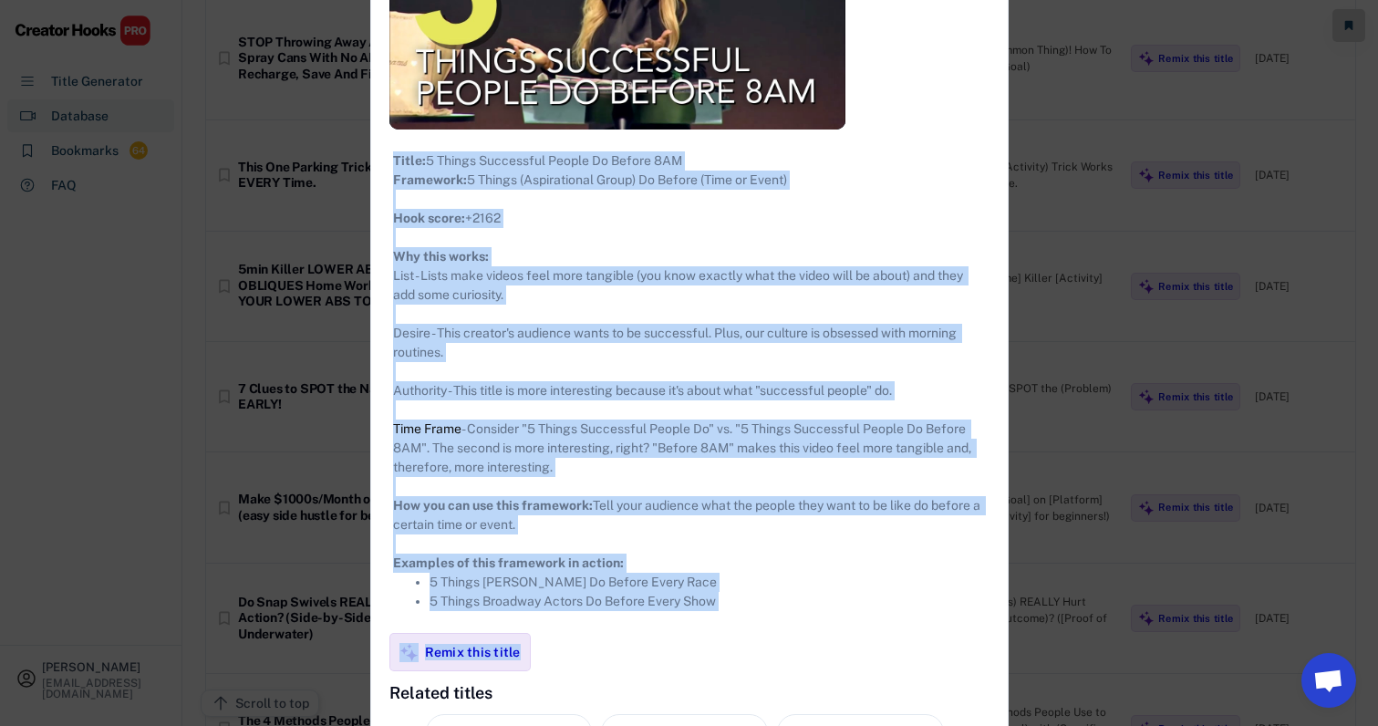
scroll to position [17267, 12]
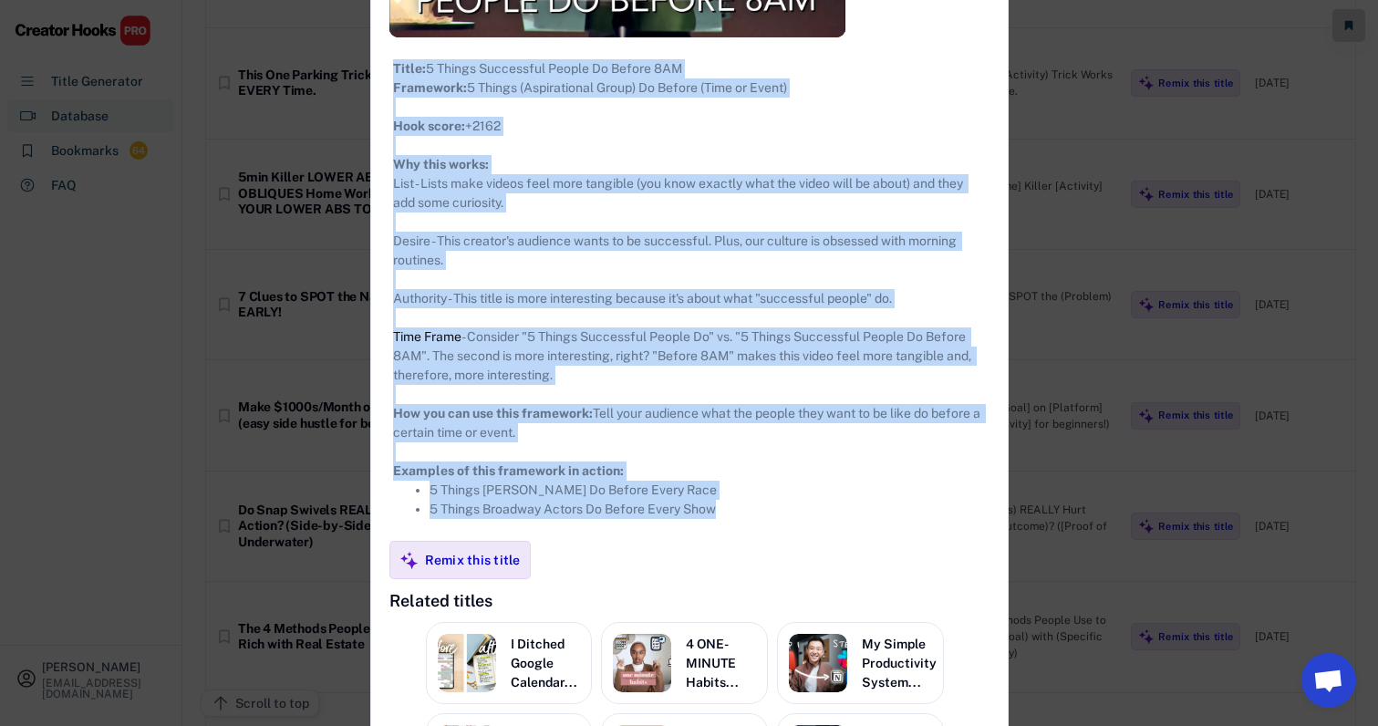
drag, startPoint x: 384, startPoint y: 104, endPoint x: 721, endPoint y: 534, distance: 546.8
click at [721, 534] on div "**********" at bounding box center [689, 269] width 636 height 1365
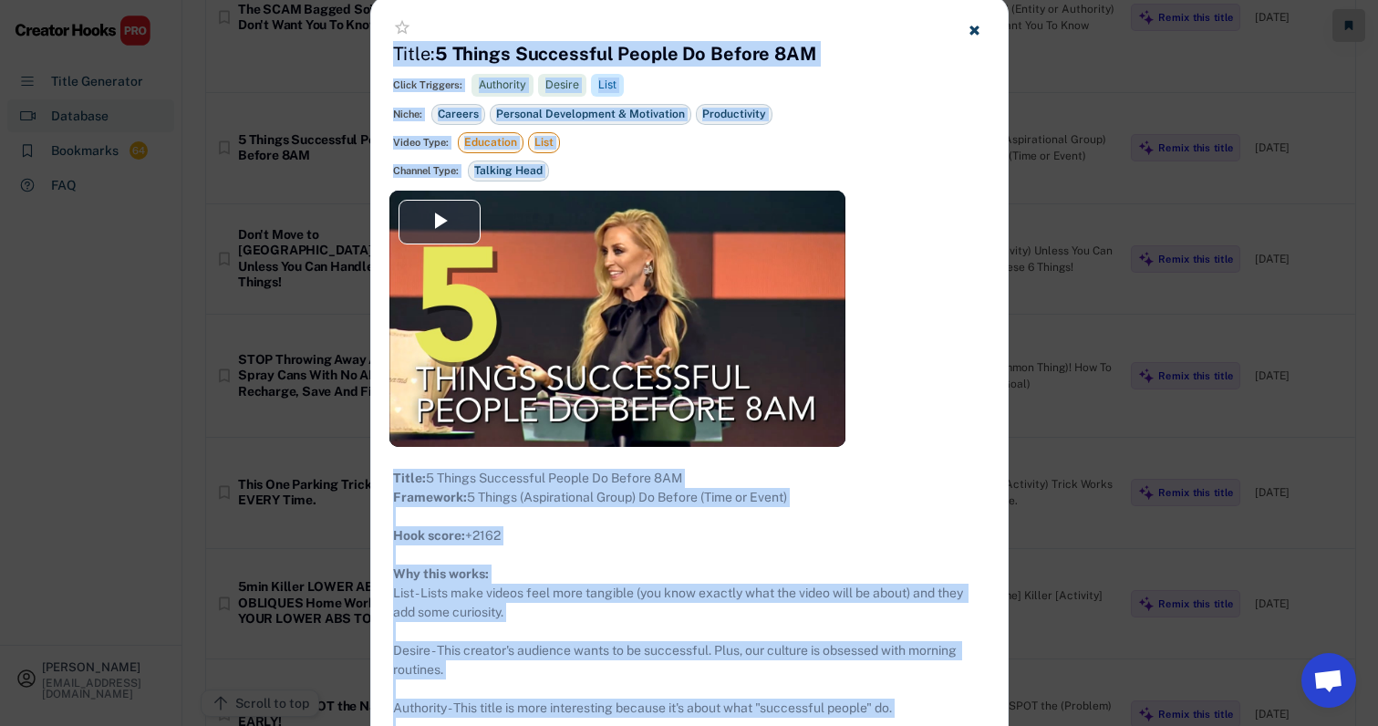
scroll to position [16731, 12]
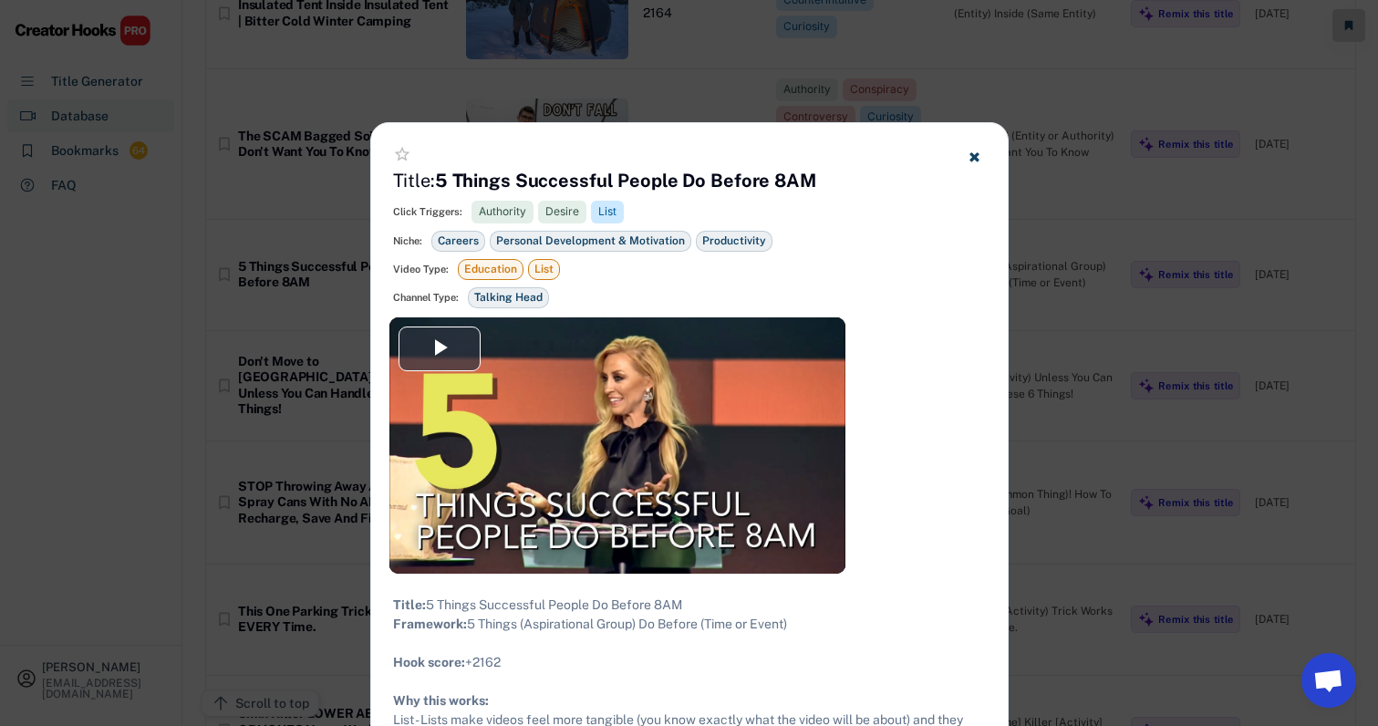
click at [869, 72] on div at bounding box center [689, 363] width 1378 height 726
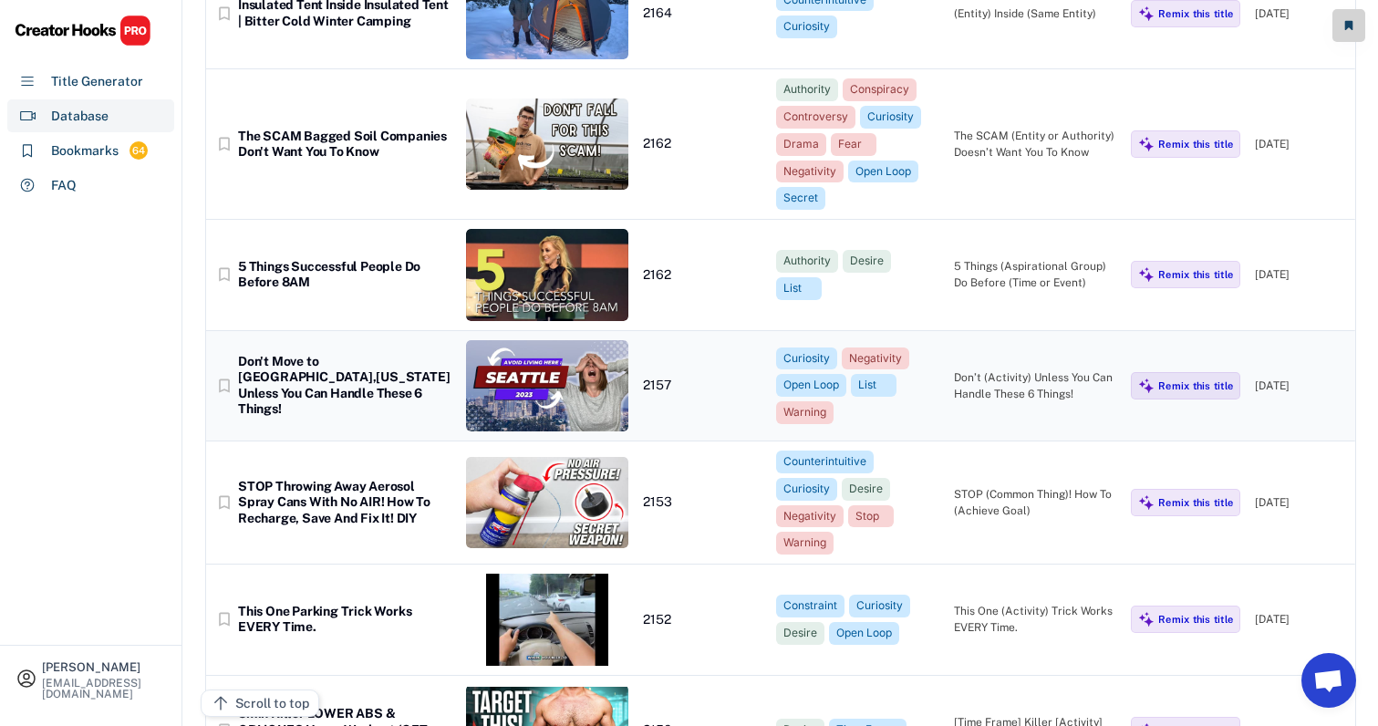
click at [986, 369] on div "Don’t (Activity) Unless You Can Handle These 6 Things!" at bounding box center [1035, 385] width 163 height 33
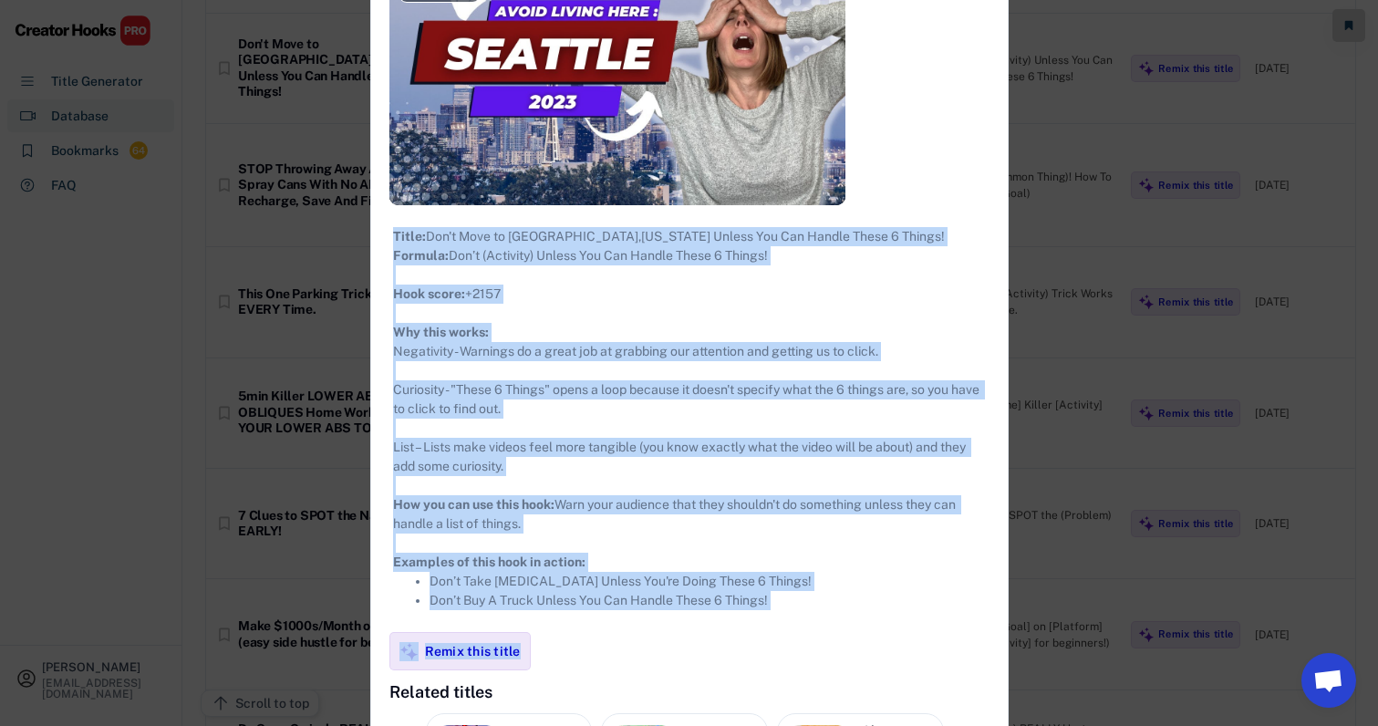
scroll to position [17119, 12]
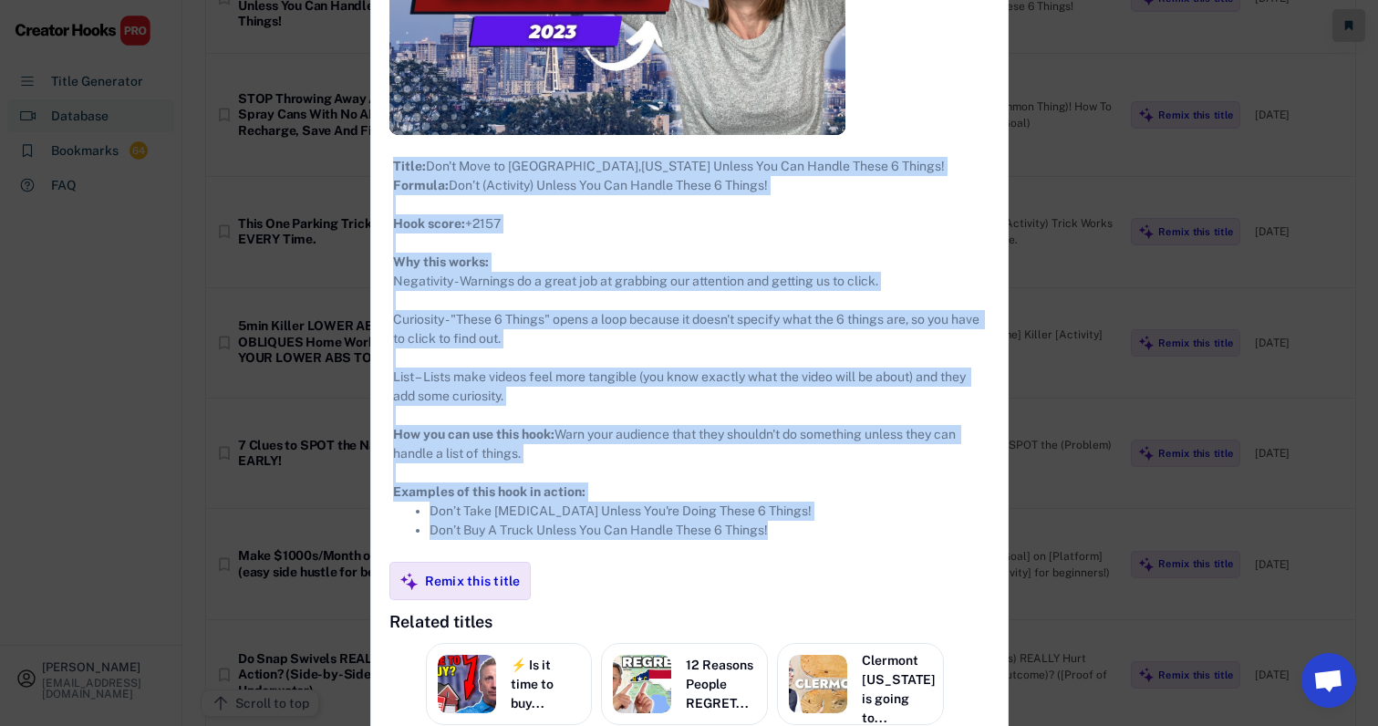
drag, startPoint x: 379, startPoint y: 98, endPoint x: 815, endPoint y: 574, distance: 645.3
click at [815, 574] on div "**********" at bounding box center [689, 316] width 636 height 1314
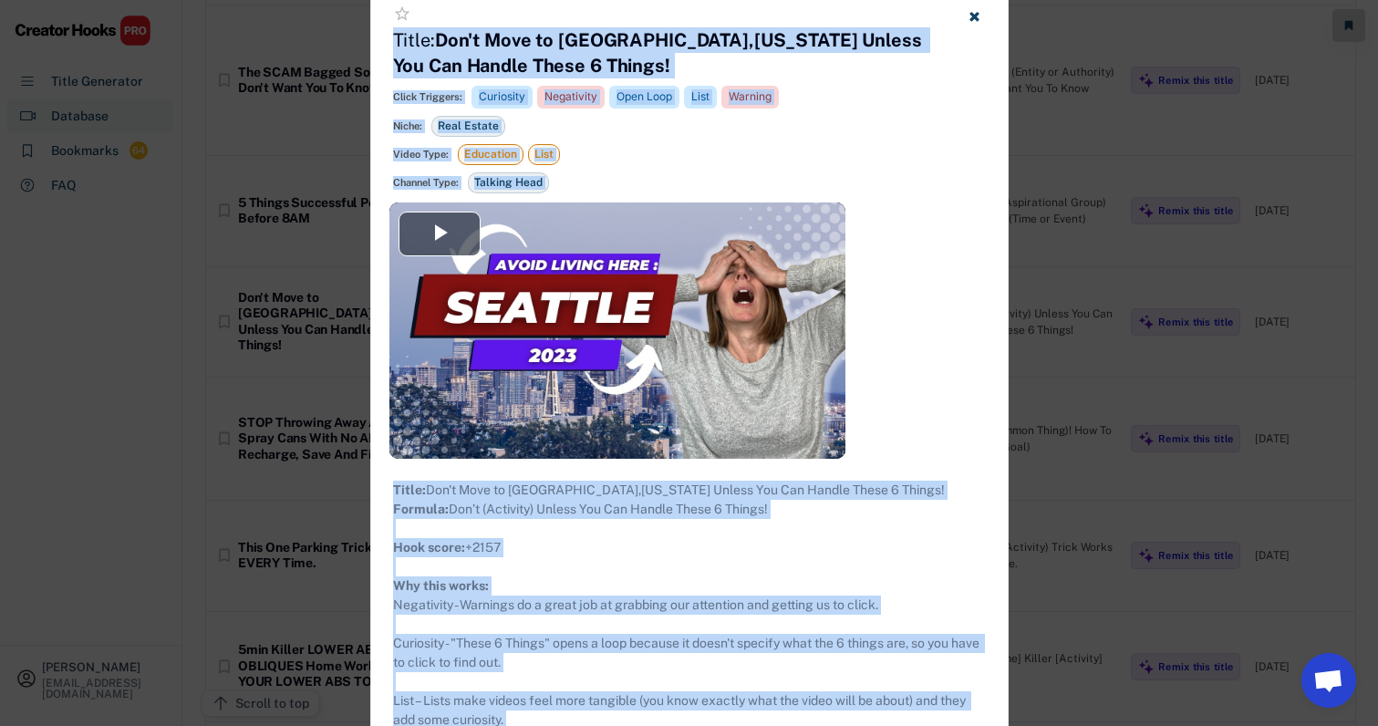
scroll to position [16746, 12]
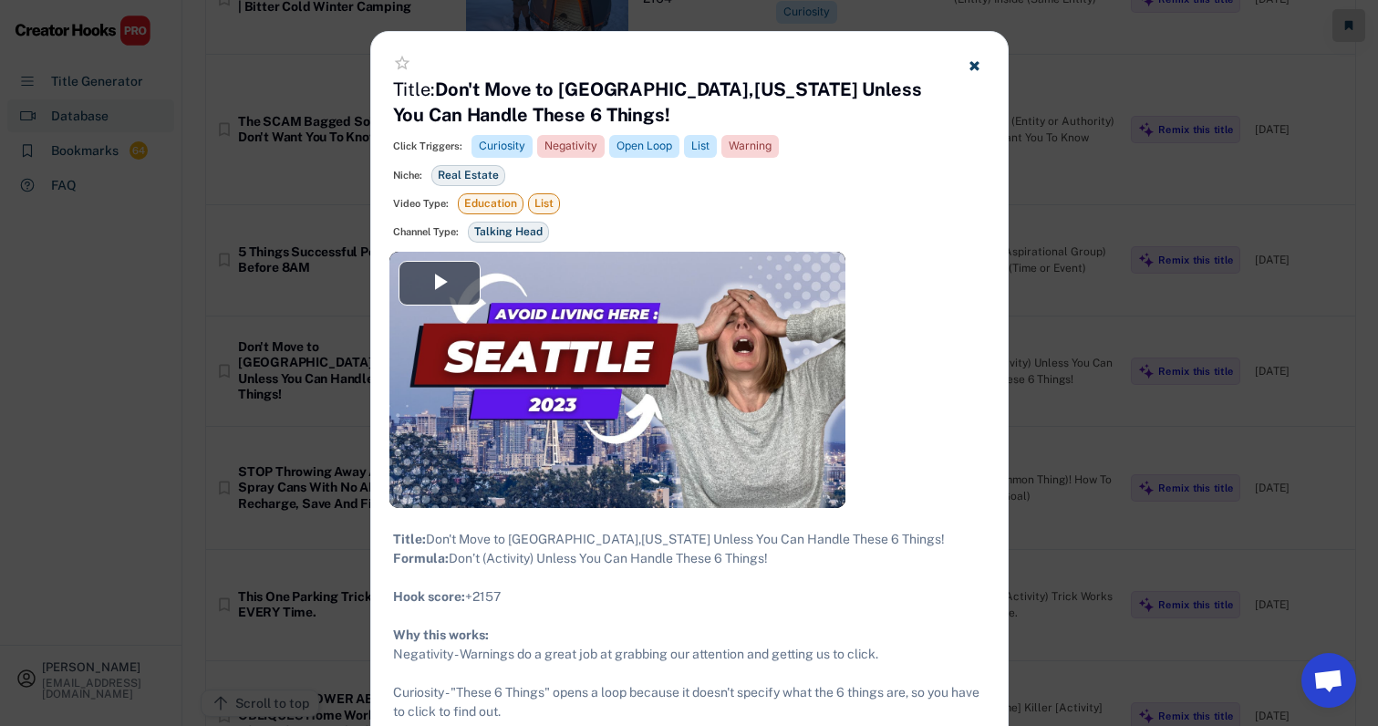
click at [1075, 221] on div at bounding box center [689, 363] width 1378 height 726
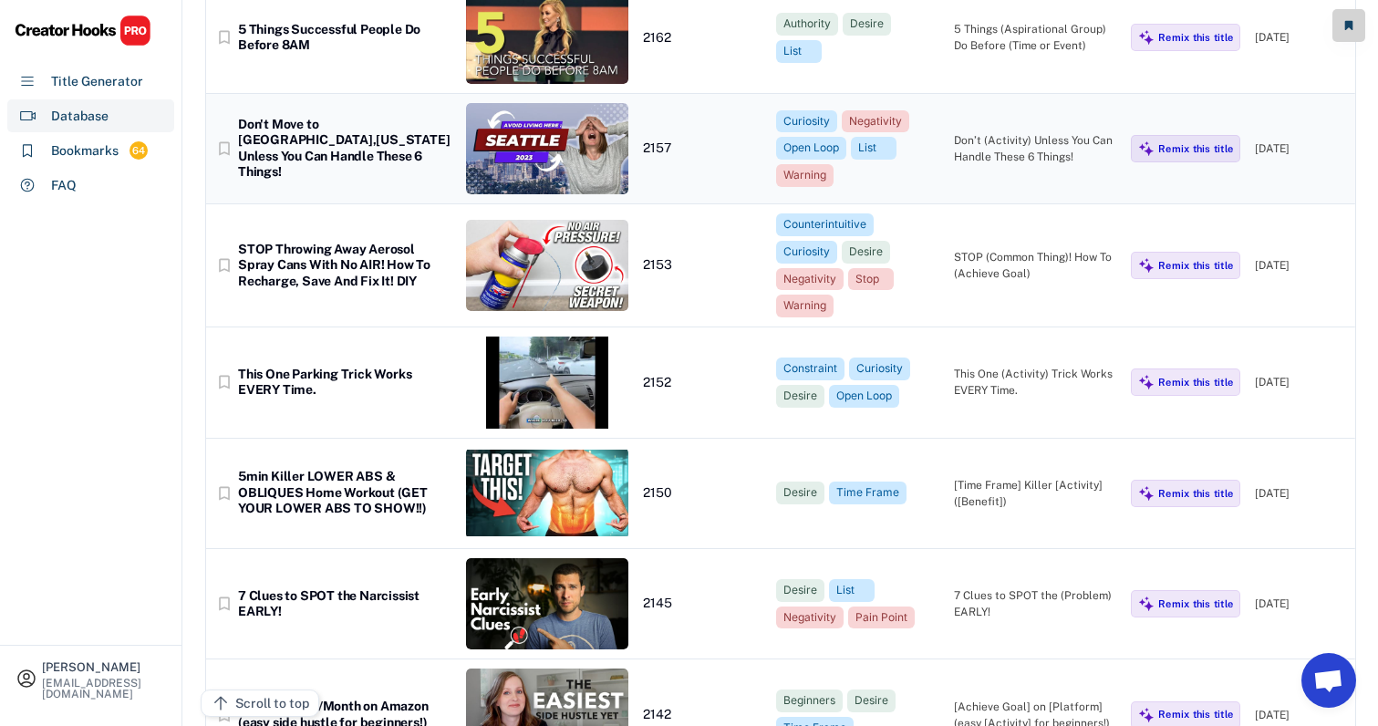
scroll to position [16974, 12]
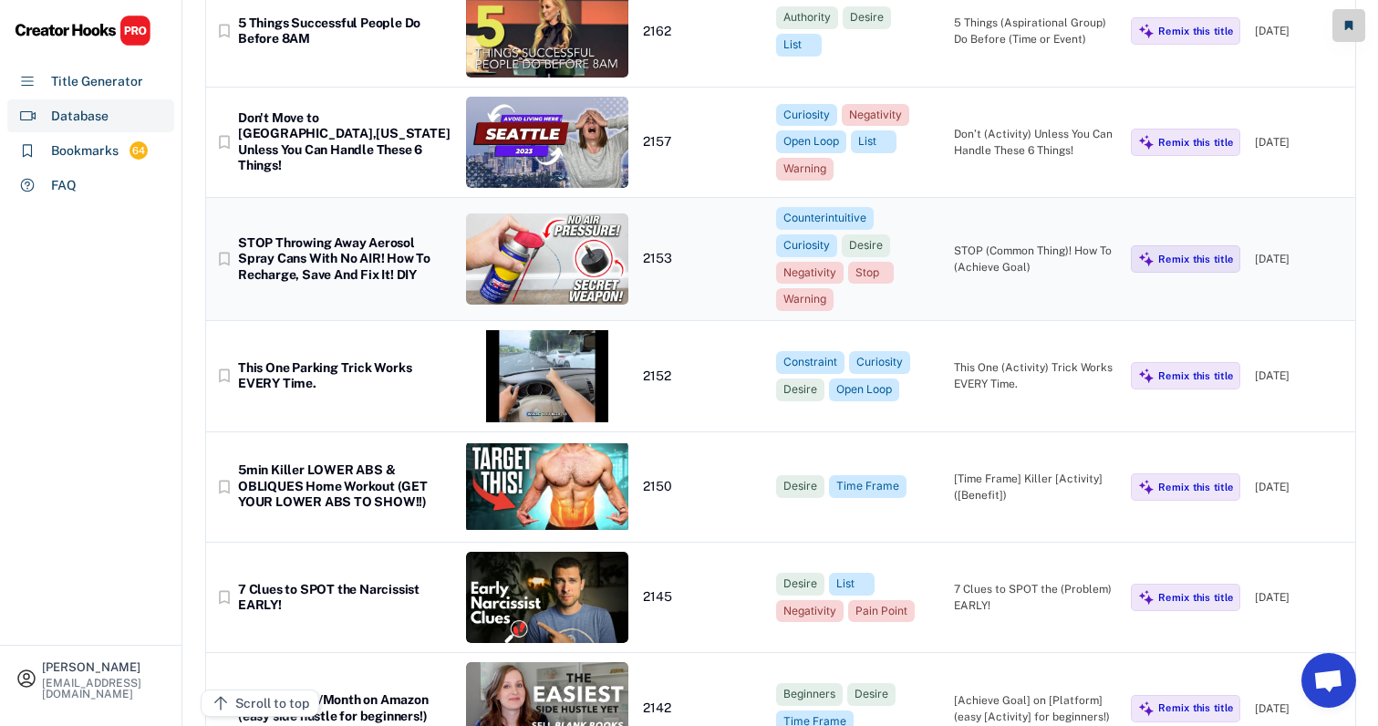
click at [1000, 243] on div "STOP (Common Thing)! How To (Achieve Goal)" at bounding box center [1035, 259] width 163 height 33
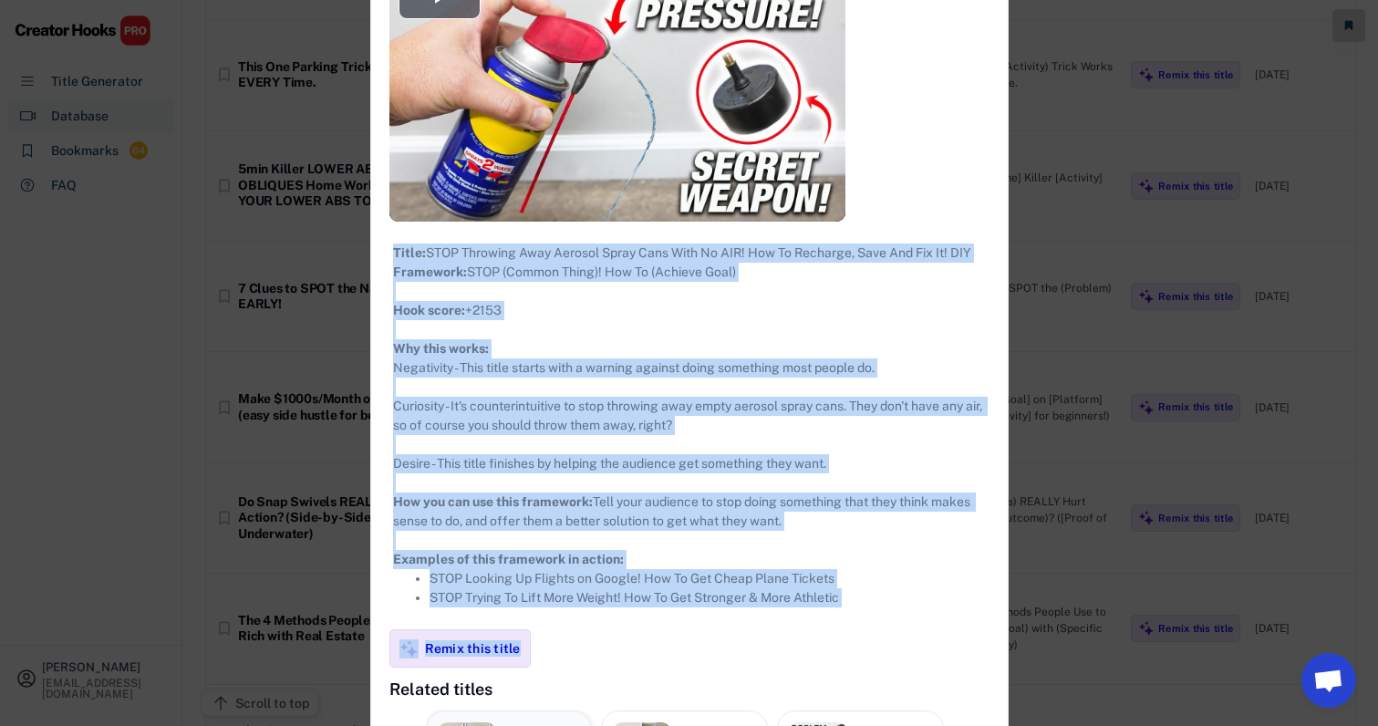
scroll to position [17366, 12]
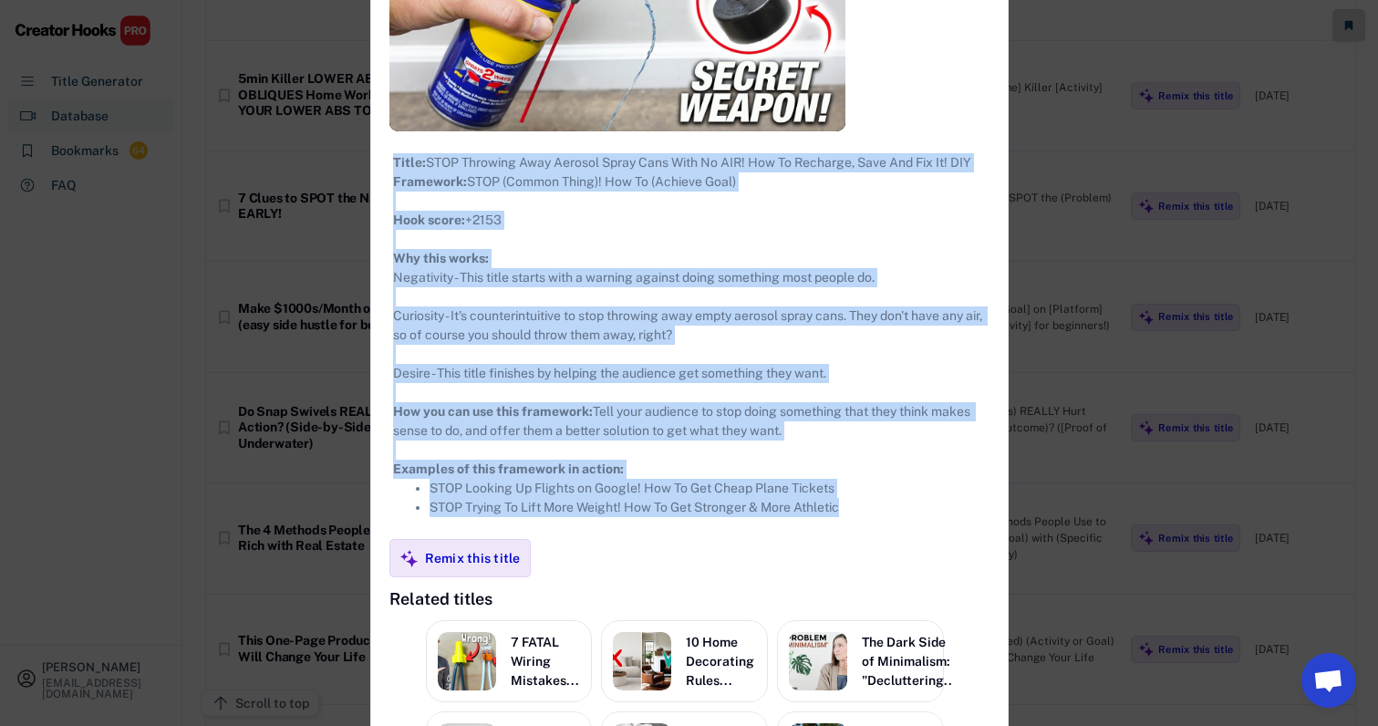
drag, startPoint x: 376, startPoint y: 102, endPoint x: 885, endPoint y: 541, distance: 672.4
click at [885, 541] on div "**********" at bounding box center [689, 302] width 636 height 1295
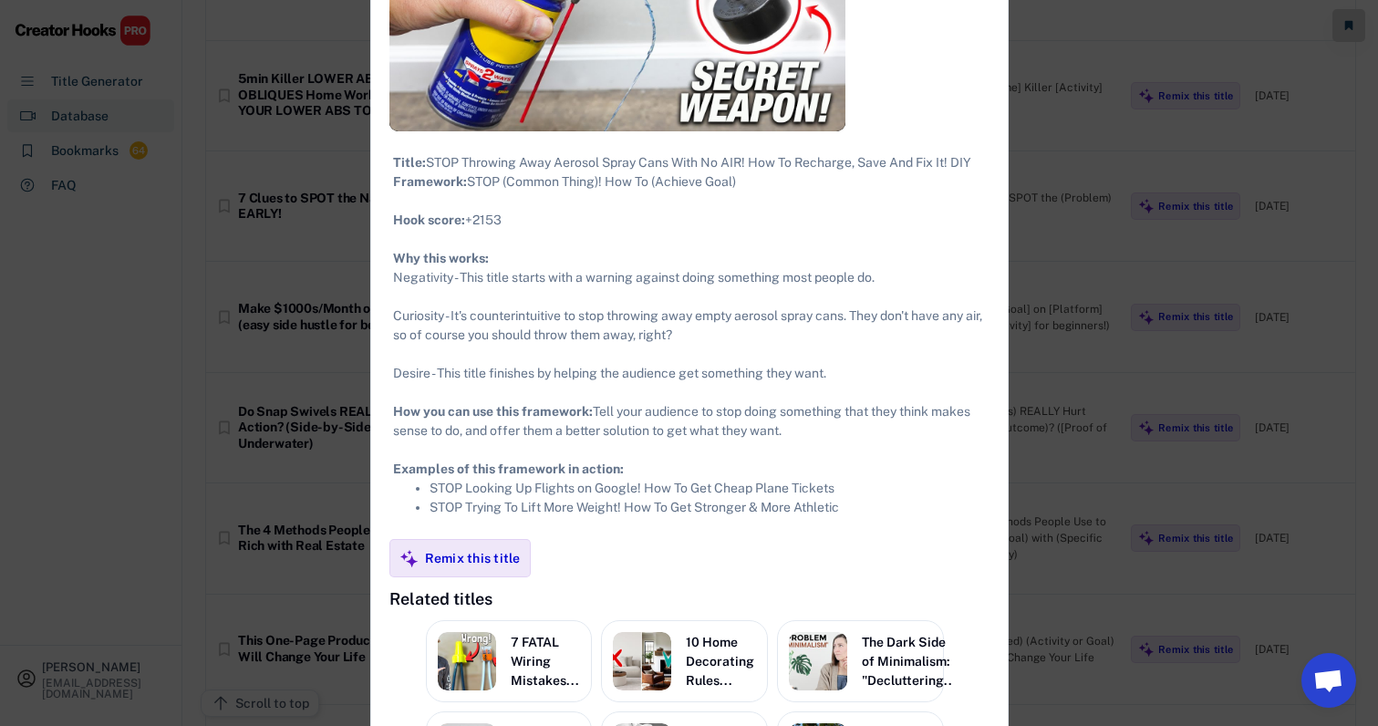
click at [1028, 234] on div at bounding box center [689, 363] width 1378 height 726
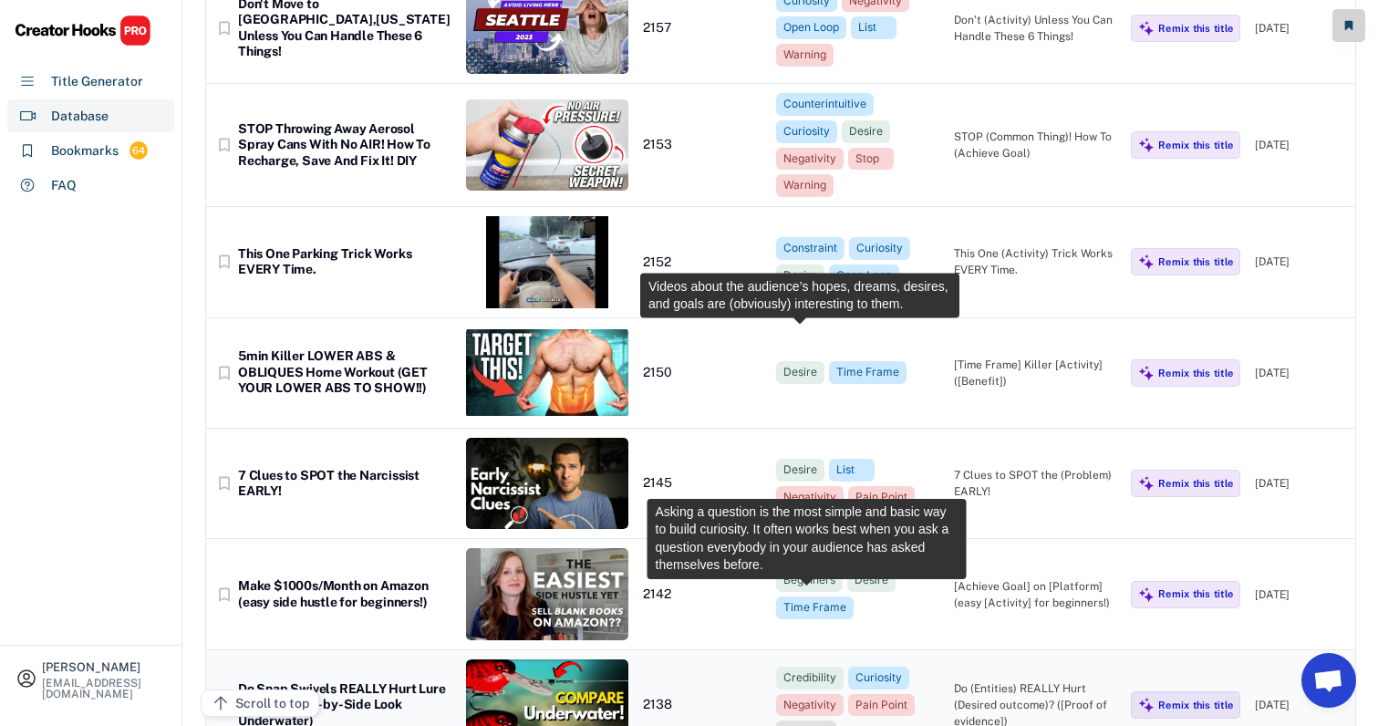
scroll to position [17068, 13]
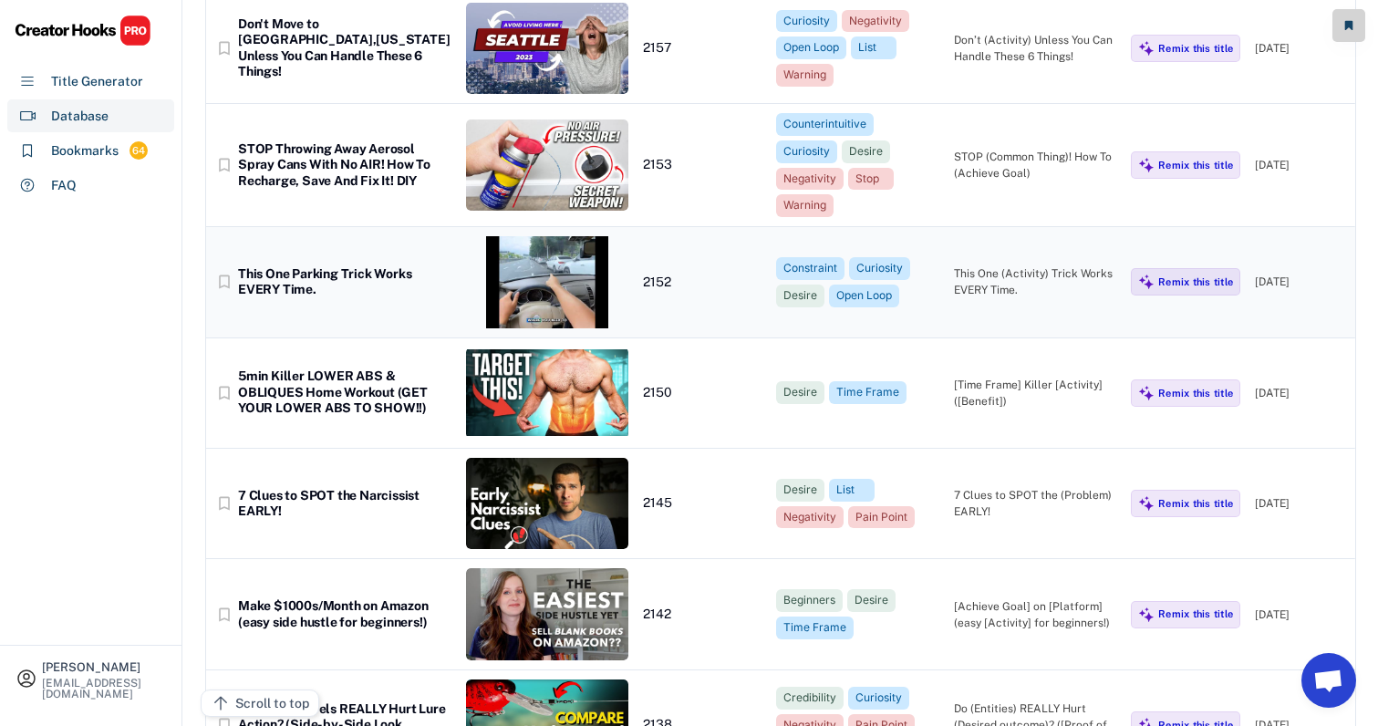
click at [1044, 227] on div "bookmark_border This One Parking Trick Works EVERY Time. 2152 Constraint Curios…" at bounding box center [780, 282] width 1149 height 110
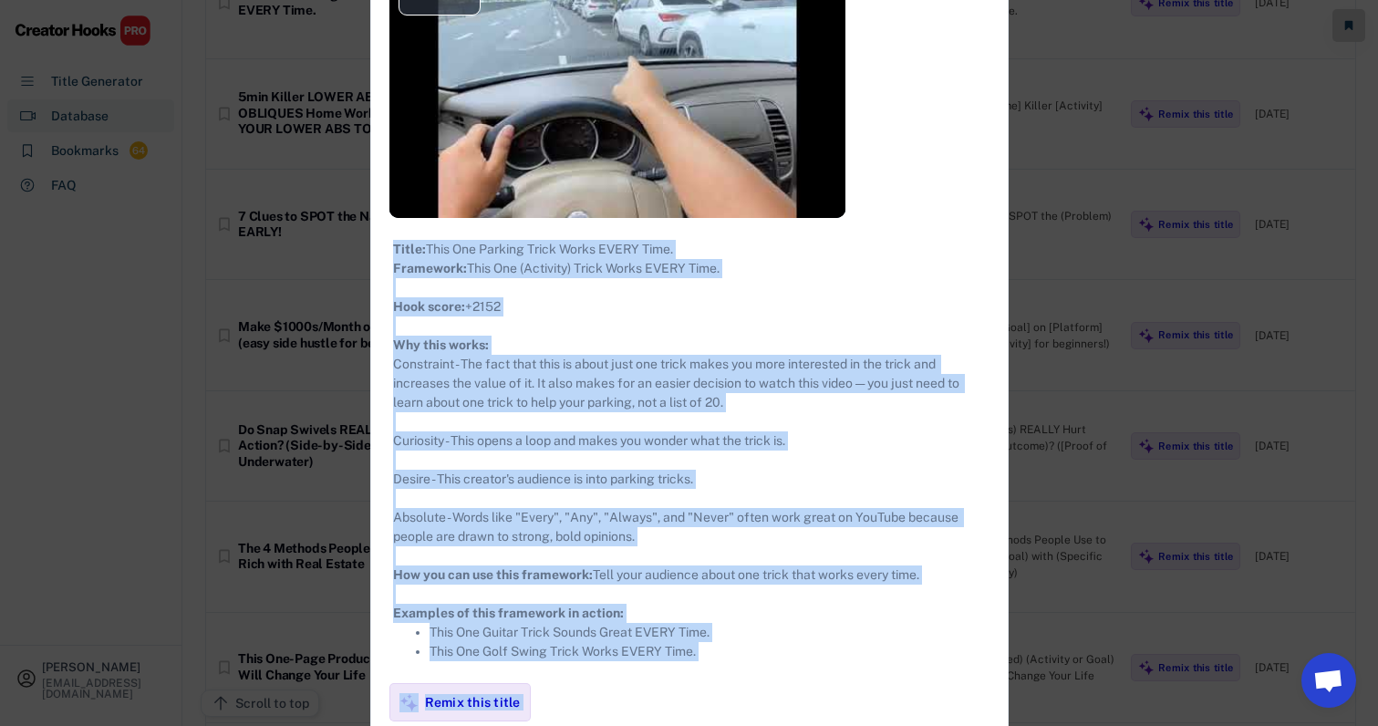
scroll to position [17357, 13]
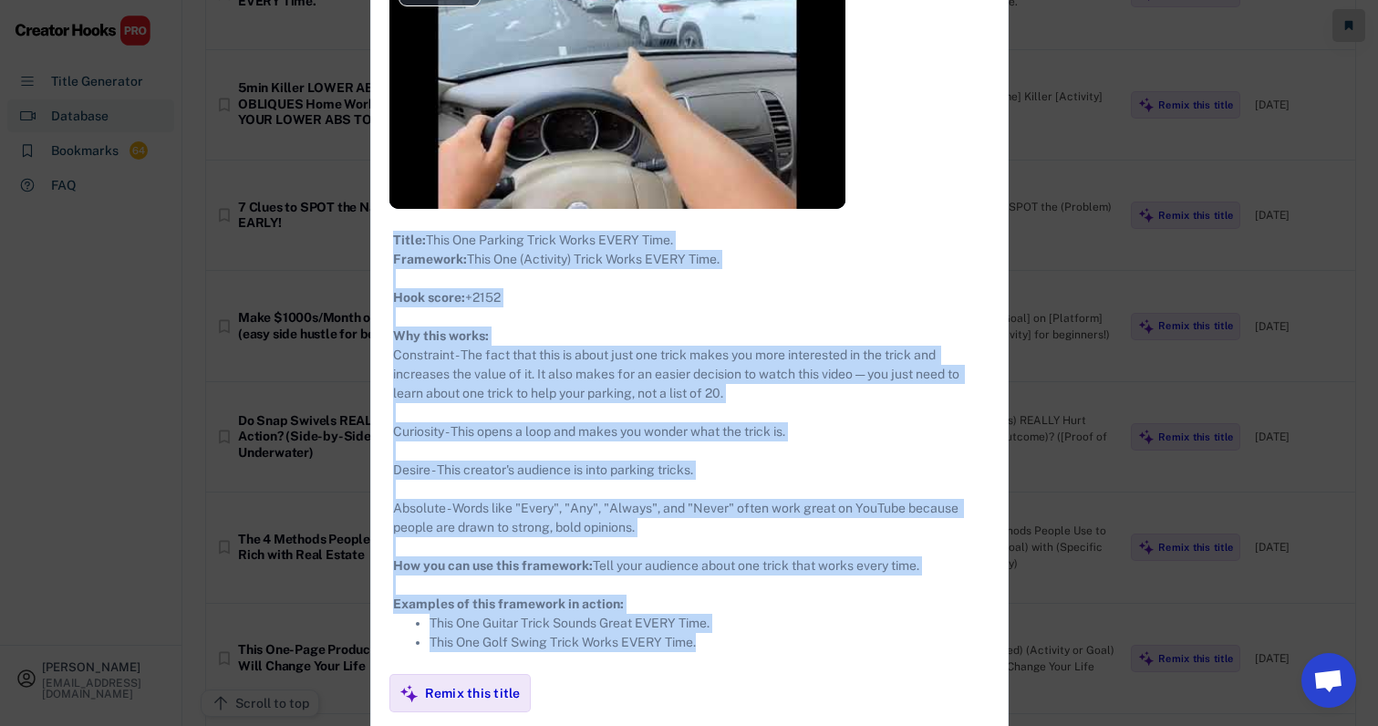
drag, startPoint x: 372, startPoint y: 129, endPoint x: 789, endPoint y: 674, distance: 686.2
click at [789, 674] on div "**********" at bounding box center [689, 421] width 636 height 1327
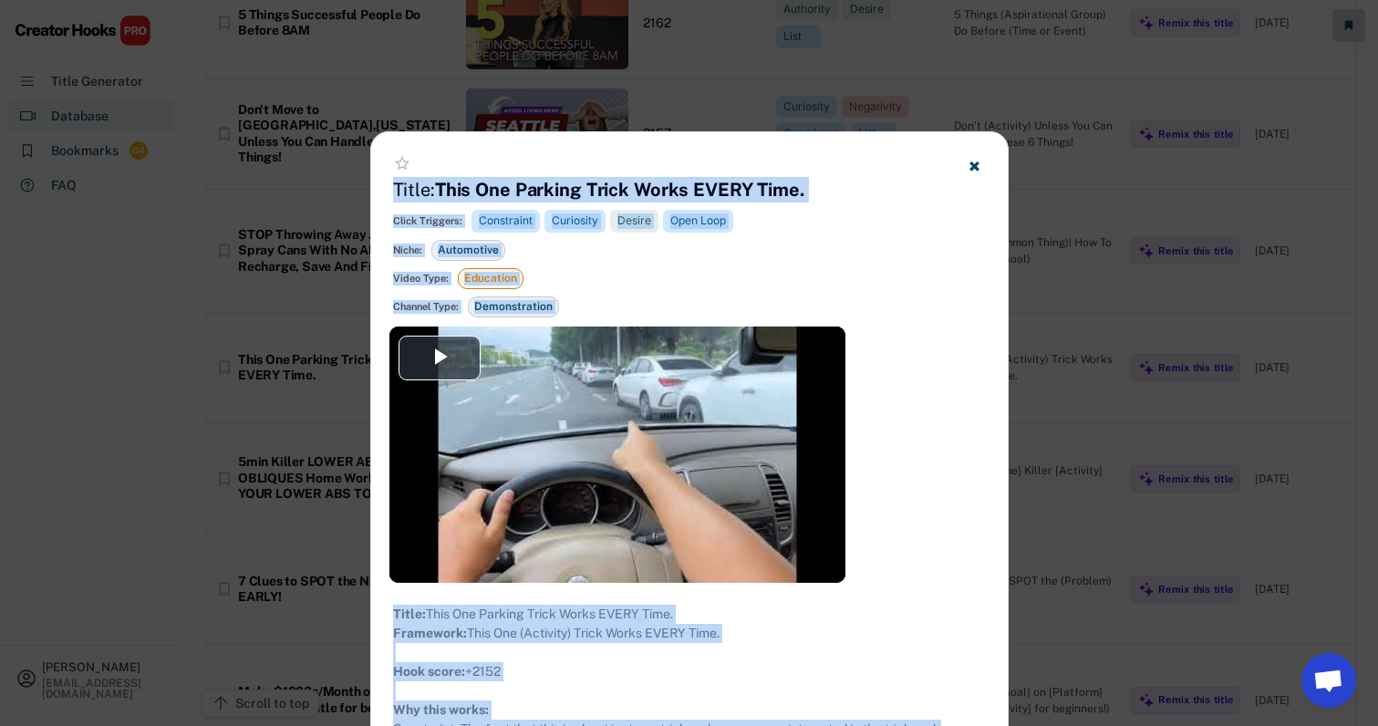
scroll to position [16979, 16]
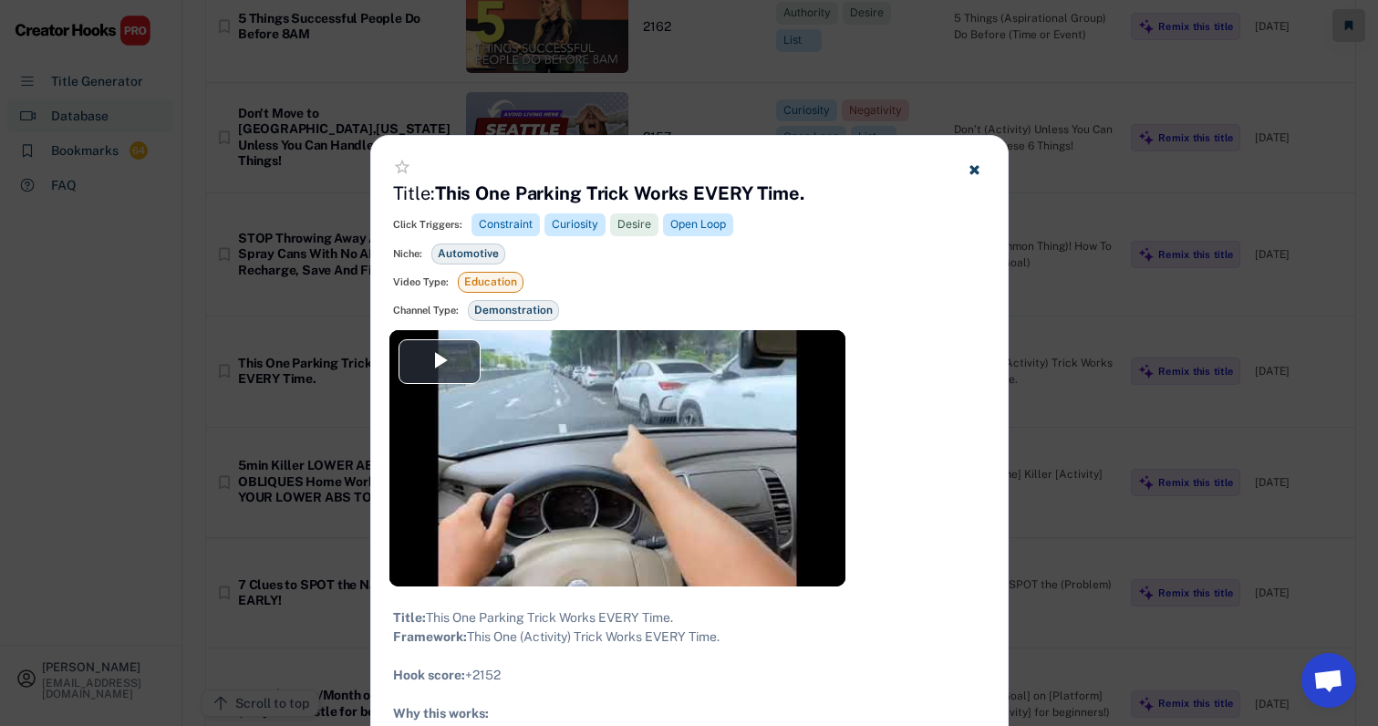
click at [1054, 286] on div at bounding box center [689, 363] width 1378 height 726
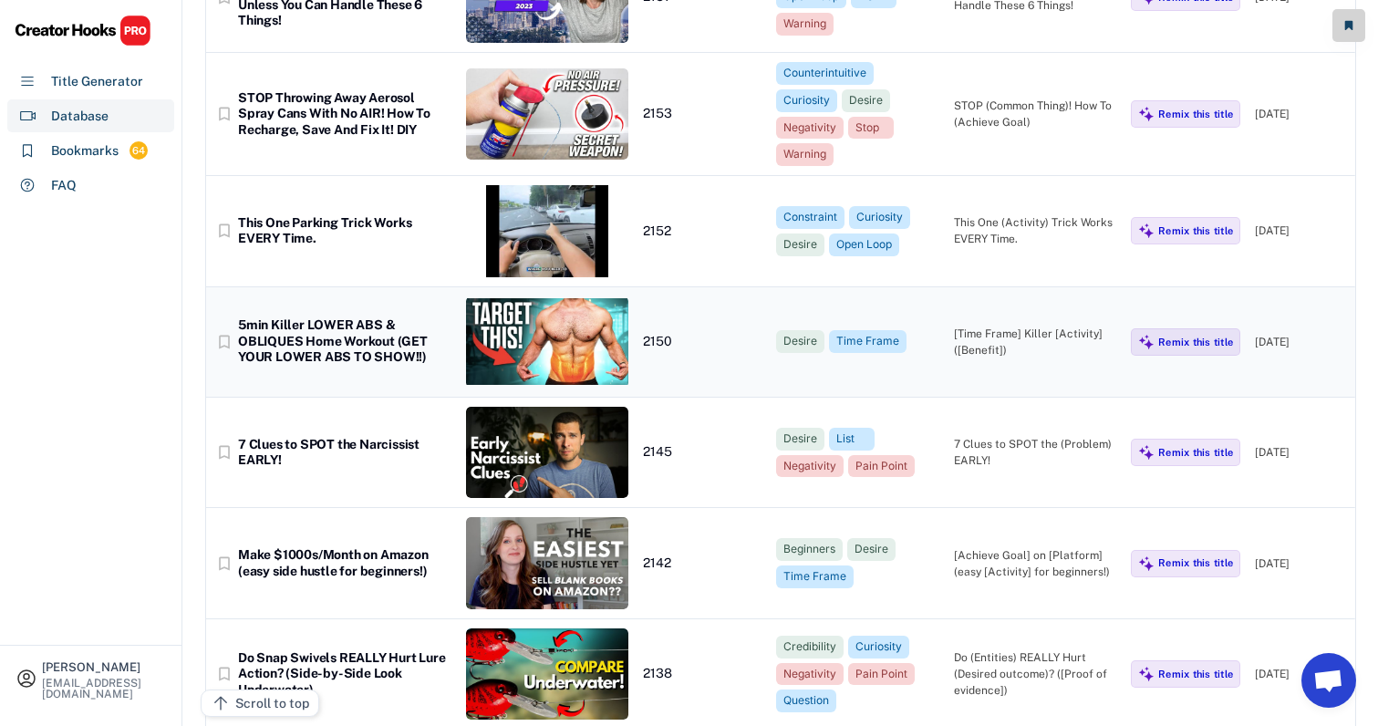
scroll to position [17187, 16]
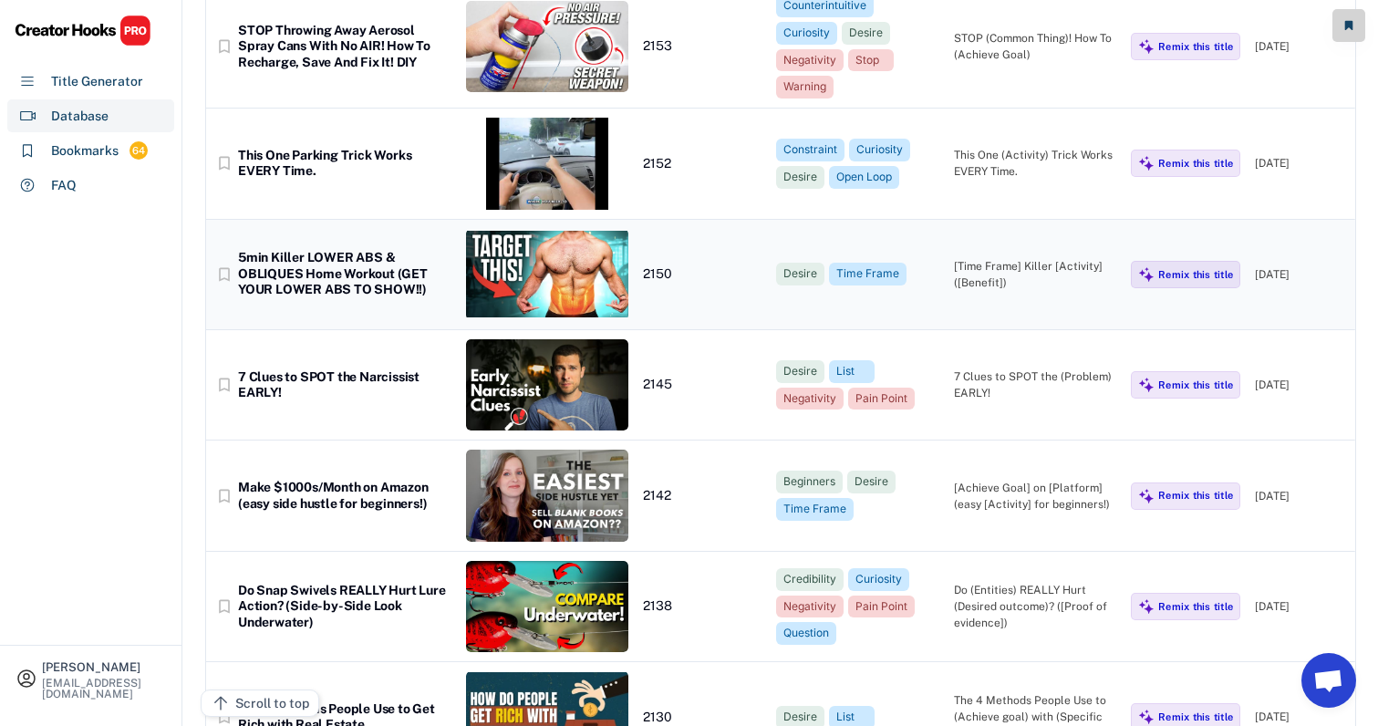
click at [920, 220] on div "bookmark_border 5min Killer LOWER ABS & OBLIQUES Home Workout (GET YOUR LOWER A…" at bounding box center [780, 275] width 1149 height 110
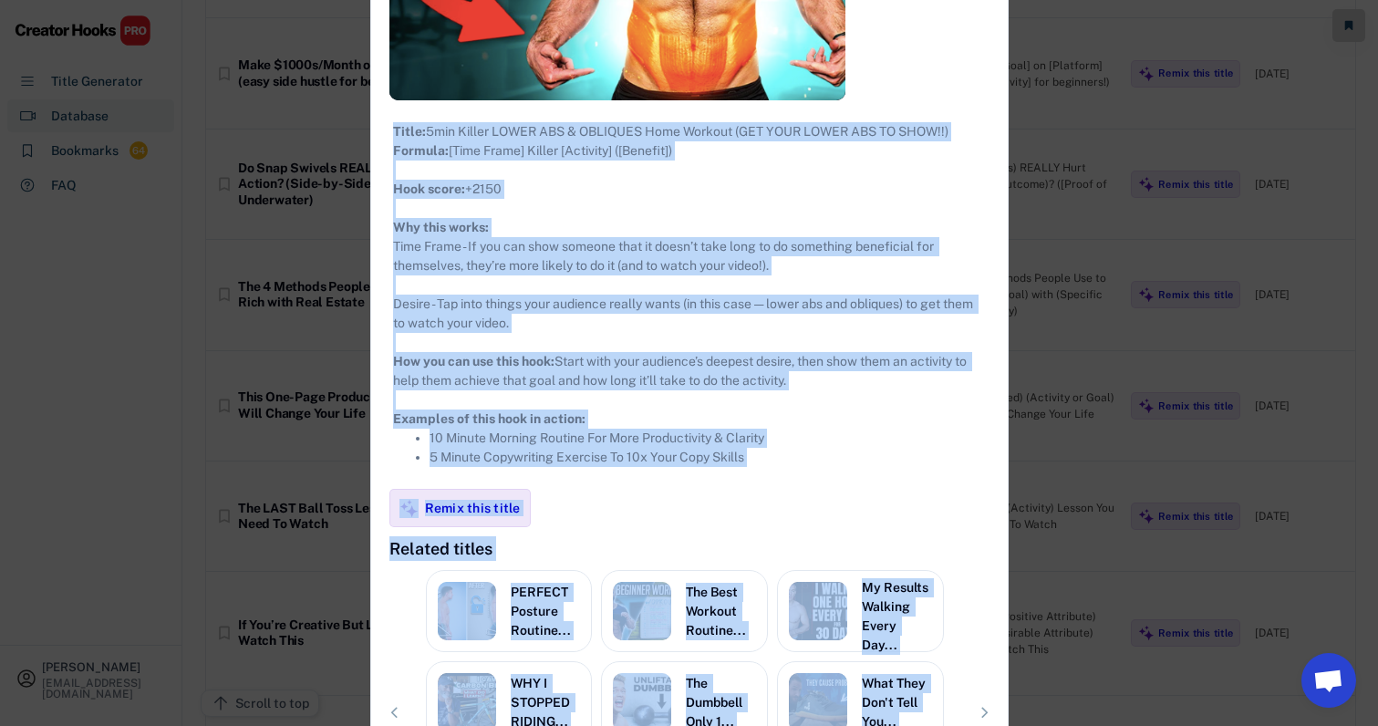
scroll to position [17757, 16]
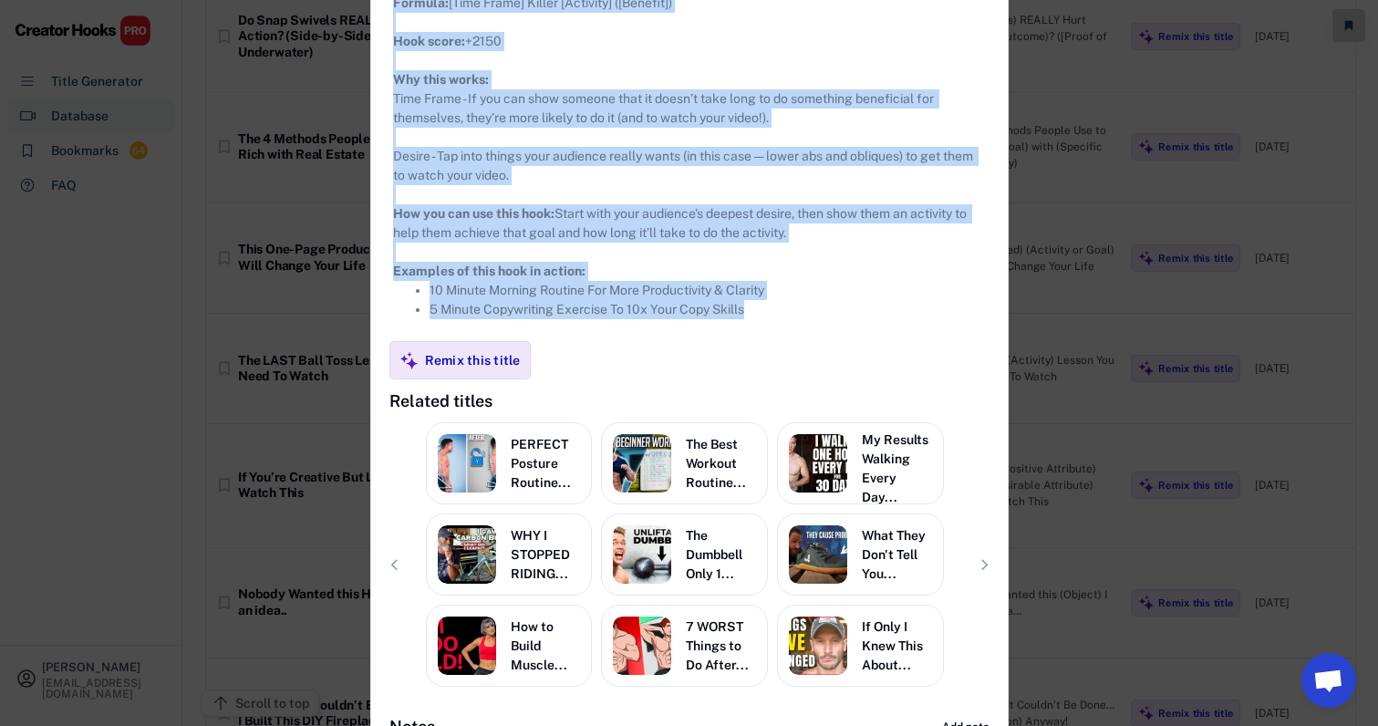
drag, startPoint x: 373, startPoint y: 103, endPoint x: 801, endPoint y: 329, distance: 484.5
click at [801, 329] on div "**********" at bounding box center [689, 115] width 636 height 1276
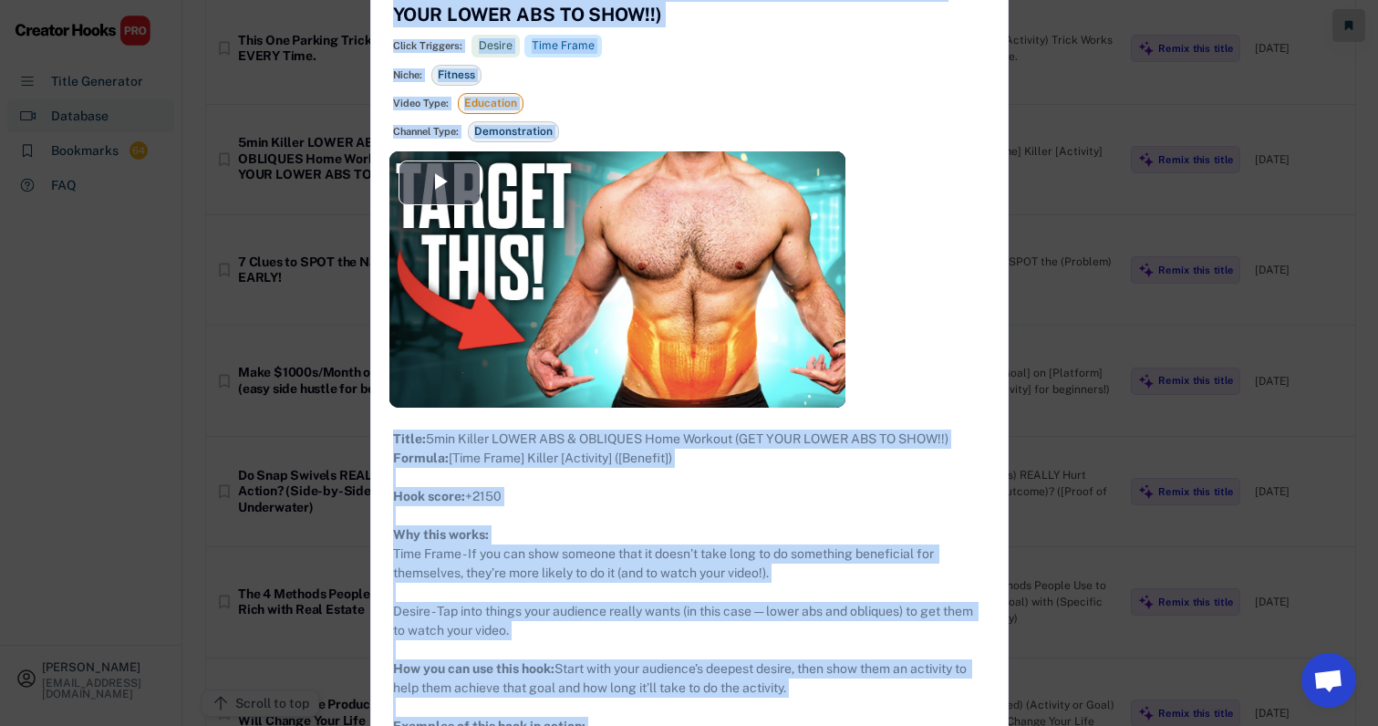
scroll to position [16989, 16]
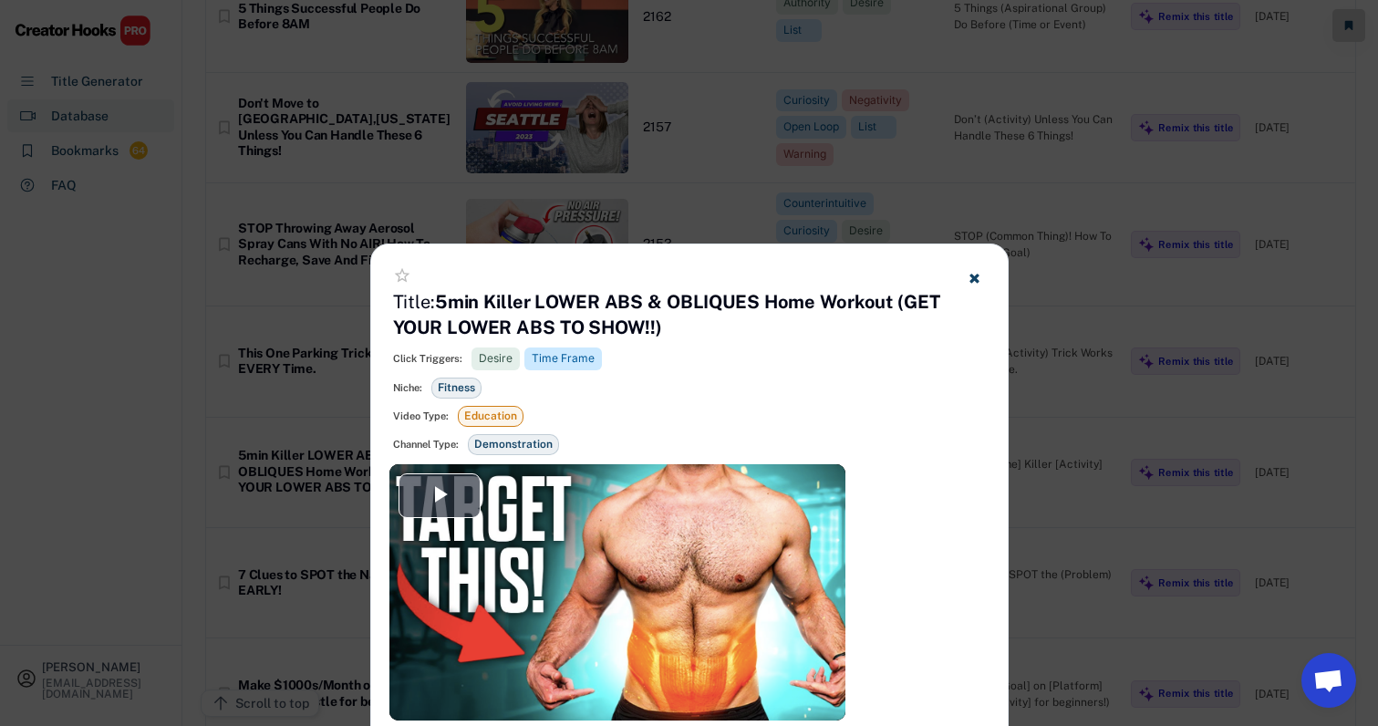
click at [874, 148] on div at bounding box center [689, 363] width 1378 height 726
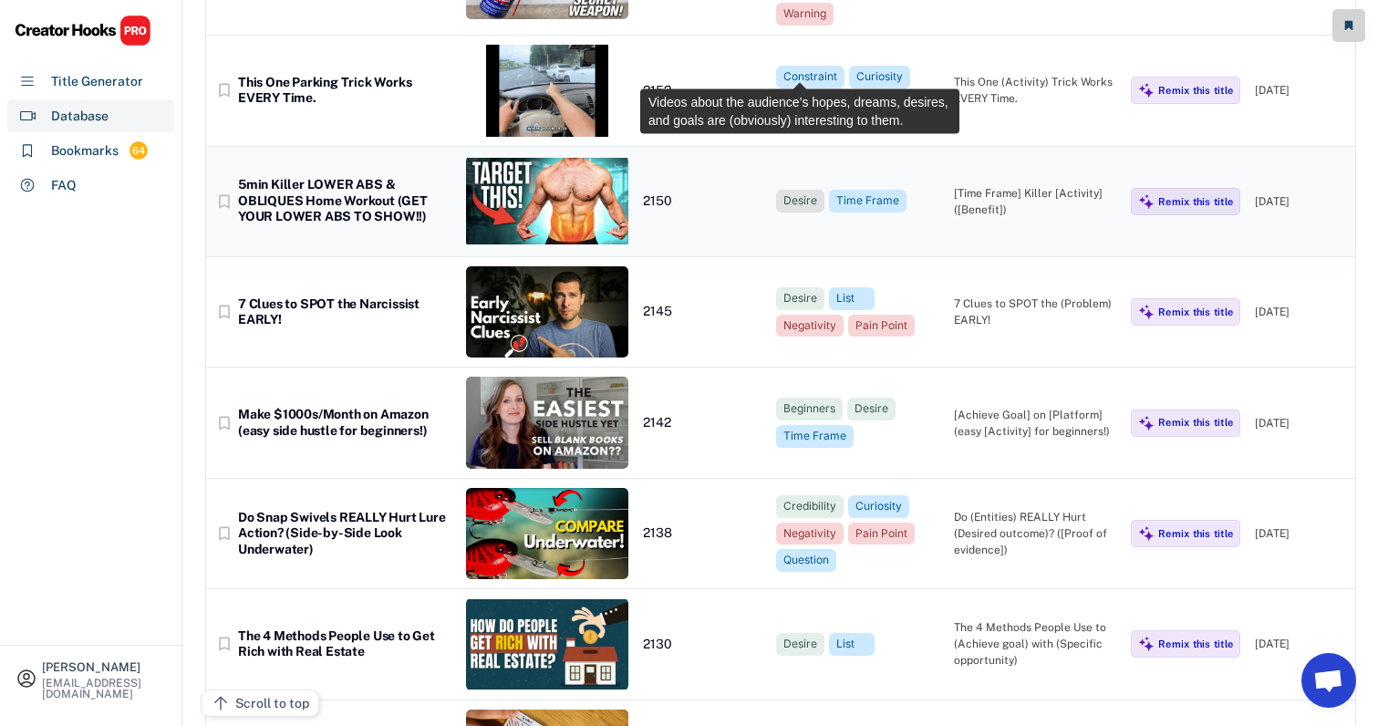
scroll to position [17264, 16]
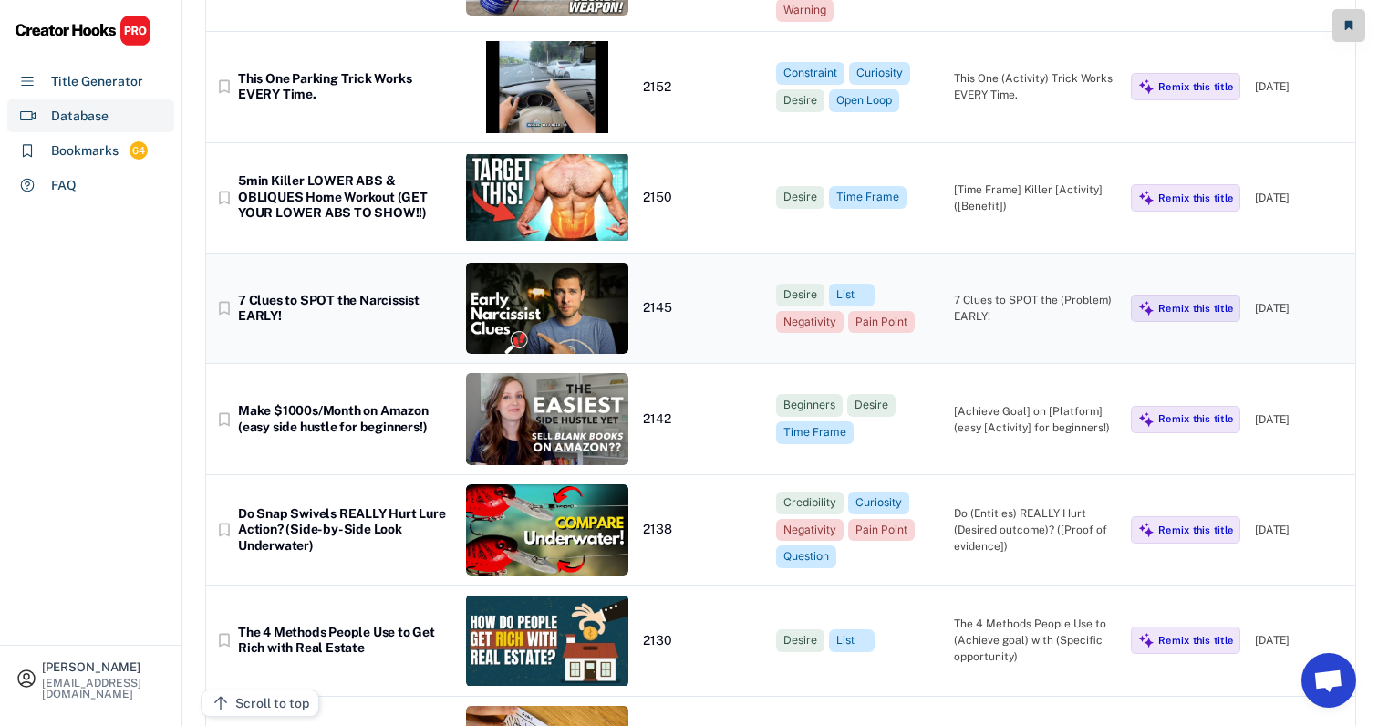
click at [1034, 292] on div "7 Clues to SPOT the (Problem) EARLY!" at bounding box center [1035, 308] width 163 height 33
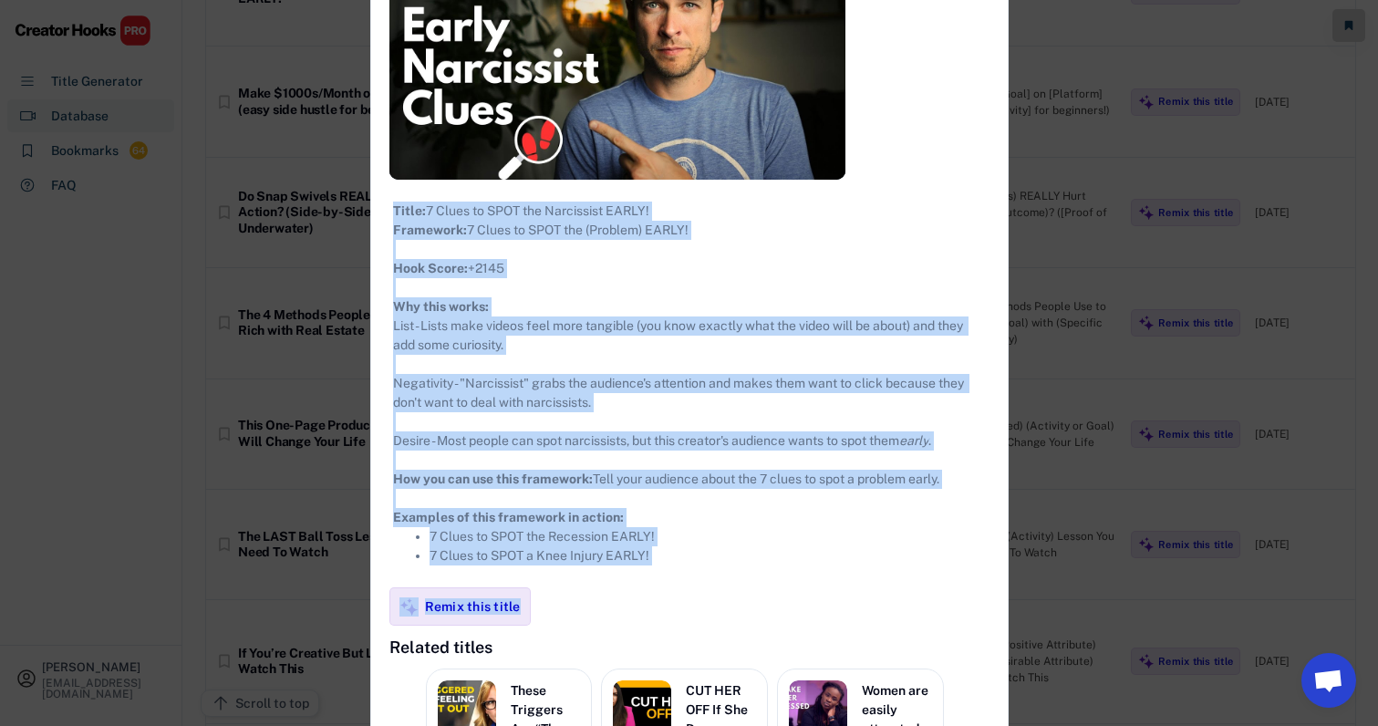
scroll to position [17716, 16]
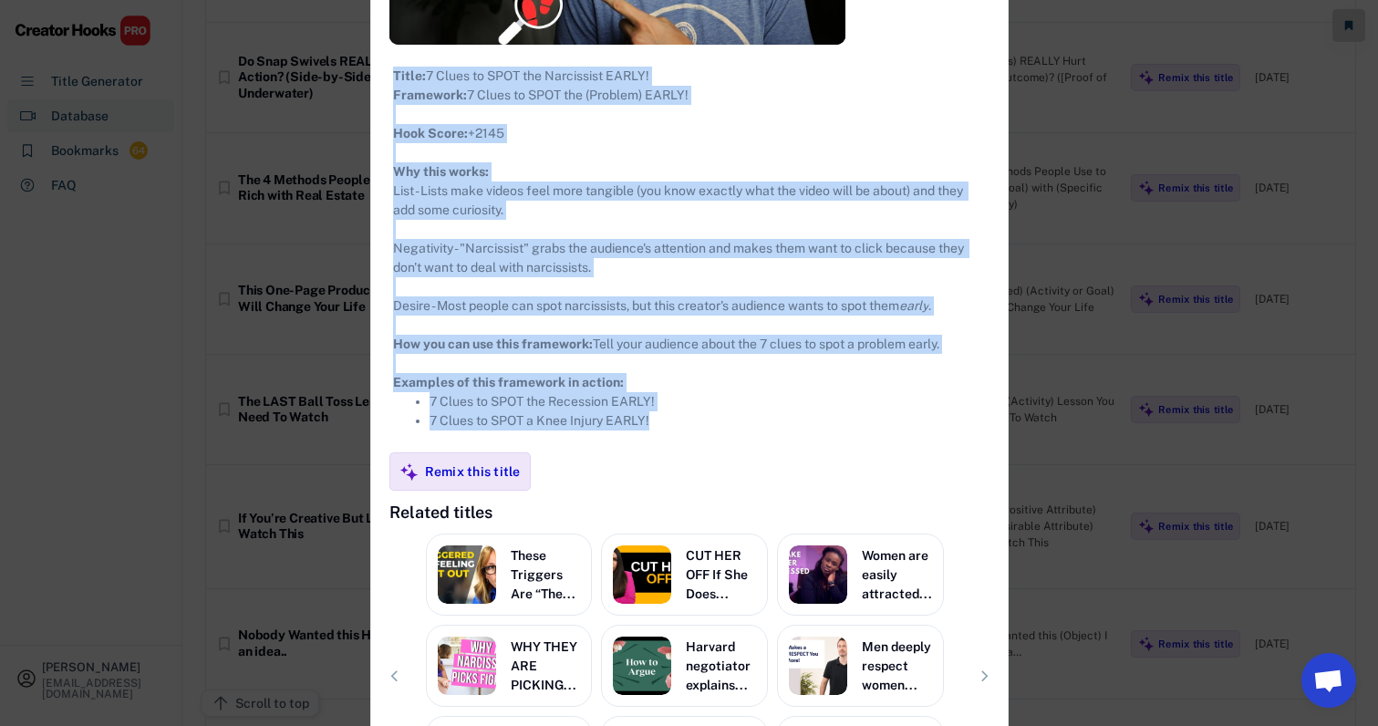
drag, startPoint x: 374, startPoint y: 103, endPoint x: 732, endPoint y: 460, distance: 505.5
click at [732, 460] on div "**********" at bounding box center [689, 228] width 636 height 1269
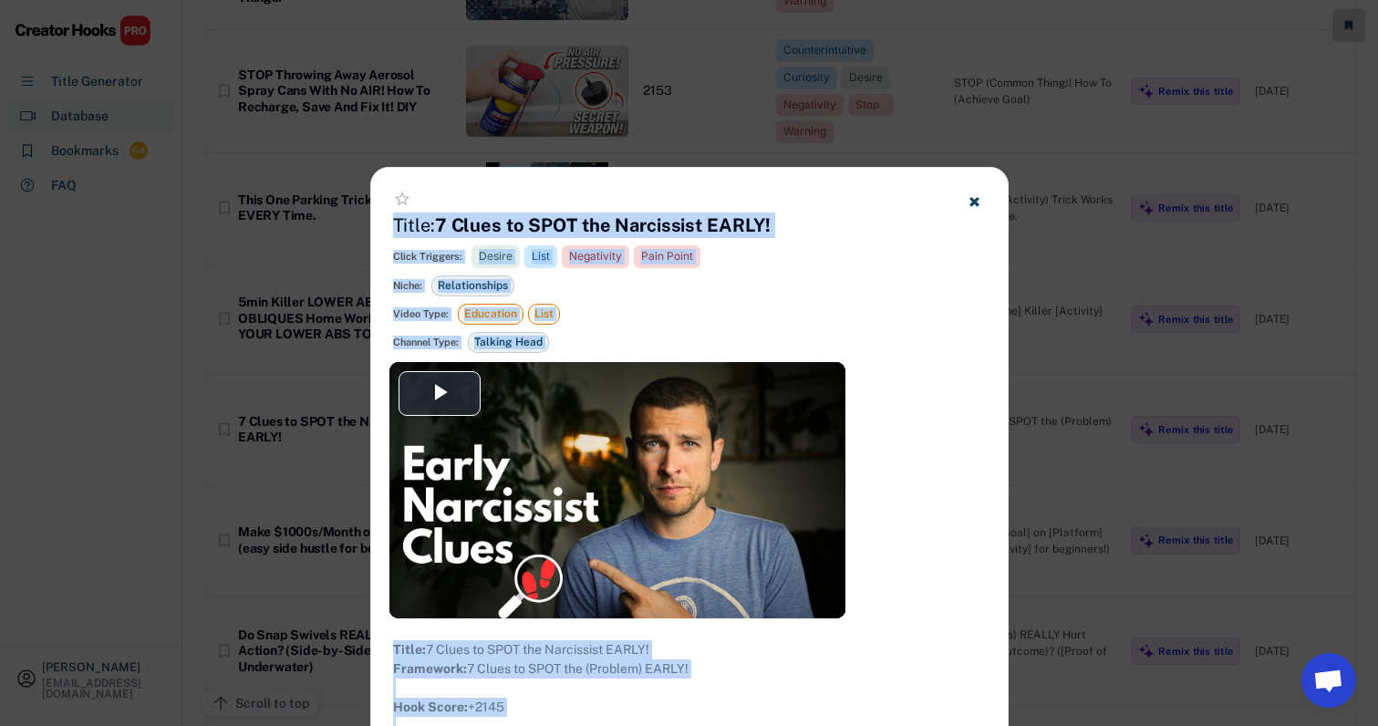
scroll to position [17114, 16]
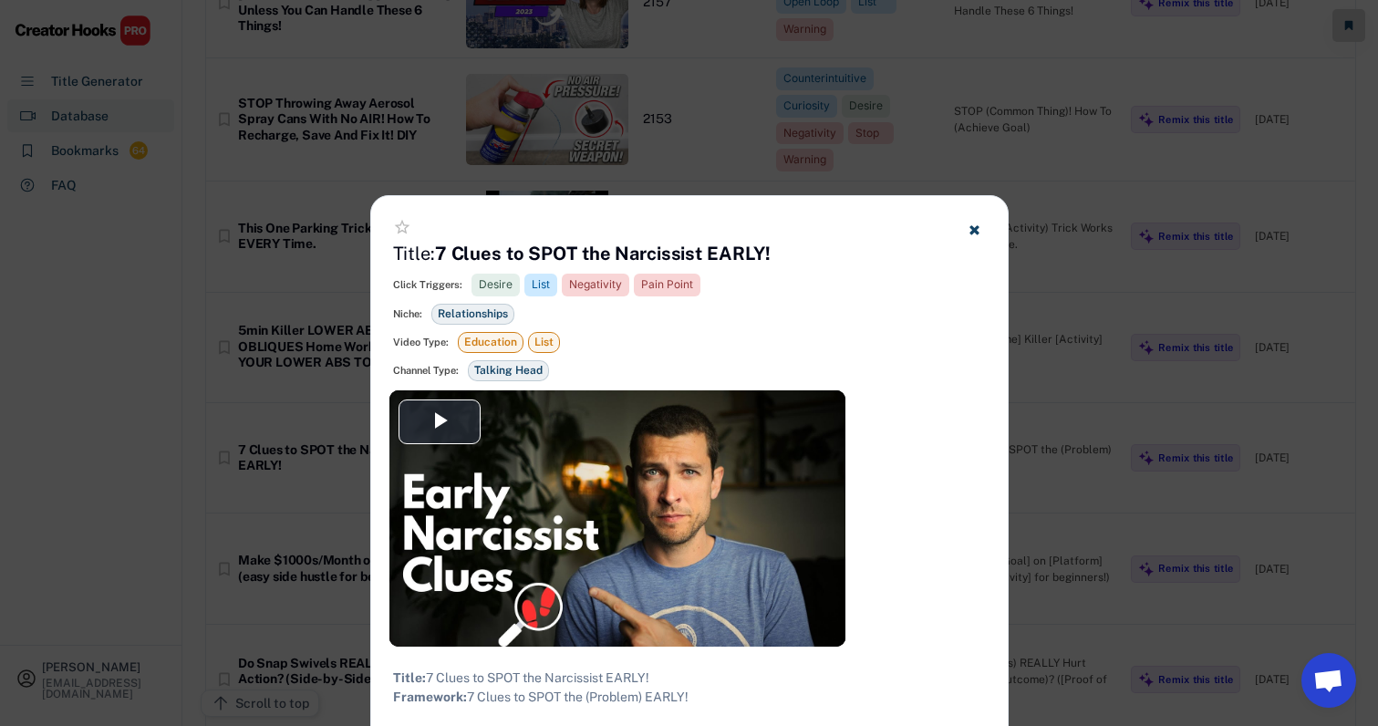
click at [942, 143] on div at bounding box center [689, 363] width 1378 height 726
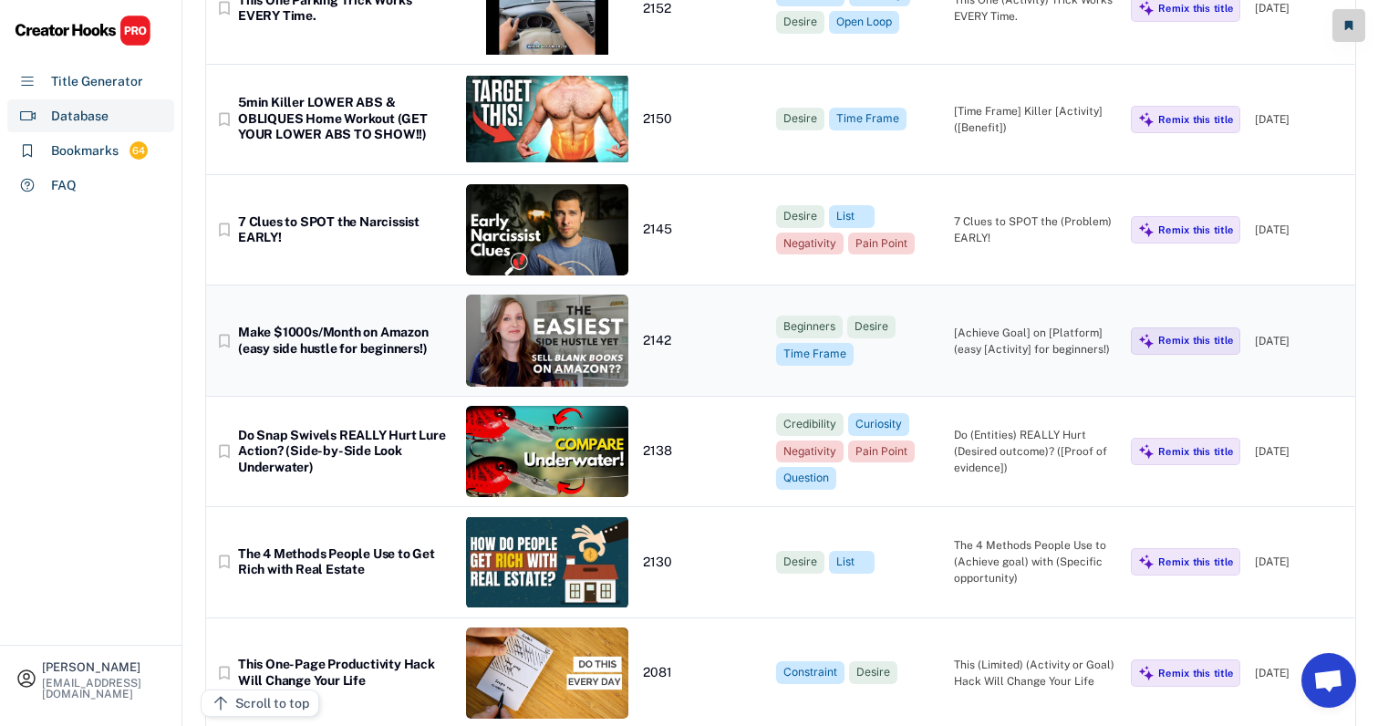
scroll to position [17394, 15]
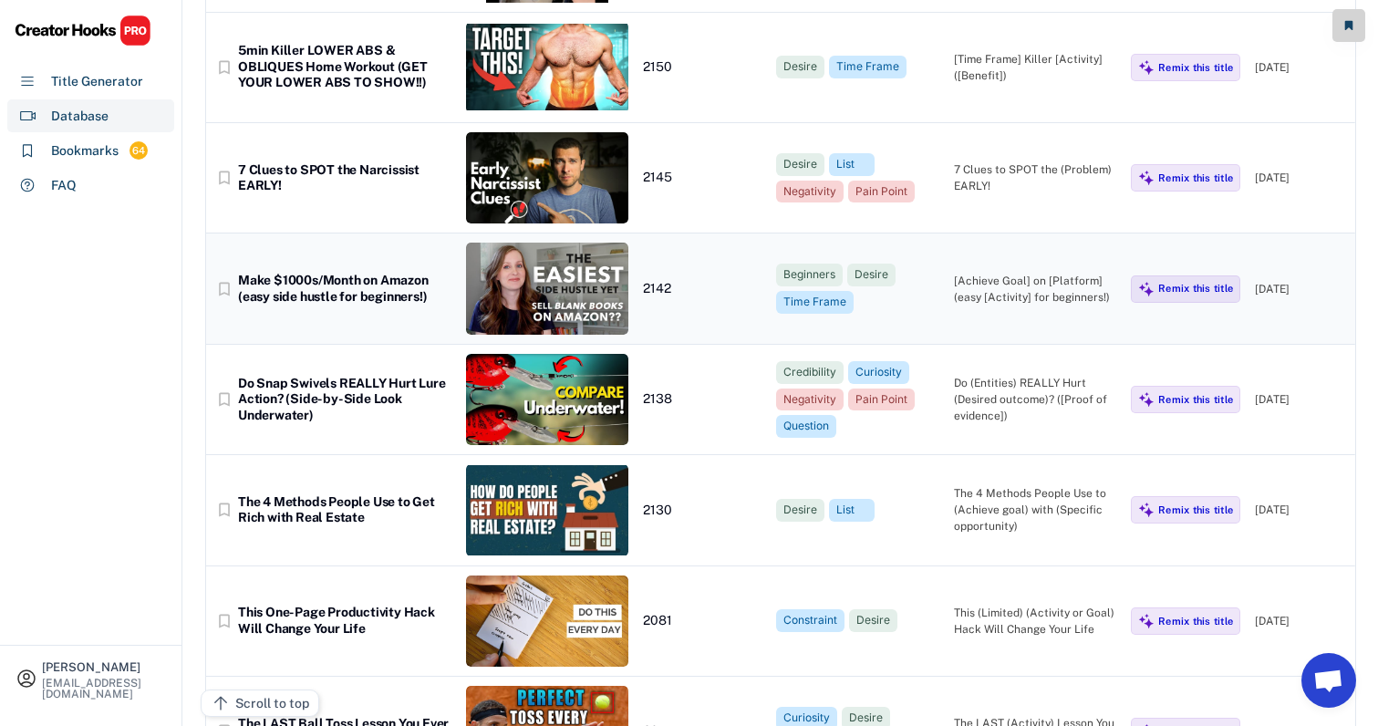
click at [1040, 273] on div "[Achieve Goal] on [Platform] (easy [Activity] for beginners!)" at bounding box center [1035, 289] width 163 height 33
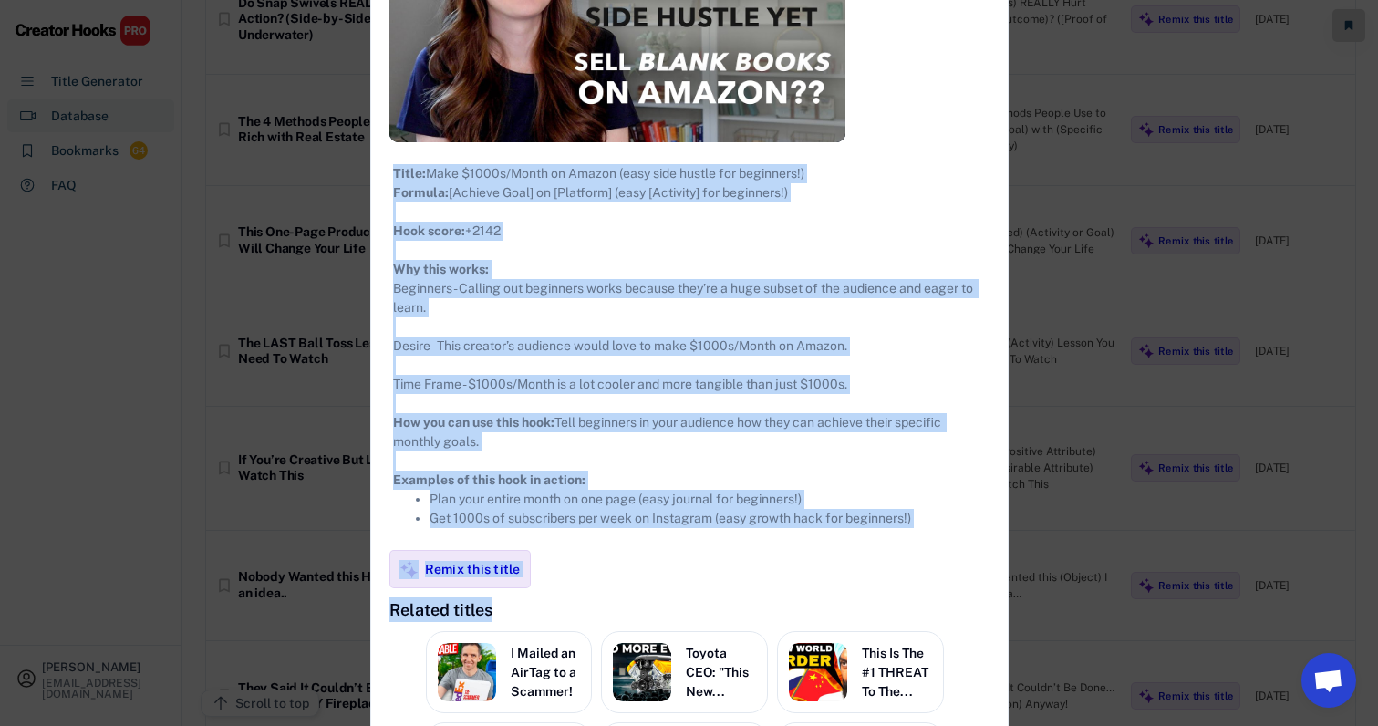
scroll to position [17842, 15]
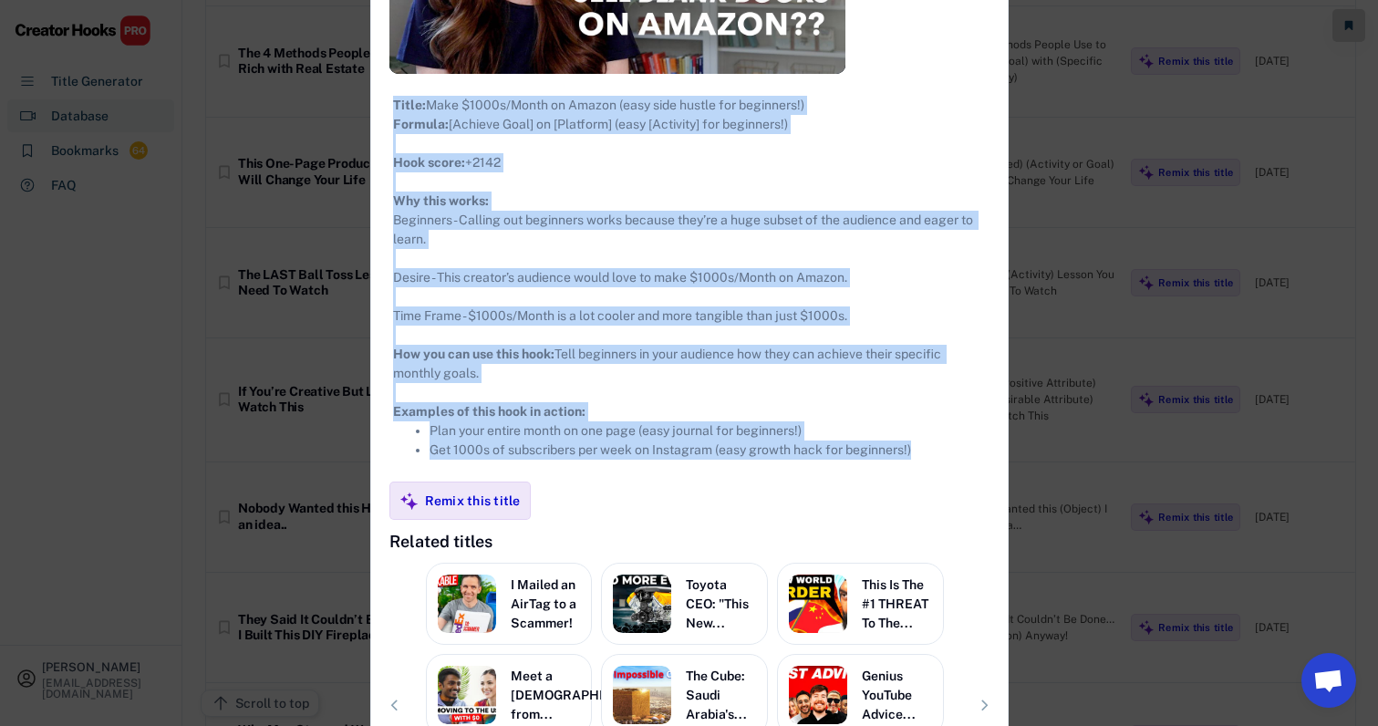
drag, startPoint x: 377, startPoint y: 98, endPoint x: 901, endPoint y: 481, distance: 648.0
click at [901, 481] on div "**********" at bounding box center [689, 245] width 636 height 1295
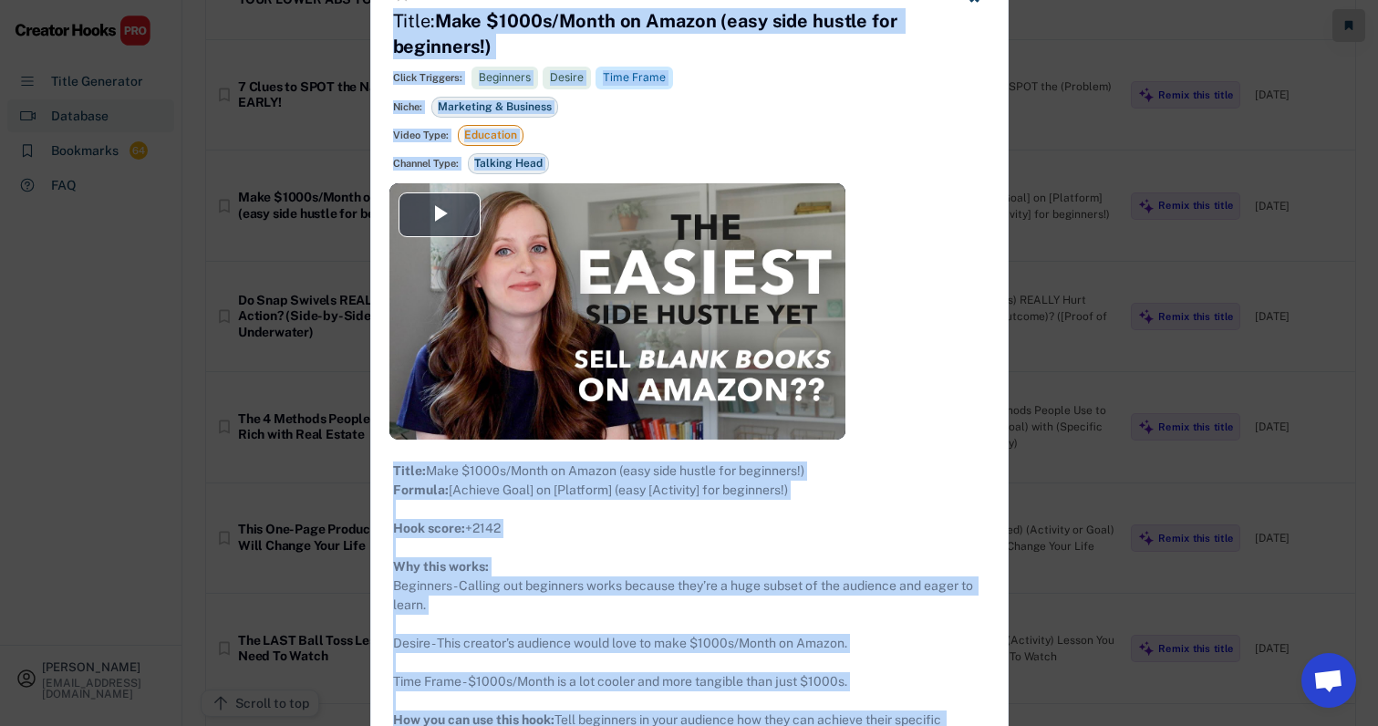
scroll to position [17377, 15]
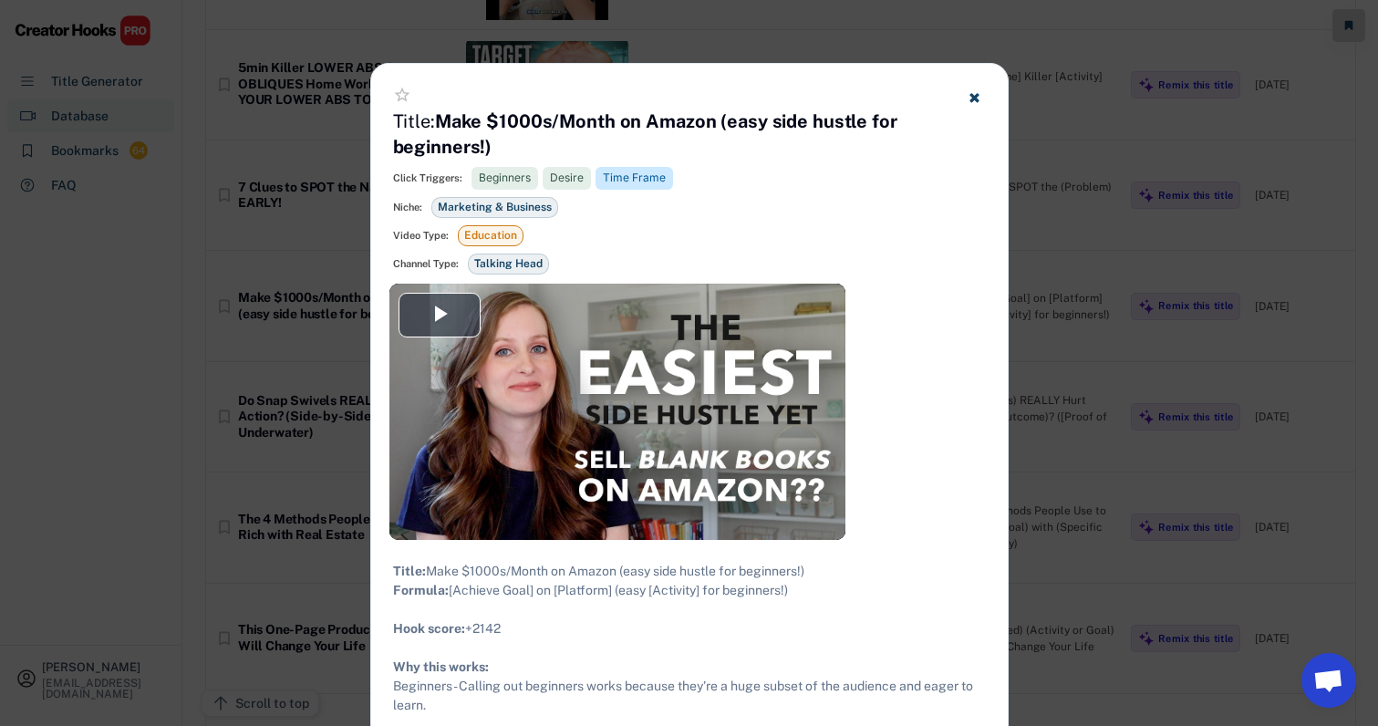
click at [787, 39] on div at bounding box center [689, 363] width 1378 height 726
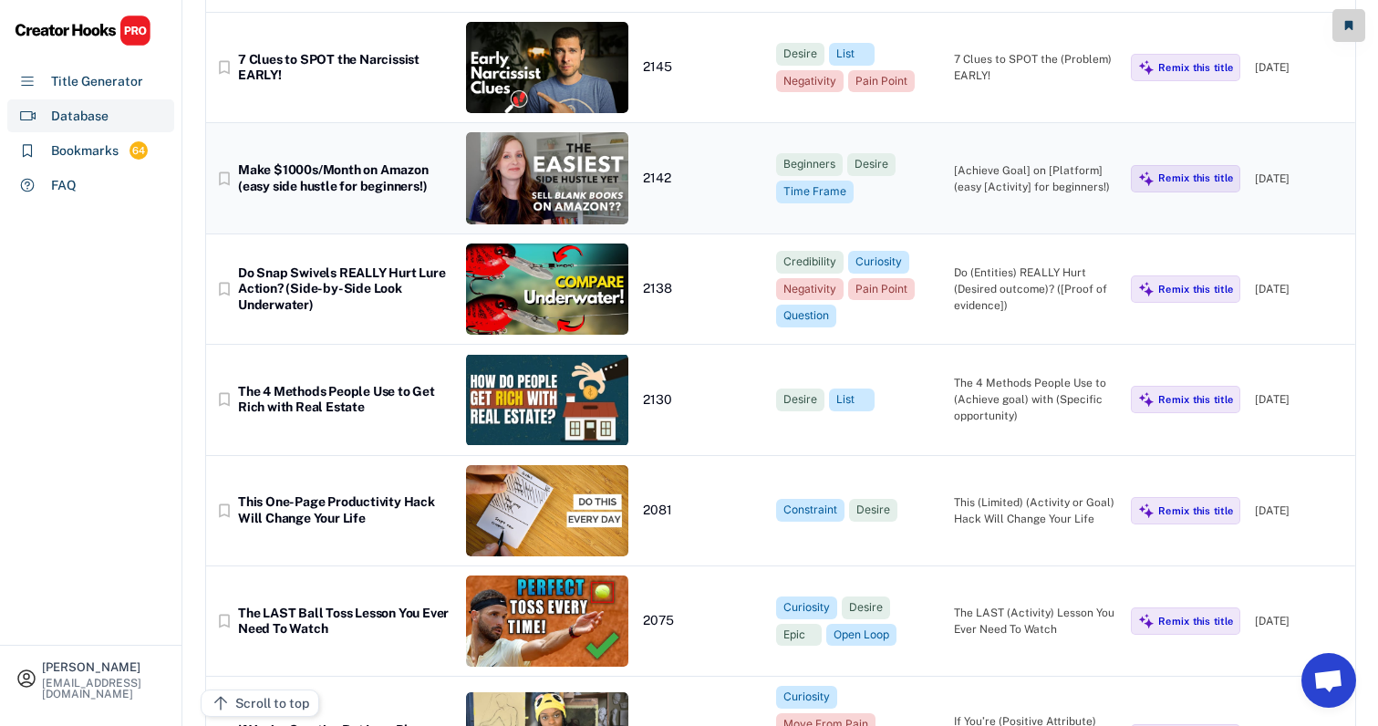
scroll to position [17529, 15]
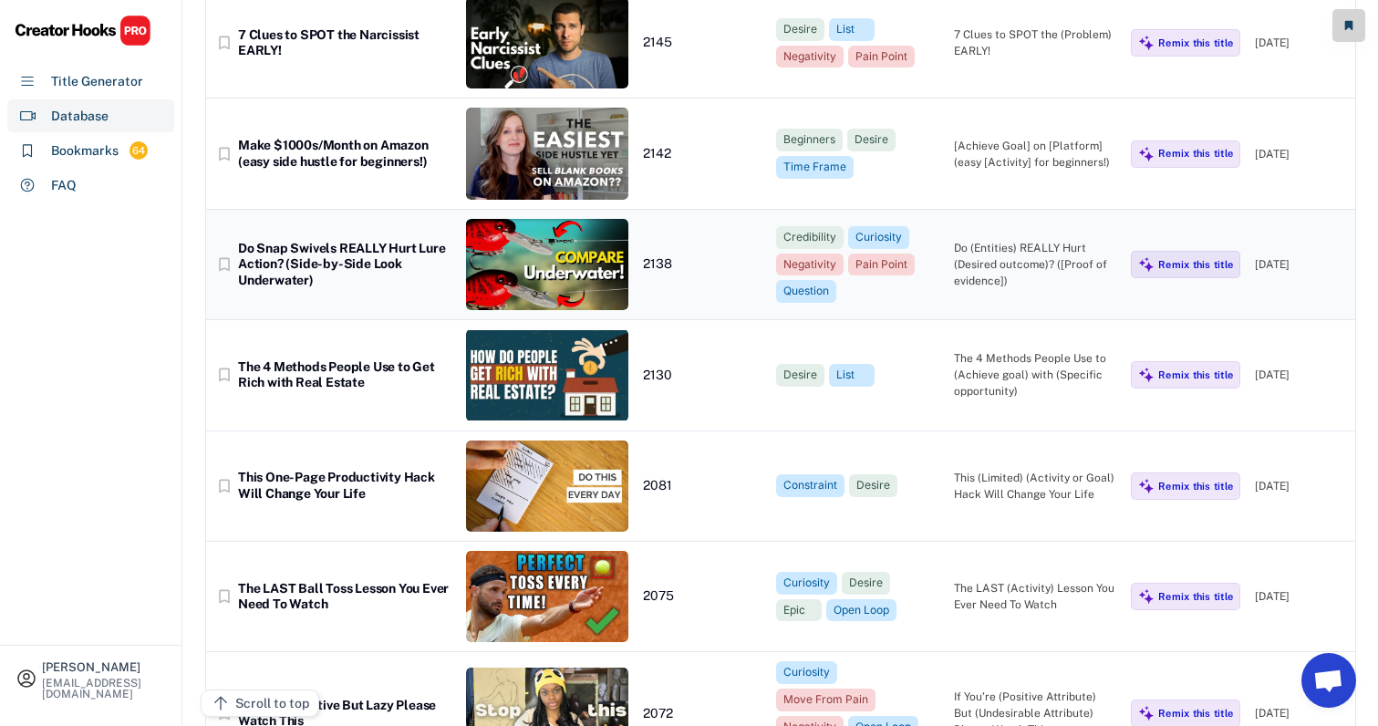
click at [1039, 240] on div "Do (Entities) REALLY Hurt (Desired outcome)? ([Proof of evidence])" at bounding box center [1035, 264] width 163 height 49
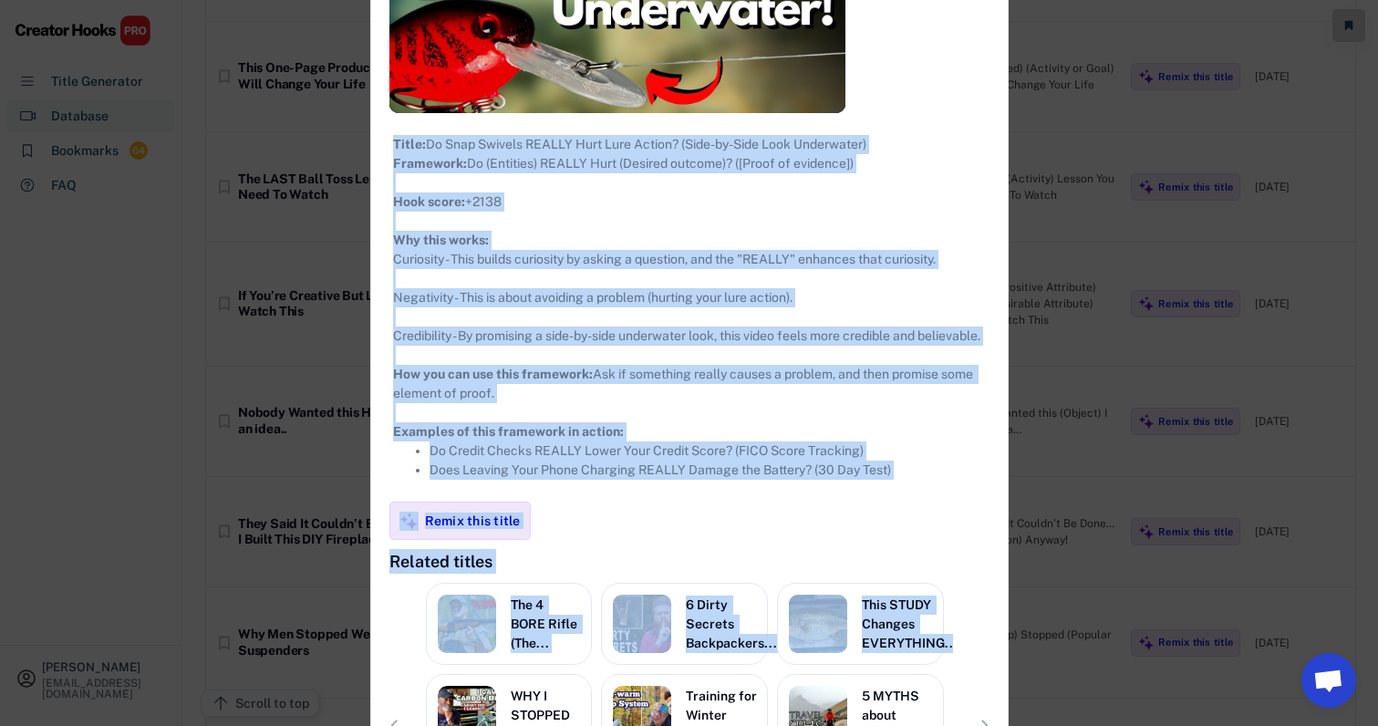
scroll to position [17976, 15]
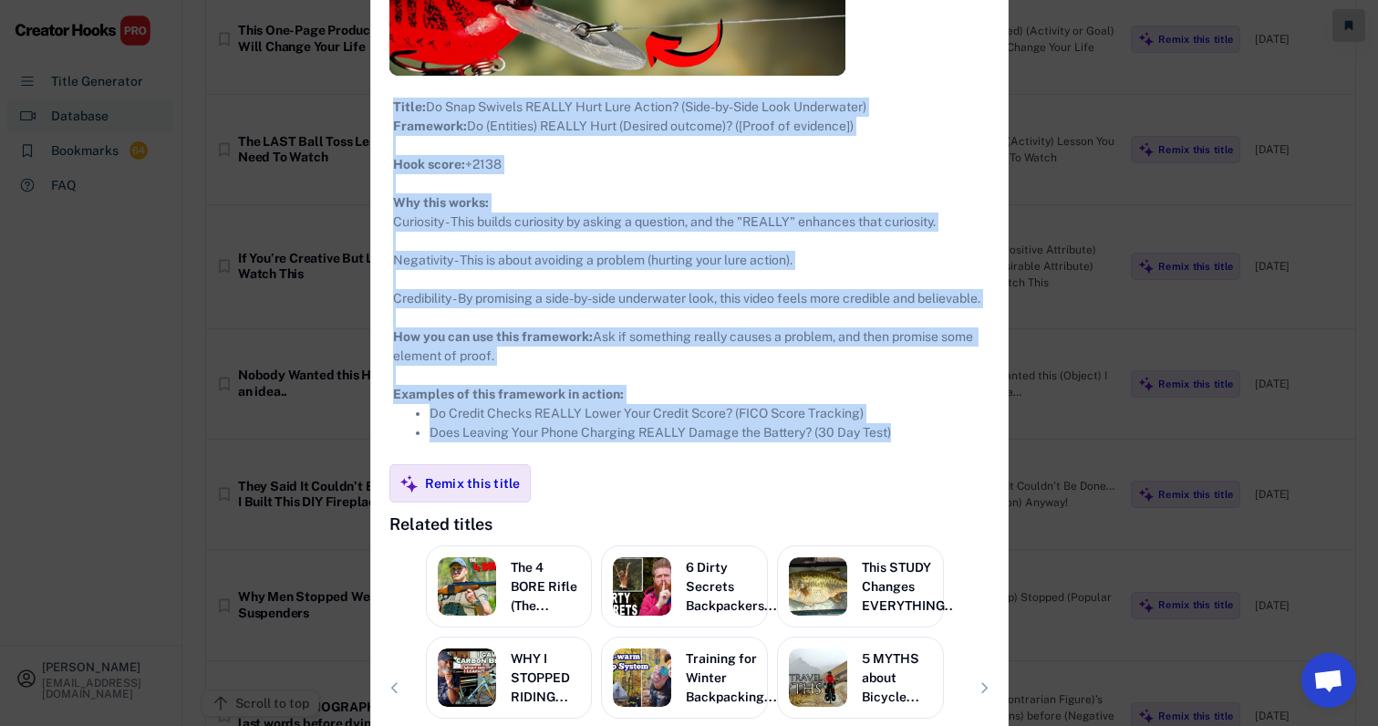
drag, startPoint x: 379, startPoint y: 102, endPoint x: 883, endPoint y: 487, distance: 633.5
click at [883, 487] on div "**********" at bounding box center [689, 238] width 636 height 1276
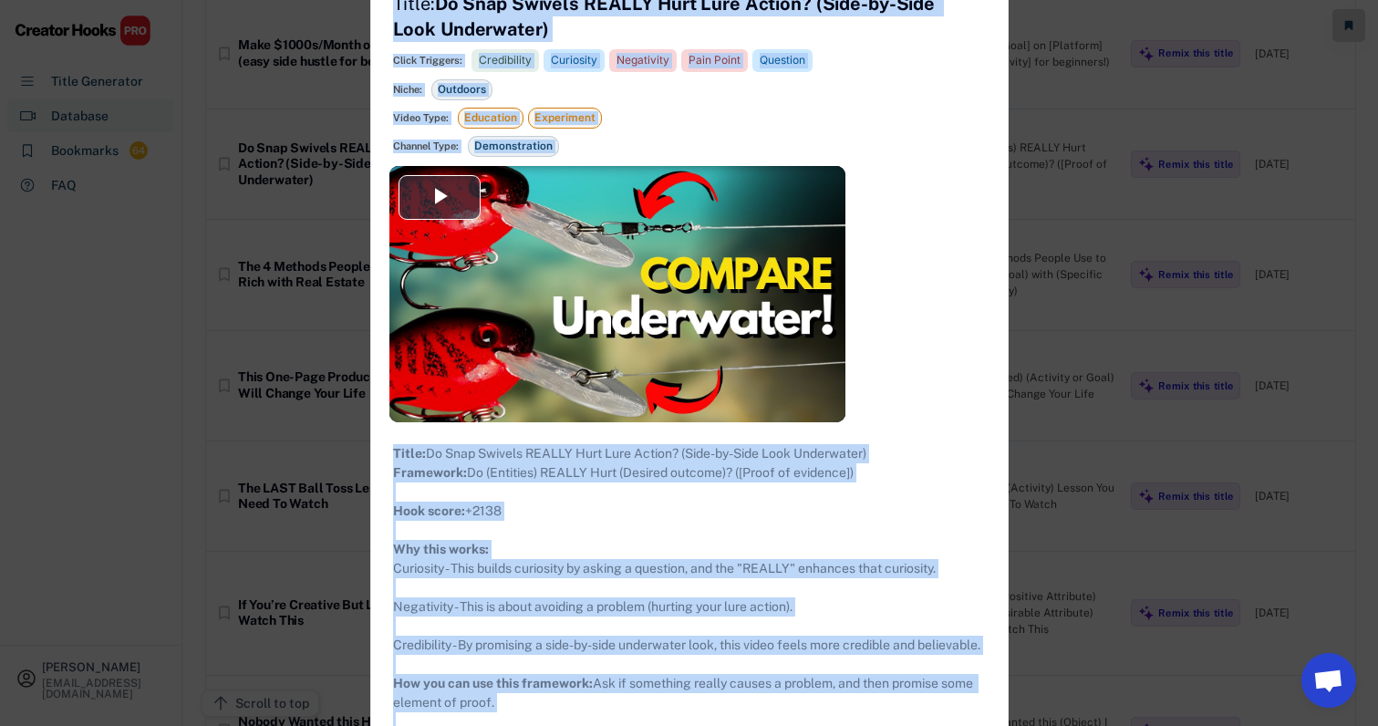
scroll to position [17461, 15]
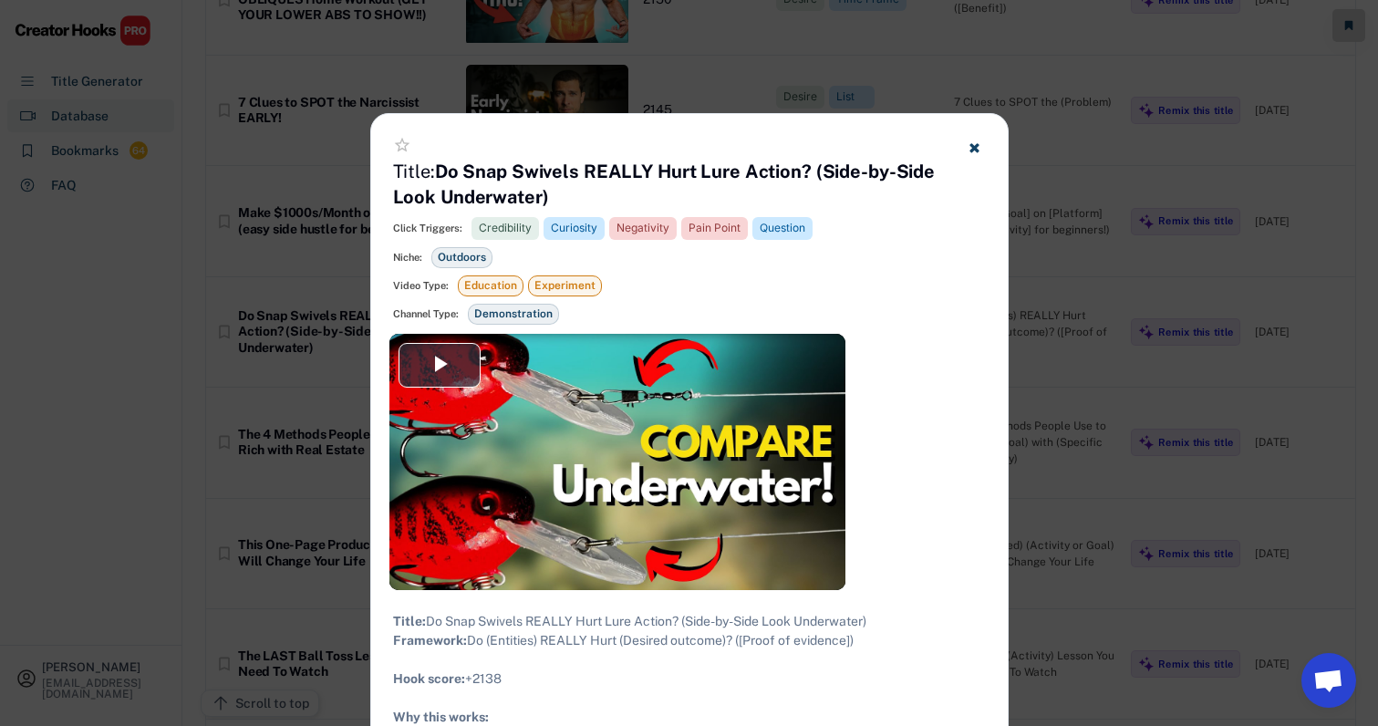
click at [788, 76] on div at bounding box center [689, 363] width 1378 height 726
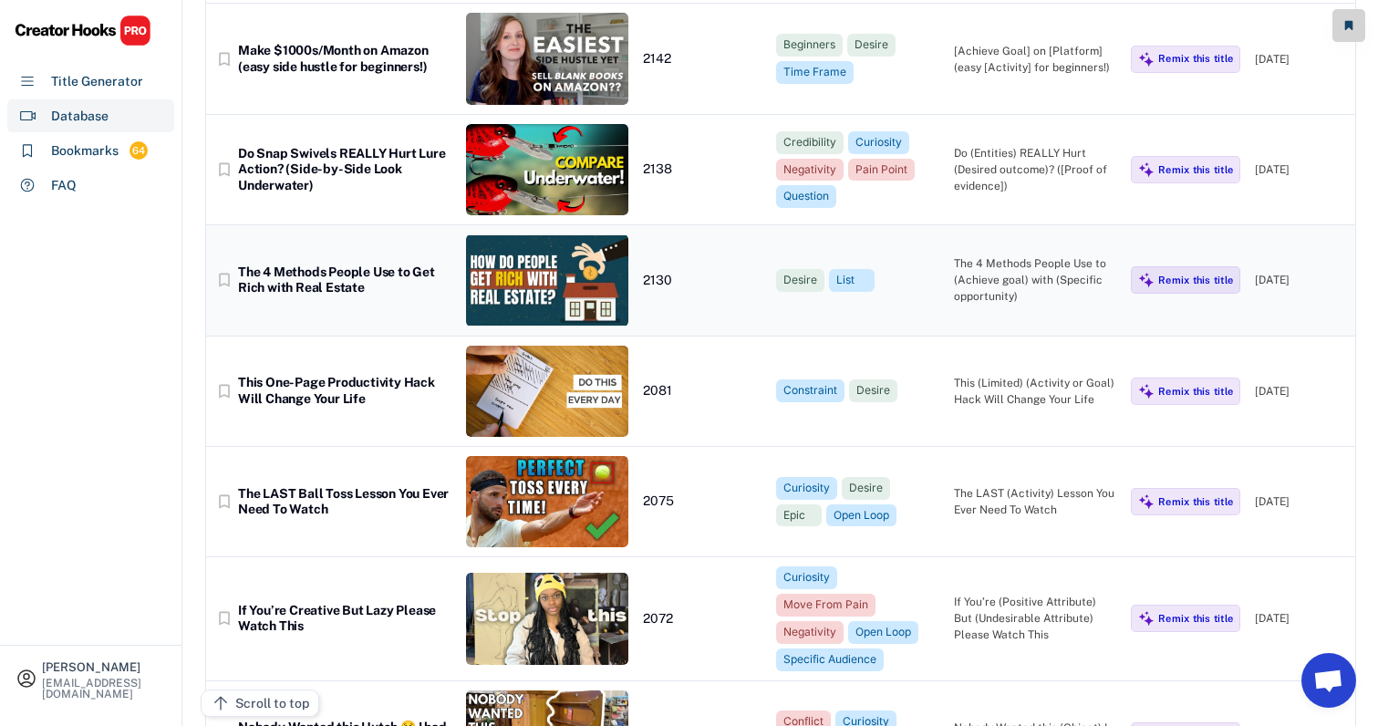
scroll to position [17655, 15]
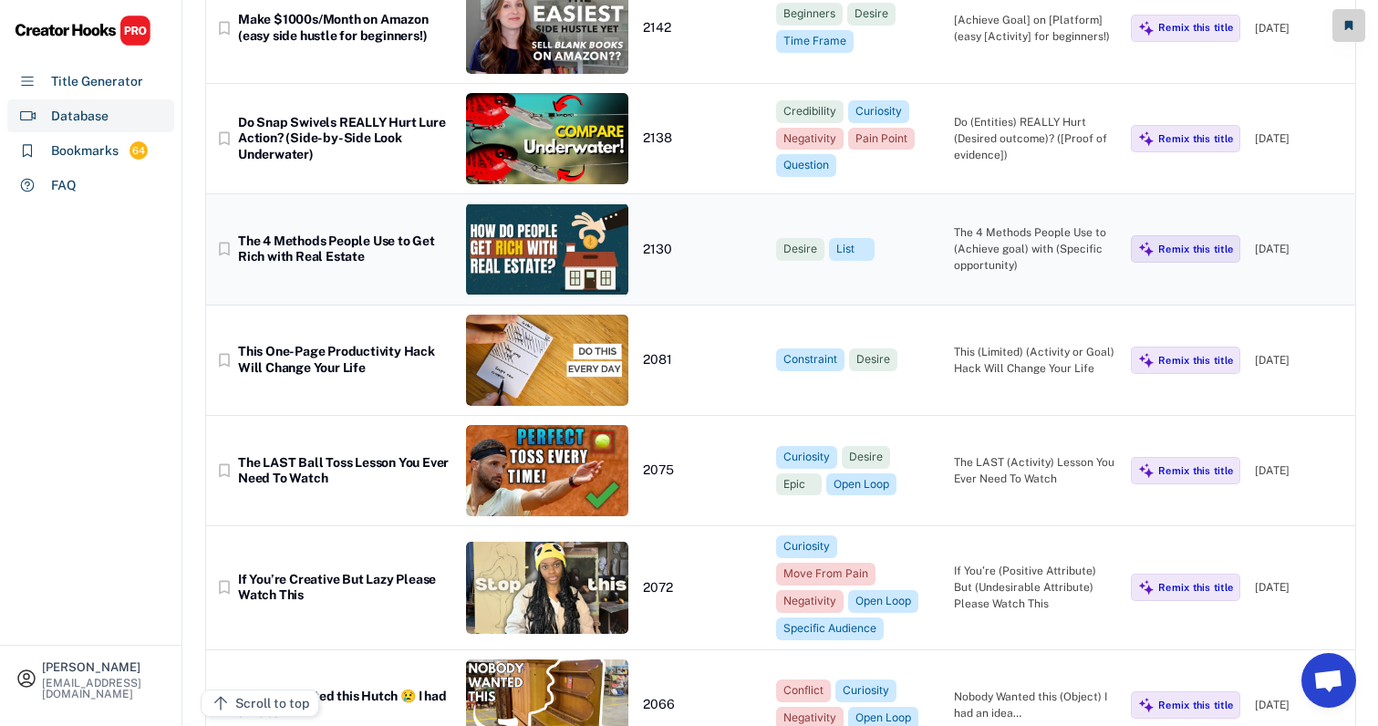
click at [989, 194] on div "bookmark_border The 4 Methods People Use to Get Rich with Real Estate 2130 Desi…" at bounding box center [780, 249] width 1149 height 110
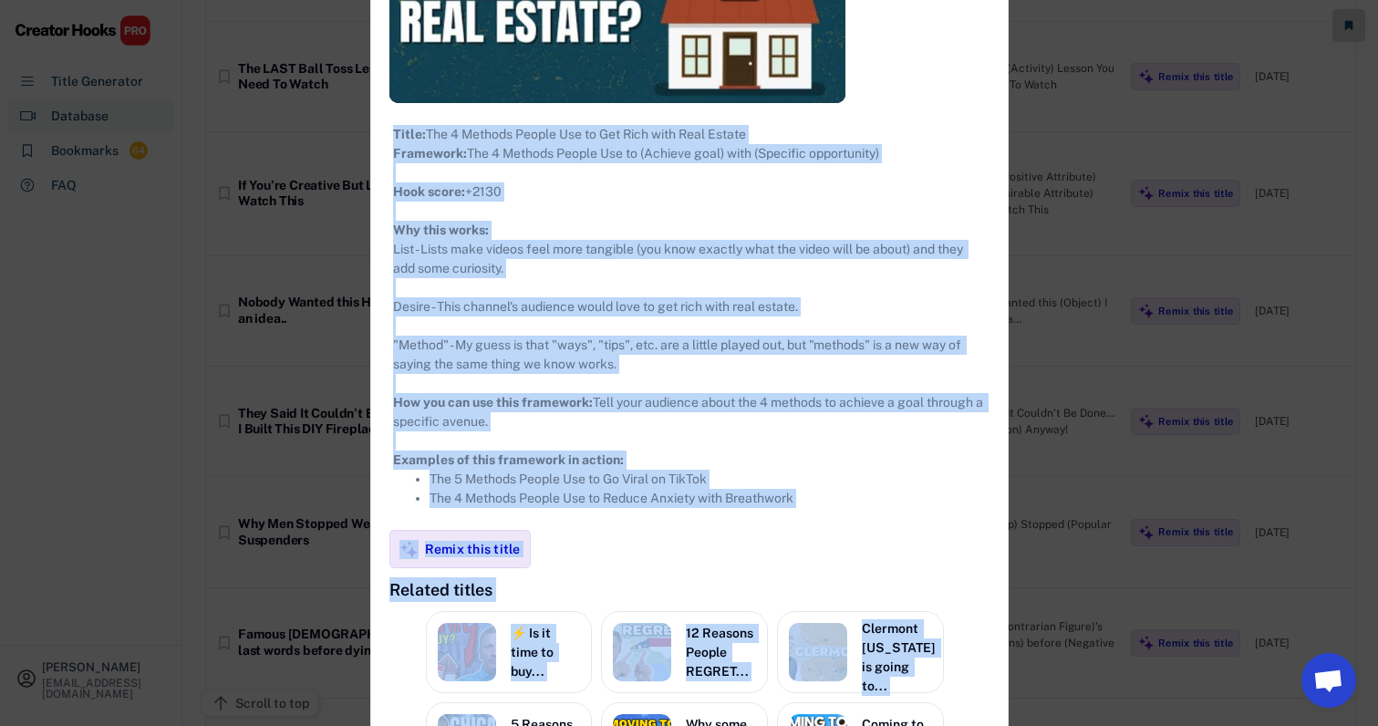
scroll to position [18079, 15]
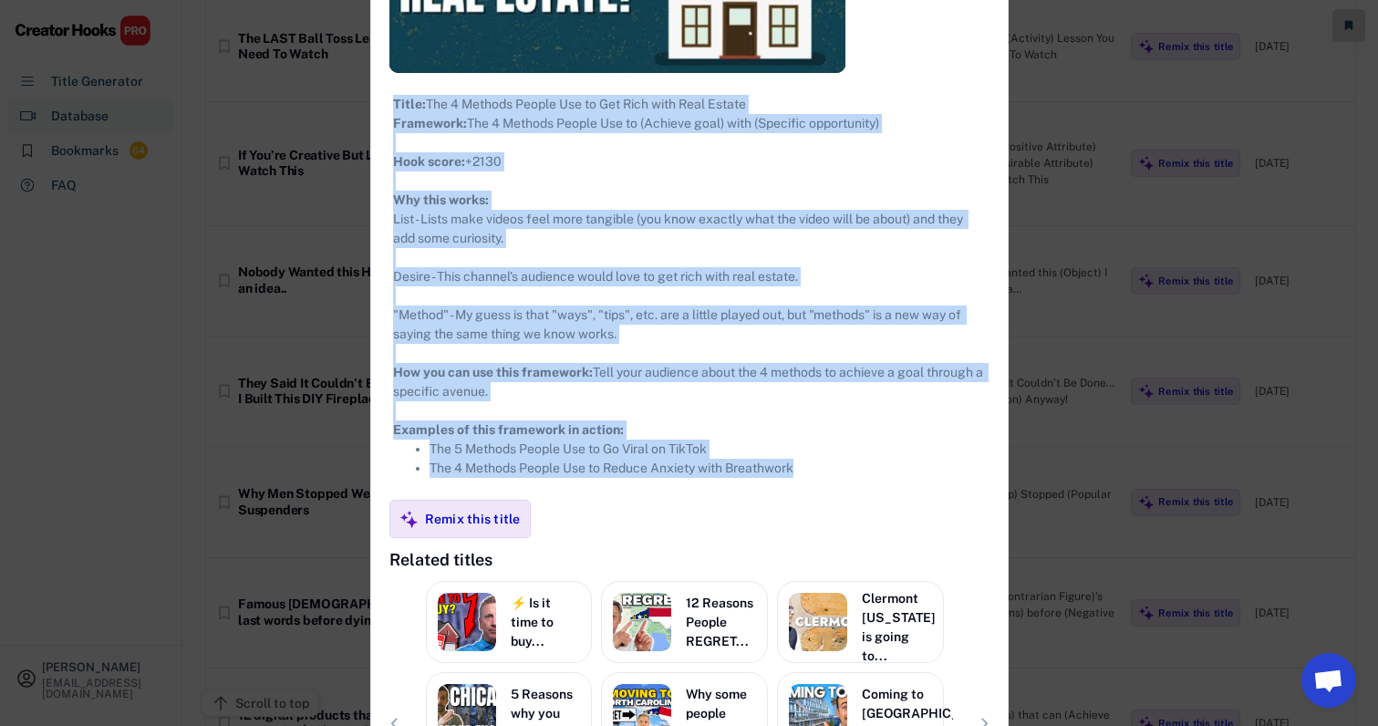
drag, startPoint x: 375, startPoint y: 101, endPoint x: 842, endPoint y: 497, distance: 612.7
click at [842, 497] on div "**********" at bounding box center [689, 267] width 636 height 1288
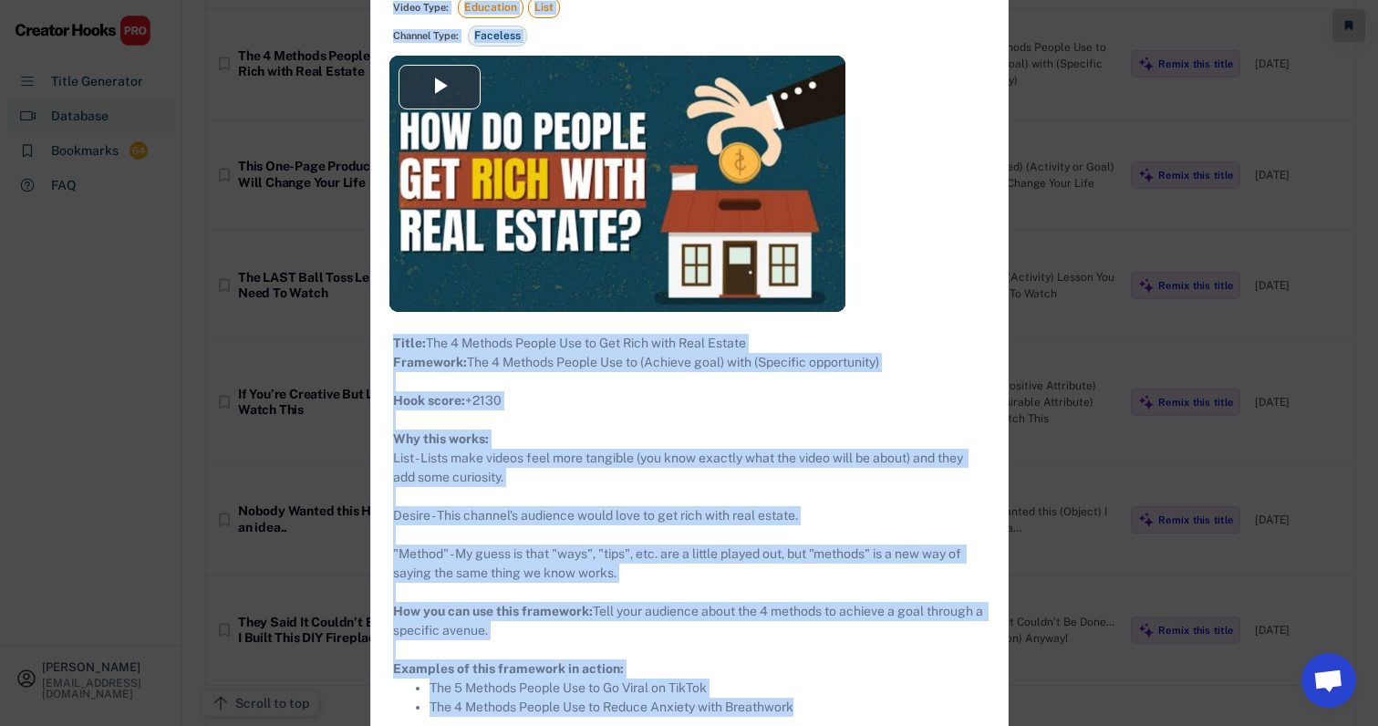
scroll to position [17515, 15]
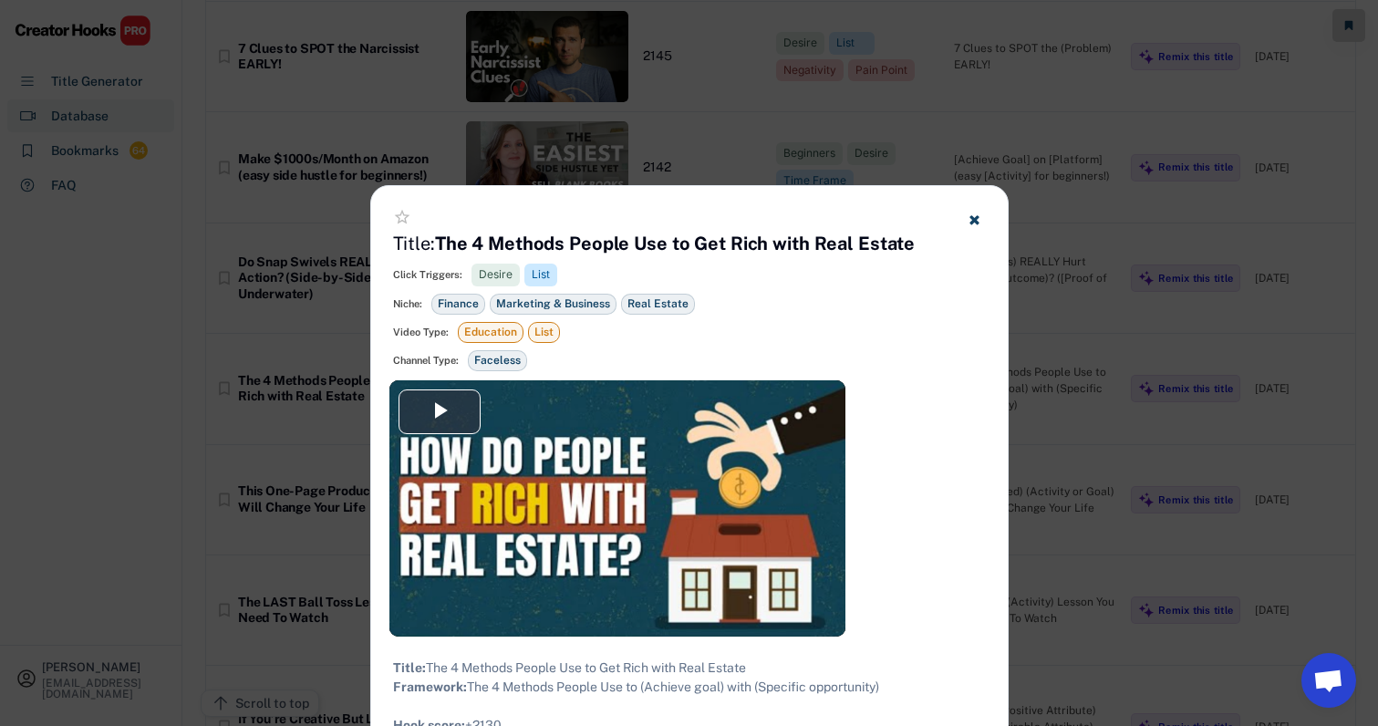
click at [887, 140] on div at bounding box center [689, 363] width 1378 height 726
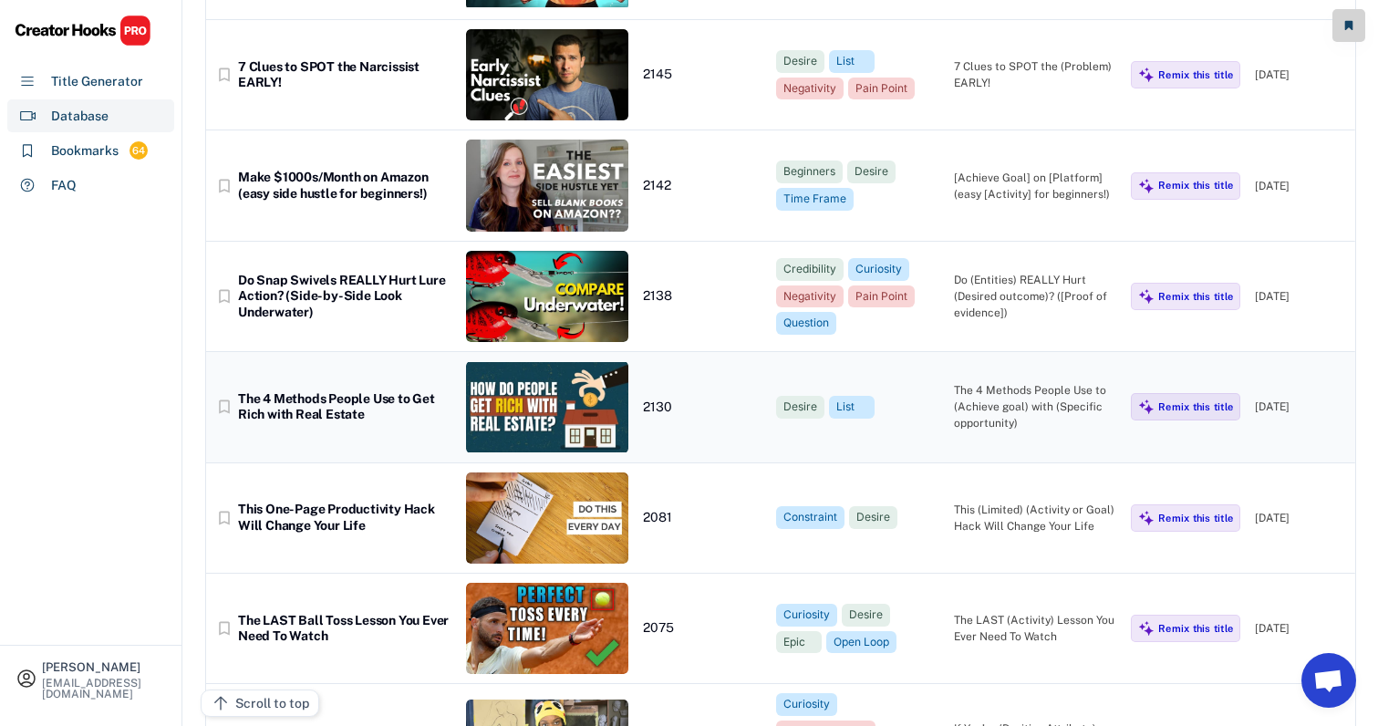
scroll to position [17491, 13]
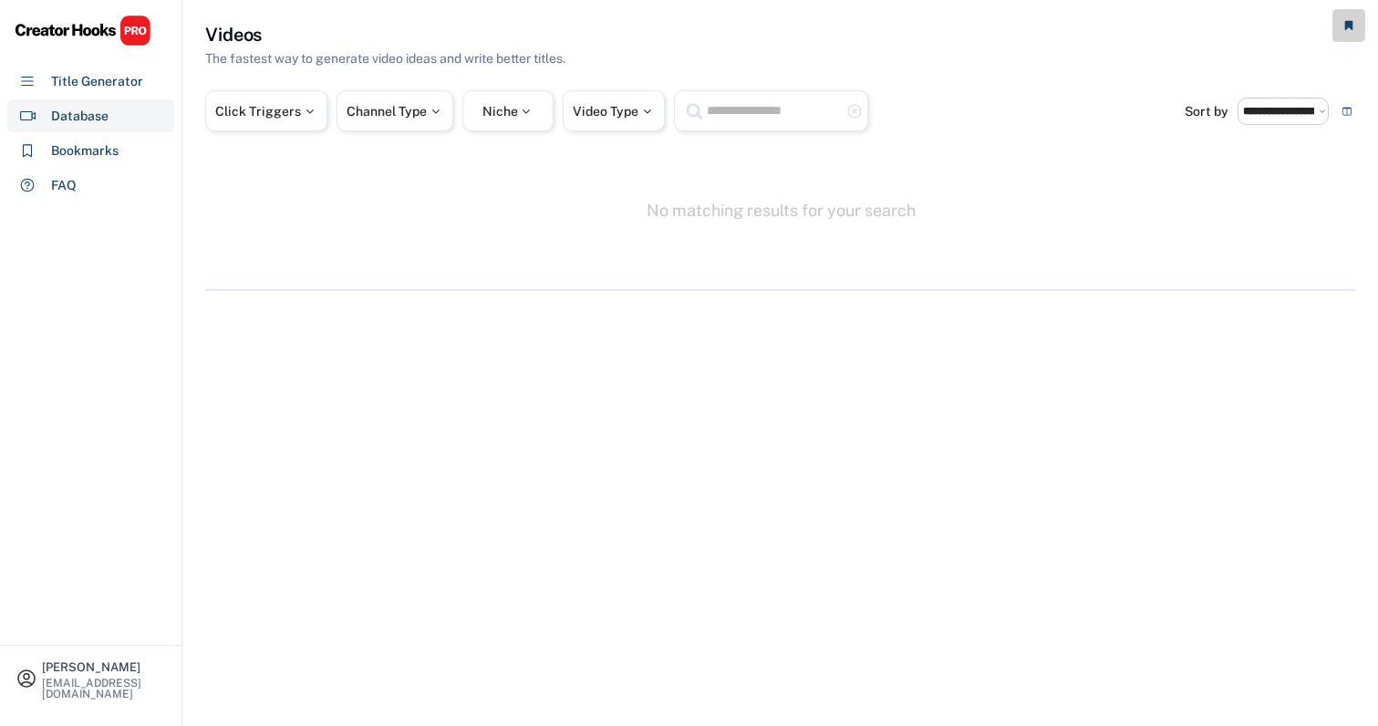
select select "**********"
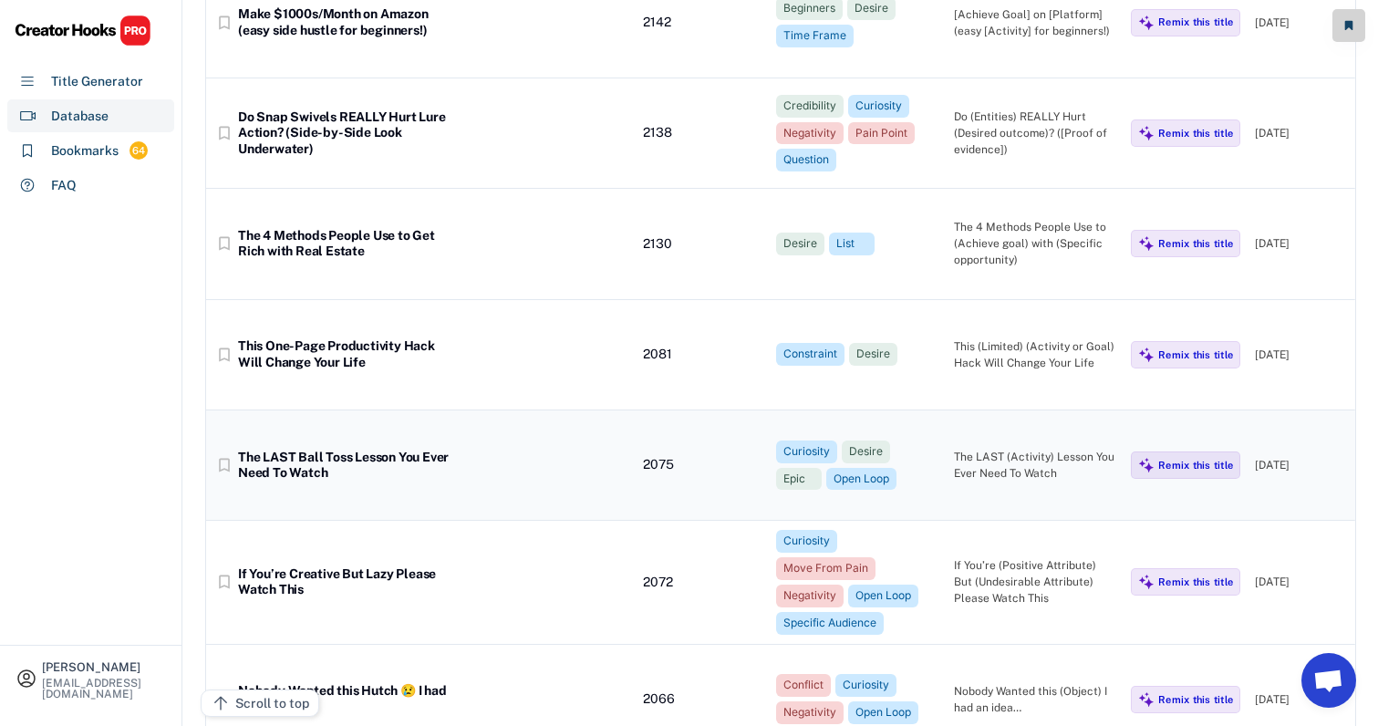
scroll to position [17661, 5]
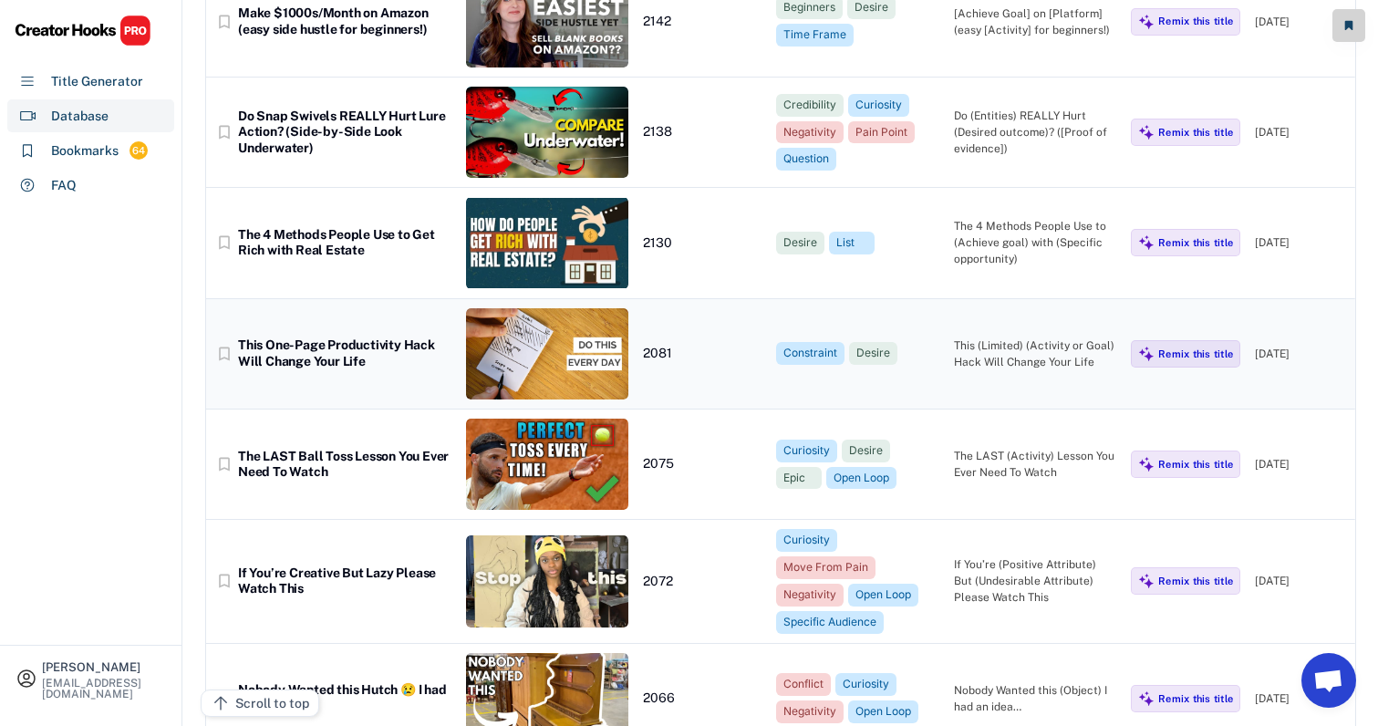
click at [988, 337] on div "This (Limited) (Activity or Goal) Hack Will Change Your Life" at bounding box center [1035, 353] width 163 height 33
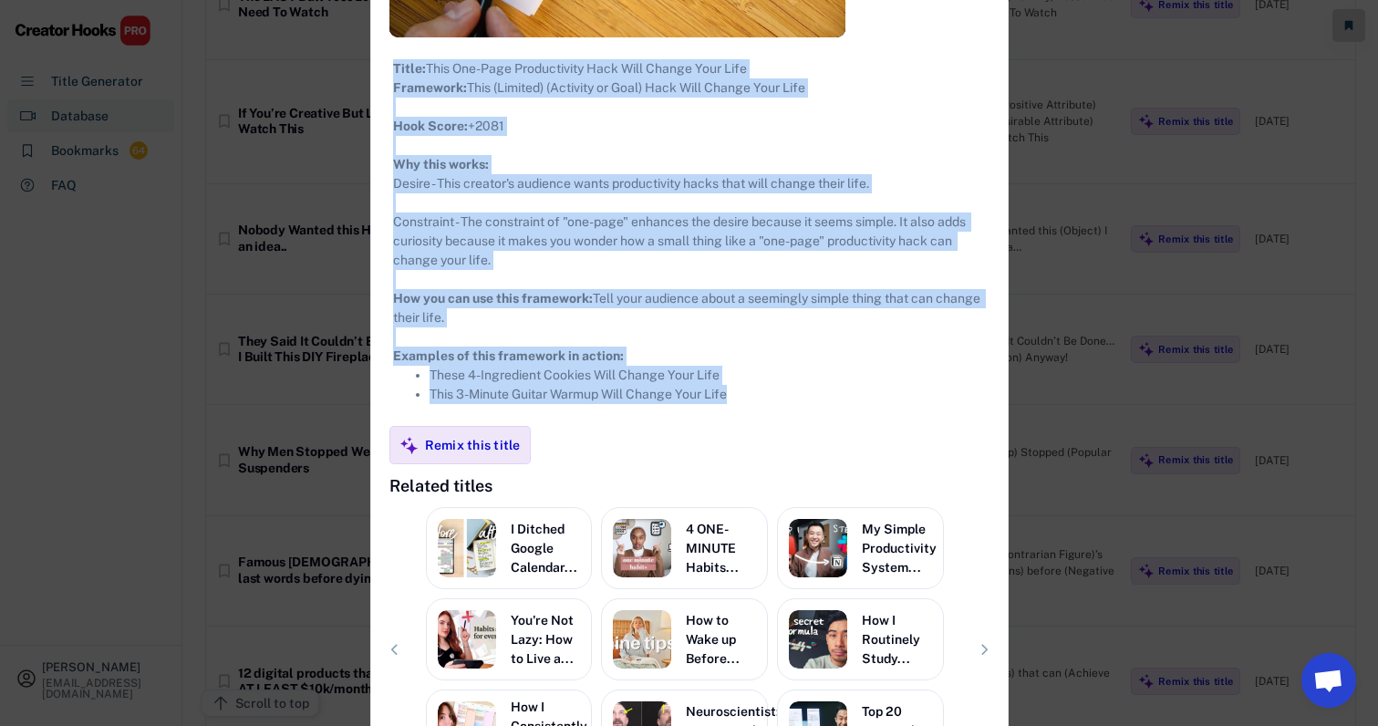
drag, startPoint x: 385, startPoint y: 98, endPoint x: 770, endPoint y: 423, distance: 504.7
click at [770, 423] on div "**********" at bounding box center [689, 212] width 636 height 1250
copy div "**********"
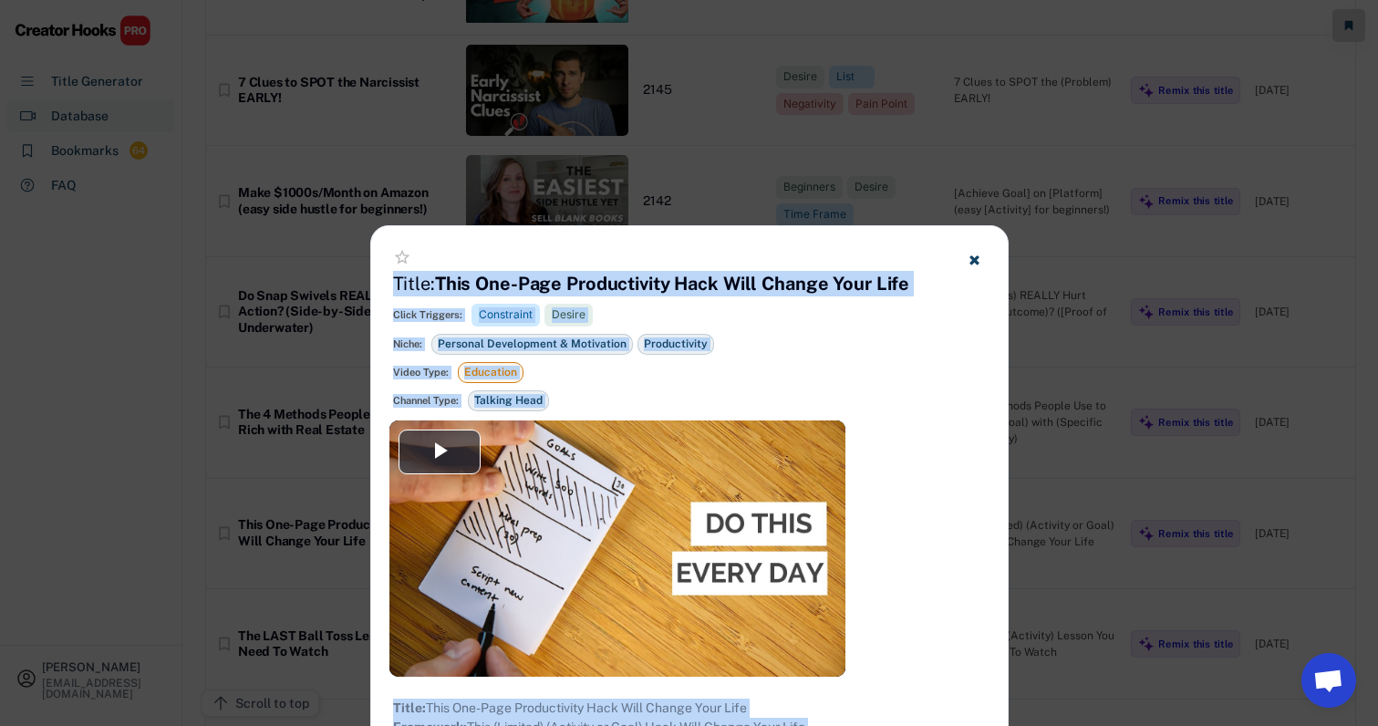
scroll to position [17389, 27]
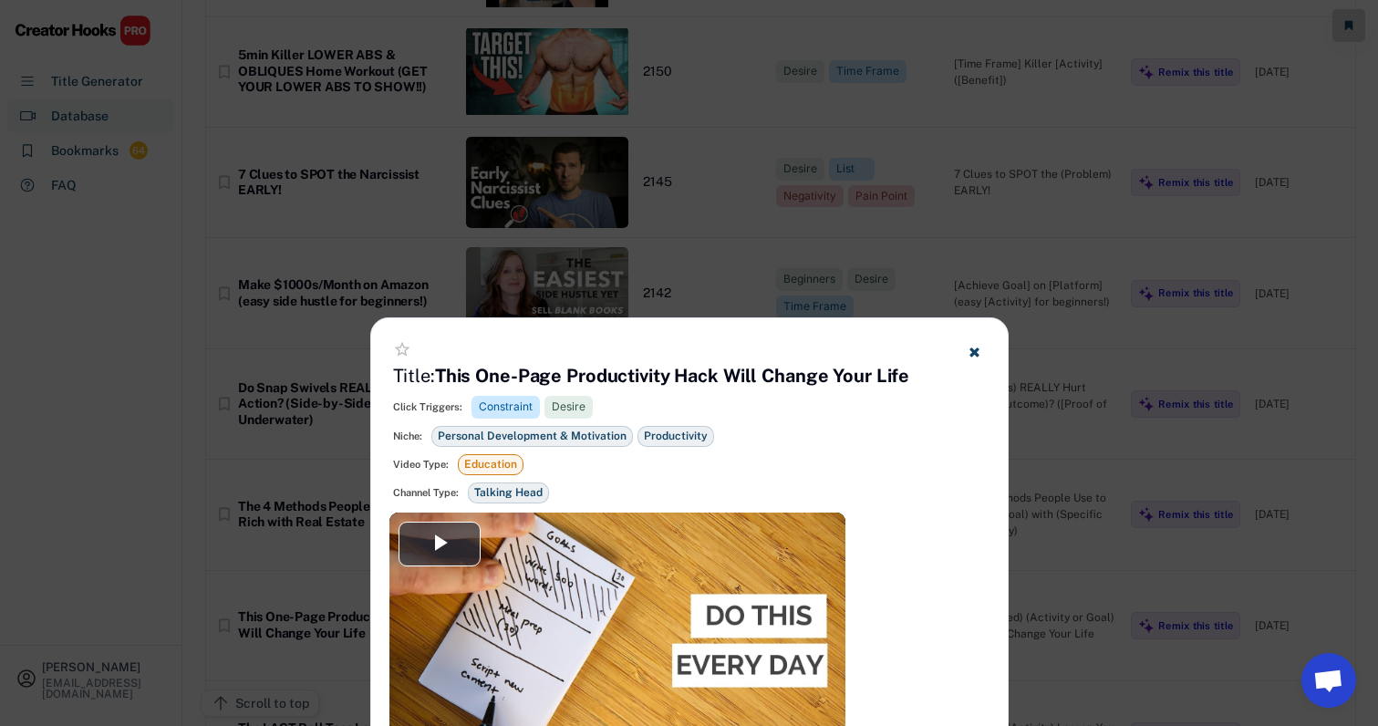
click at [891, 219] on div at bounding box center [689, 363] width 1378 height 726
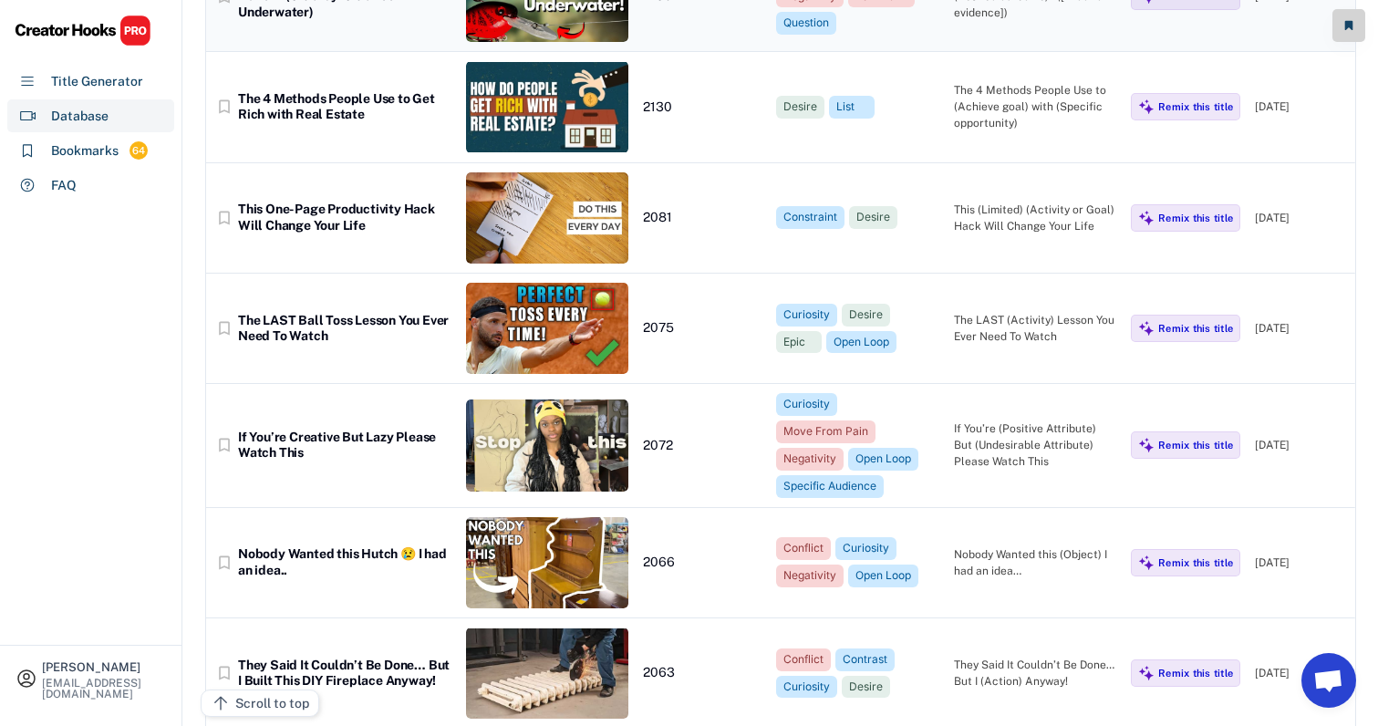
scroll to position [17793, 27]
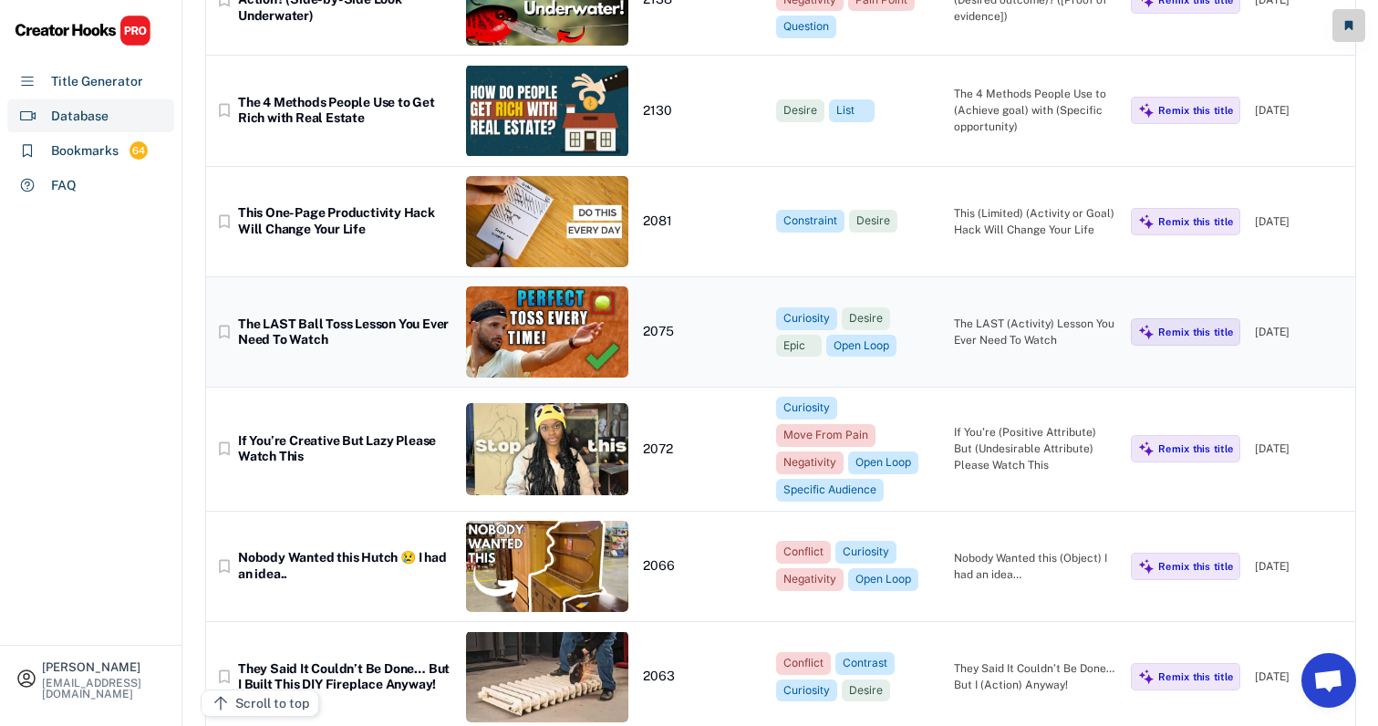
click at [999, 277] on div "bookmark_border The LAST Ball Toss Lesson You Ever Need To Watch 2075 Curiosity…" at bounding box center [780, 332] width 1149 height 110
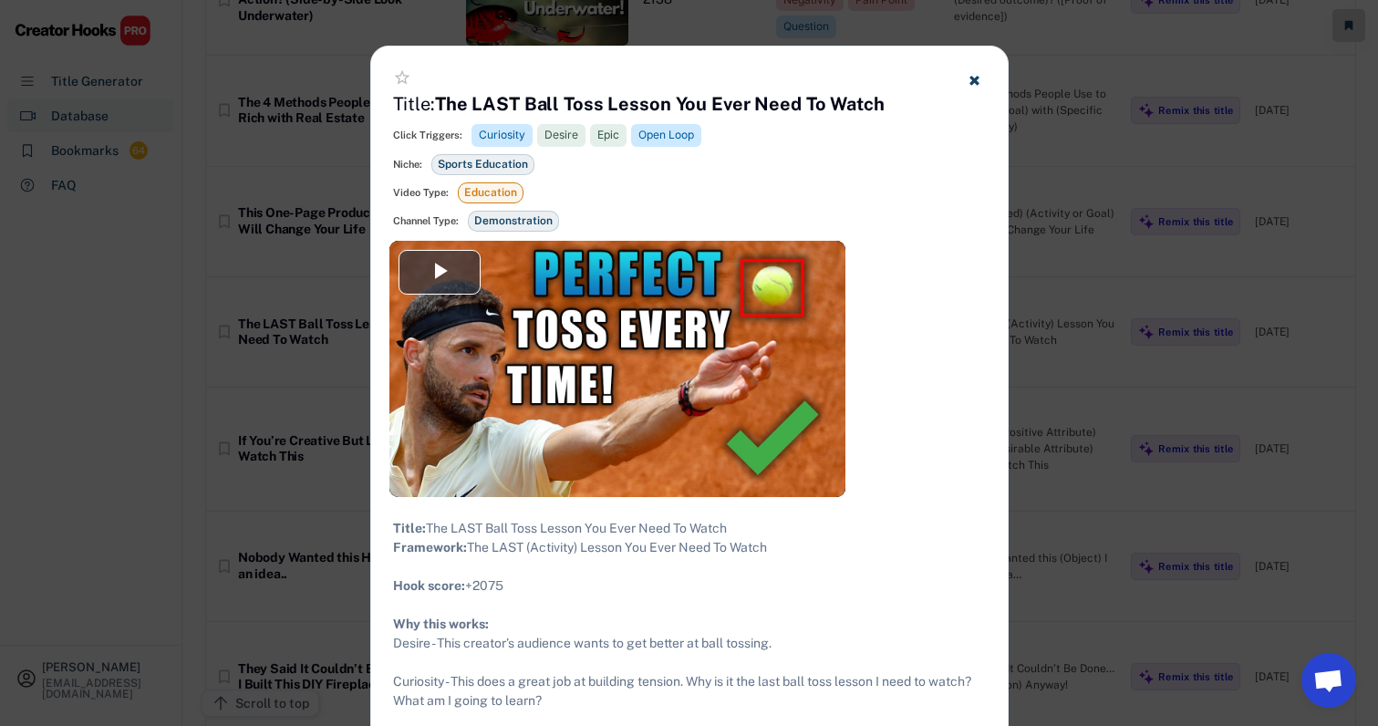
click at [393, 103] on h4 "Title: The LAST Ball Toss Lesson You Ever Need To Watch" at bounding box center [638, 104] width 491 height 26
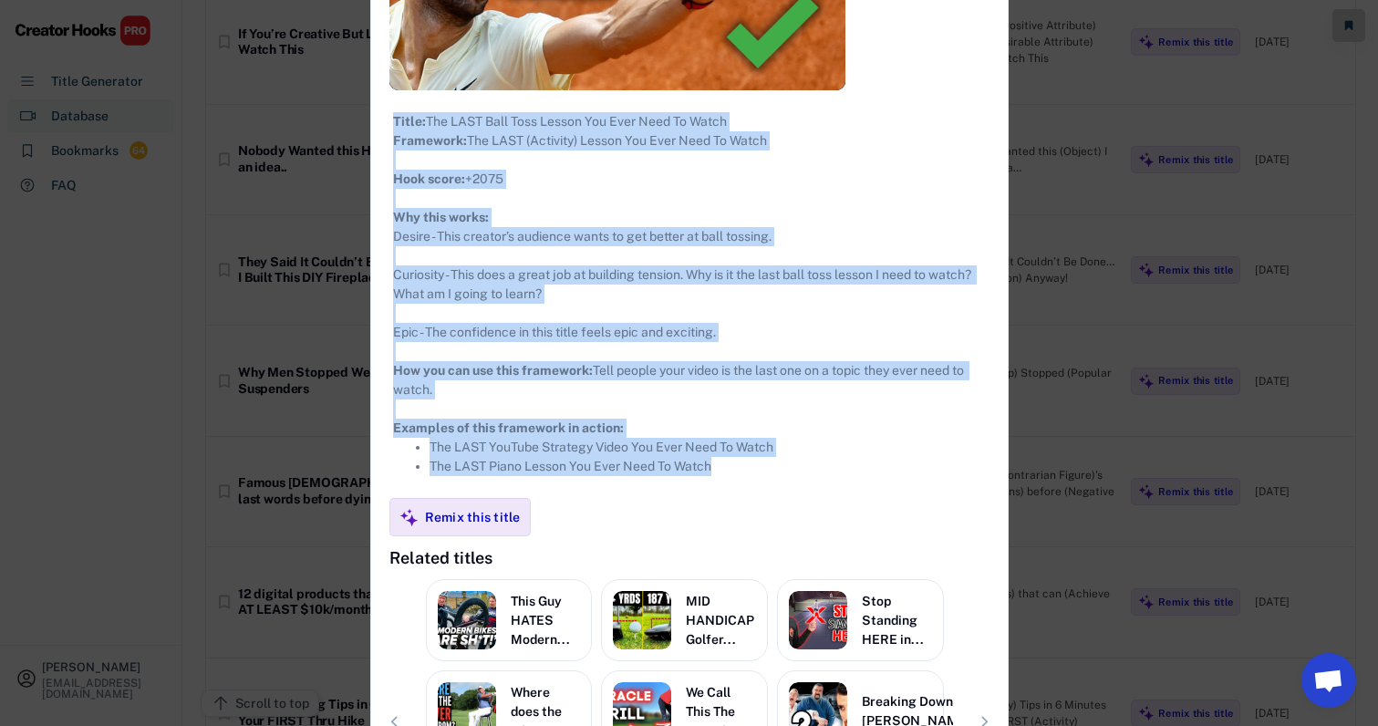
drag, startPoint x: 363, startPoint y: 101, endPoint x: 812, endPoint y: 509, distance: 606.8
click at [812, 509] on div "**********" at bounding box center [689, 274] width 636 height 1269
copy div "**********"
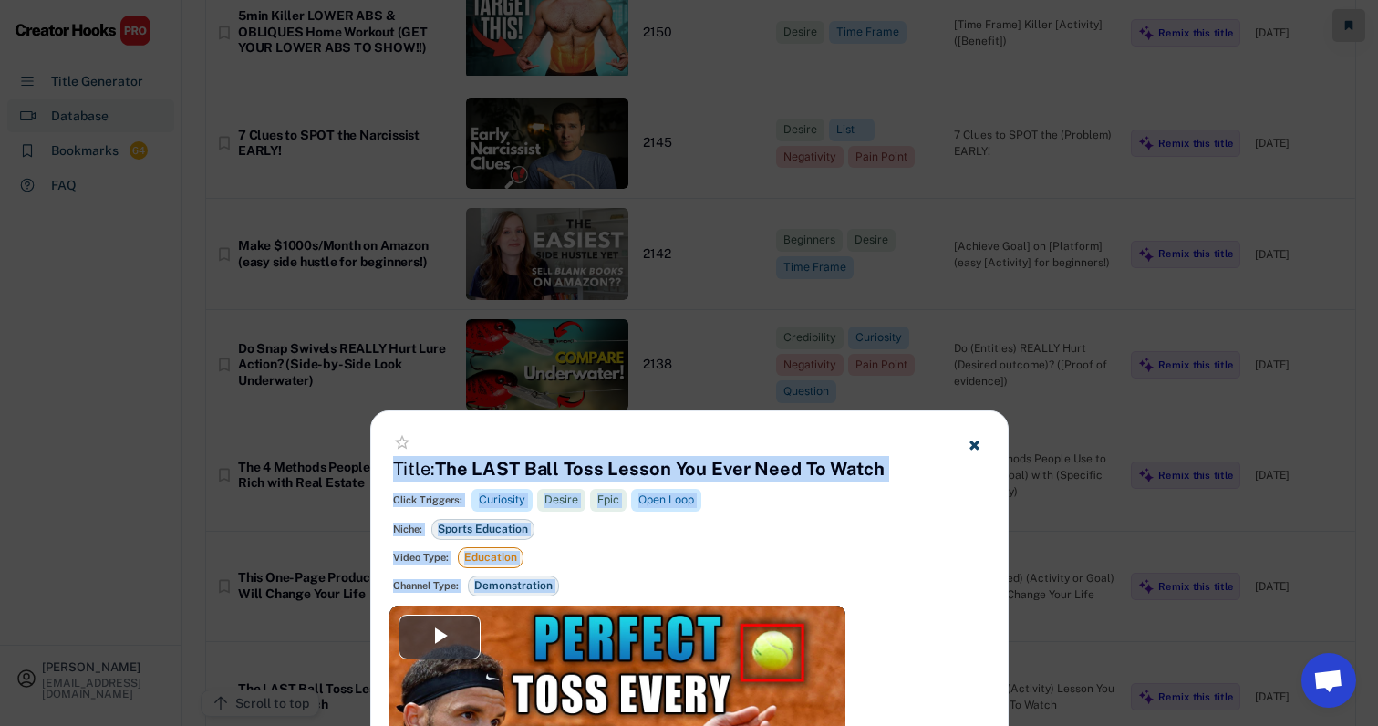
scroll to position [17295, 27]
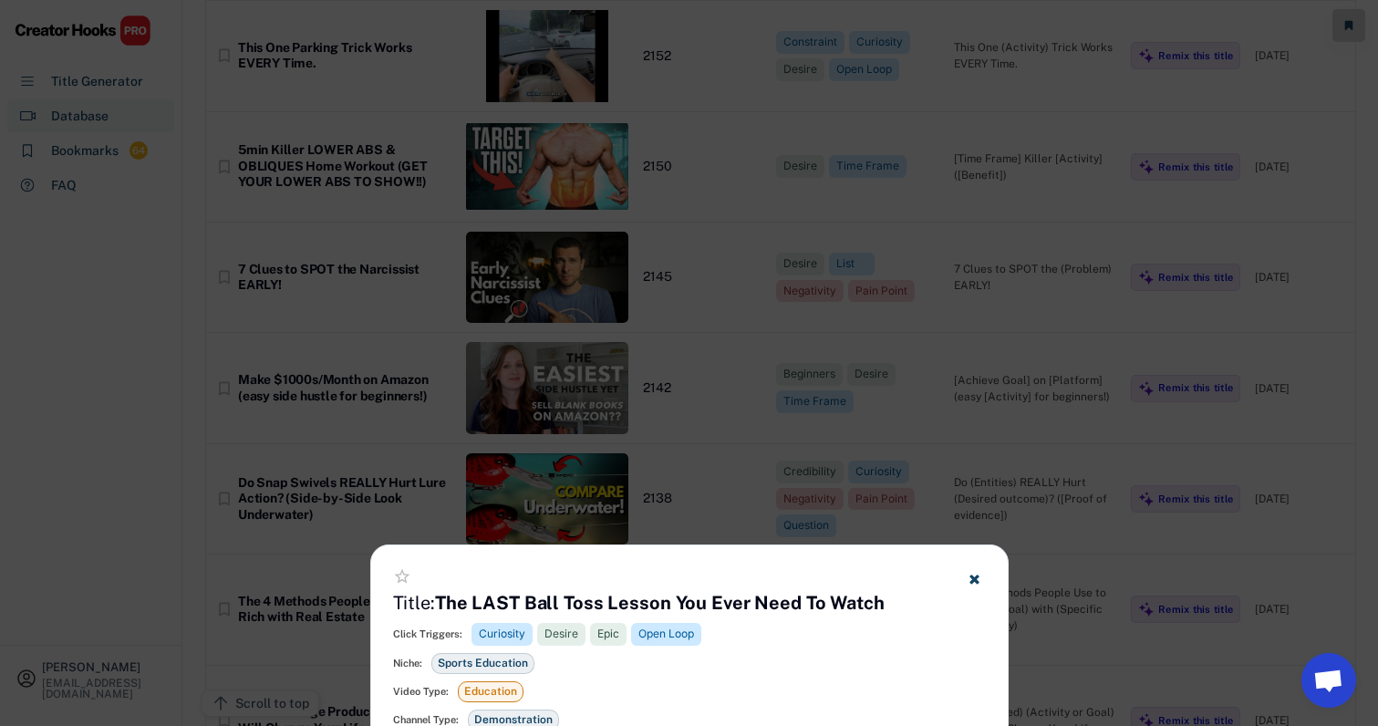
click at [904, 331] on div at bounding box center [689, 363] width 1378 height 726
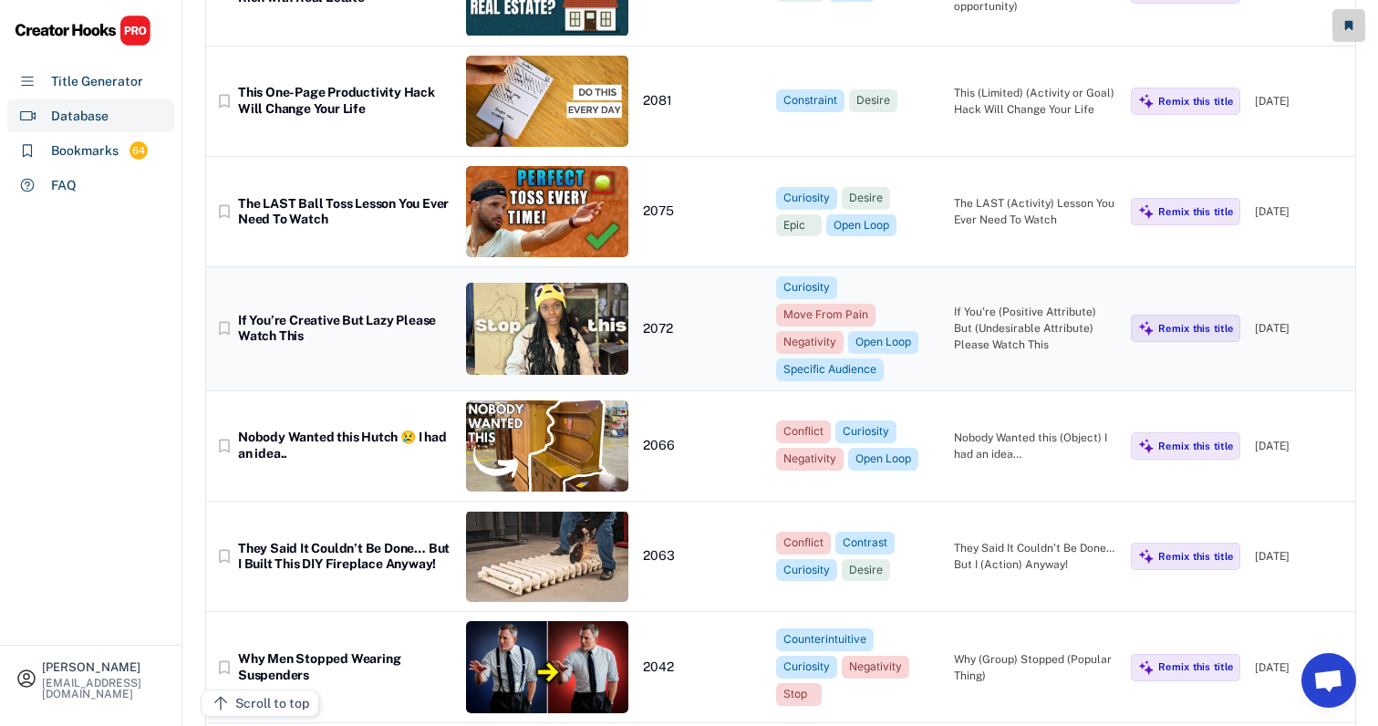
scroll to position [17912, 26]
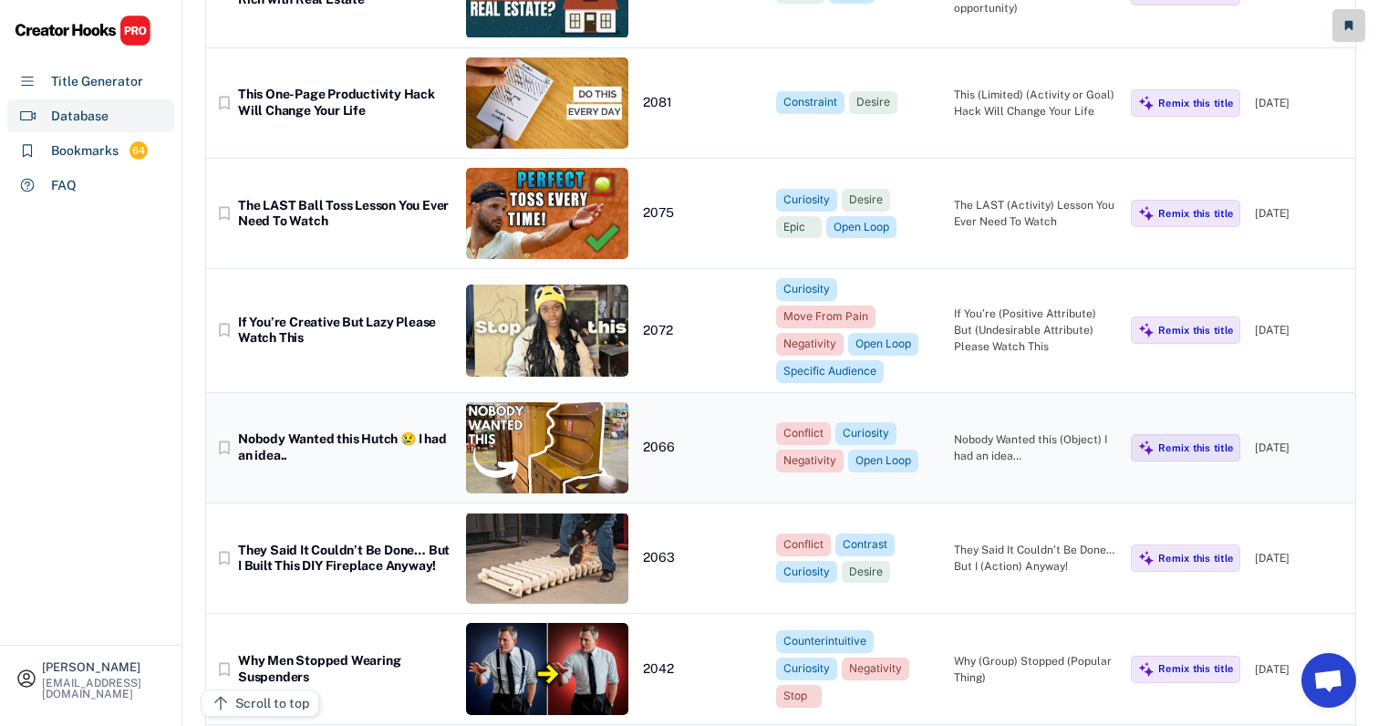
click at [1029, 269] on div "bookmark_border If You’re Creative But Lazy Please Watch This 2072 Curiosity Mo…" at bounding box center [780, 330] width 1149 height 123
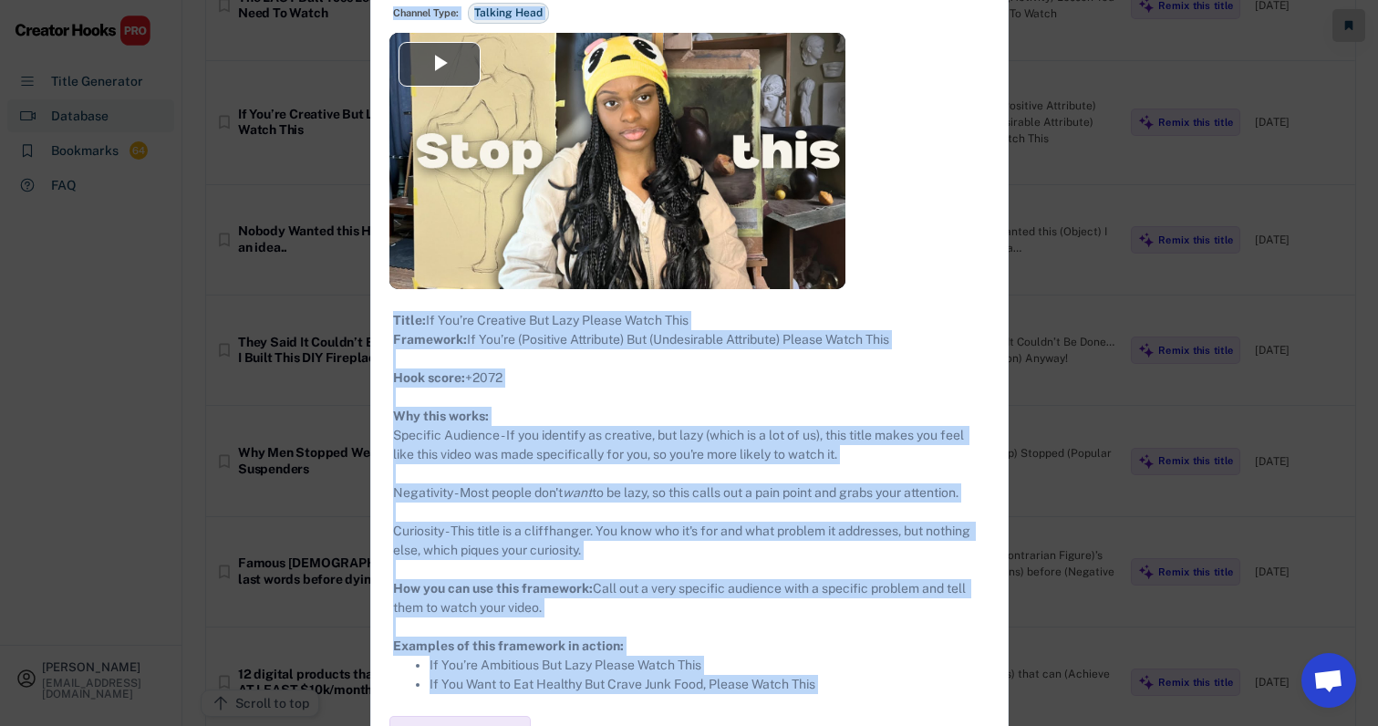
scroll to position [18156, 26]
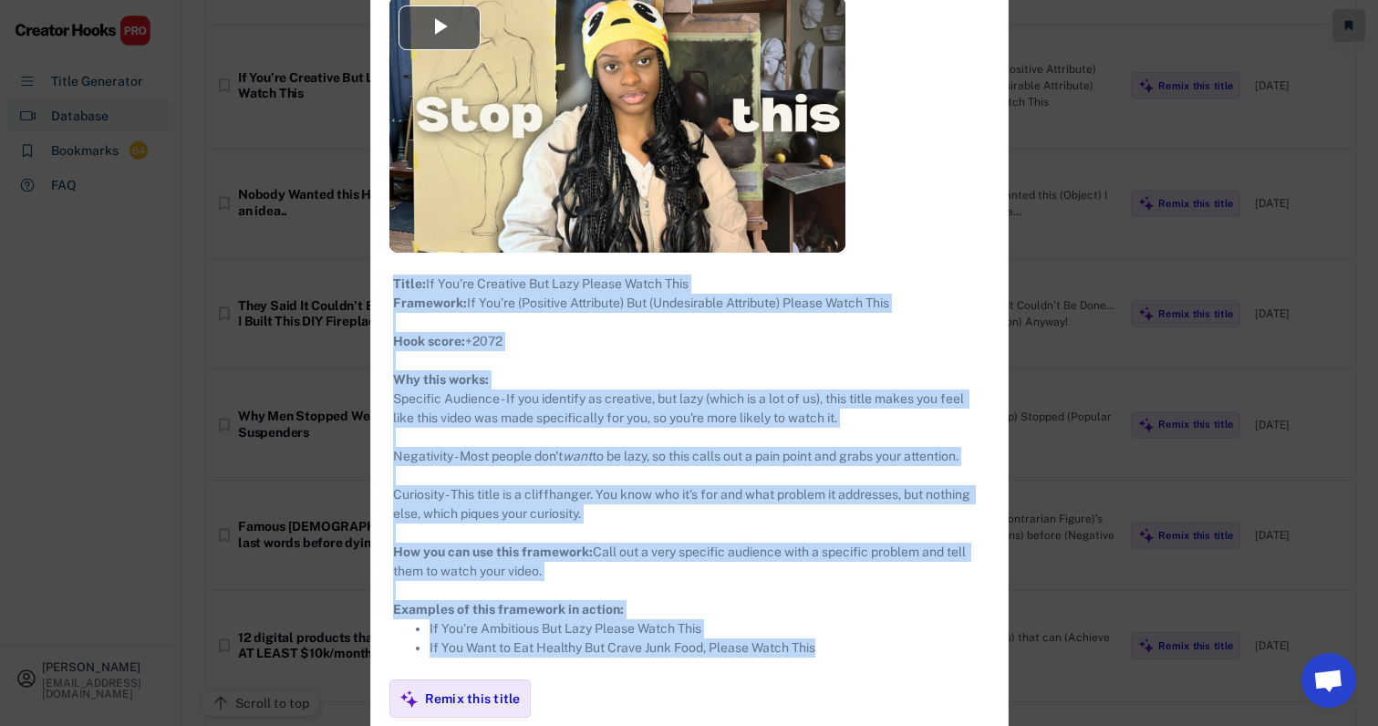
drag, startPoint x: 370, startPoint y: 102, endPoint x: 823, endPoint y: 665, distance: 722.4
click at [823, 665] on div "**********" at bounding box center [689, 446] width 636 height 1288
copy div "**********"
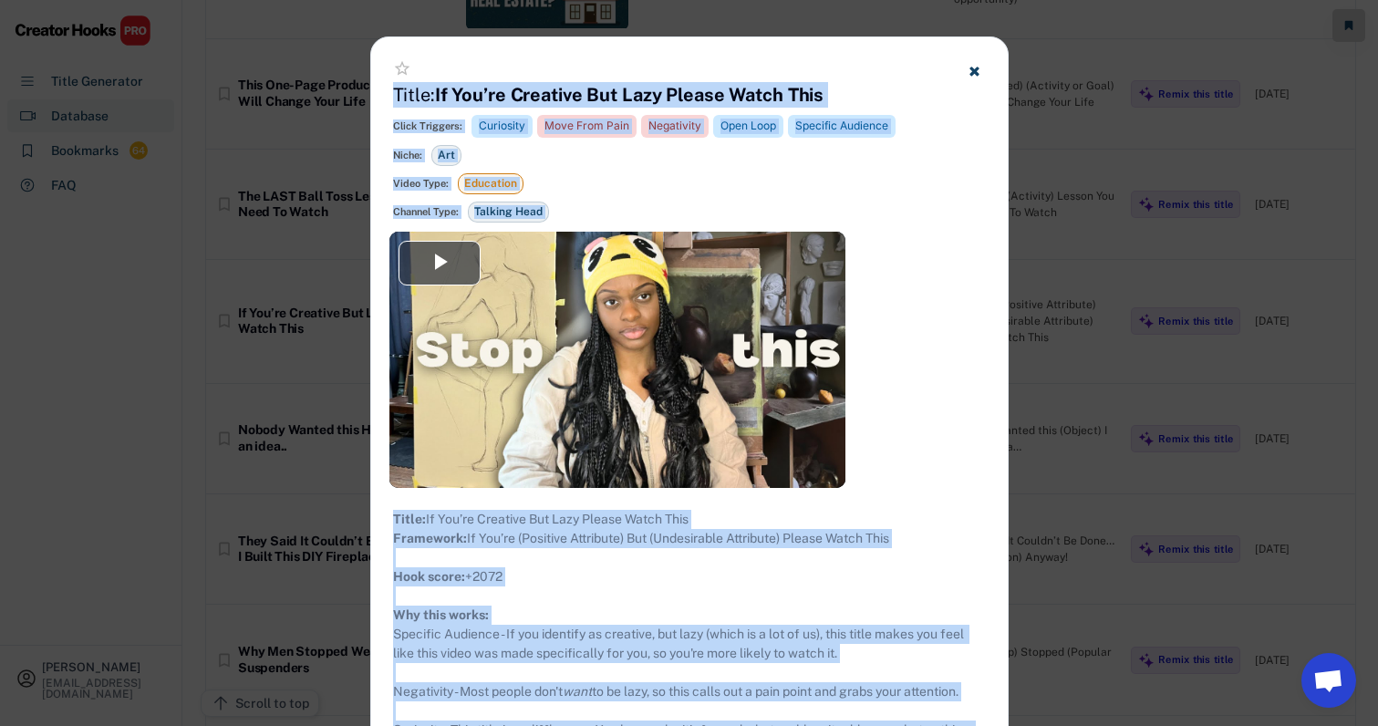
scroll to position [17834, 26]
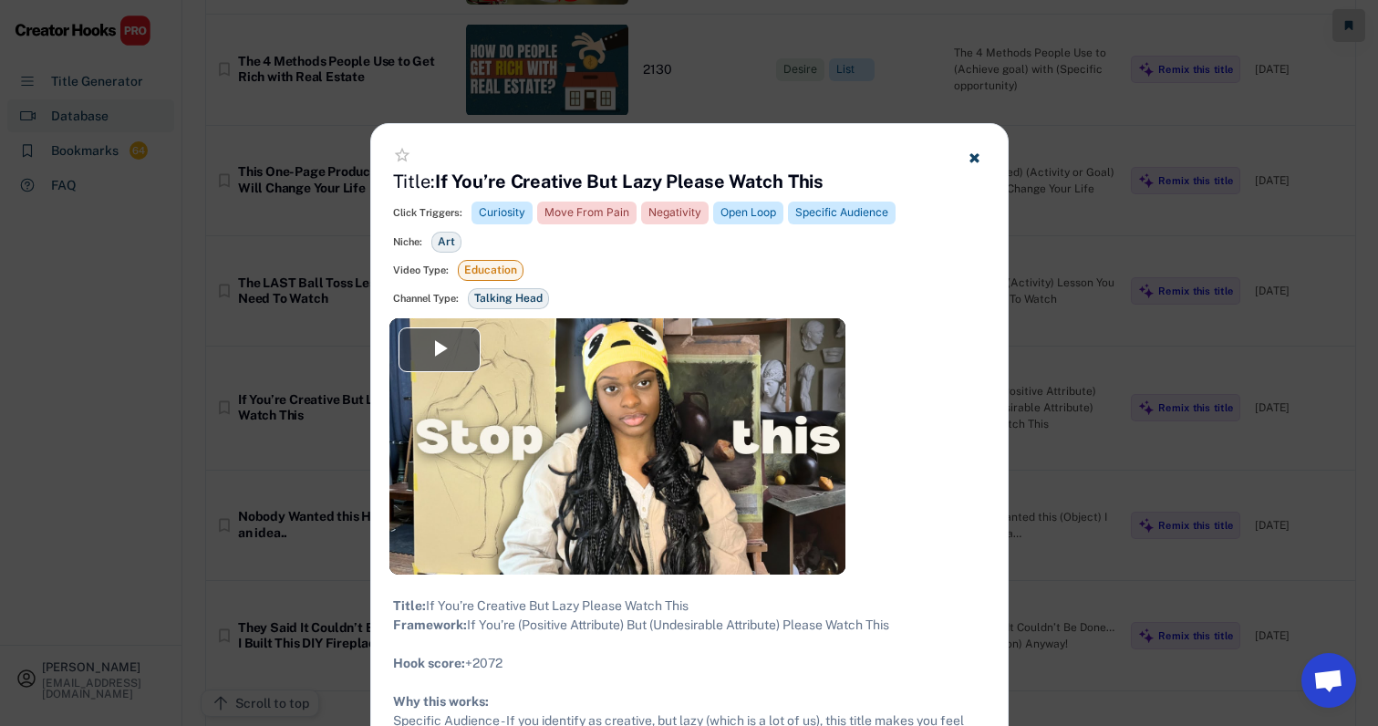
click at [1081, 389] on div at bounding box center [689, 363] width 1378 height 726
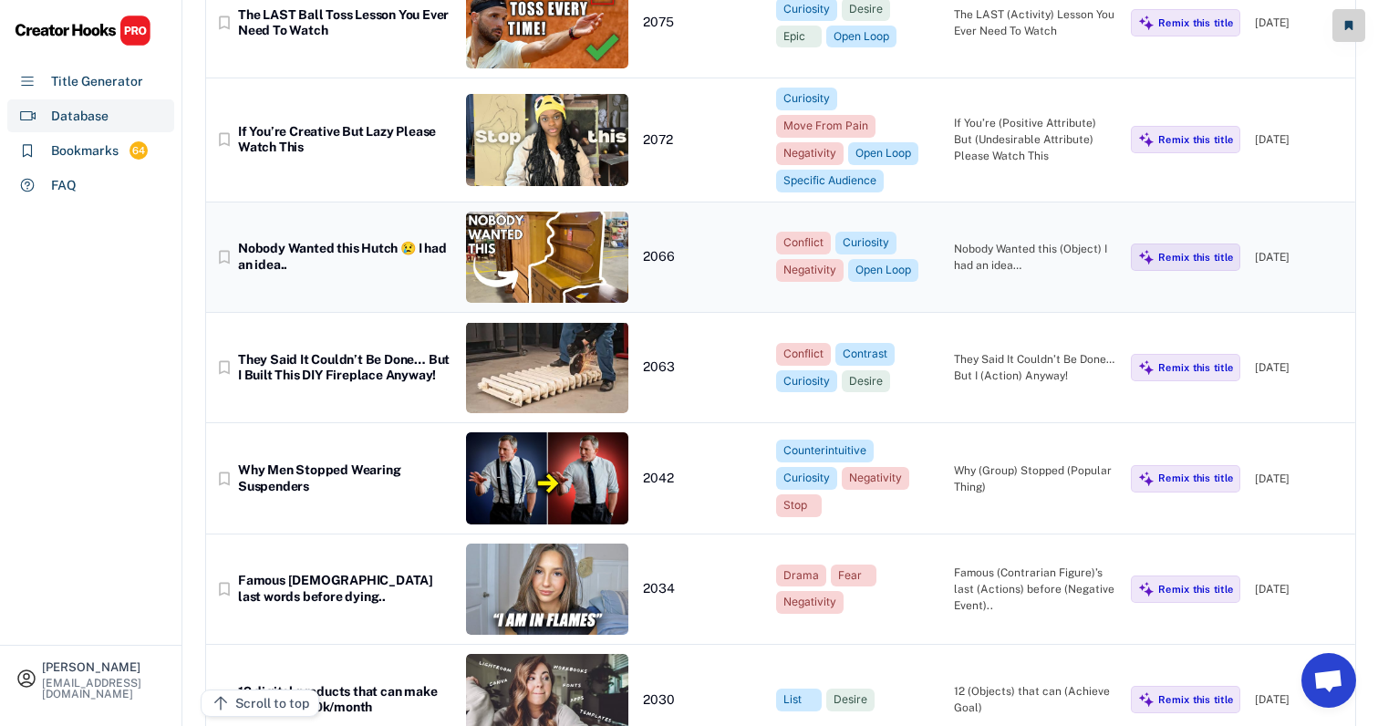
scroll to position [18105, 25]
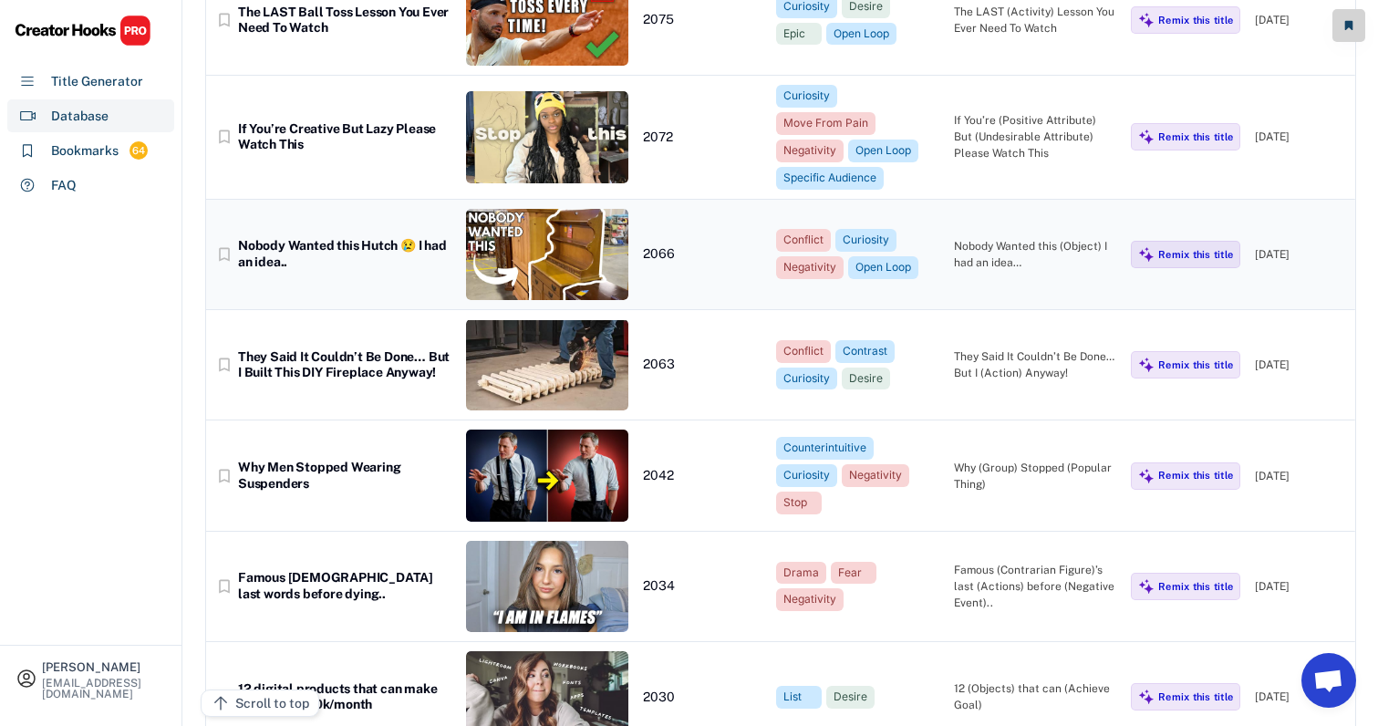
click at [1032, 238] on div "Nobody Wanted this (Object) I had an idea…" at bounding box center [1035, 254] width 163 height 33
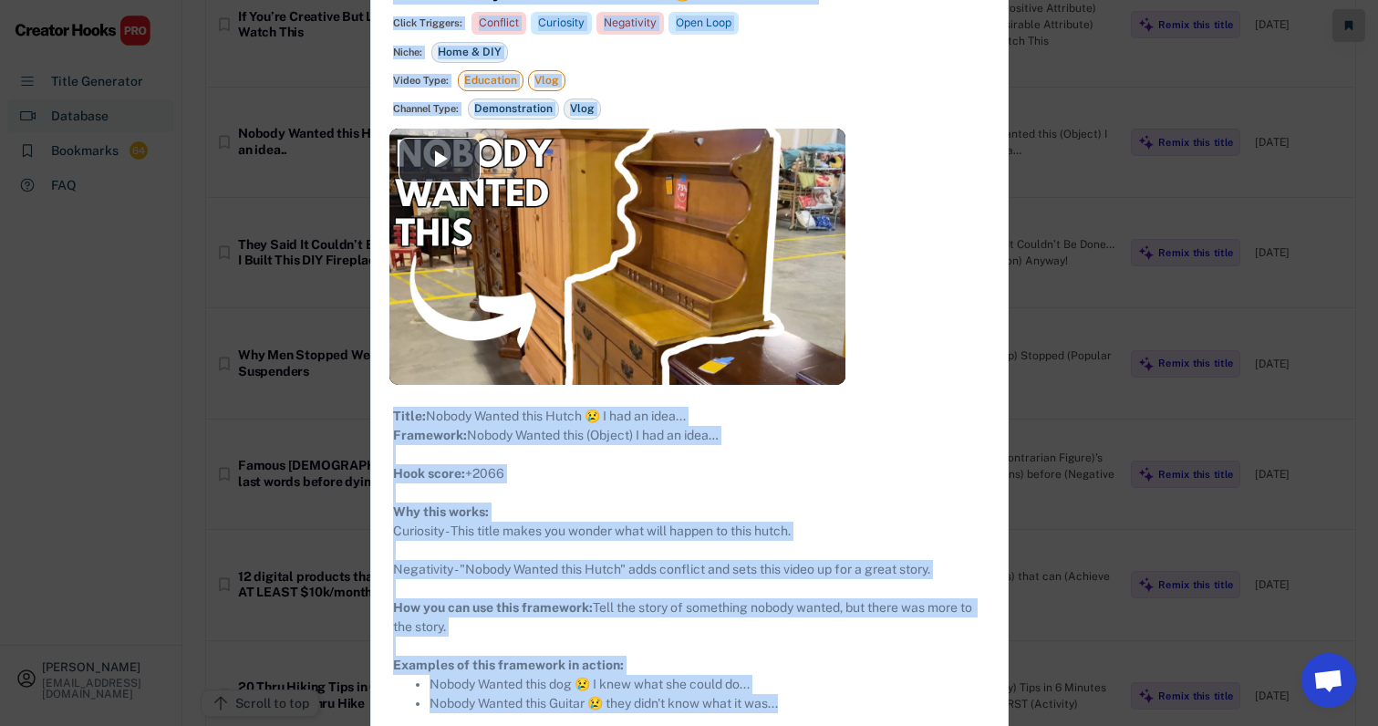
scroll to position [18282, 25]
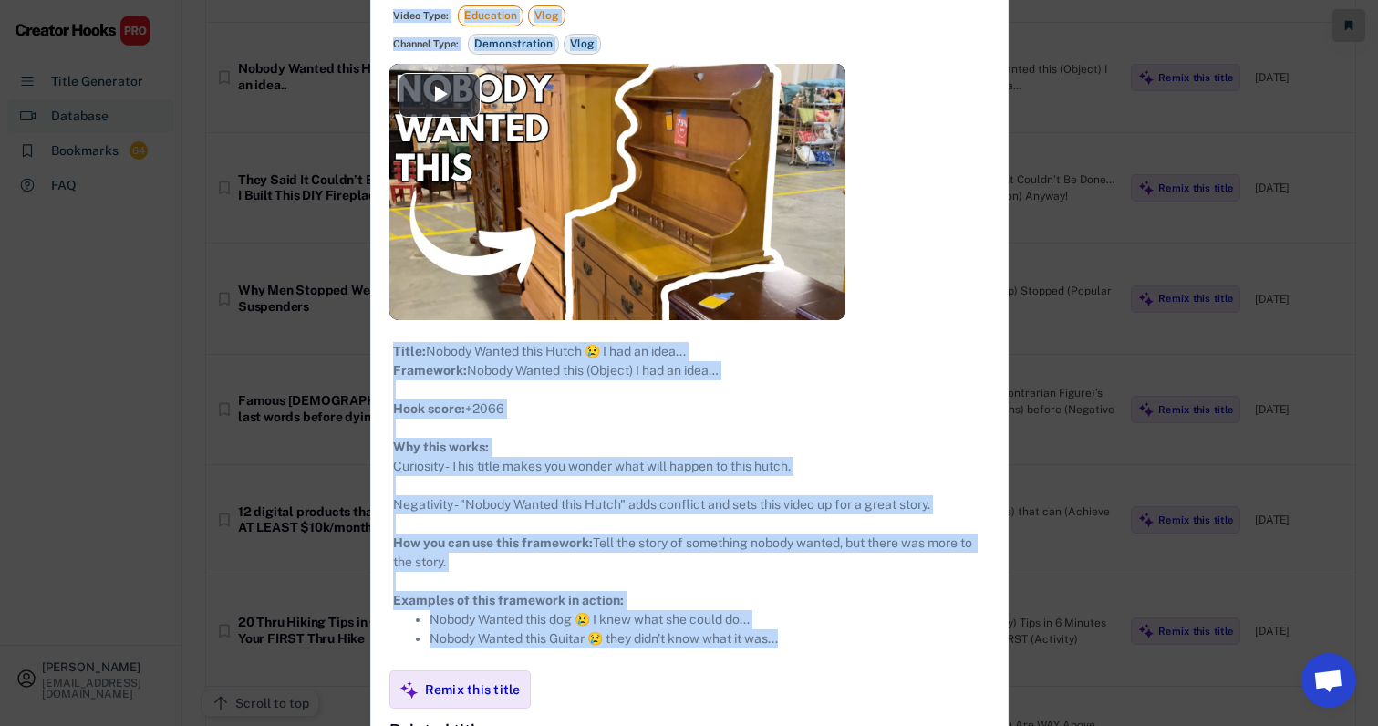
drag, startPoint x: 367, startPoint y: 103, endPoint x: 791, endPoint y: 652, distance: 693.6
click at [791, 652] on div "**********" at bounding box center [689, 476] width 636 height 1212
copy div "**********"
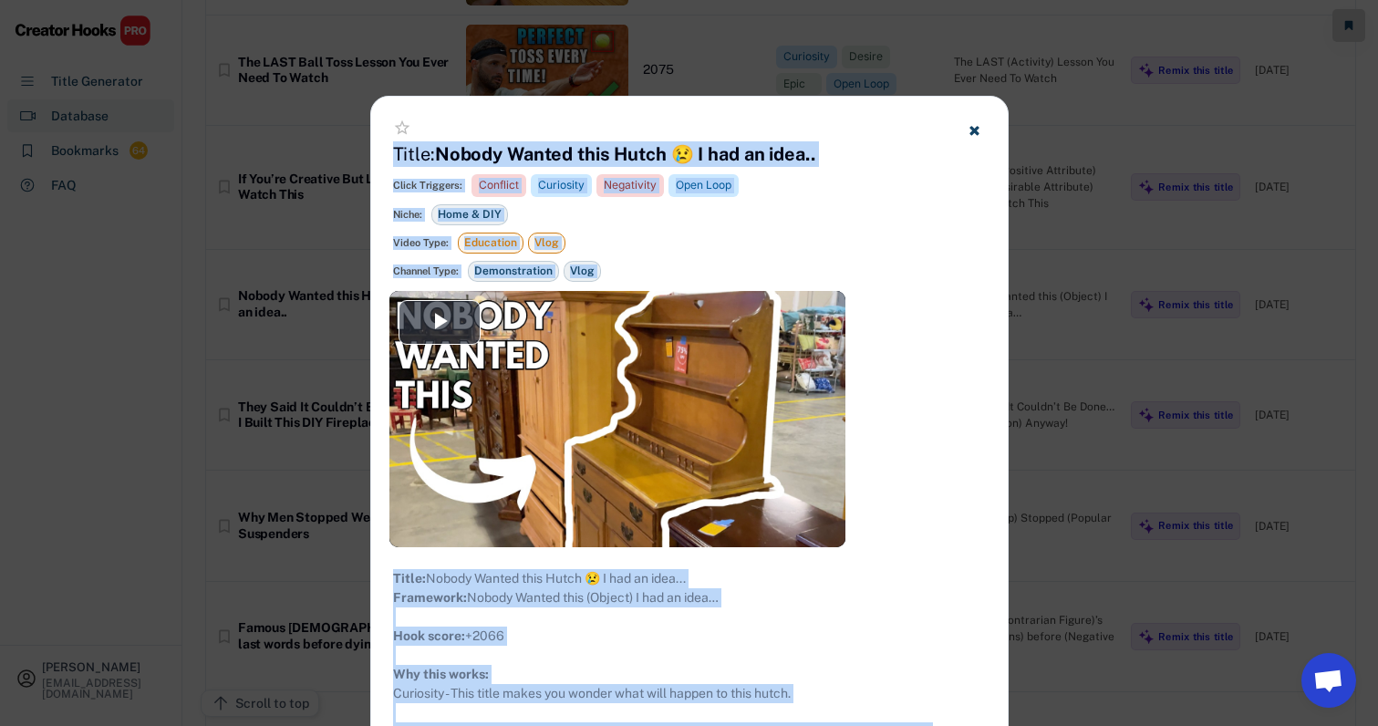
scroll to position [18042, 26]
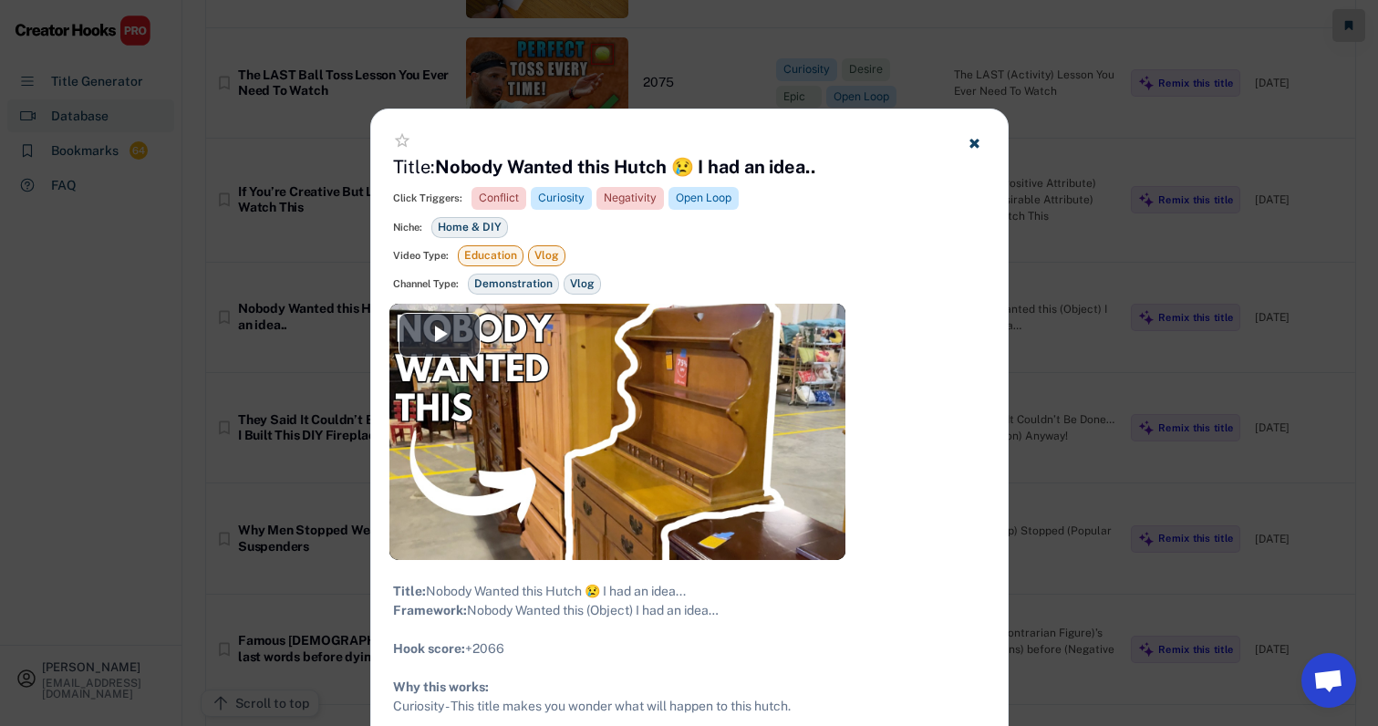
click at [1083, 257] on div at bounding box center [689, 363] width 1378 height 726
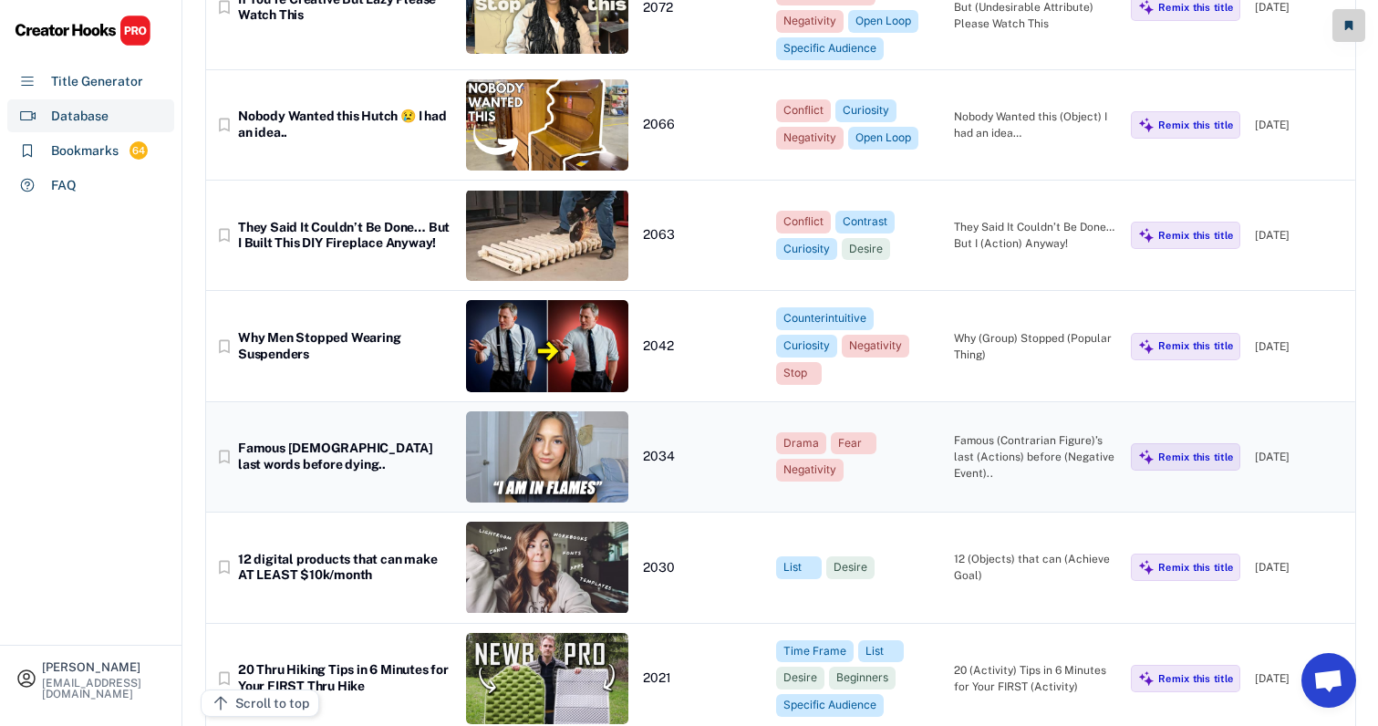
scroll to position [18214, 24]
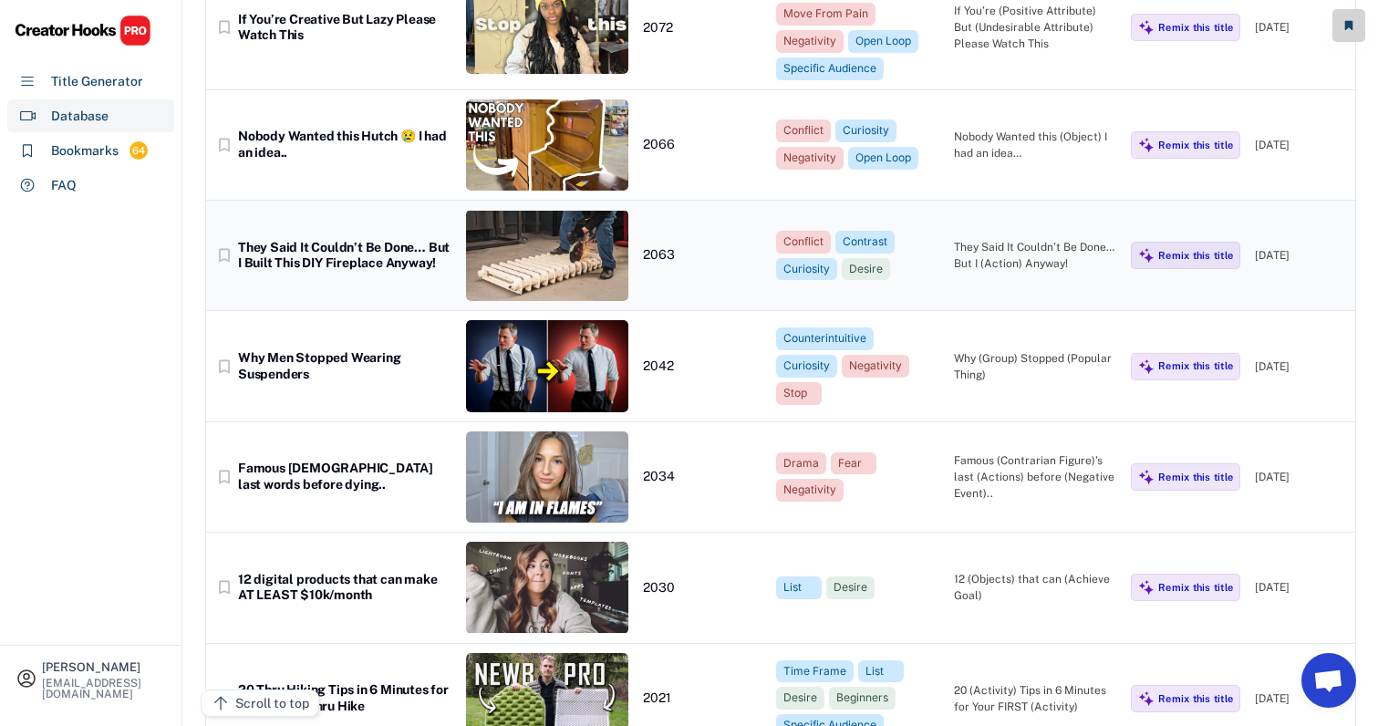
click at [1054, 239] on div "They Said It Couldn’t Be Done… But I (Action) Anyway!" at bounding box center [1035, 255] width 163 height 33
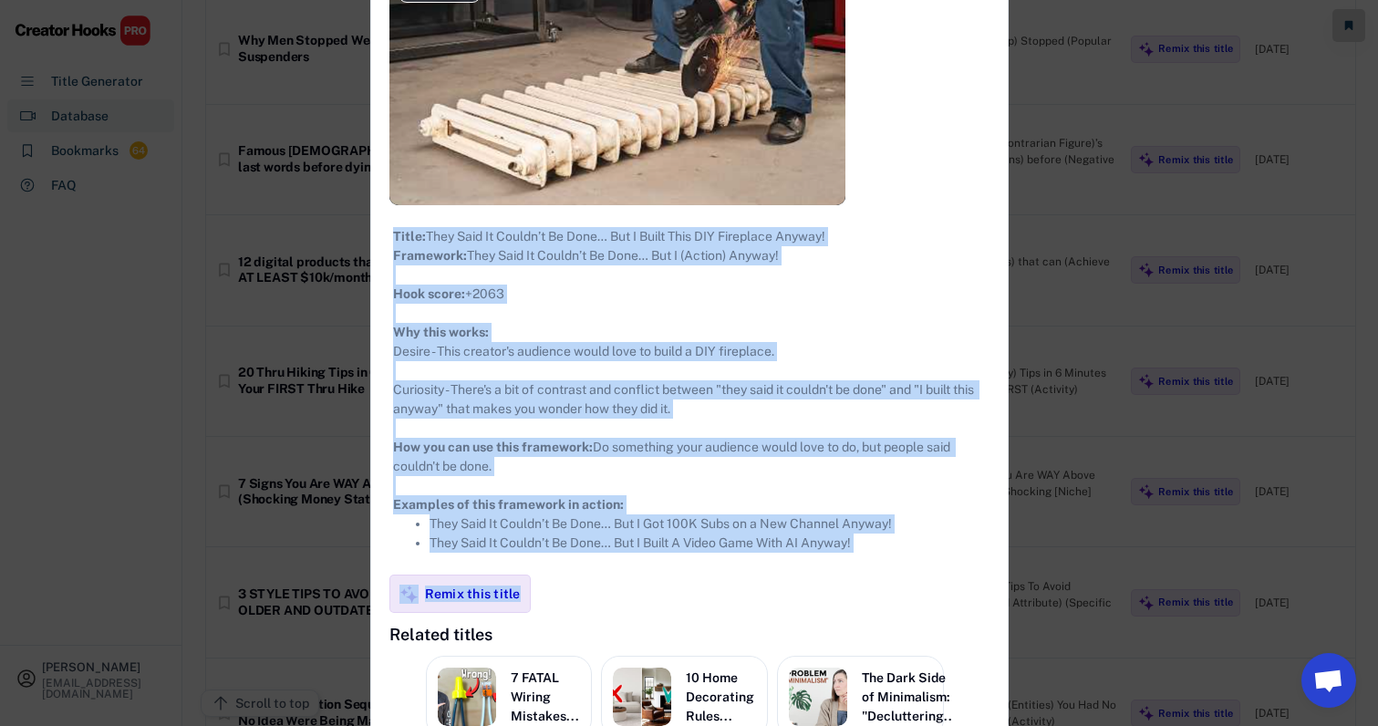
scroll to position [18659, 24]
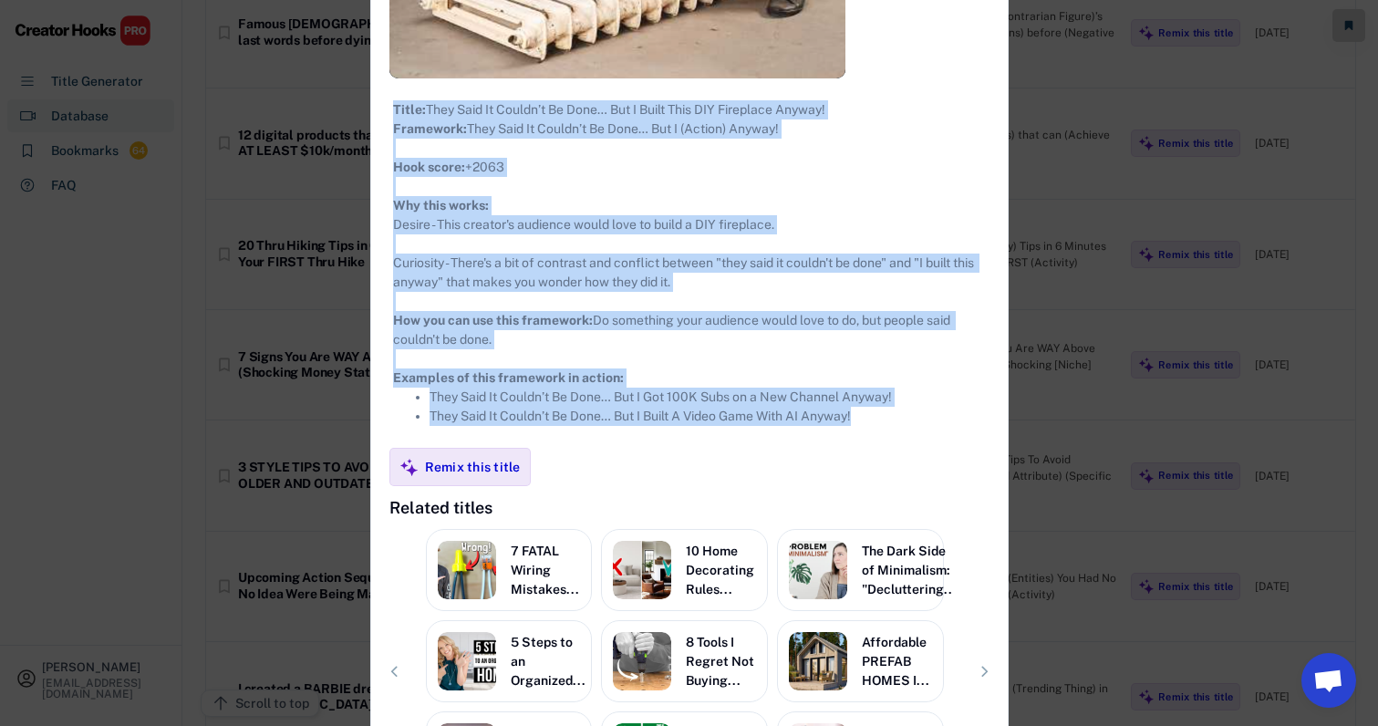
drag, startPoint x: 366, startPoint y: 100, endPoint x: 873, endPoint y: 447, distance: 614.8
click at [873, 447] on div "**********" at bounding box center [689, 230] width 636 height 1256
copy div "**********"
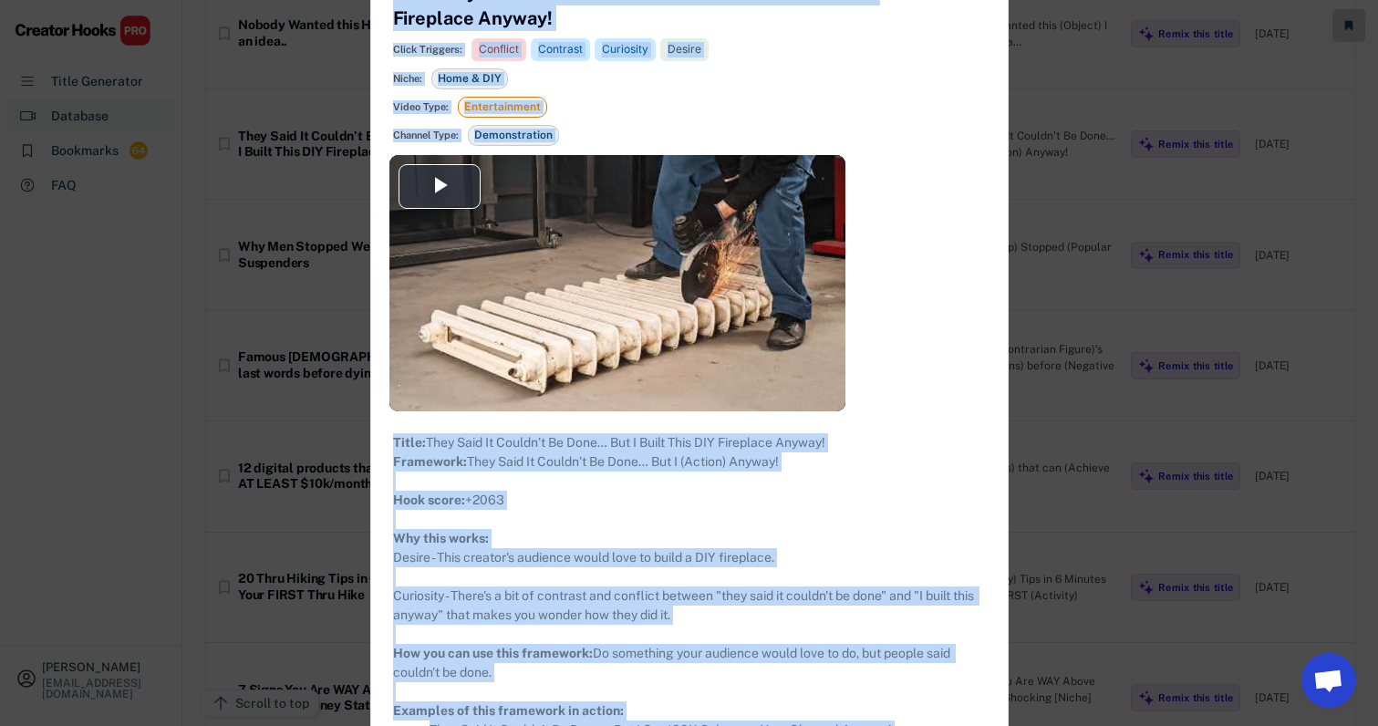
scroll to position [18194, 24]
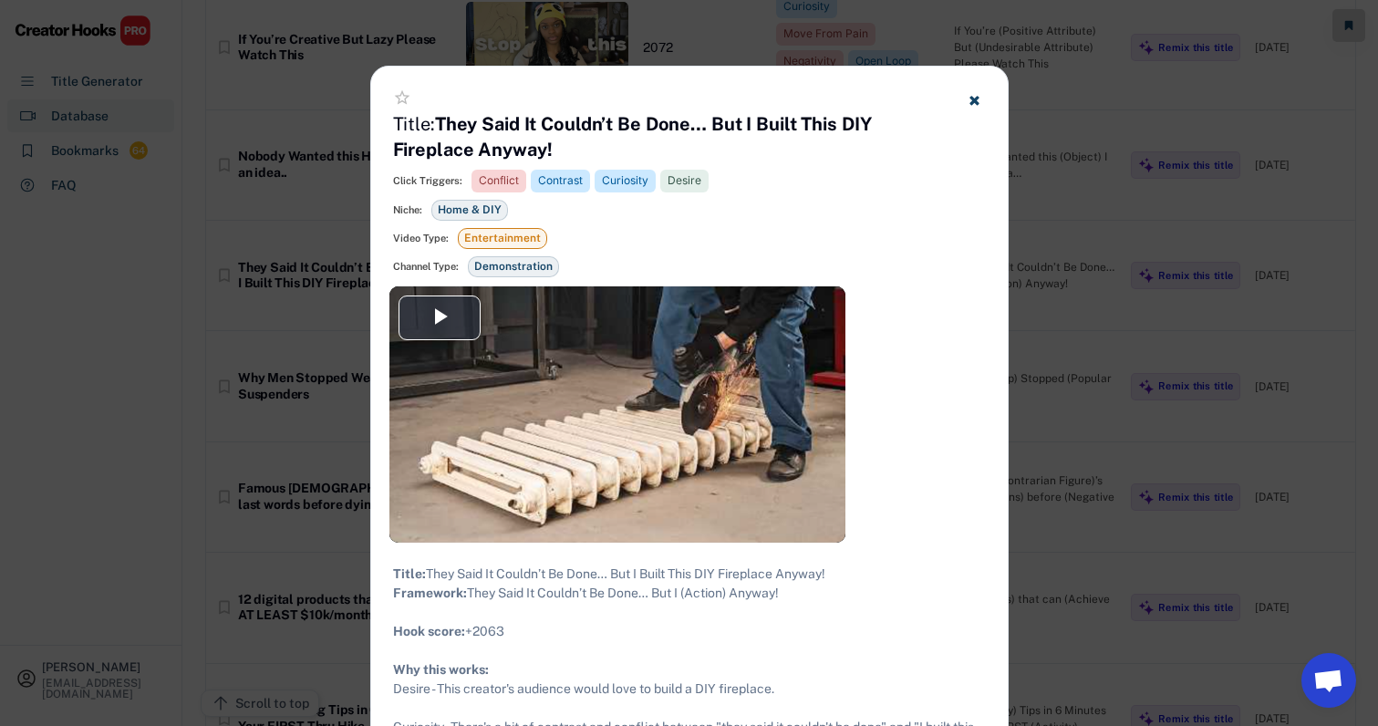
click at [1077, 230] on div at bounding box center [689, 363] width 1378 height 726
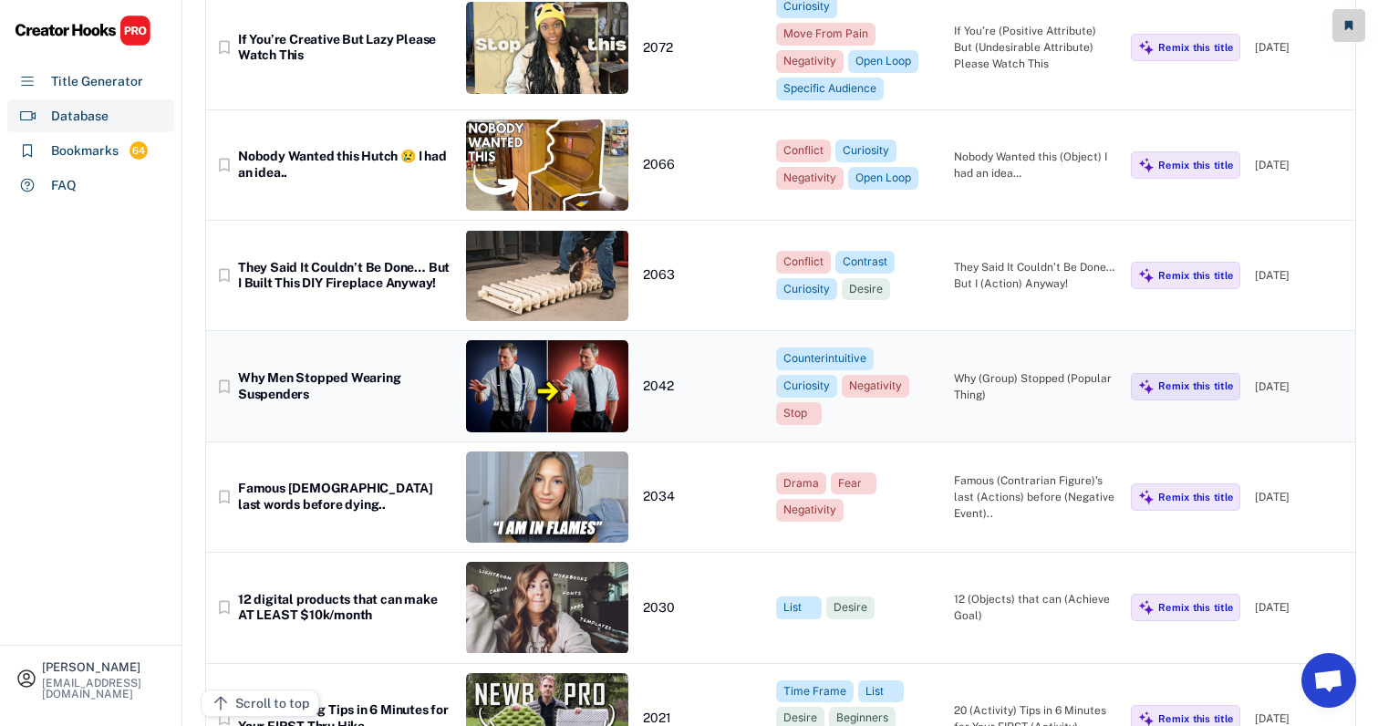
click at [1056, 370] on div "Why (Group) Stopped (Popular Thing)" at bounding box center [1035, 386] width 163 height 33
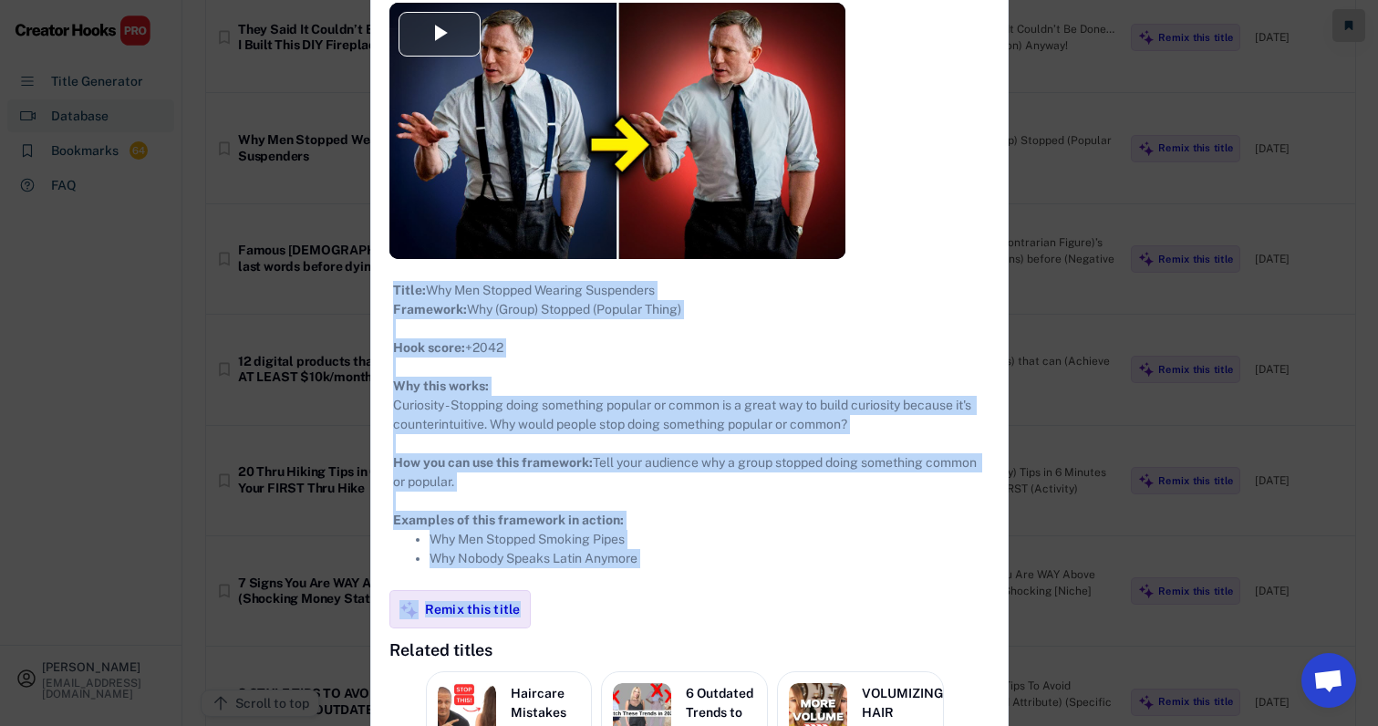
scroll to position [18661, 24]
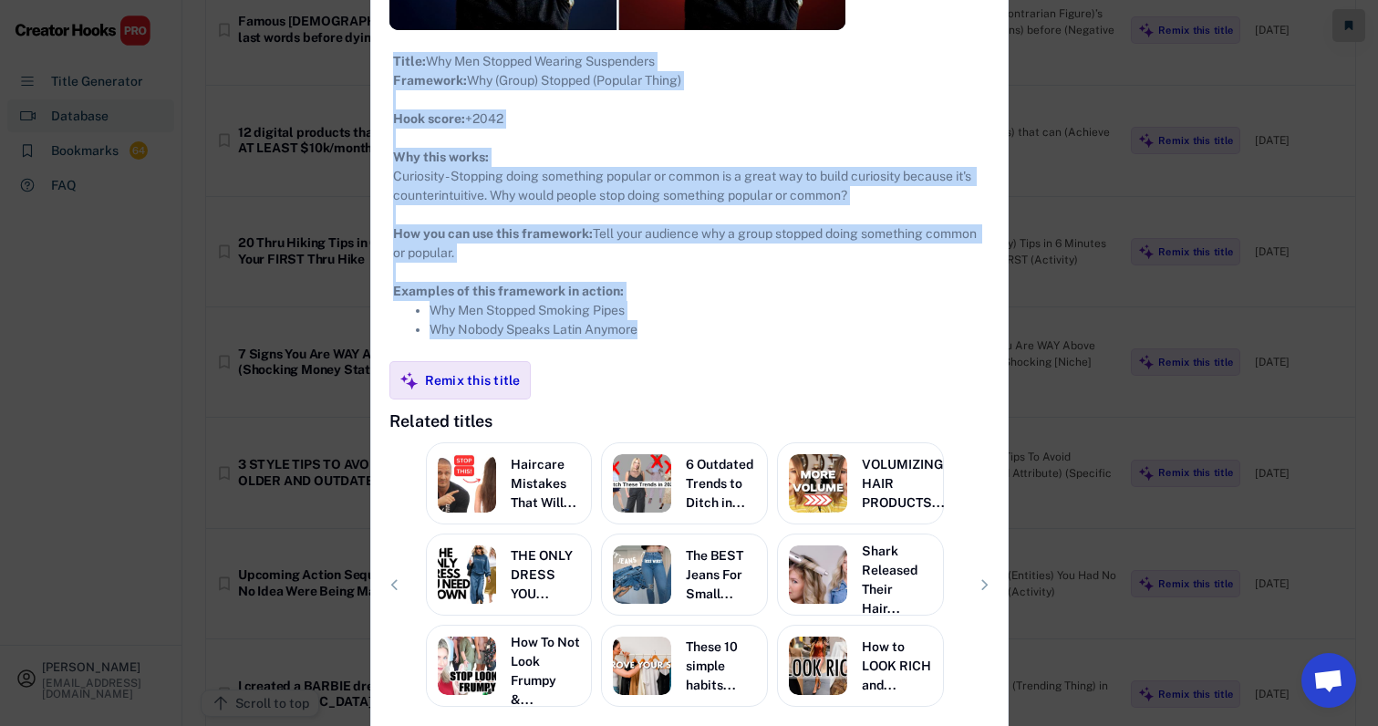
copy div "**********"
drag, startPoint x: 367, startPoint y: 102, endPoint x: 842, endPoint y: 359, distance: 540.2
click at [842, 359] on div "**********" at bounding box center [689, 176] width 636 height 1193
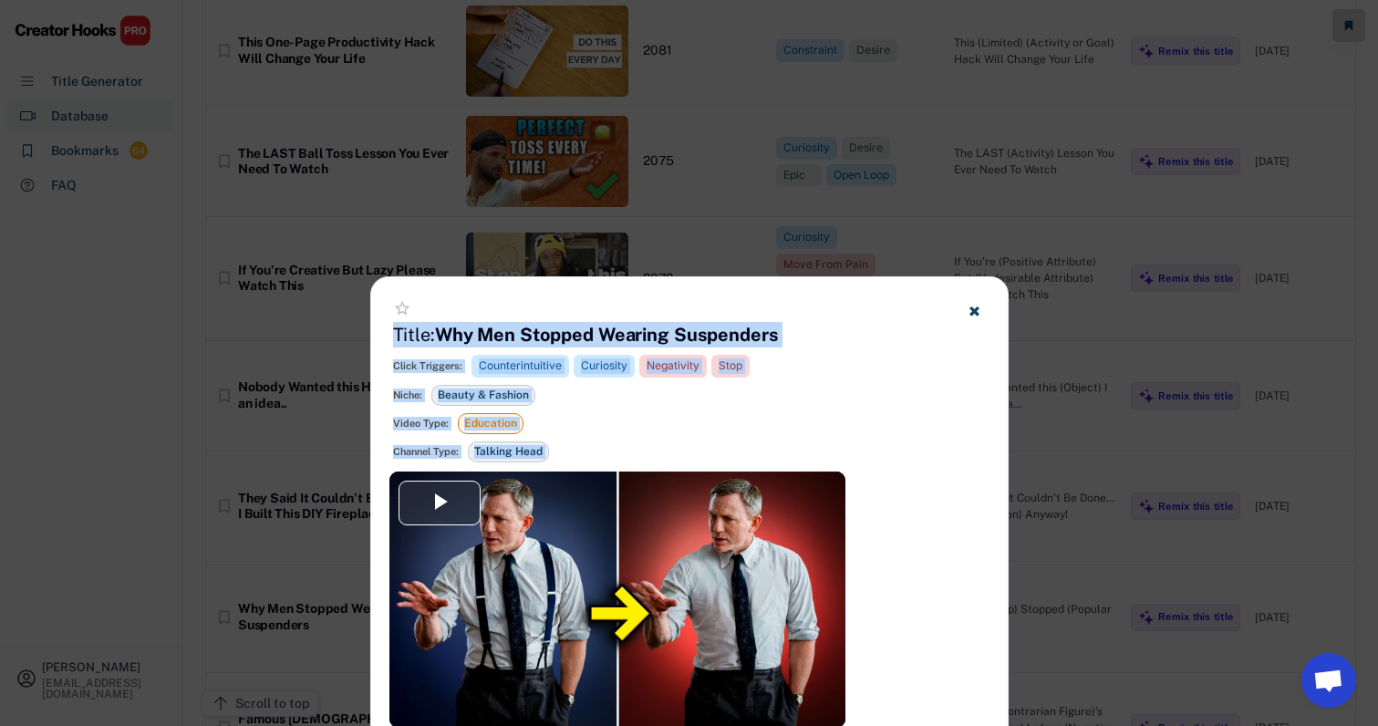
scroll to position [17951, 26]
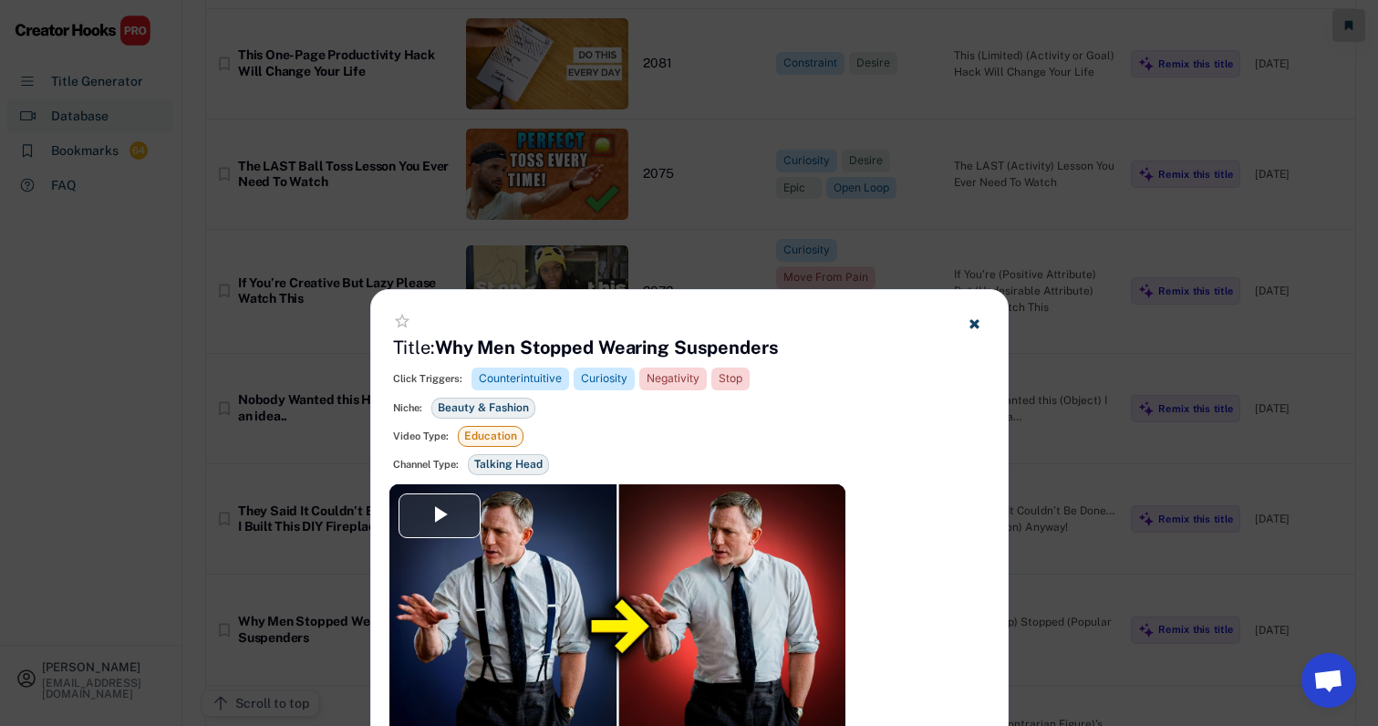
click at [804, 188] on div at bounding box center [689, 363] width 1378 height 726
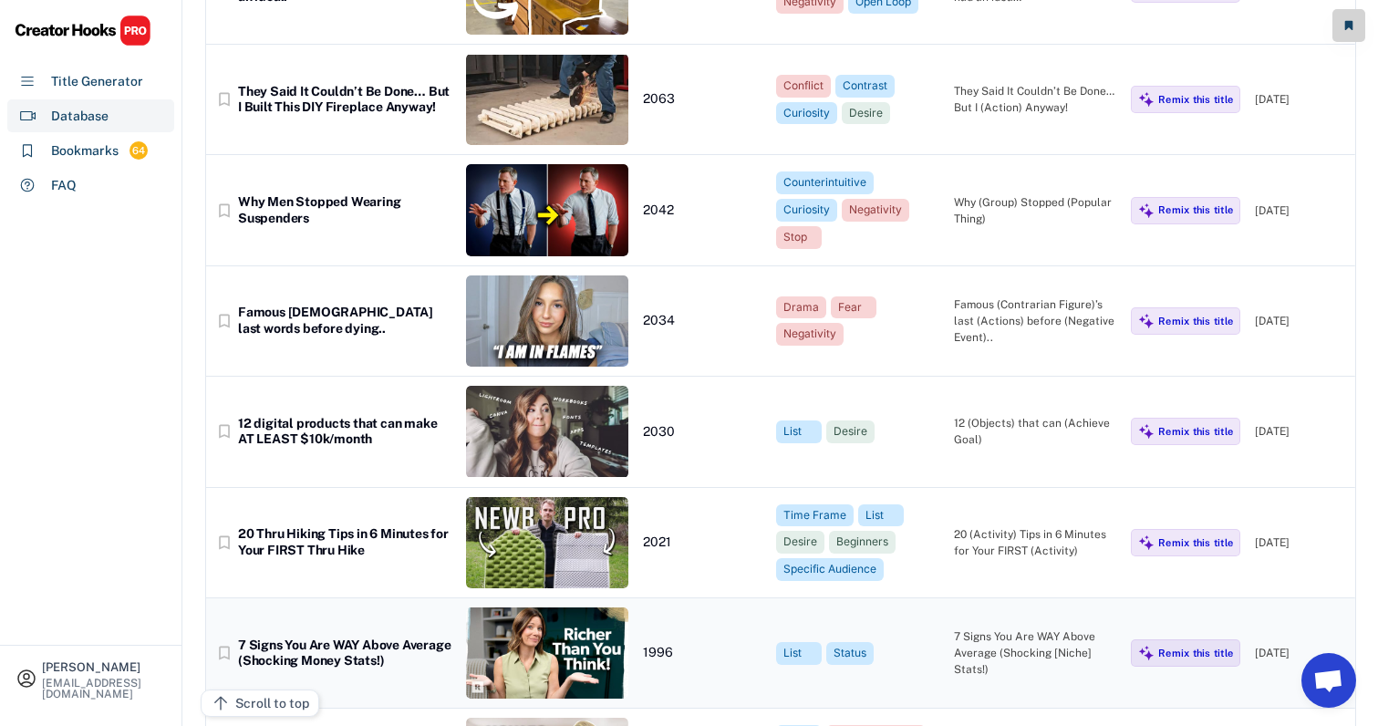
scroll to position [18390, 20]
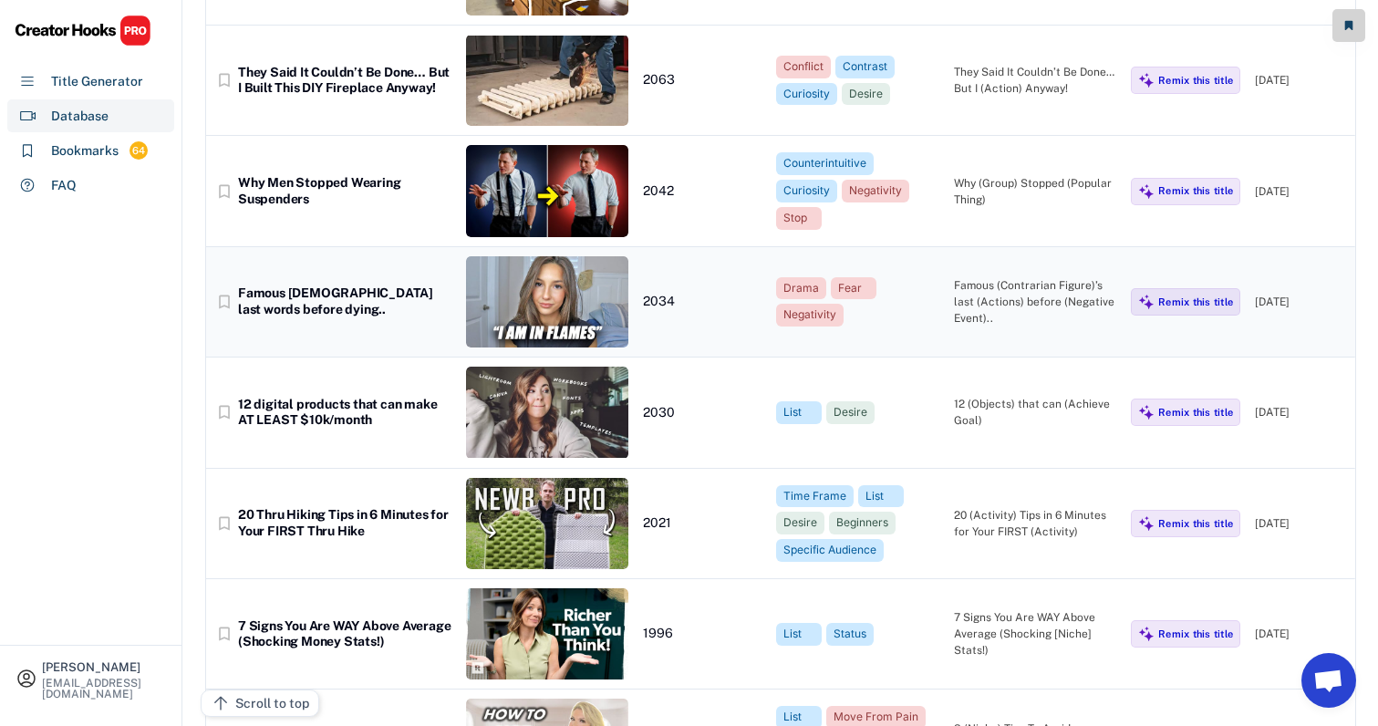
click at [997, 277] on div "Famous (Contrarian Figure)’s last (Actions) before (Negative Event).." at bounding box center [1035, 301] width 163 height 49
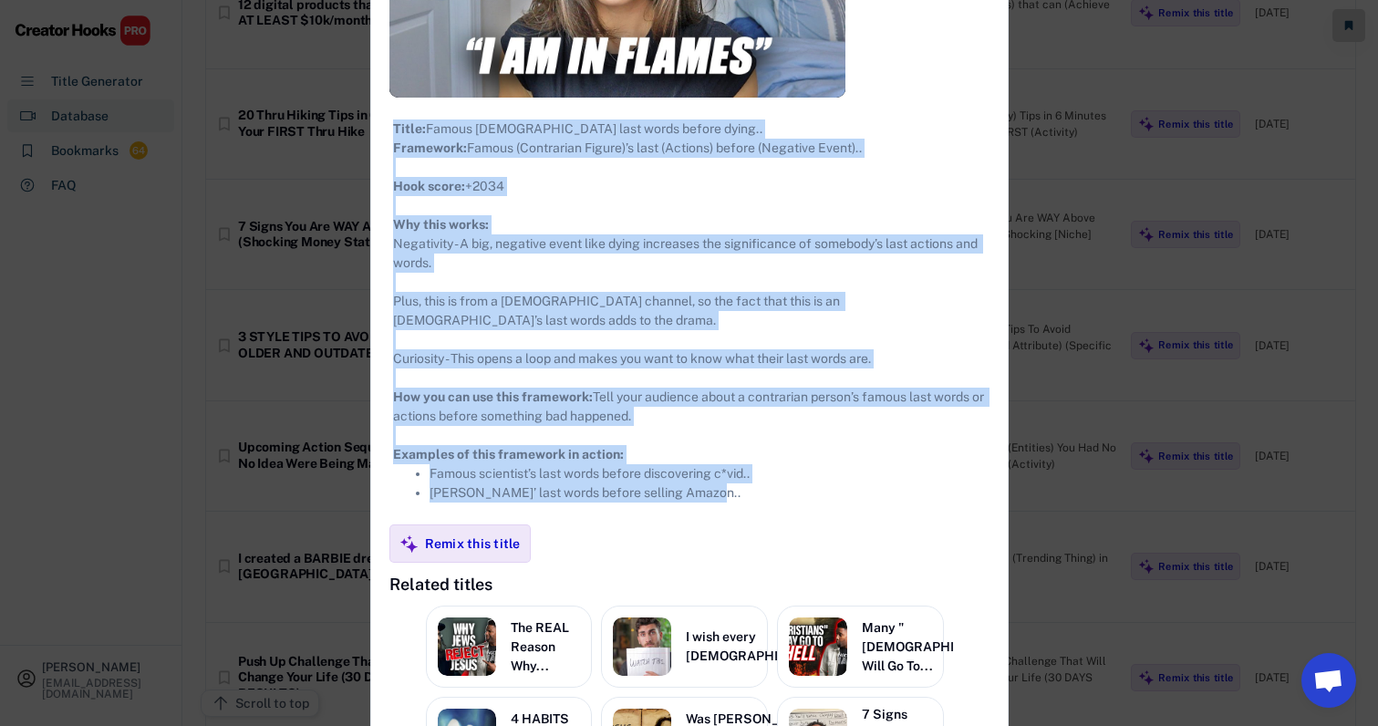
drag, startPoint x: 375, startPoint y: 99, endPoint x: 789, endPoint y: 507, distance: 580.9
click at [789, 507] on div "**********" at bounding box center [689, 291] width 636 height 1288
copy div "**********"
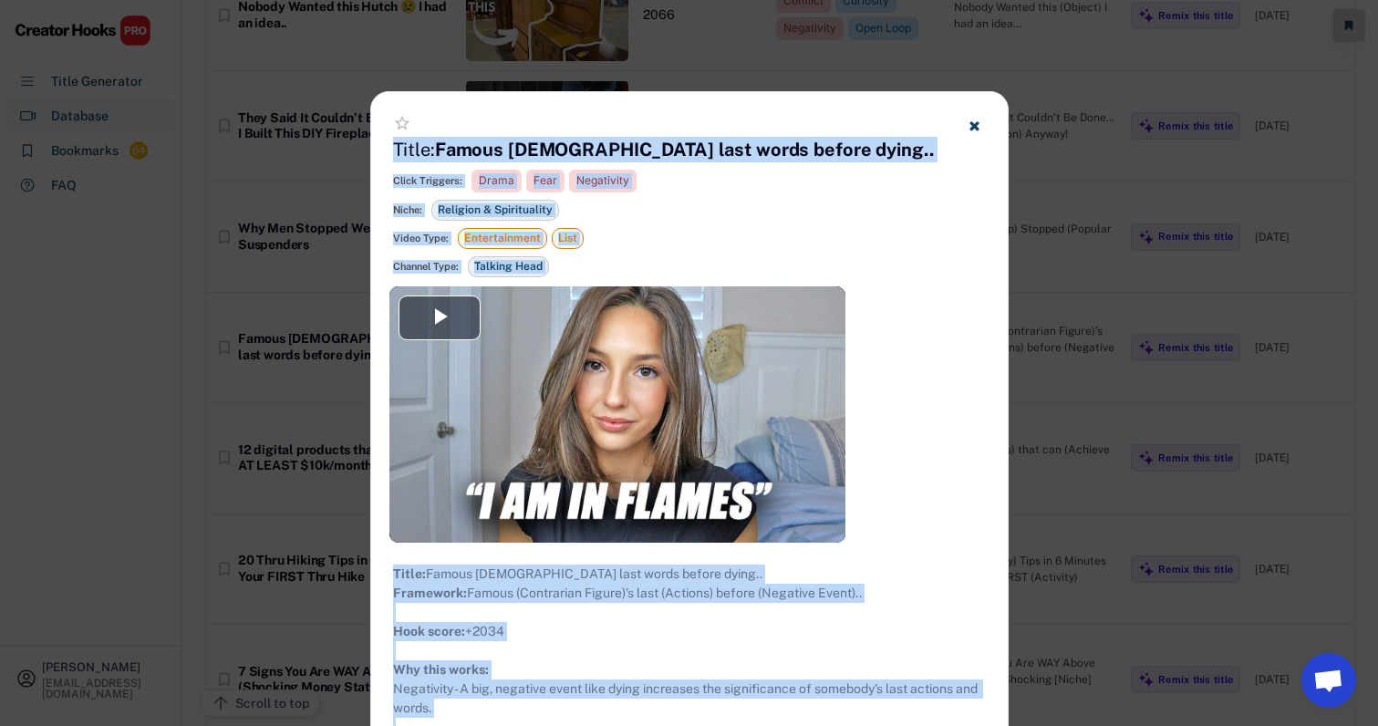
scroll to position [18250, 20]
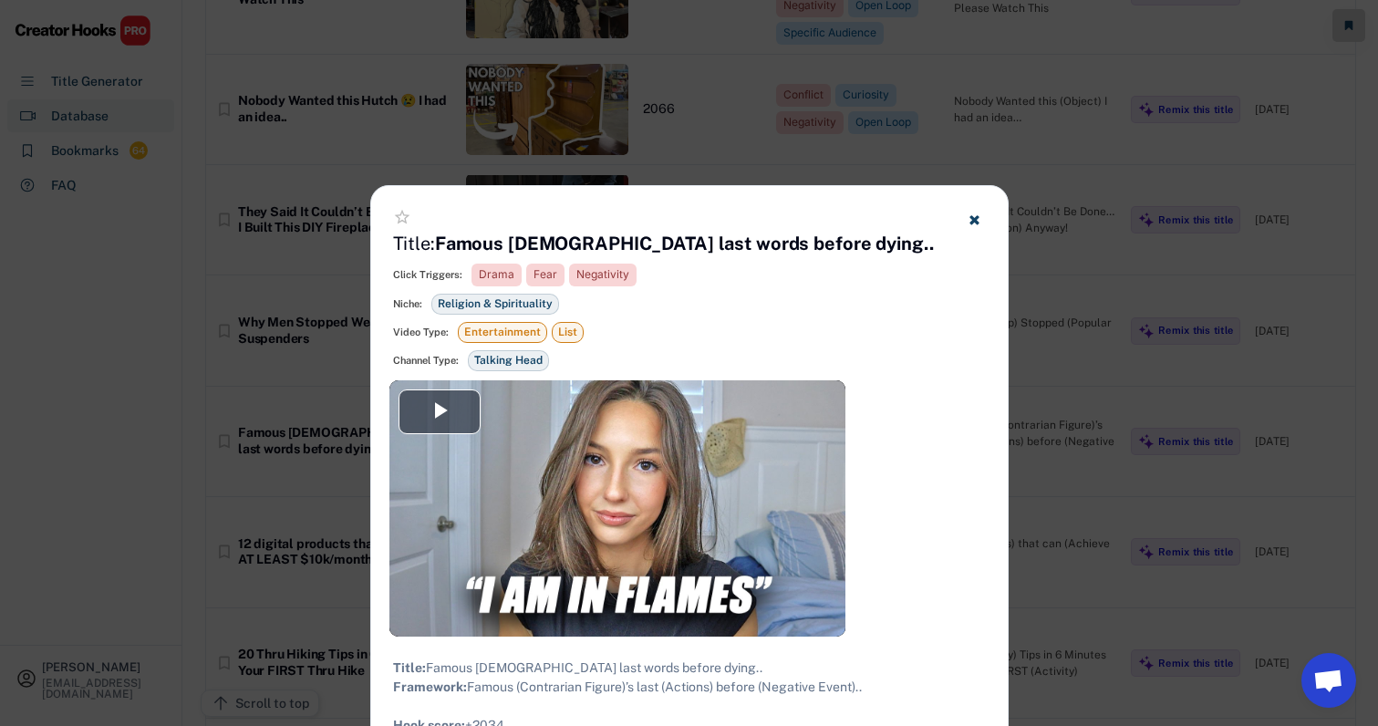
click at [889, 118] on div at bounding box center [689, 363] width 1378 height 726
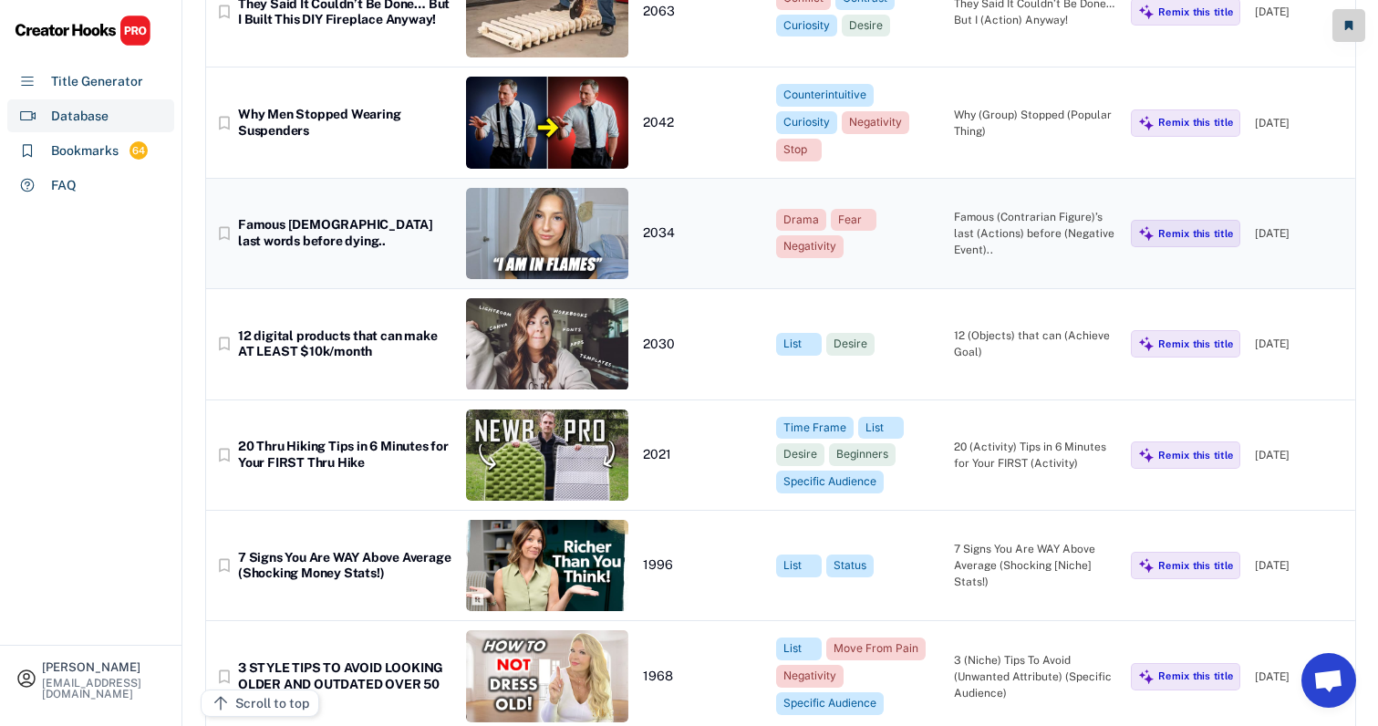
scroll to position [18482, 18]
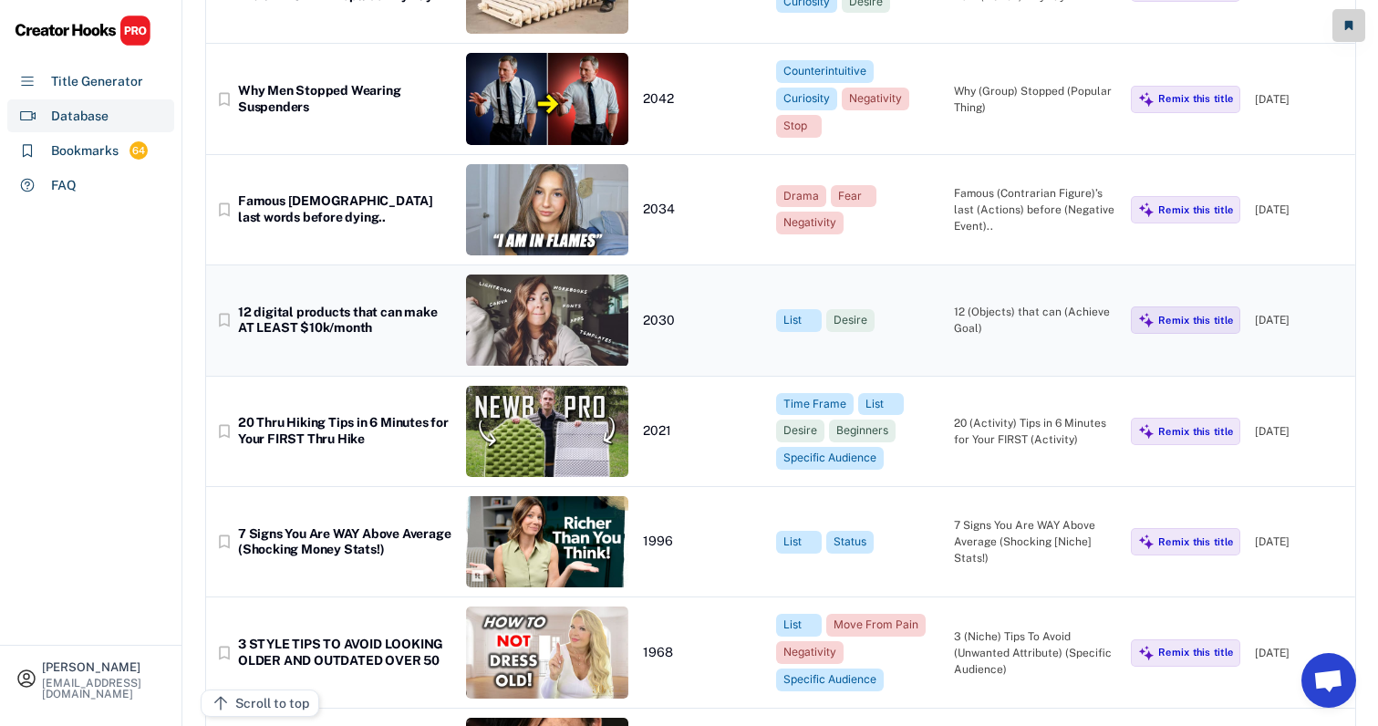
click at [1023, 304] on div "12 (Objects) that can (Achieve Goal)" at bounding box center [1035, 320] width 163 height 33
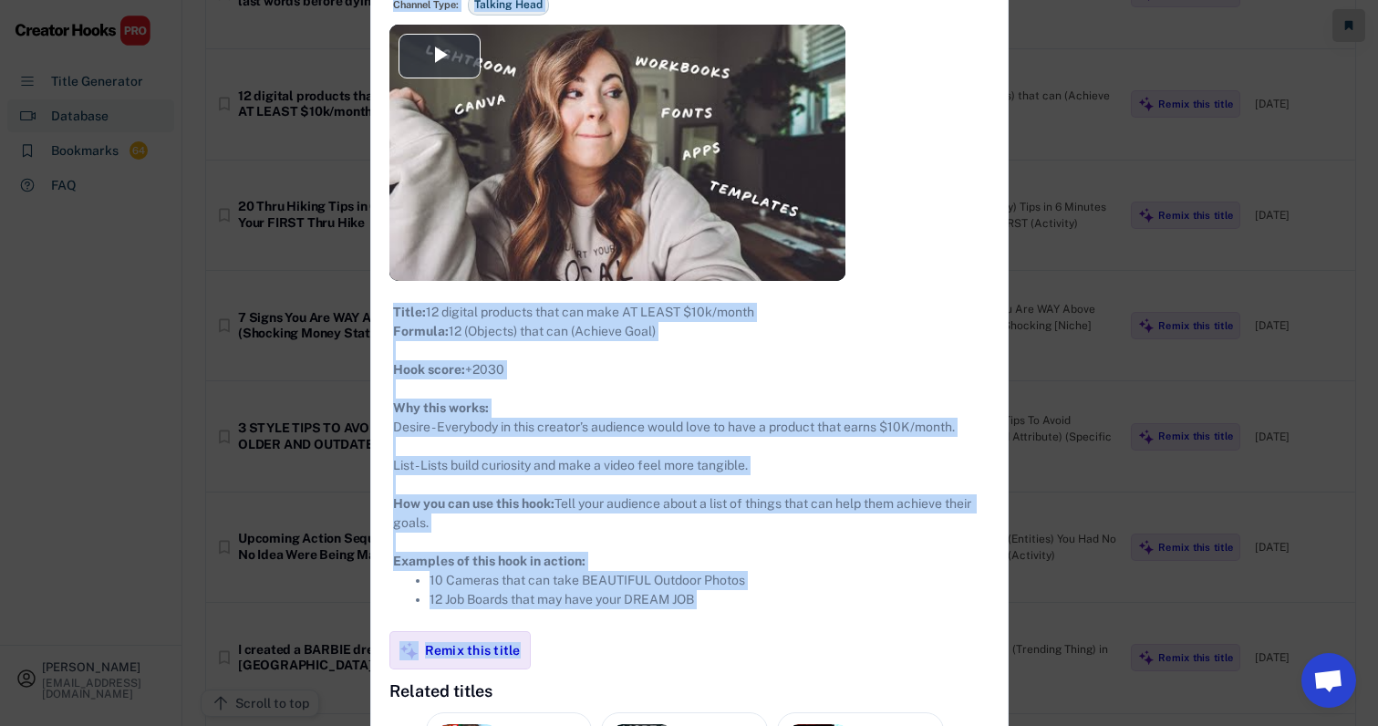
scroll to position [18836, 18]
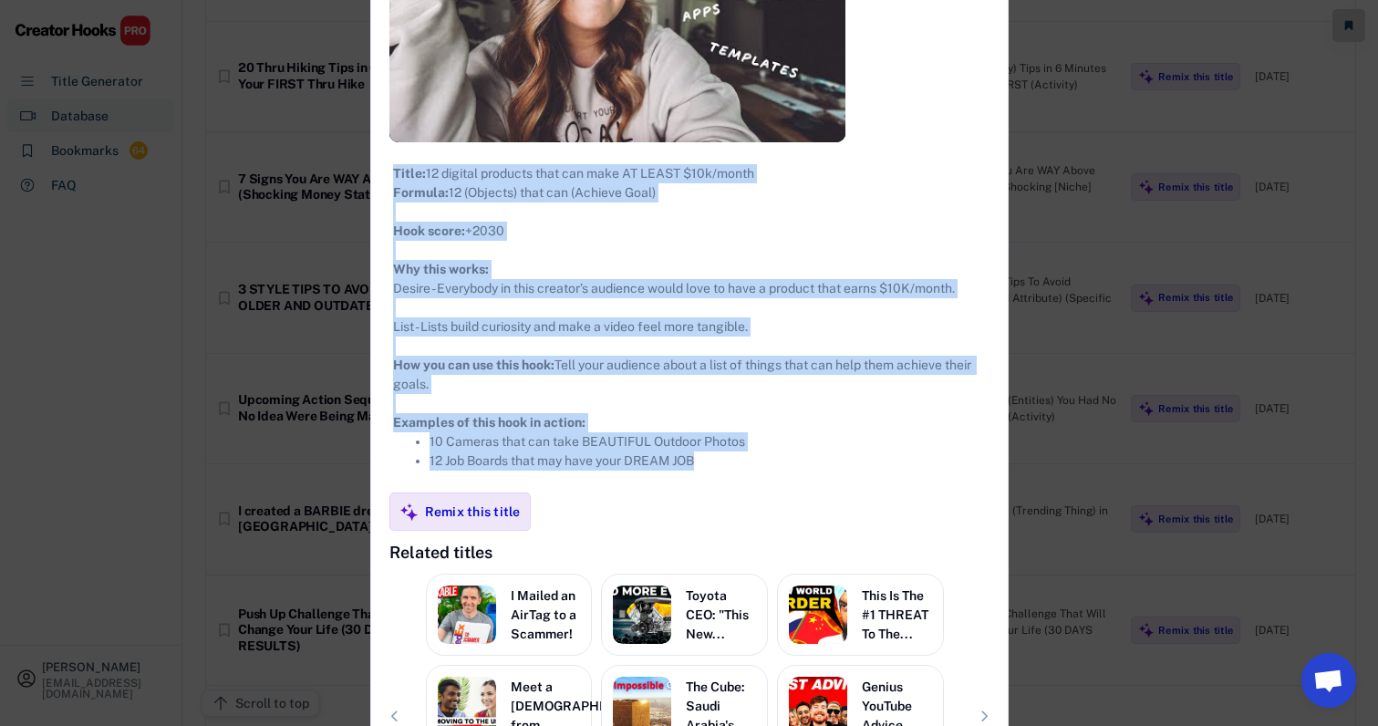
drag, startPoint x: 374, startPoint y: 105, endPoint x: 853, endPoint y: 486, distance: 612.6
click at [853, 486] on div "**********" at bounding box center [689, 298] width 636 height 1212
copy div "**********"
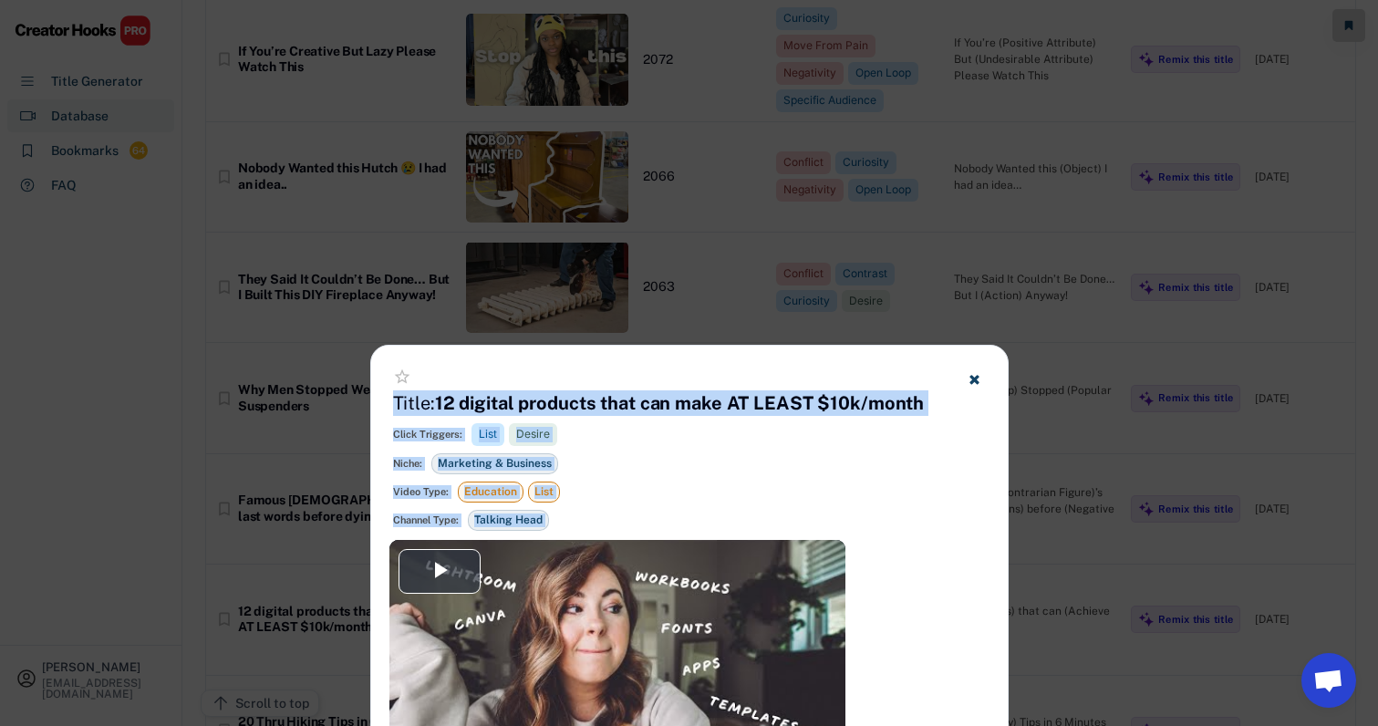
scroll to position [18148, 15]
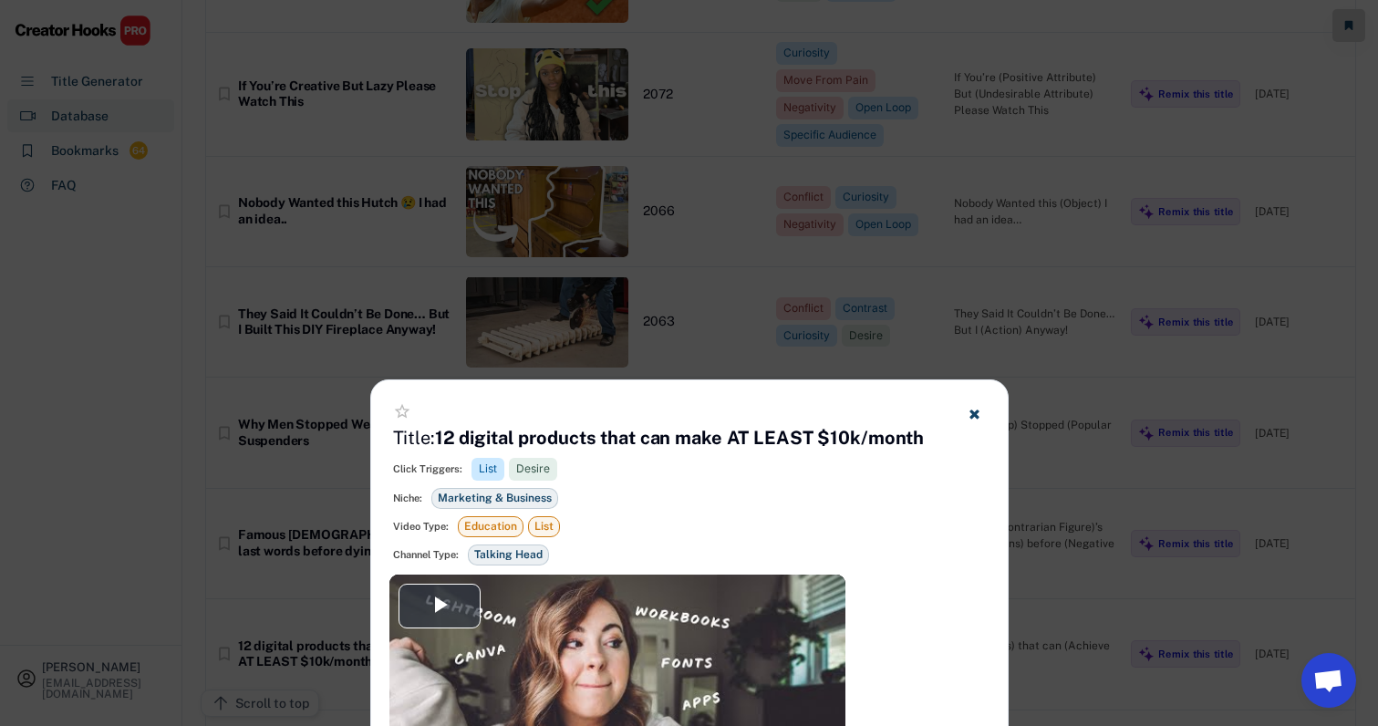
click at [734, 335] on div at bounding box center [689, 363] width 1378 height 726
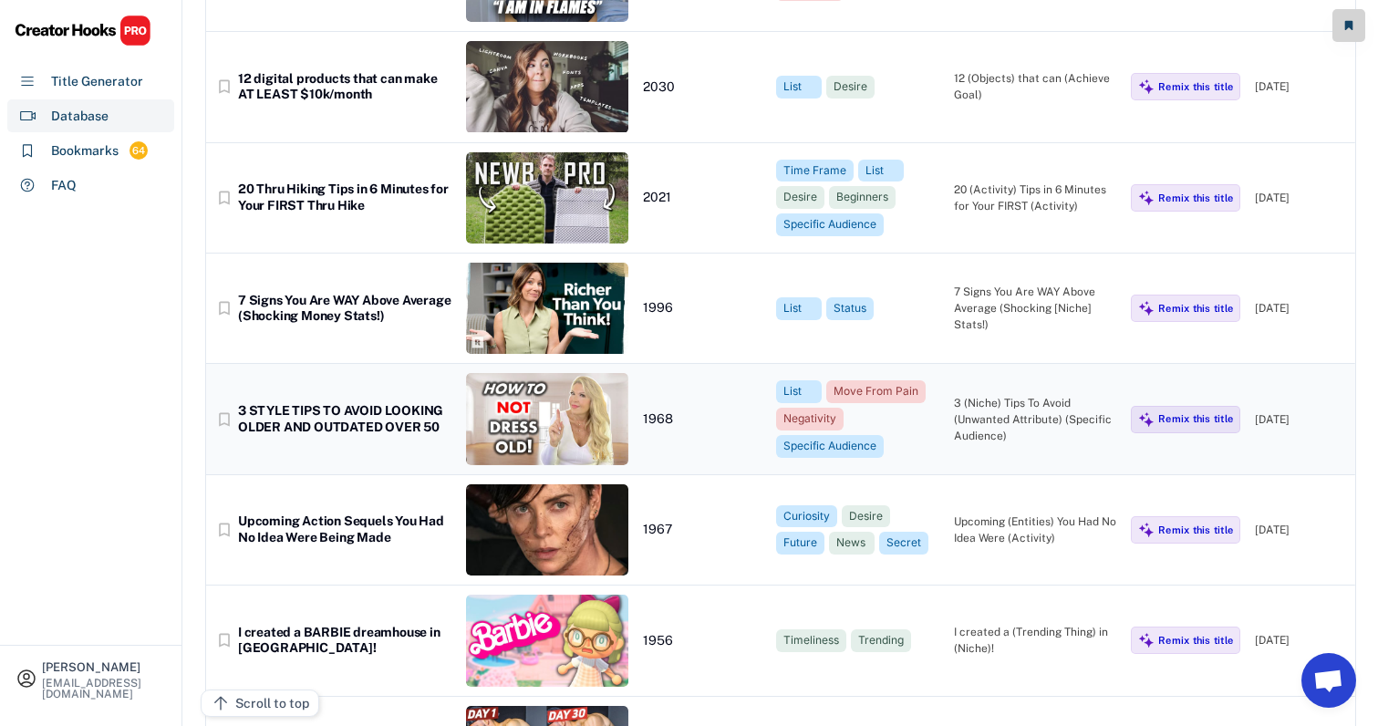
scroll to position [18715, 15]
click at [972, 143] on div "bookmark_border 20 Thru Hiking Tips in 6 Minutes for Your FIRST Thru Hike 2021 …" at bounding box center [780, 198] width 1149 height 110
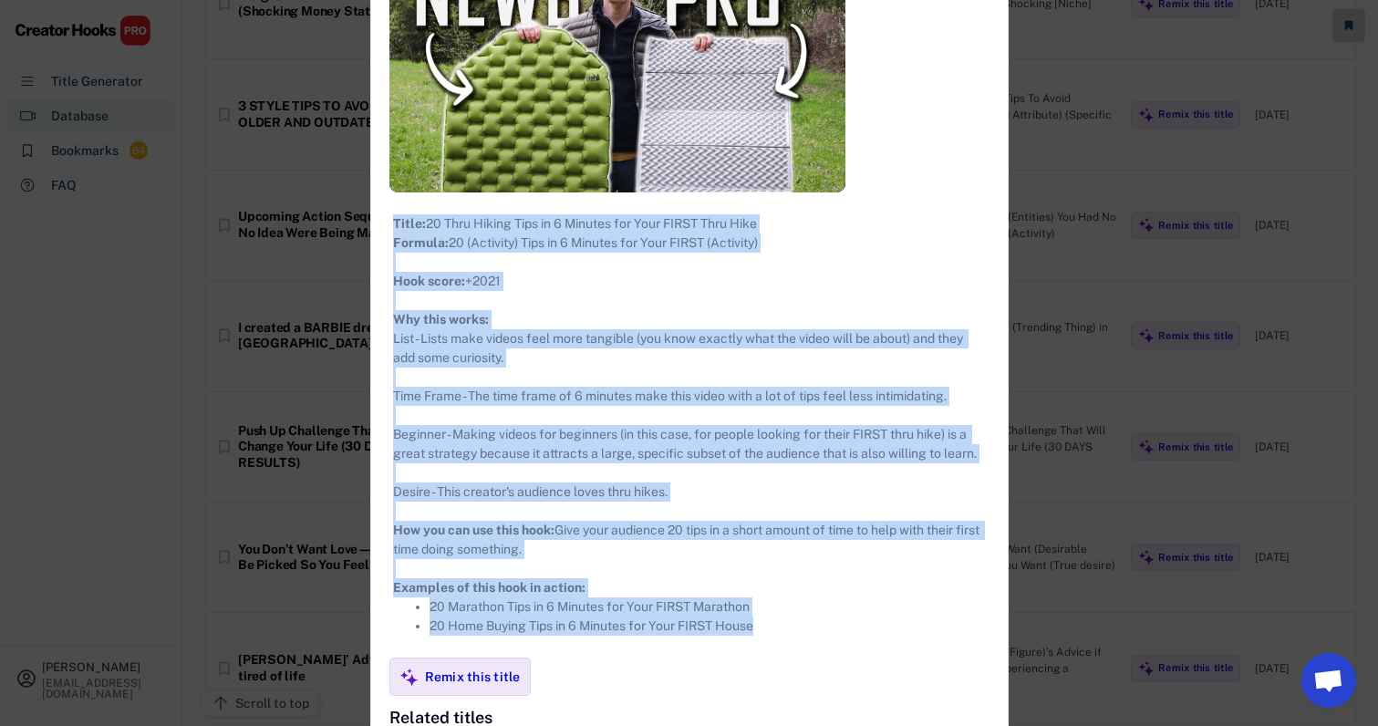
scroll to position [19116, 15]
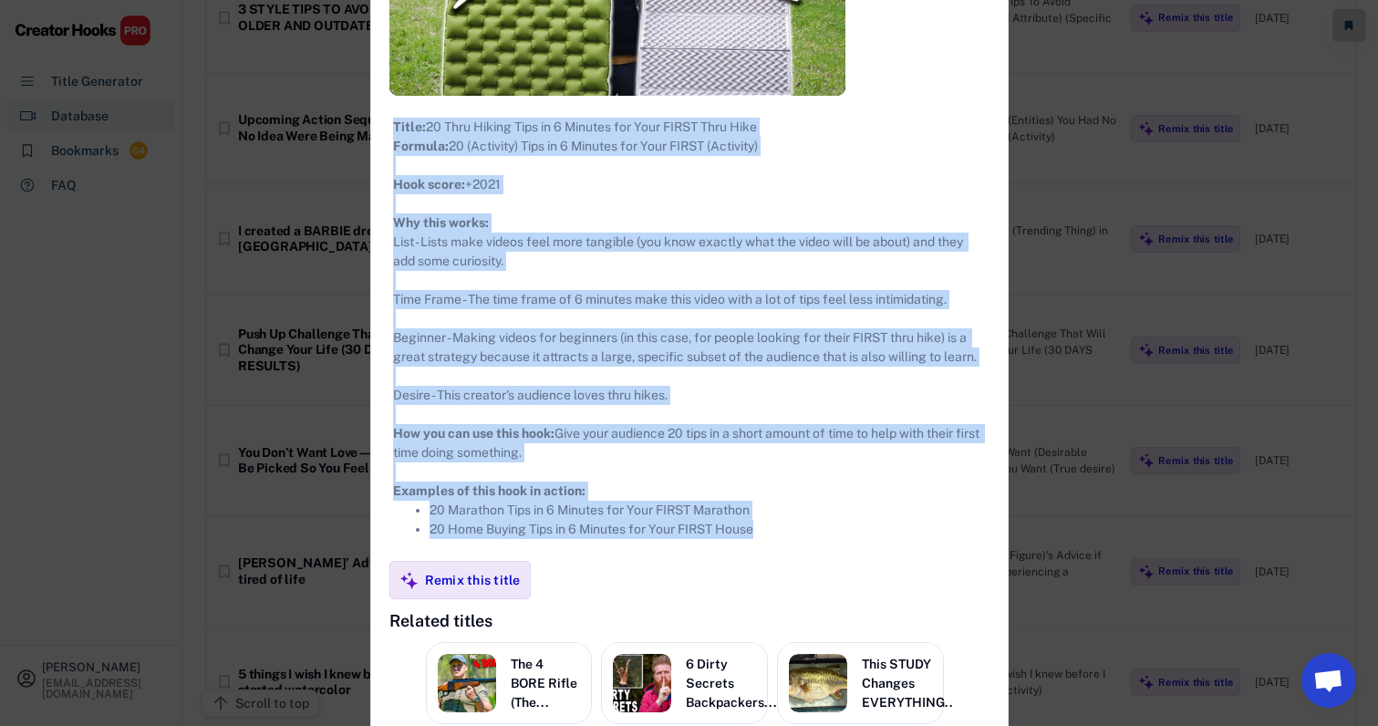
drag, startPoint x: 382, startPoint y: 106, endPoint x: 798, endPoint y: 551, distance: 609.0
click at [798, 551] on div "**********" at bounding box center [689, 308] width 636 height 1327
copy div "**********"
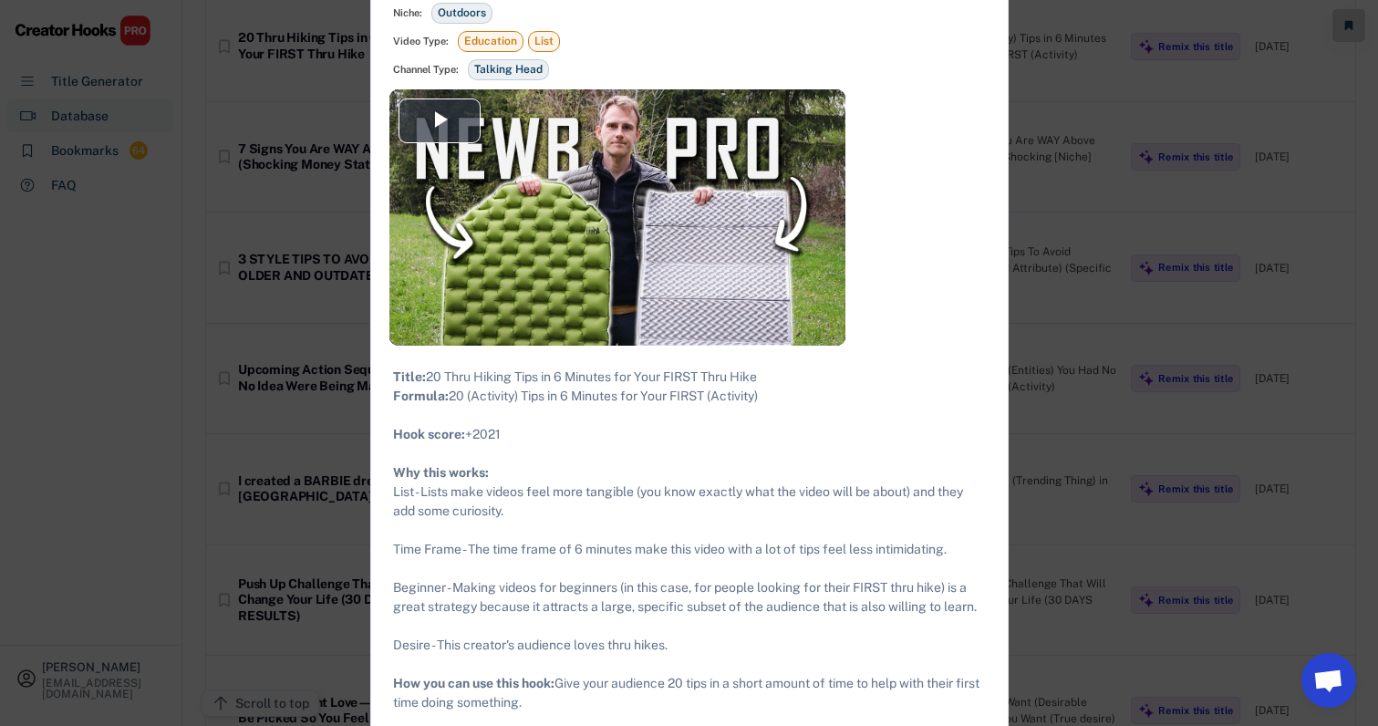
click at [1093, 314] on div at bounding box center [689, 363] width 1378 height 726
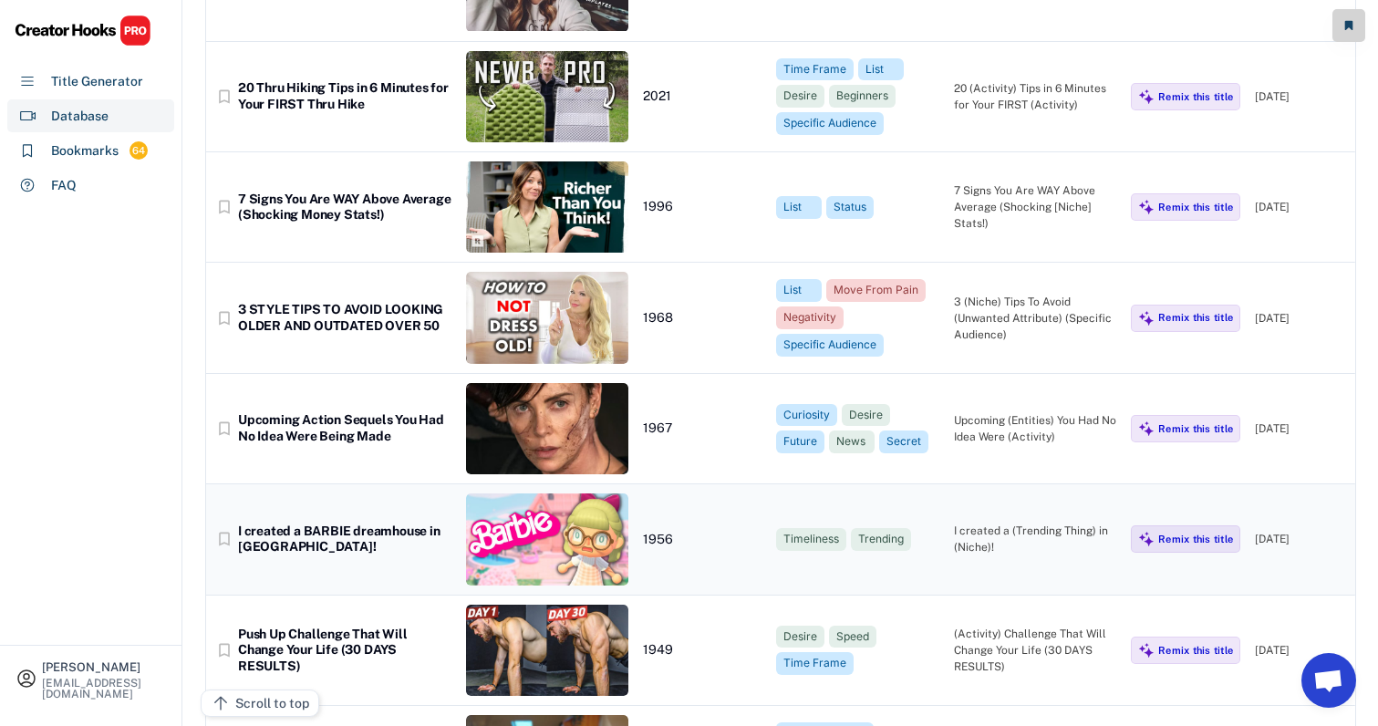
scroll to position [18846, 1]
